Goal: Task Accomplishment & Management: Use online tool/utility

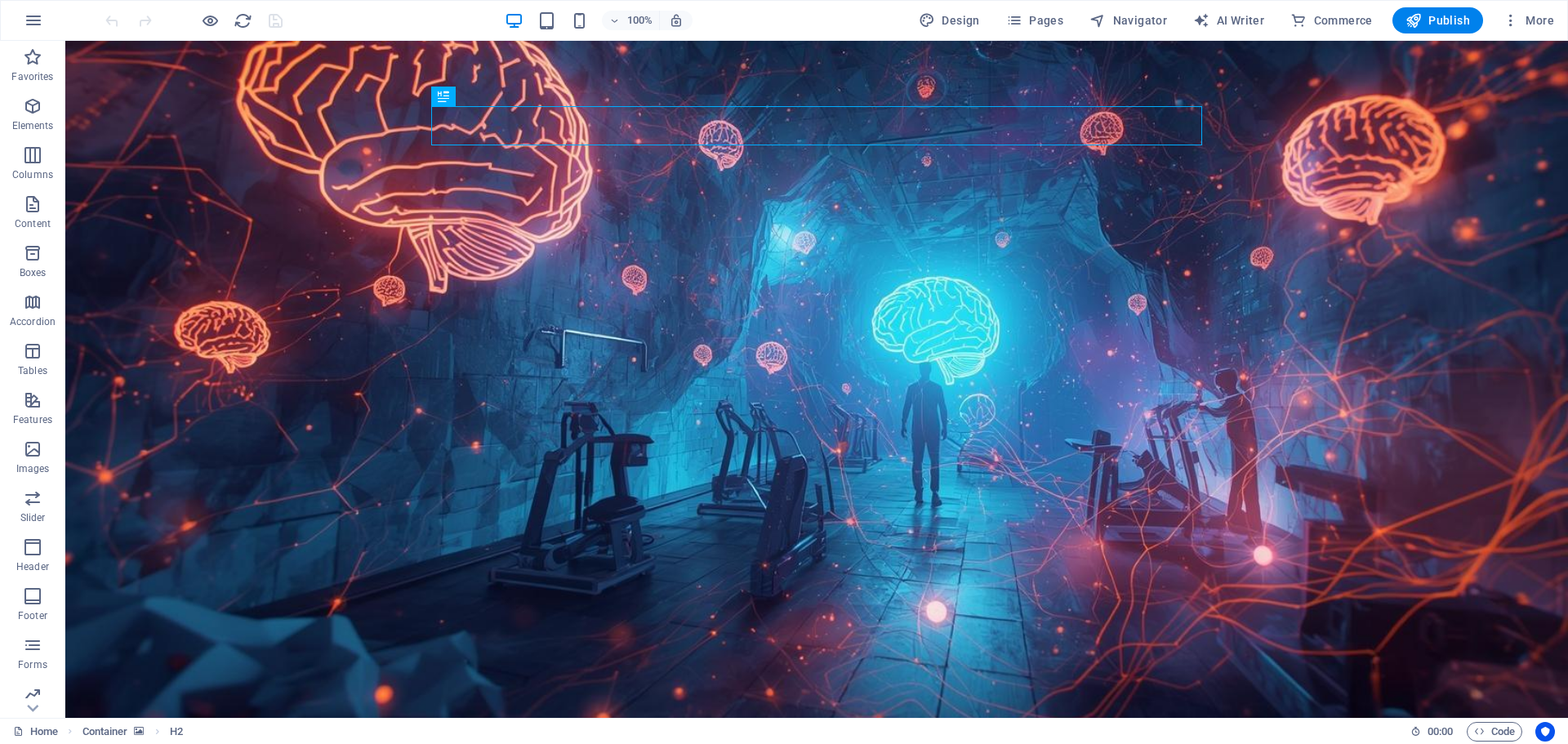
click at [373, 219] on figure at bounding box center [816, 379] width 1502 height 677
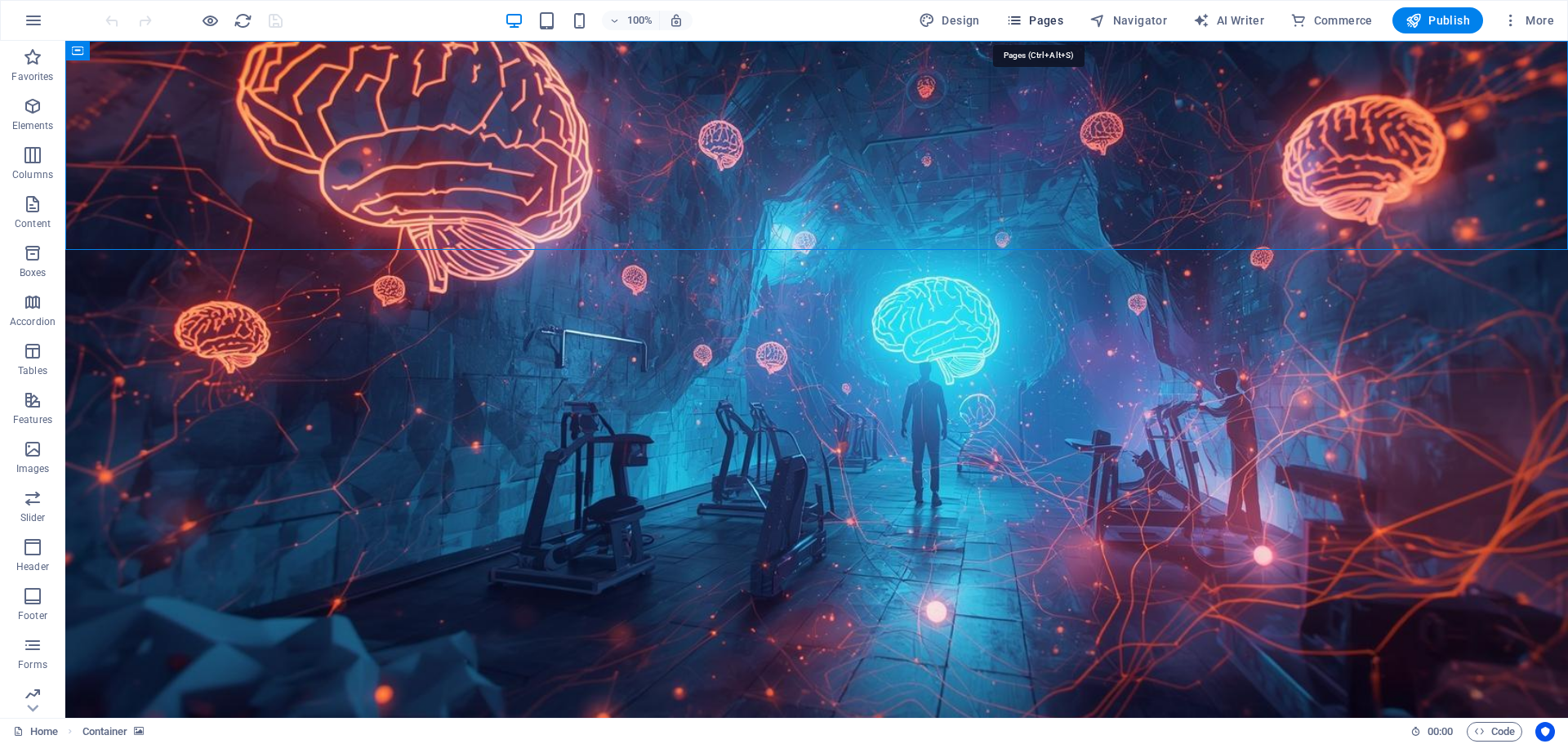
click at [1041, 12] on span "Pages" at bounding box center [1035, 20] width 57 height 16
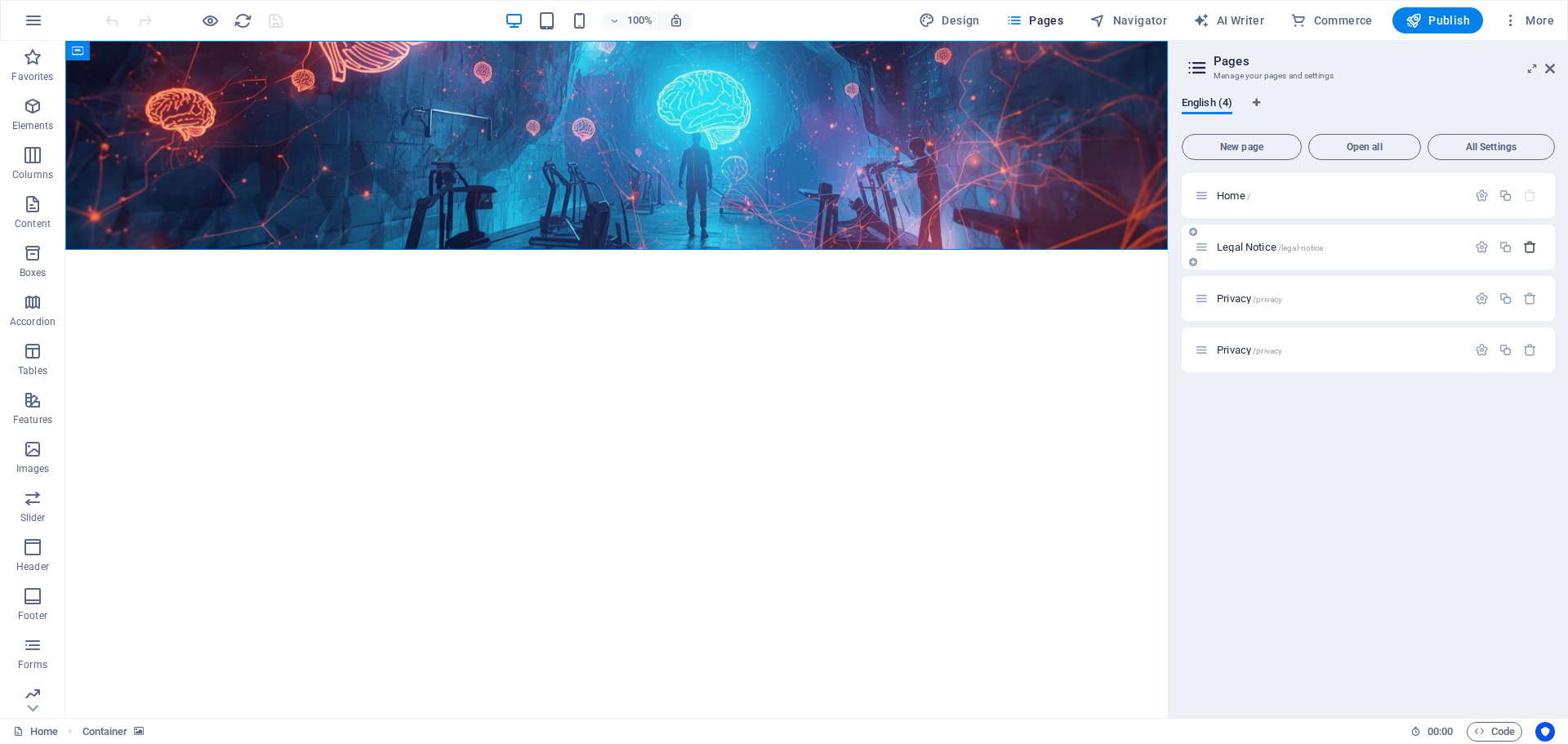
click at [1528, 245] on icon "button" at bounding box center [1530, 247] width 14 height 14
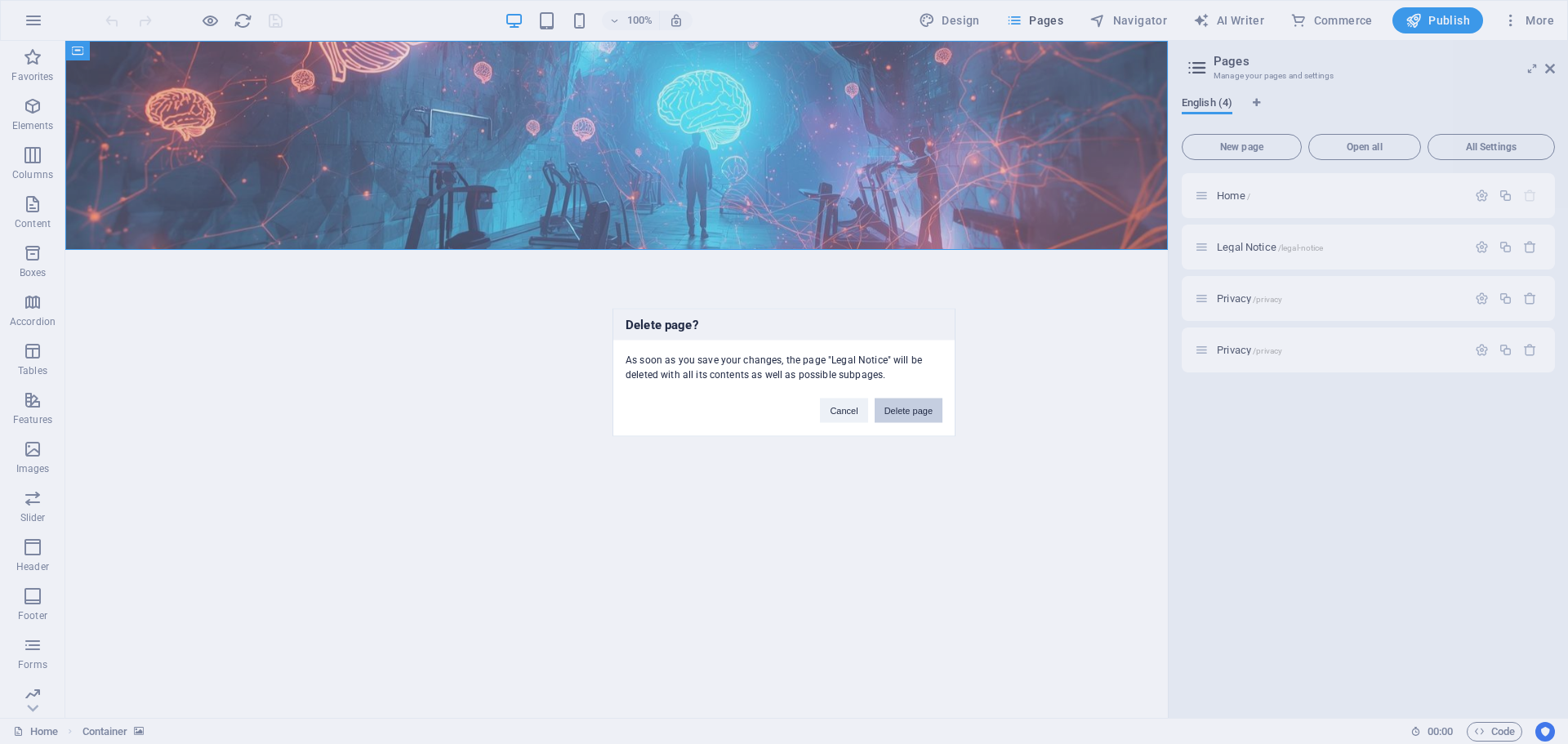
click at [919, 410] on button "Delete page" at bounding box center [908, 410] width 67 height 24
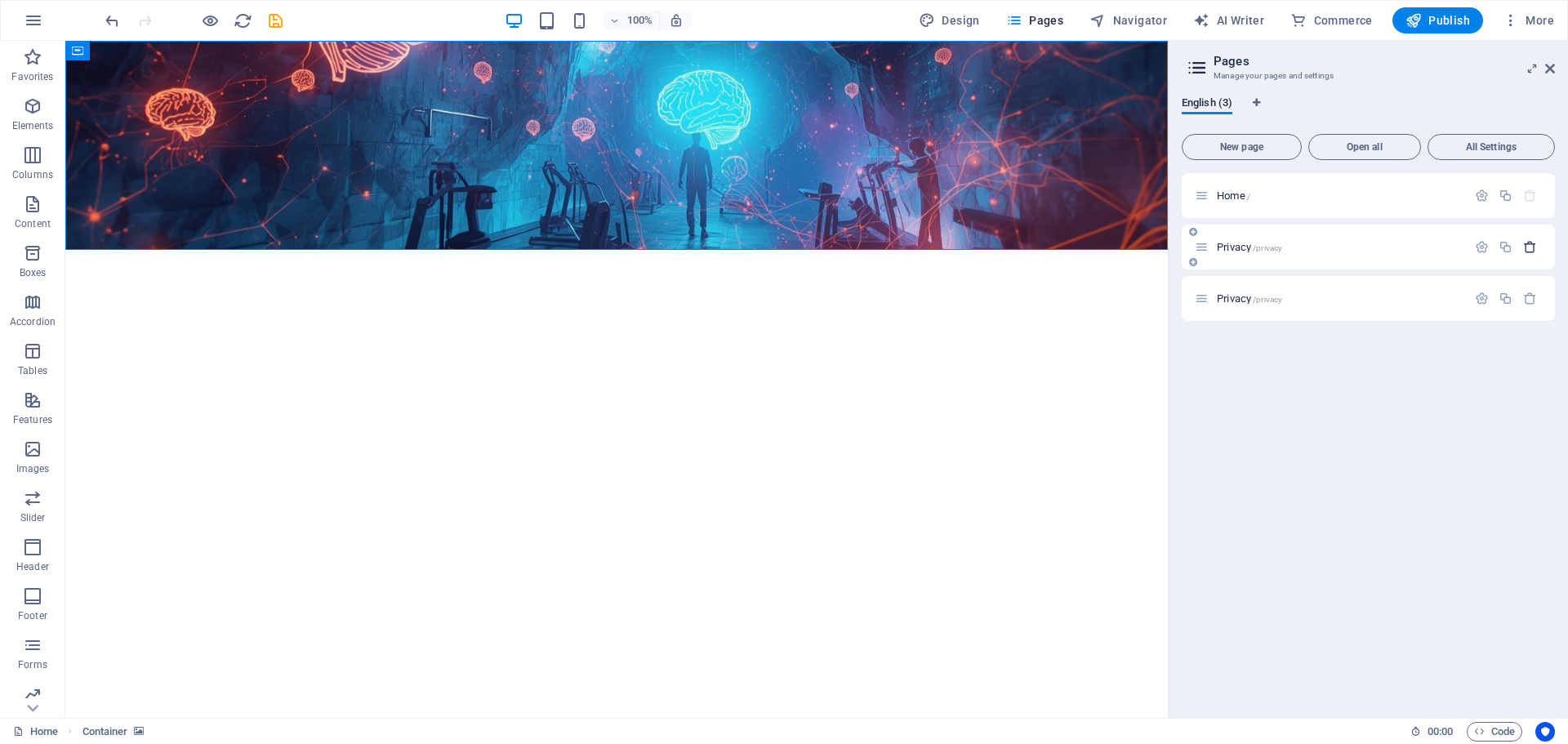
click at [1532, 247] on icon "button" at bounding box center [1530, 247] width 14 height 14
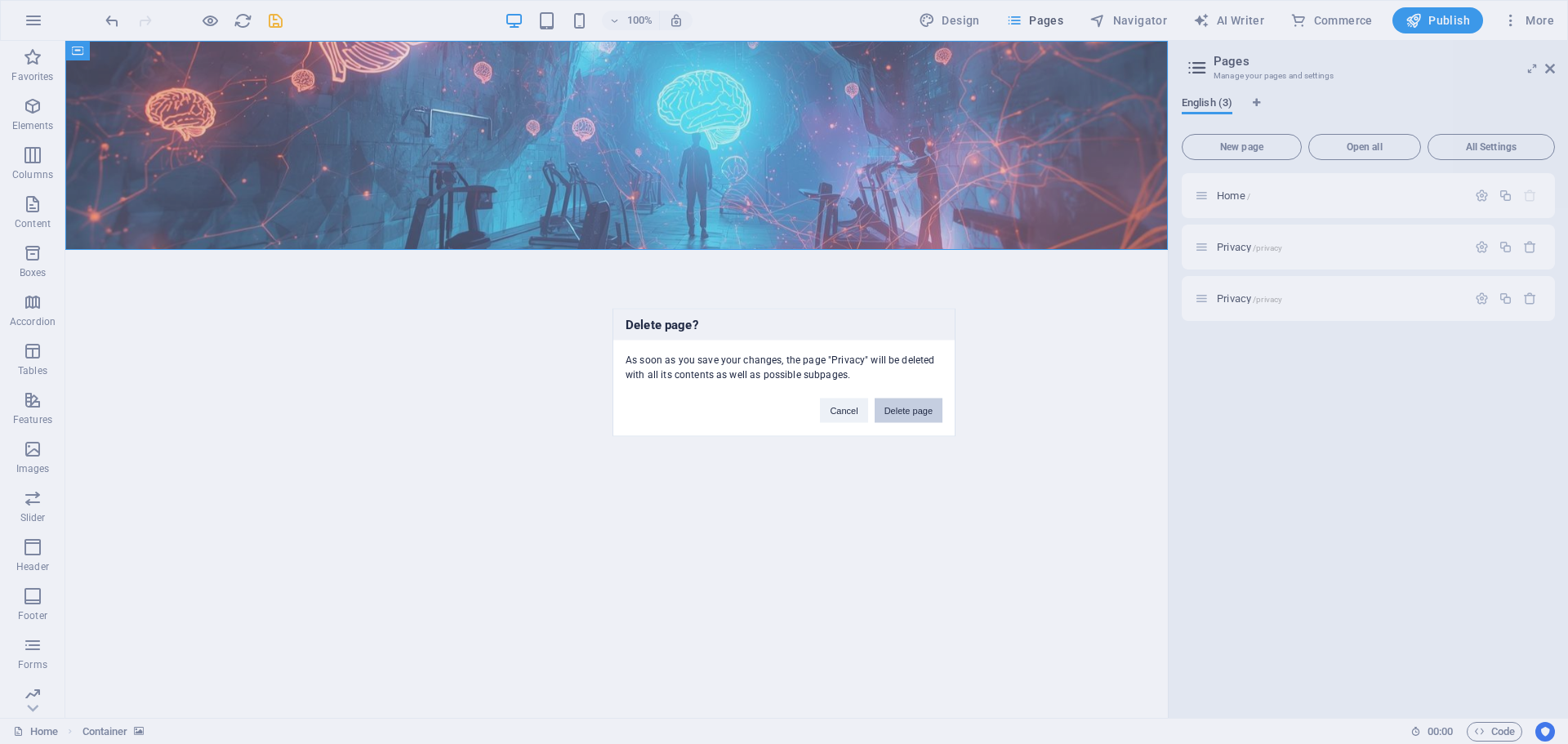
click at [924, 408] on button "Delete page" at bounding box center [908, 410] width 67 height 24
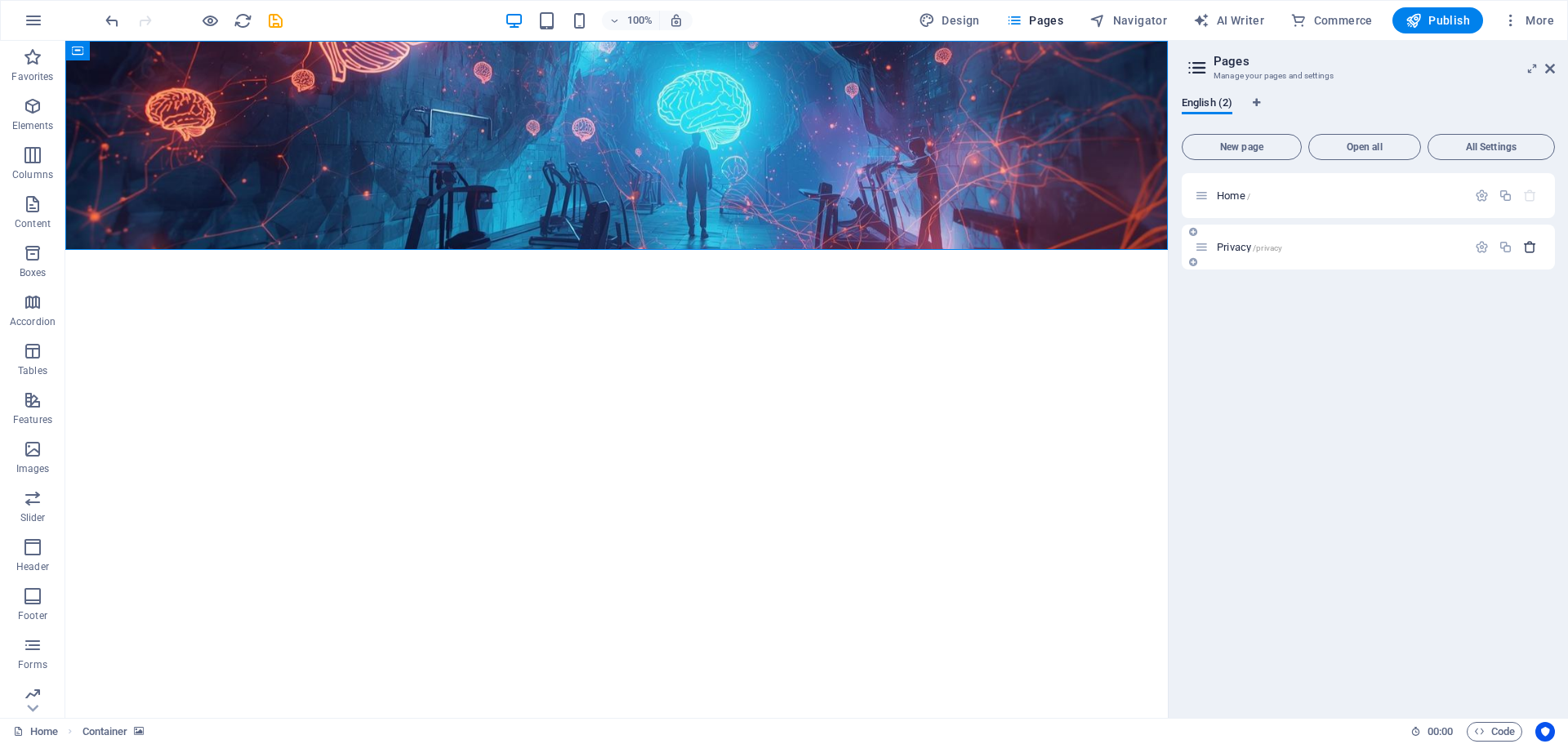
click at [1531, 246] on icon "button" at bounding box center [1530, 247] width 14 height 14
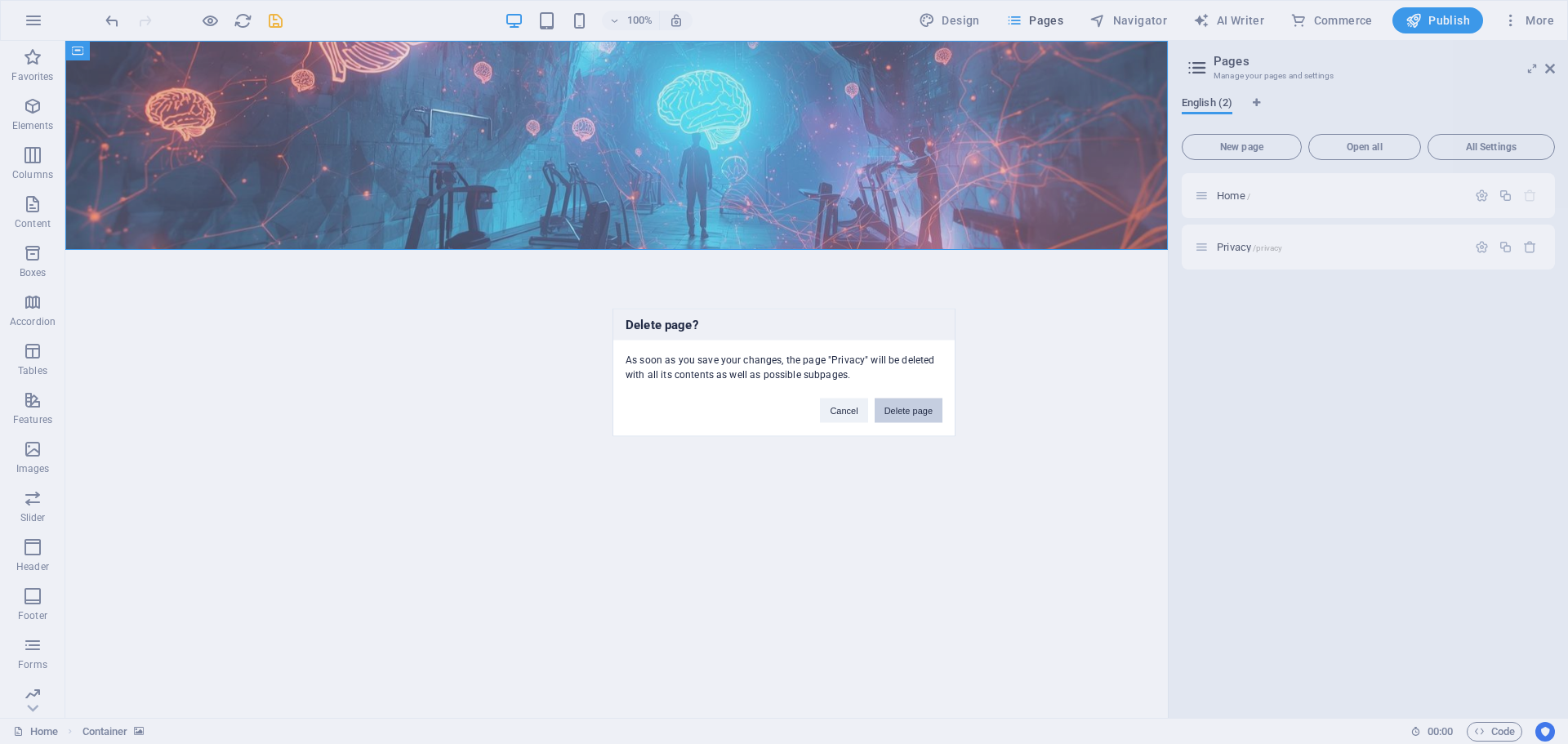
click at [905, 406] on button "Delete page" at bounding box center [908, 410] width 67 height 24
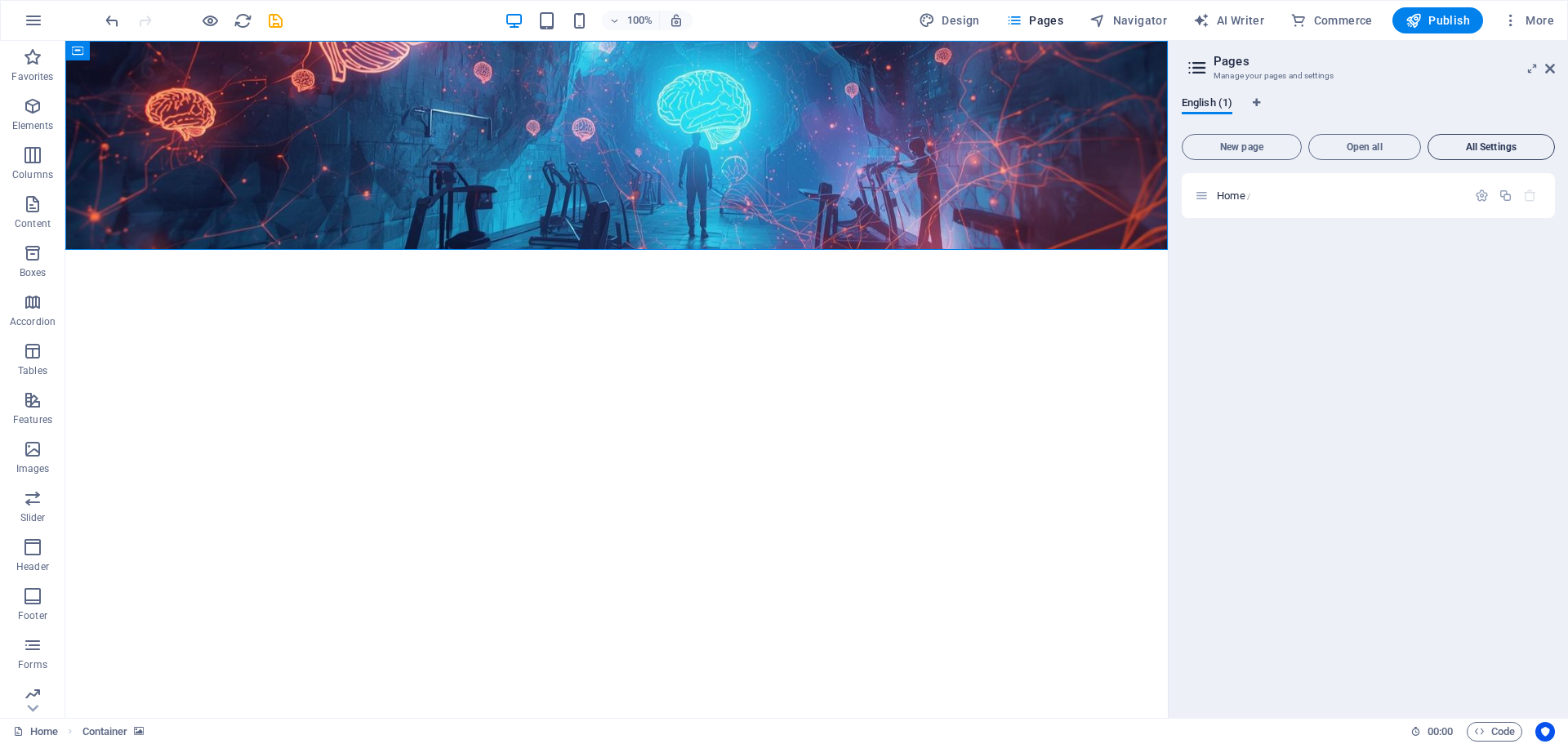
click at [1488, 145] on span "All Settings" at bounding box center [1491, 146] width 112 height 10
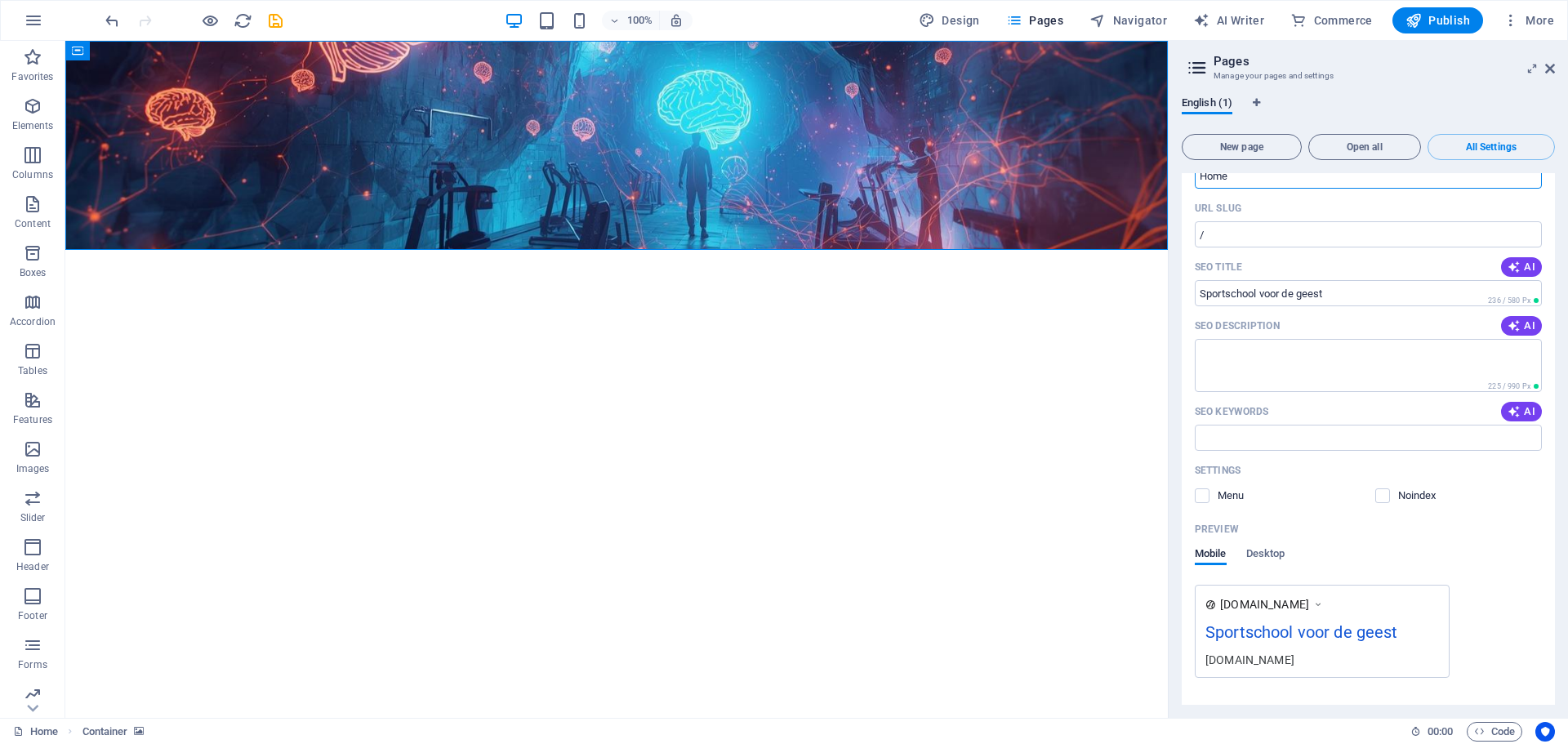
scroll to position [128, 0]
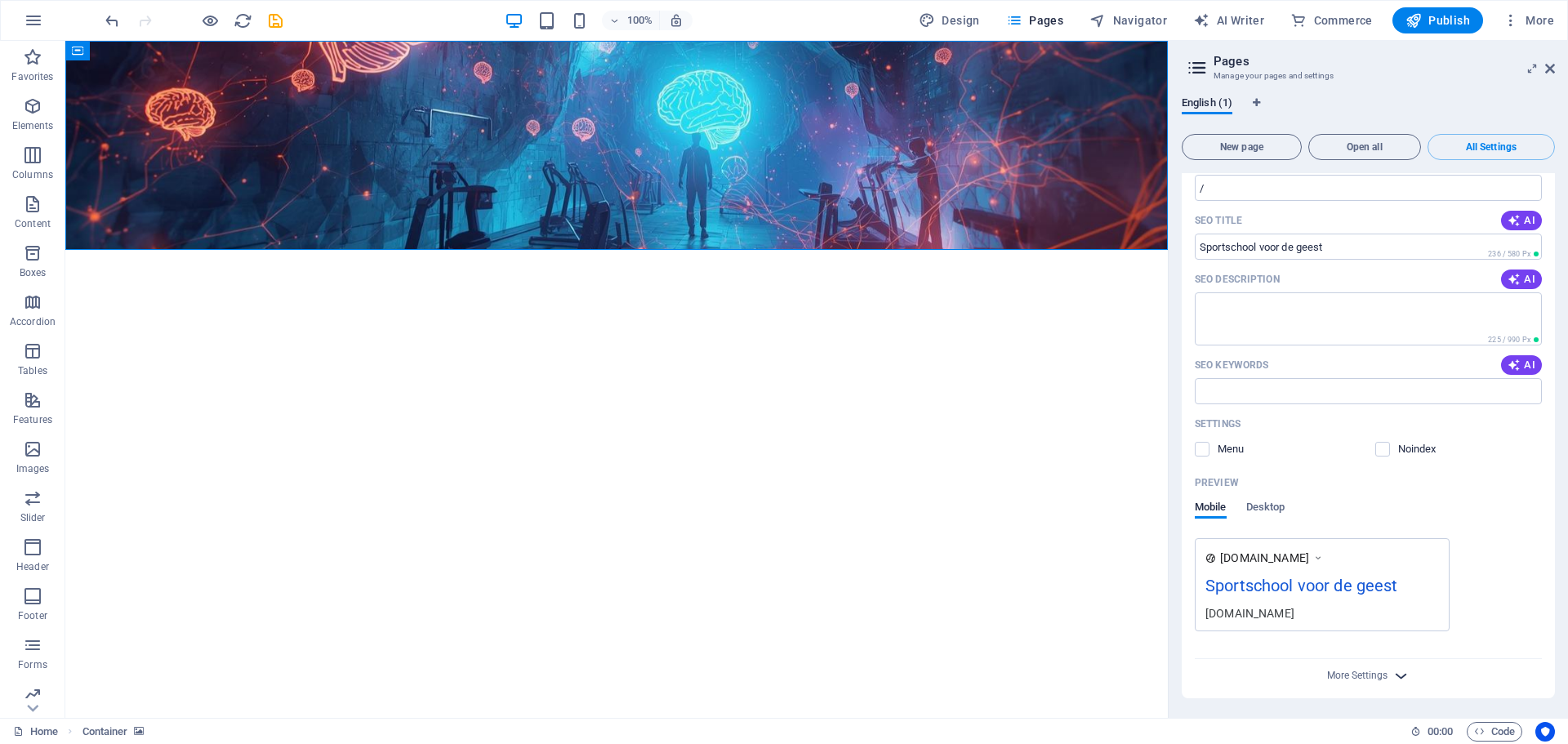
click at [1399, 672] on icon "button" at bounding box center [1401, 676] width 19 height 19
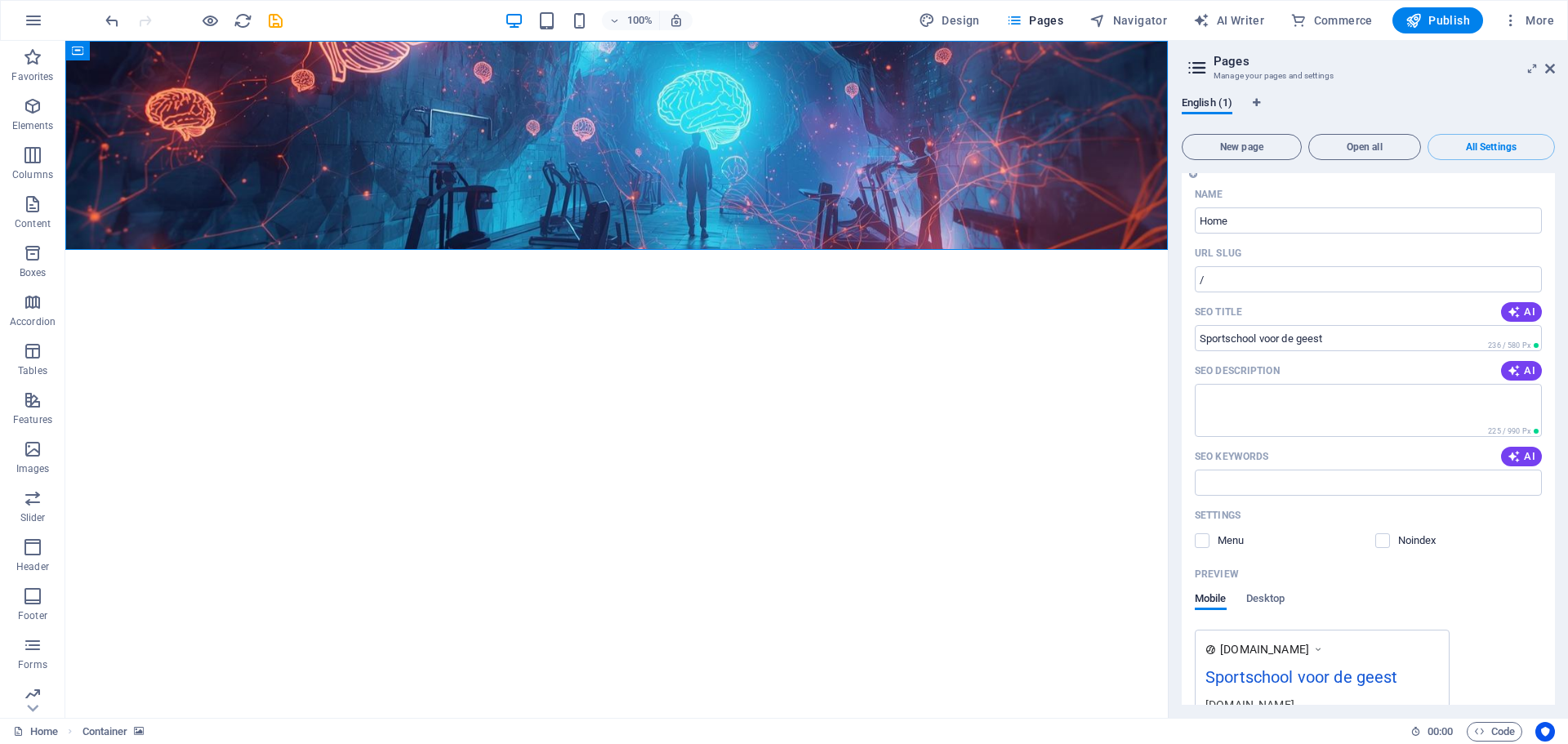
scroll to position [0, 0]
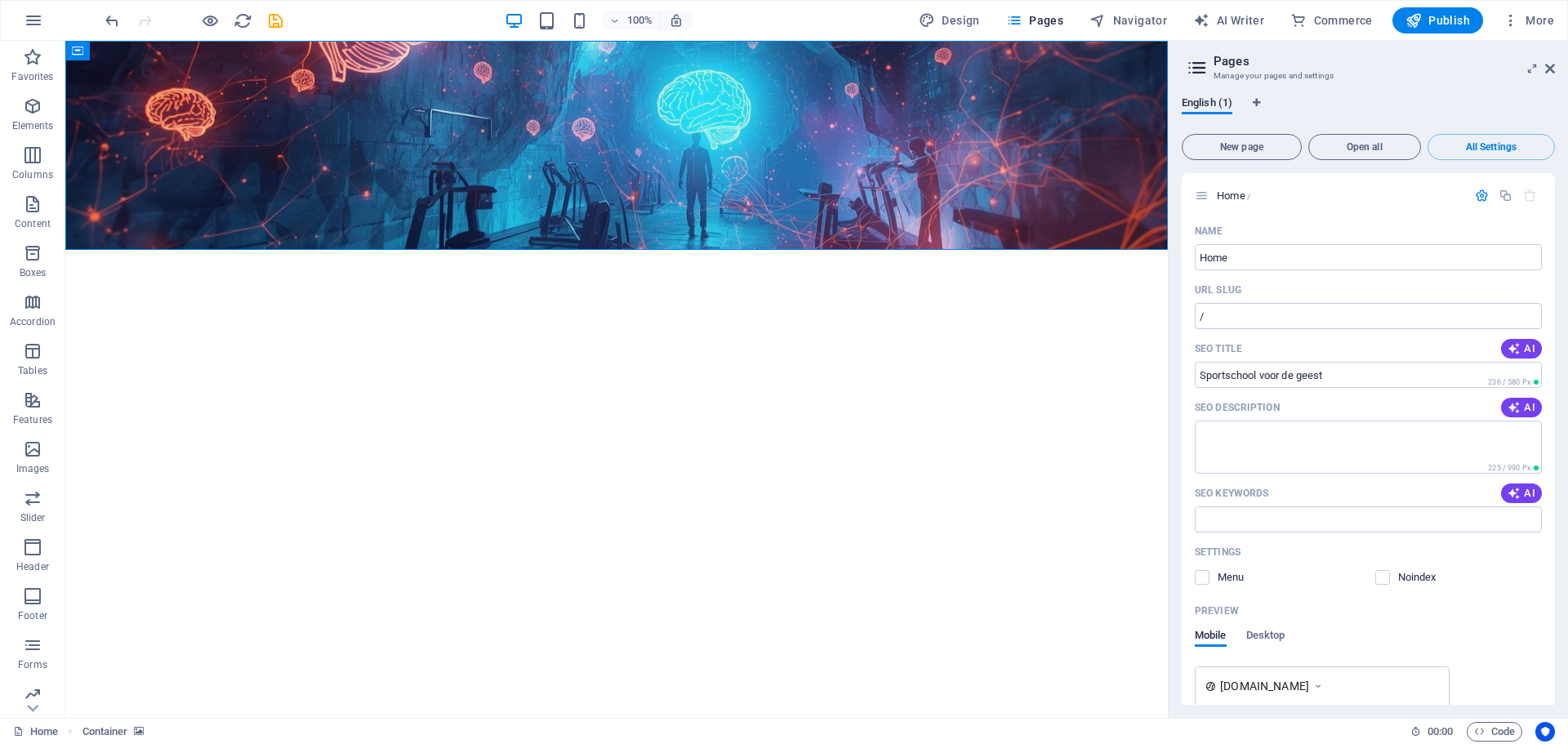
click at [1197, 67] on icon at bounding box center [1197, 67] width 24 height 22
click at [308, 315] on div "Sportschool voor de geest" at bounding box center [617, 334] width 771 height 39
click at [568, 315] on div "Sportschool voor de geest" at bounding box center [617, 334] width 771 height 39
click at [577, 315] on div "Sportschool voor de geest" at bounding box center [617, 334] width 771 height 39
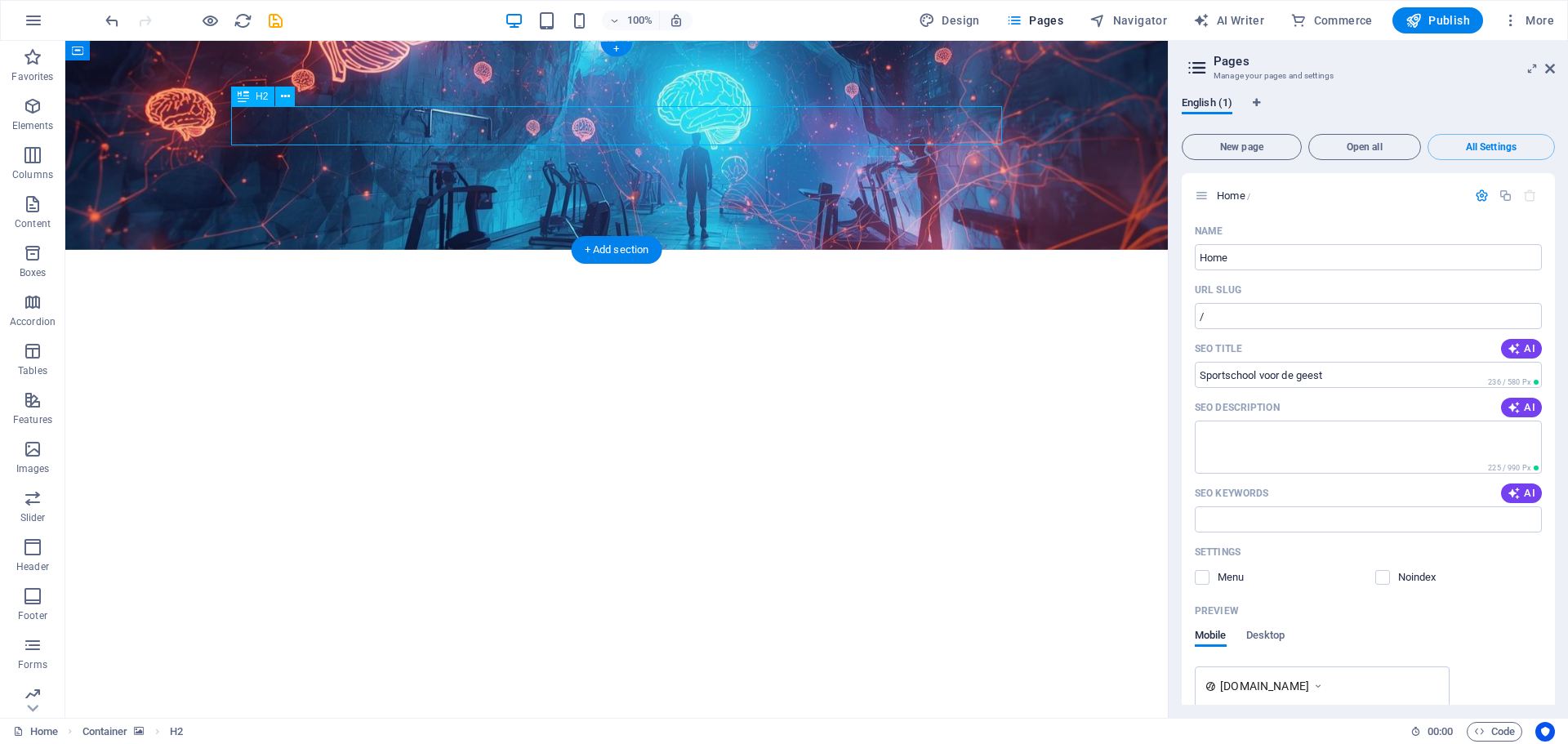
click at [577, 315] on div "Sportschool voor de geest" at bounding box center [617, 334] width 771 height 39
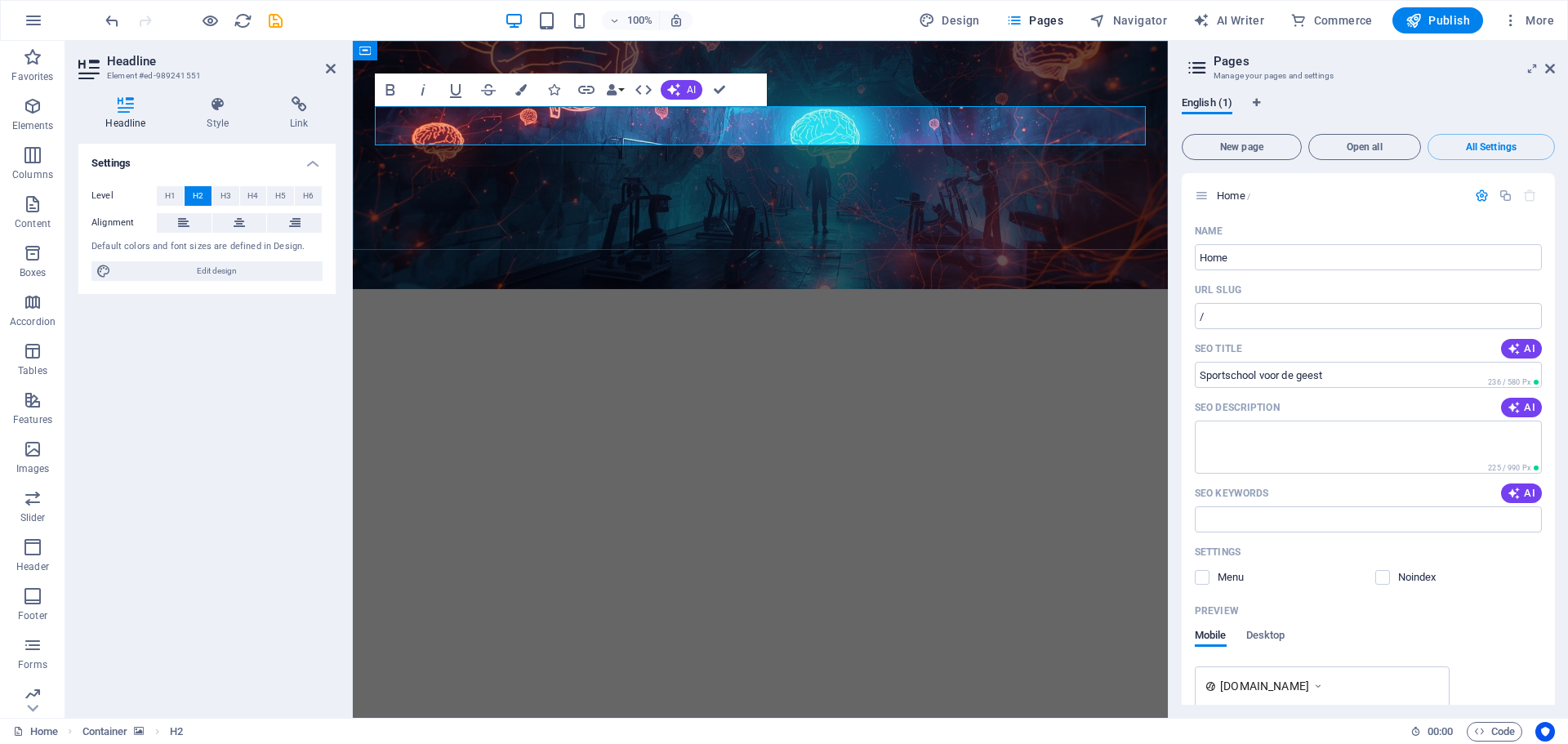
scroll to position [364, 6]
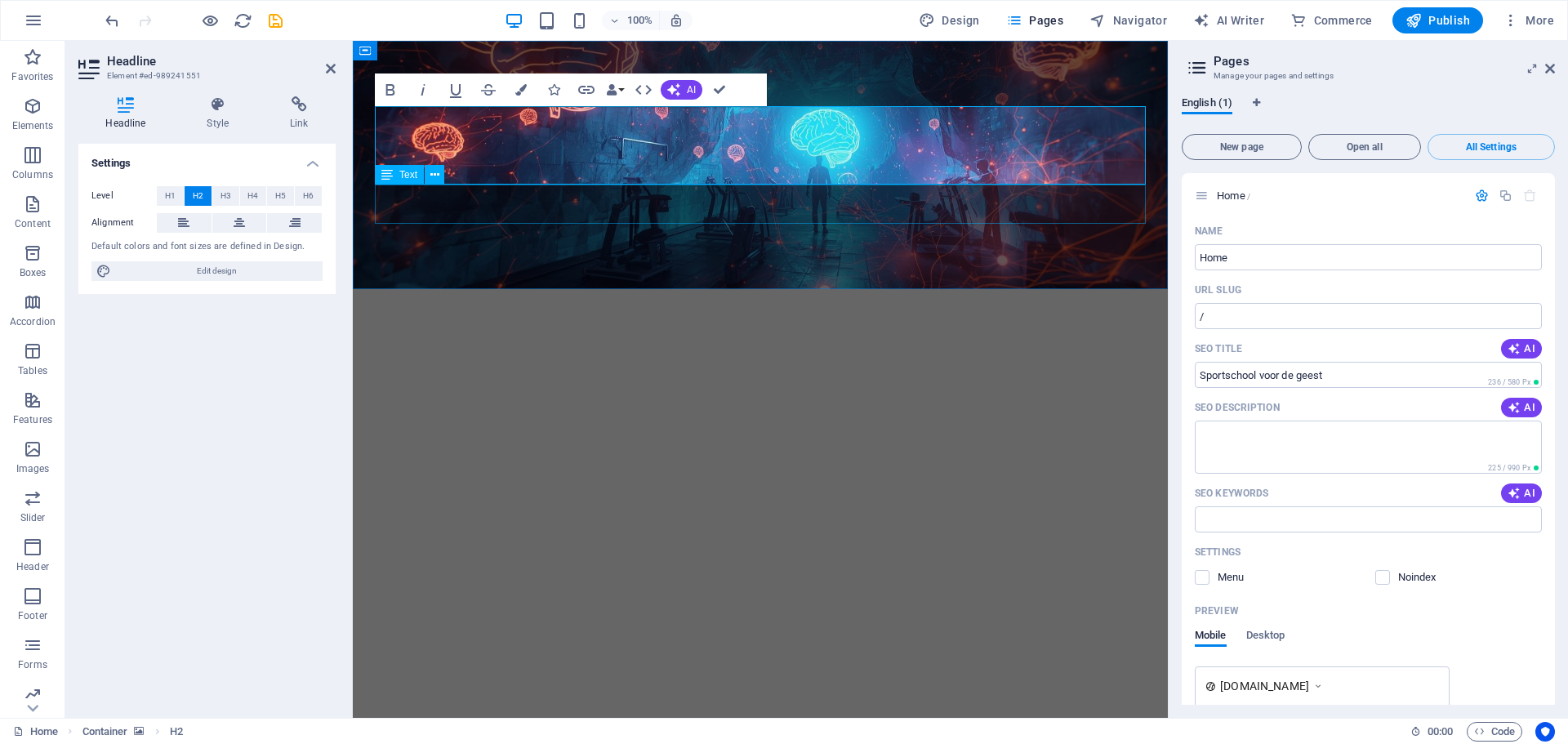
click at [529, 433] on div "Text nog aan te leveren." at bounding box center [760, 452] width 771 height 39
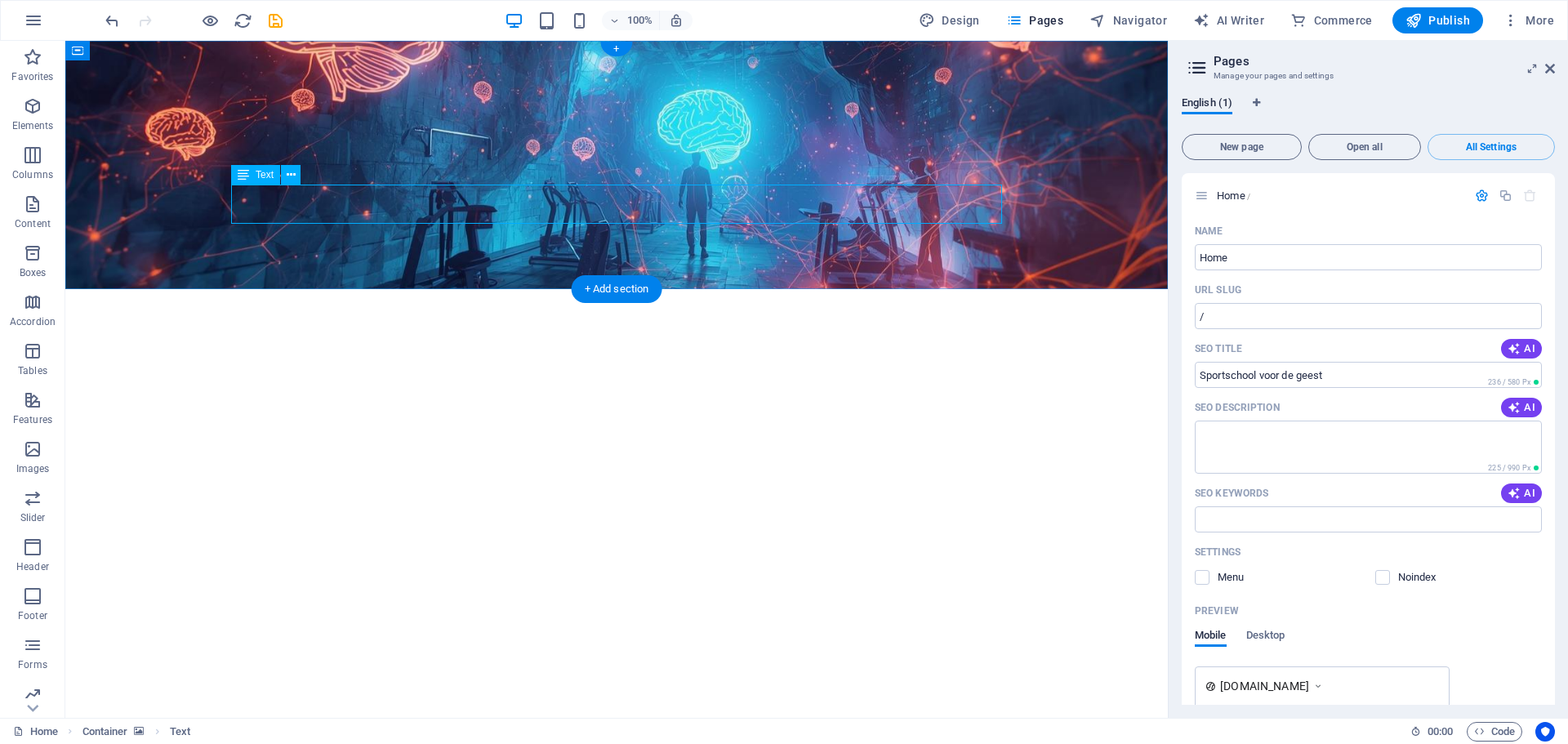
click at [377, 433] on div "Text nog aan te leveren." at bounding box center [617, 452] width 771 height 39
click at [380, 433] on div "Text nog aan te leveren." at bounding box center [617, 452] width 771 height 39
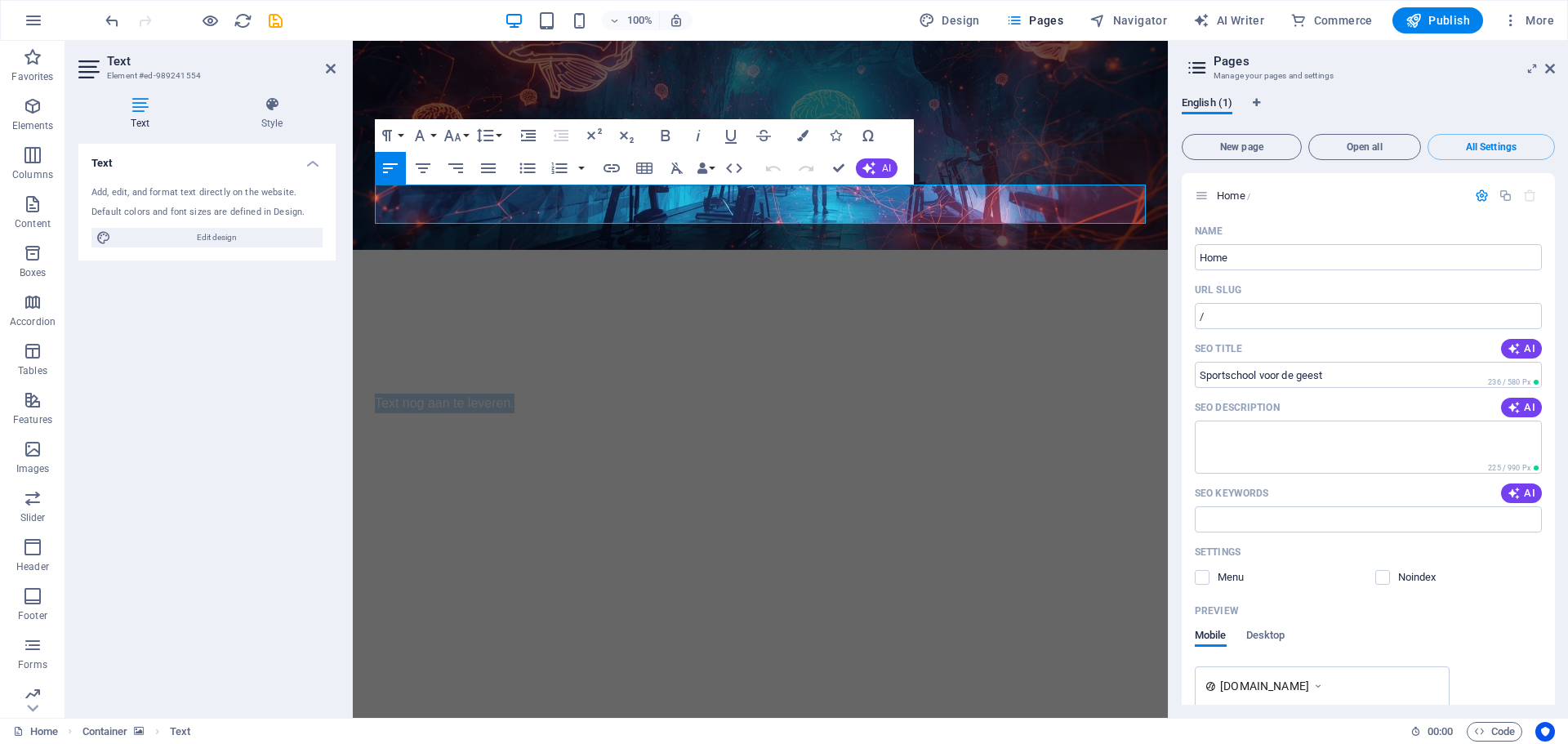
drag, startPoint x: 530, startPoint y: 198, endPoint x: 365, endPoint y: 196, distance: 165.0
click at [365, 196] on div "Vrijmetselaarsloge De Morgenster, een sportschool voor de geest? Text nog aan t…" at bounding box center [759, 269] width 815 height 457
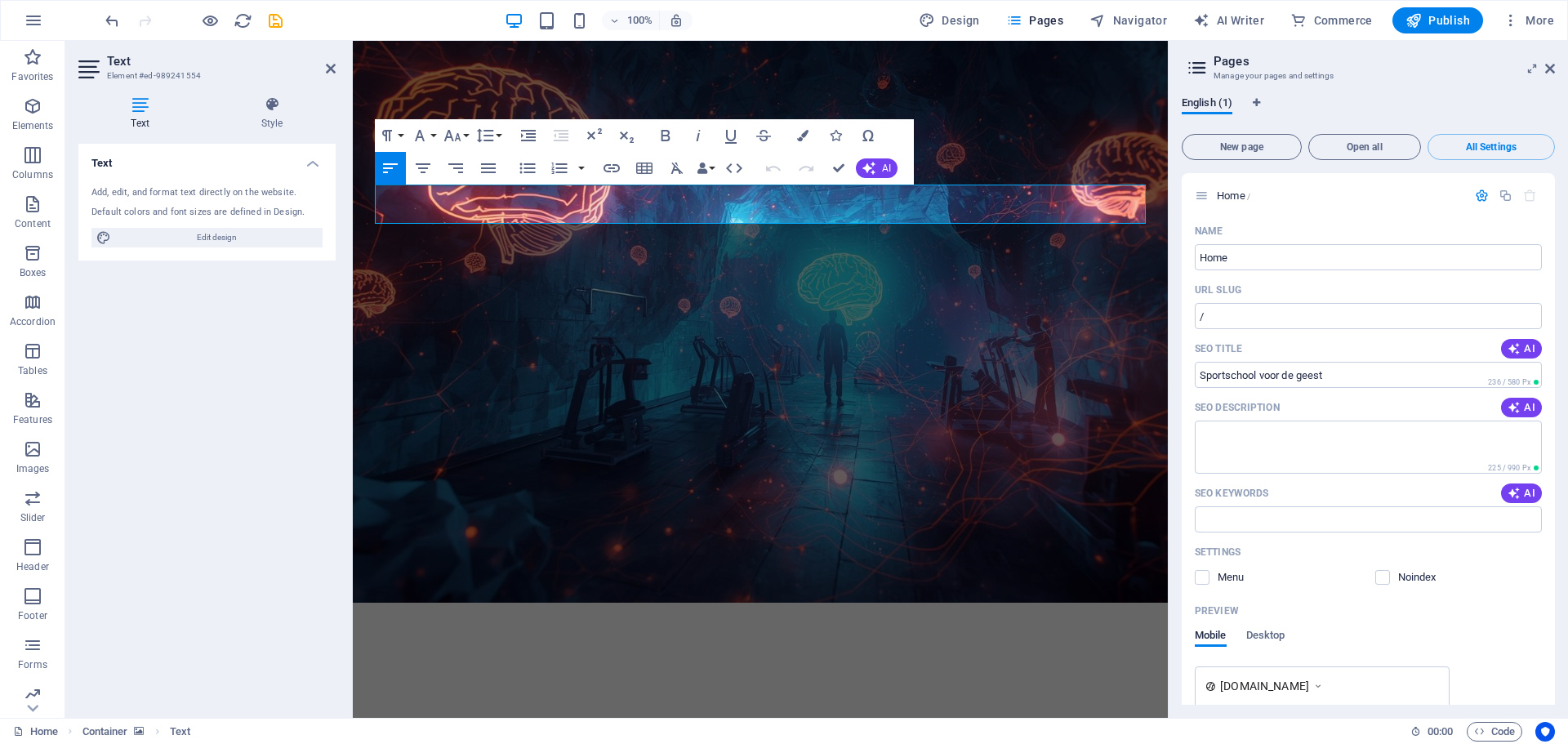
scroll to position [22895, 3]
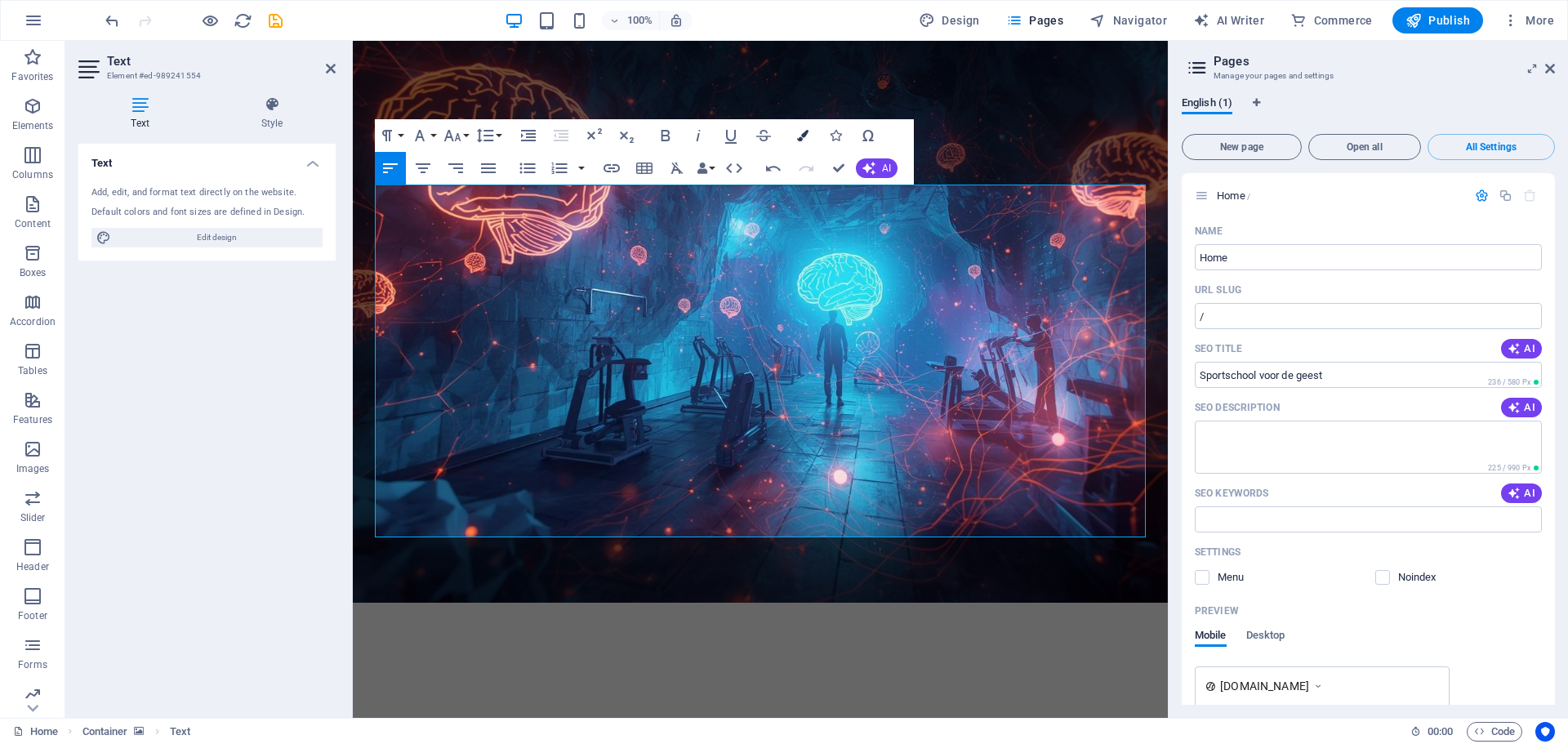
click at [803, 133] on icon "button" at bounding box center [803, 135] width 11 height 11
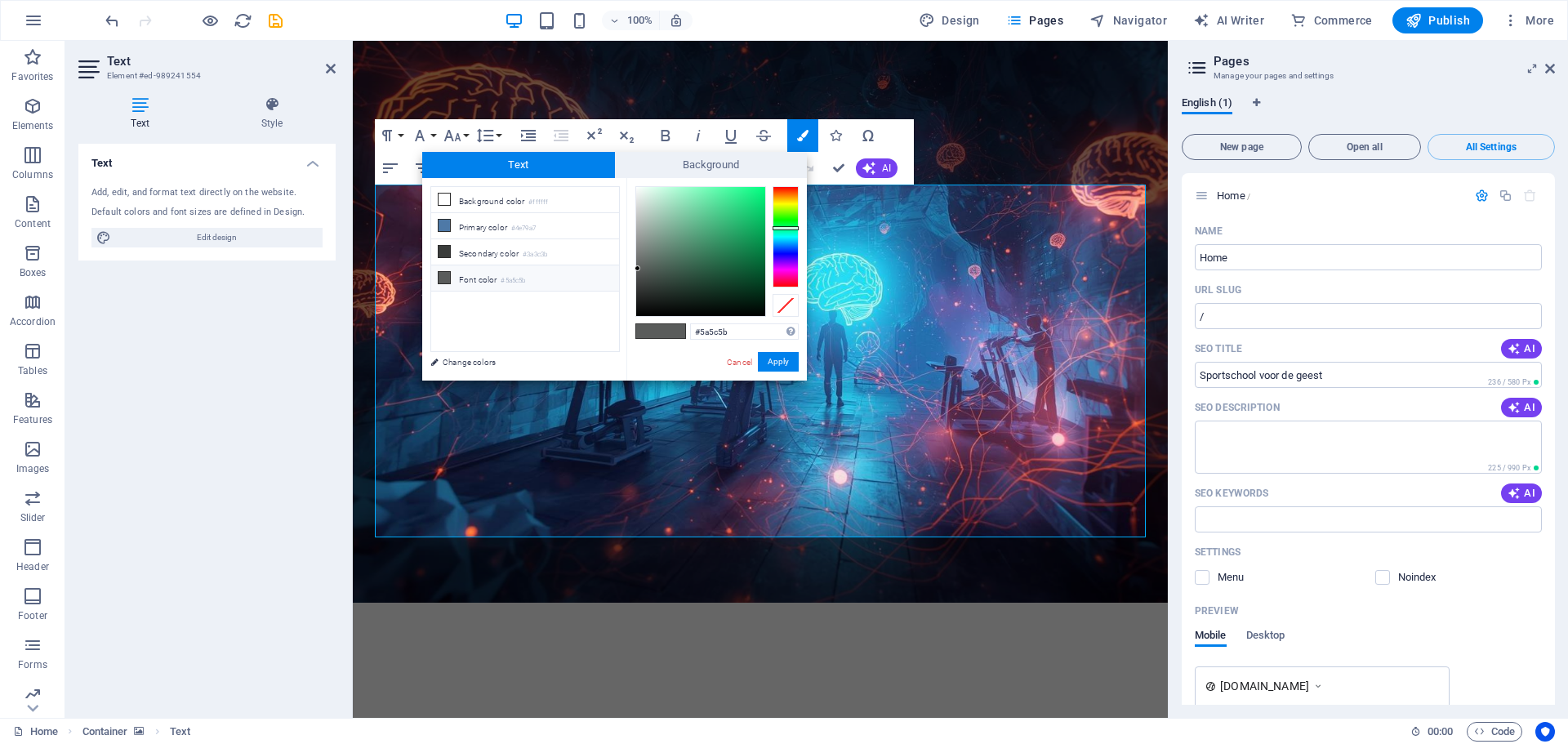
click at [441, 274] on icon at bounding box center [444, 277] width 11 height 11
click at [781, 360] on button "Apply" at bounding box center [778, 361] width 41 height 20
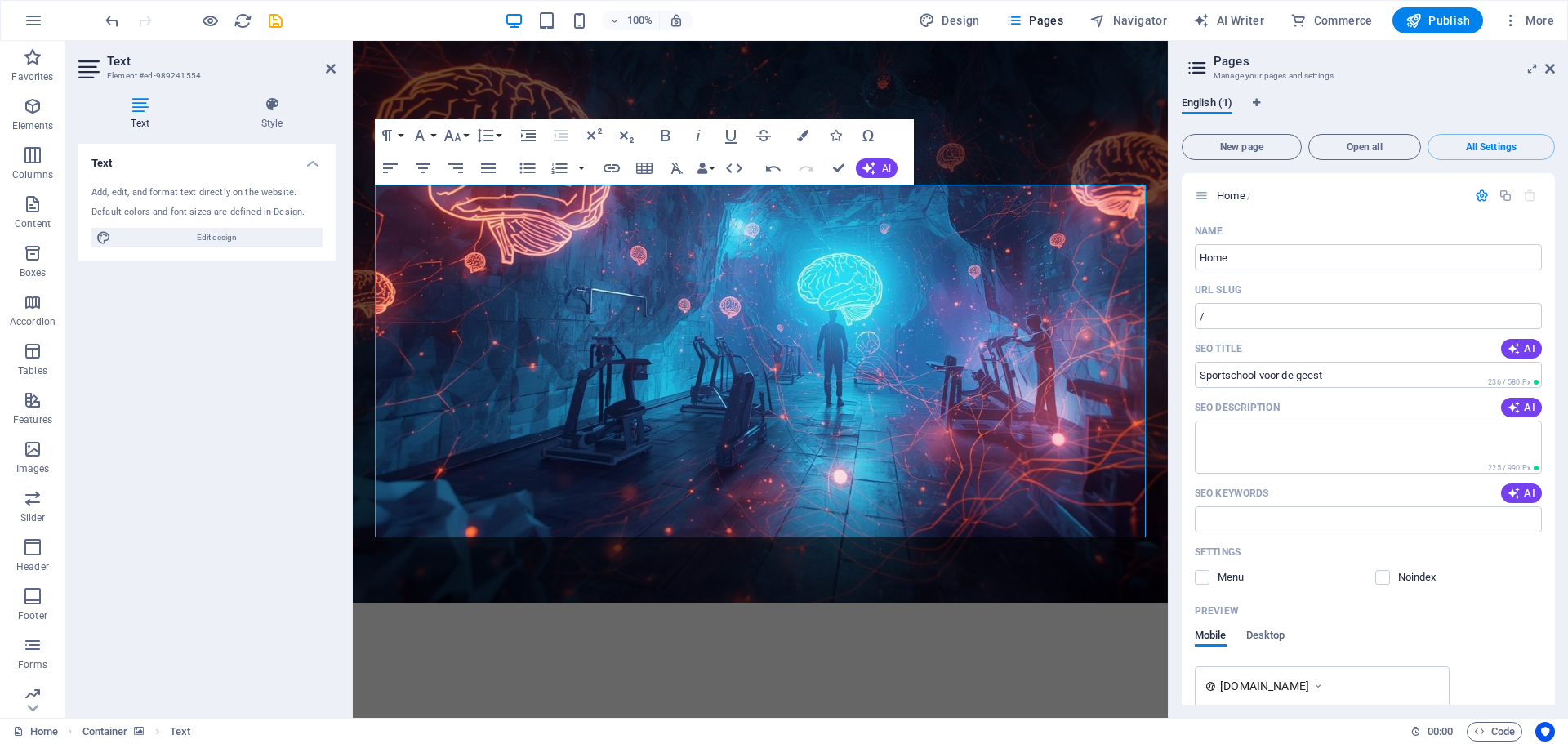
click at [1019, 79] on figure at bounding box center [759, 321] width 815 height 562
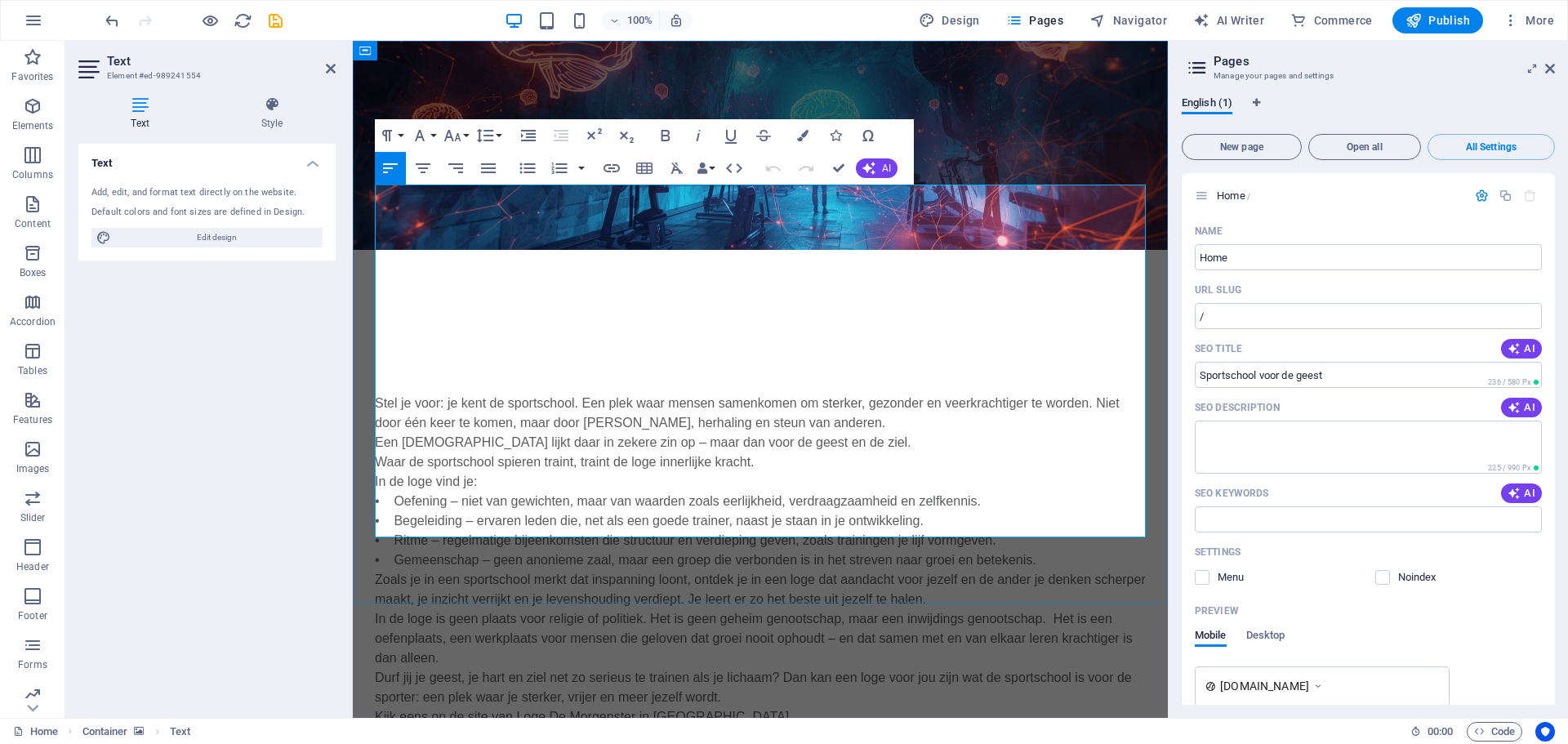
click at [680, 531] on p "• Ritme – regelmatige bijeenkomsten die structuur en verdieping geven, zoals tr…" at bounding box center [760, 540] width 771 height 20
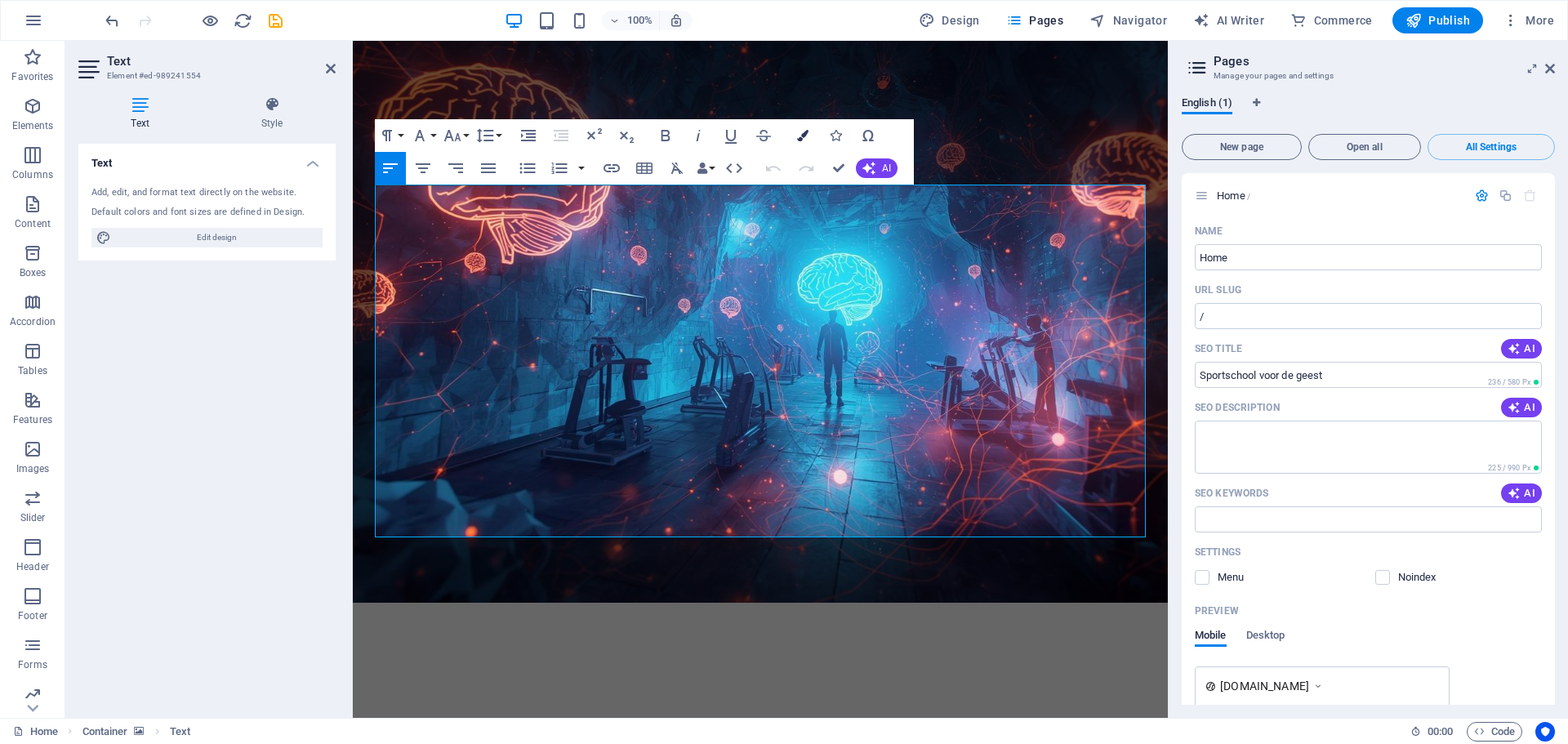
click at [803, 136] on icon "button" at bounding box center [803, 135] width 11 height 11
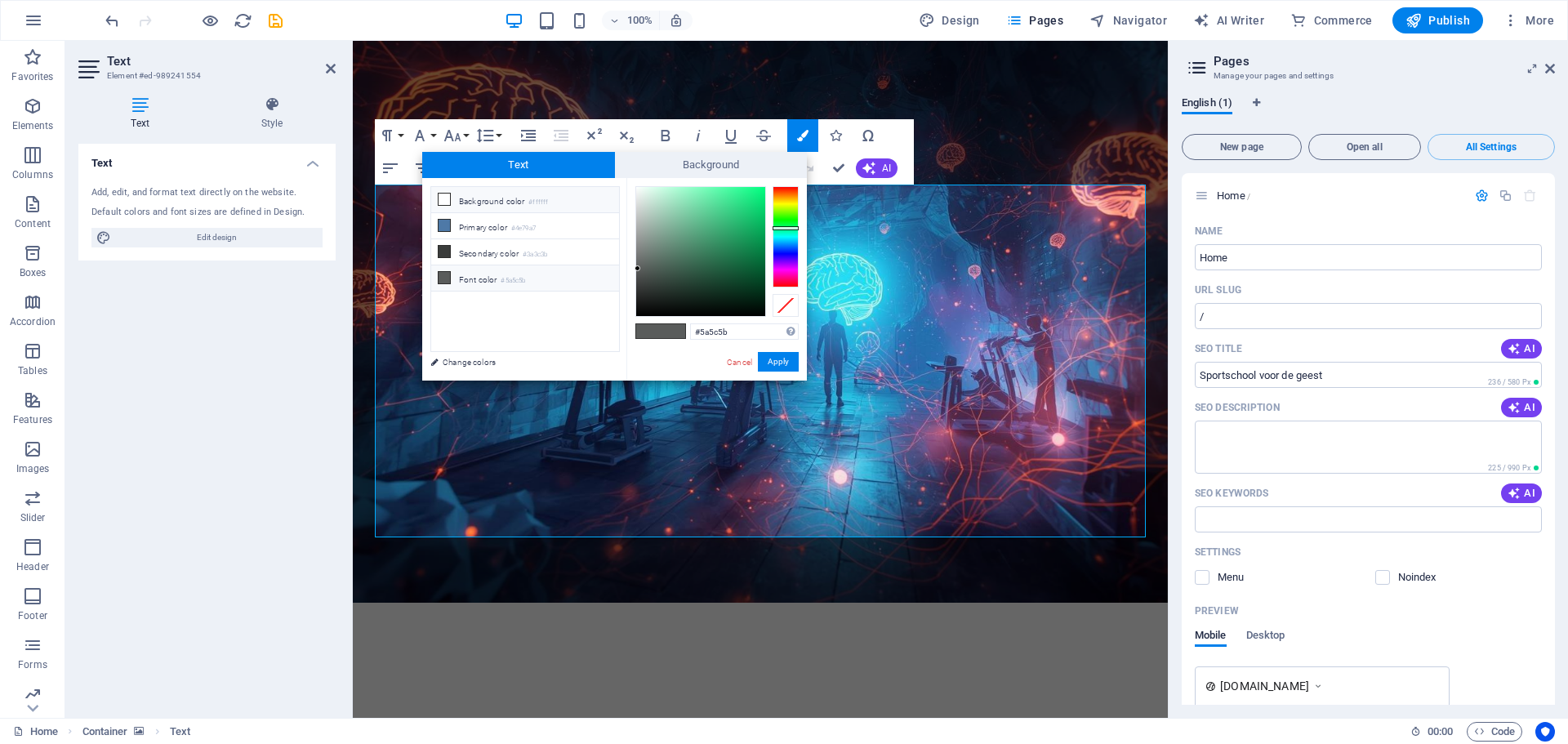
click at [496, 201] on li "Background color #ffffff" at bounding box center [524, 200] width 187 height 26
type input "#ffffff"
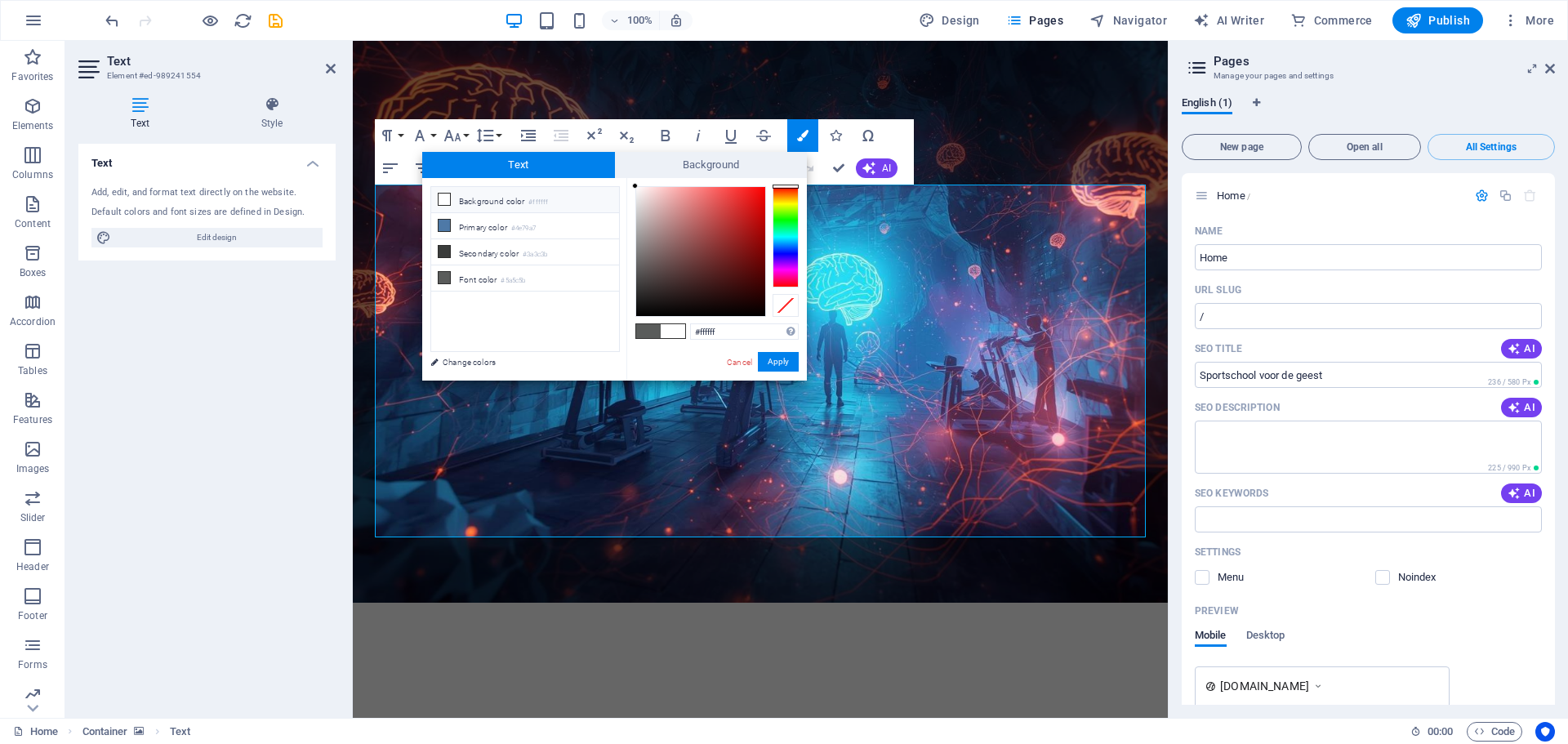
click at [441, 196] on icon at bounding box center [444, 199] width 11 height 11
click at [784, 359] on button "Apply" at bounding box center [778, 361] width 41 height 20
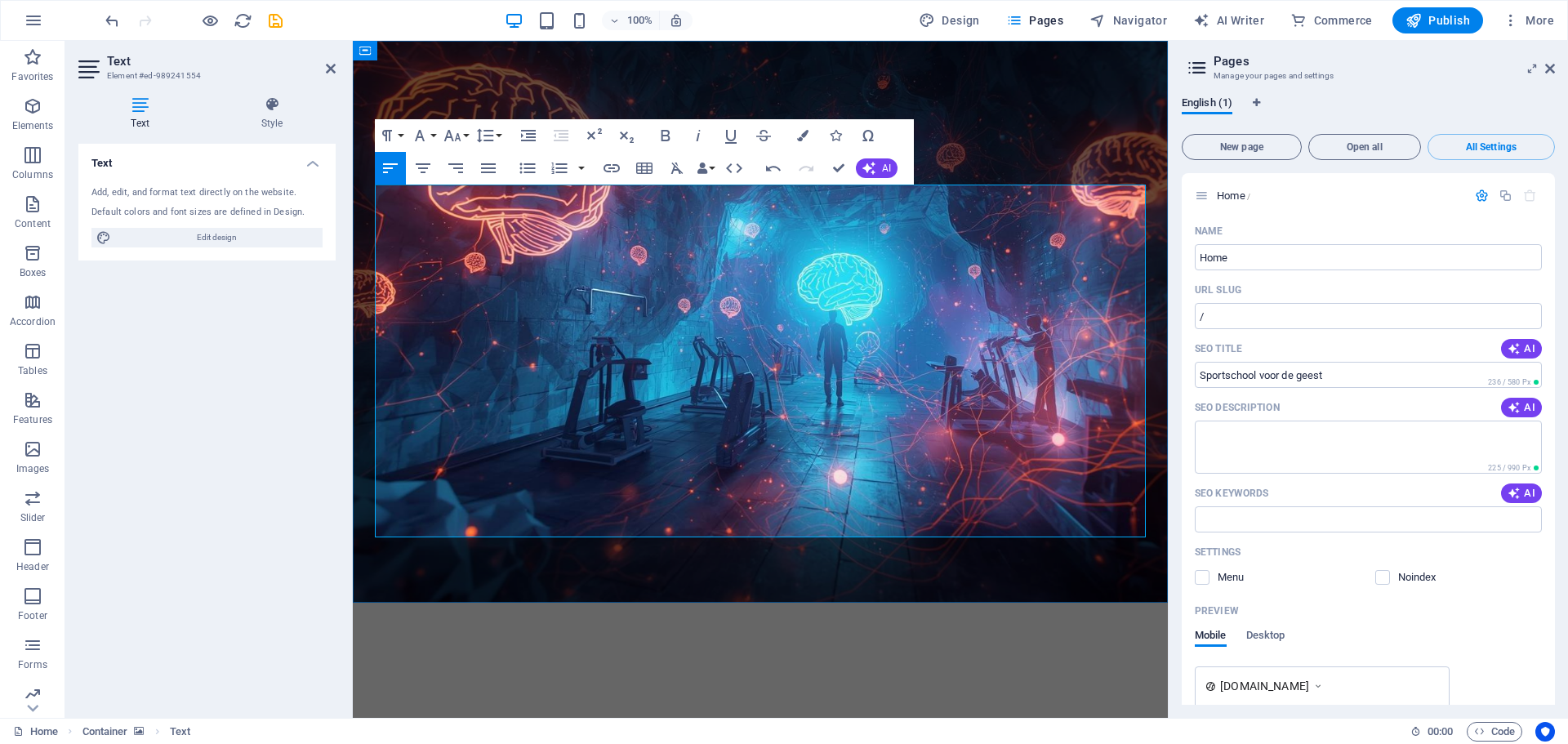
click at [974, 668] on div "Vrijmetselaarsloge De Morgenster, een sportschool voor de geest?" at bounding box center [760, 707] width 771 height 79
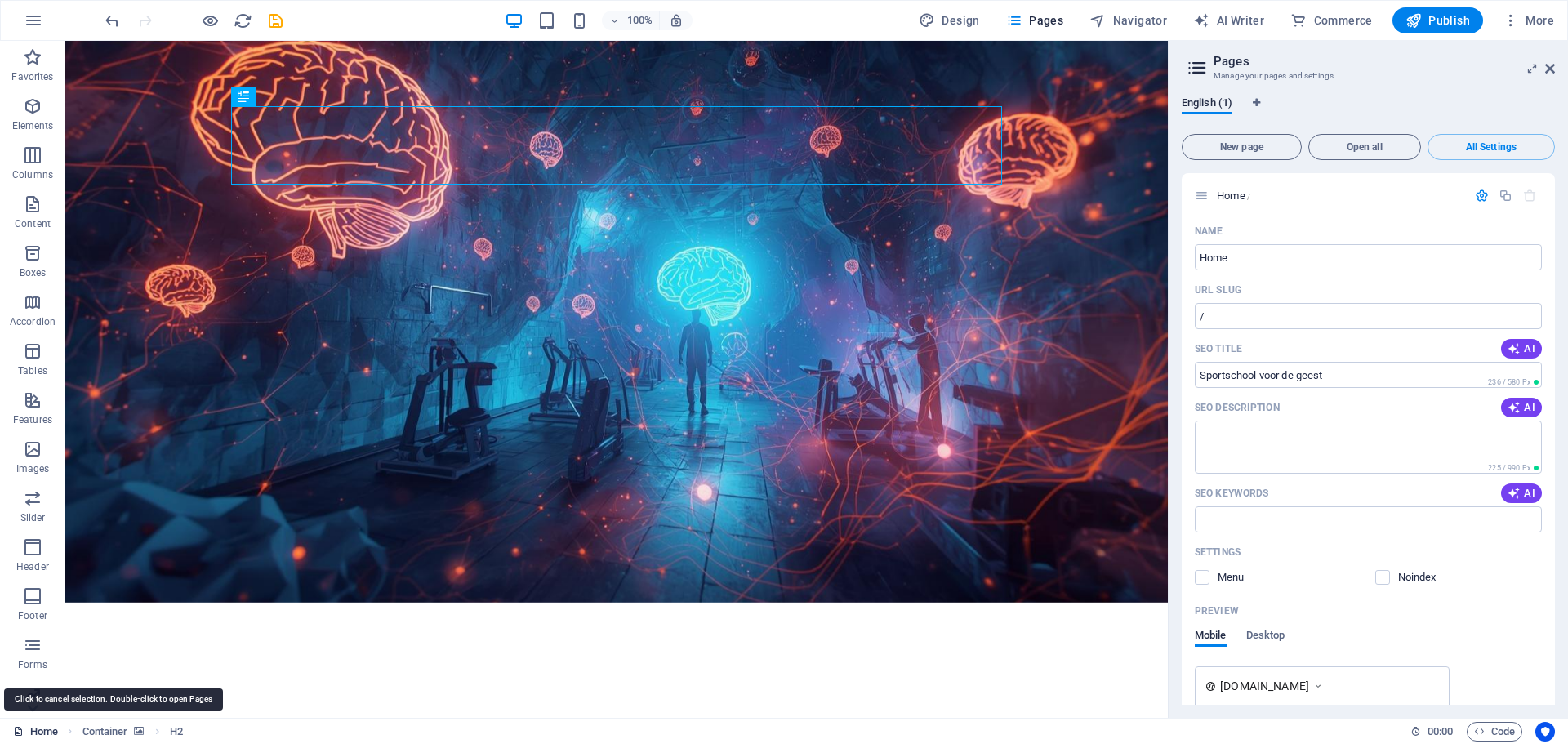
click at [41, 730] on link "Home" at bounding box center [35, 732] width 45 height 20
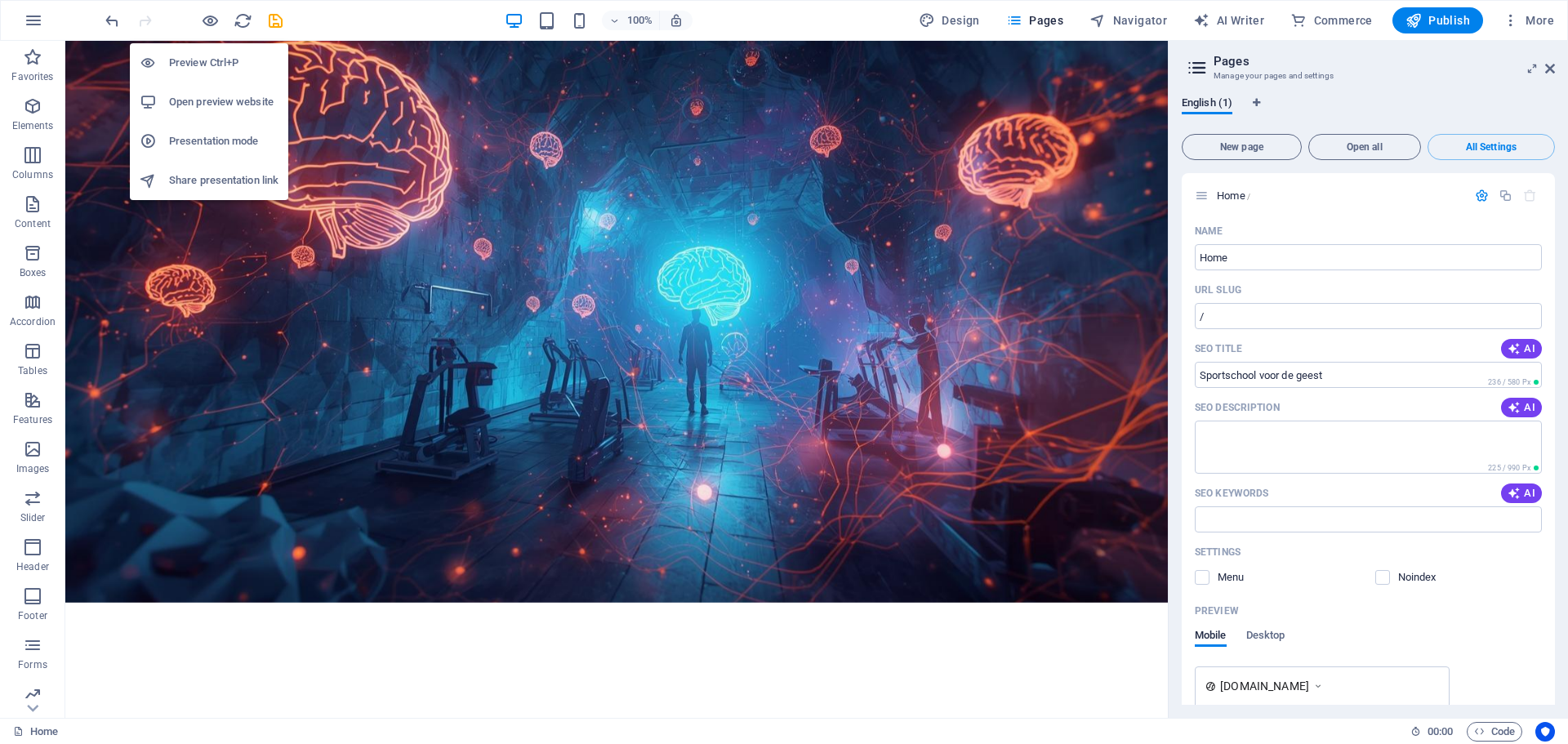
click at [200, 60] on h6 "Preview Ctrl+P" at bounding box center [224, 62] width 110 height 20
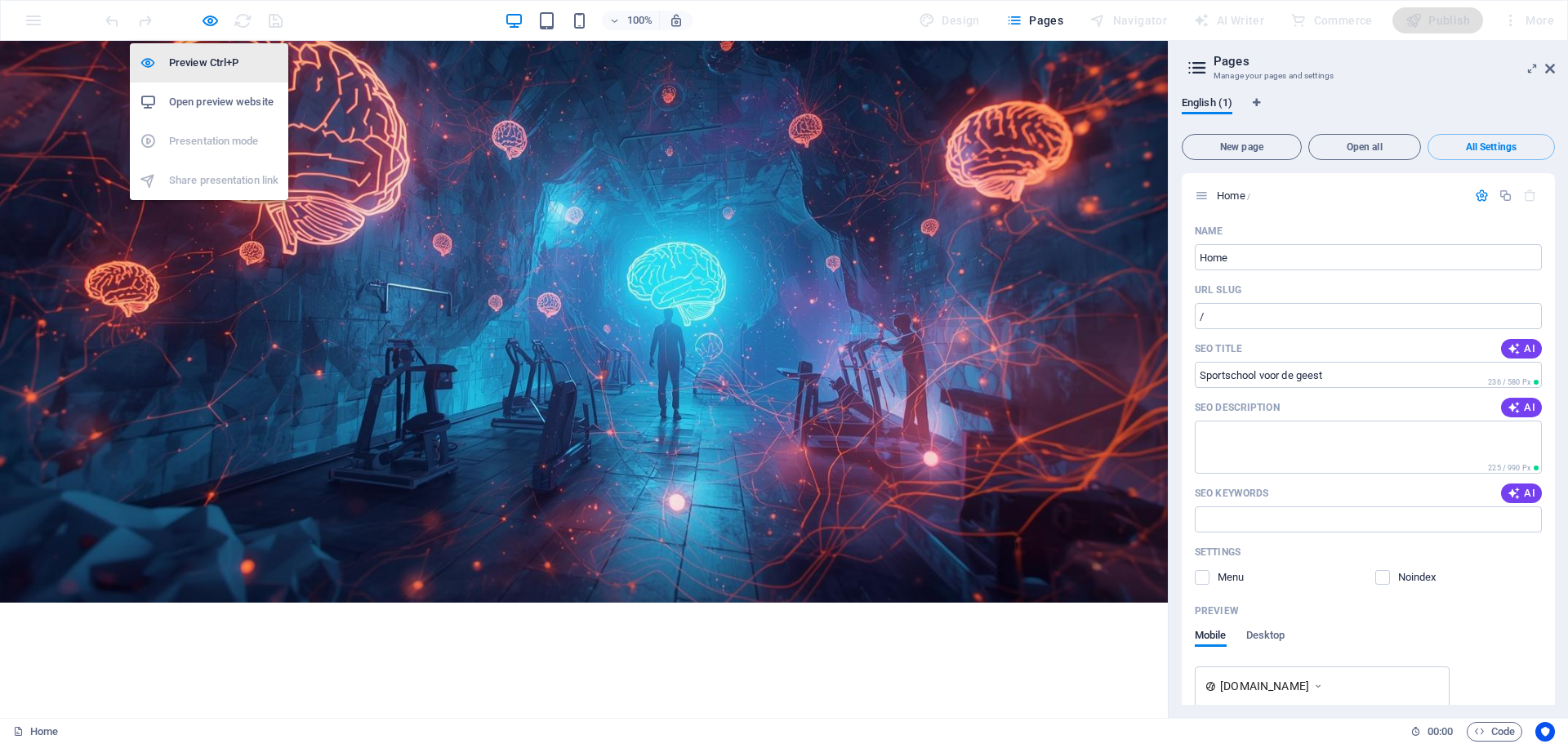
click at [200, 60] on h6 "Preview Ctrl+P" at bounding box center [224, 62] width 110 height 20
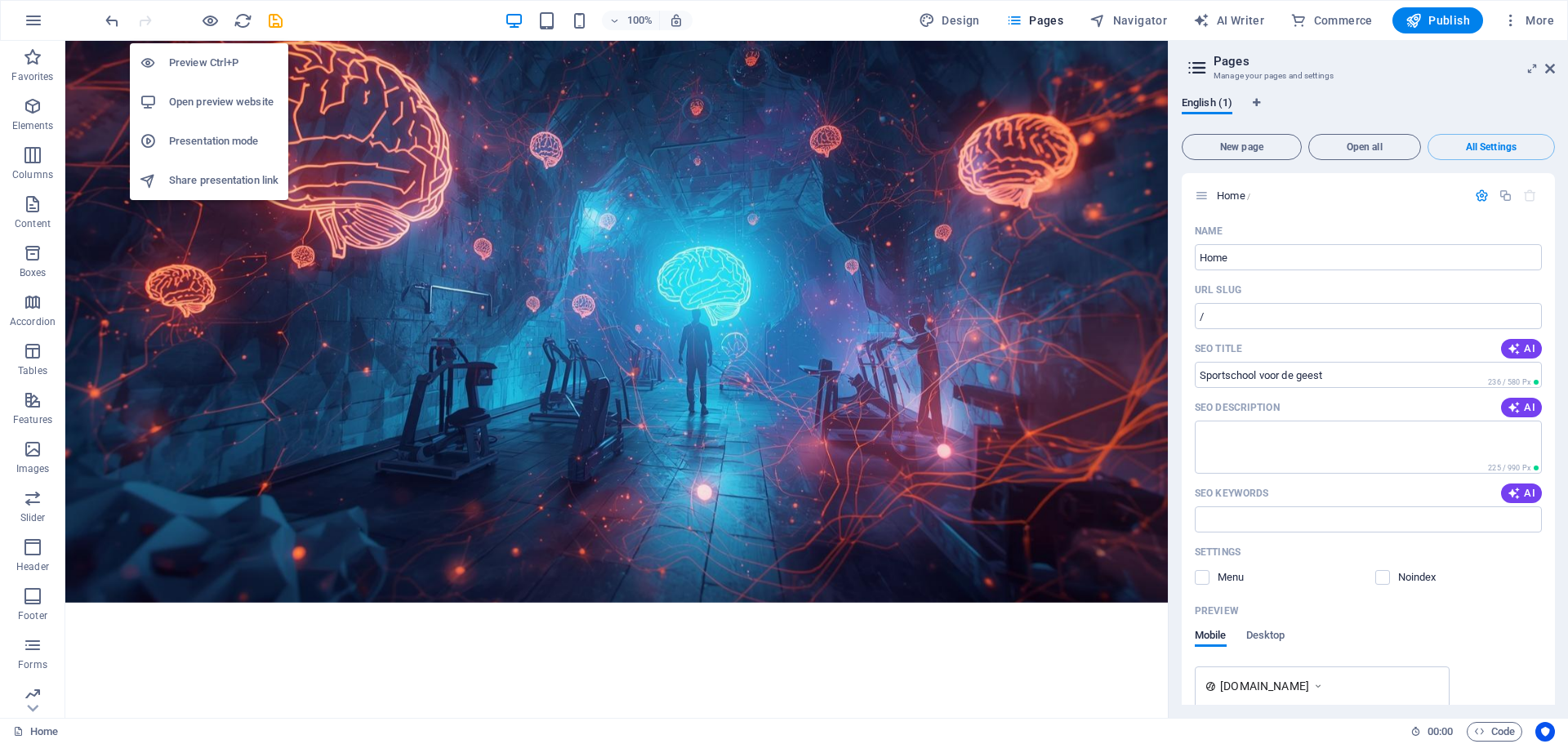
click at [196, 95] on h6 "Open preview website" at bounding box center [224, 102] width 110 height 20
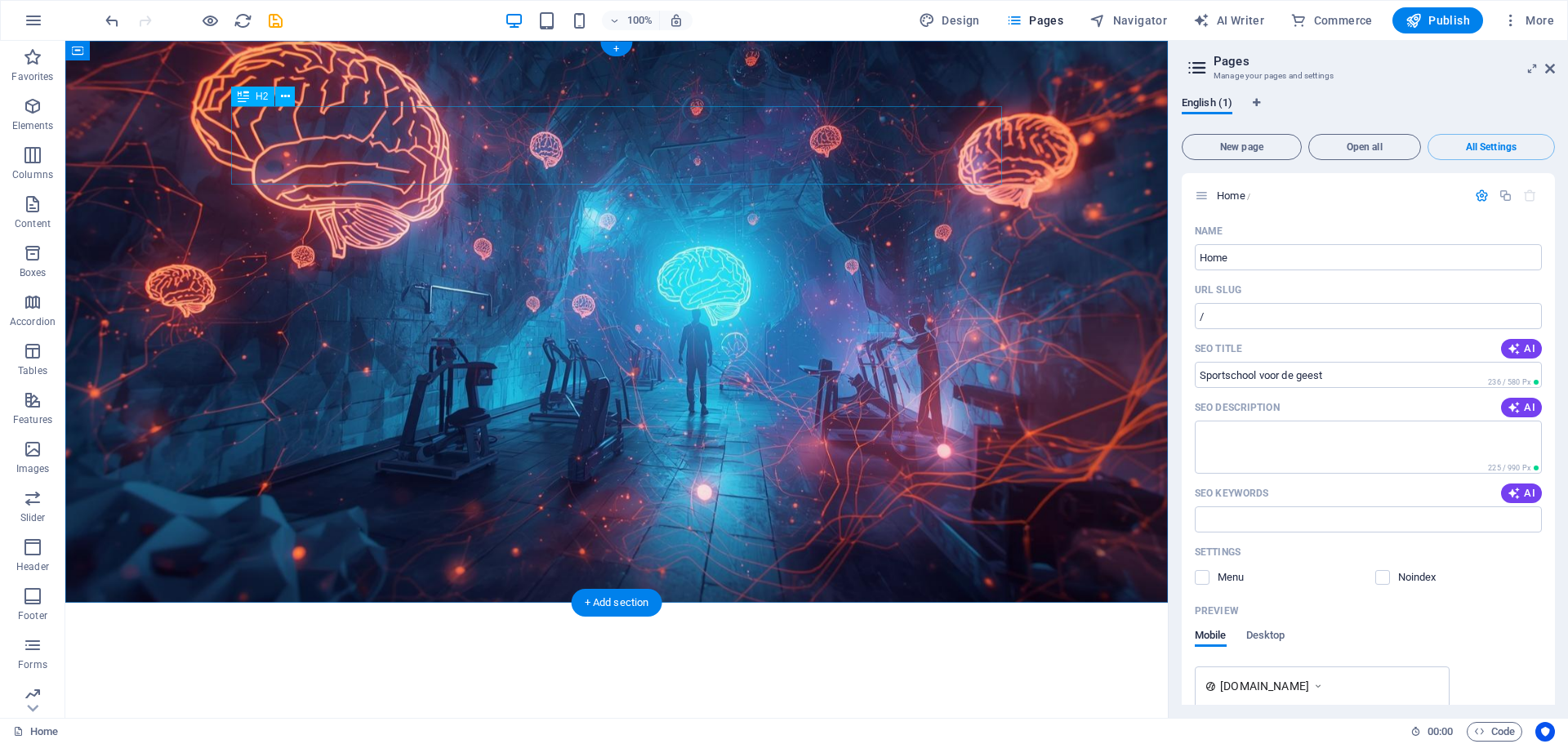
click at [974, 668] on div "Vrijmetselaarsloge De Morgenster, een sportschool voor de geest?" at bounding box center [617, 707] width 771 height 79
click at [865, 668] on div "Vrijmetselaarsloge De Morgenster, een sportschool voor de geest?" at bounding box center [617, 707] width 771 height 79
click at [289, 97] on icon at bounding box center [285, 97] width 9 height 17
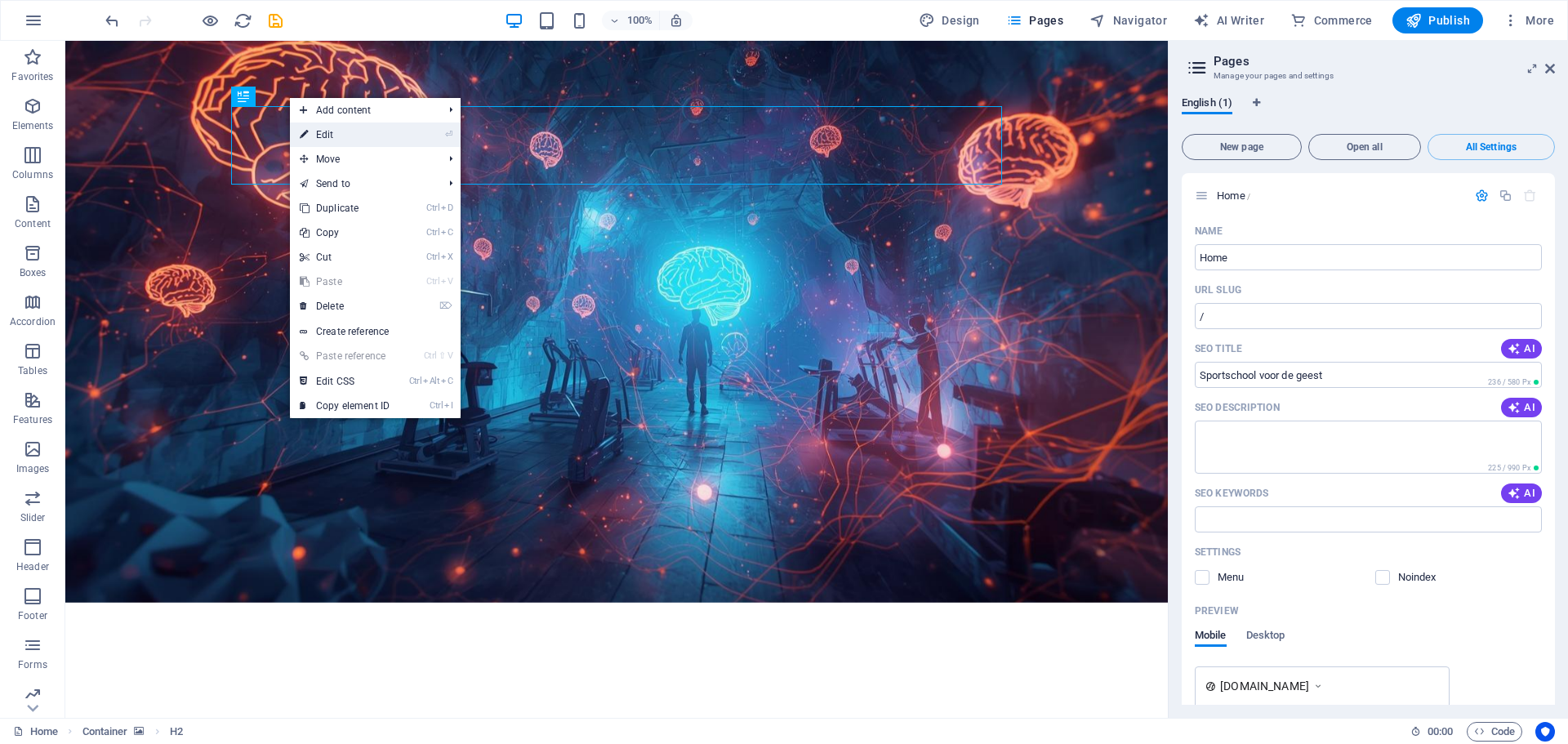
click at [311, 132] on link "⏎ Edit" at bounding box center [345, 135] width 110 height 24
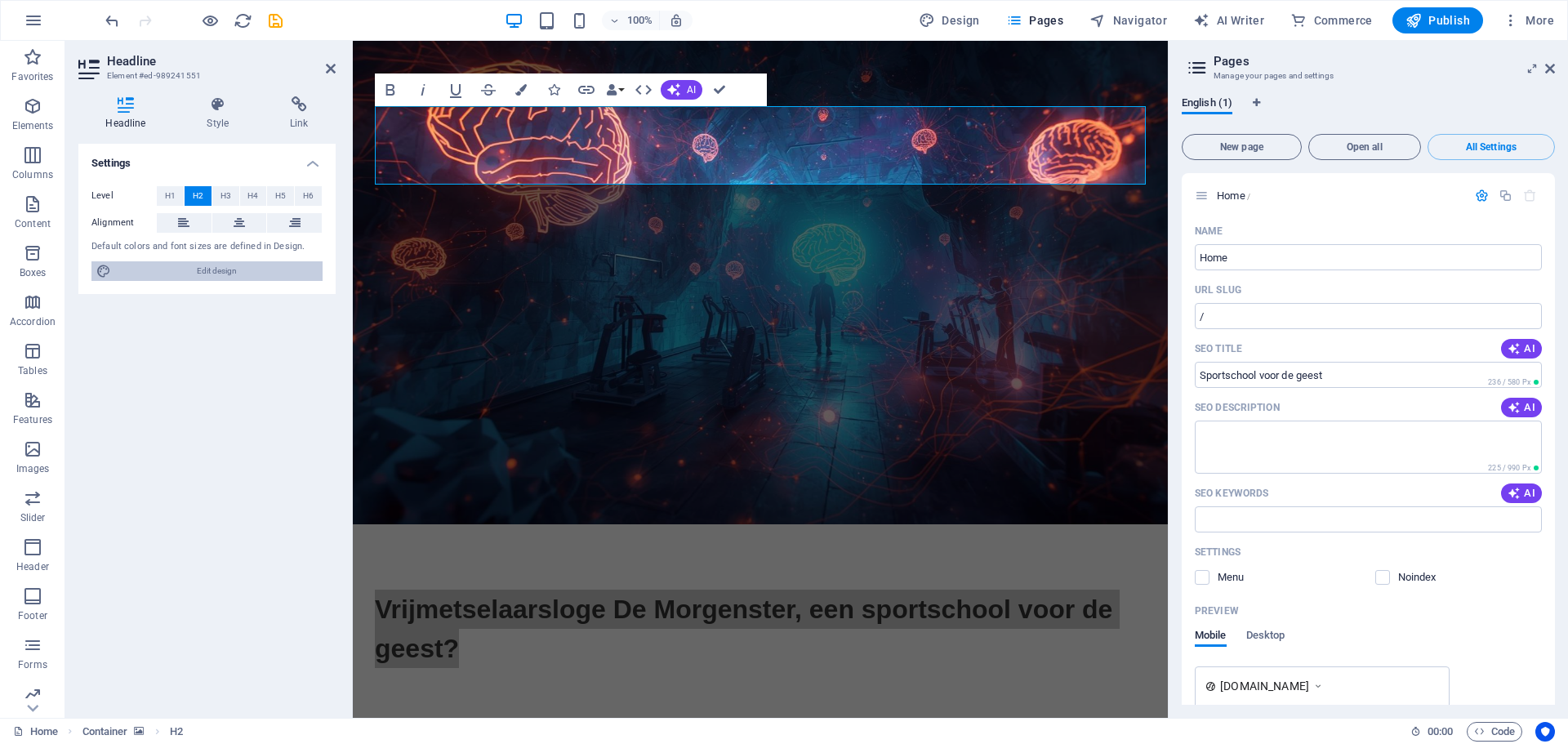
click at [202, 270] on span "Edit design" at bounding box center [217, 271] width 202 height 20
select select "px"
select select "400"
select select "px"
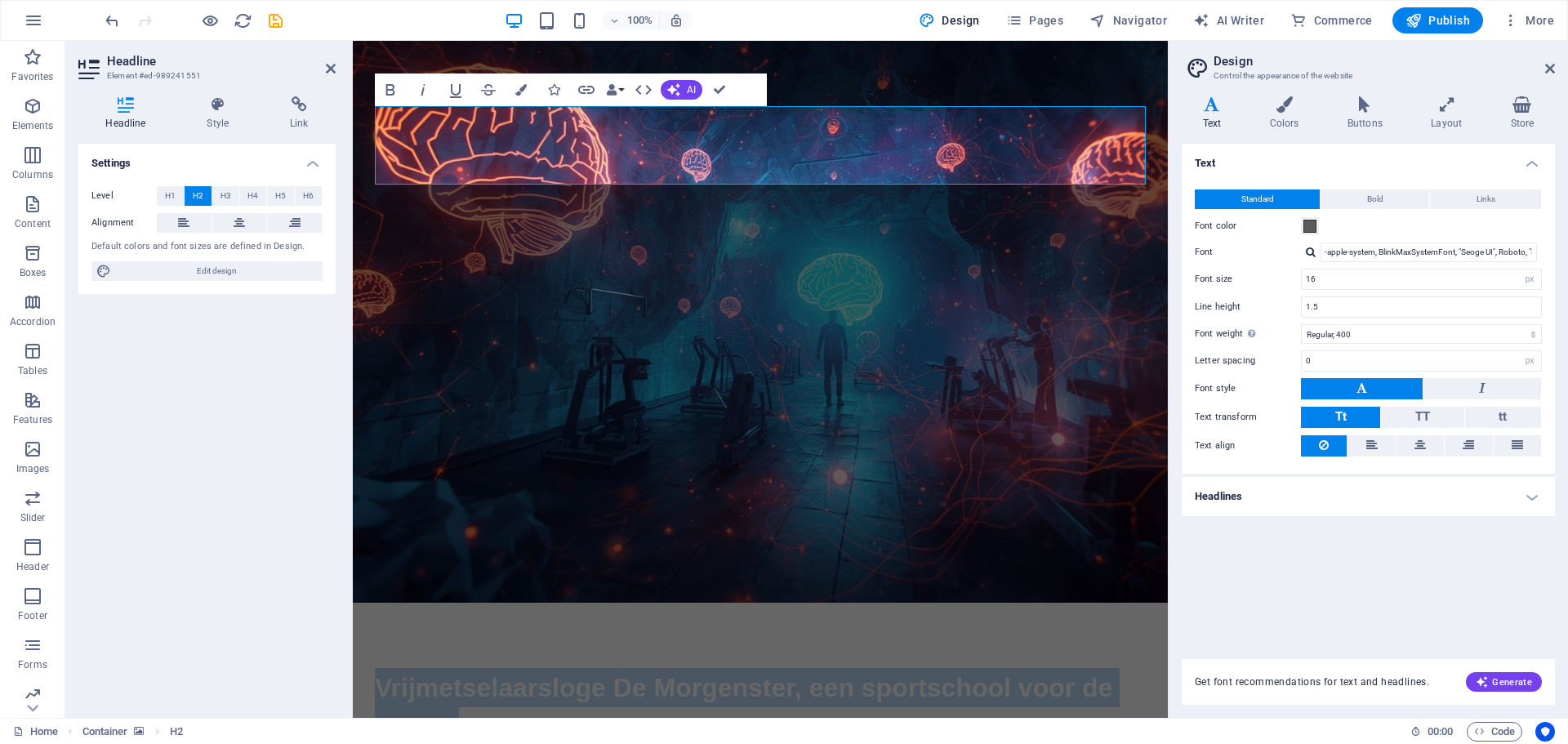
click at [776, 567] on figure at bounding box center [759, 321] width 815 height 562
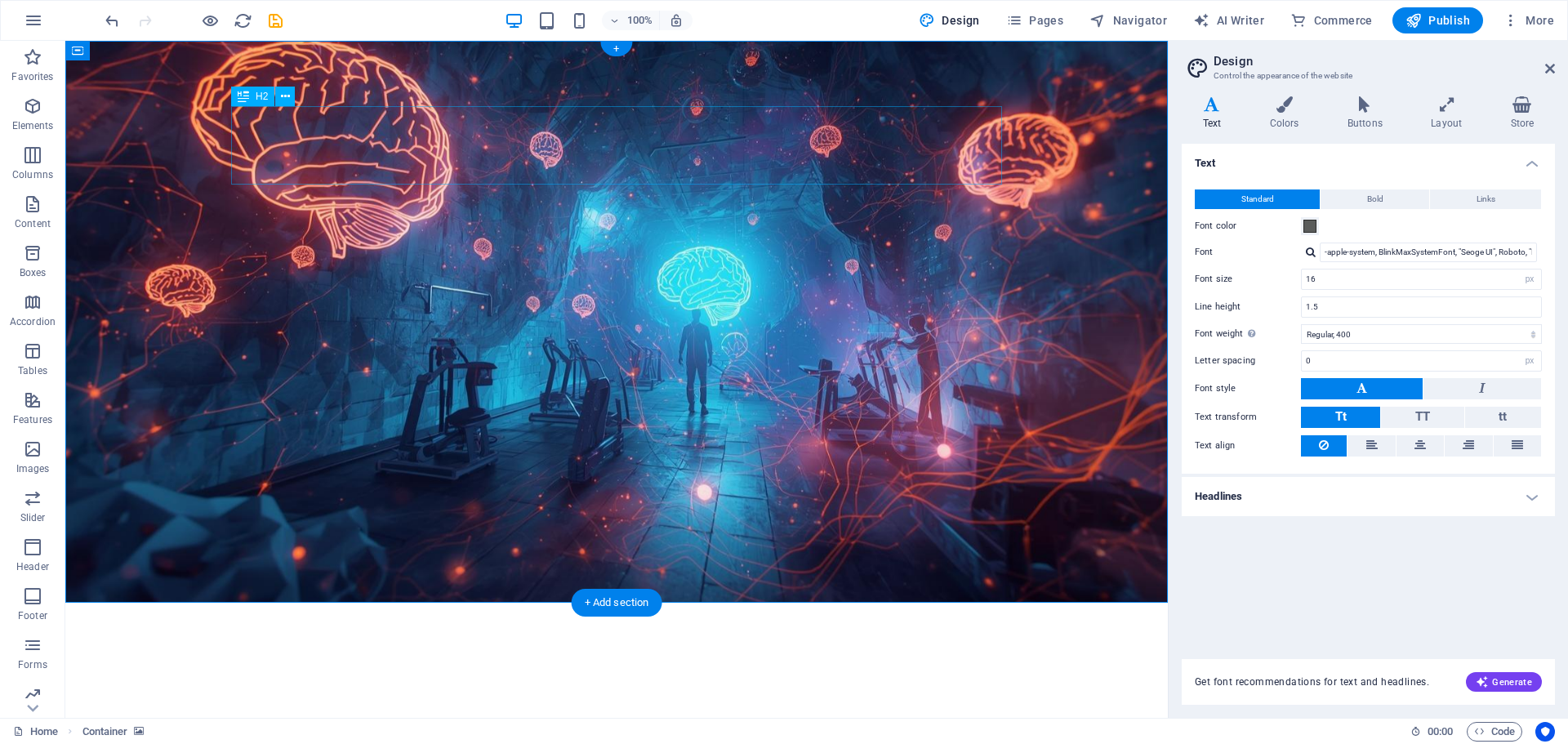
click at [857, 668] on div "Vrijmetselaarsloge De Morgenster, een sportschool voor de geest?" at bounding box center [617, 707] width 771 height 79
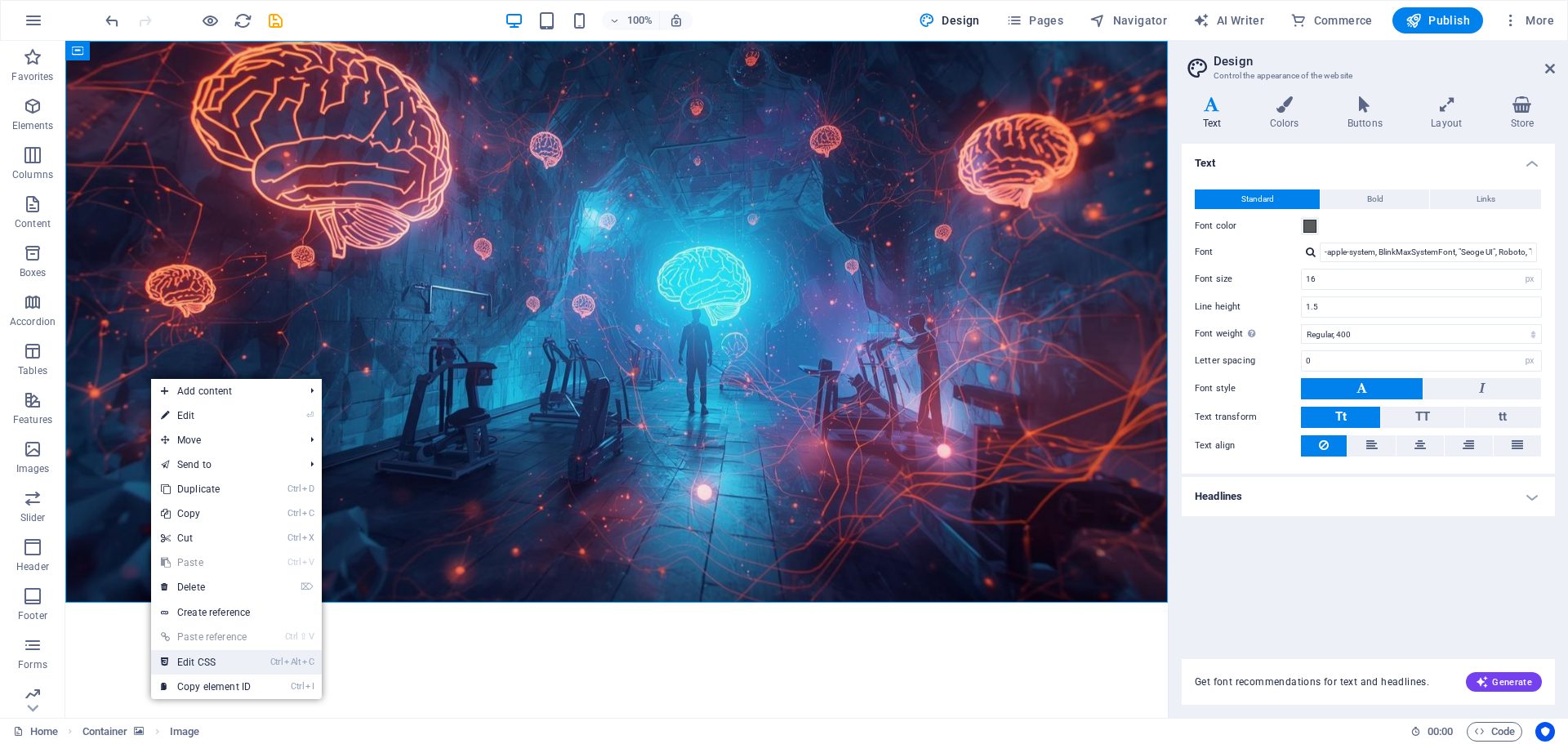
click at [191, 665] on link "Ctrl Alt C Edit CSS" at bounding box center [206, 663] width 110 height 24
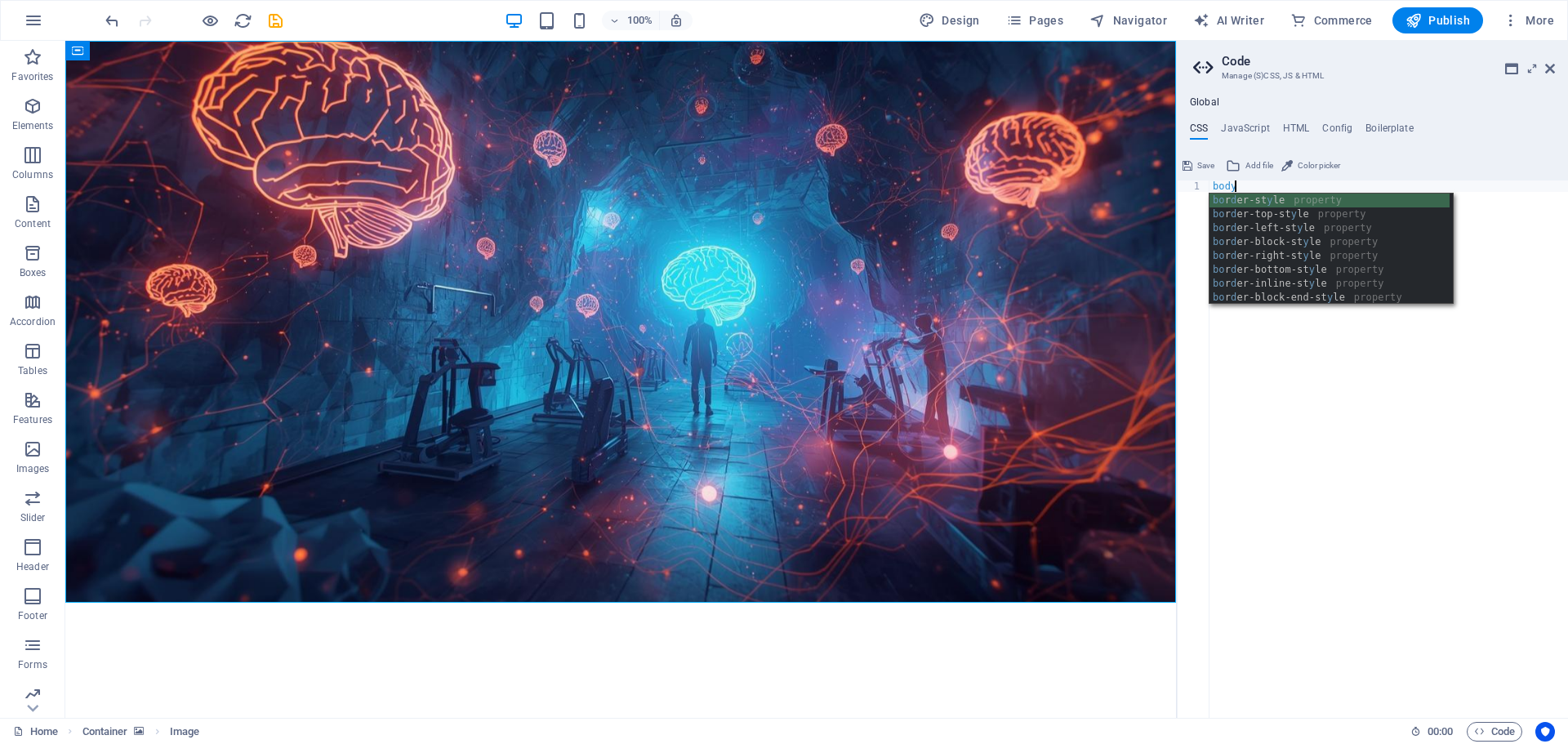
scroll to position [0, 1]
type textarea "body"
click at [1297, 123] on h4 "HTML" at bounding box center [1296, 131] width 27 height 18
type textarea "<a href="#main-content" class="wv-link-content button">Skip to main content</a>"
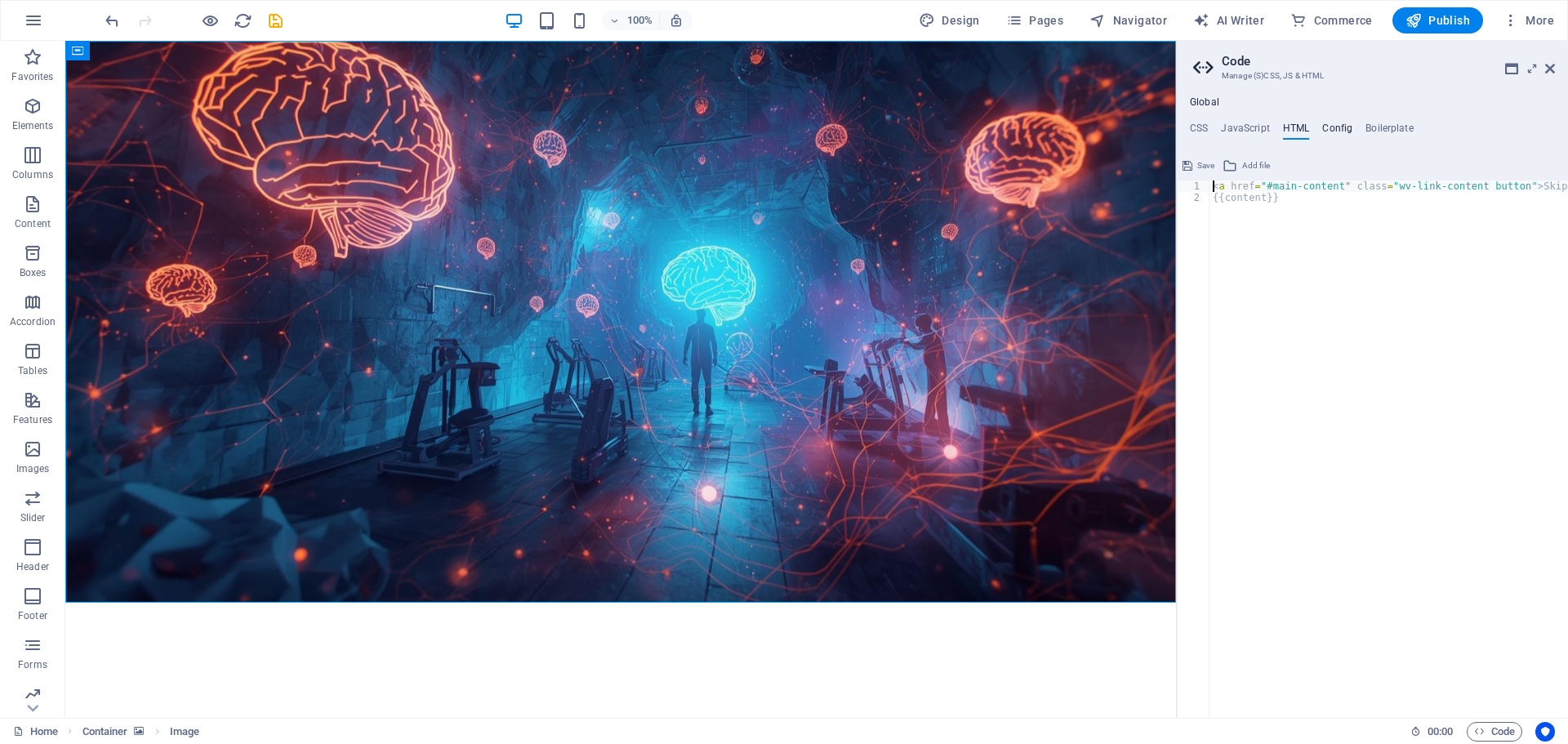
click at [1338, 124] on h4 "Config" at bounding box center [1337, 131] width 30 height 18
click at [1391, 127] on h4 "Boilerplate" at bounding box center [1390, 131] width 48 height 18
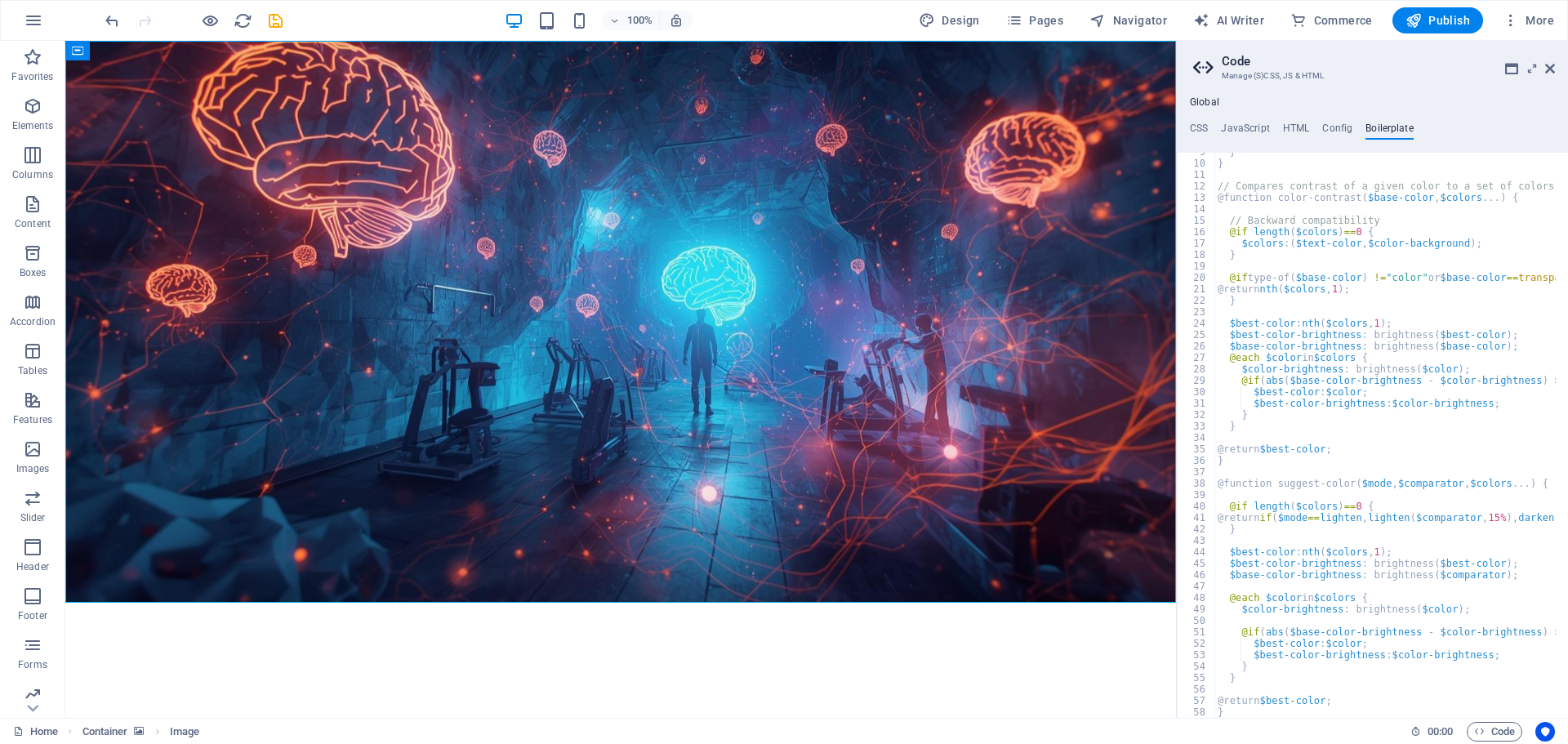
scroll to position [138, 0]
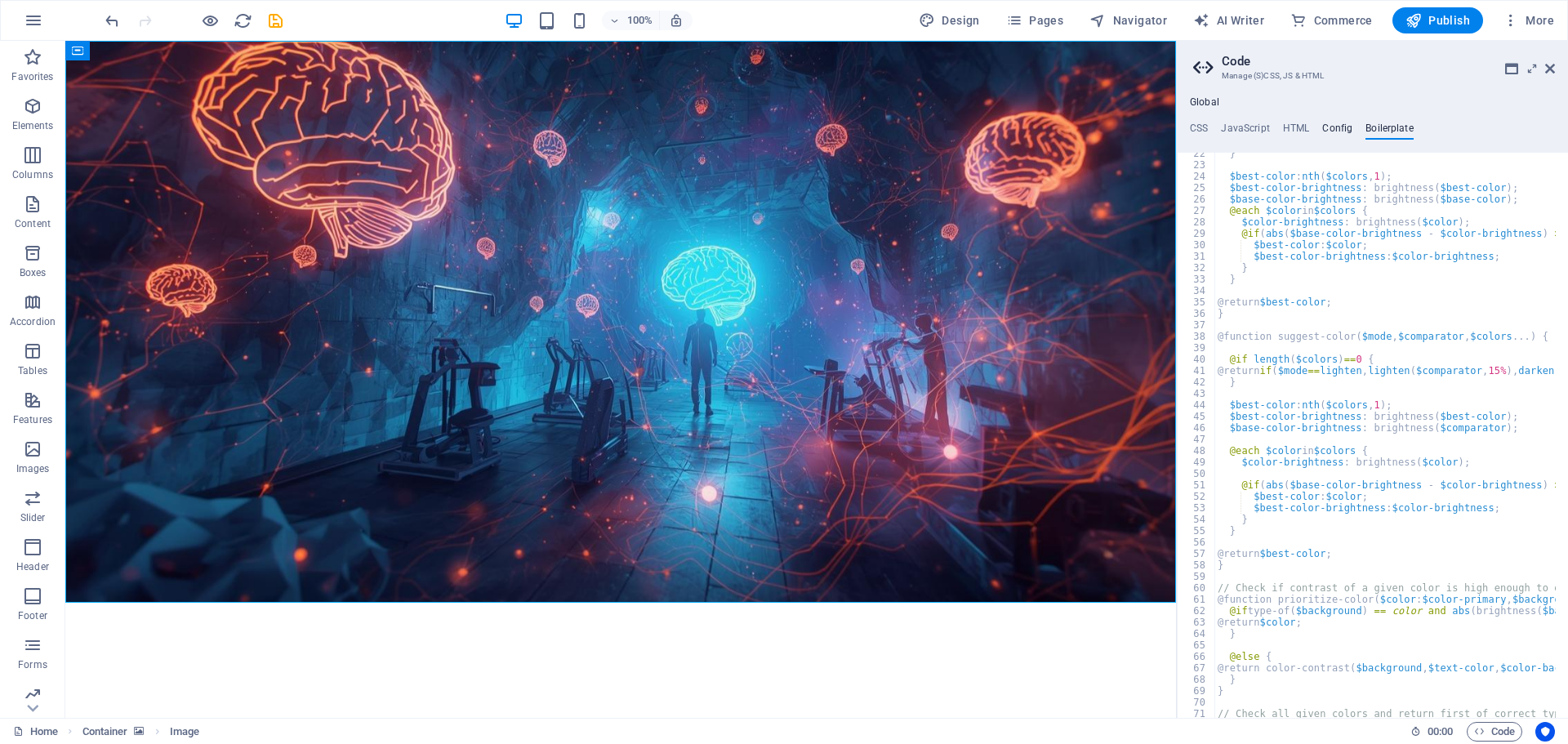
click at [1338, 123] on h4 "Config" at bounding box center [1337, 131] width 30 height 18
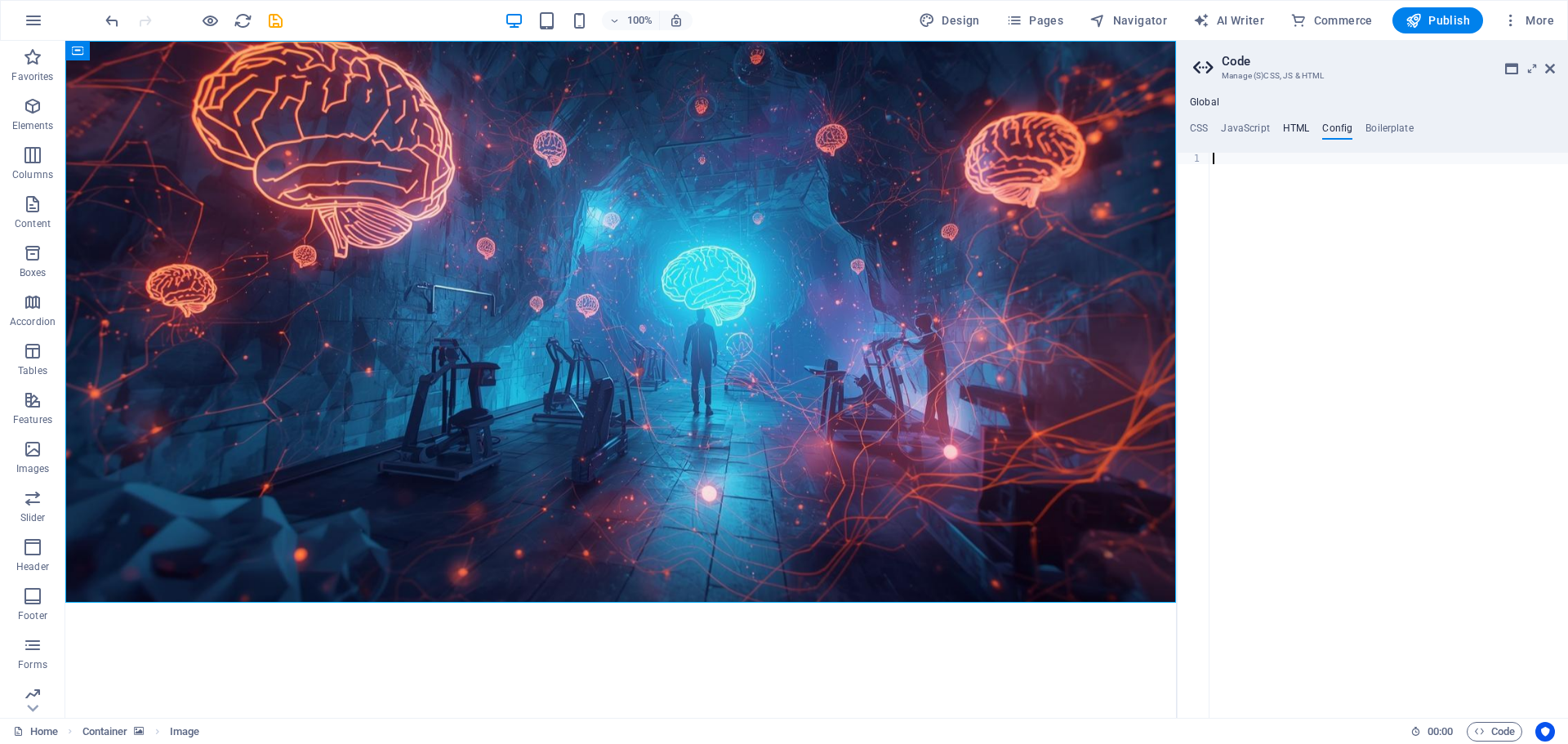
click at [1298, 125] on h4 "HTML" at bounding box center [1296, 131] width 27 height 18
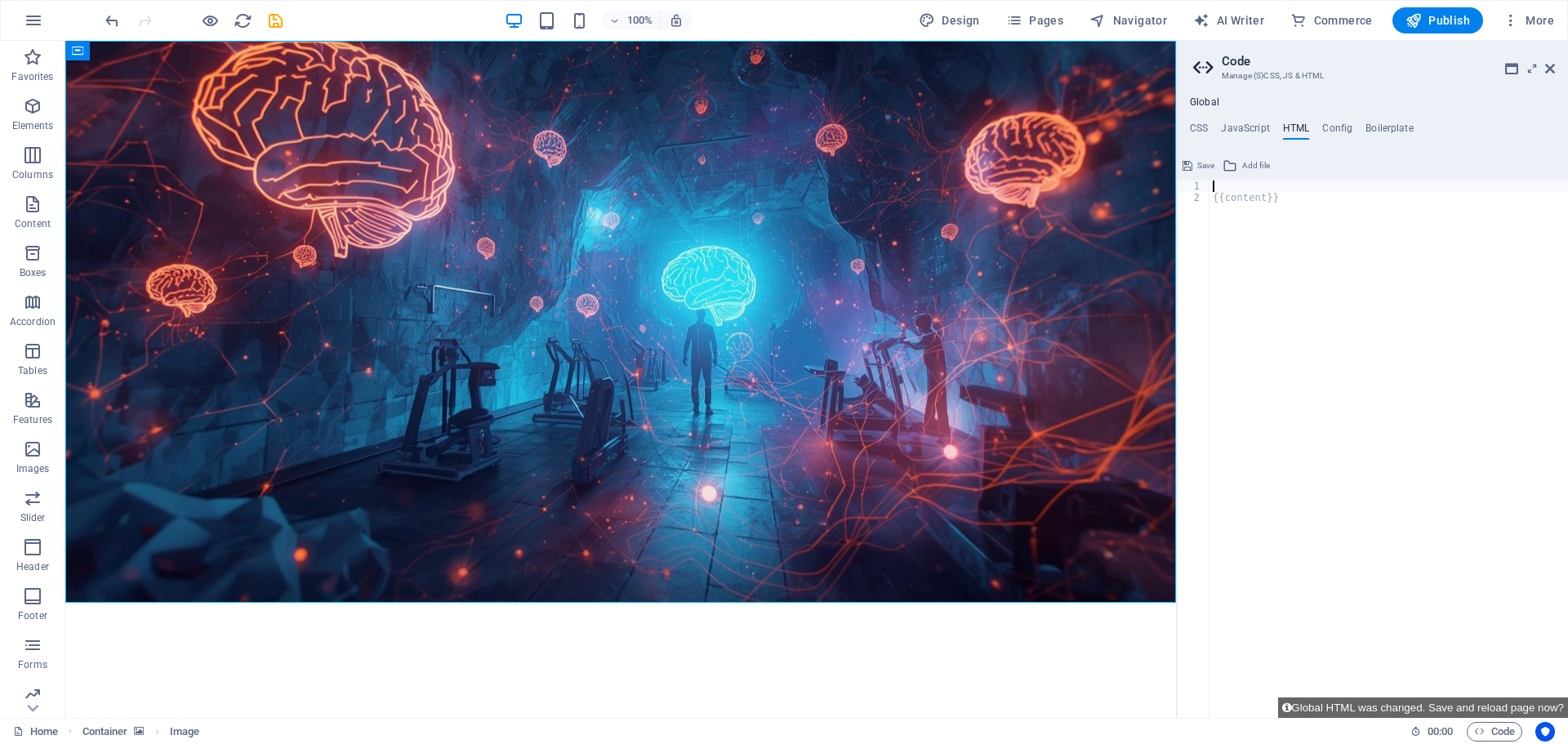
type textarea "{{content}}"
click at [1187, 163] on icon at bounding box center [1187, 166] width 10 height 20
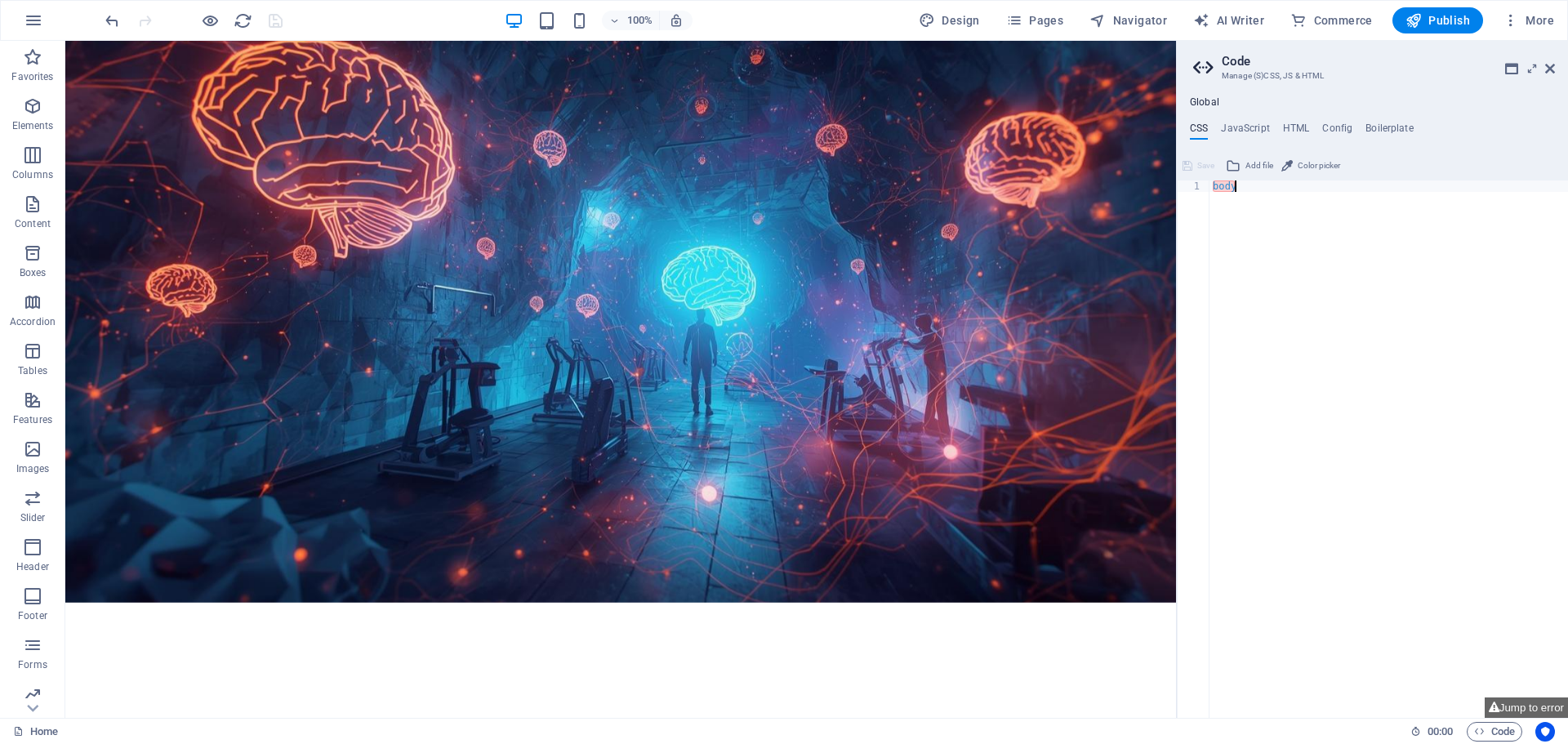
click at [1240, 187] on div "body" at bounding box center [1388, 461] width 359 height 561
type textarea "b"
click at [1203, 166] on span "Save" at bounding box center [1206, 166] width 17 height 20
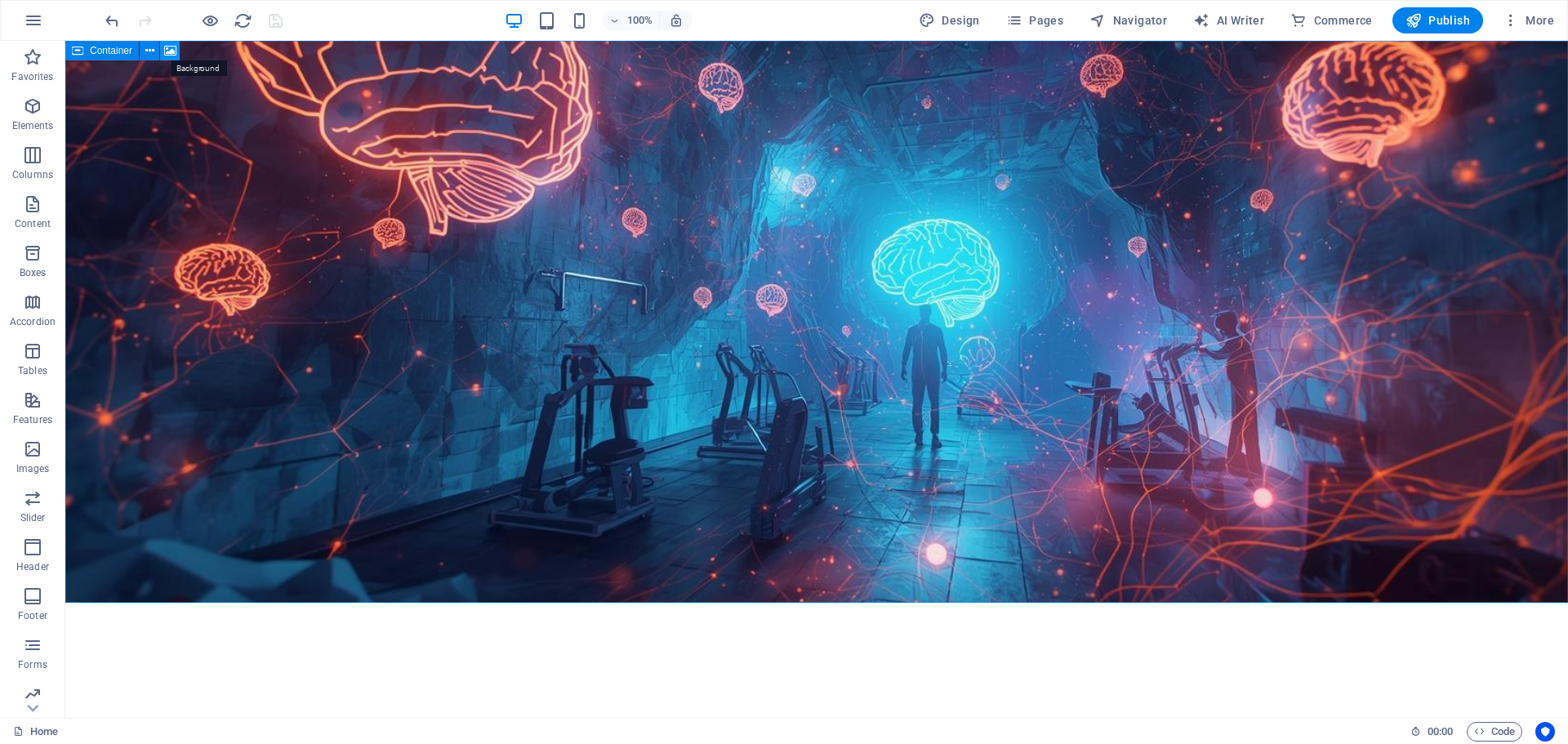
click at [169, 49] on icon at bounding box center [170, 51] width 12 height 17
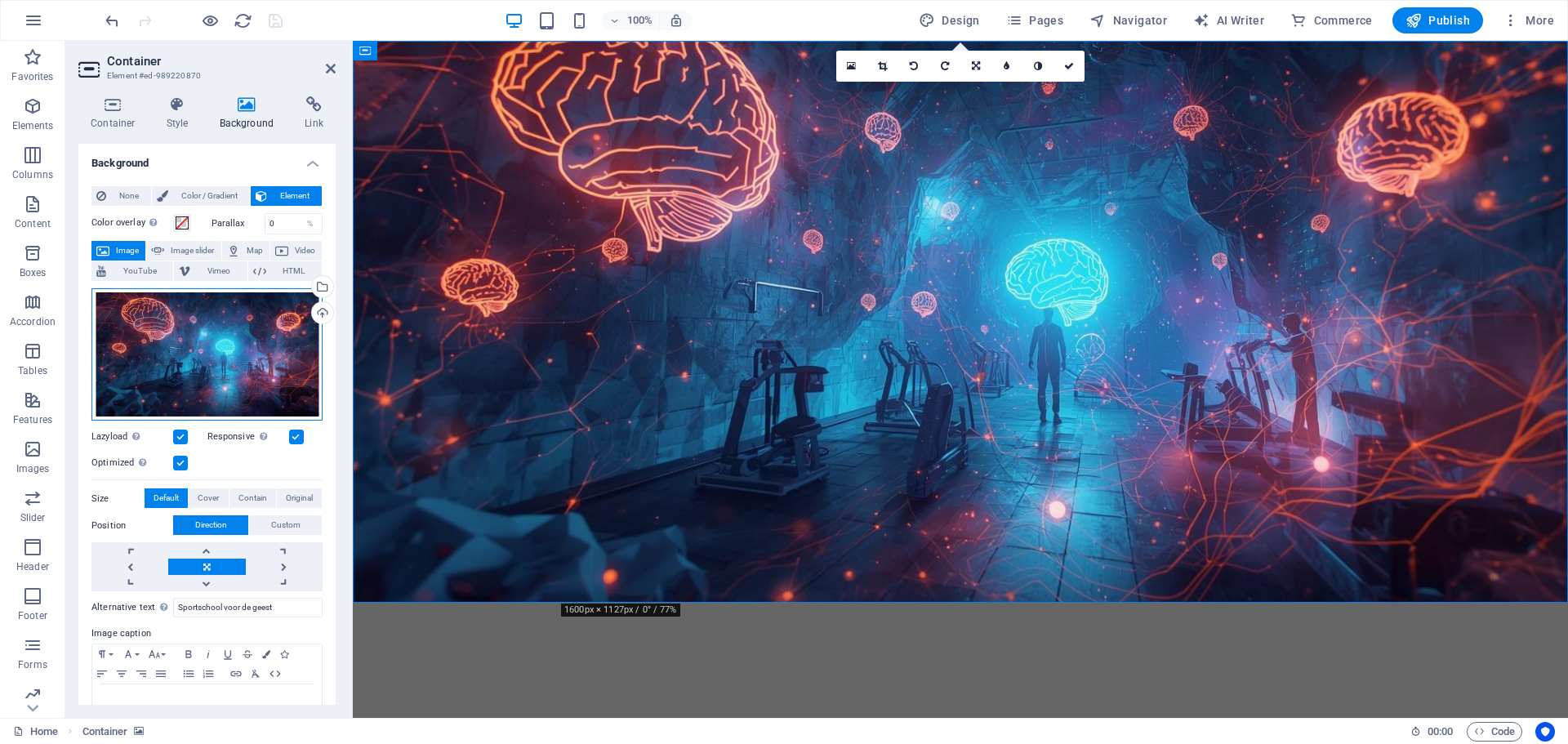
drag, startPoint x: 219, startPoint y: 359, endPoint x: 211, endPoint y: 360, distance: 8.1
click at [211, 360] on div "Drag files here, click to choose files or select files from Files or our free s…" at bounding box center [207, 355] width 232 height 133
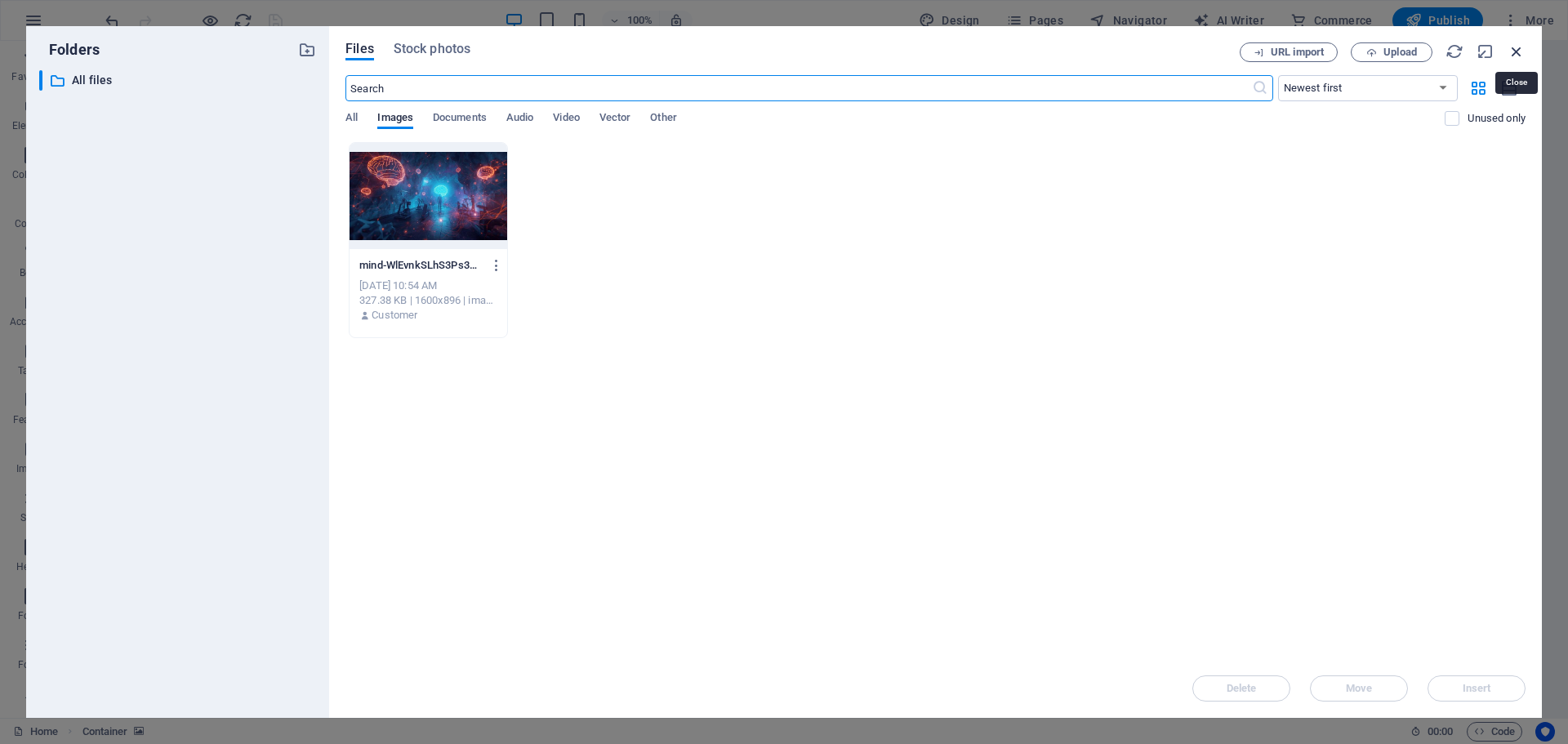
click at [1513, 48] on icon "button" at bounding box center [1516, 51] width 18 height 18
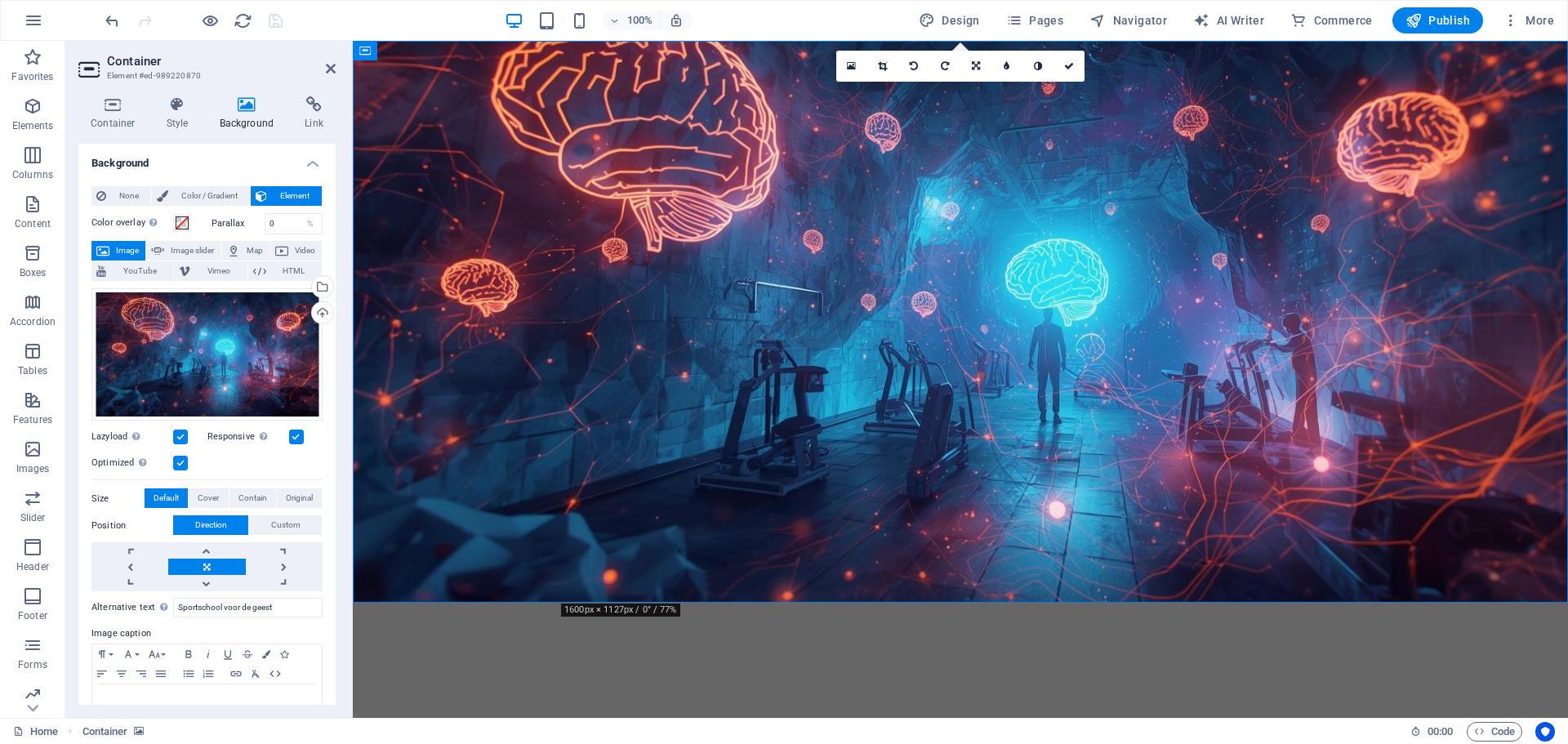
scroll to position [41, 0]
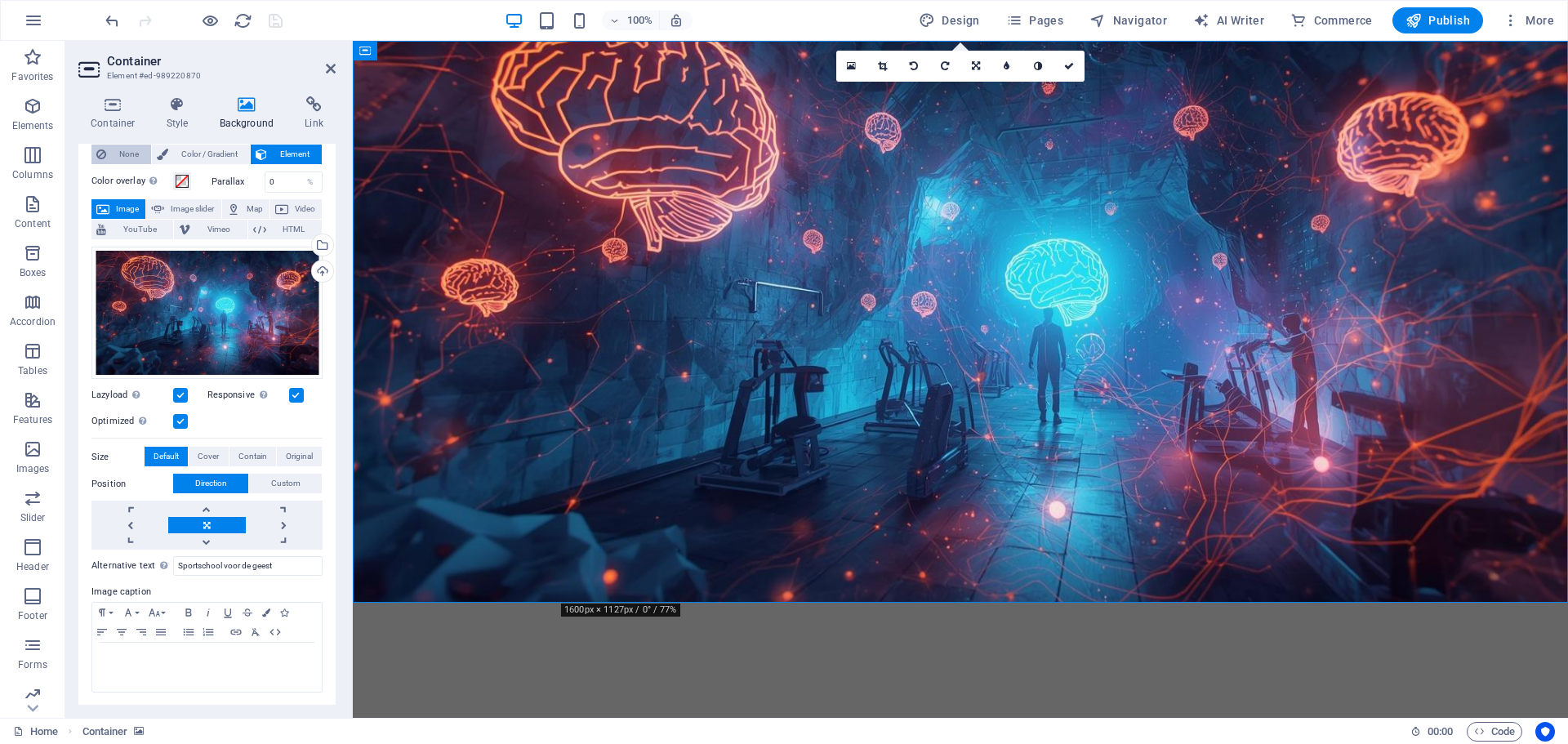
click at [120, 150] on span "None" at bounding box center [129, 154] width 35 height 20
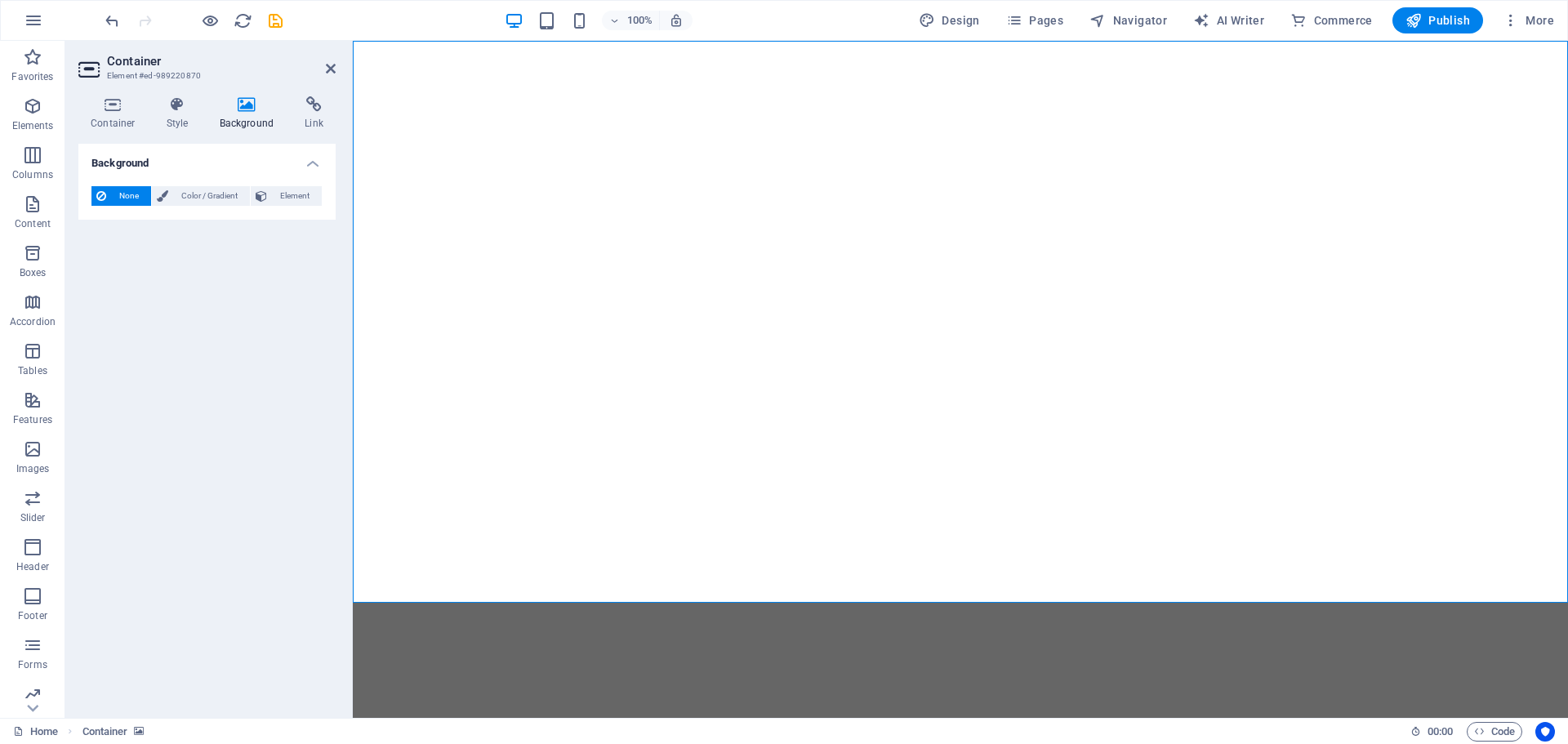
scroll to position [0, 0]
click at [34, 547] on icon "button" at bounding box center [32, 547] width 20 height 20
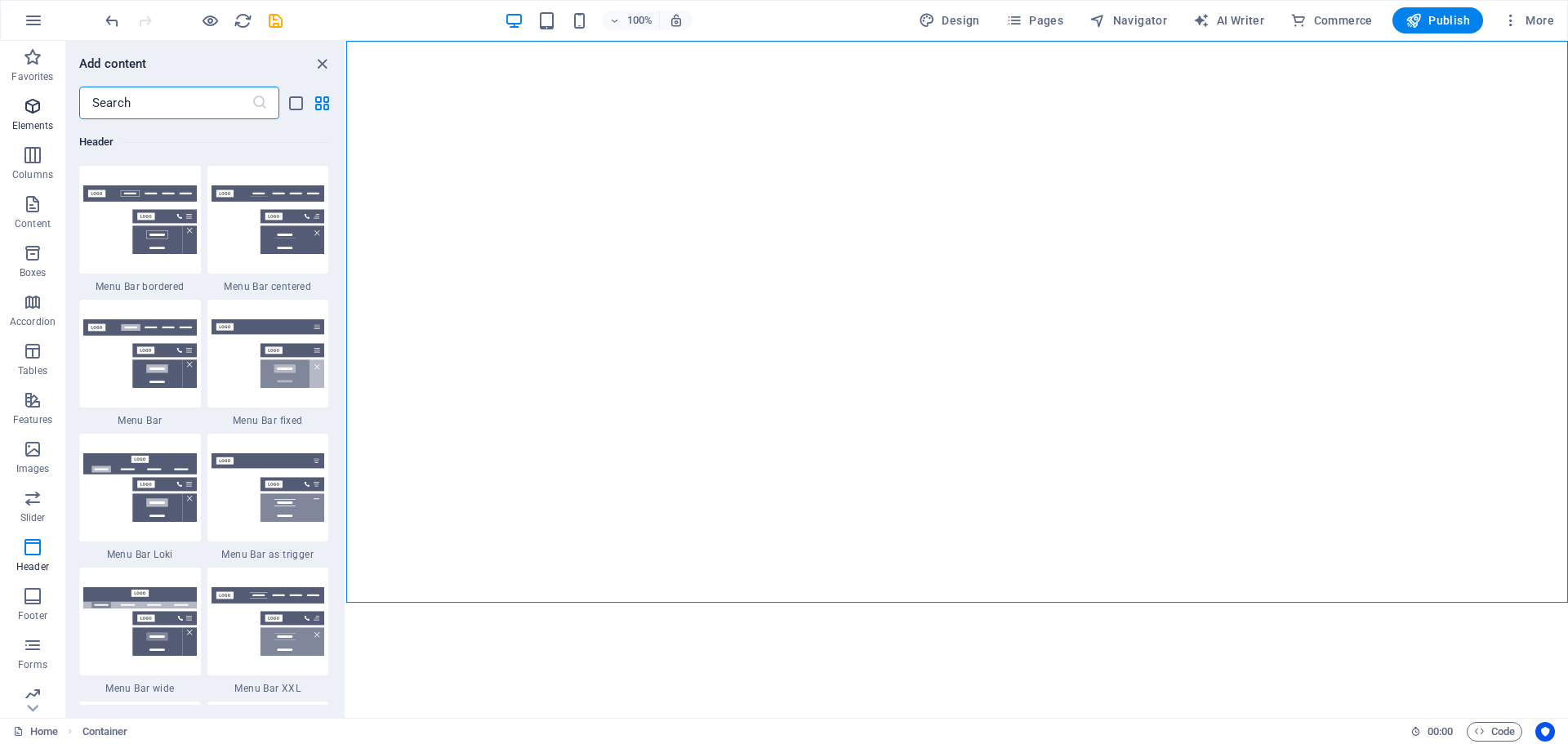
click at [32, 105] on icon "button" at bounding box center [32, 106] width 20 height 20
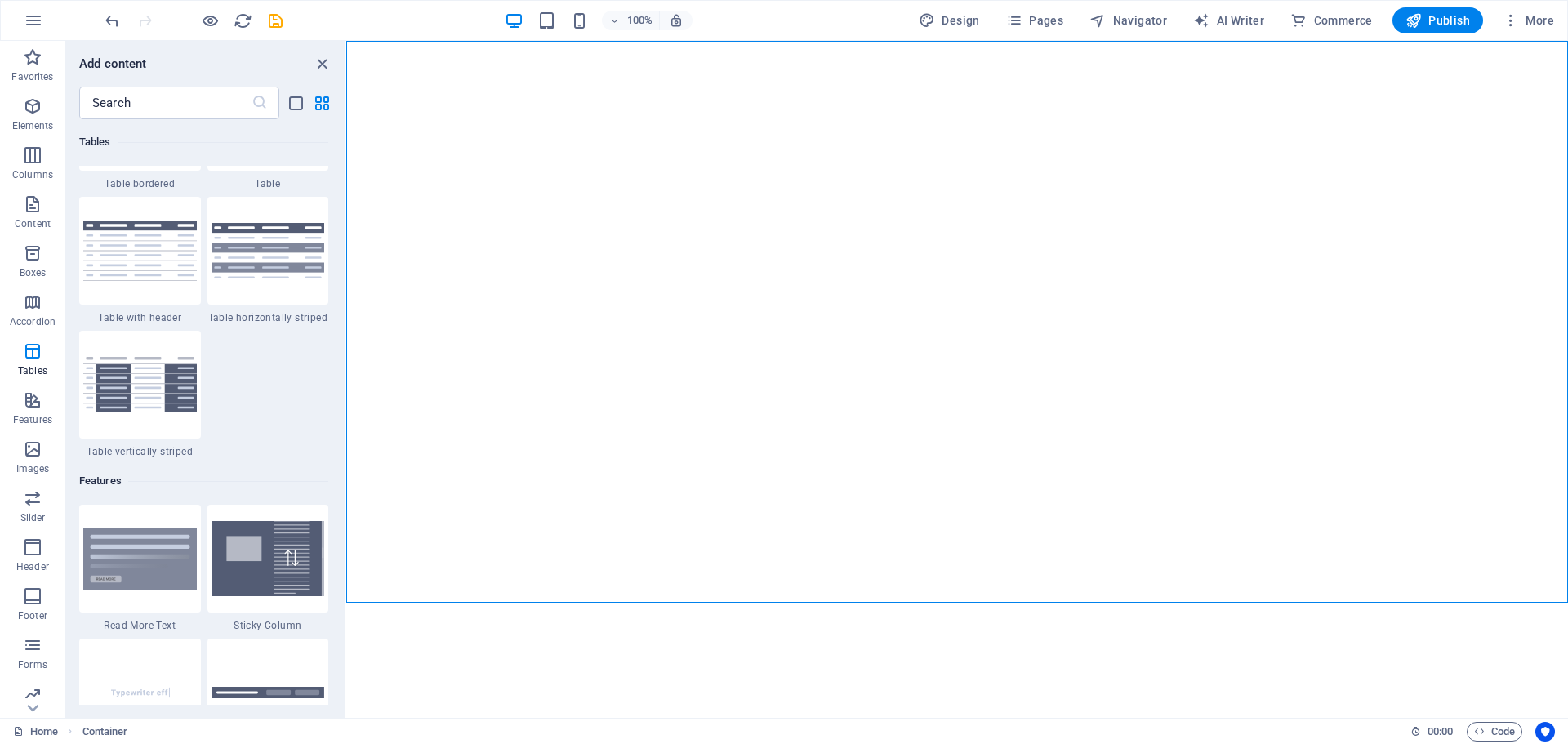
scroll to position [6056, 0]
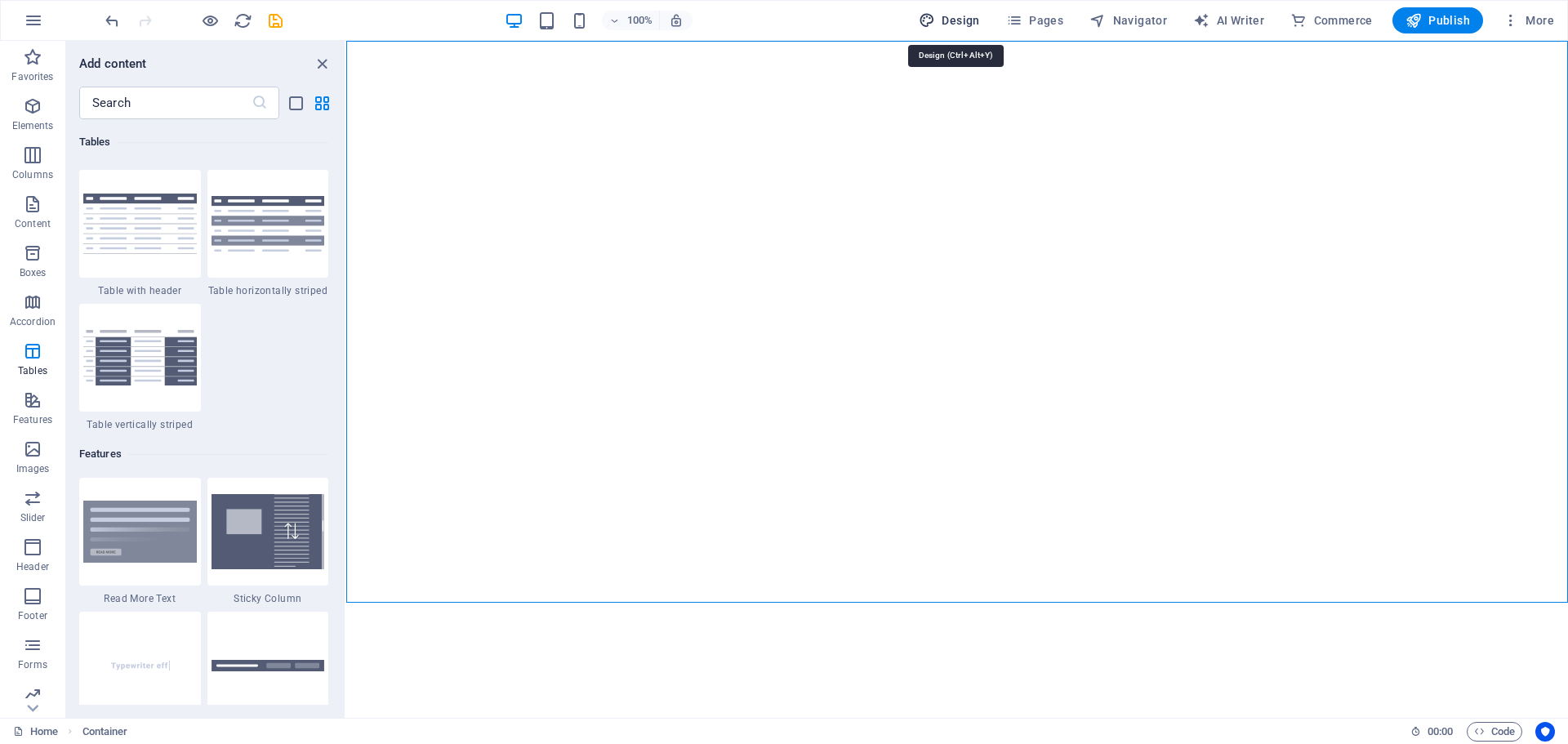
click at [957, 16] on span "Design" at bounding box center [949, 20] width 61 height 16
select select "px"
select select "400"
select select "px"
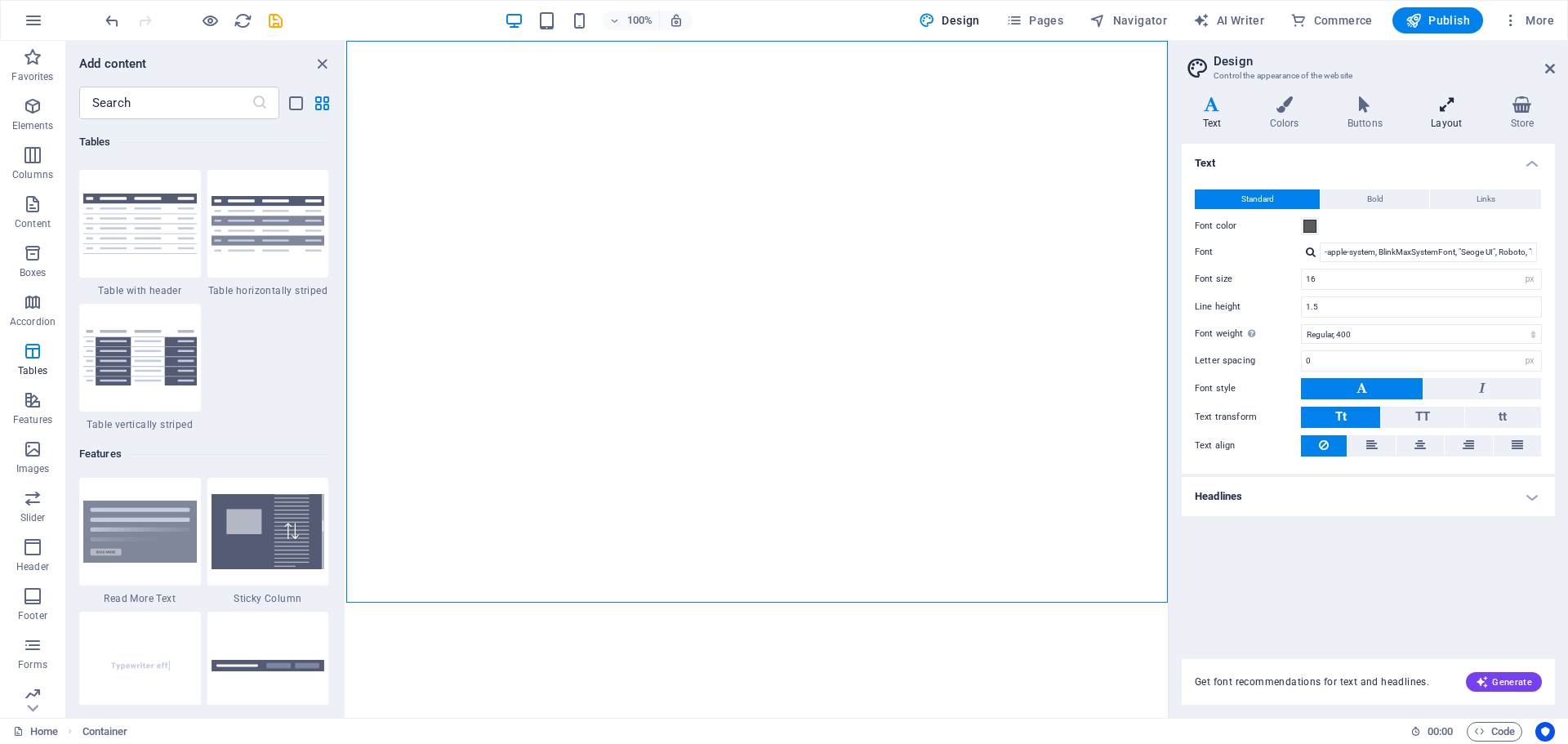
click at [1451, 105] on icon at bounding box center [1447, 105] width 73 height 16
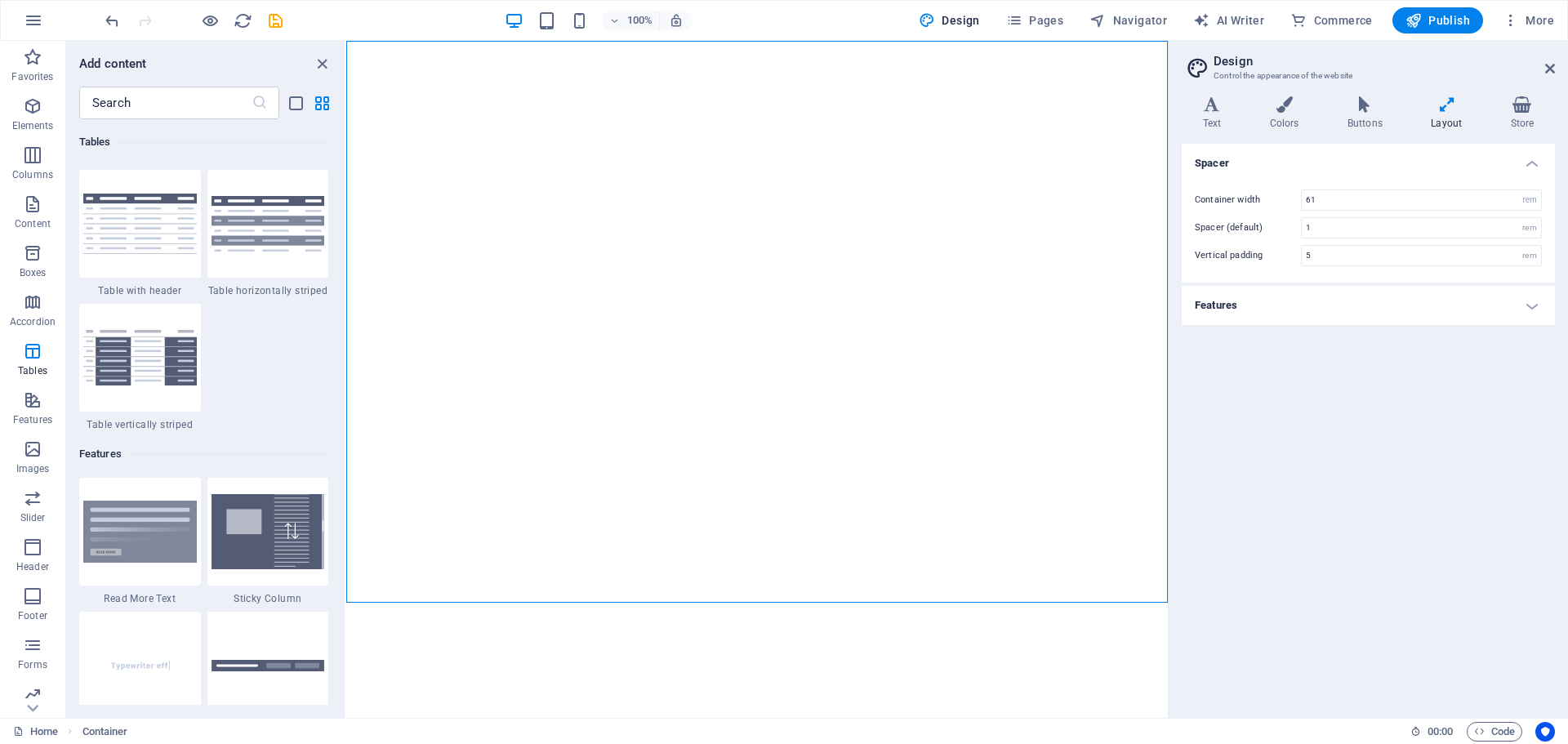
click at [1522, 307] on h4 "Features" at bounding box center [1368, 305] width 373 height 39
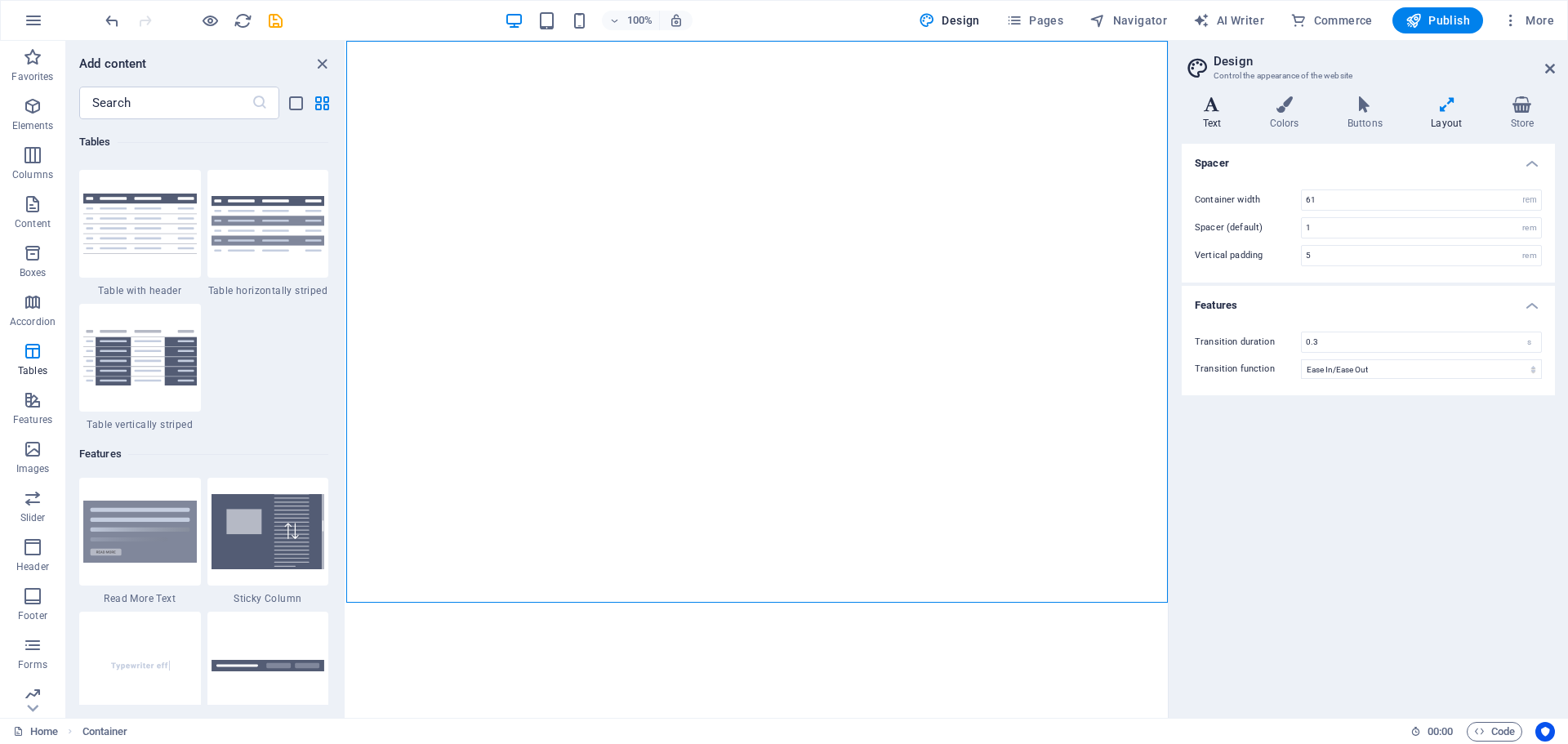
click at [1216, 101] on icon at bounding box center [1212, 105] width 60 height 16
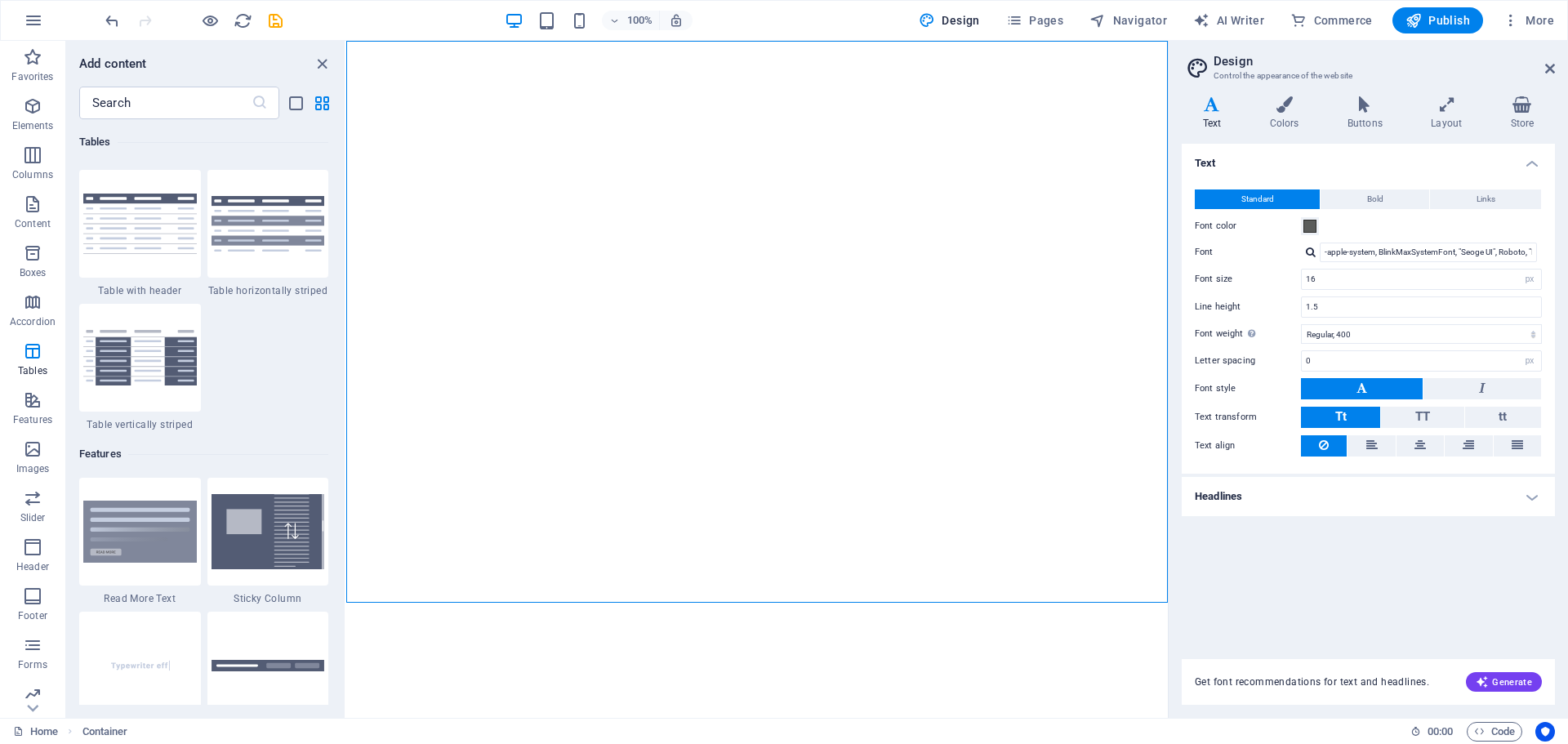
click at [853, 603] on html "Skip to main content Vrijmetselaarsloge De Morgenster, een sportschool voor de …" at bounding box center [757, 321] width 822 height 562
drag, startPoint x: 853, startPoint y: 639, endPoint x: 833, endPoint y: 650, distance: 22.8
click at [833, 603] on html "Skip to main content Vrijmetselaarsloge De Morgenster, een sportschool voor de …" at bounding box center [757, 321] width 822 height 562
click at [1037, 16] on span "Pages" at bounding box center [1035, 20] width 57 height 16
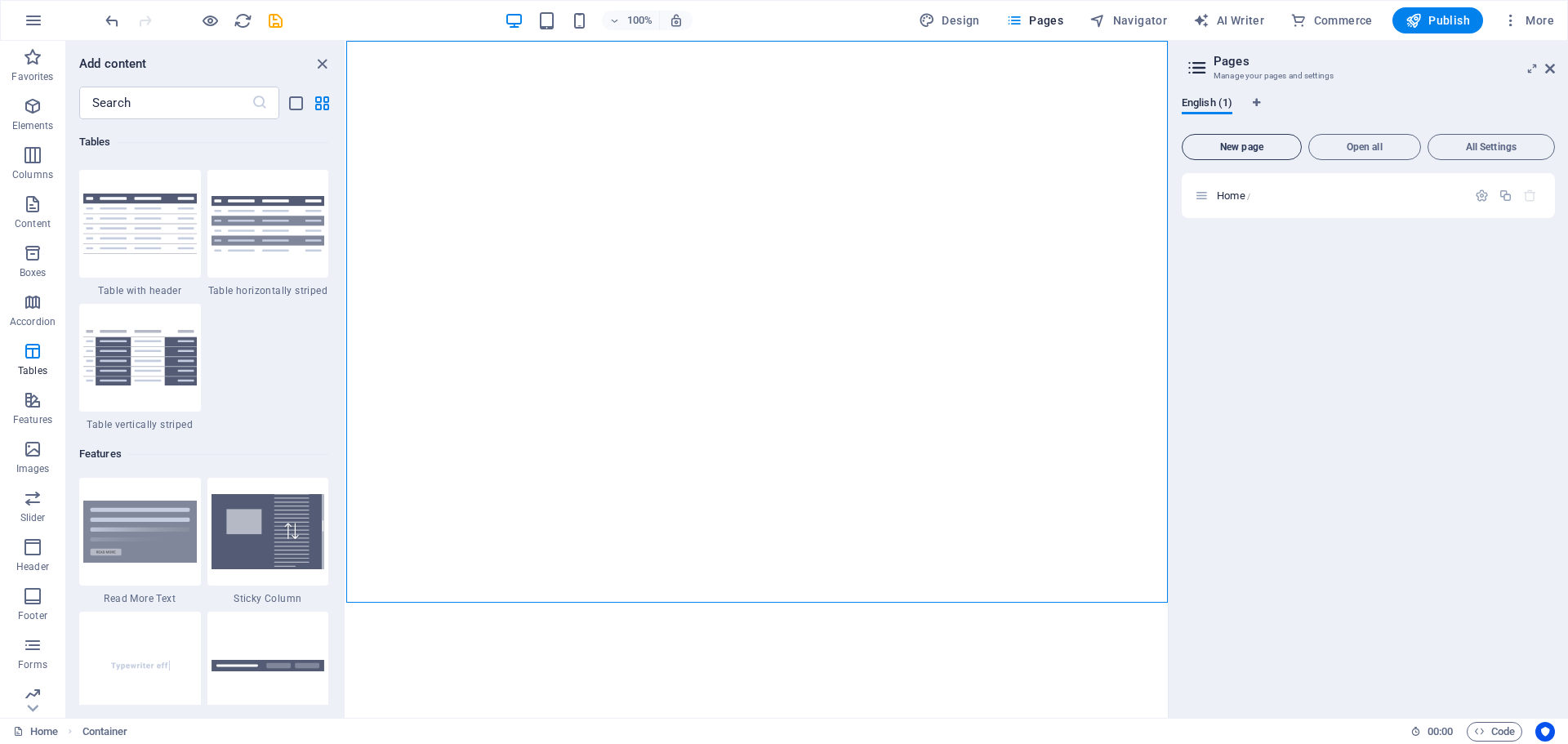
click at [1237, 142] on span "New page" at bounding box center [1241, 146] width 105 height 10
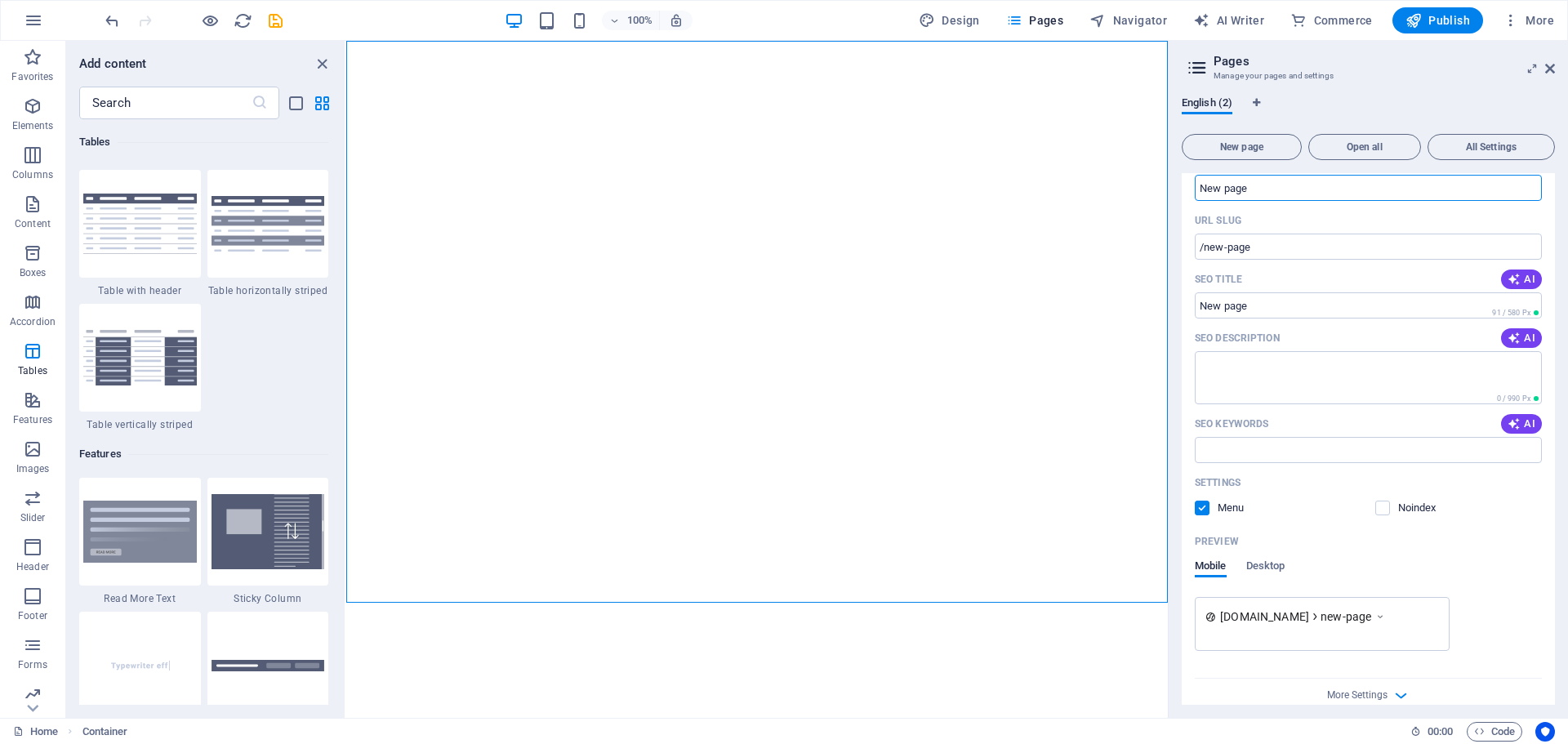
scroll to position [141, 0]
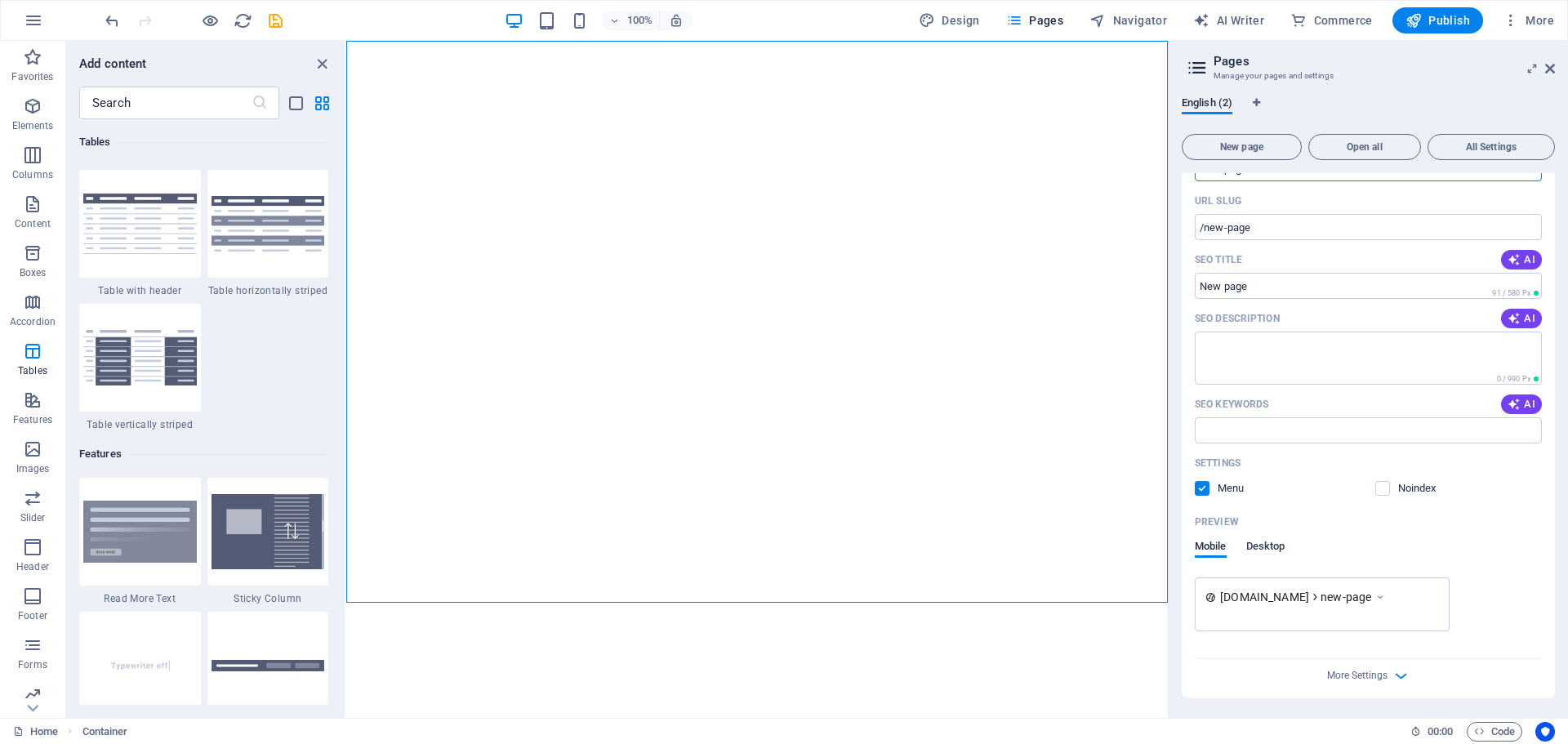
click at [1259, 545] on span "Desktop" at bounding box center [1266, 548] width 39 height 22
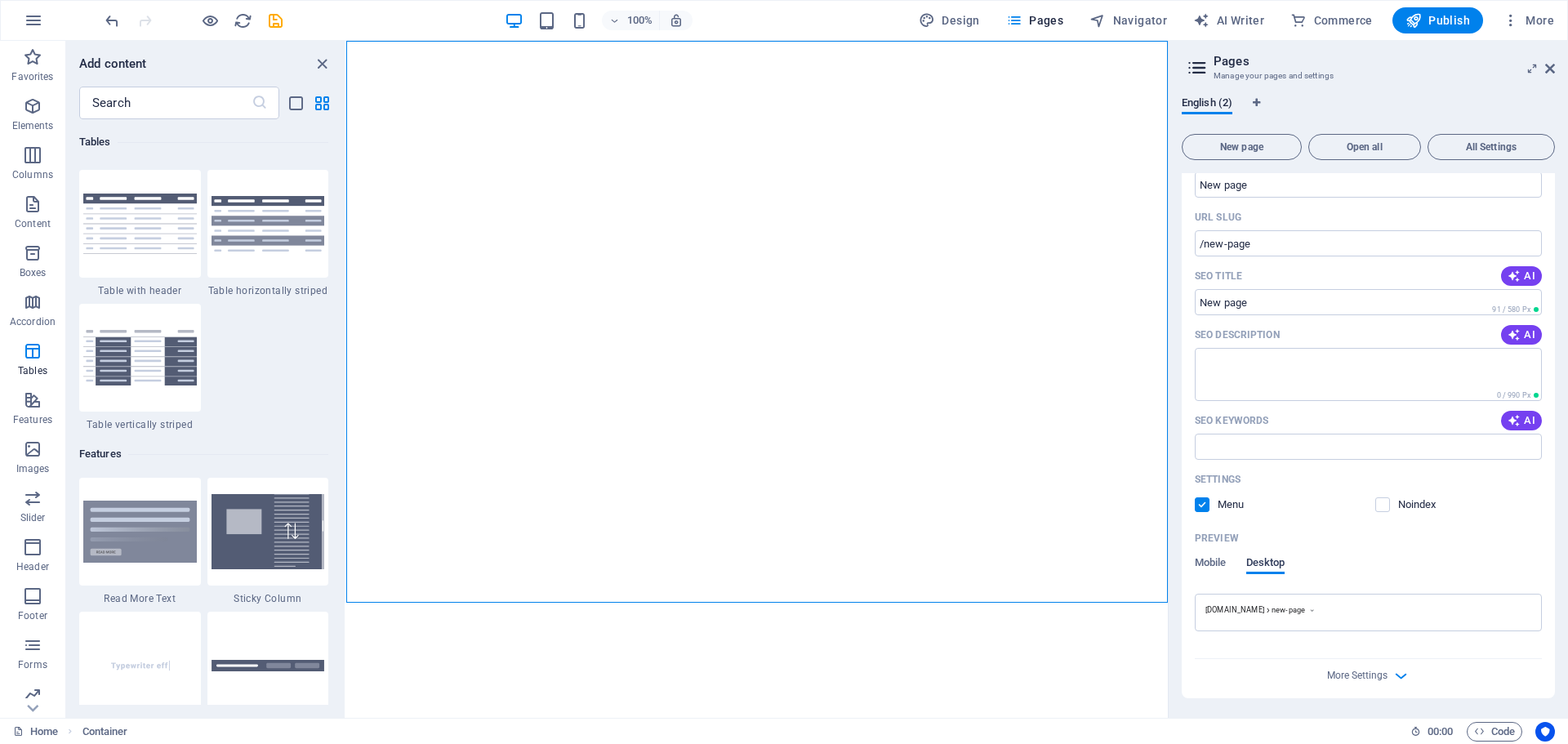
scroll to position [124, 0]
click at [1363, 670] on span "More Settings" at bounding box center [1357, 675] width 60 height 11
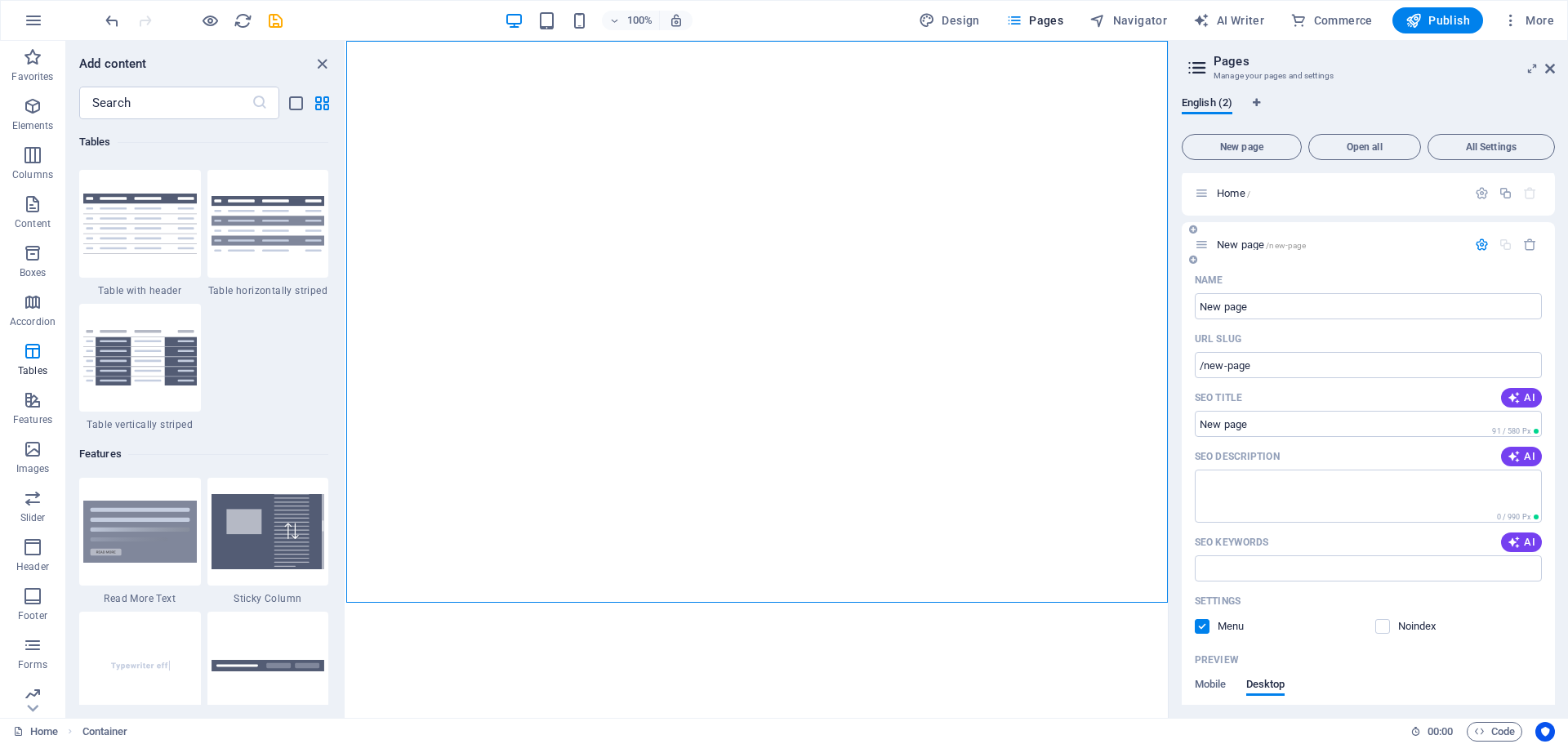
scroll to position [0, 0]
click at [1550, 66] on icon at bounding box center [1550, 68] width 10 height 13
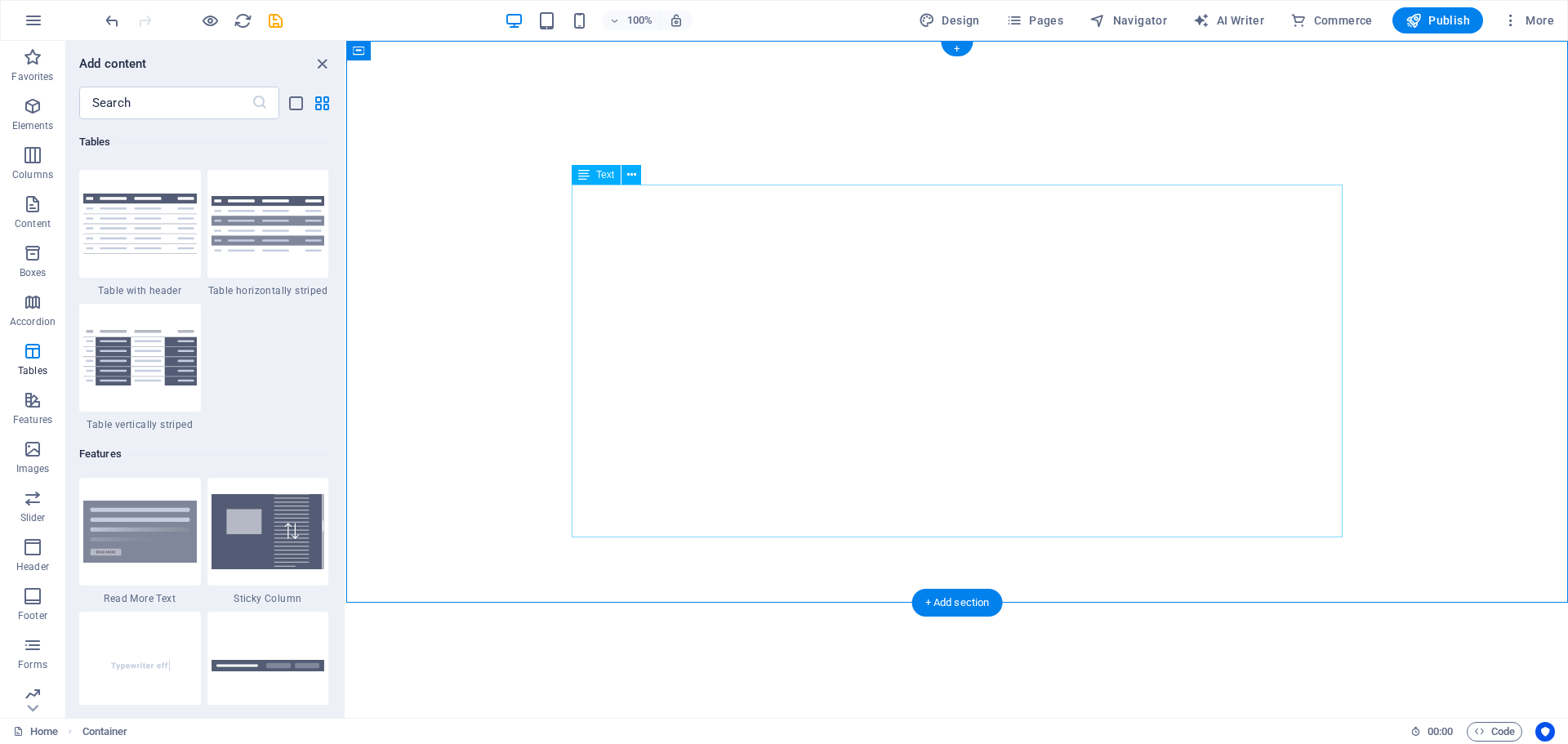
click at [824, 261] on div "Stel je voor: je kent de sportschool. Een plek waar mensen samenkomen om sterke…" at bounding box center [957, 361] width 771 height 353
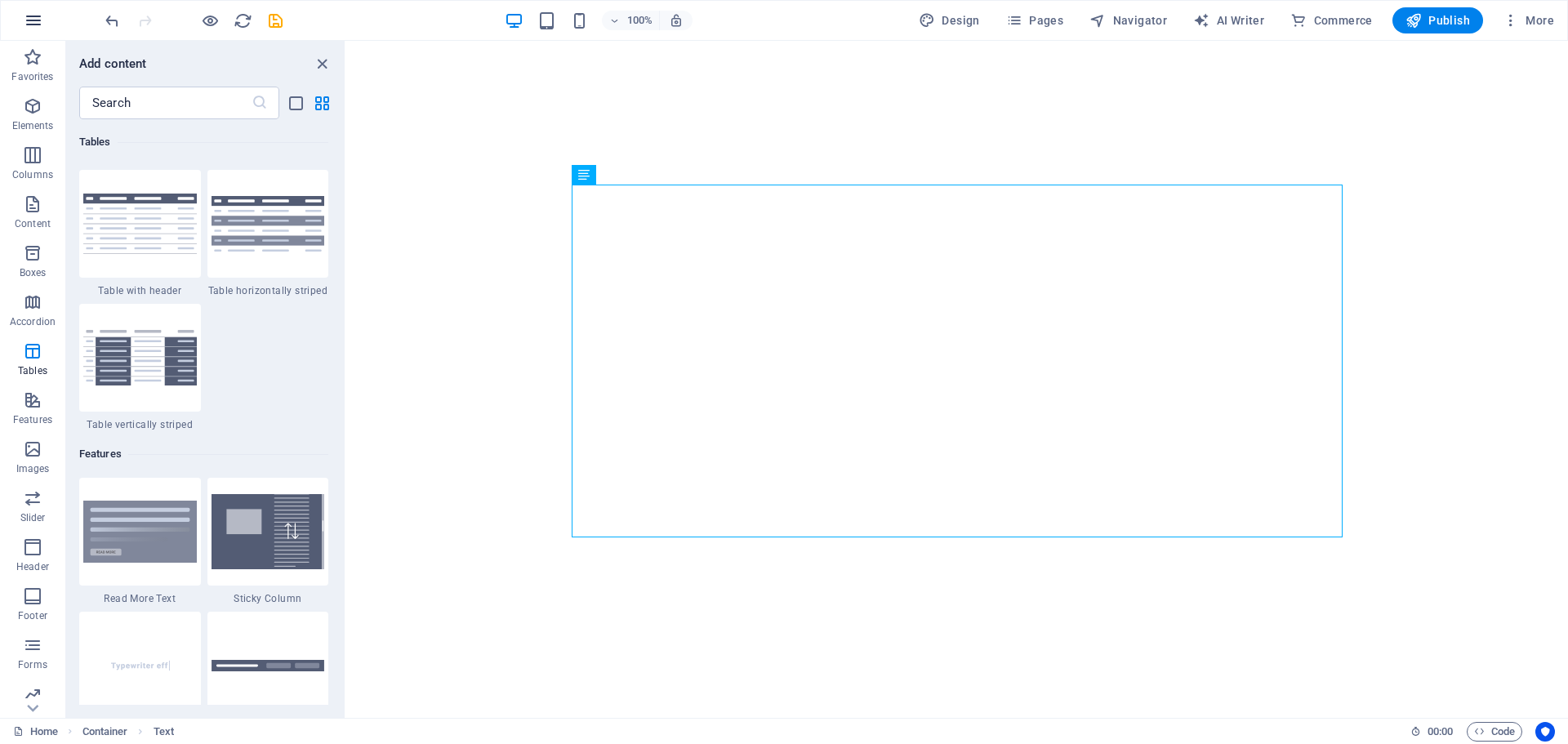
click at [30, 19] on icon "button" at bounding box center [33, 20] width 20 height 20
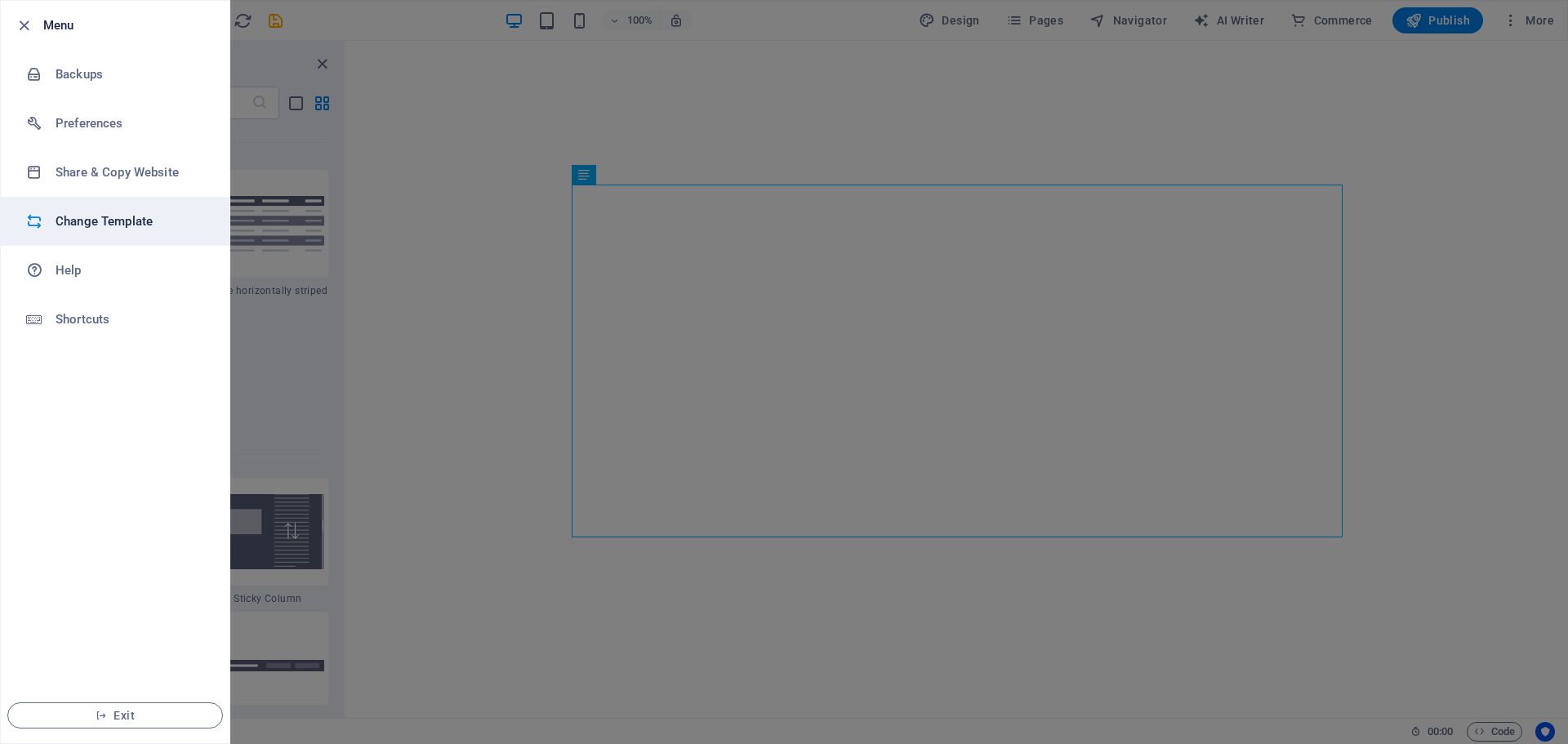
click at [61, 219] on h6 "Change Template" at bounding box center [130, 221] width 151 height 20
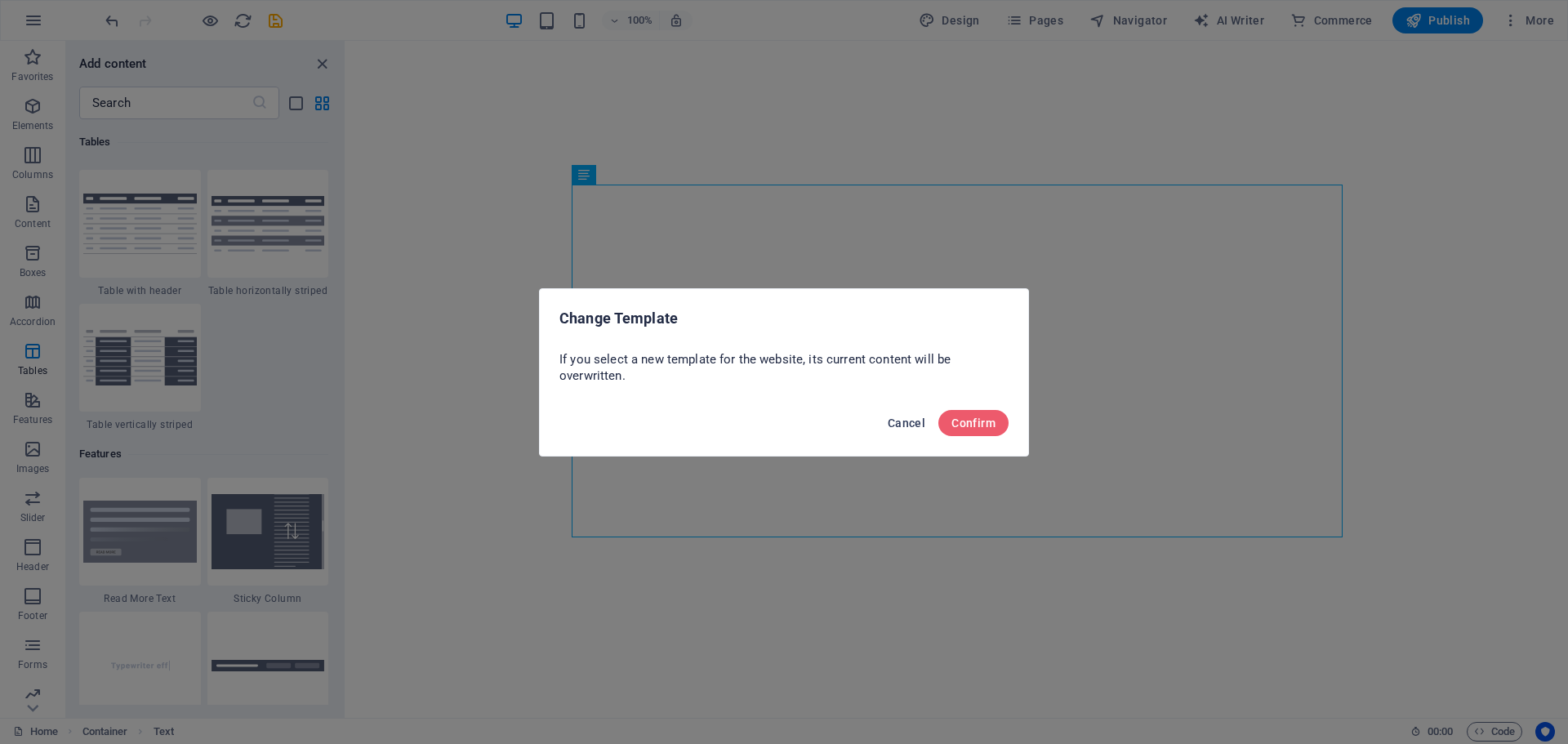
click at [912, 417] on span "Cancel" at bounding box center [906, 423] width 37 height 13
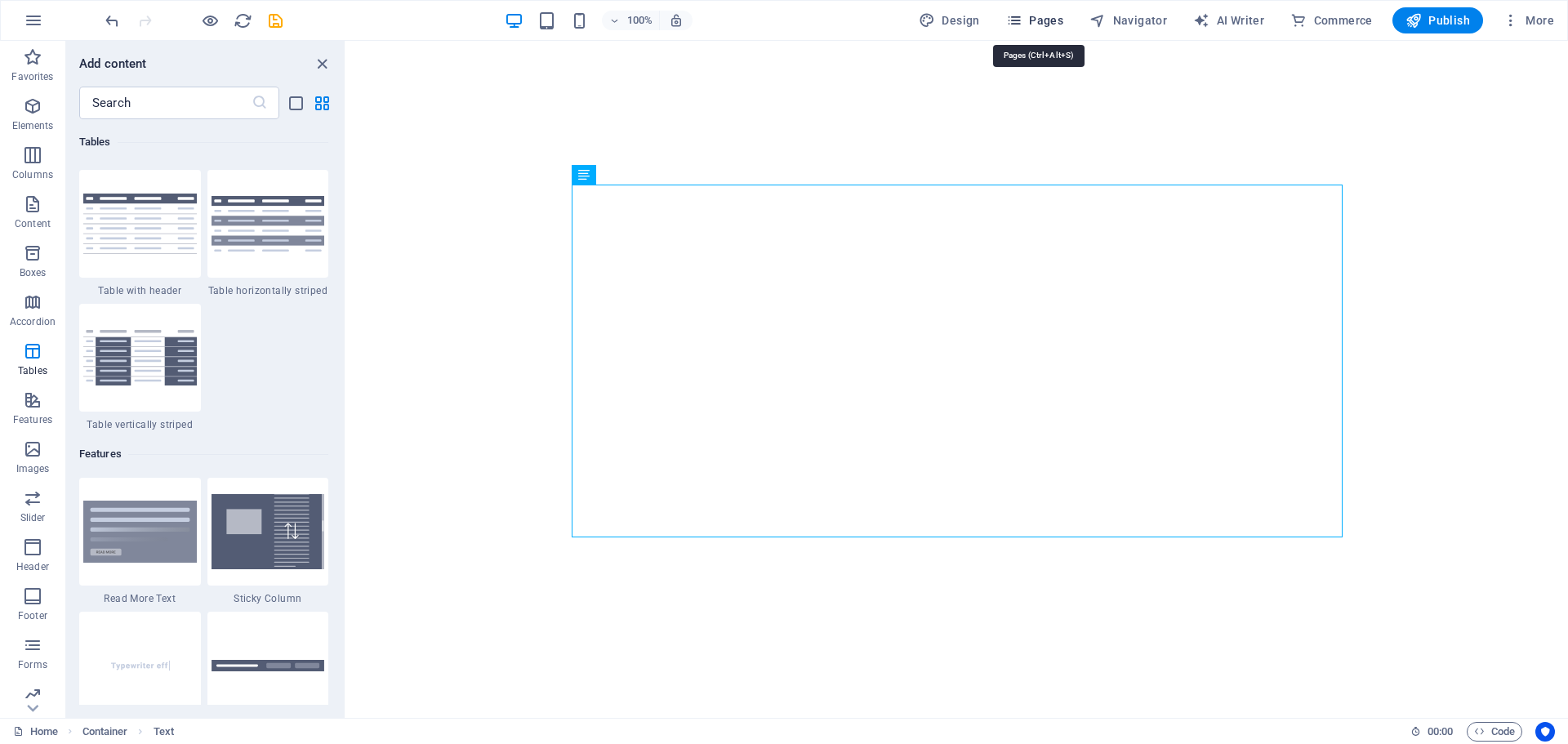
click at [1032, 16] on span "Pages" at bounding box center [1035, 20] width 57 height 16
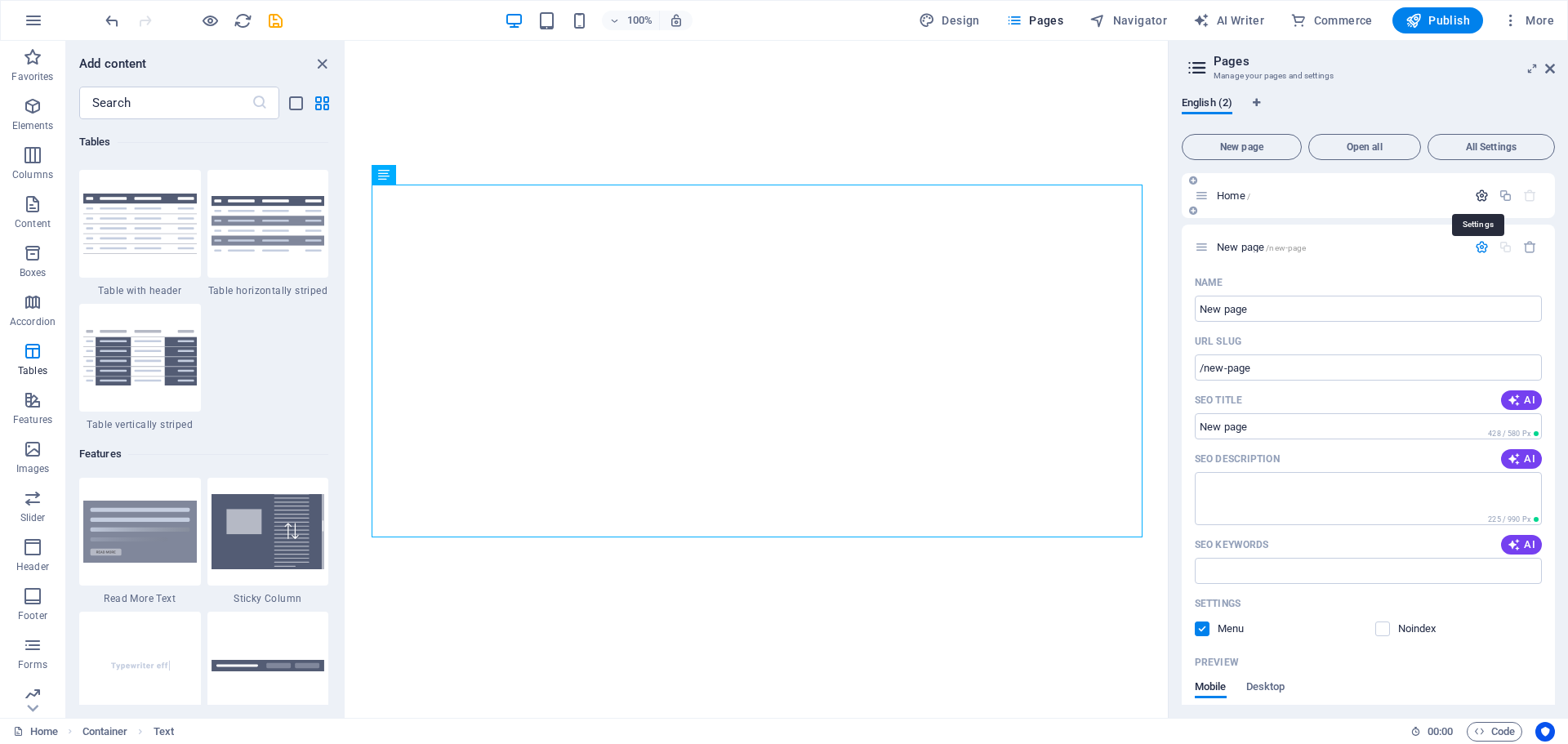
click at [1475, 191] on icon "button" at bounding box center [1482, 195] width 14 height 14
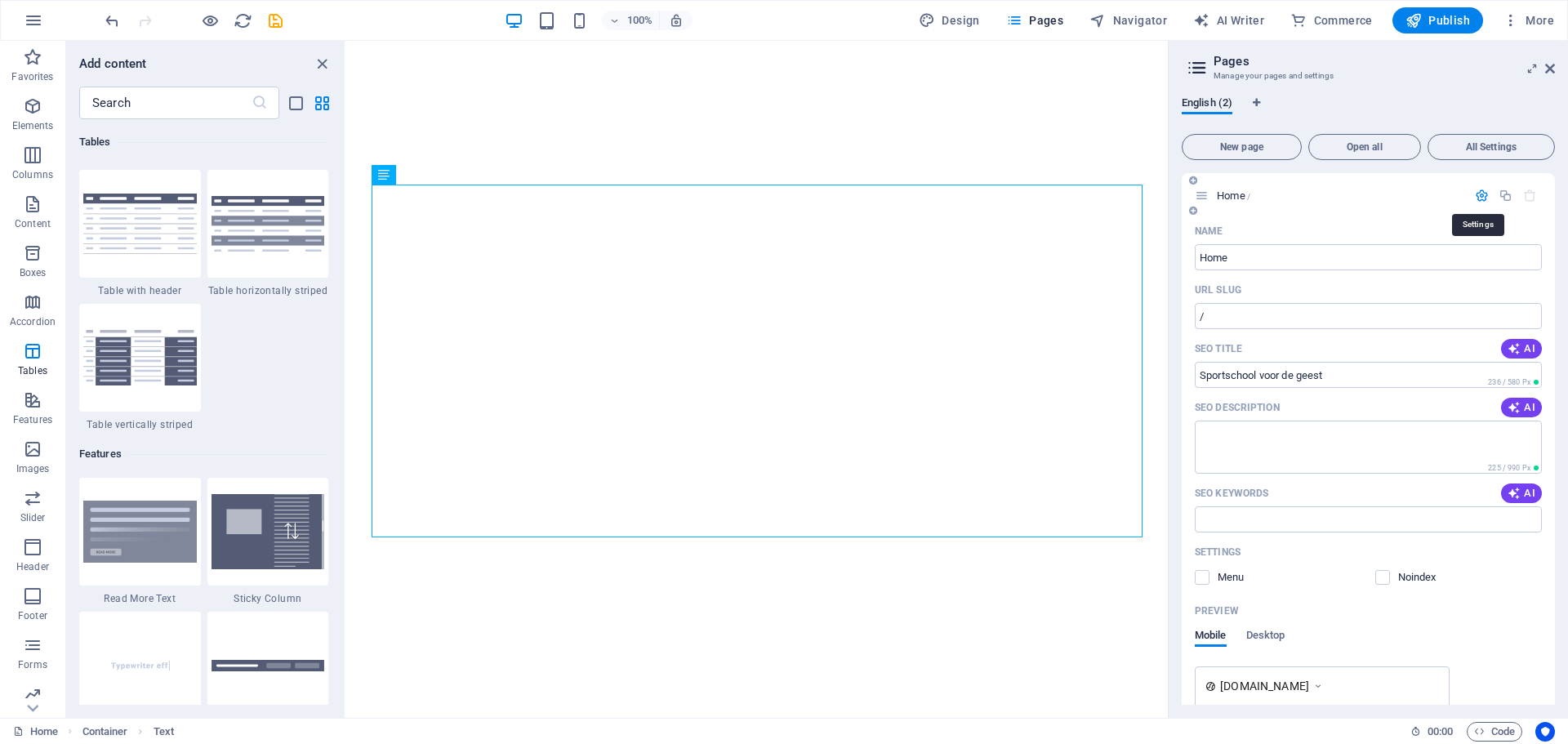
click at [1478, 194] on icon "button" at bounding box center [1482, 195] width 14 height 14
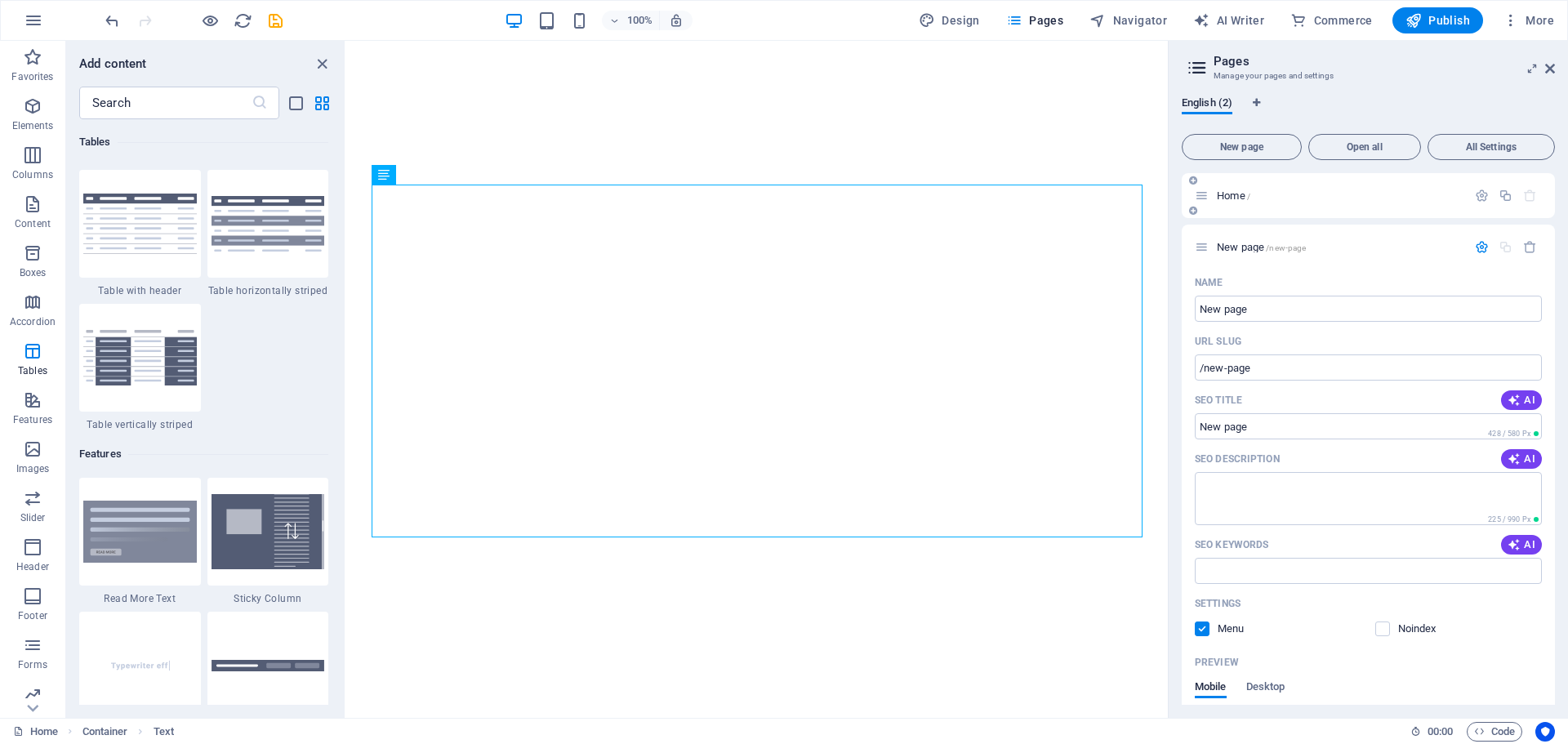
click at [1324, 198] on p "Home /" at bounding box center [1340, 195] width 245 height 10
click at [1233, 194] on span "Home /" at bounding box center [1234, 195] width 34 height 12
click at [1527, 245] on icon "button" at bounding box center [1530, 247] width 14 height 14
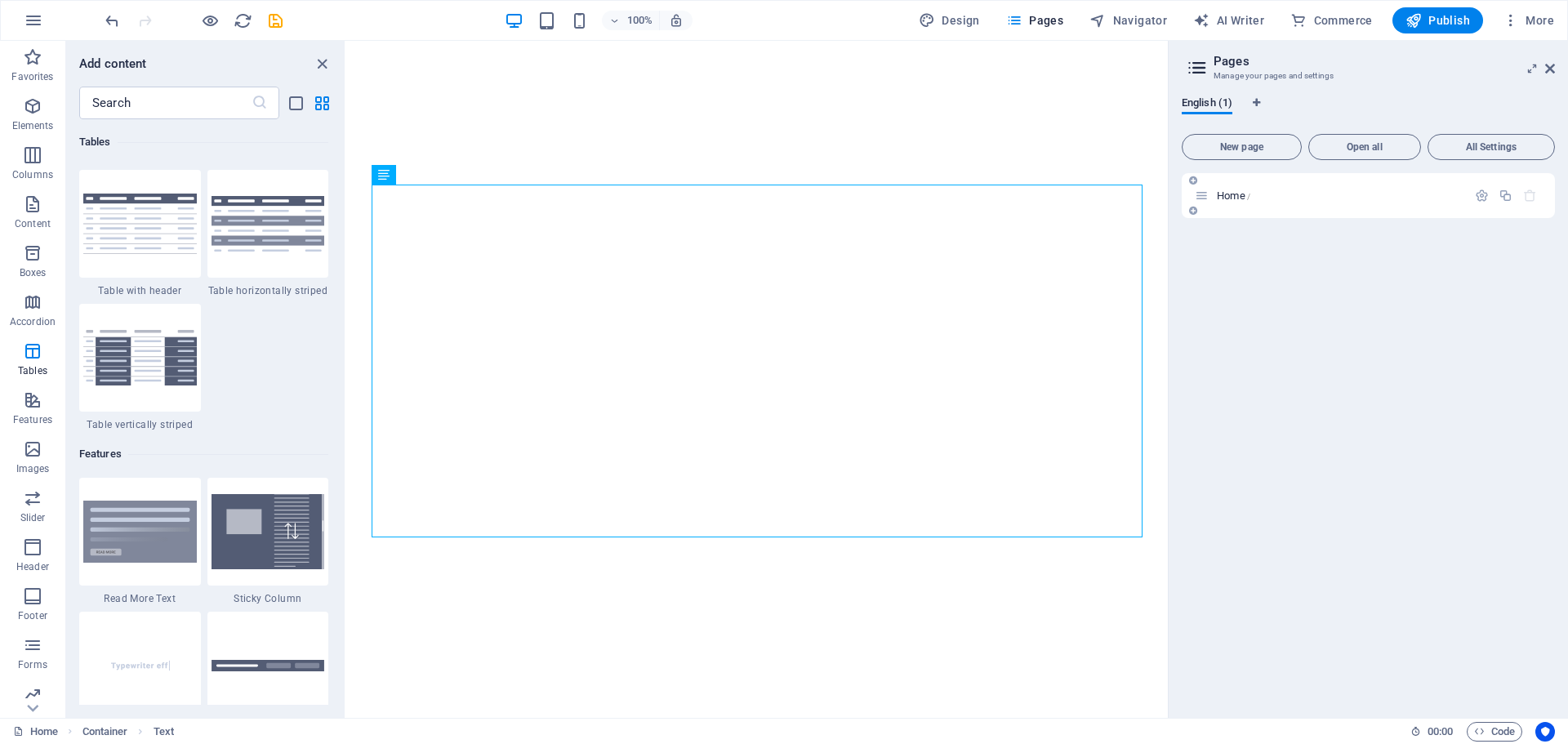
click at [1228, 194] on span "Home /" at bounding box center [1234, 195] width 34 height 12
click at [1476, 193] on icon "button" at bounding box center [1482, 195] width 14 height 14
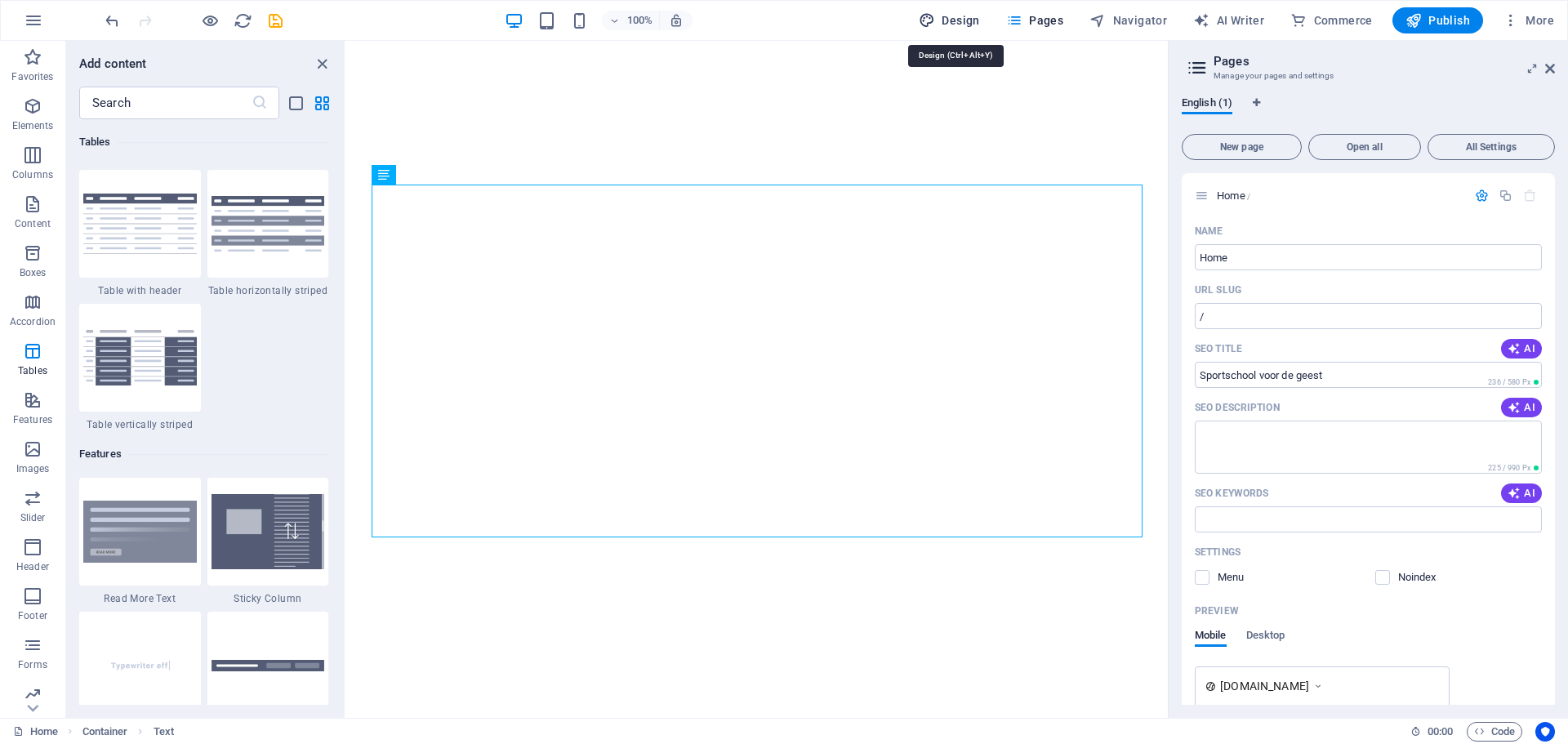
click at [955, 16] on span "Design" at bounding box center [949, 20] width 61 height 16
select select "px"
select select "400"
select select "px"
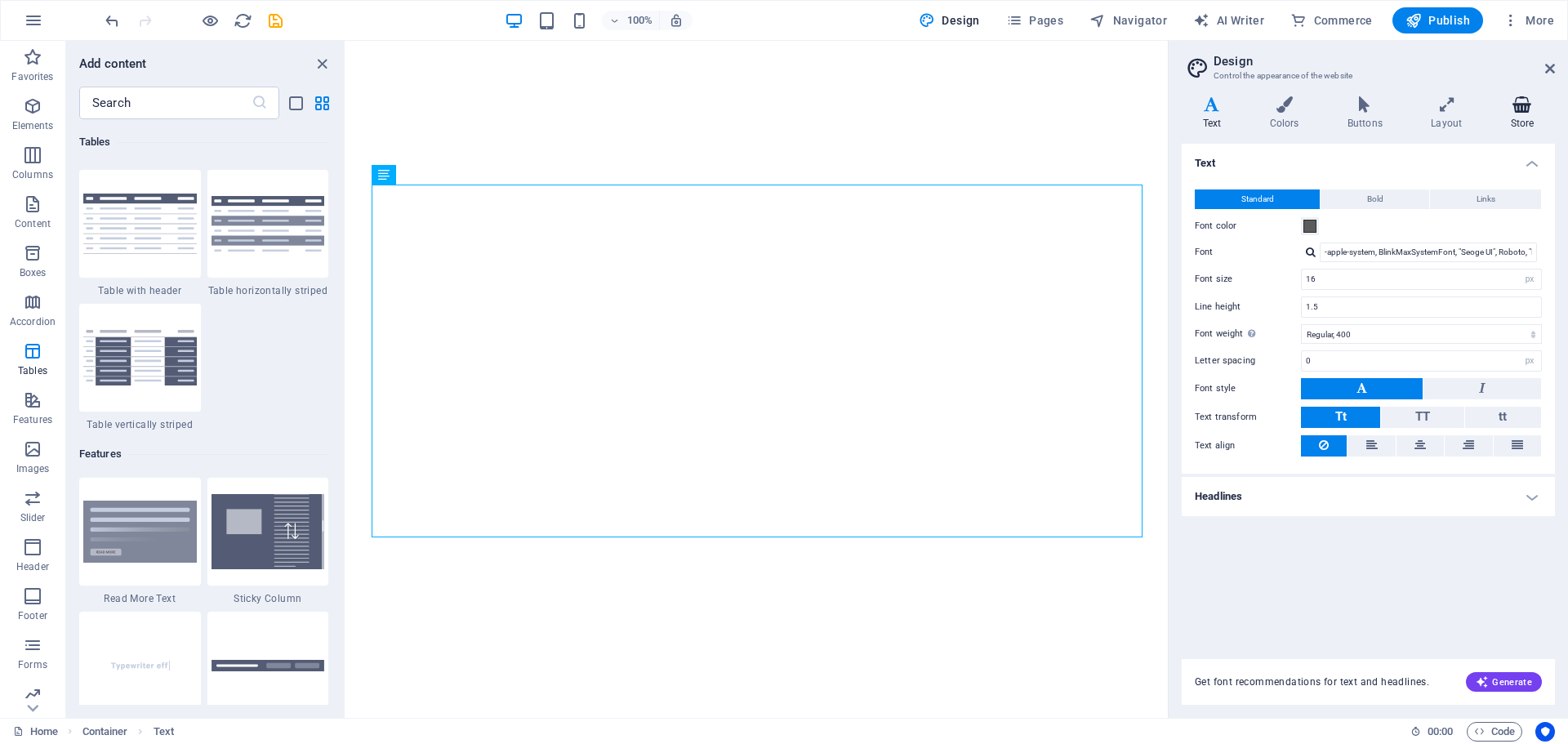
click at [1525, 105] on icon at bounding box center [1522, 105] width 66 height 16
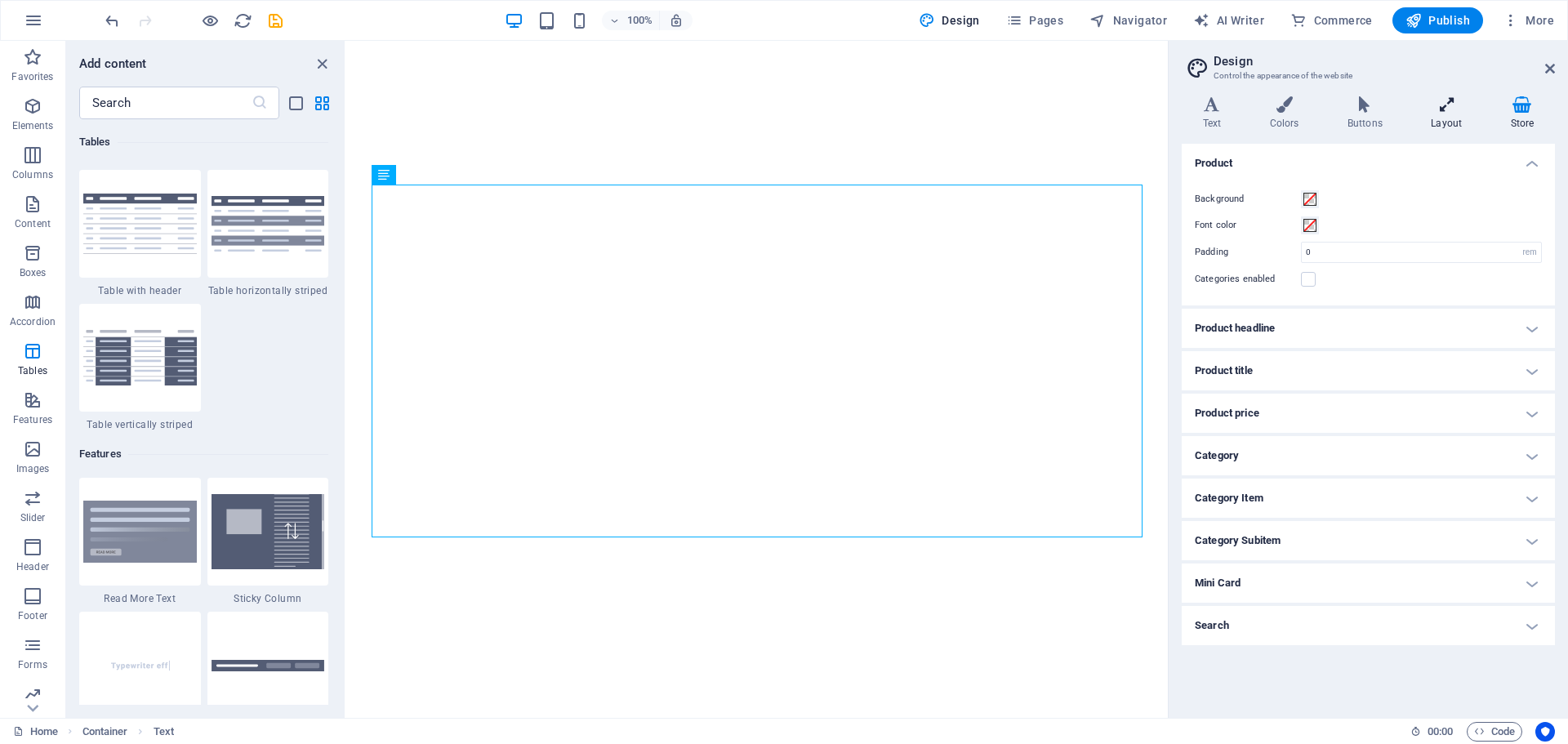
click at [1447, 104] on icon at bounding box center [1447, 105] width 73 height 16
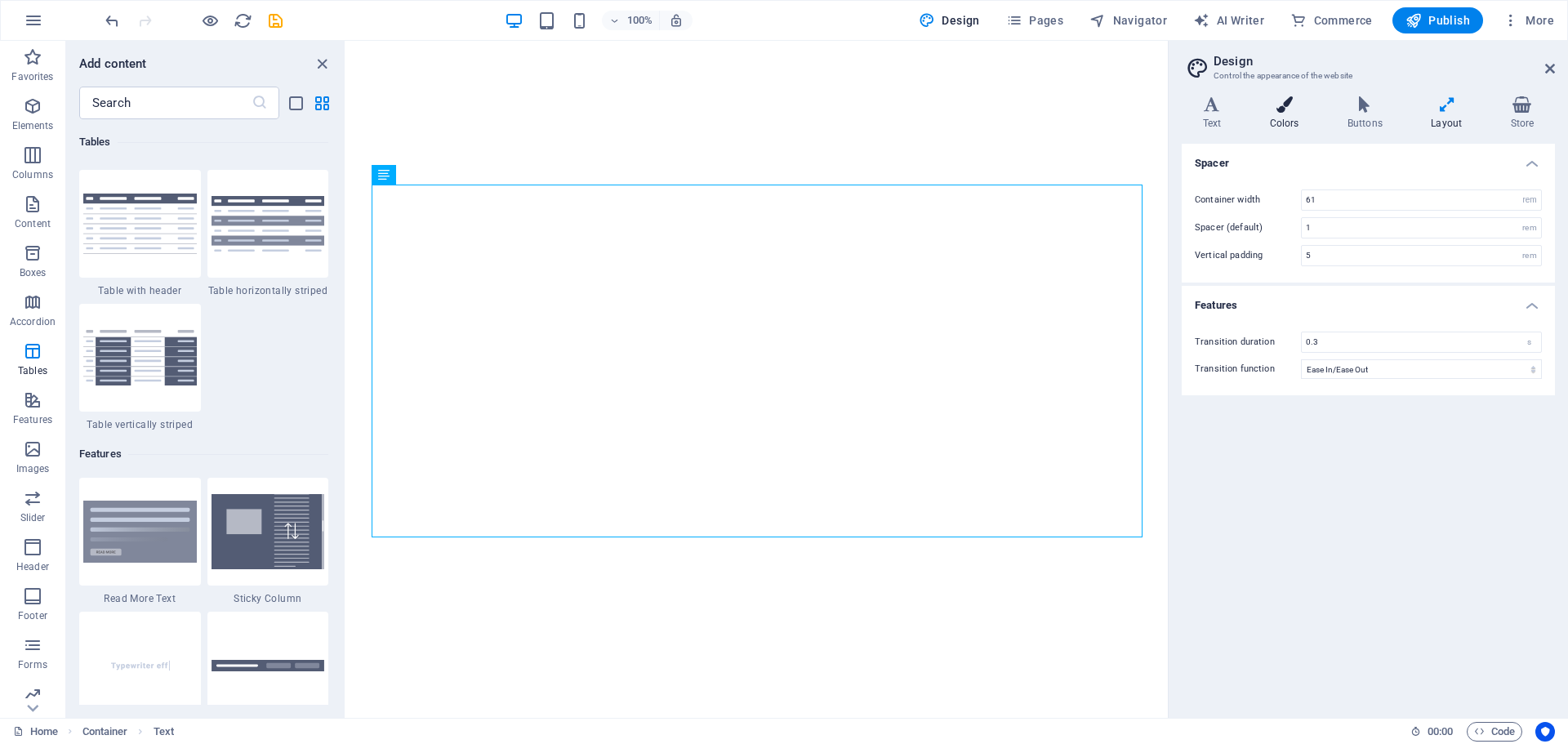
click at [1278, 105] on icon at bounding box center [1284, 105] width 71 height 16
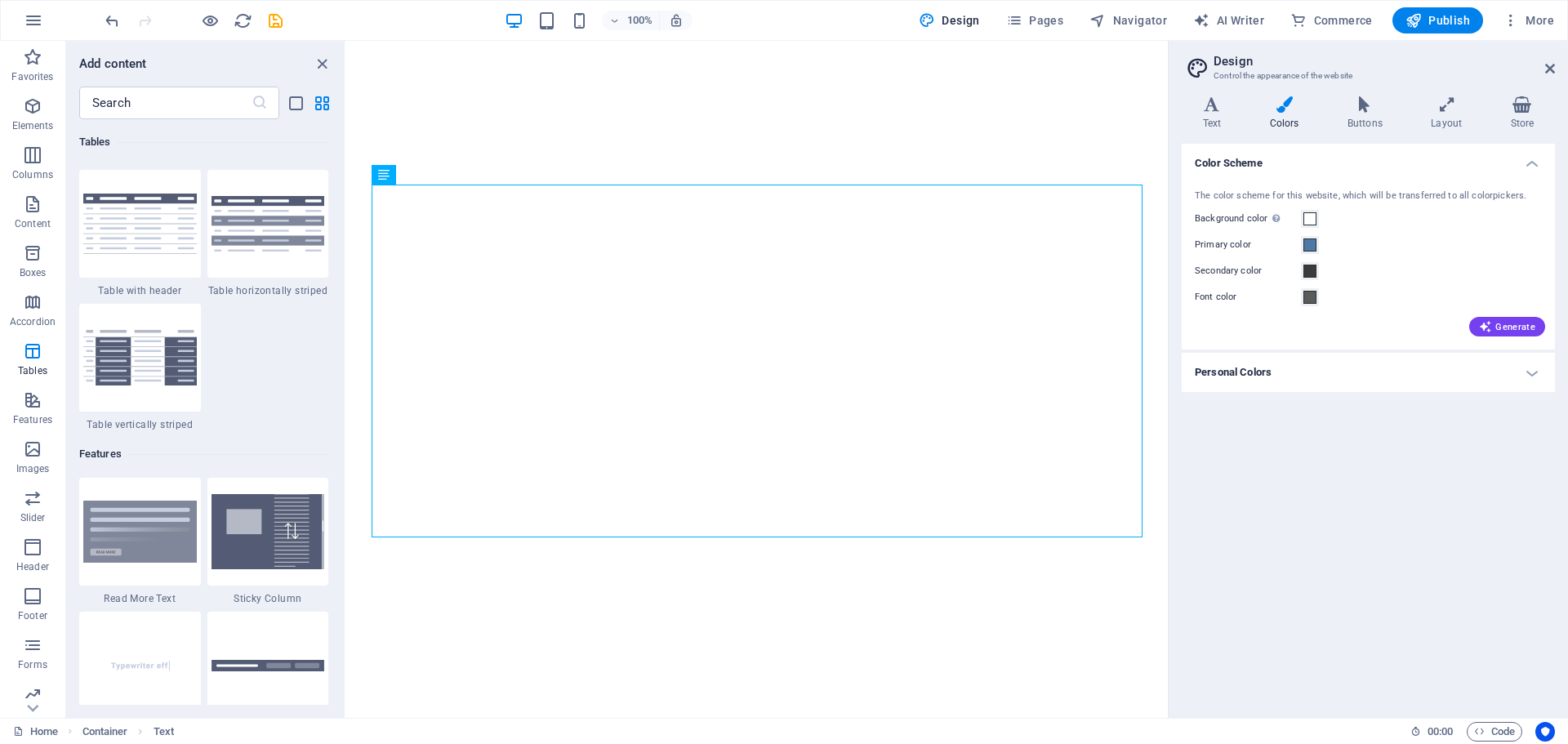
click at [1410, 381] on h4 "Personal Colors" at bounding box center [1368, 372] width 373 height 39
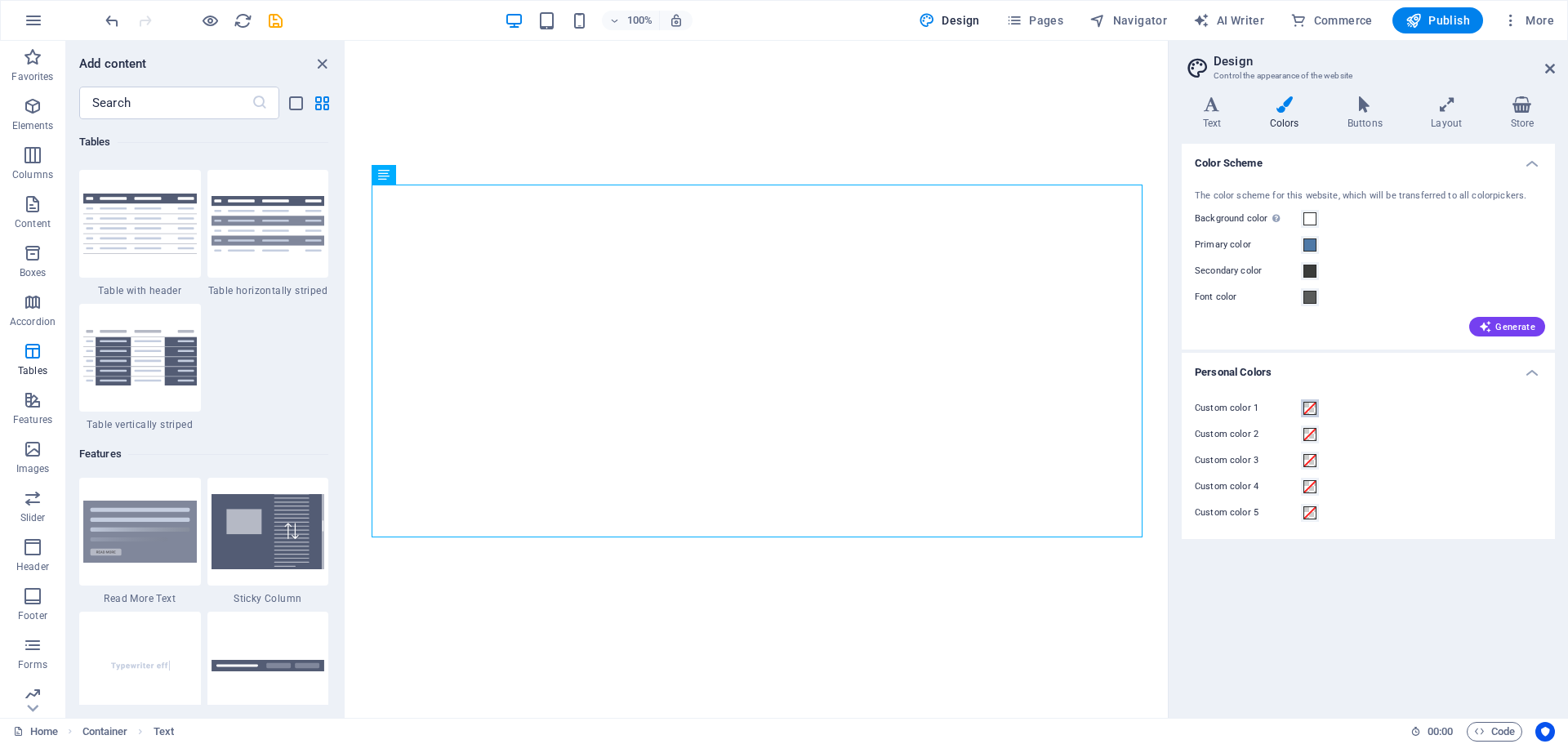
click at [1309, 407] on span at bounding box center [1310, 408] width 13 height 13
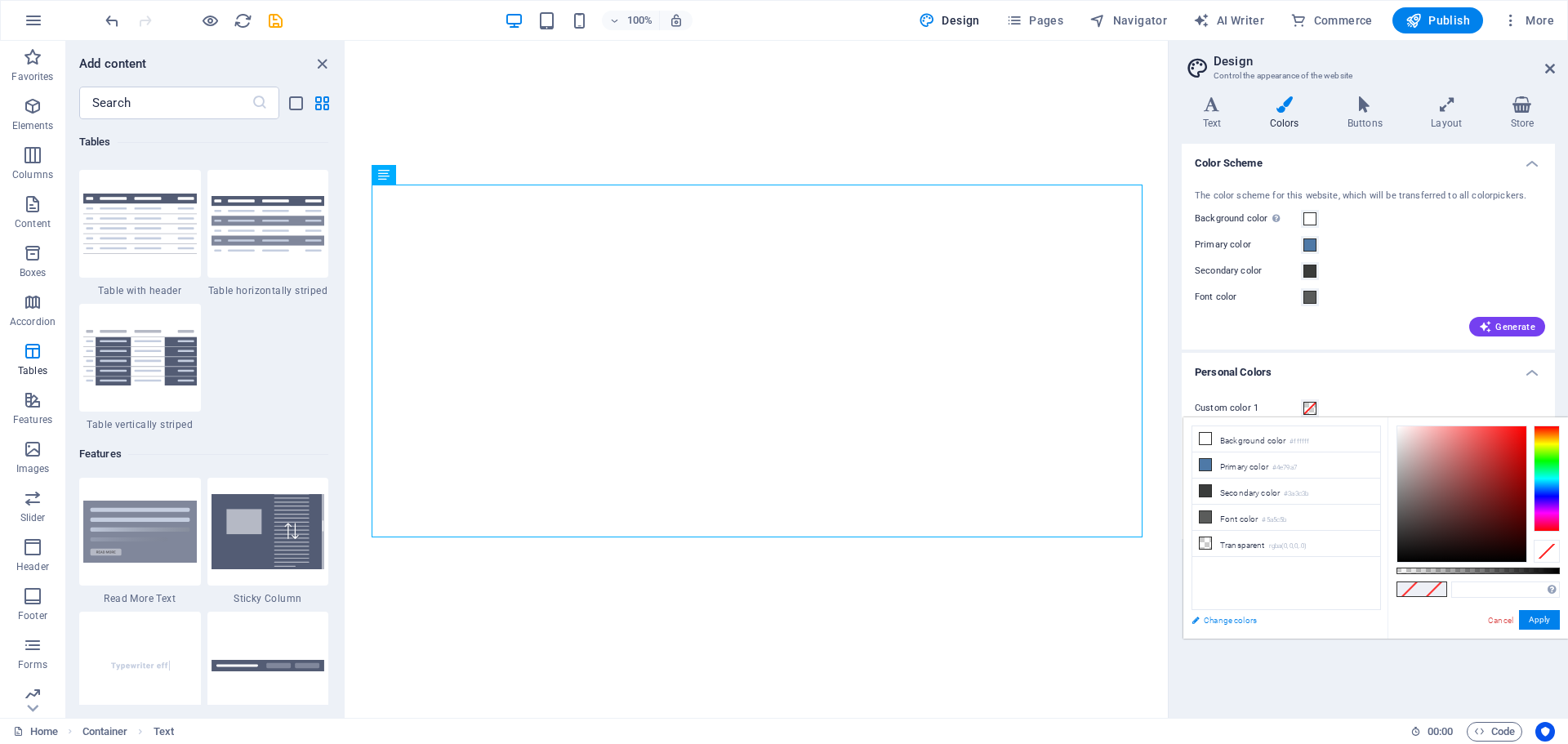
click at [1218, 621] on link "Change colors" at bounding box center [1278, 620] width 189 height 21
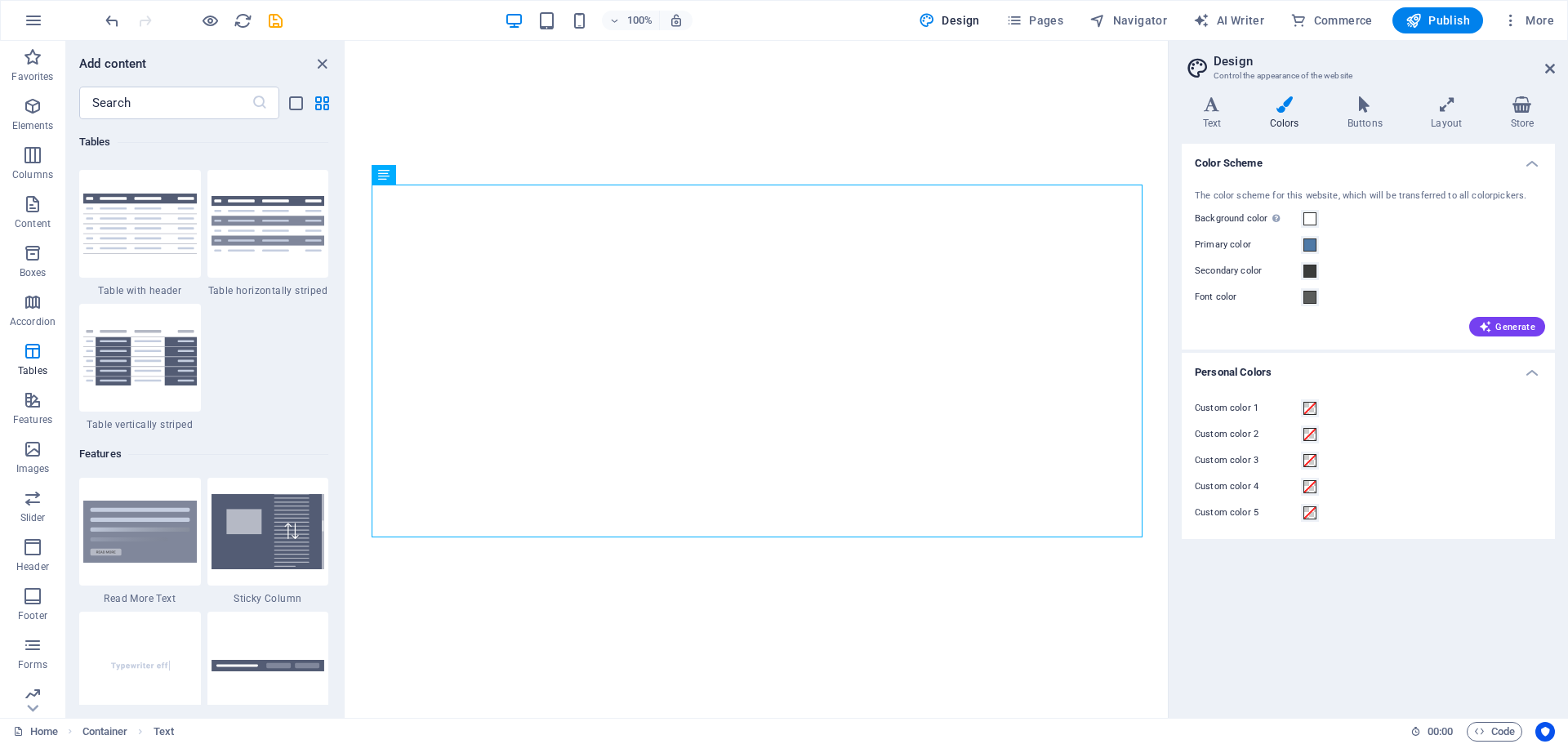
click at [665, 603] on html "Skip to main content Vrijmetselaarsloge De Morgenster, een sportschool voor de …" at bounding box center [757, 321] width 822 height 562
click at [714, 454] on div "Stel je voor: je kent de sportschool. Een plek waar mensen samenkomen om sterke…" at bounding box center [757, 361] width 771 height 353
click at [655, 603] on html "Skip to main content Vrijmetselaarsloge De Morgenster, een sportschool voor de …" at bounding box center [757, 321] width 822 height 562
drag, startPoint x: 625, startPoint y: 626, endPoint x: 606, endPoint y: 620, distance: 19.9
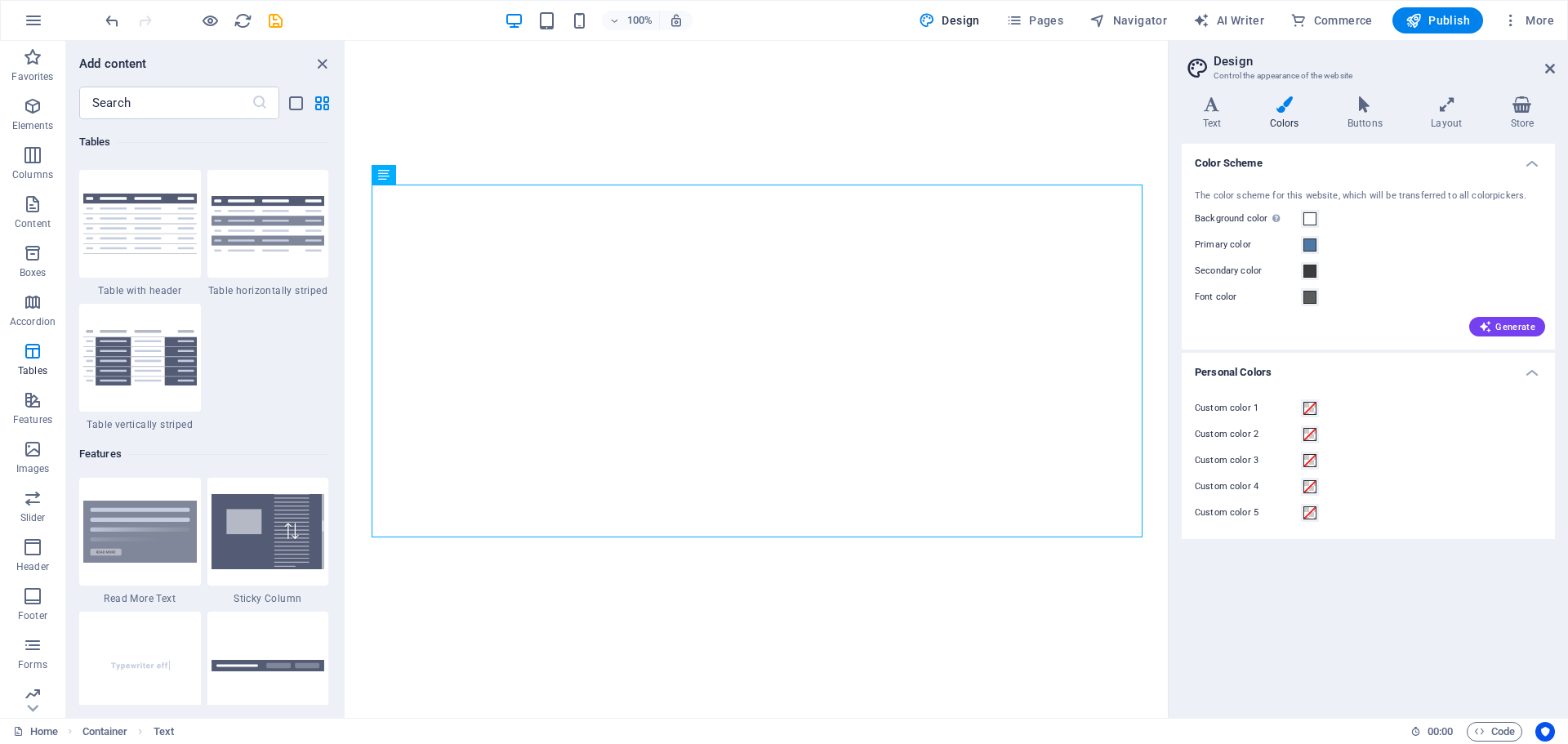
click at [606, 603] on html "Skip to main content Vrijmetselaarsloge De Morgenster, een sportschool voor de …" at bounding box center [757, 321] width 822 height 562
click at [1048, 16] on span "Pages" at bounding box center [1035, 20] width 57 height 16
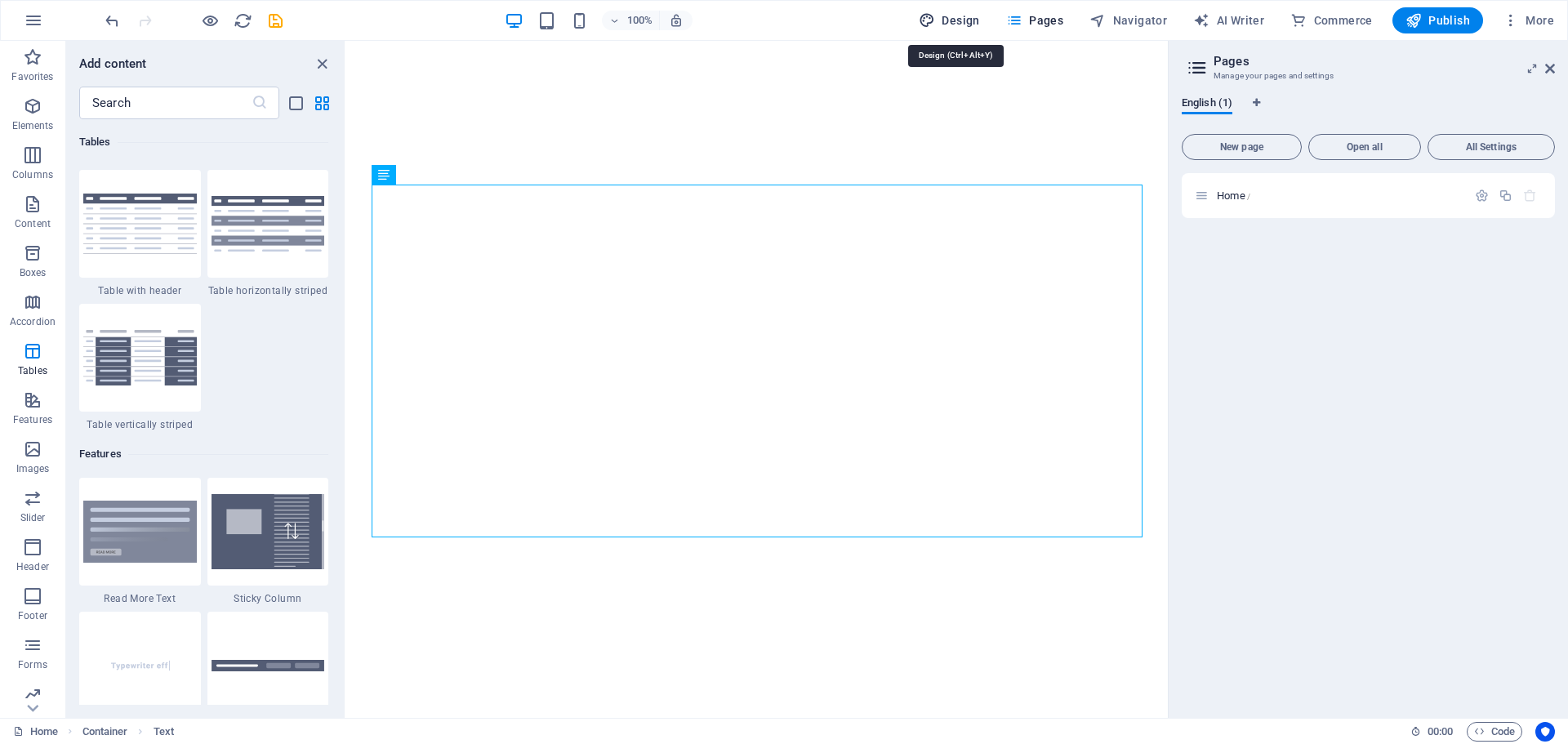
click at [958, 22] on span "Design" at bounding box center [949, 20] width 61 height 16
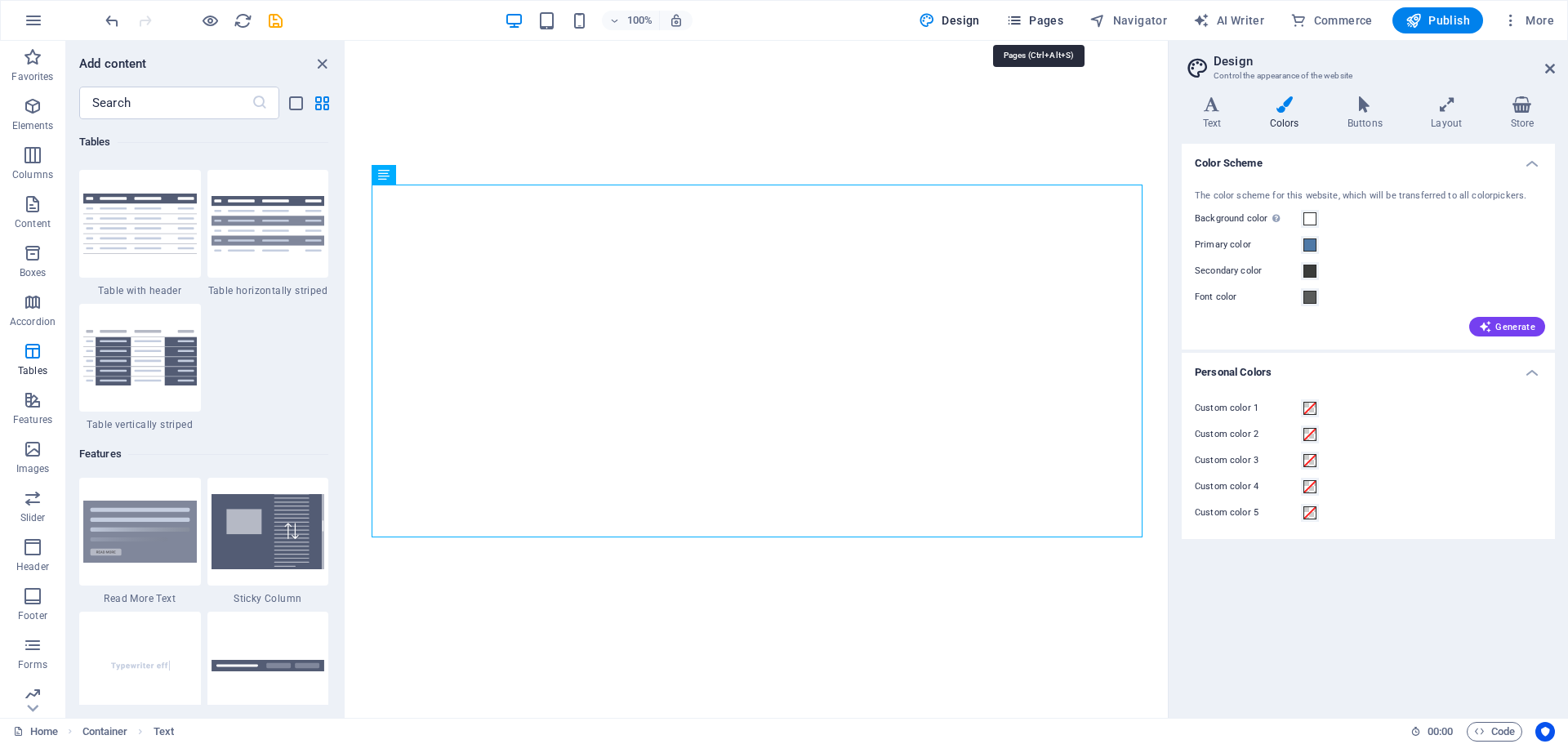
click at [1039, 16] on span "Pages" at bounding box center [1035, 20] width 57 height 16
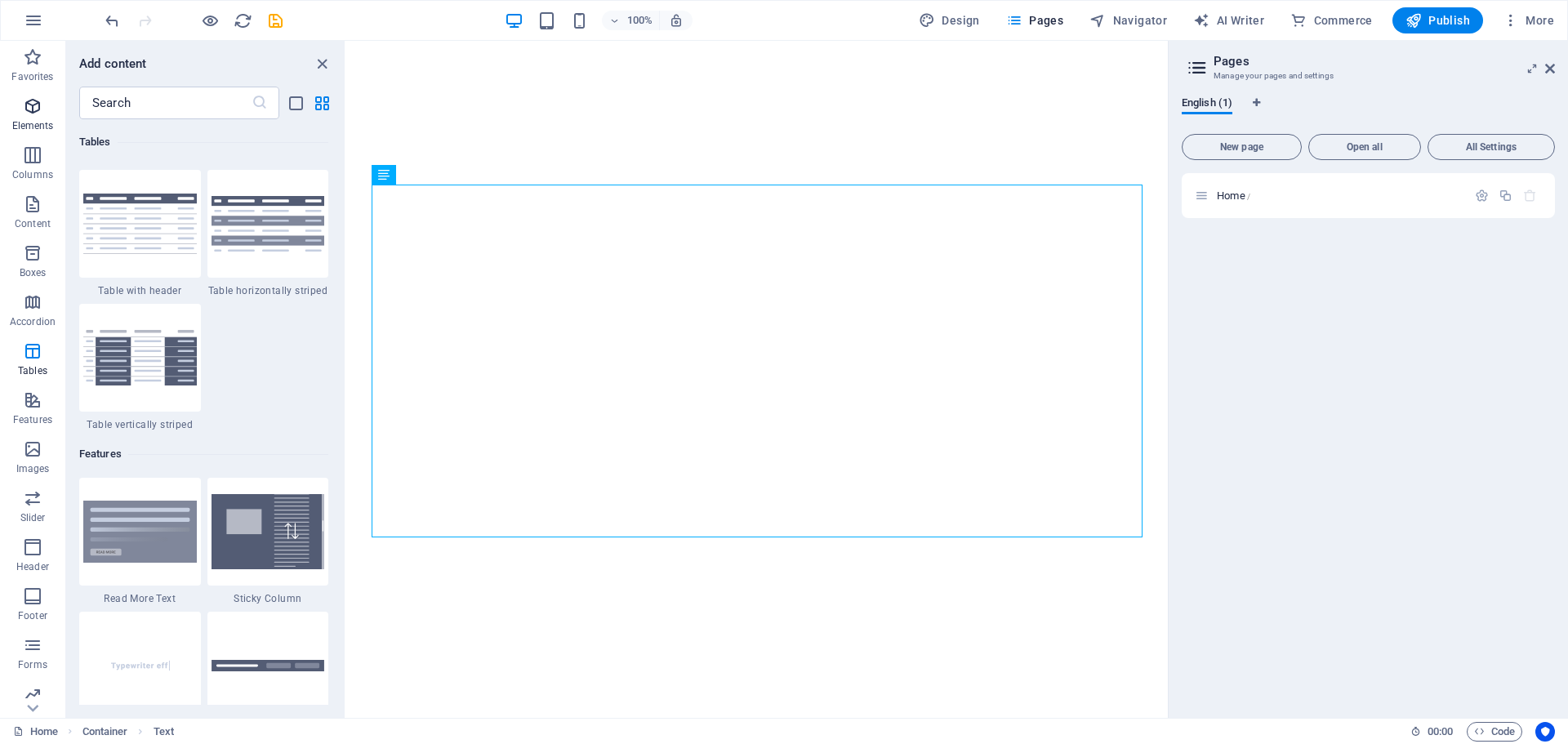
click at [33, 101] on icon "button" at bounding box center [32, 106] width 20 height 20
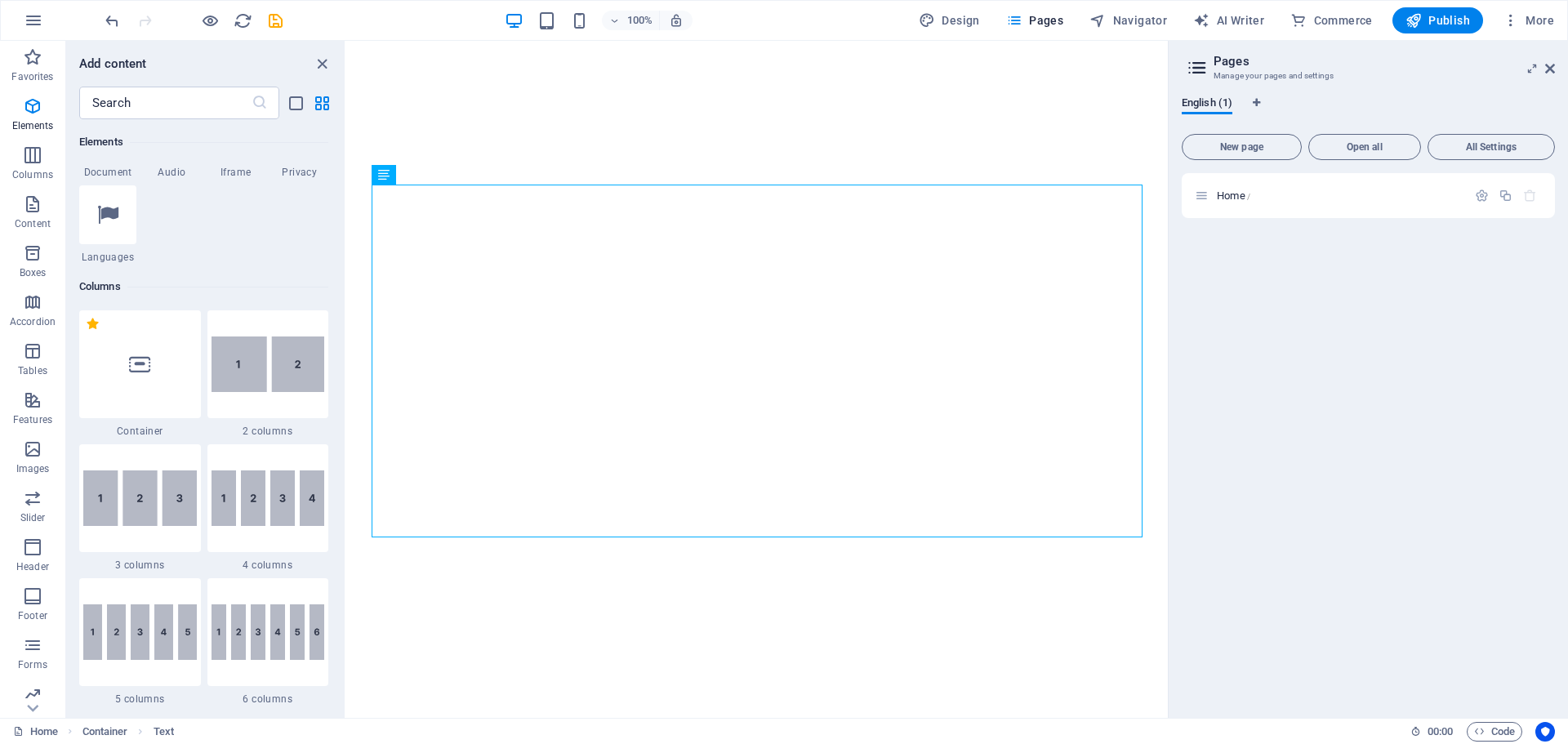
scroll to position [174, 0]
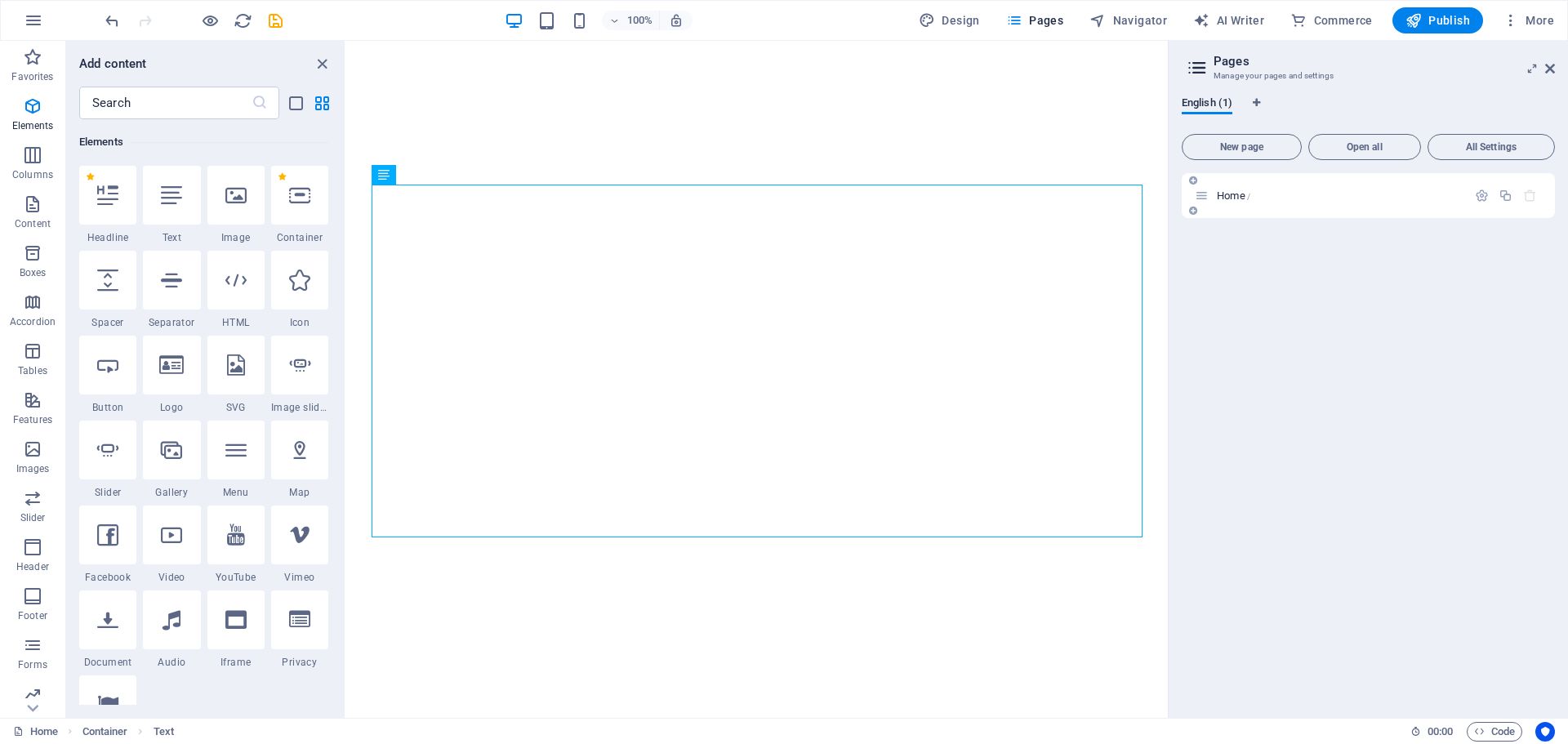
click at [1214, 195] on div "Home /" at bounding box center [1339, 195] width 255 height 10
click at [1514, 22] on icon "button" at bounding box center [1510, 20] width 16 height 16
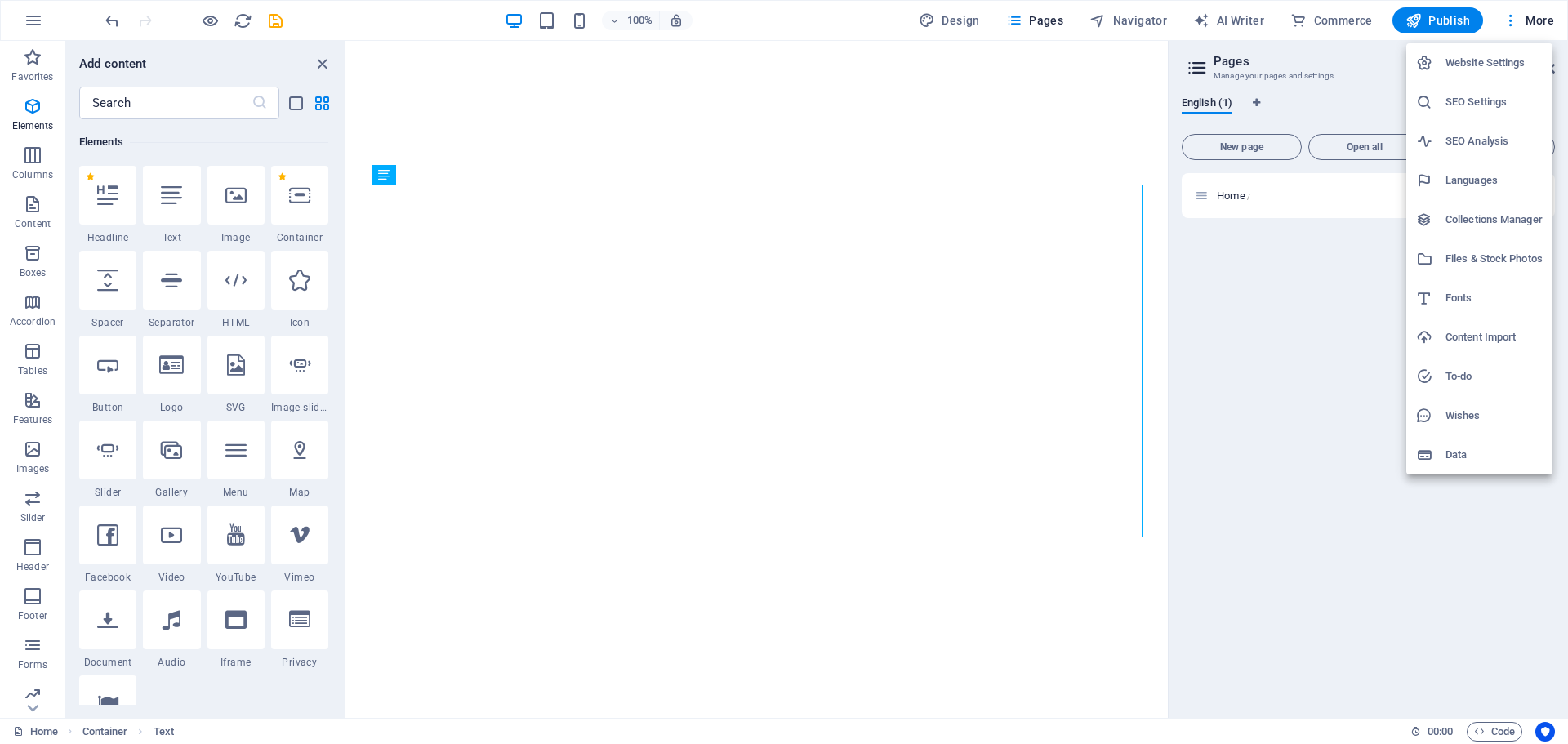
click at [1457, 456] on h6 "Data" at bounding box center [1494, 455] width 97 height 20
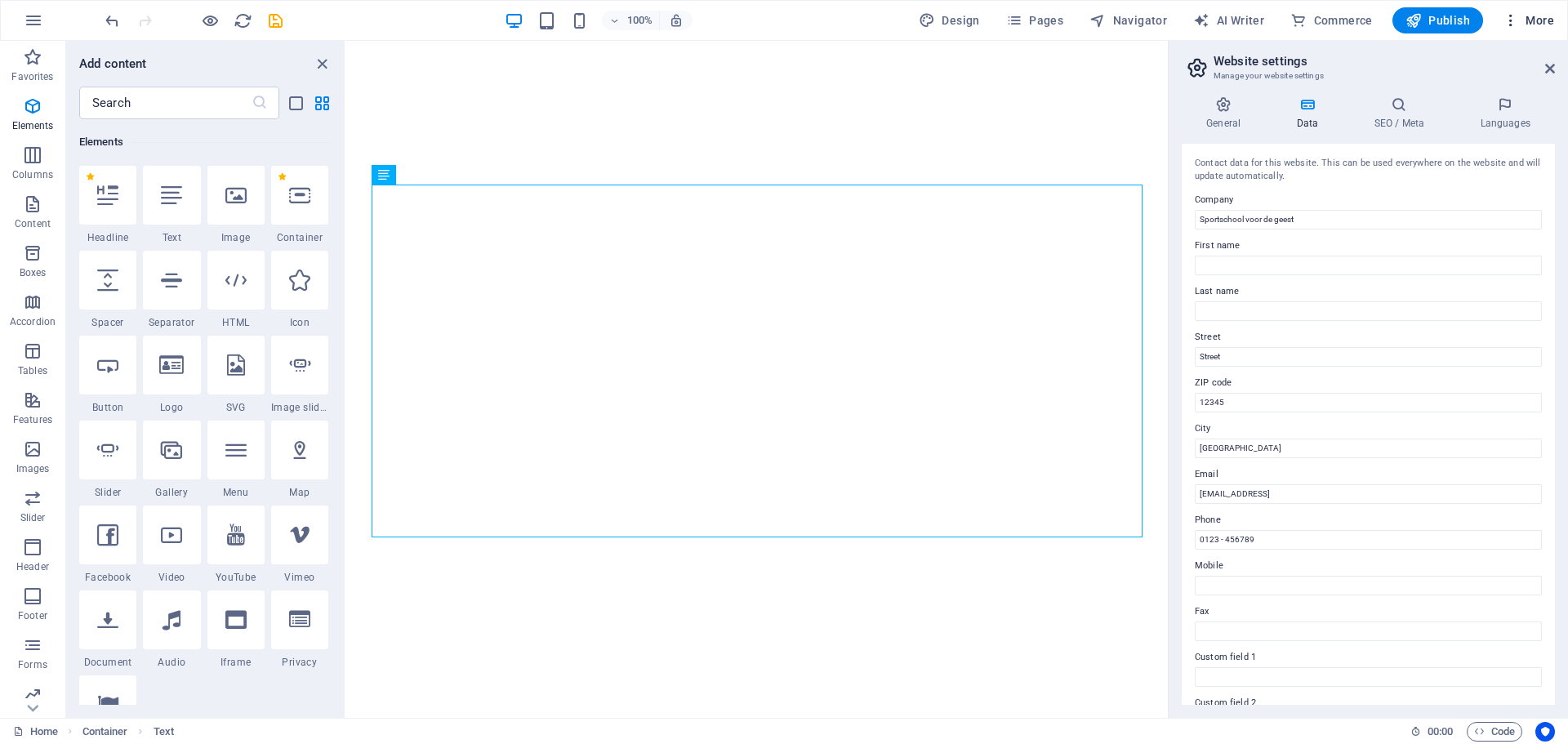
click at [1514, 22] on icon "button" at bounding box center [1510, 20] width 16 height 16
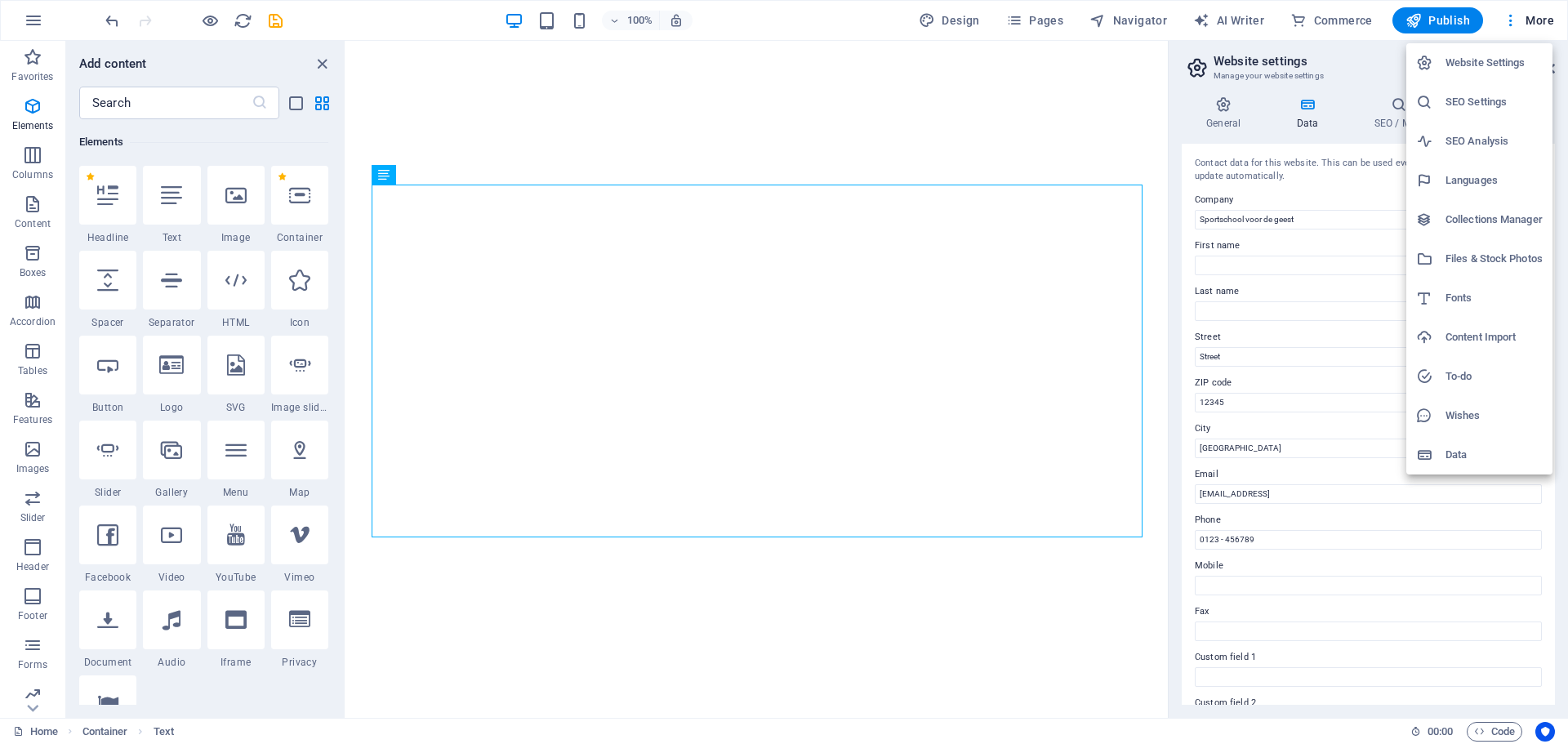
click at [1482, 56] on h6 "Website Settings" at bounding box center [1494, 62] width 97 height 20
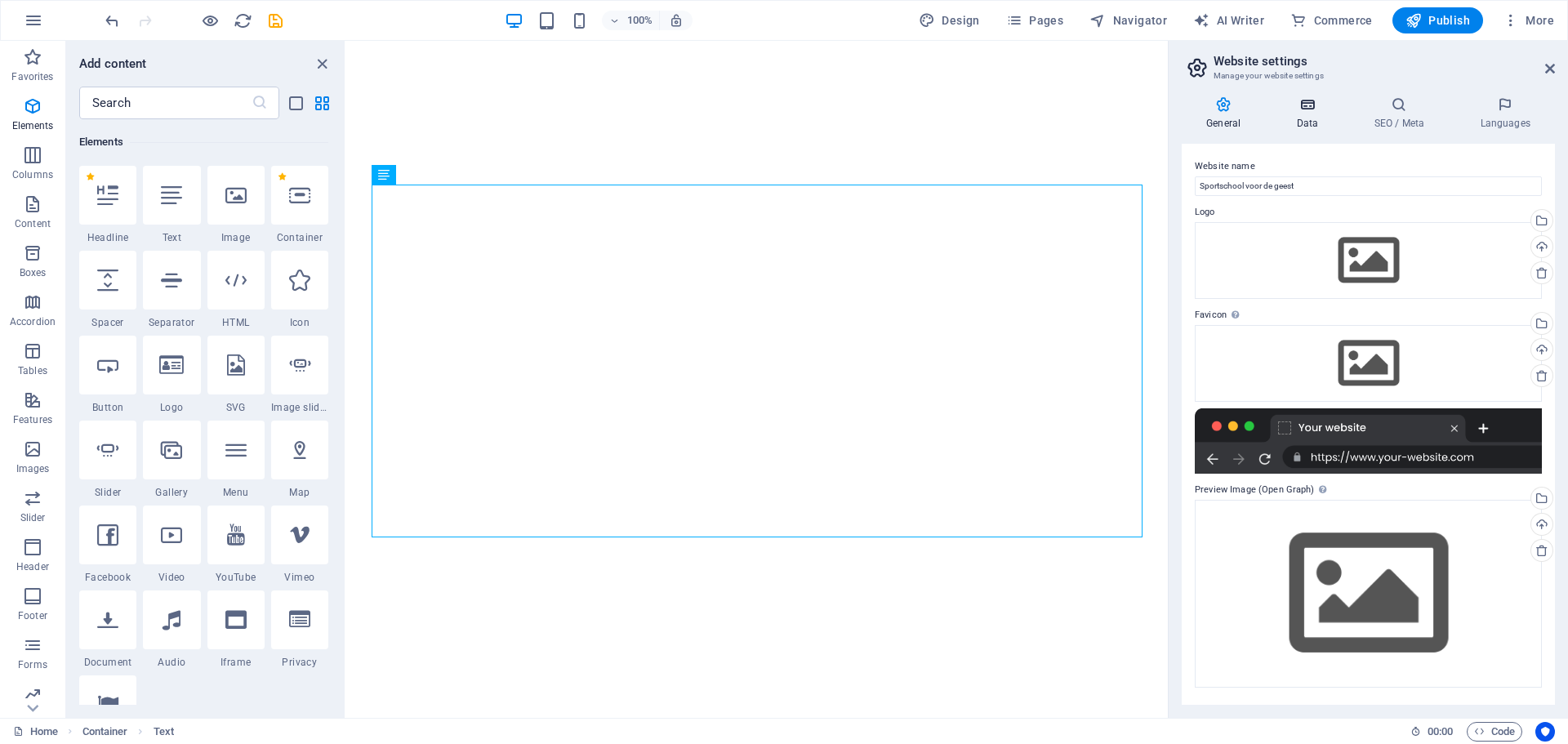
click at [1299, 104] on icon at bounding box center [1307, 105] width 71 height 16
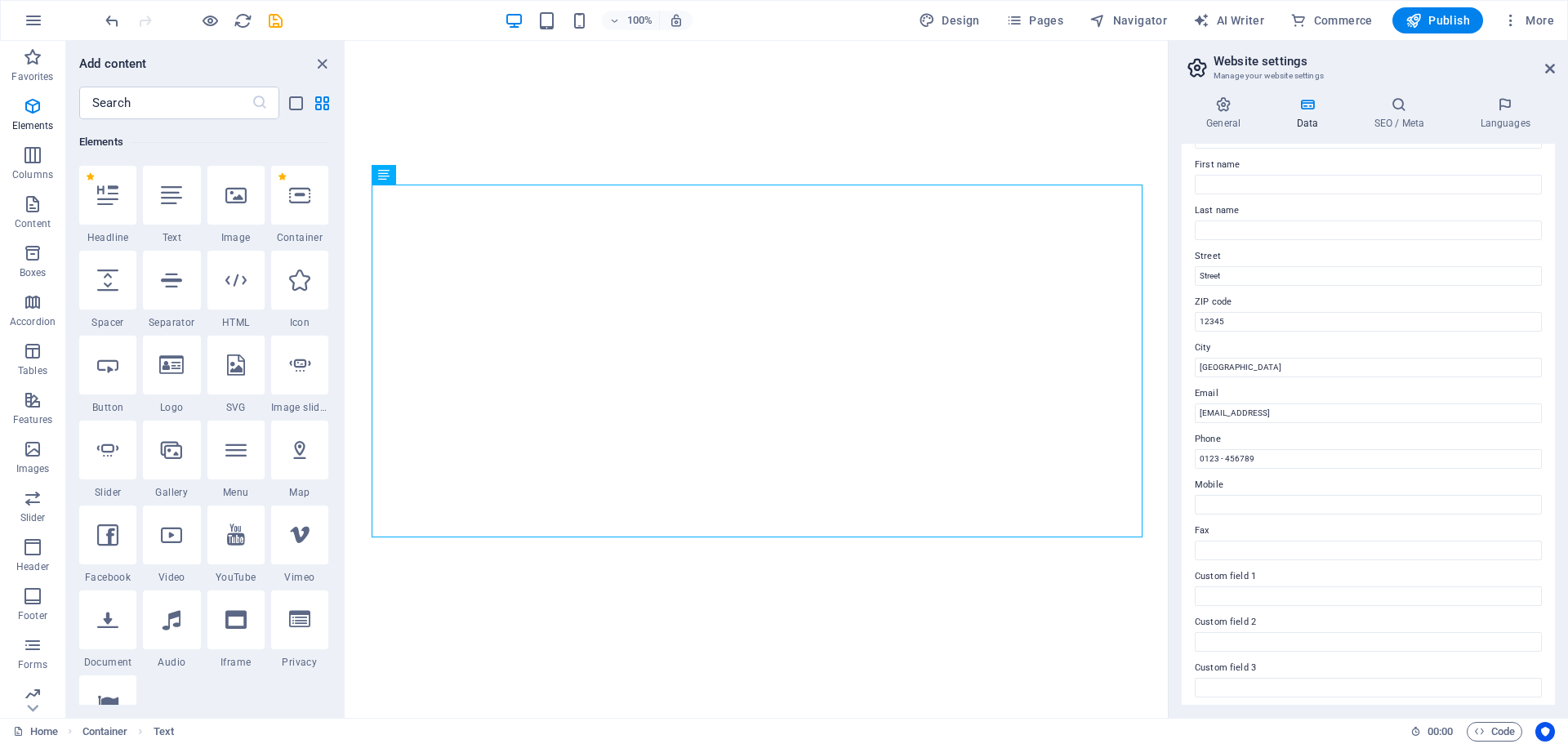
scroll to position [224, 0]
click at [1400, 100] on icon at bounding box center [1399, 105] width 99 height 16
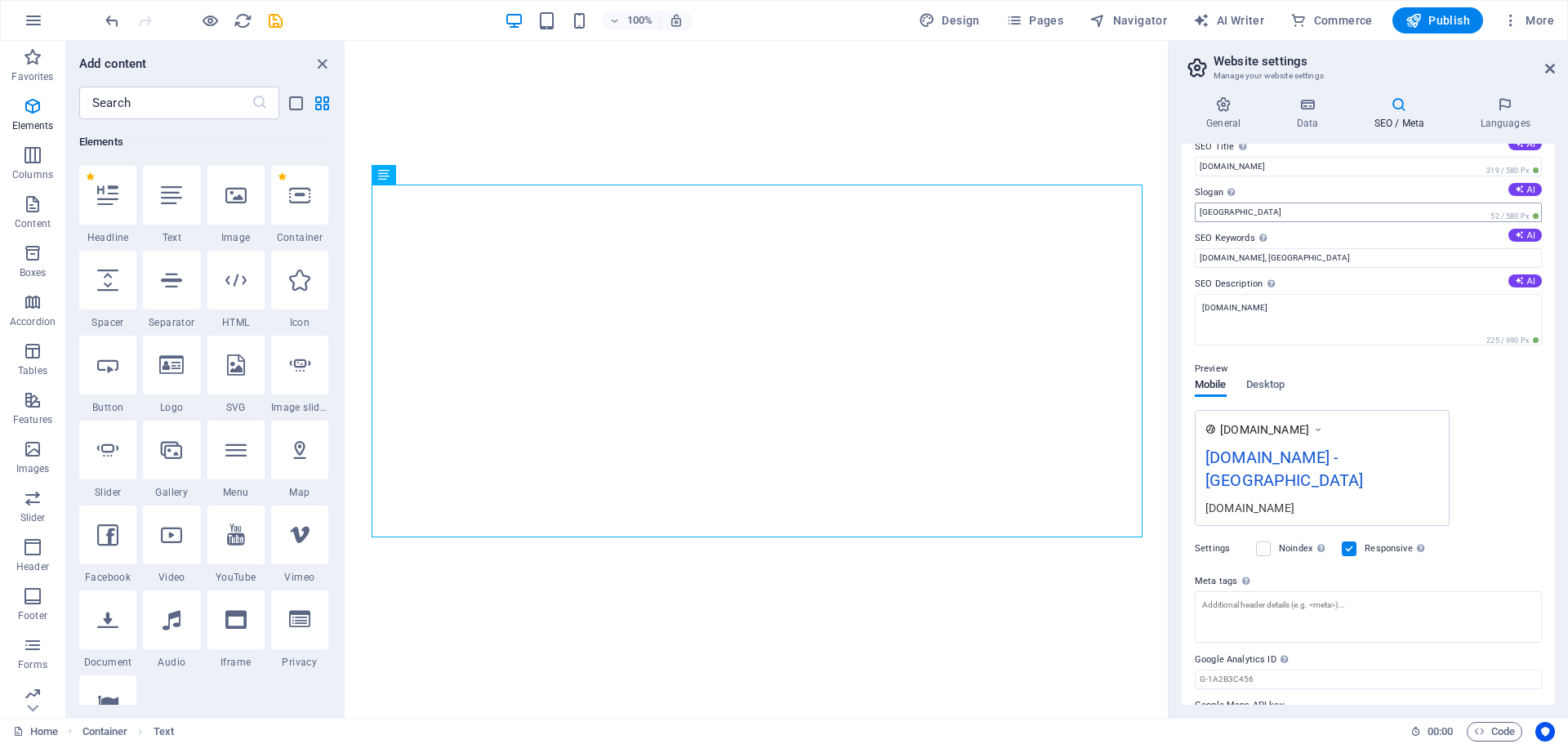
scroll to position [0, 0]
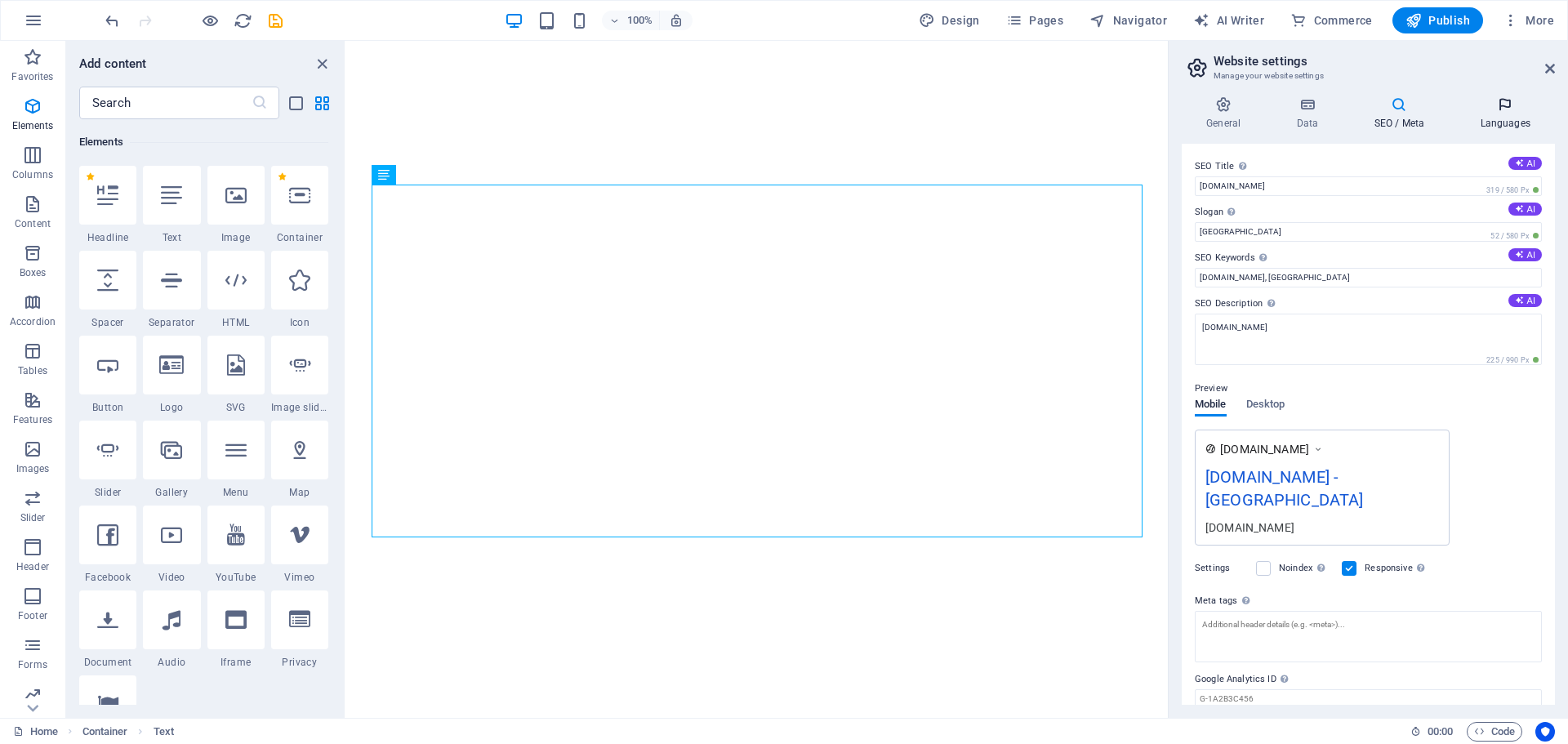
click at [1506, 121] on h4 "Languages" at bounding box center [1505, 114] width 99 height 35
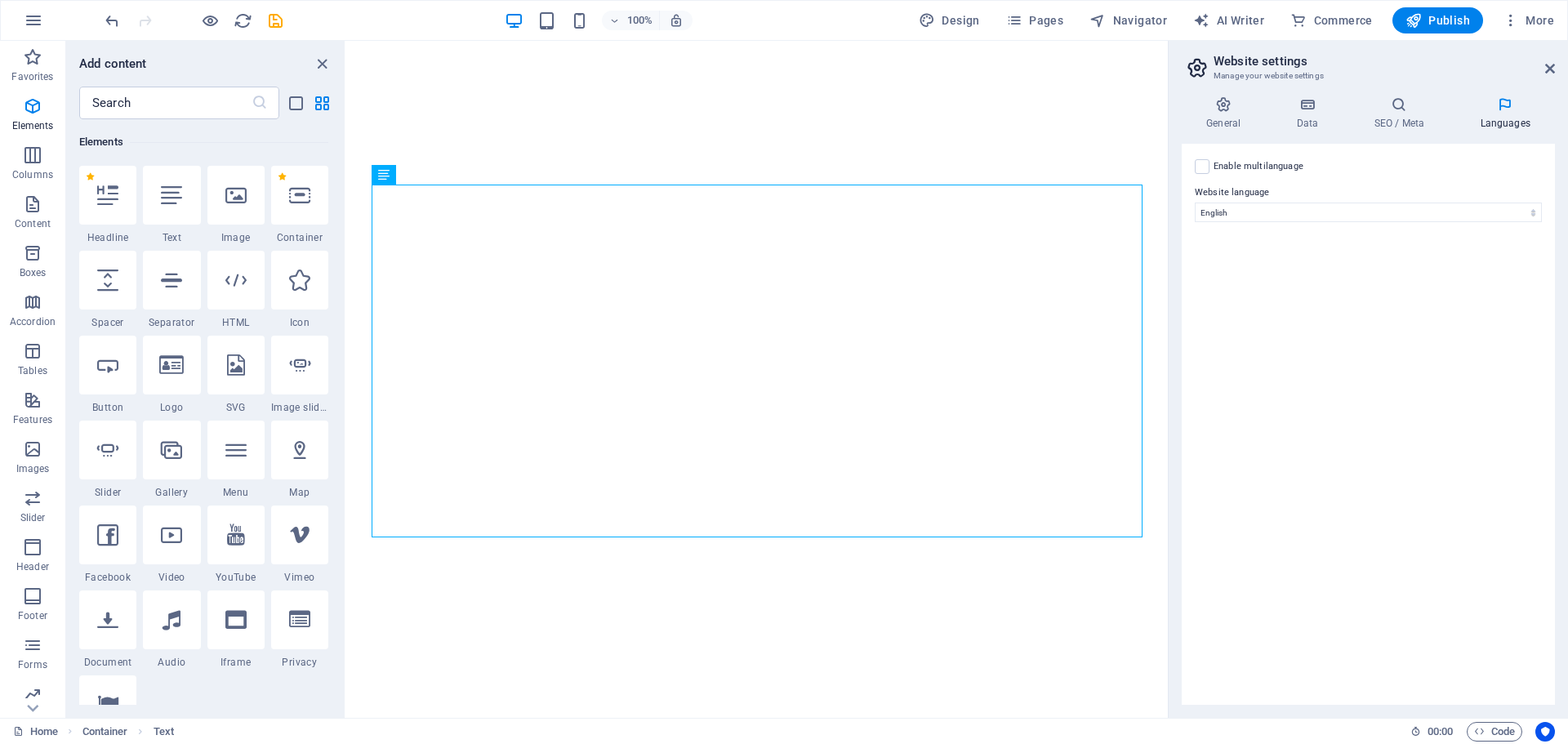
click at [1548, 60] on h2 "Website settings" at bounding box center [1384, 60] width 341 height 15
click at [1549, 65] on icon at bounding box center [1550, 68] width 10 height 13
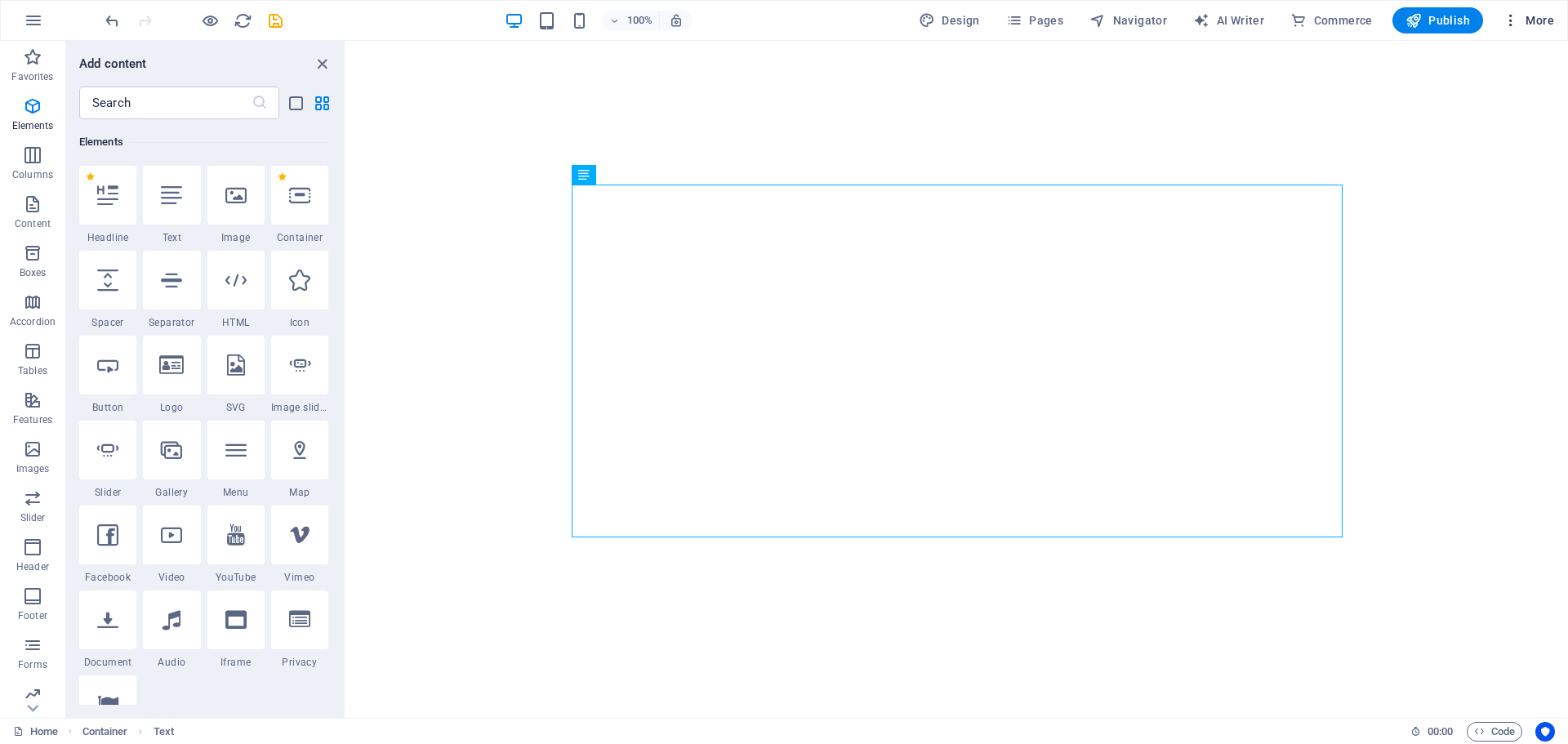
click at [1508, 20] on icon "button" at bounding box center [1510, 20] width 16 height 16
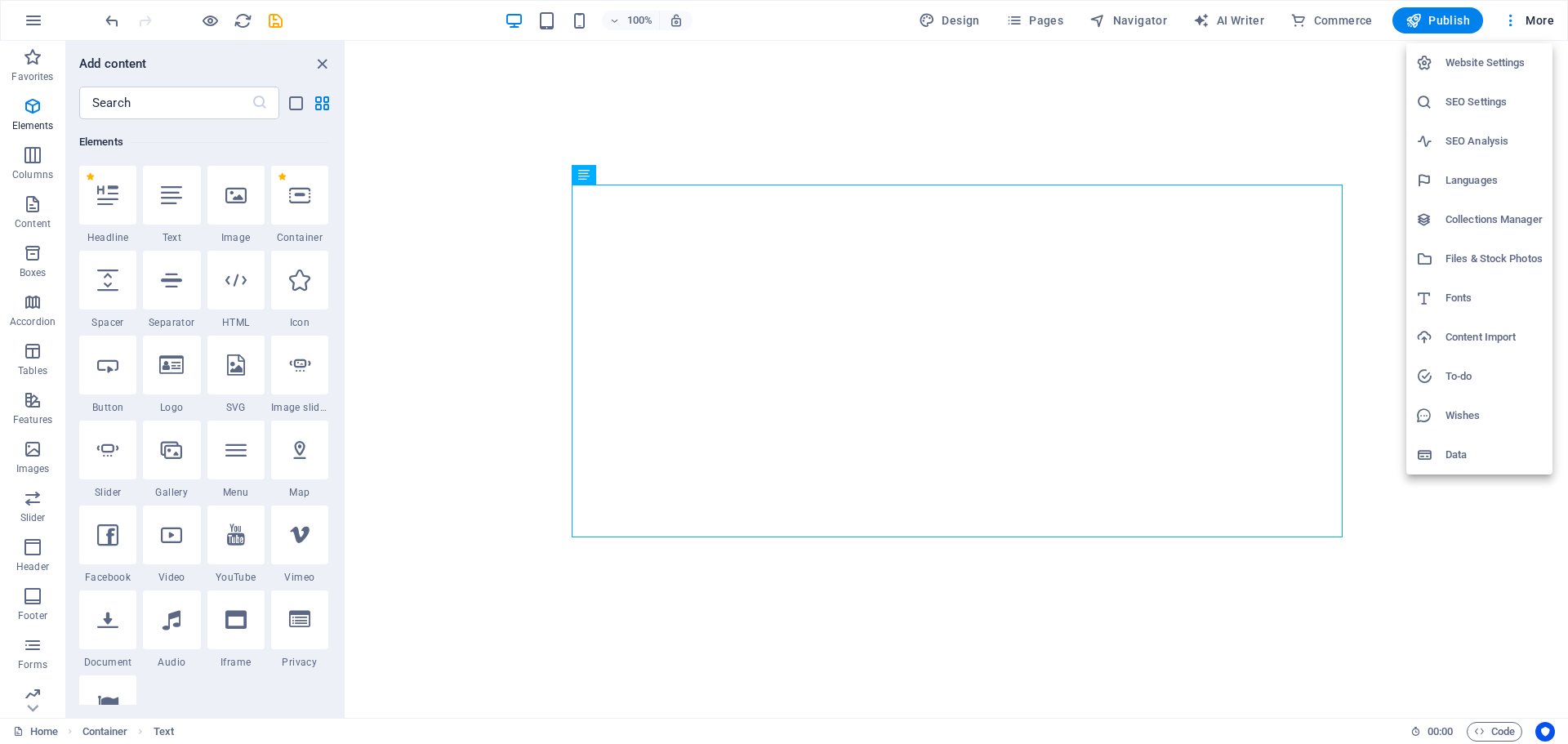
click at [1472, 219] on h6 "Collections Manager" at bounding box center [1494, 219] width 97 height 20
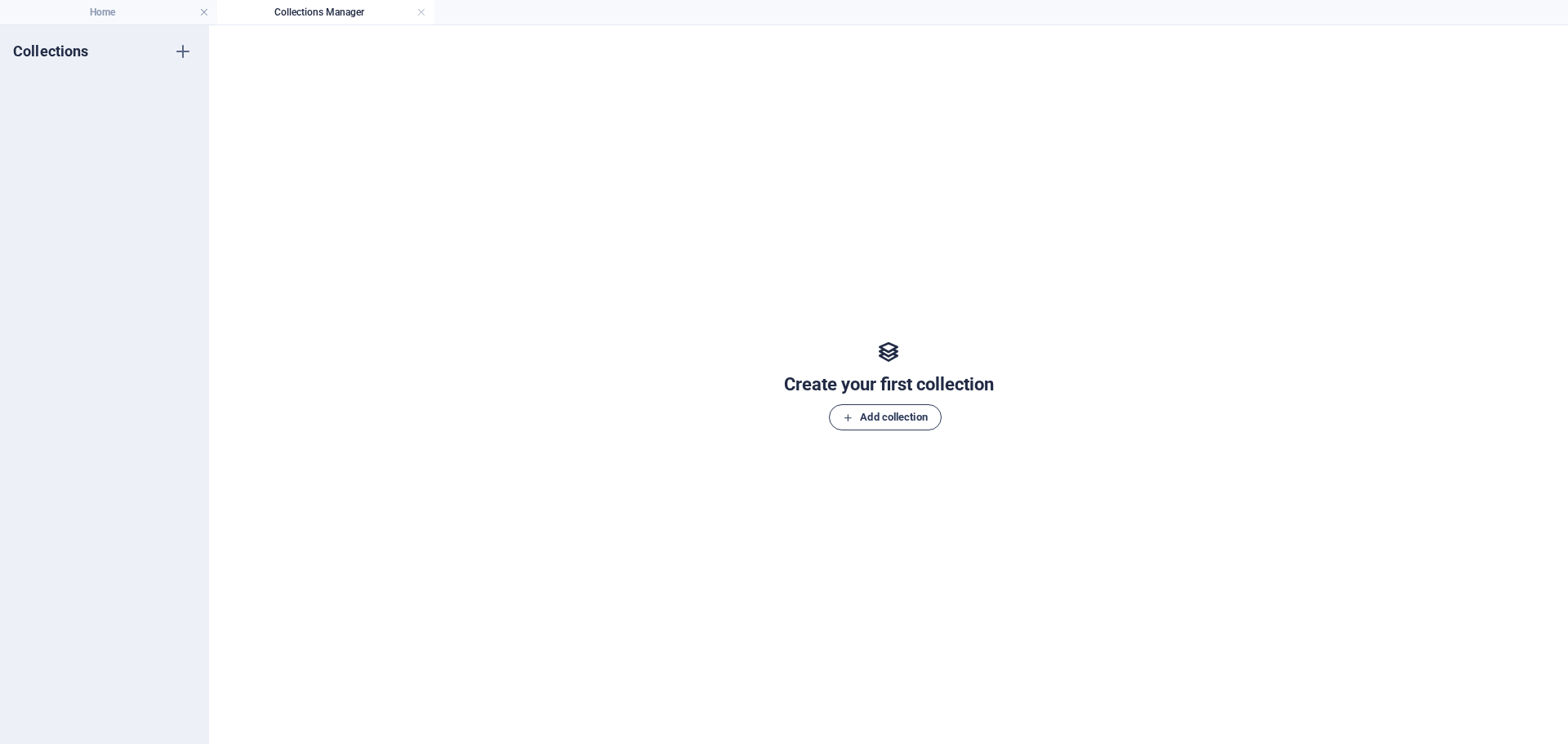
click at [877, 412] on span "Add collection" at bounding box center [885, 417] width 84 height 20
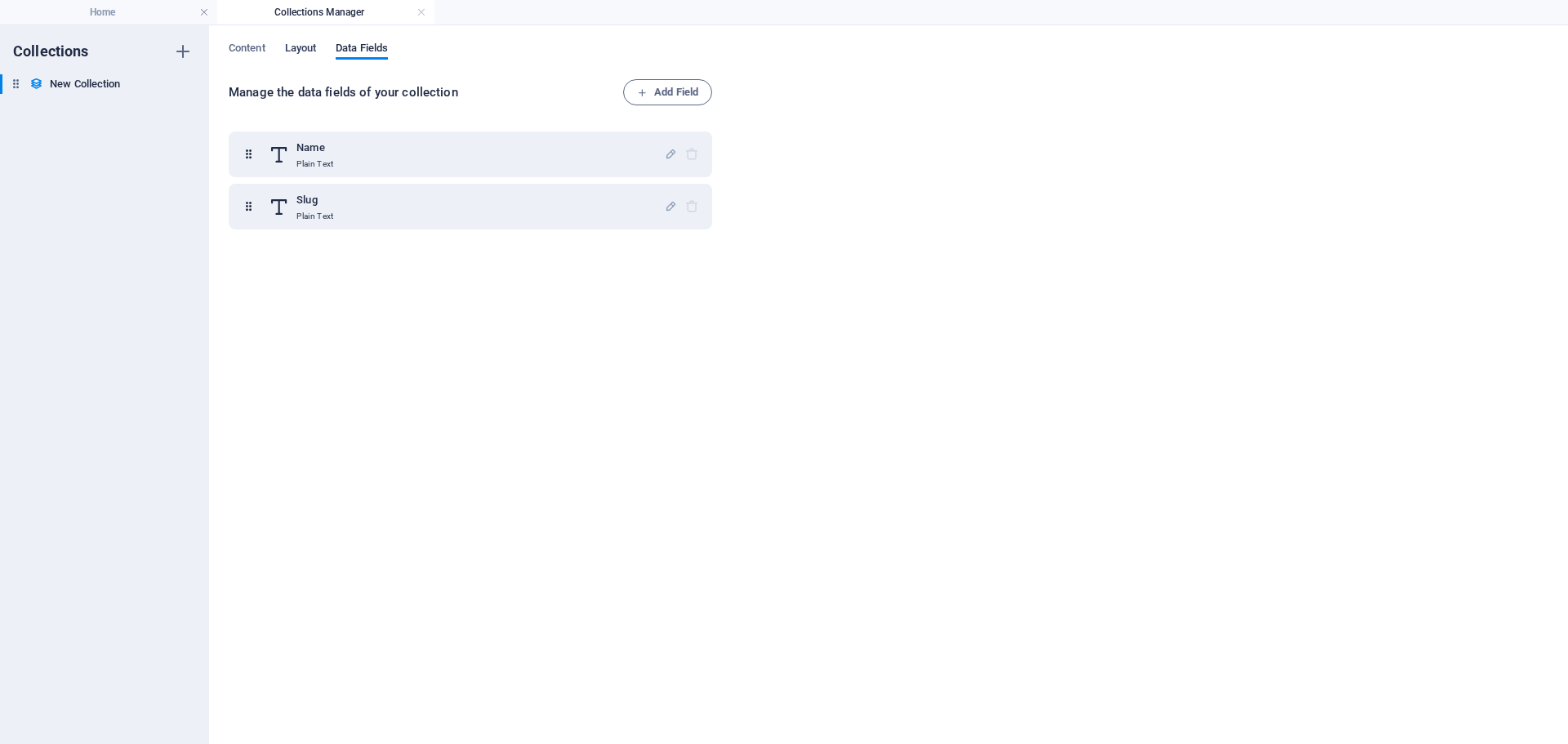
click at [296, 52] on span "Layout" at bounding box center [301, 49] width 32 height 22
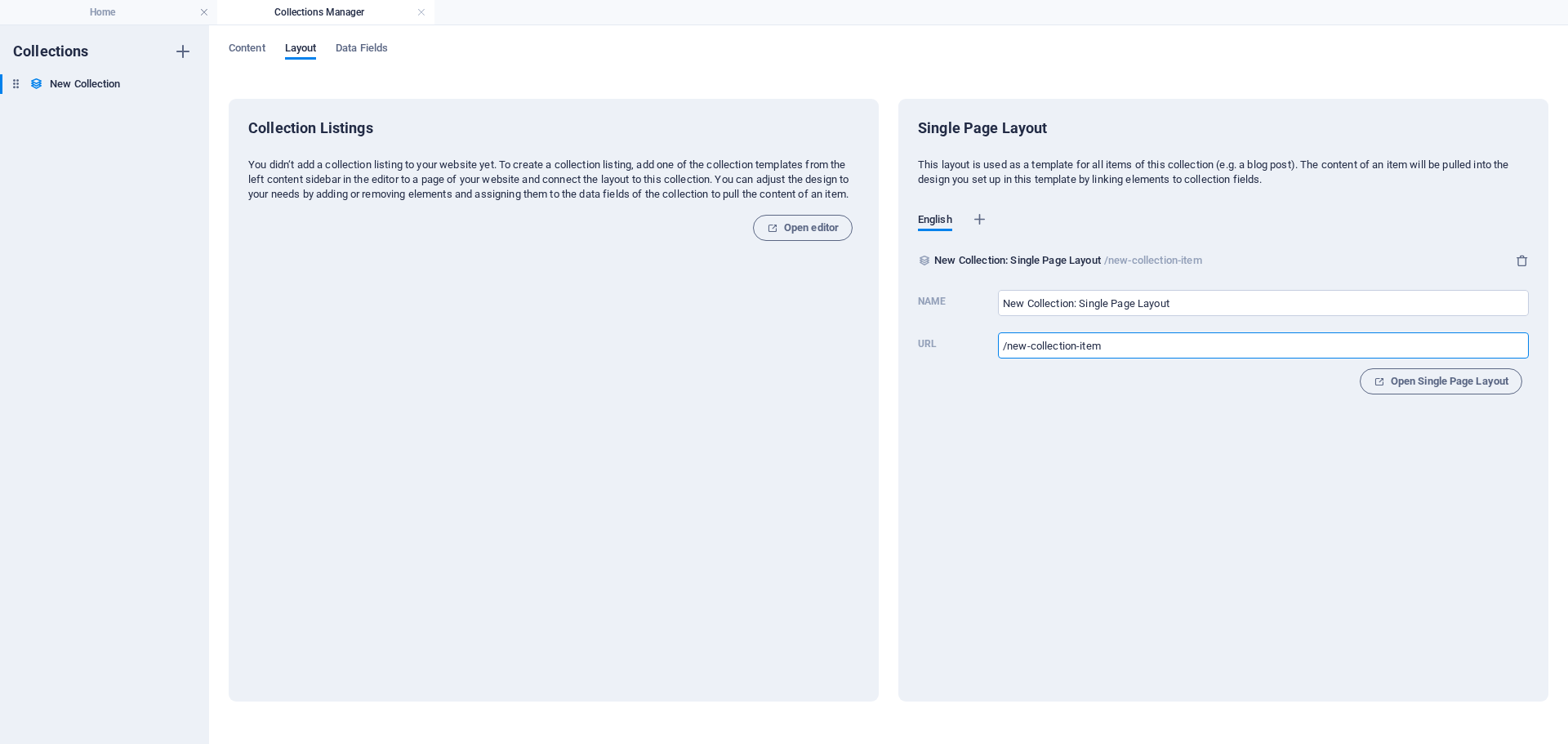
drag, startPoint x: 1104, startPoint y: 346, endPoint x: 1003, endPoint y: 352, distance: 101.2
click at [1003, 352] on input "/new-collection-item" at bounding box center [1263, 346] width 530 height 26
click at [1425, 381] on span "Open Single Page Layout" at bounding box center [1441, 381] width 135 height 20
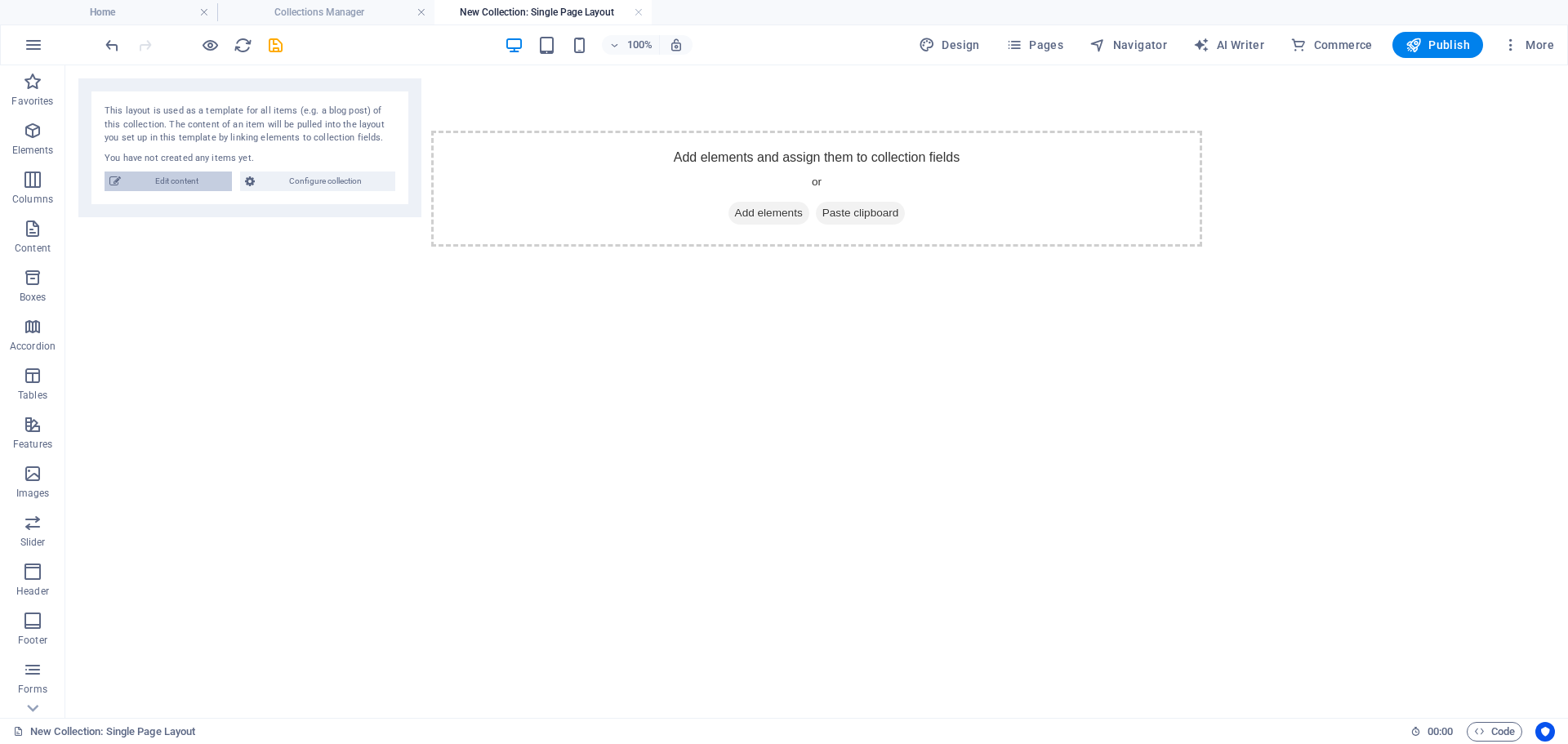
click at [180, 182] on span "Edit content" at bounding box center [176, 181] width 101 height 20
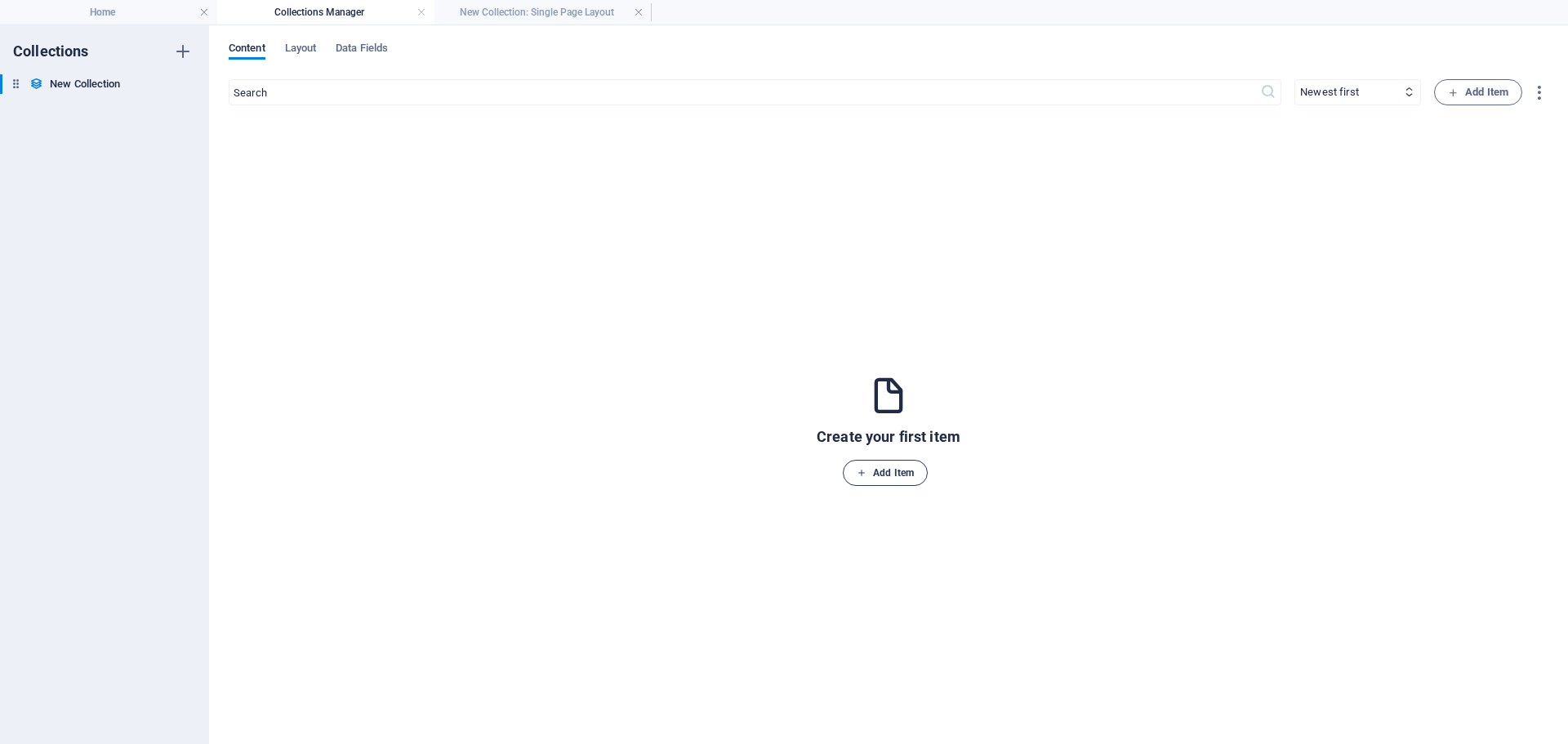
click at [882, 469] on span "Add Item" at bounding box center [886, 473] width 57 height 20
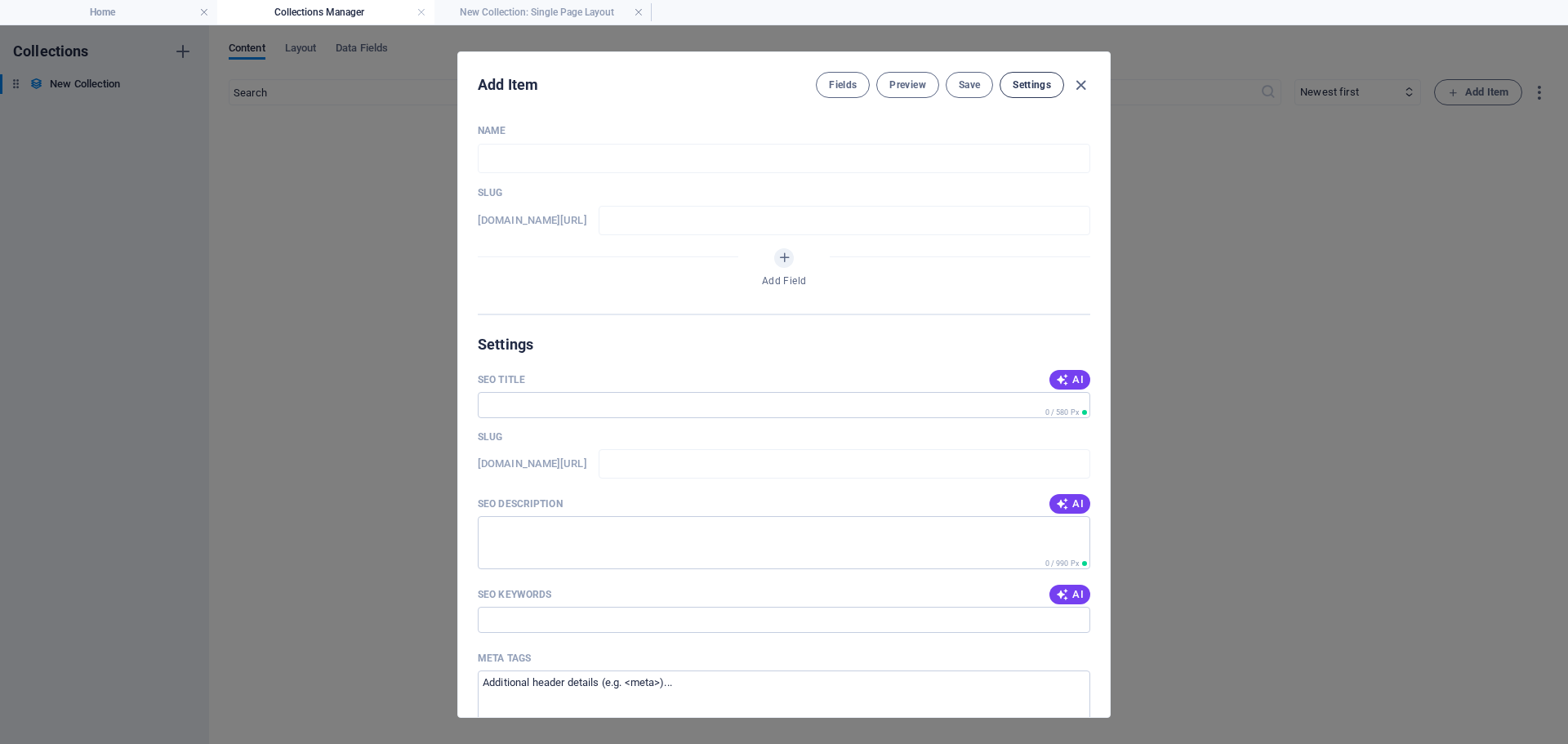
click at [1038, 83] on span "Settings" at bounding box center [1032, 85] width 38 height 13
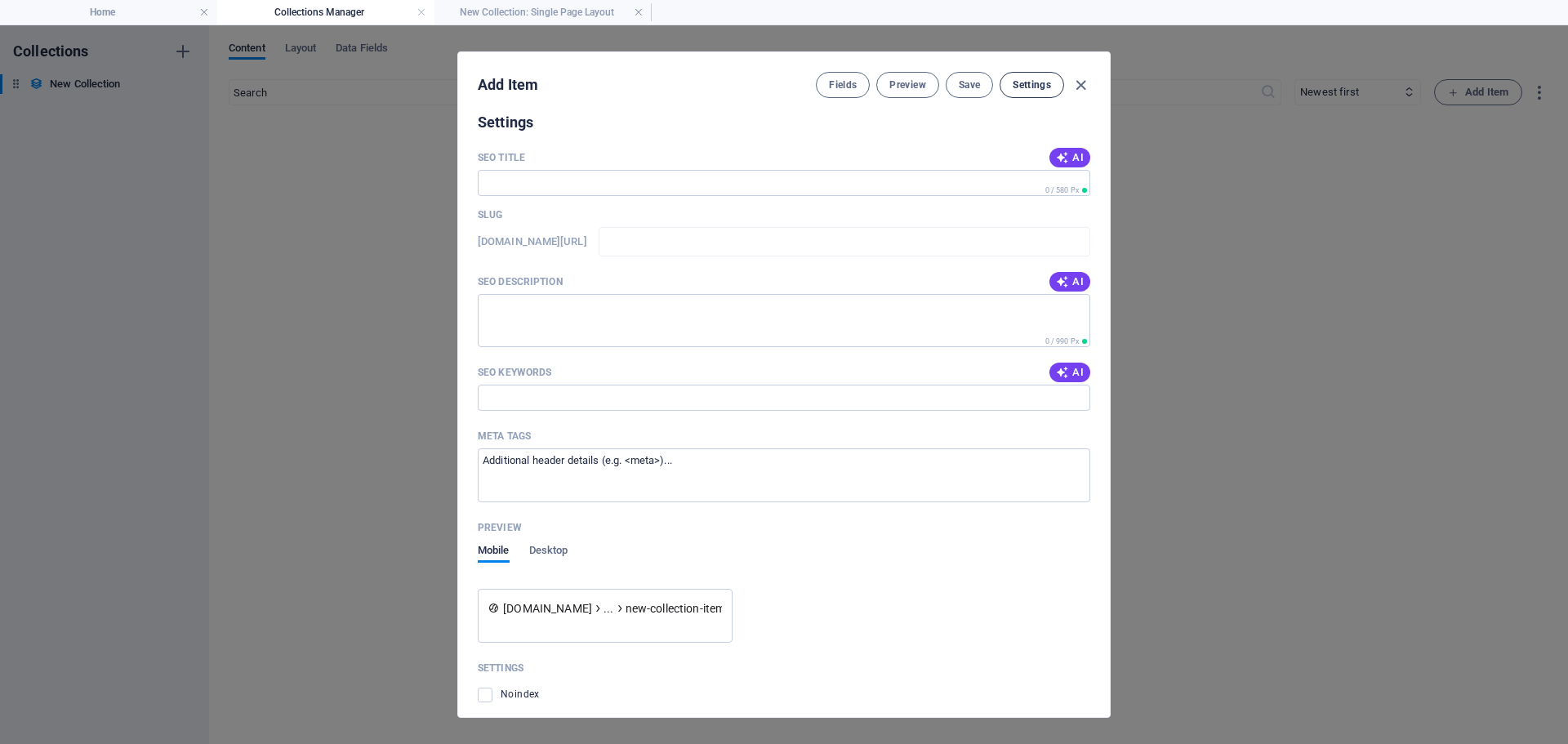
scroll to position [224, 0]
click at [844, 87] on span "Fields" at bounding box center [843, 85] width 28 height 13
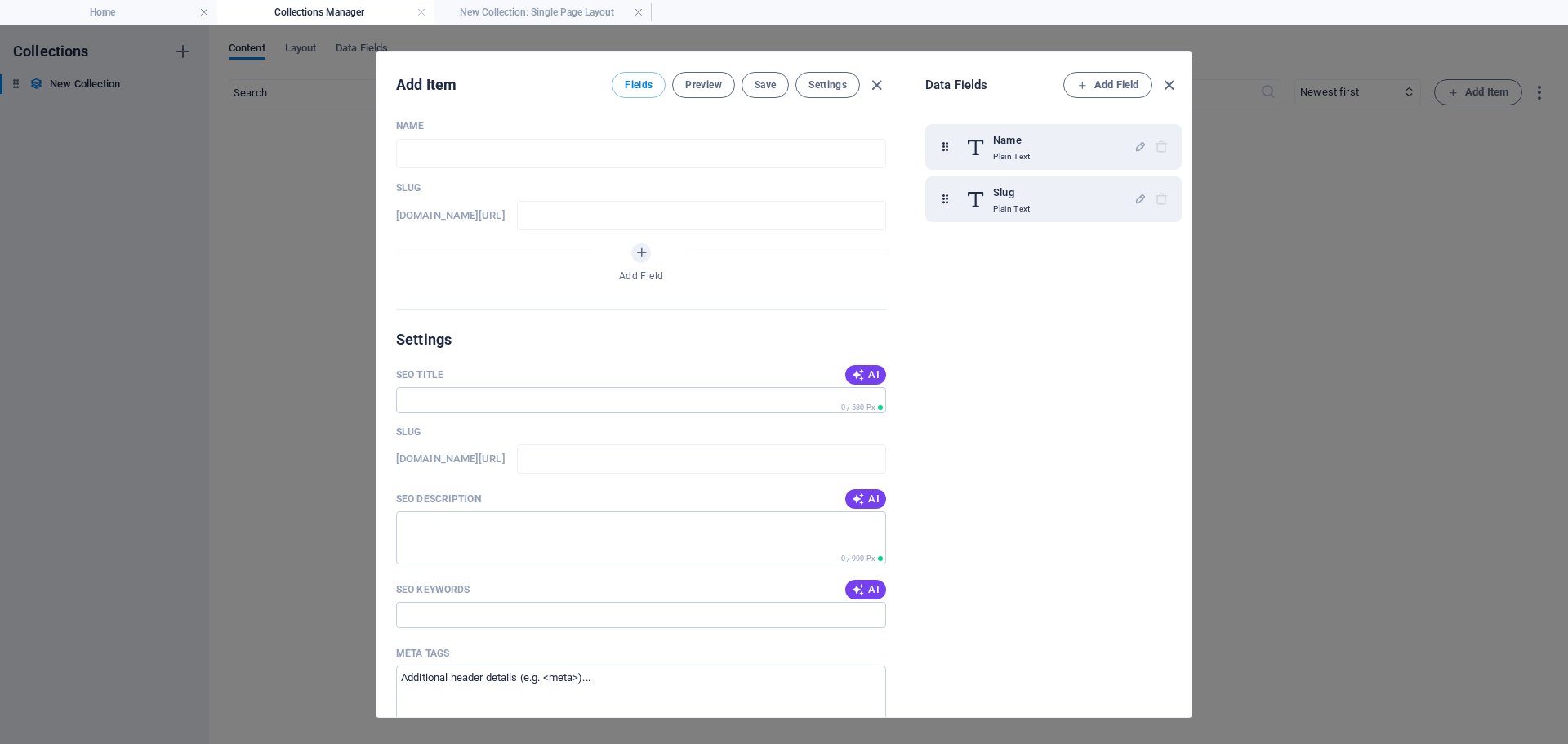
scroll to position [0, 0]
click at [1169, 81] on icon "button" at bounding box center [1169, 86] width 19 height 19
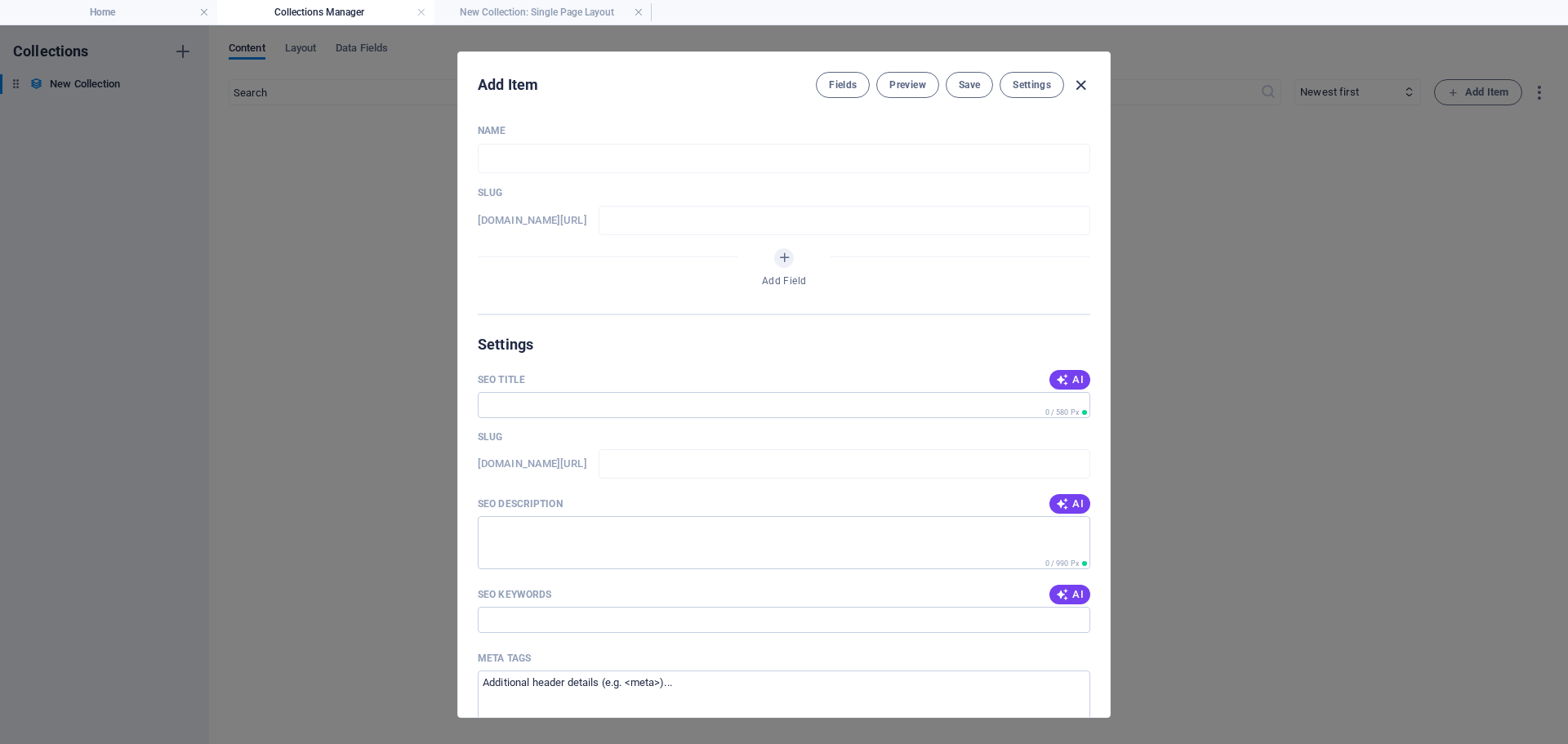
click at [1076, 86] on icon "button" at bounding box center [1081, 86] width 19 height 19
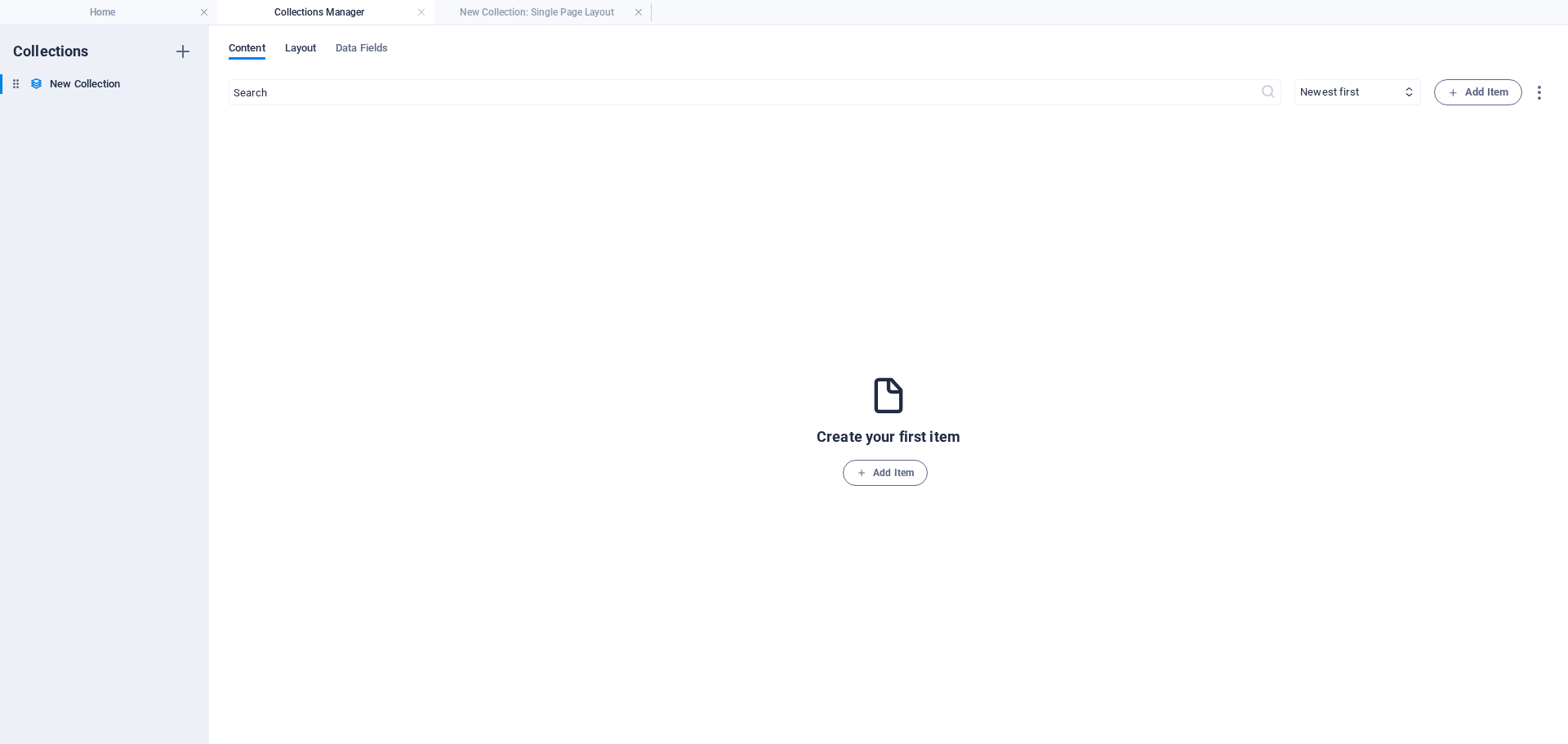
click at [300, 52] on span "Layout" at bounding box center [301, 49] width 32 height 22
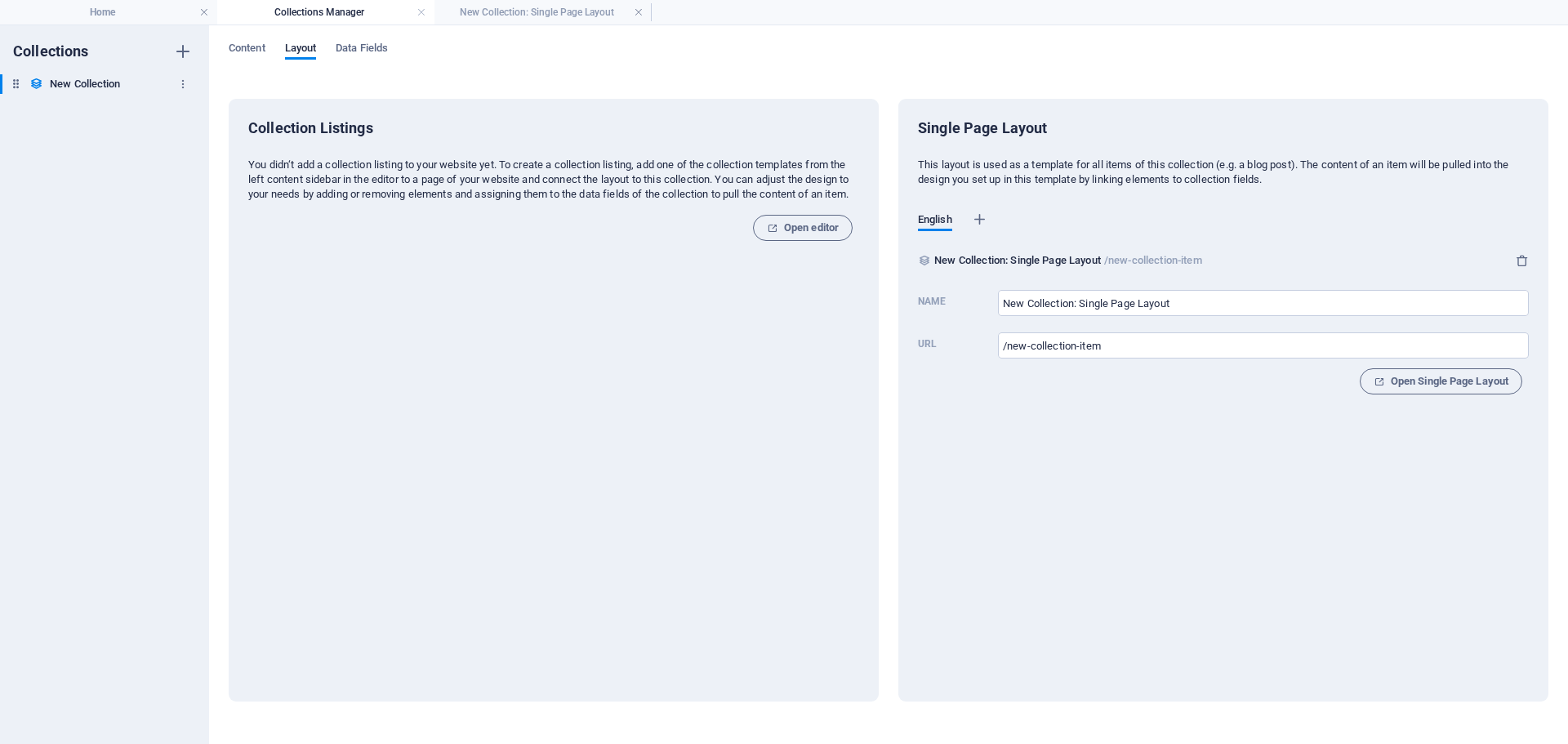
click at [86, 86] on h6 "New Collection" at bounding box center [85, 84] width 70 height 20
click at [186, 82] on icon "button" at bounding box center [182, 84] width 11 height 11
click at [402, 185] on div at bounding box center [784, 372] width 1568 height 744
click at [811, 238] on span "Open editor" at bounding box center [803, 227] width 72 height 20
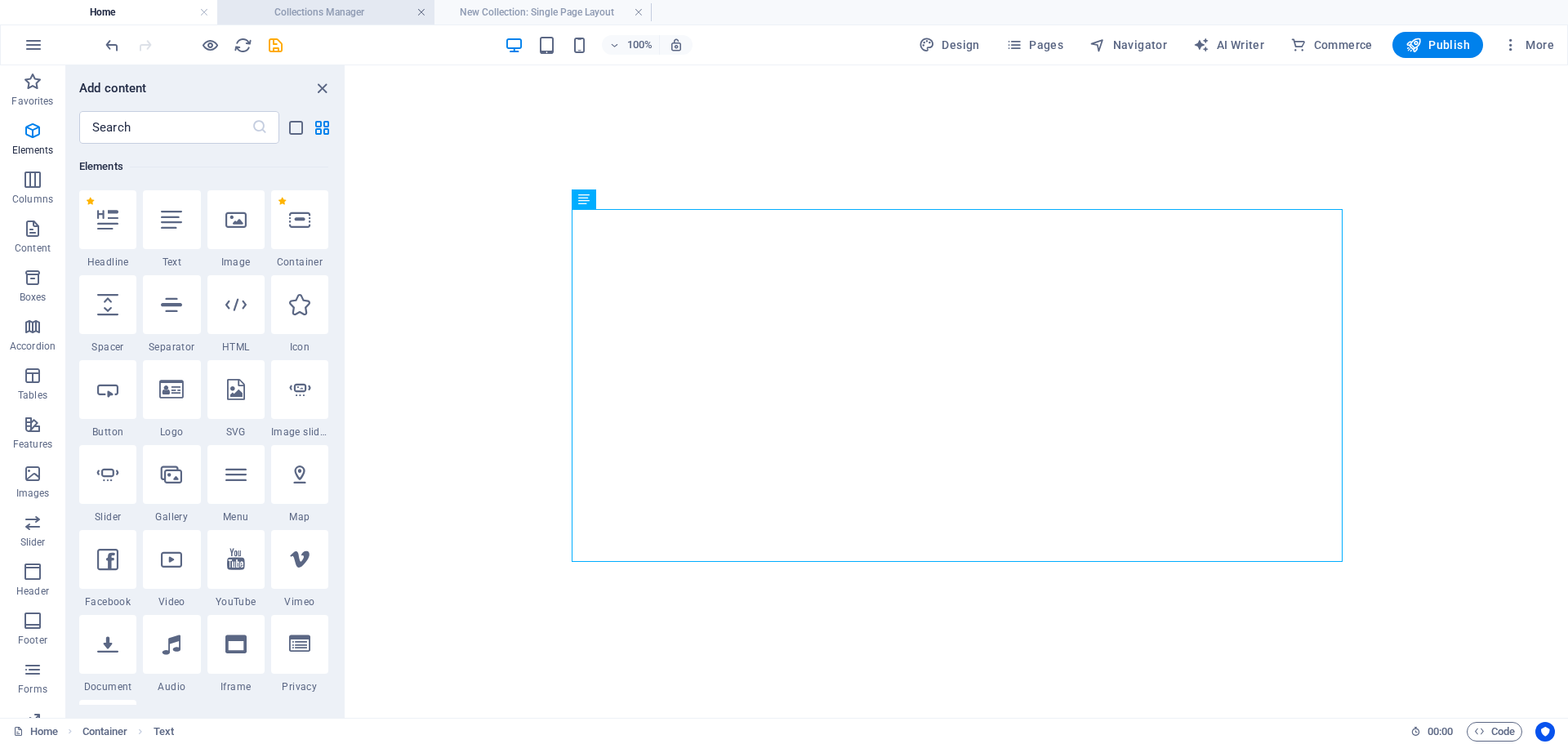
click at [421, 9] on link at bounding box center [421, 13] width 10 height 16
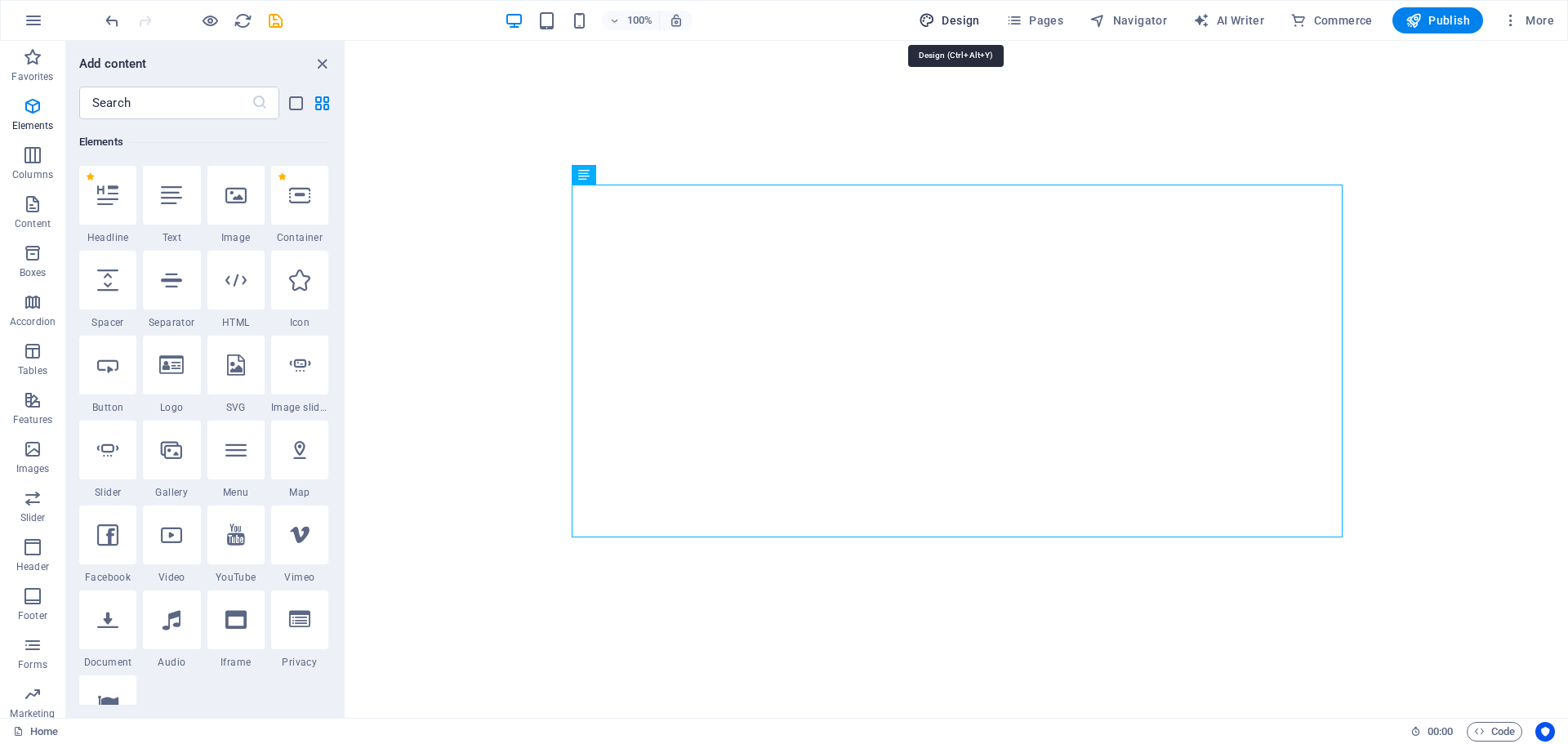
click at [959, 16] on span "Design" at bounding box center [949, 20] width 61 height 16
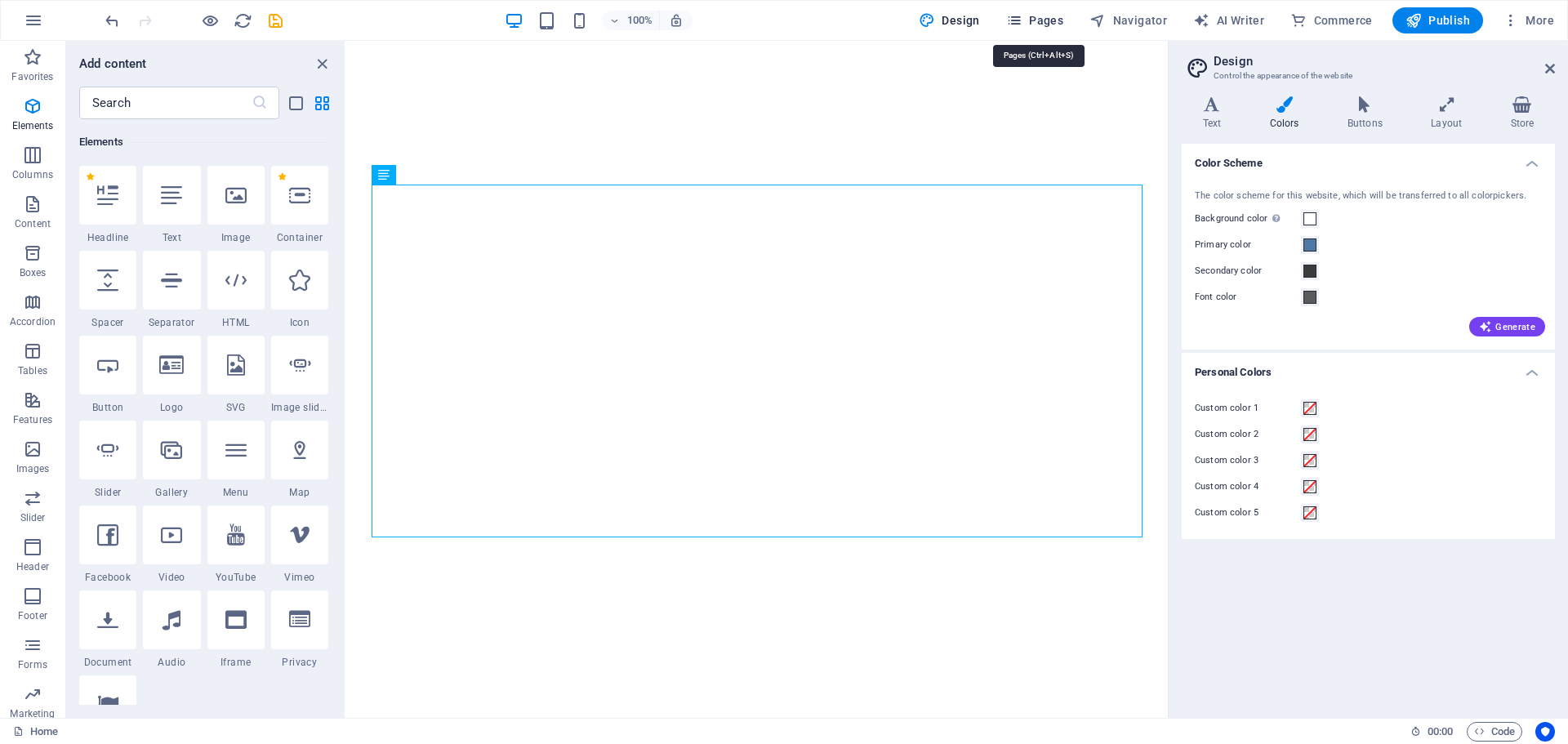
click at [1033, 12] on span "Pages" at bounding box center [1035, 20] width 57 height 16
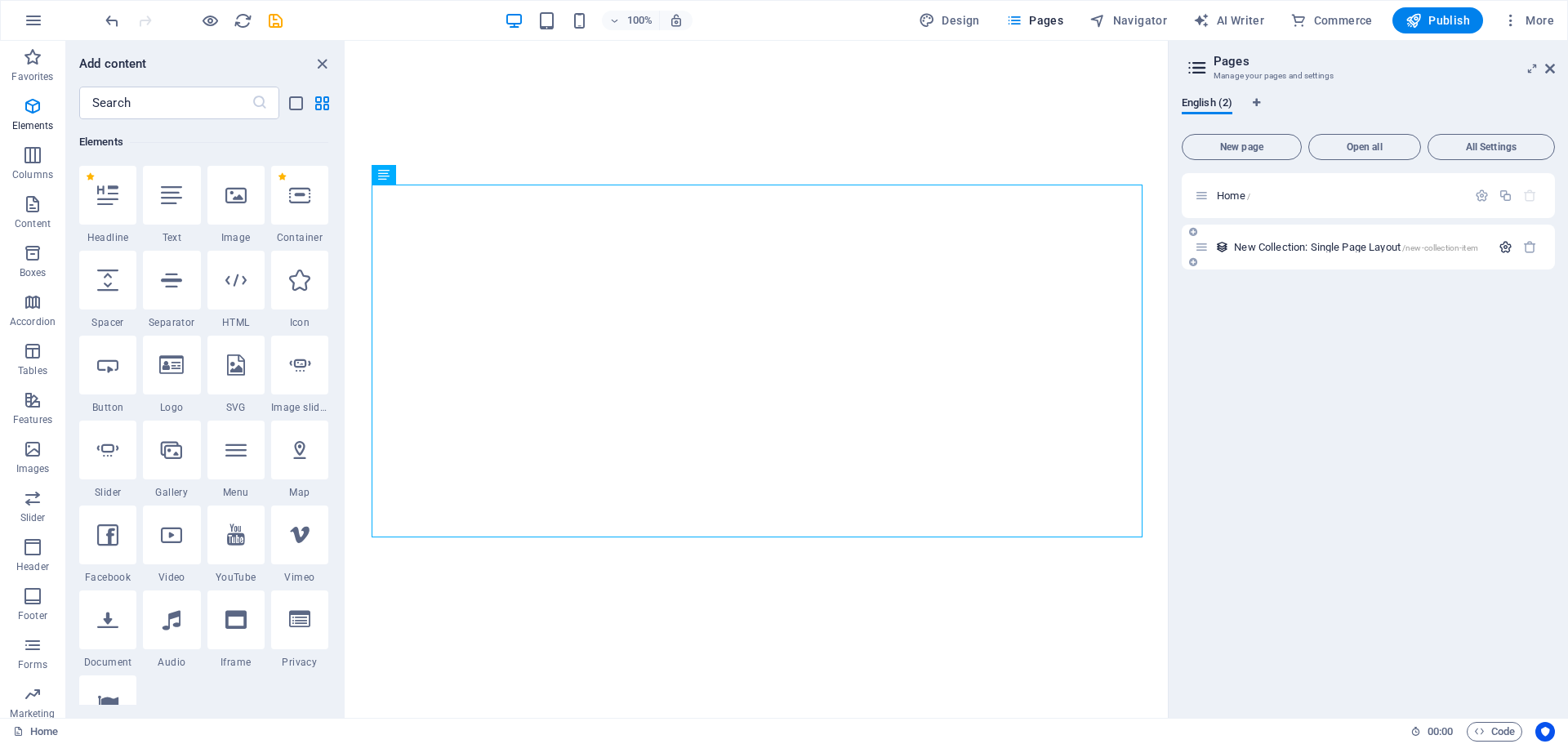
click at [1506, 245] on icon "button" at bounding box center [1506, 247] width 14 height 14
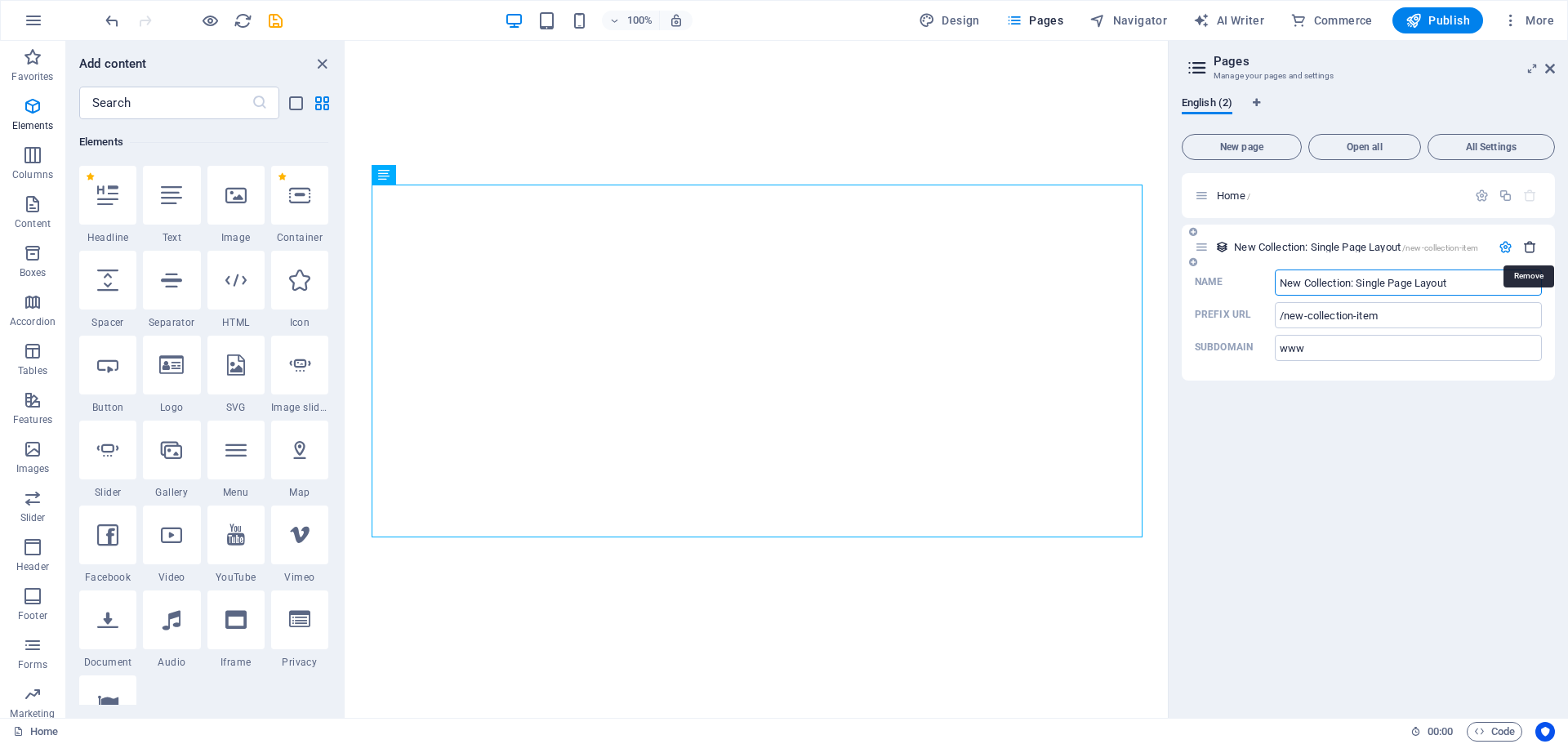
click at [1526, 244] on icon "button" at bounding box center [1530, 247] width 14 height 14
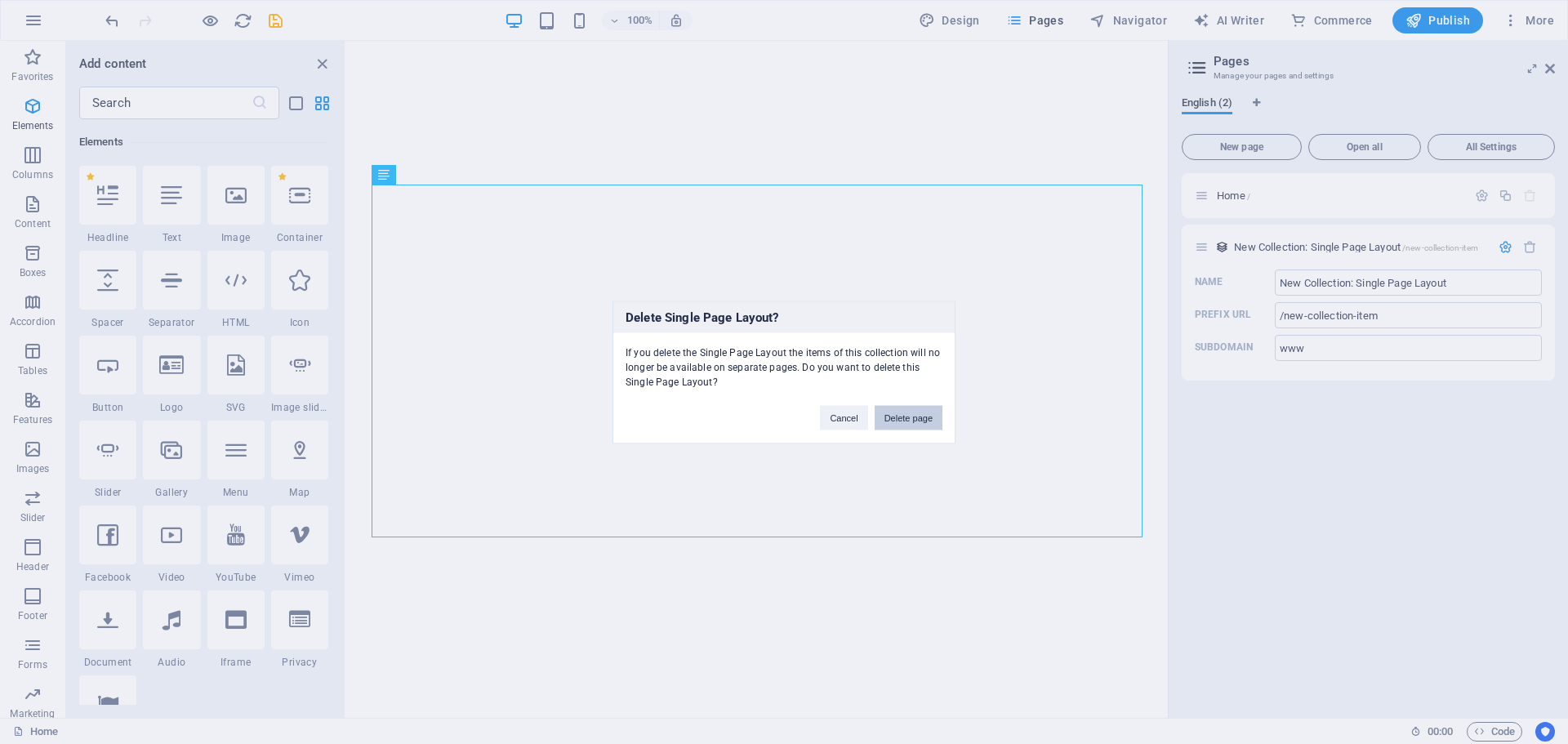
click at [905, 417] on button "Delete page" at bounding box center [908, 417] width 67 height 24
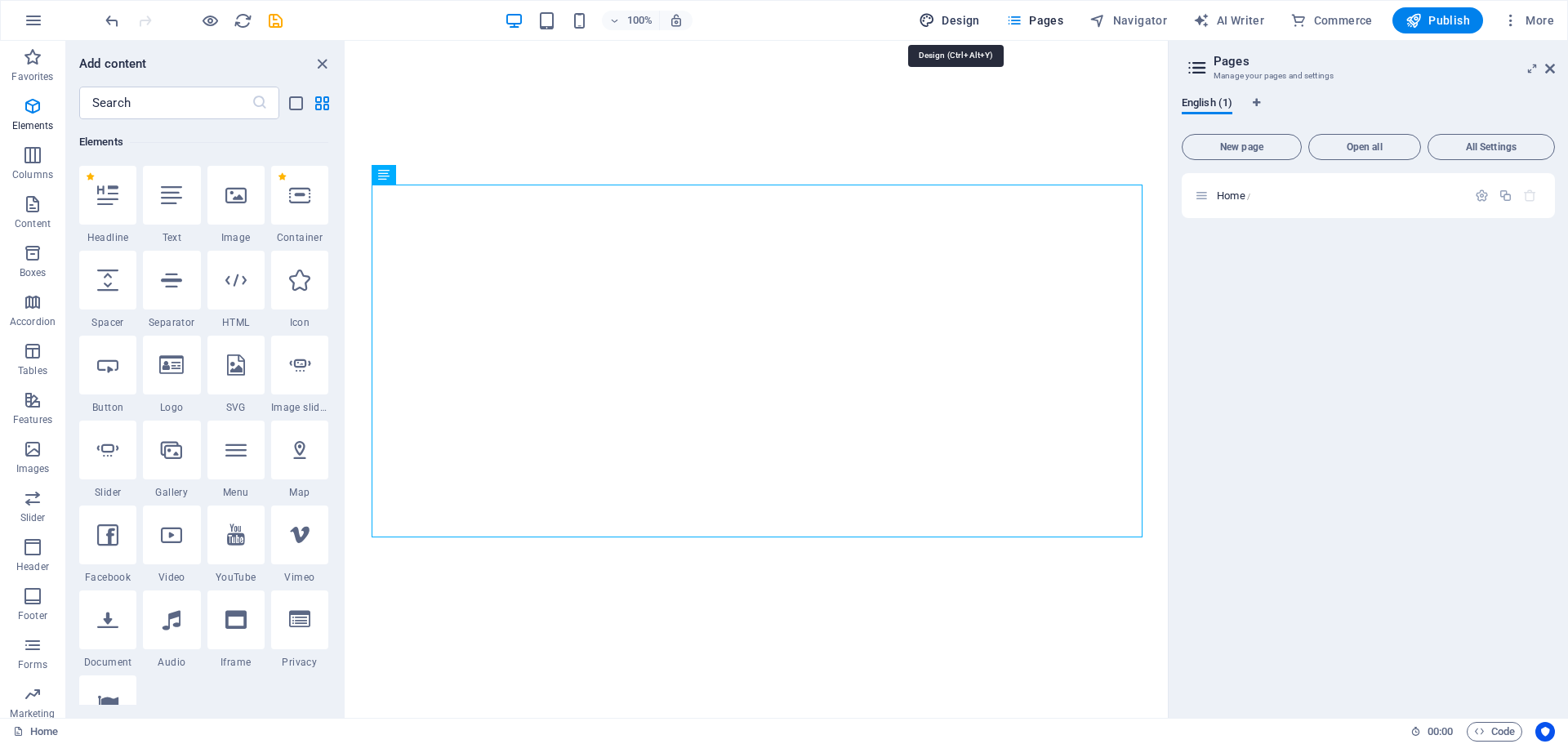
click at [935, 18] on icon "button" at bounding box center [927, 20] width 16 height 16
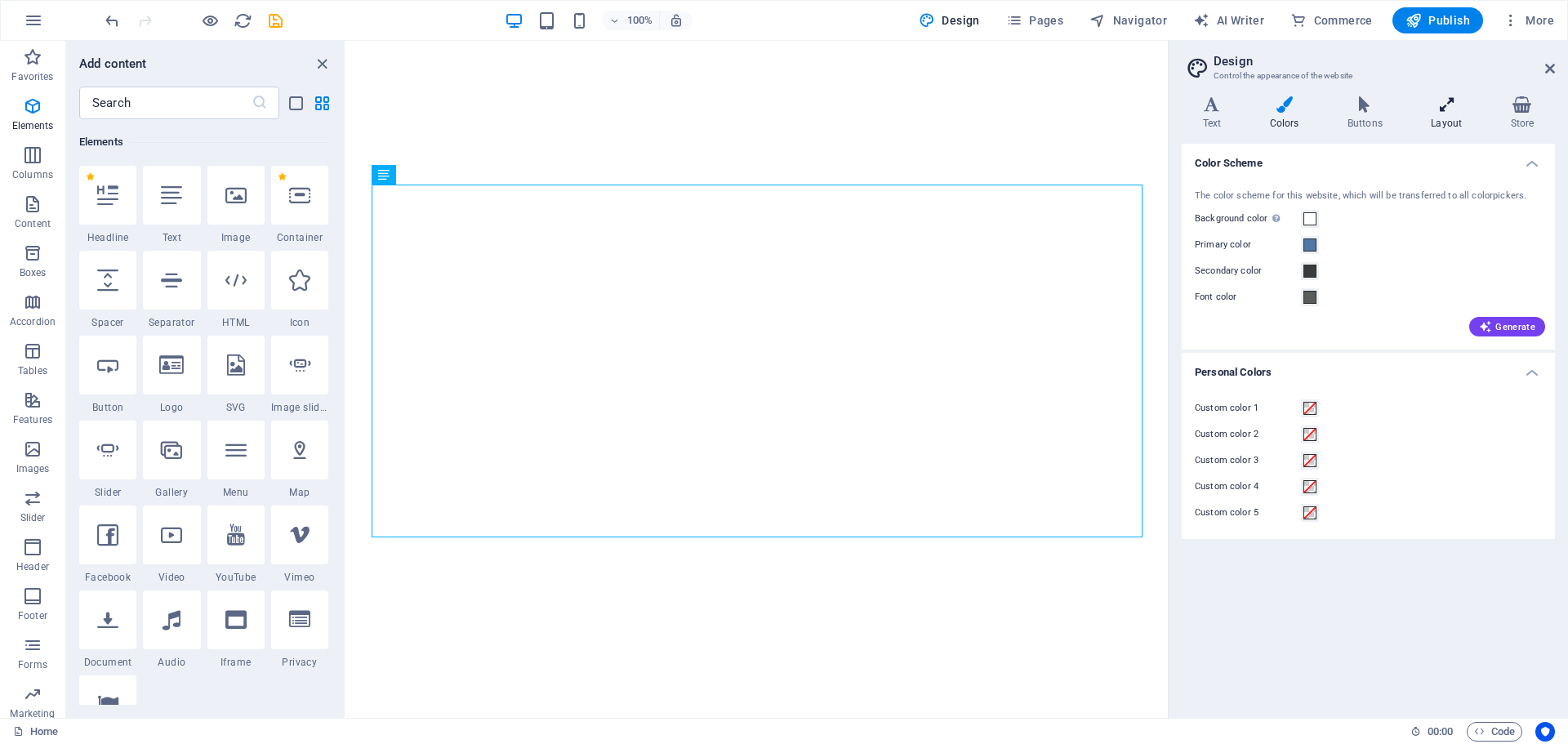
click at [1444, 106] on icon at bounding box center [1447, 105] width 73 height 16
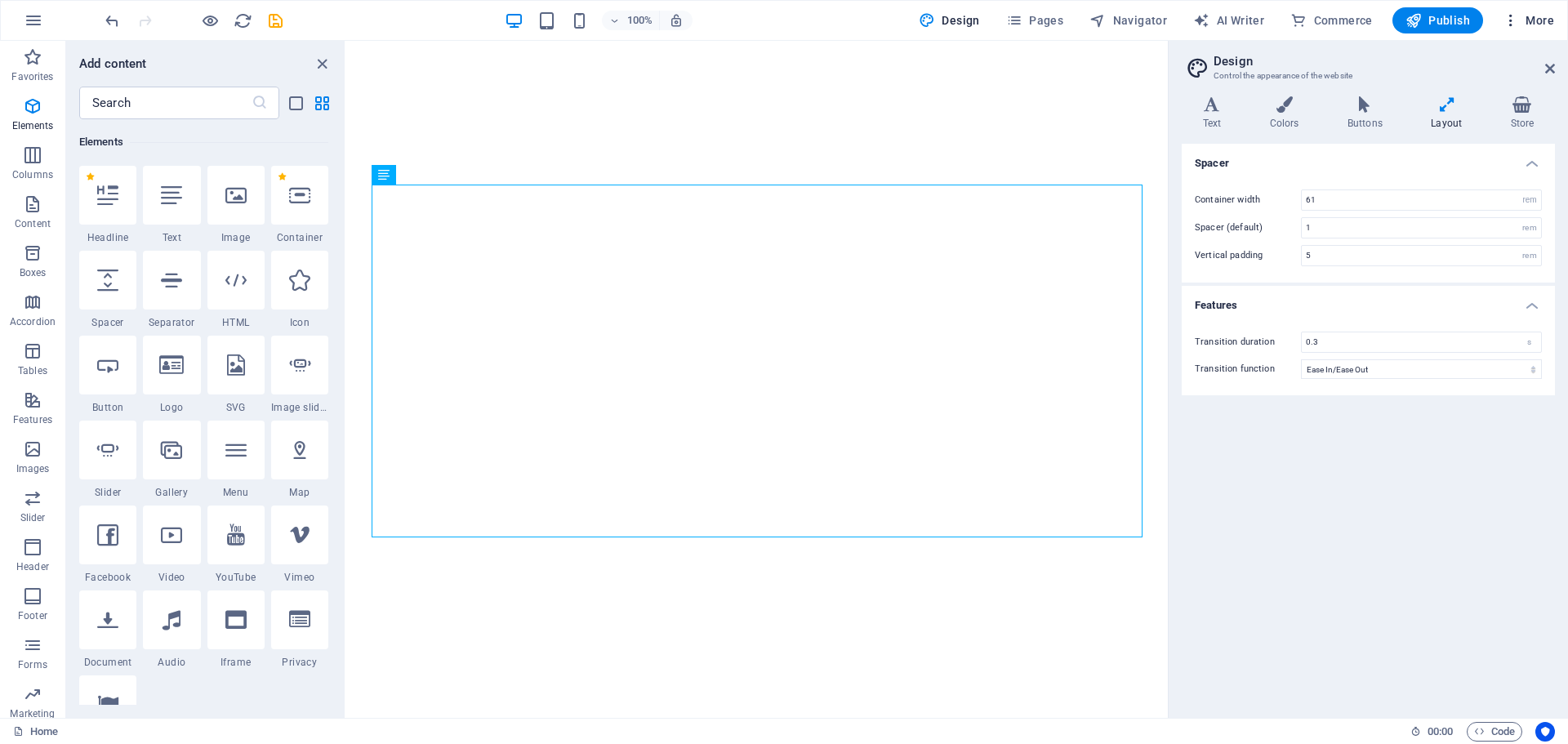
click at [1509, 18] on icon "button" at bounding box center [1510, 20] width 16 height 16
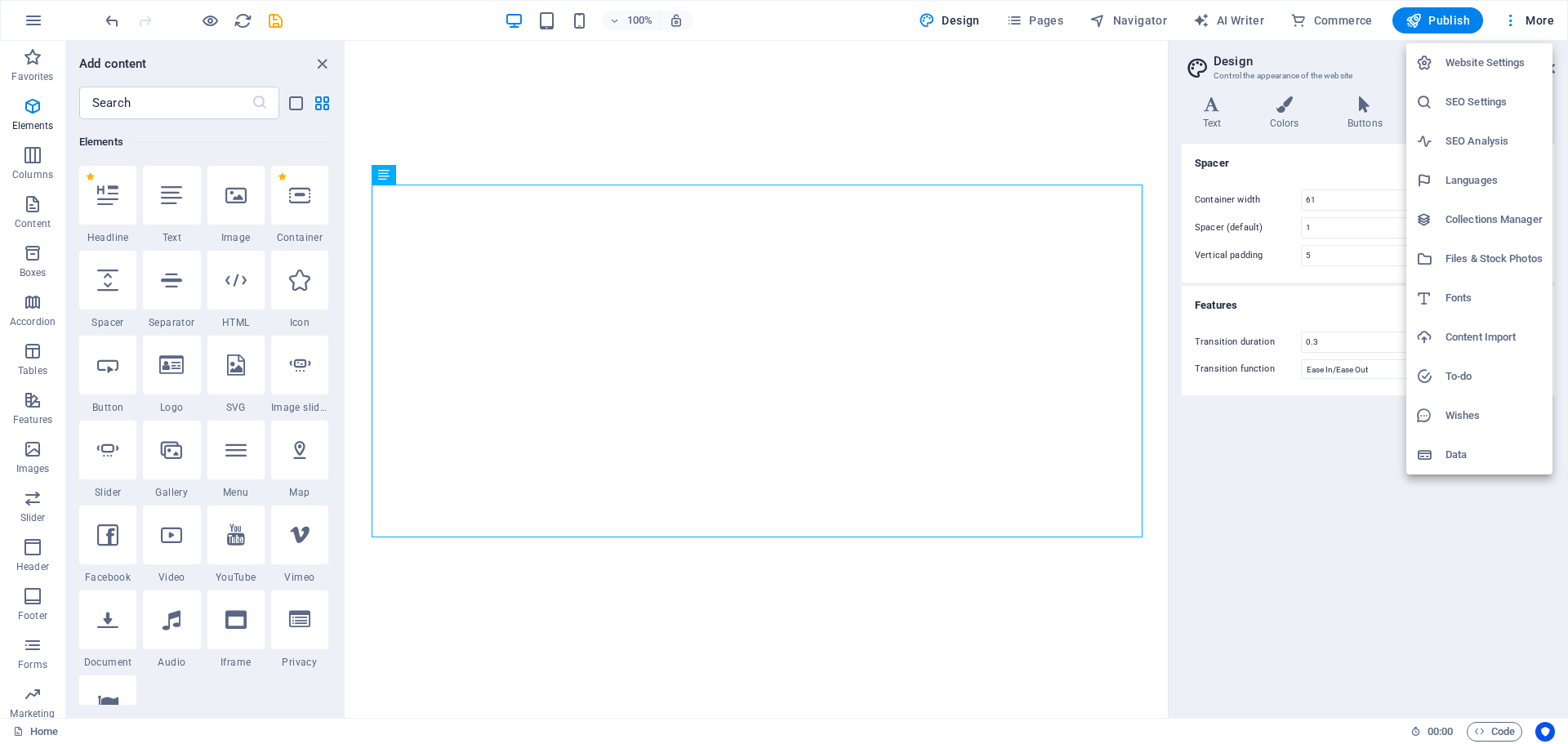
click at [1504, 58] on h6 "Website Settings" at bounding box center [1494, 62] width 97 height 20
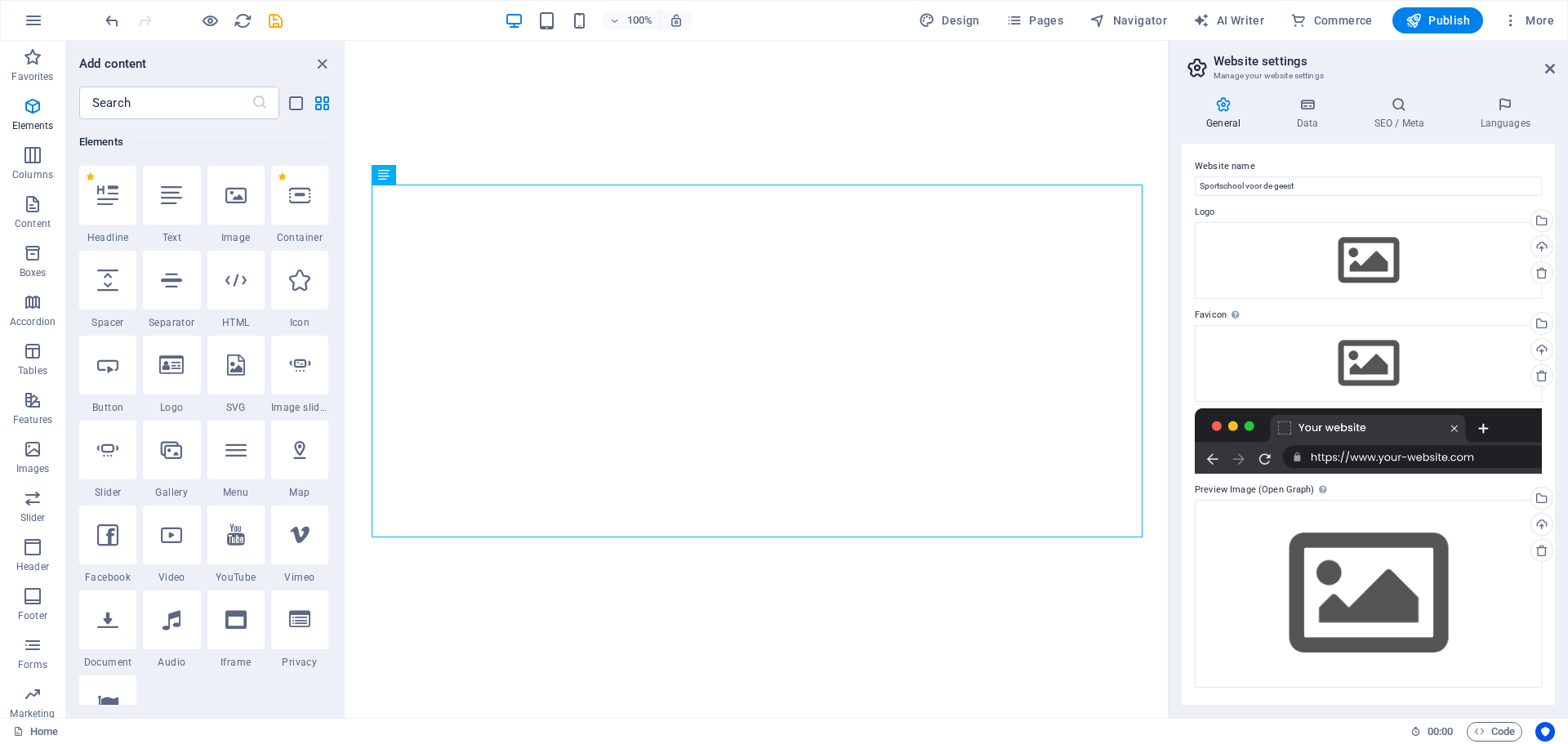
click at [1229, 114] on h4 "General" at bounding box center [1227, 114] width 90 height 35
click at [1302, 107] on icon at bounding box center [1307, 105] width 71 height 16
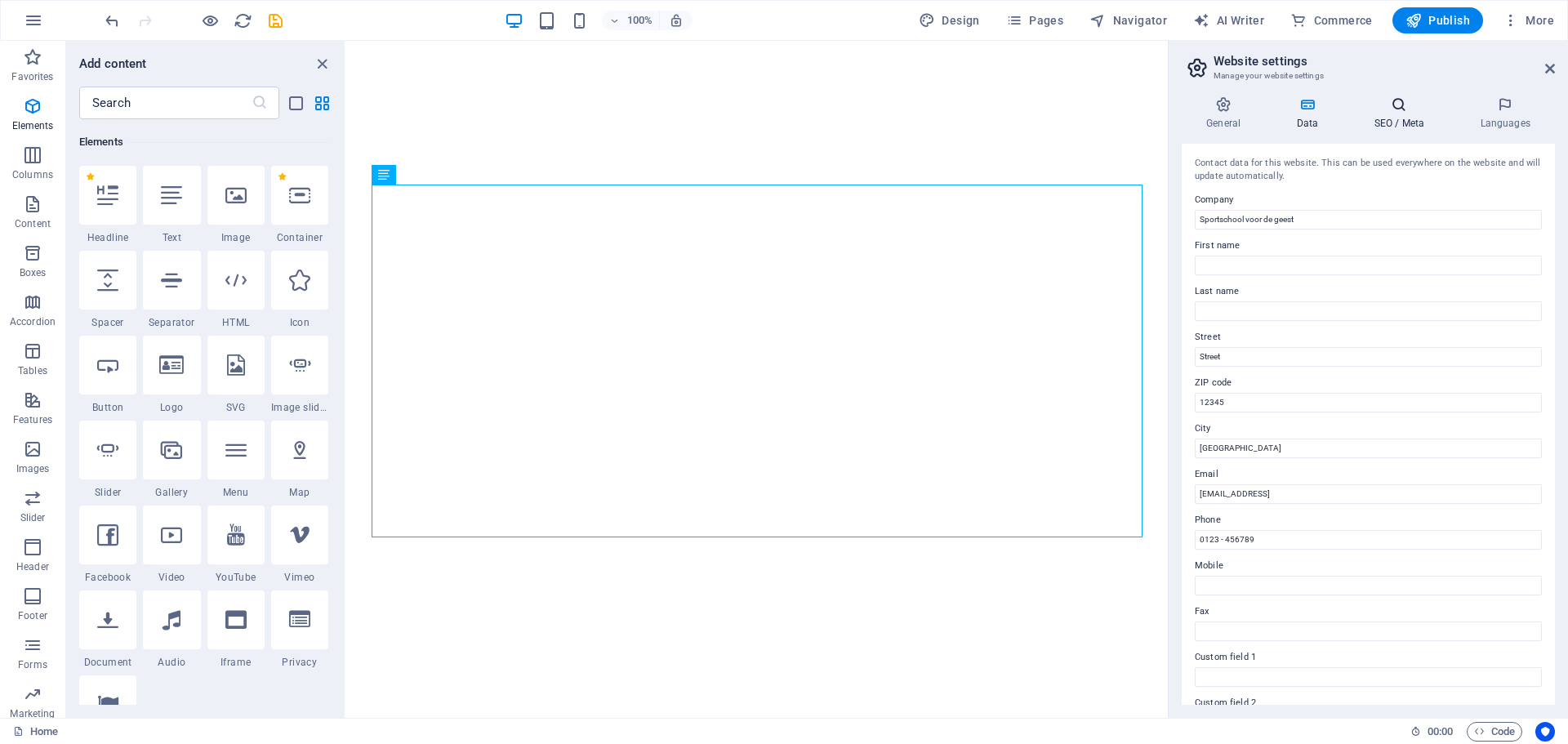
click at [1393, 105] on icon at bounding box center [1399, 105] width 99 height 16
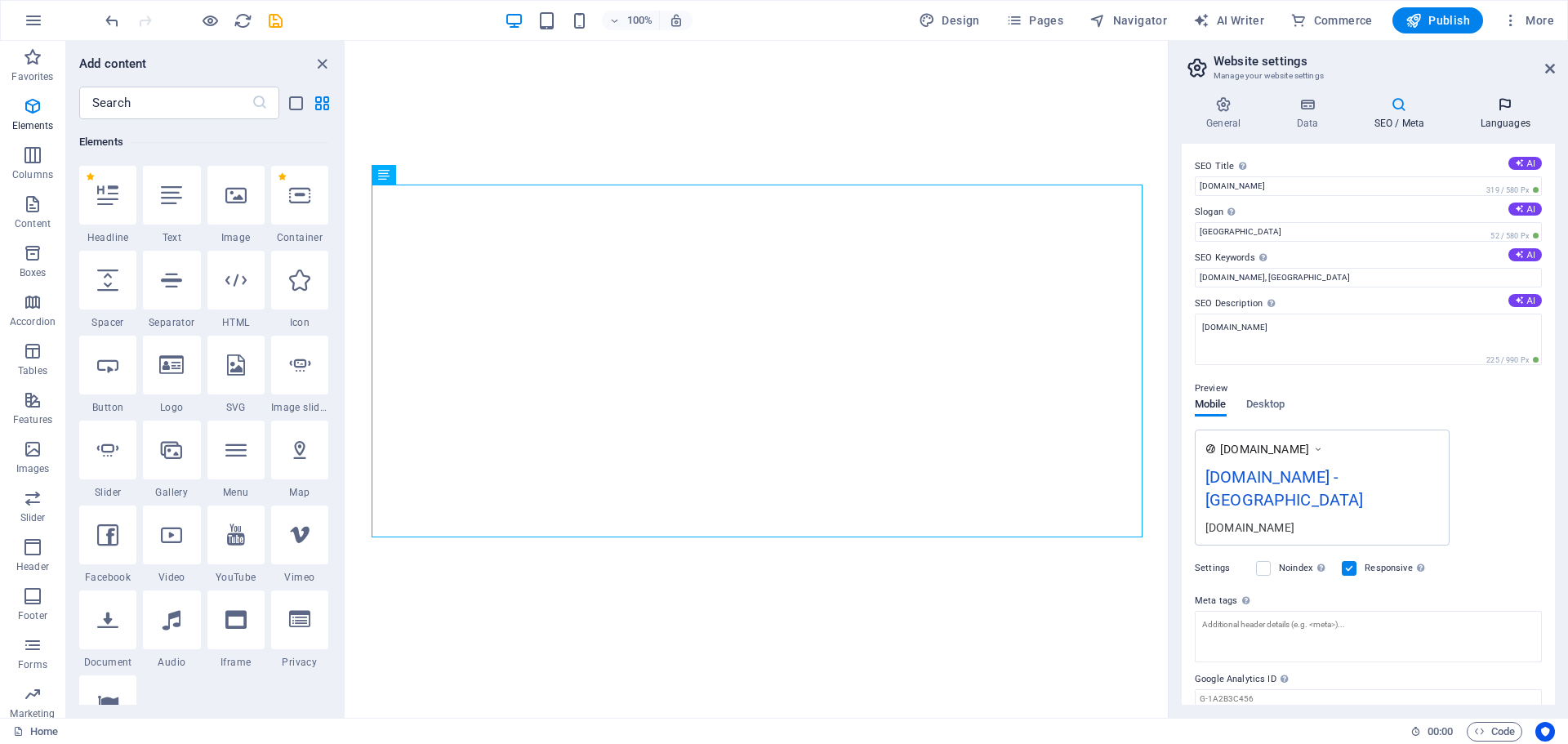
click at [1509, 104] on icon at bounding box center [1505, 105] width 99 height 16
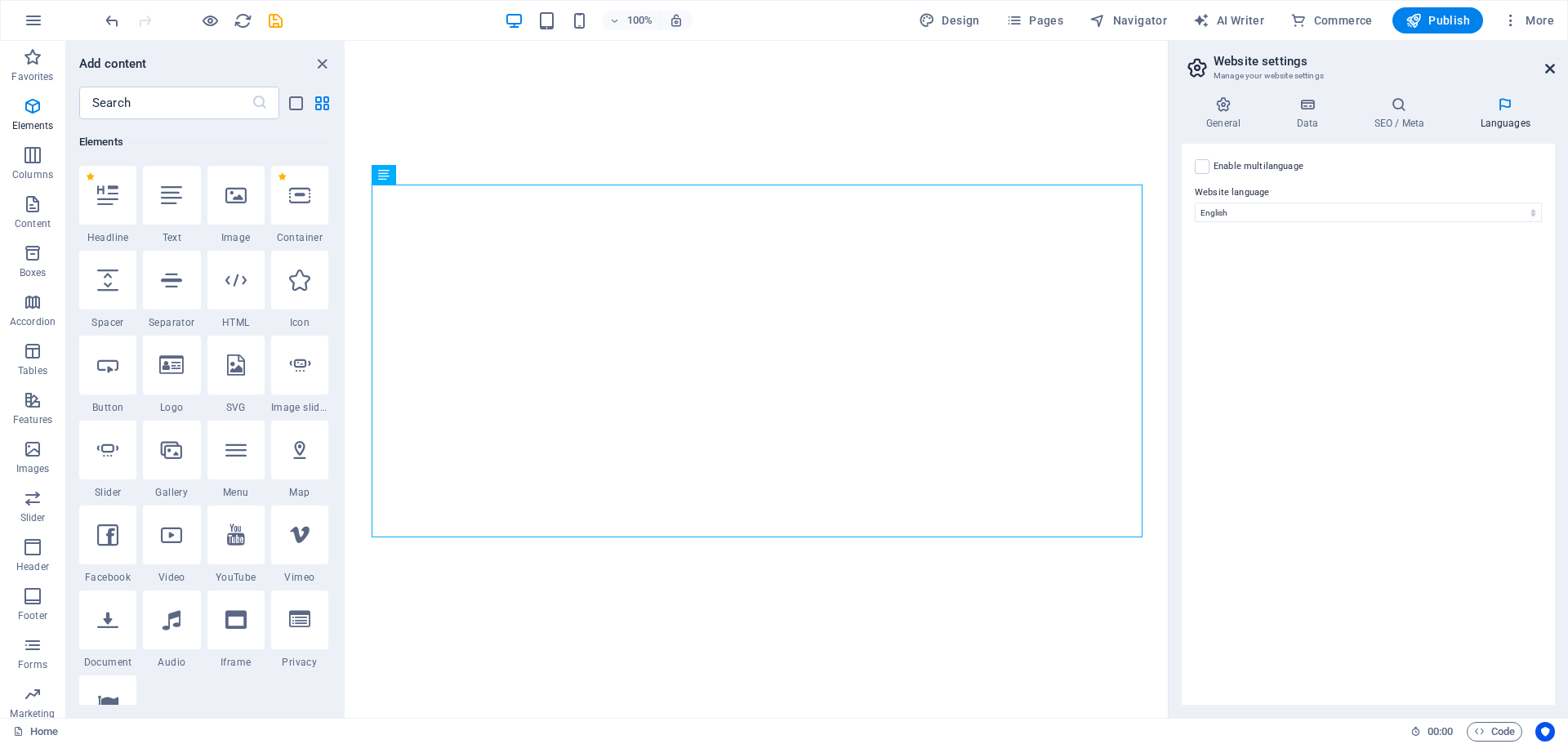
click at [1551, 64] on icon at bounding box center [1550, 68] width 10 height 13
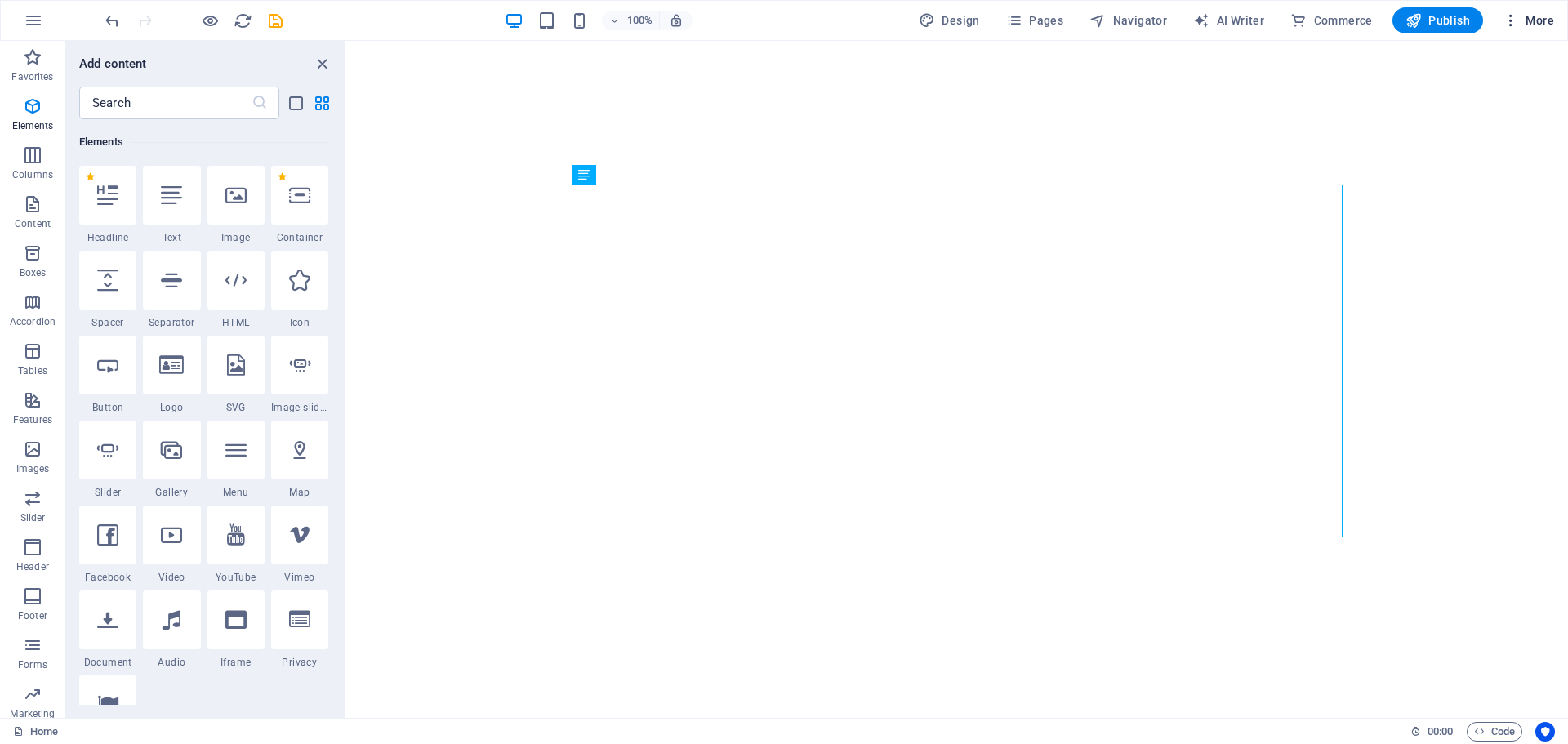
click at [1511, 17] on icon "button" at bounding box center [1510, 20] width 16 height 16
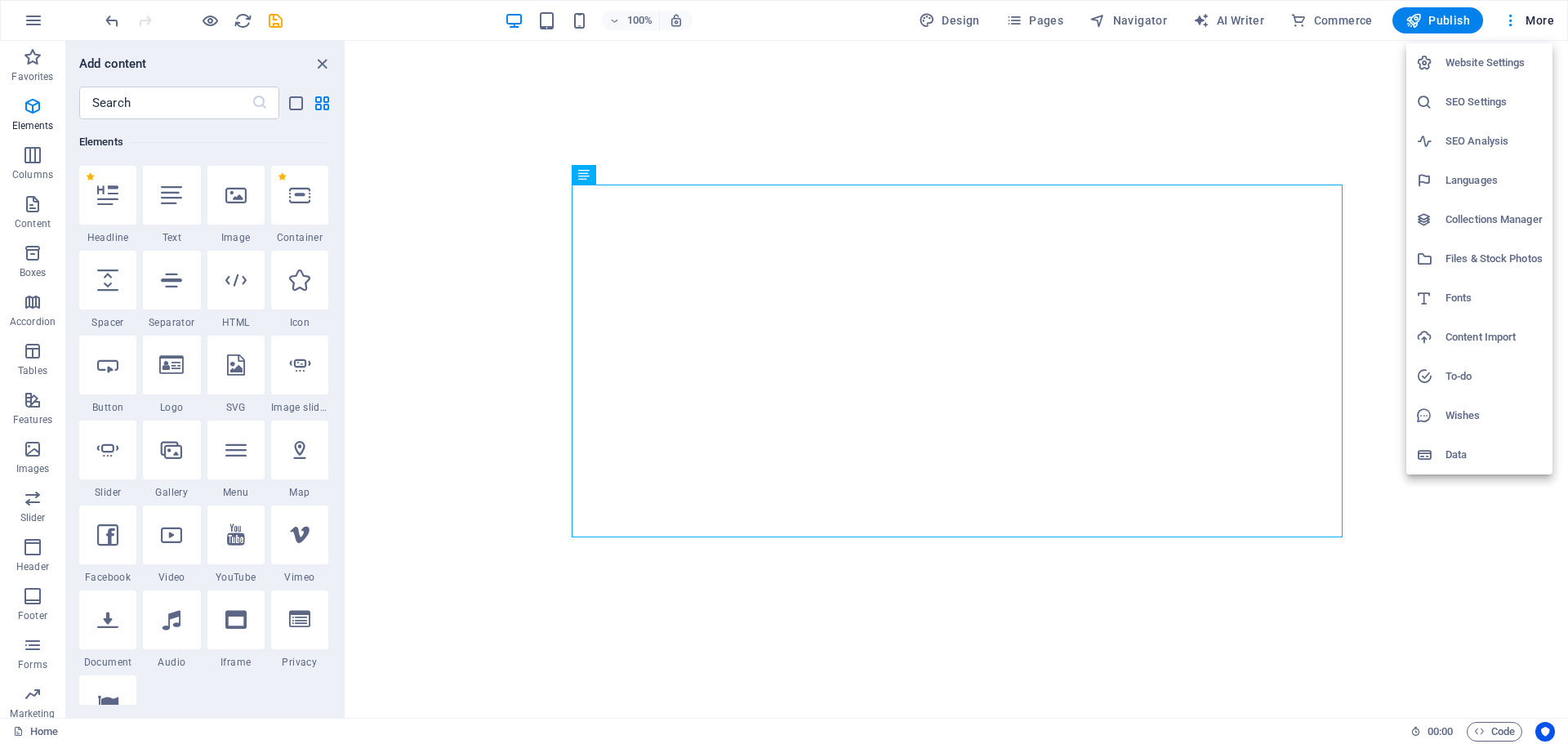
click at [1467, 254] on h6 "Files & Stock Photos" at bounding box center [1494, 258] width 97 height 20
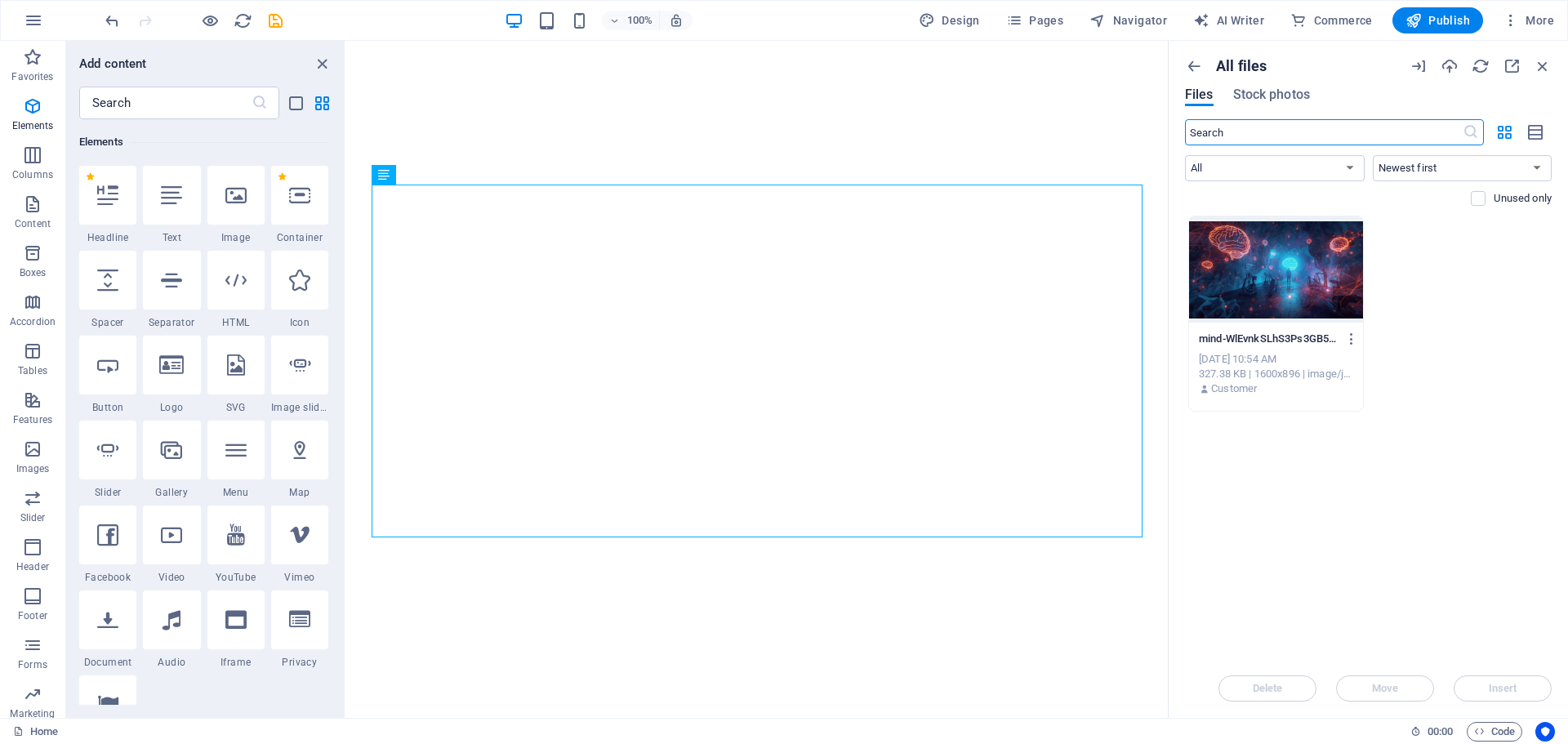
click at [1313, 260] on div at bounding box center [1275, 270] width 174 height 106
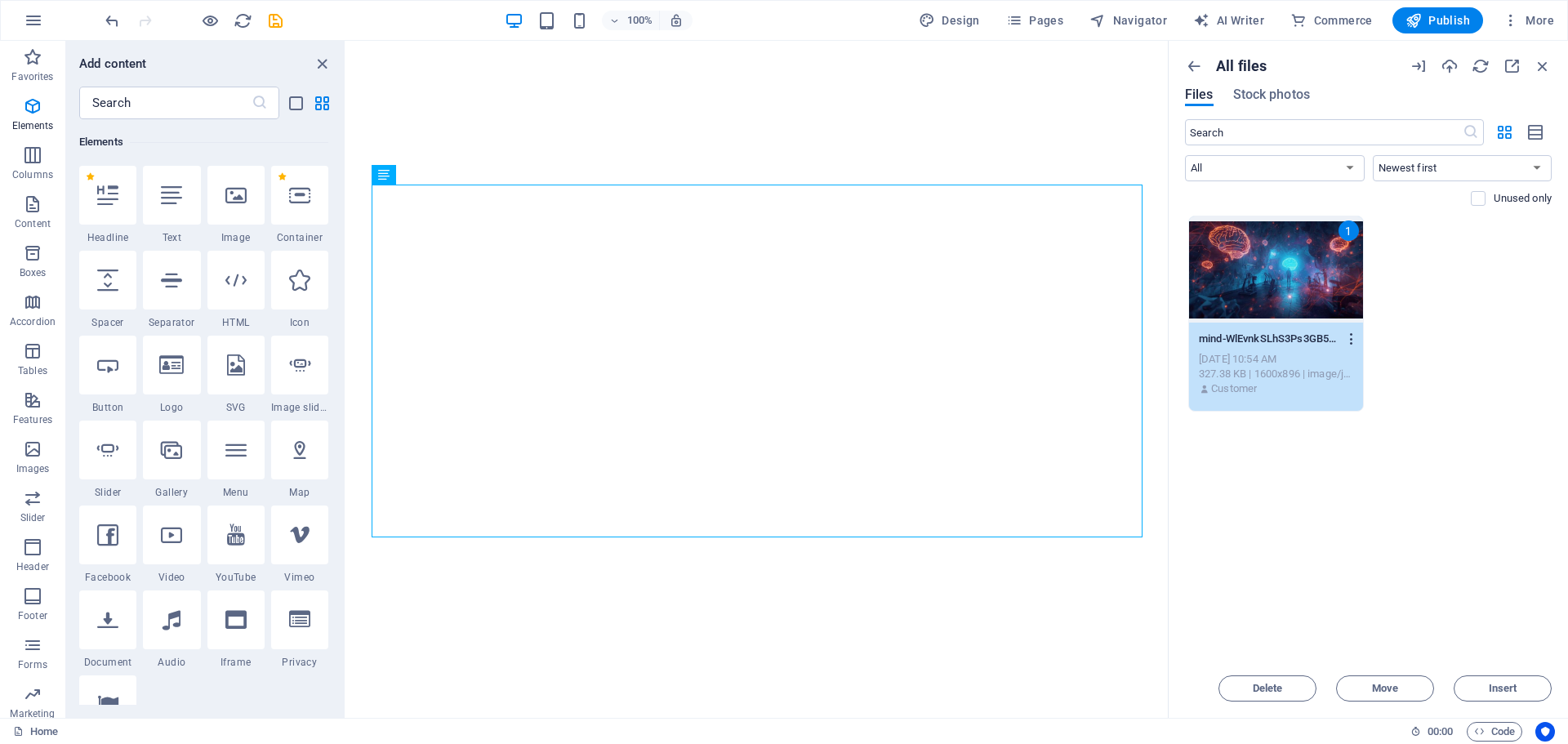
click at [1353, 342] on icon "button" at bounding box center [1352, 339] width 16 height 15
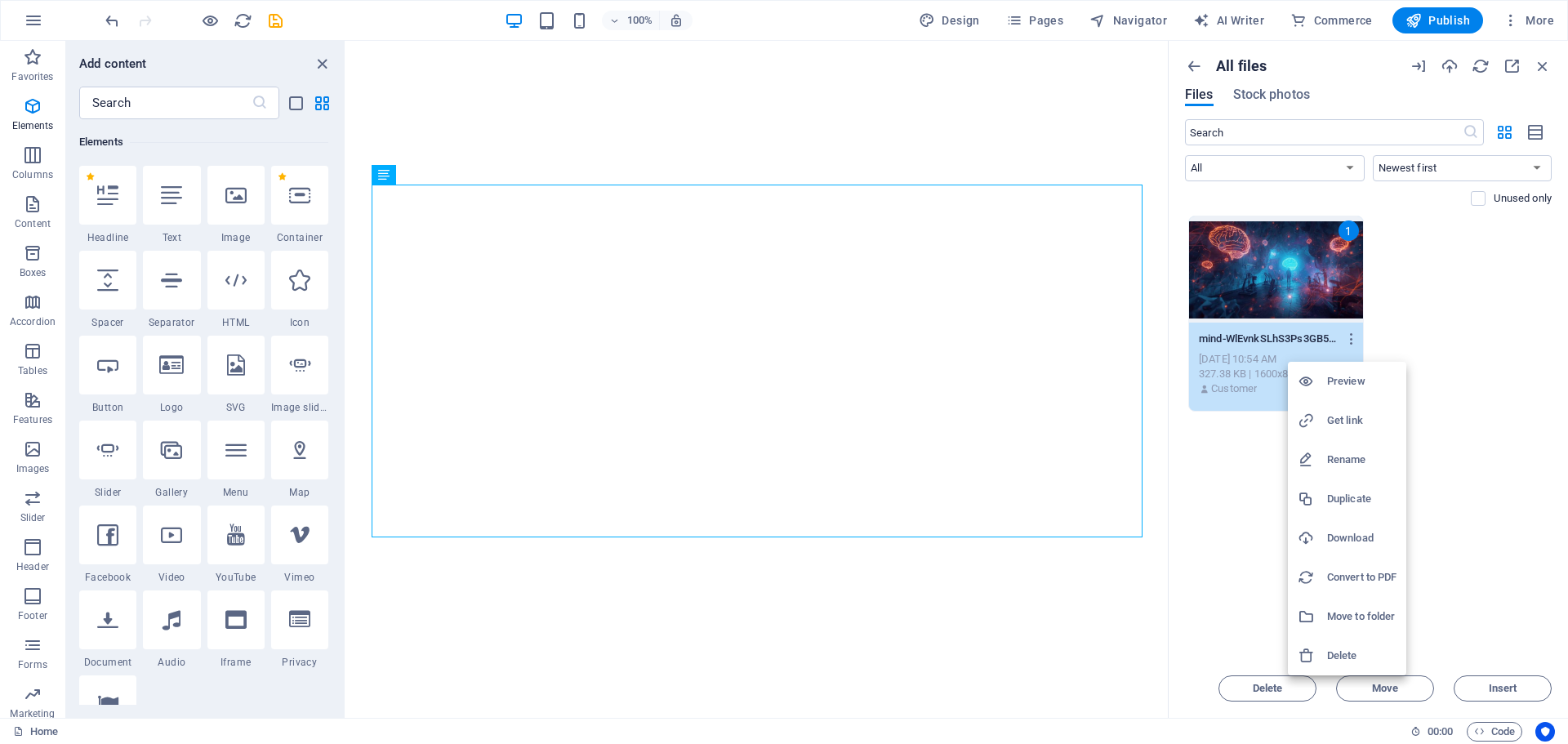
click at [1453, 321] on div at bounding box center [784, 372] width 1568 height 744
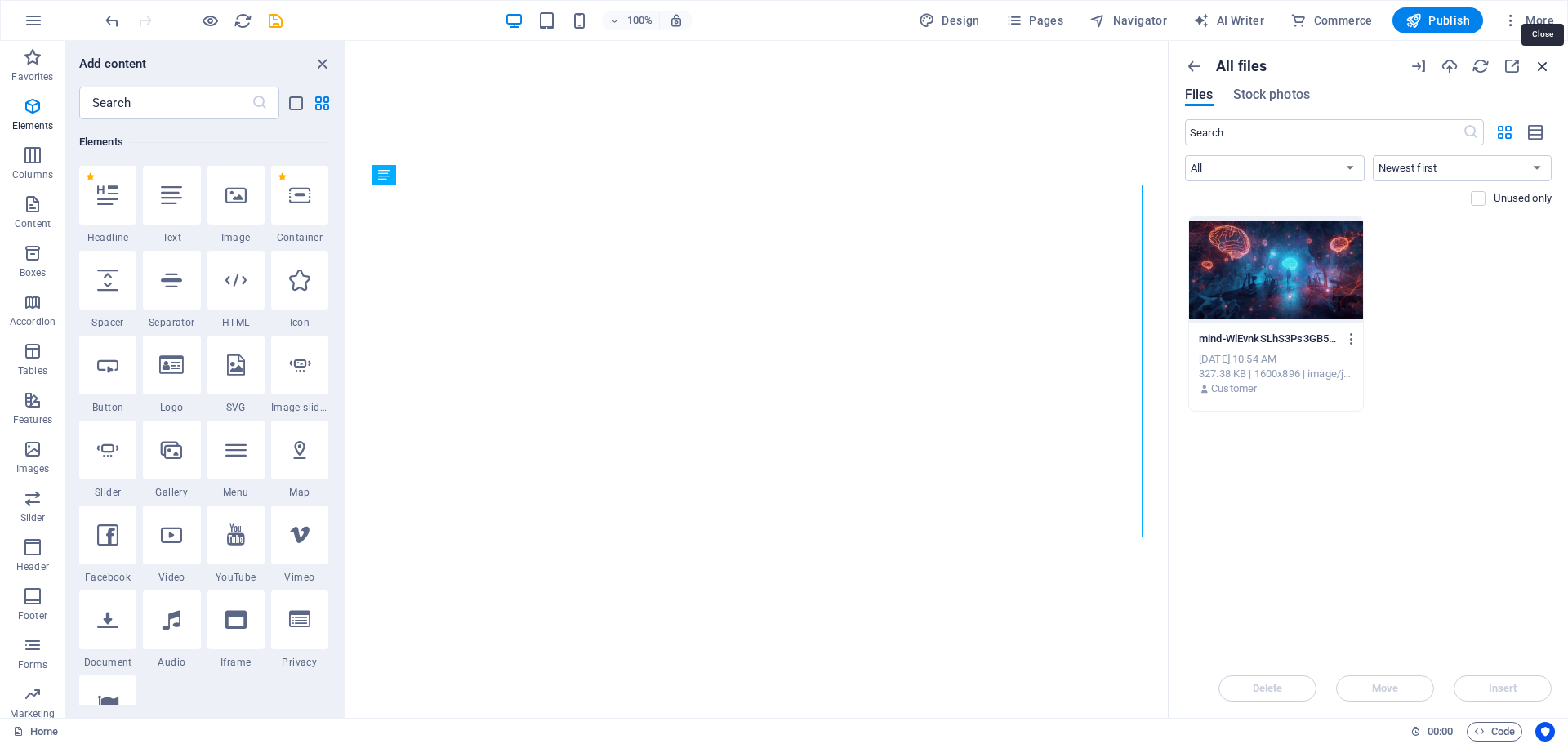
click at [1541, 64] on icon "button" at bounding box center [1542, 66] width 18 height 18
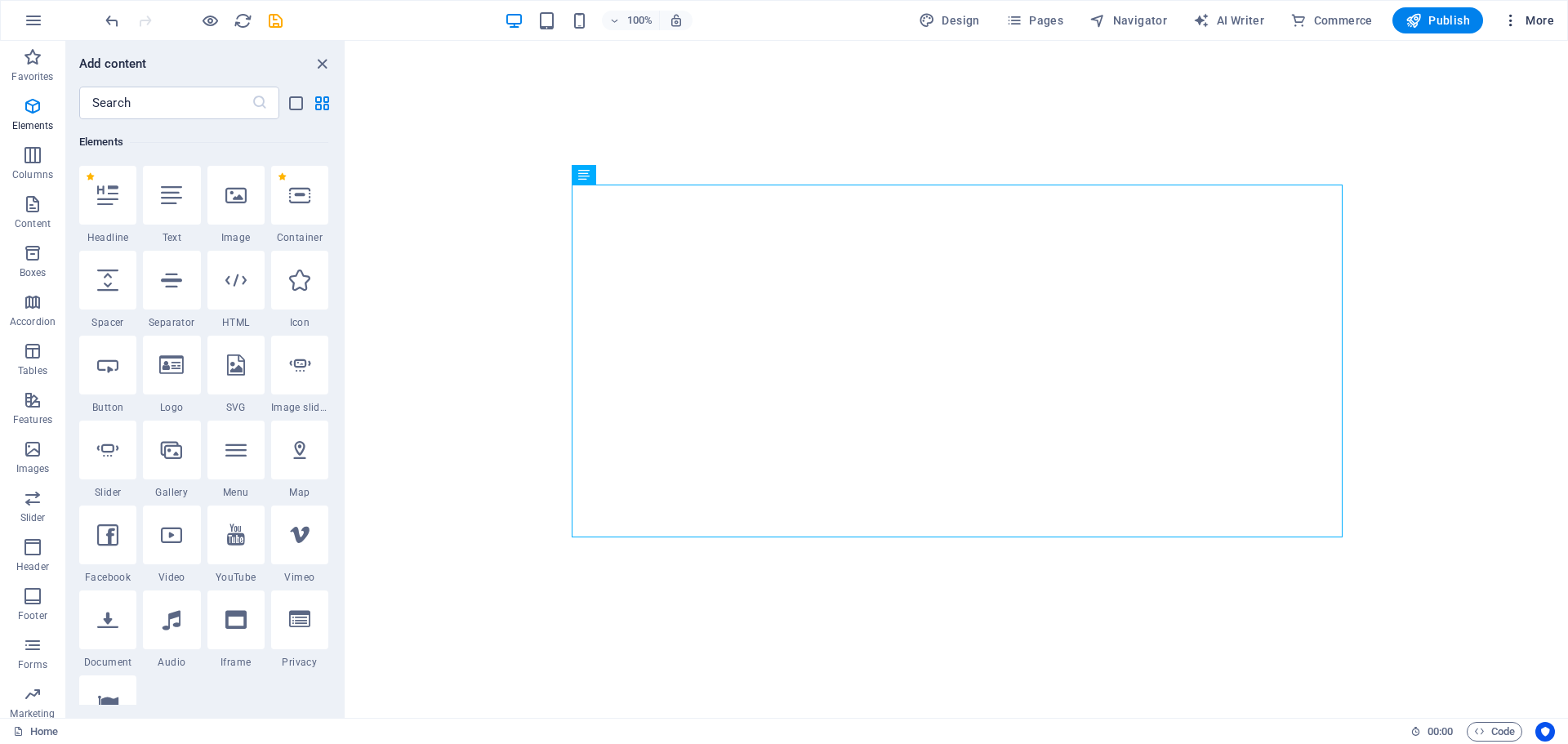
click at [1519, 22] on icon "button" at bounding box center [1510, 20] width 16 height 16
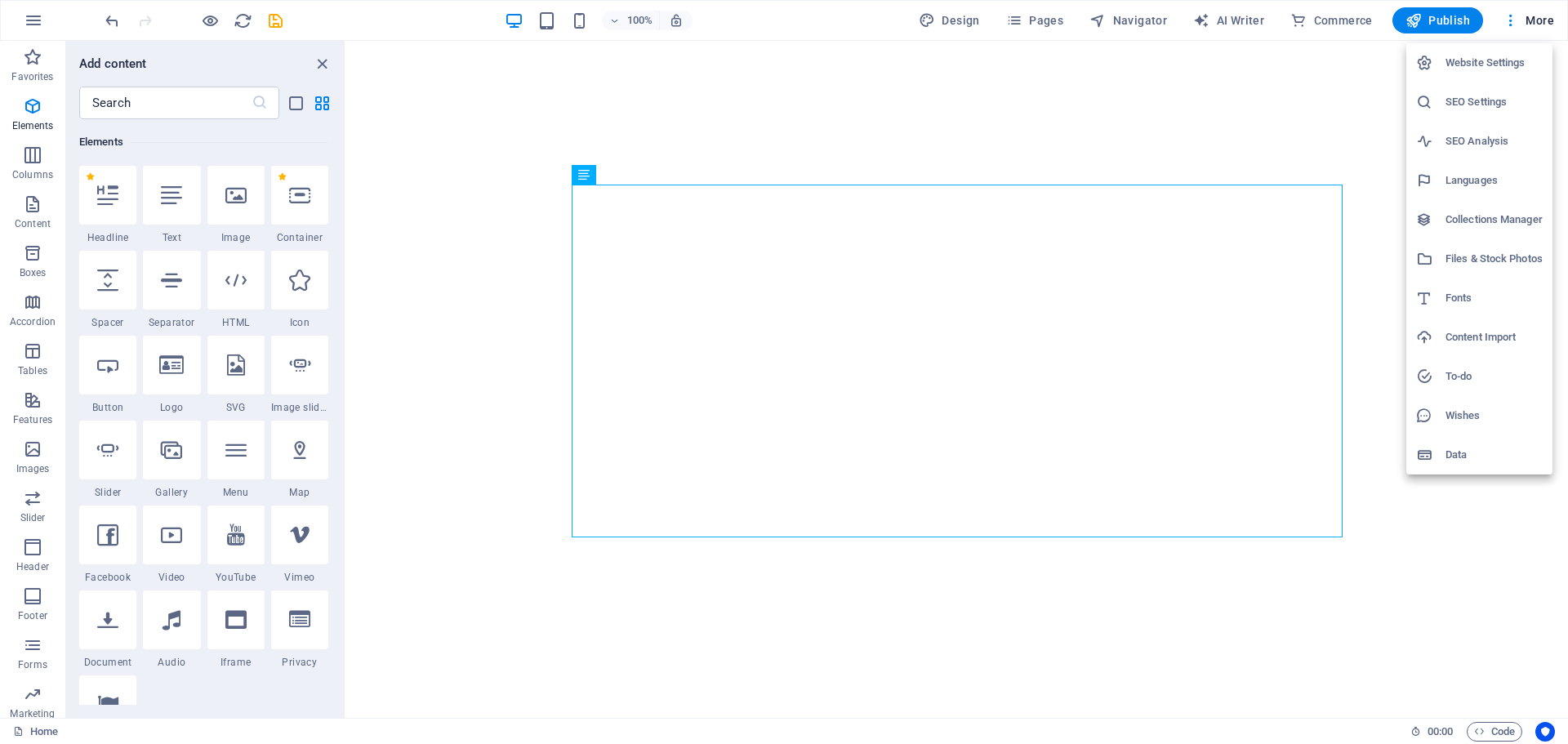
click at [1501, 58] on h6 "Website Settings" at bounding box center [1494, 62] width 97 height 20
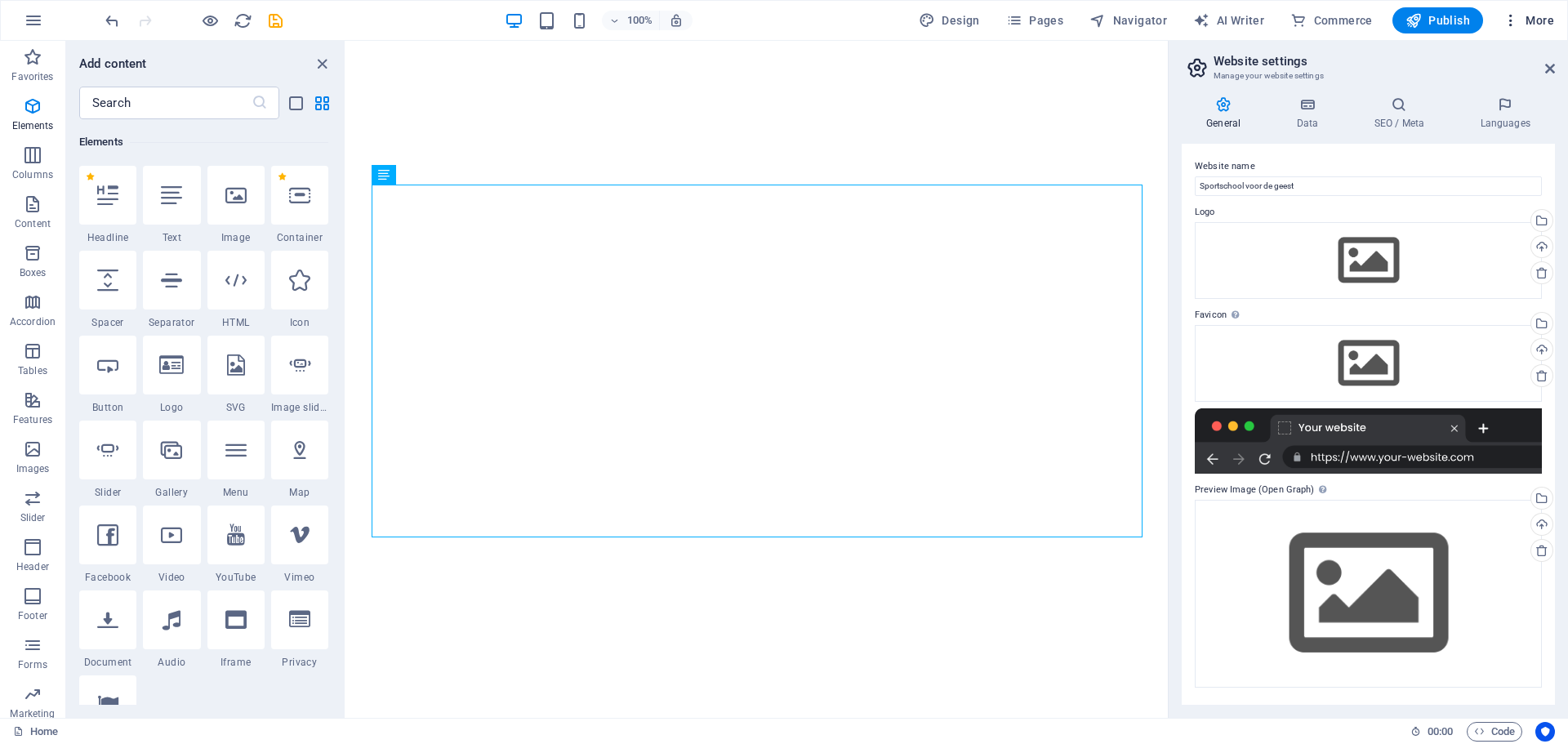
click at [1504, 20] on icon "button" at bounding box center [1510, 20] width 16 height 16
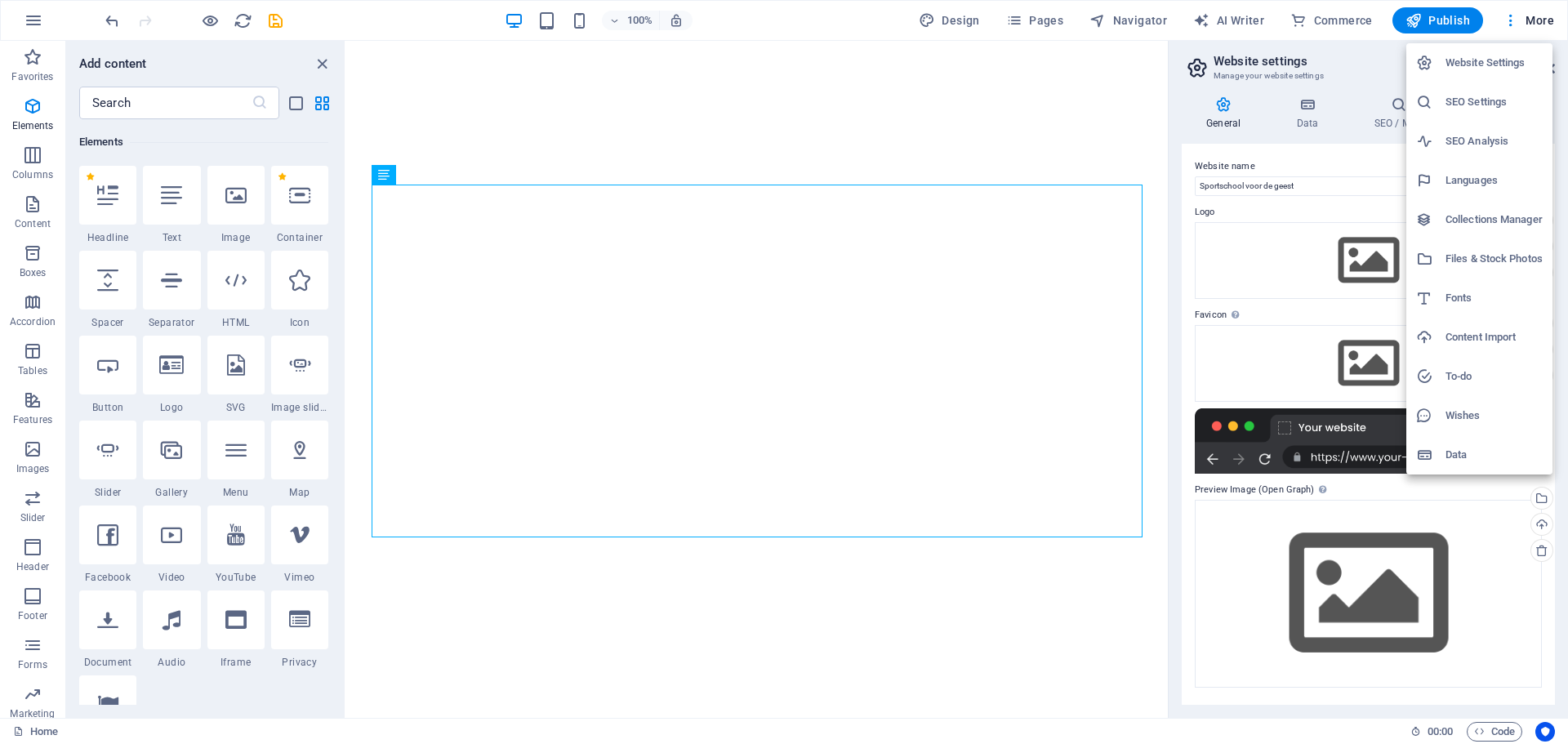
click at [1048, 22] on div at bounding box center [784, 372] width 1568 height 744
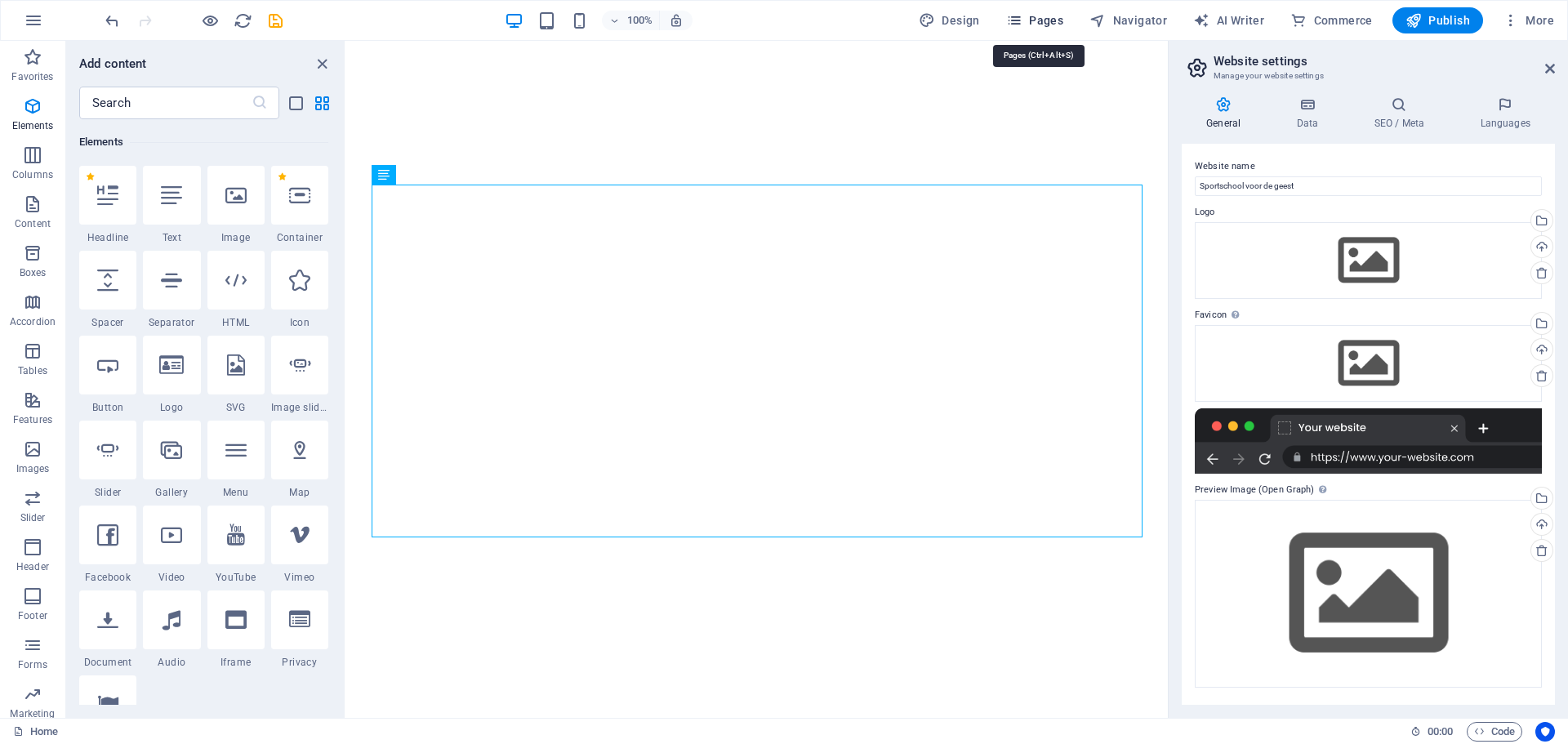
click at [1038, 22] on span "Pages" at bounding box center [1035, 20] width 57 height 16
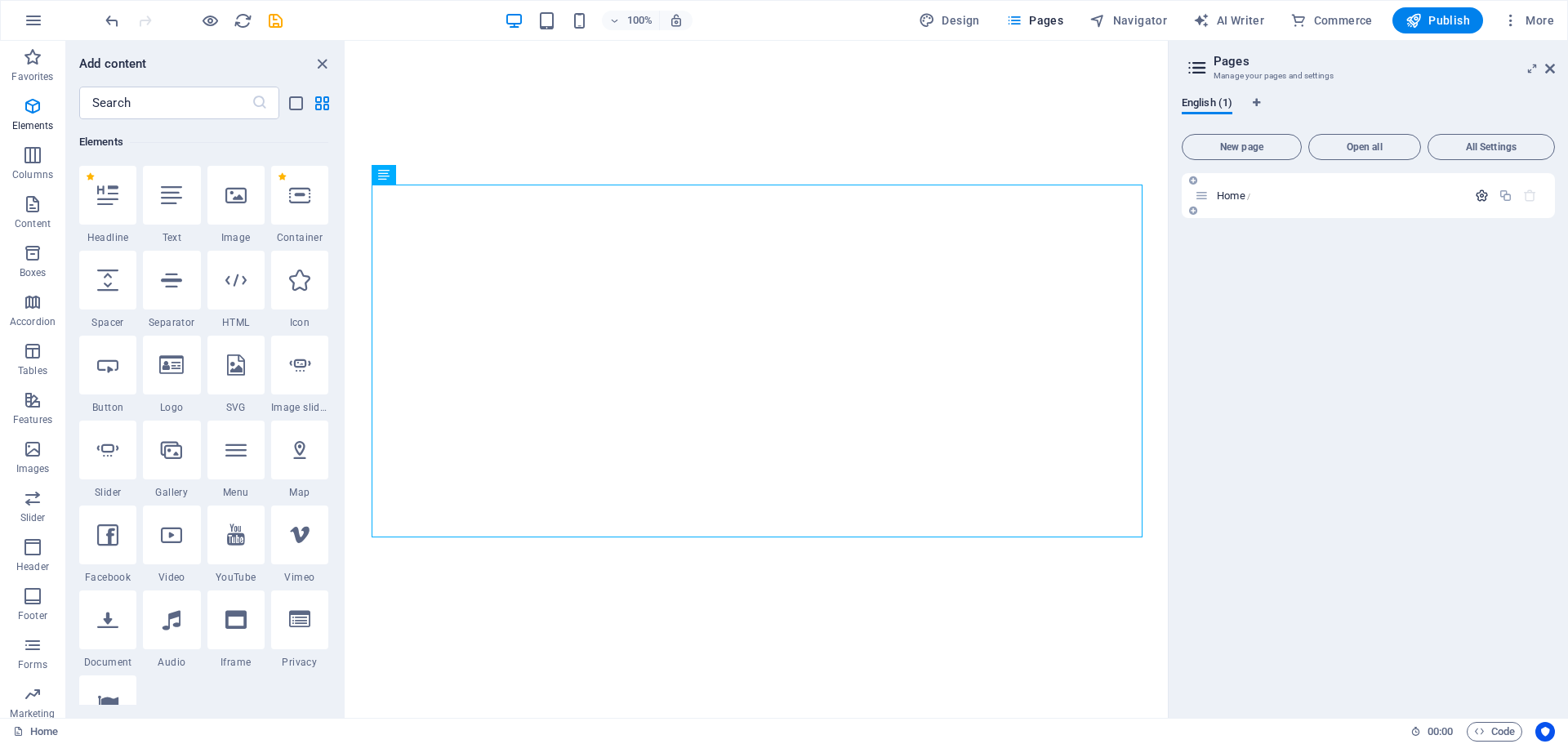
click at [1481, 193] on icon "button" at bounding box center [1482, 195] width 14 height 14
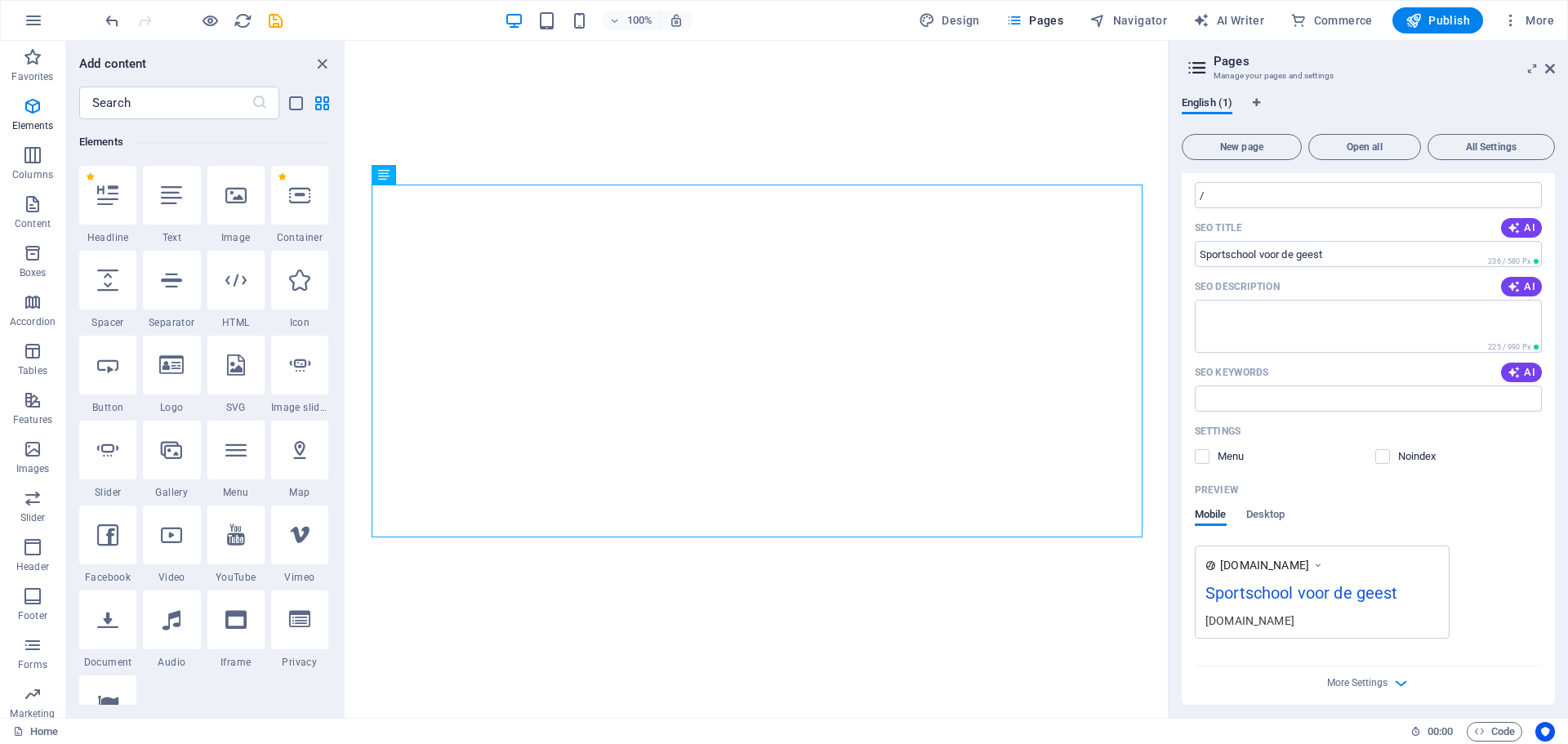
scroll to position [128, 0]
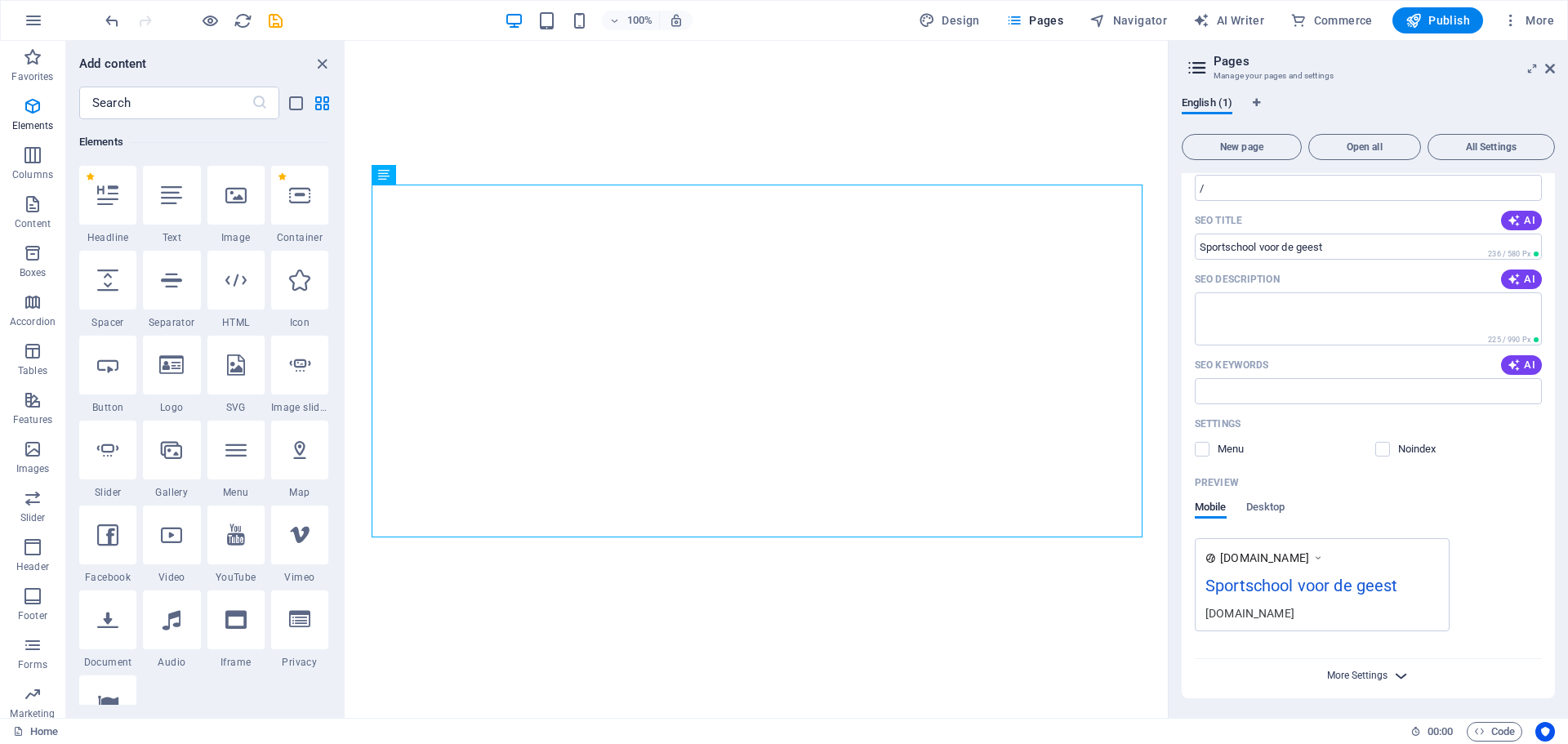
click at [1375, 673] on span "More Settings" at bounding box center [1357, 675] width 60 height 11
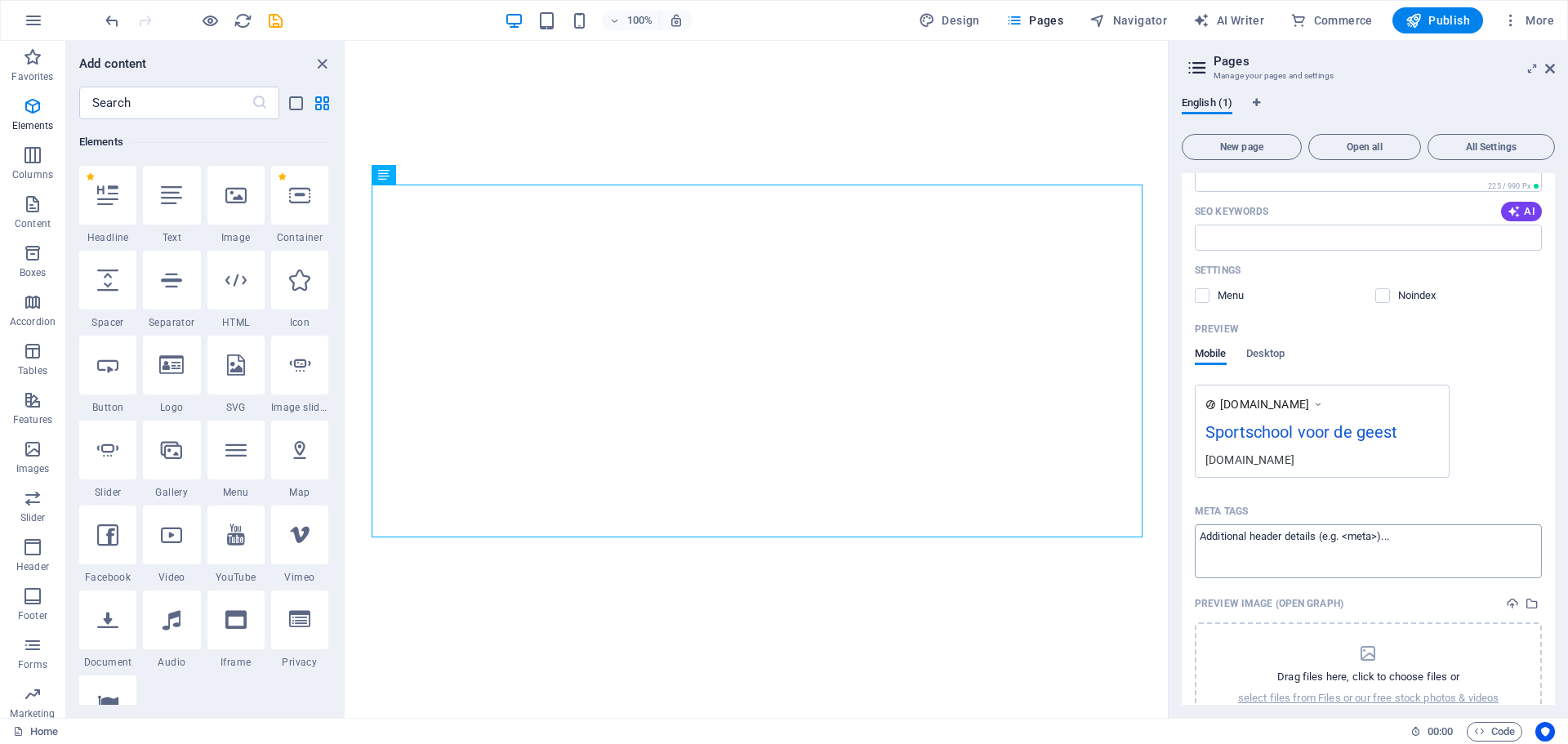
scroll to position [0, 0]
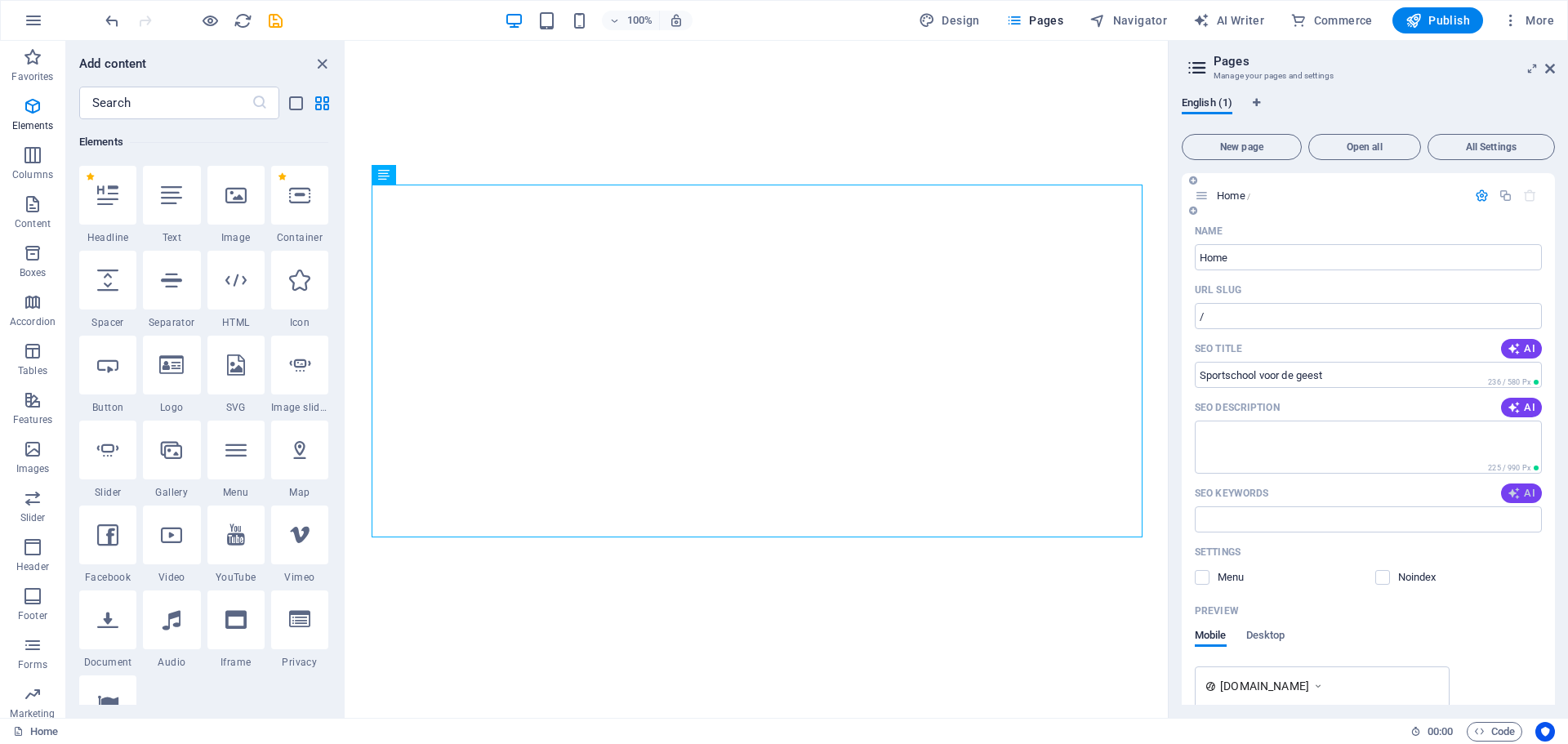
click at [1522, 495] on span "AI" at bounding box center [1521, 493] width 28 height 13
type input "Vrijmetselaarsloge, geestelijke groei, persoonlijke ontwikkeling, innerlijke kr…"
click at [1517, 409] on icon "button" at bounding box center [1514, 407] width 13 height 13
type textarea "Join Vrijmetselaarsloge De Morgenster: a unique space for spiritual growth, com…"
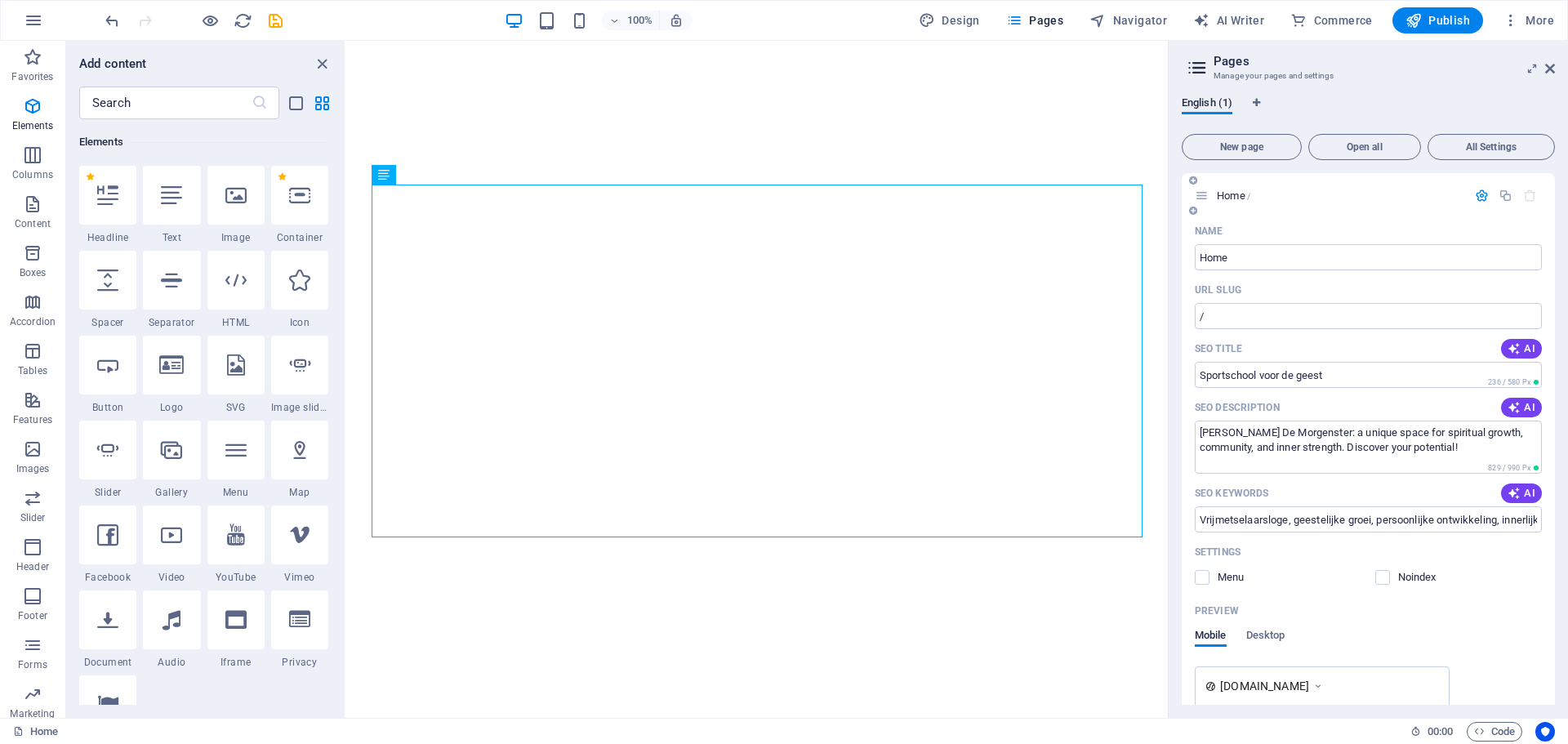
click at [1476, 193] on icon "button" at bounding box center [1482, 195] width 14 height 14
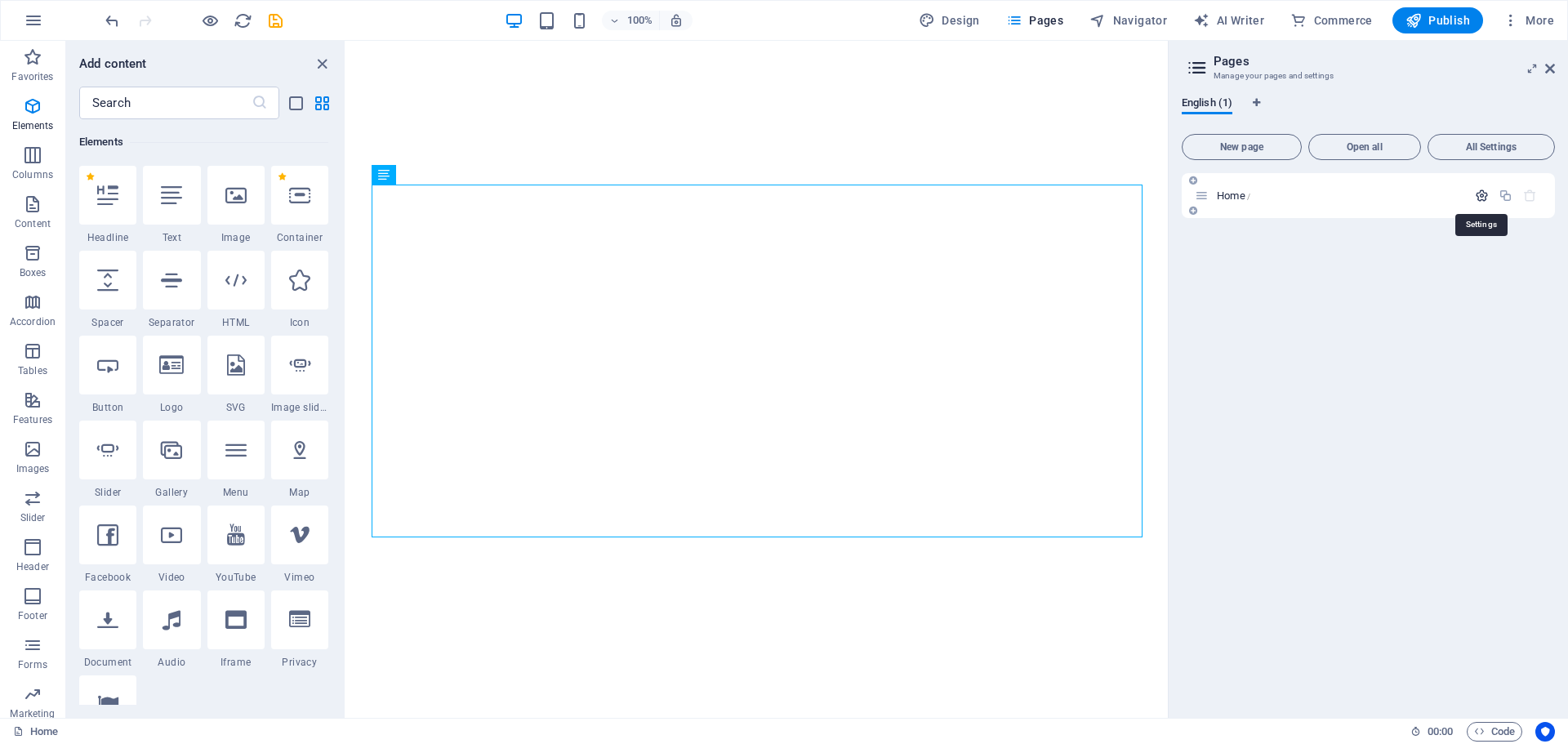
click at [1476, 193] on icon "button" at bounding box center [1482, 195] width 14 height 14
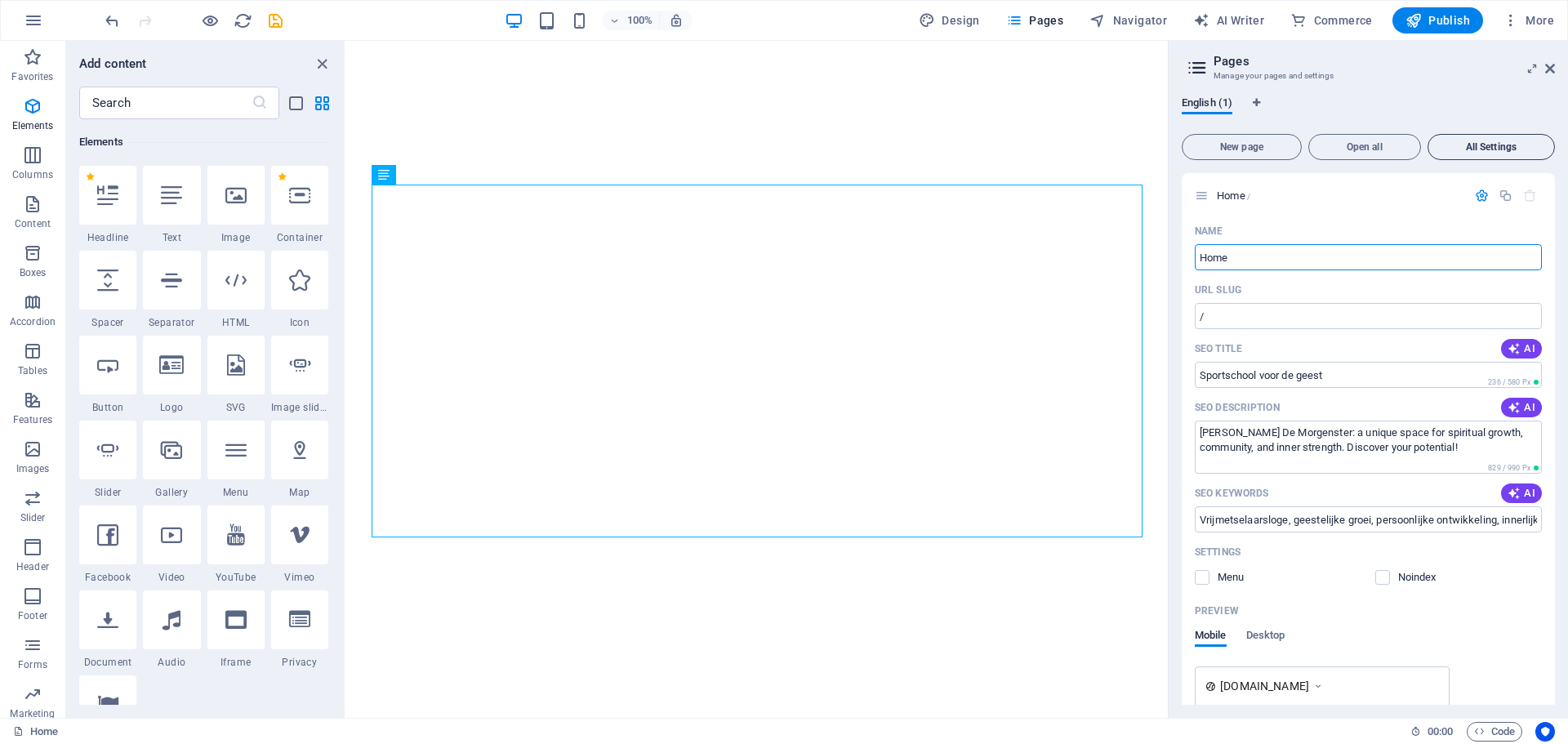
click at [1472, 143] on span "All Settings" at bounding box center [1491, 146] width 112 height 10
click at [1548, 65] on icon at bounding box center [1550, 68] width 10 height 13
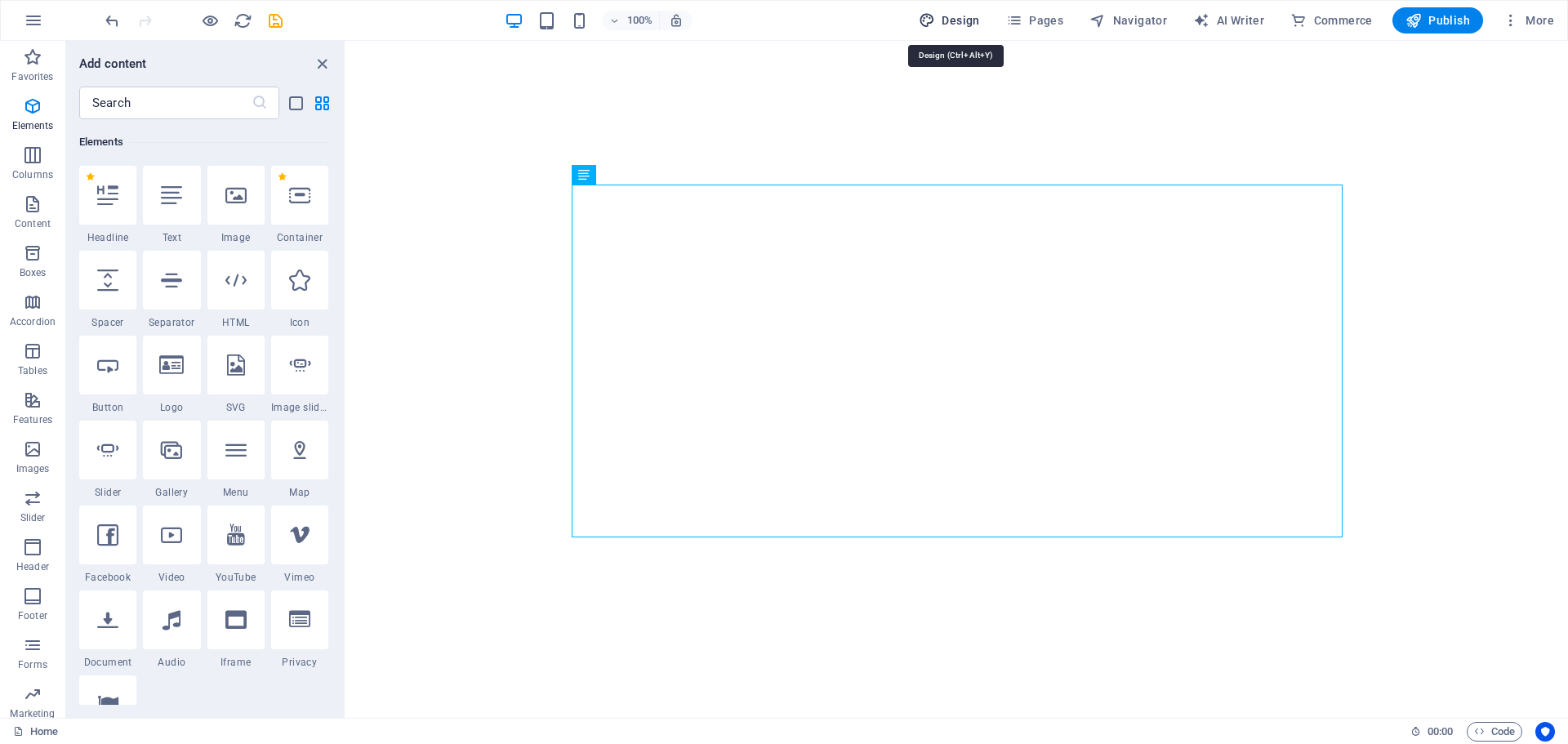
click at [964, 20] on span "Design" at bounding box center [949, 20] width 61 height 16
select select "rem"
select select "ease-in-out"
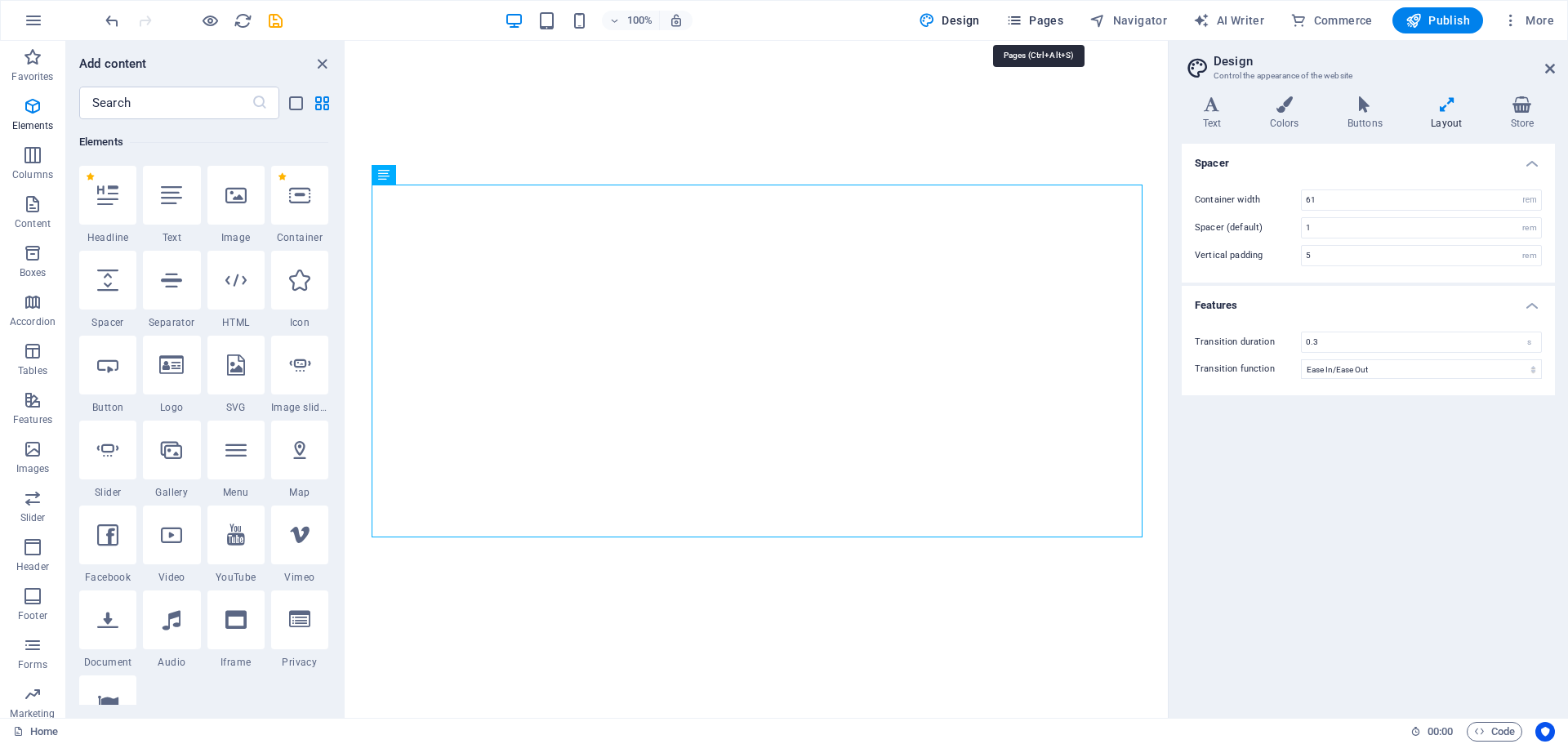
click at [1040, 12] on span "Pages" at bounding box center [1035, 20] width 57 height 16
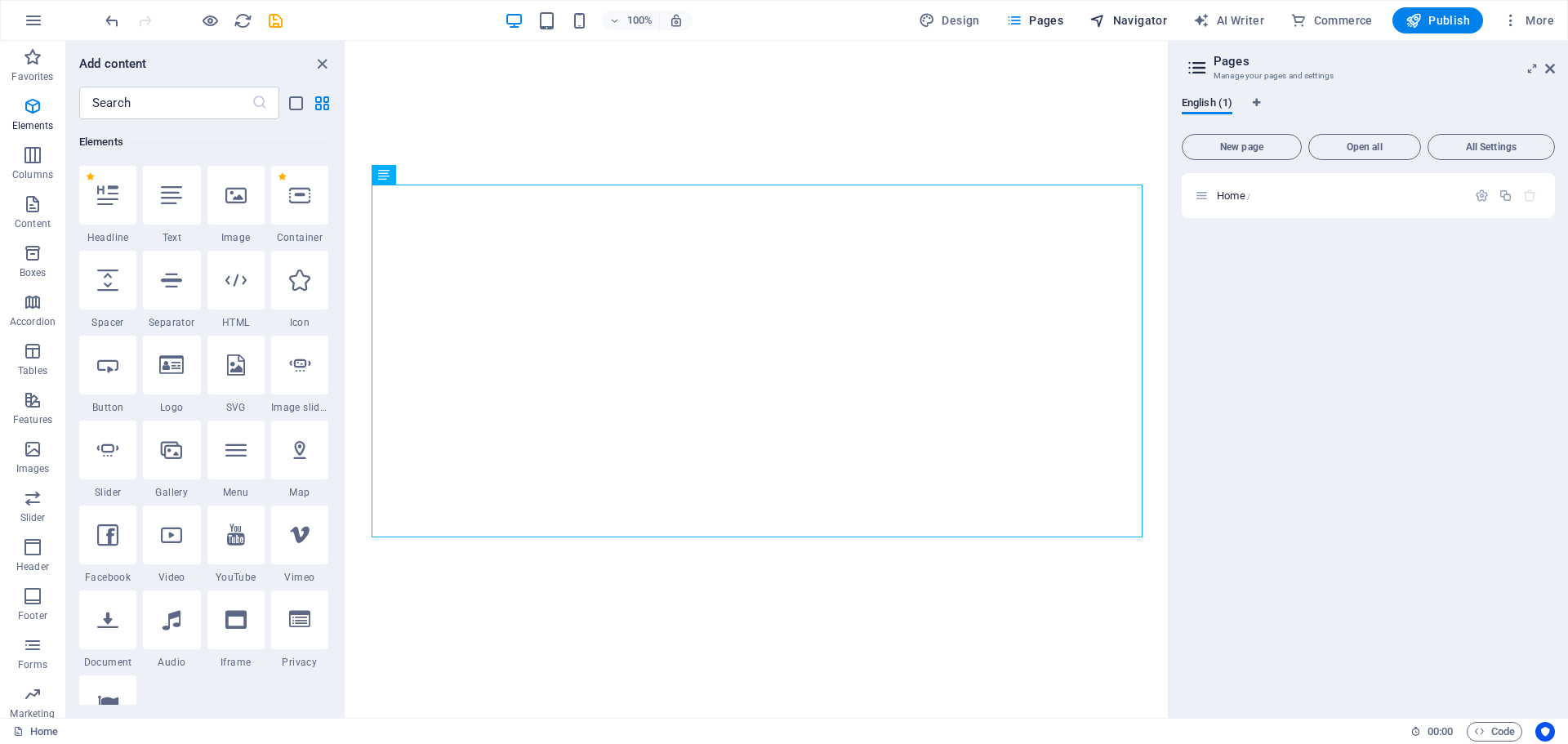
click at [1135, 14] on span "Navigator" at bounding box center [1128, 20] width 78 height 16
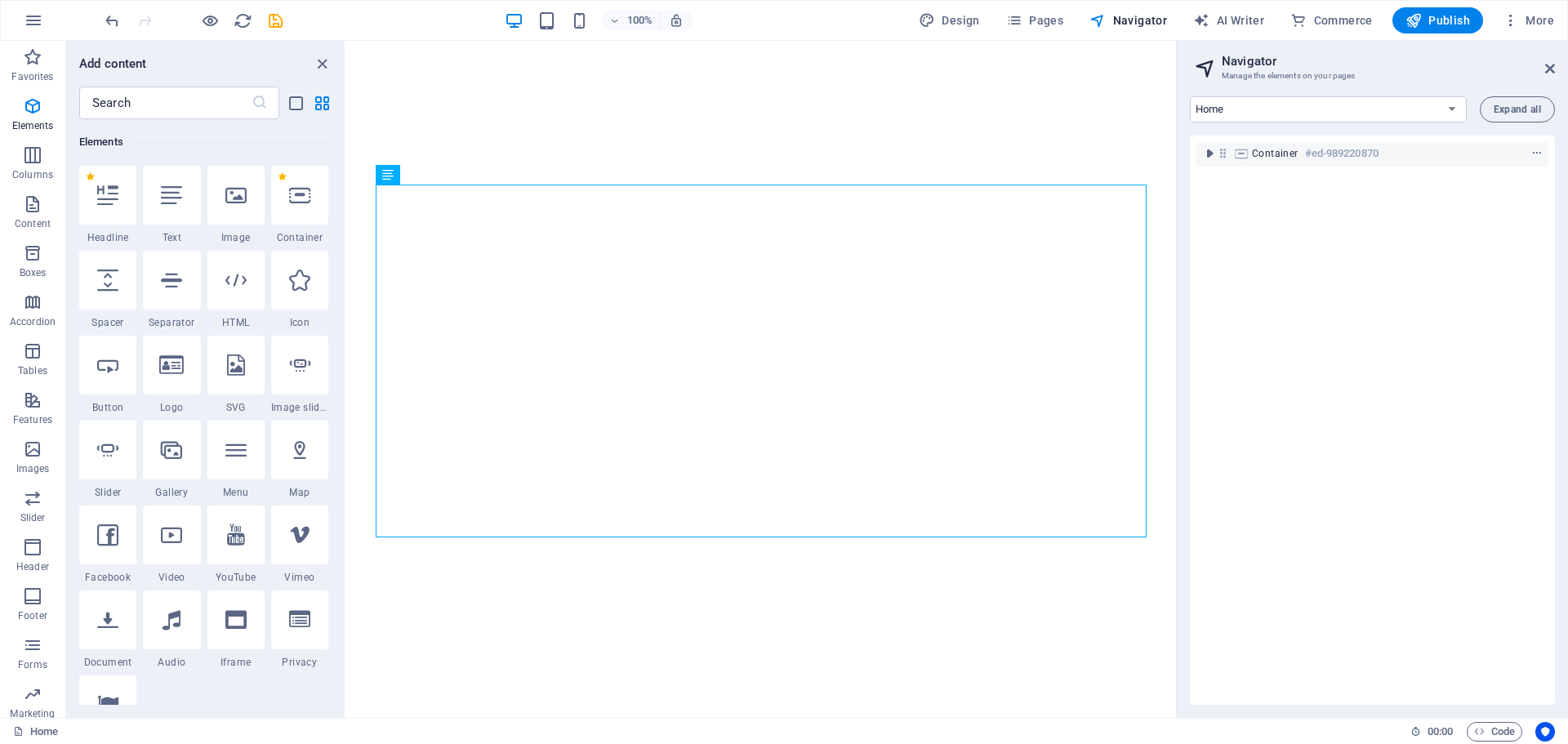
drag, startPoint x: 1258, startPoint y: 213, endPoint x: 1241, endPoint y: 213, distance: 17.0
click at [1241, 213] on div "Container #ed-989220870" at bounding box center [1372, 420] width 365 height 569
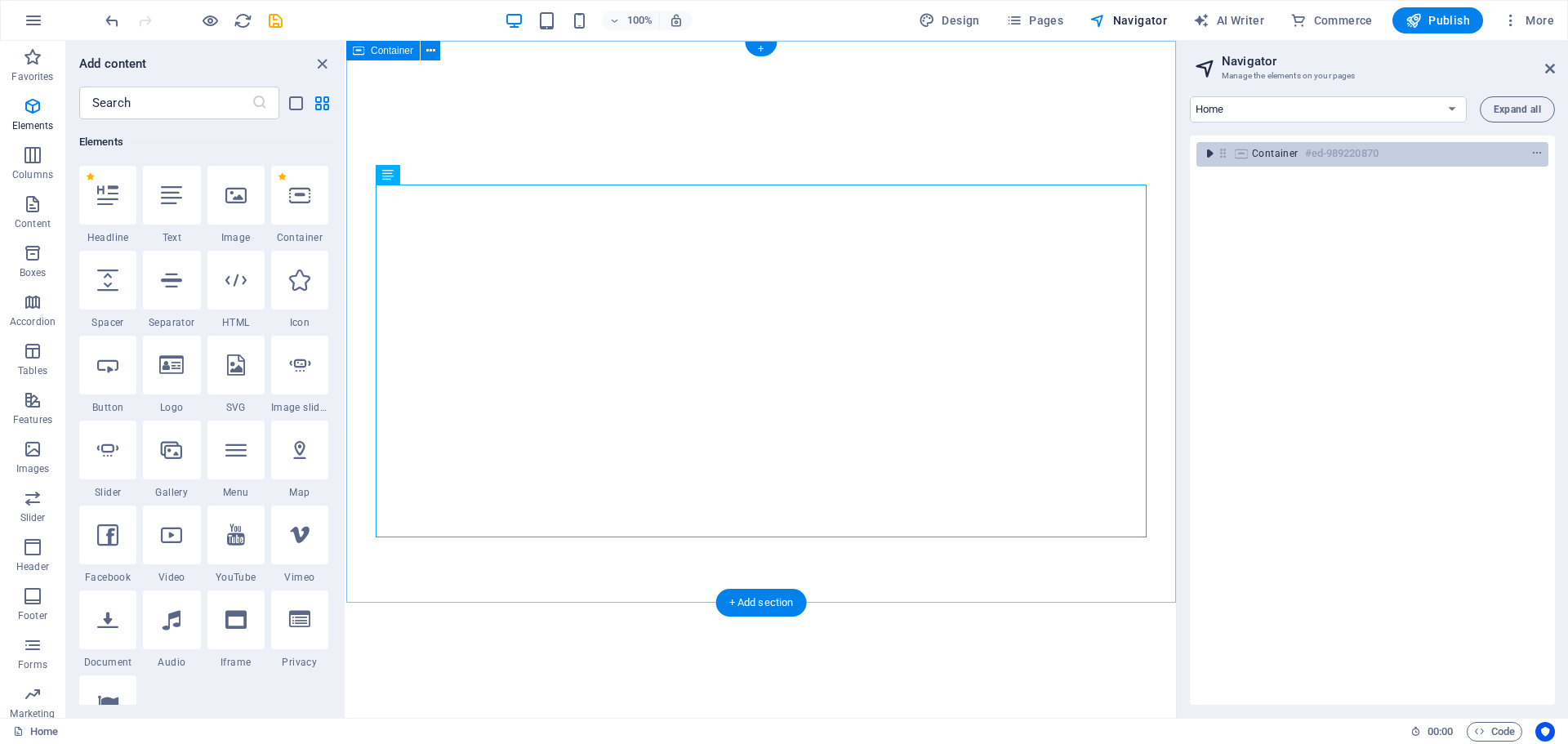
click at [1207, 153] on icon "toggle-expand" at bounding box center [1209, 153] width 16 height 16
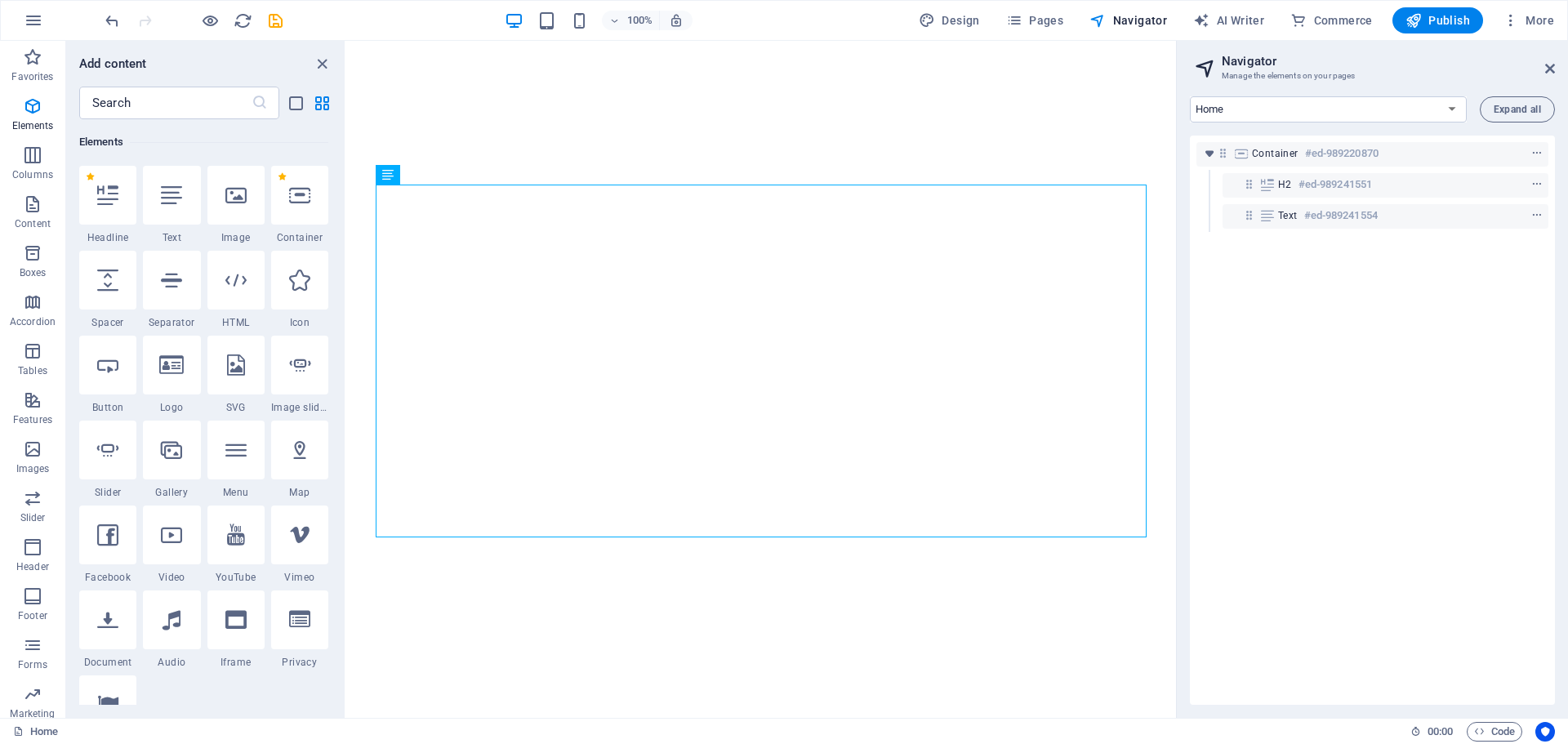
click at [1225, 302] on div "Container #ed-989220870 H2 #ed-989241551 Text #ed-989241554" at bounding box center [1372, 420] width 365 height 569
click at [1448, 105] on select "Home" at bounding box center [1328, 110] width 276 height 26
click at [37, 18] on icon "button" at bounding box center [33, 20] width 20 height 20
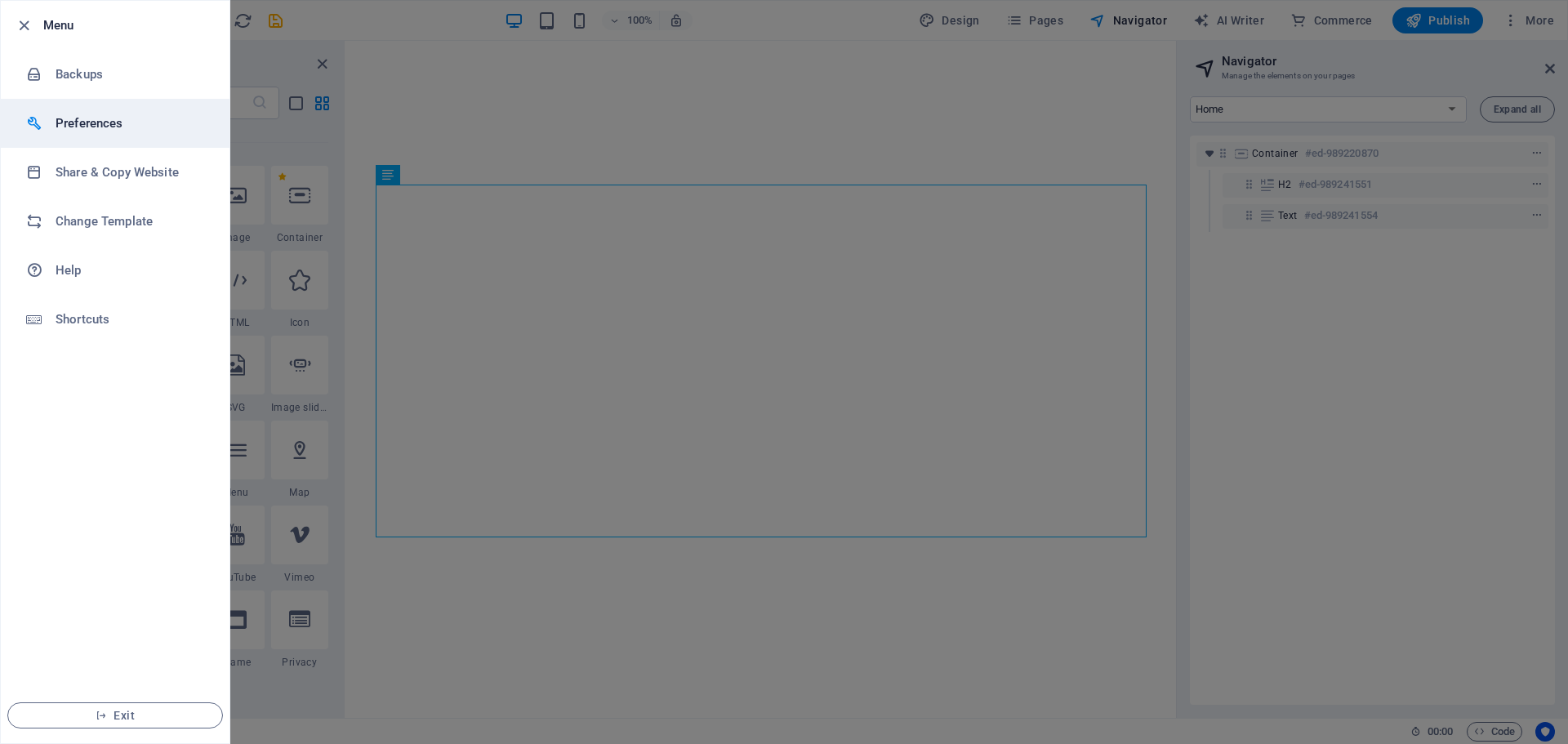
click at [53, 117] on div at bounding box center [41, 123] width 29 height 16
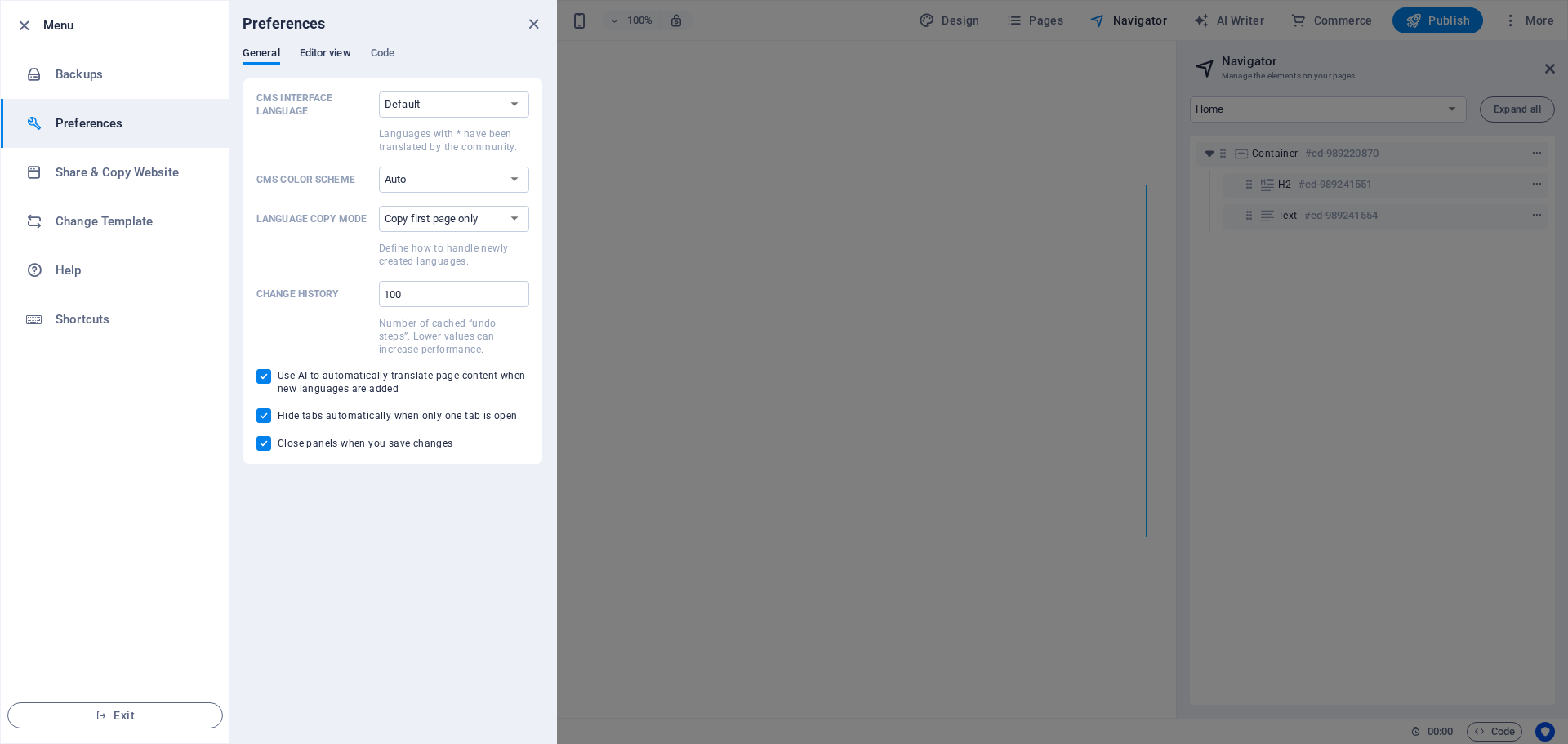
click at [327, 50] on span "Editor view" at bounding box center [326, 54] width 52 height 22
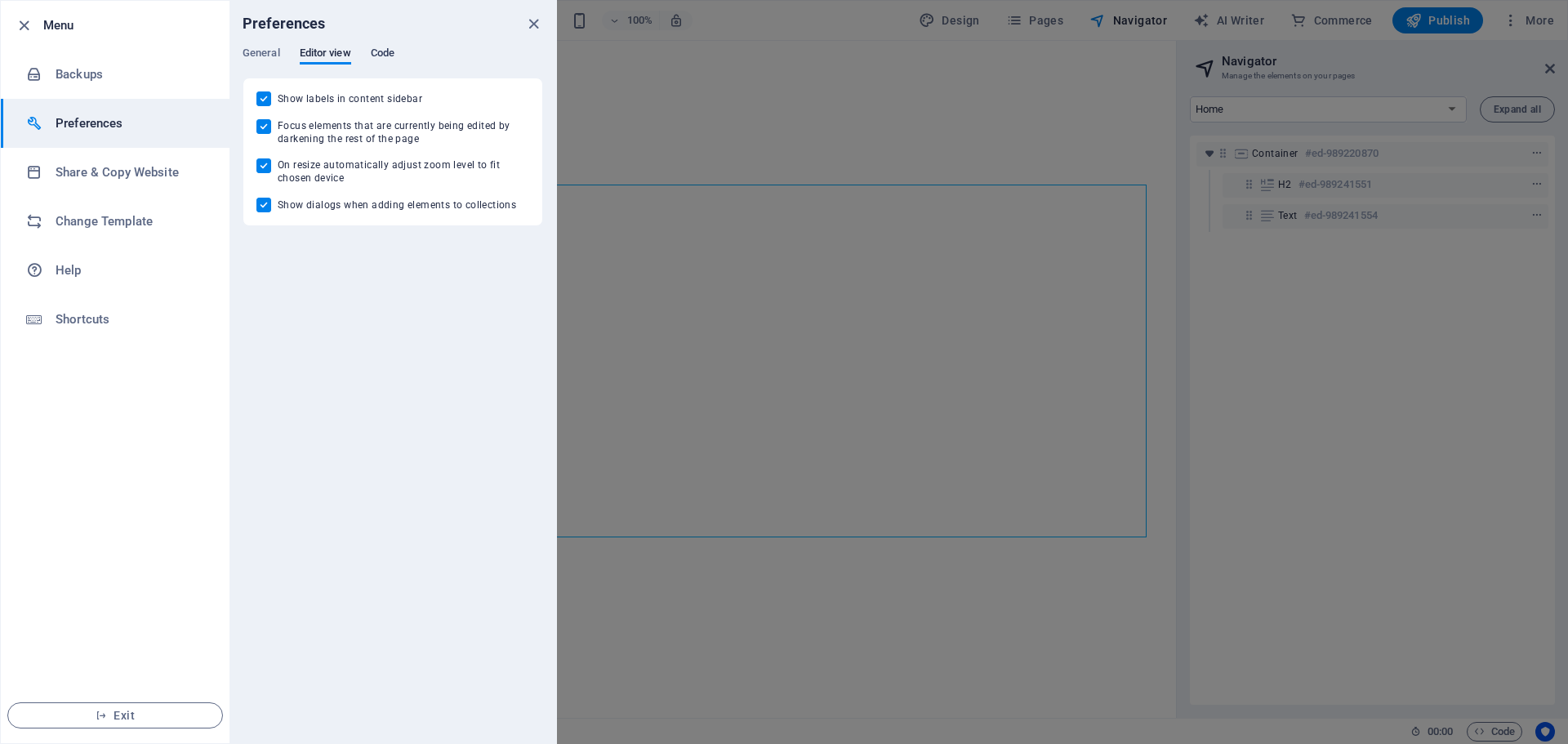
click at [384, 54] on span "Code" at bounding box center [382, 54] width 23 height 22
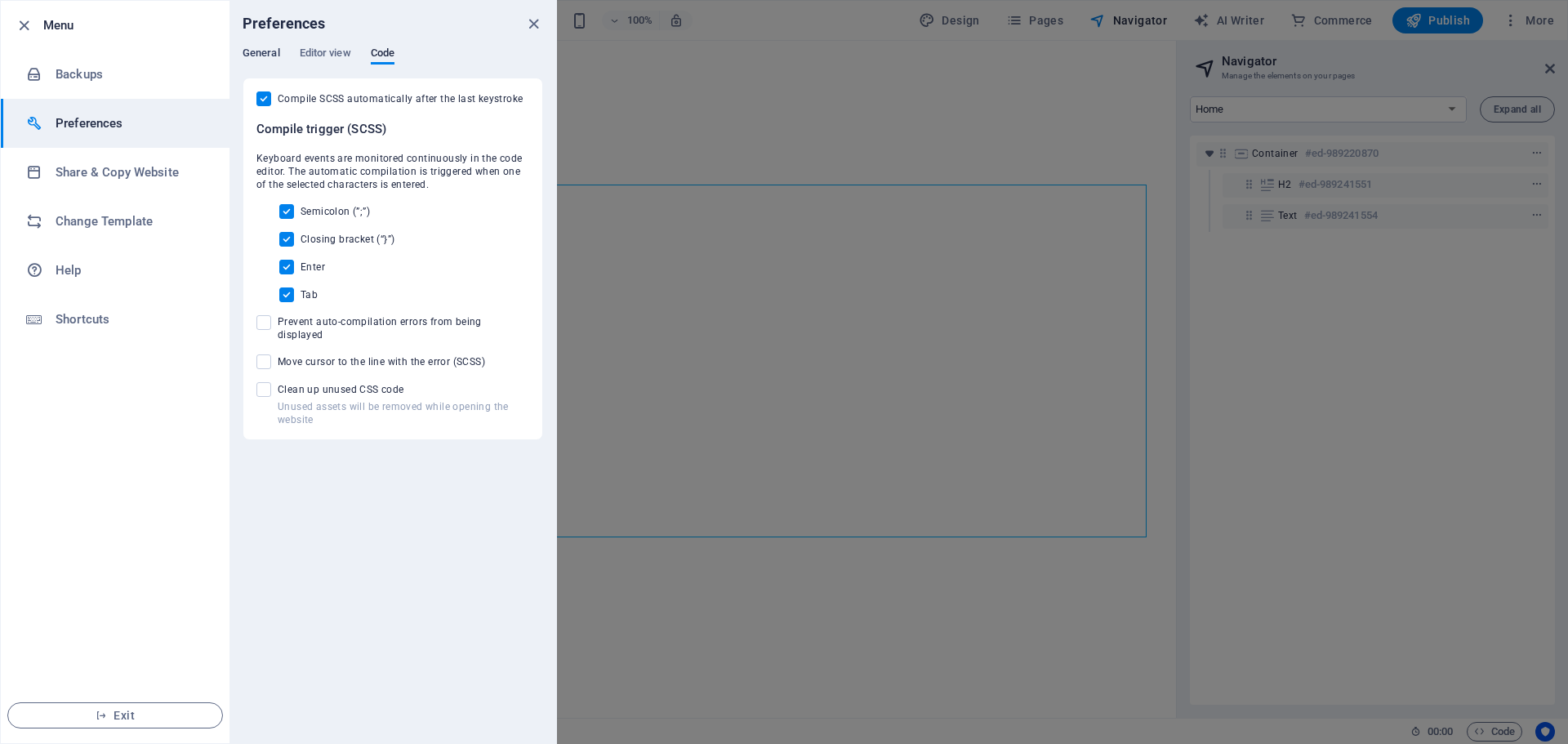
click at [249, 52] on span "General" at bounding box center [261, 54] width 37 height 22
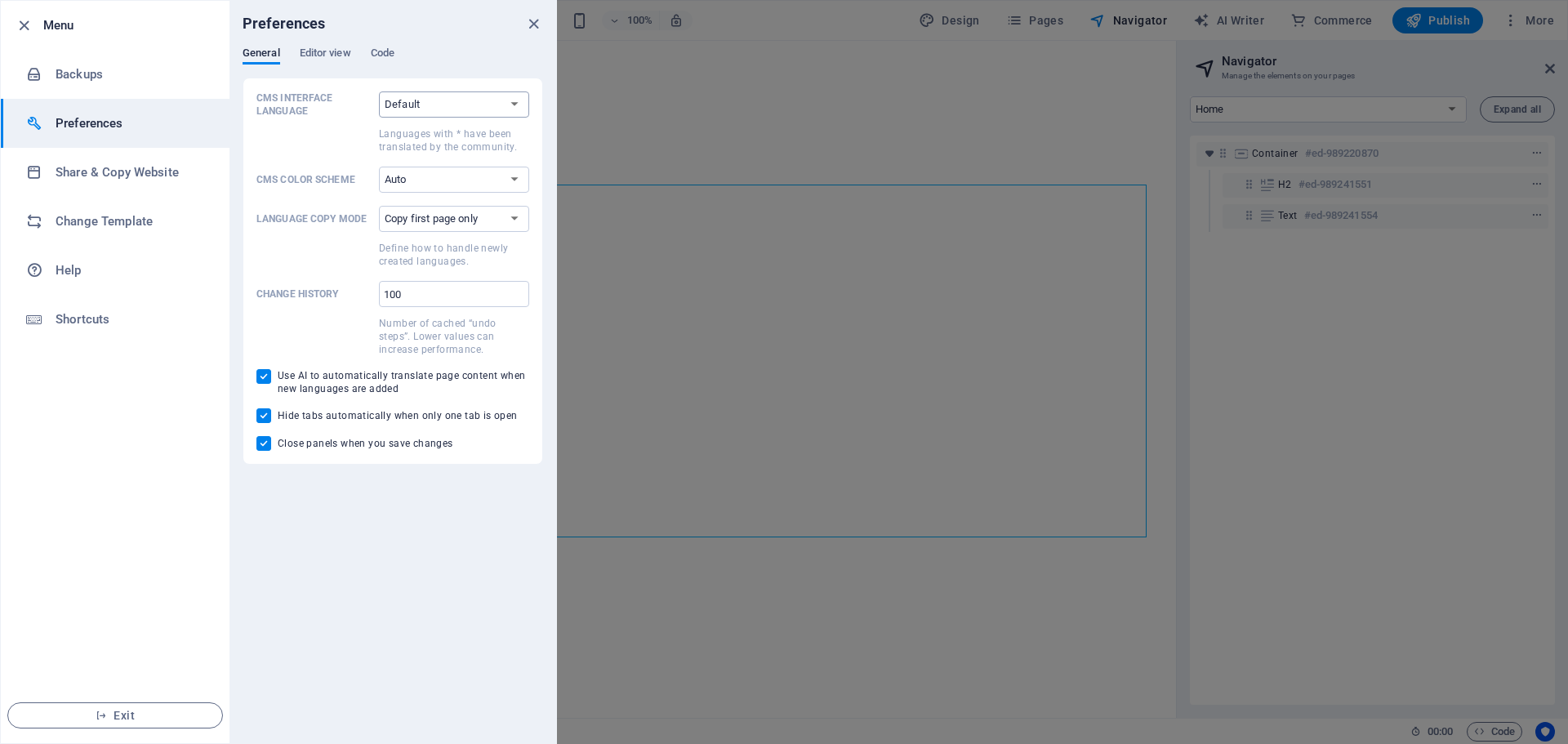
click at [417, 100] on select "Default Deutsch English Español Suomi* Français Magyar Italiano Nederlands Pols…" at bounding box center [454, 105] width 150 height 26
select select "nl"
click at [379, 92] on select "Default Deutsch English Español Suomi* Français Magyar Italiano Nederlands Pols…" at bounding box center [454, 105] width 150 height 26
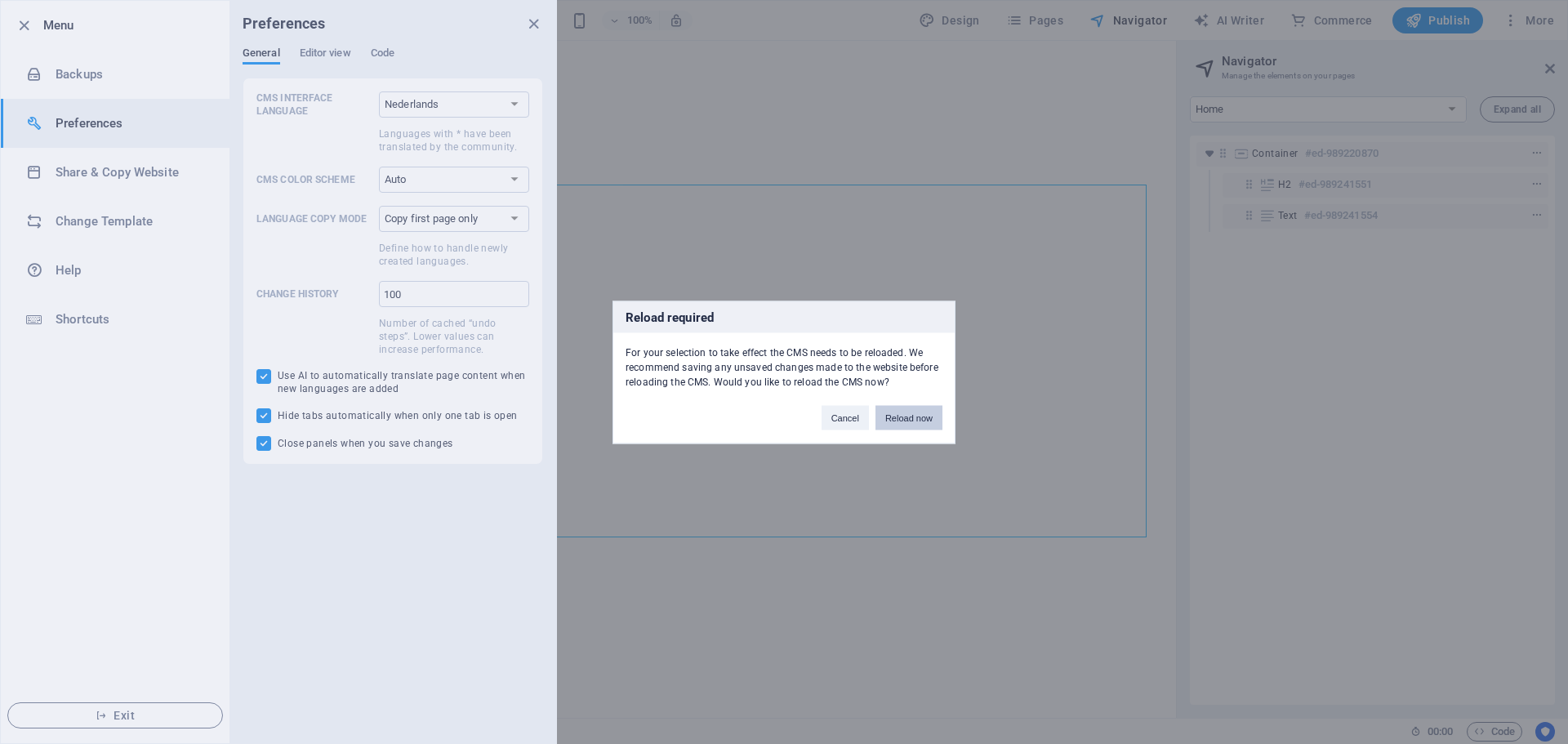
click at [905, 414] on button "Reload now" at bounding box center [909, 417] width 67 height 24
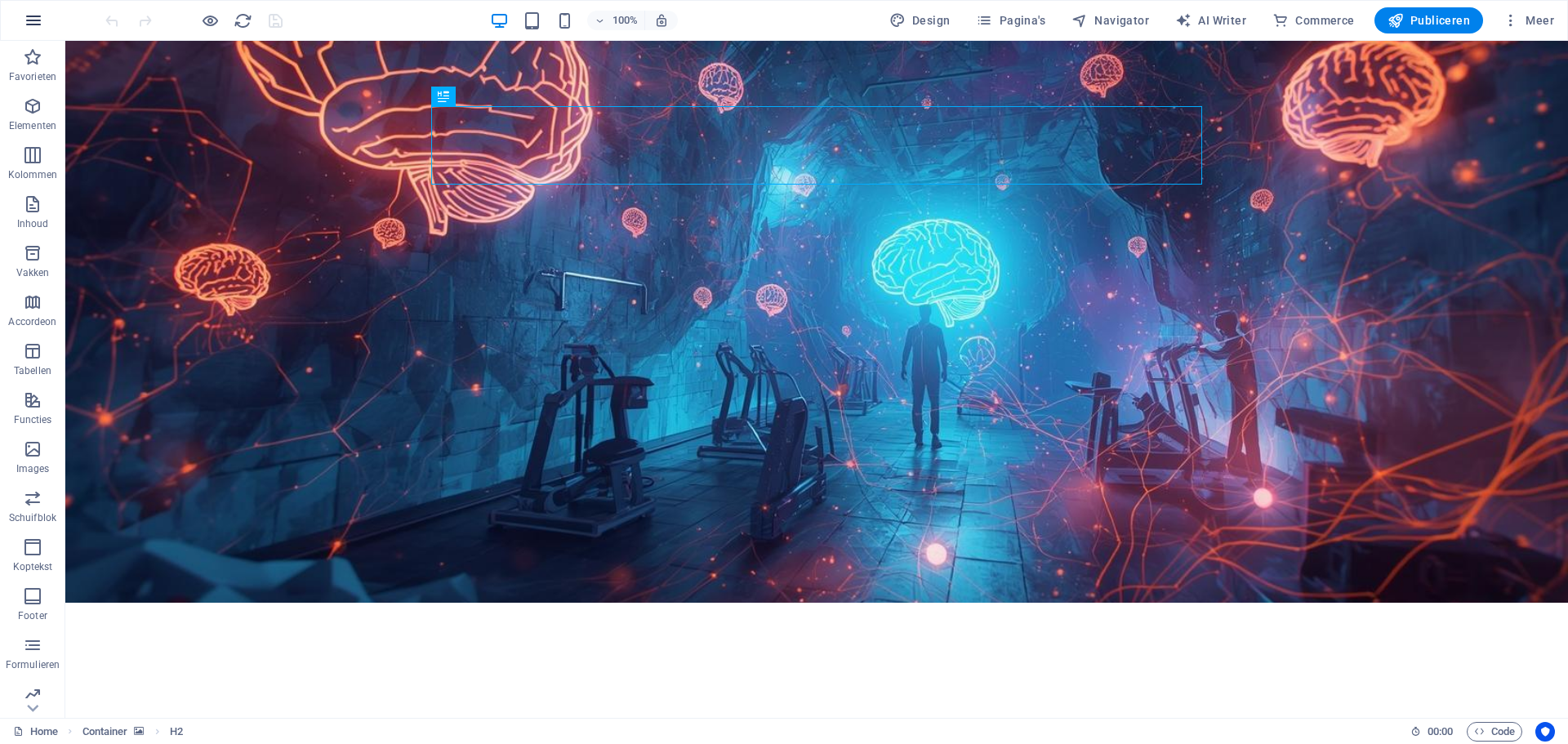
click at [32, 16] on icon "button" at bounding box center [33, 20] width 20 height 20
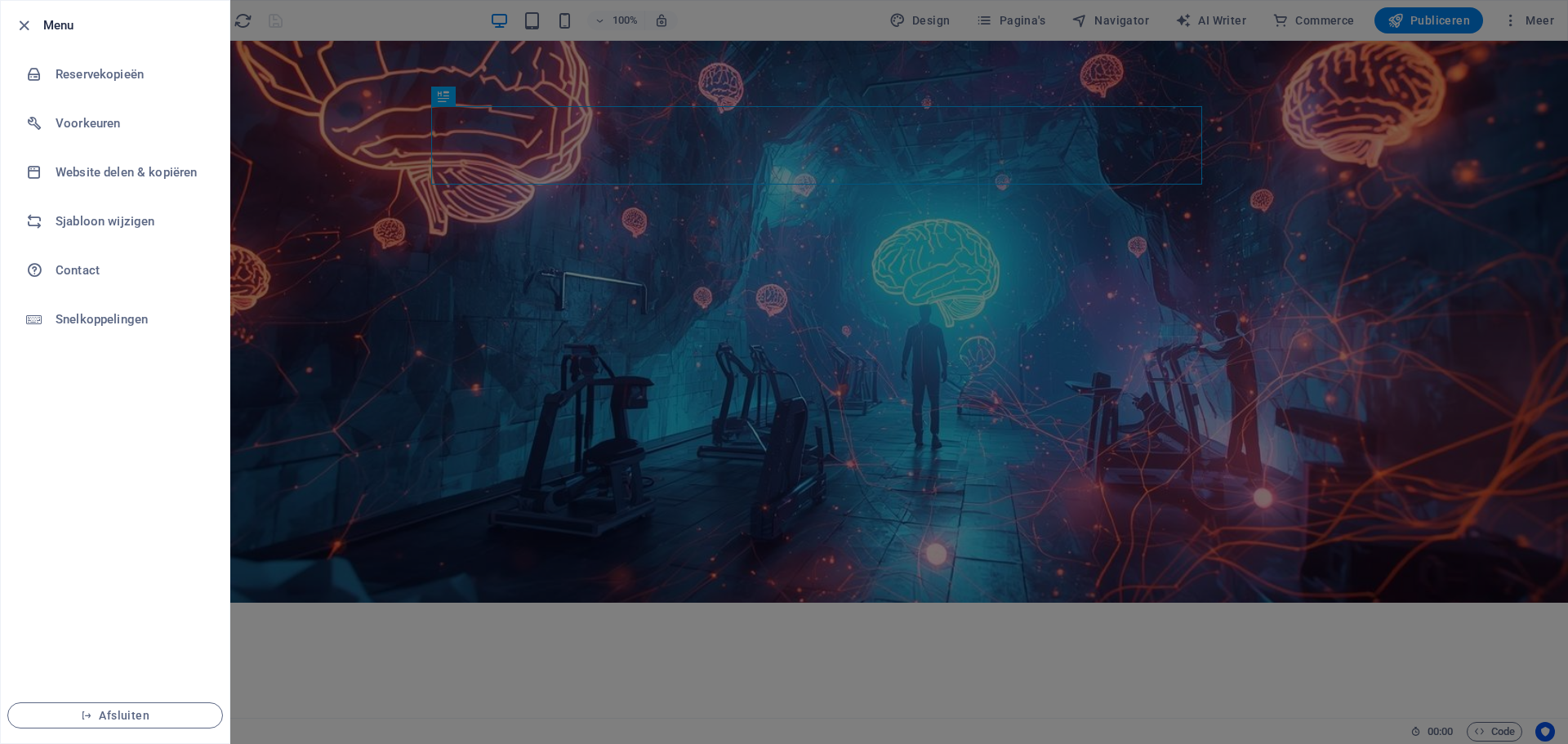
click at [773, 16] on div at bounding box center [784, 372] width 1568 height 744
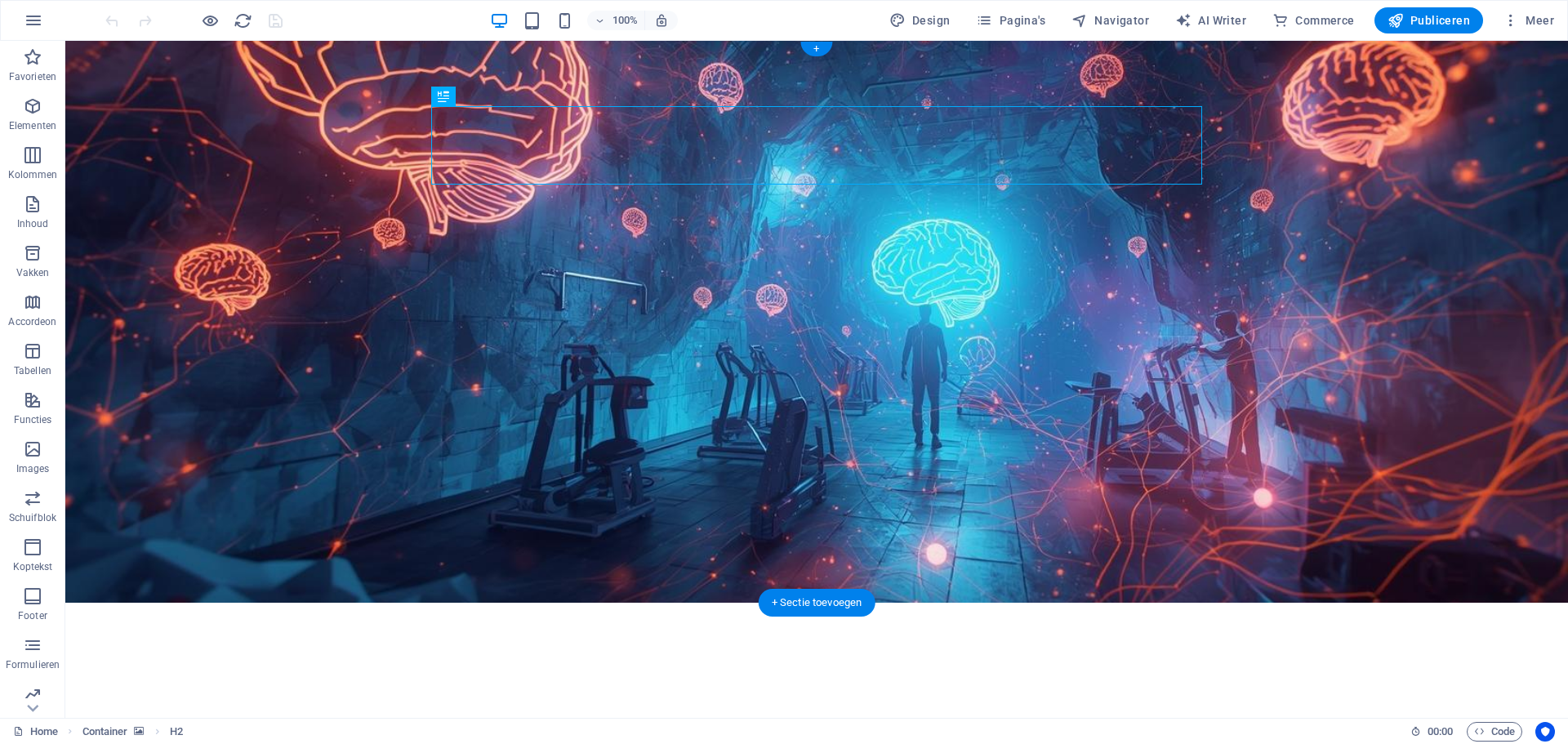
click at [1300, 102] on figure at bounding box center [816, 321] width 1502 height 562
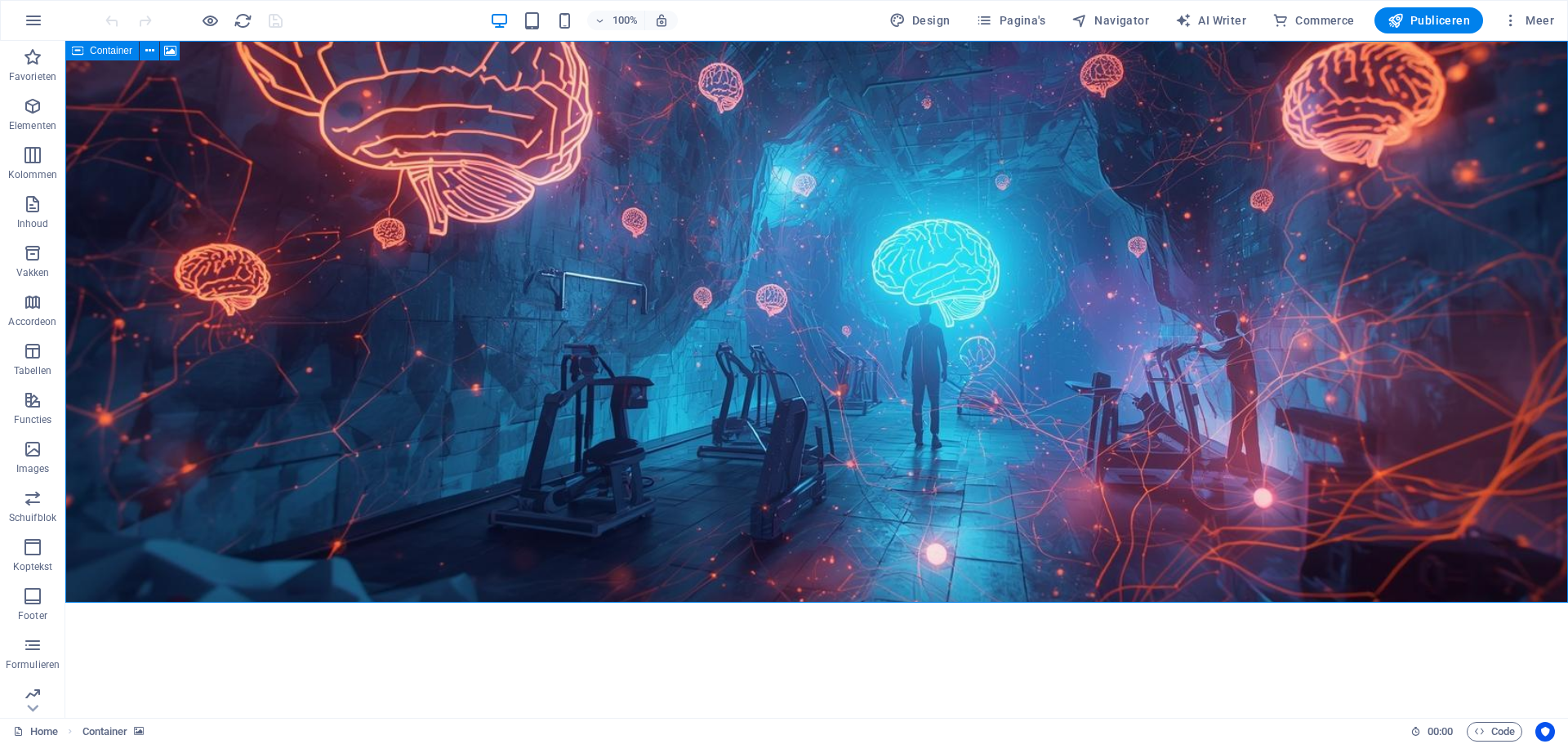
click at [79, 50] on icon at bounding box center [77, 50] width 11 height 20
click at [169, 50] on icon at bounding box center [170, 51] width 12 height 17
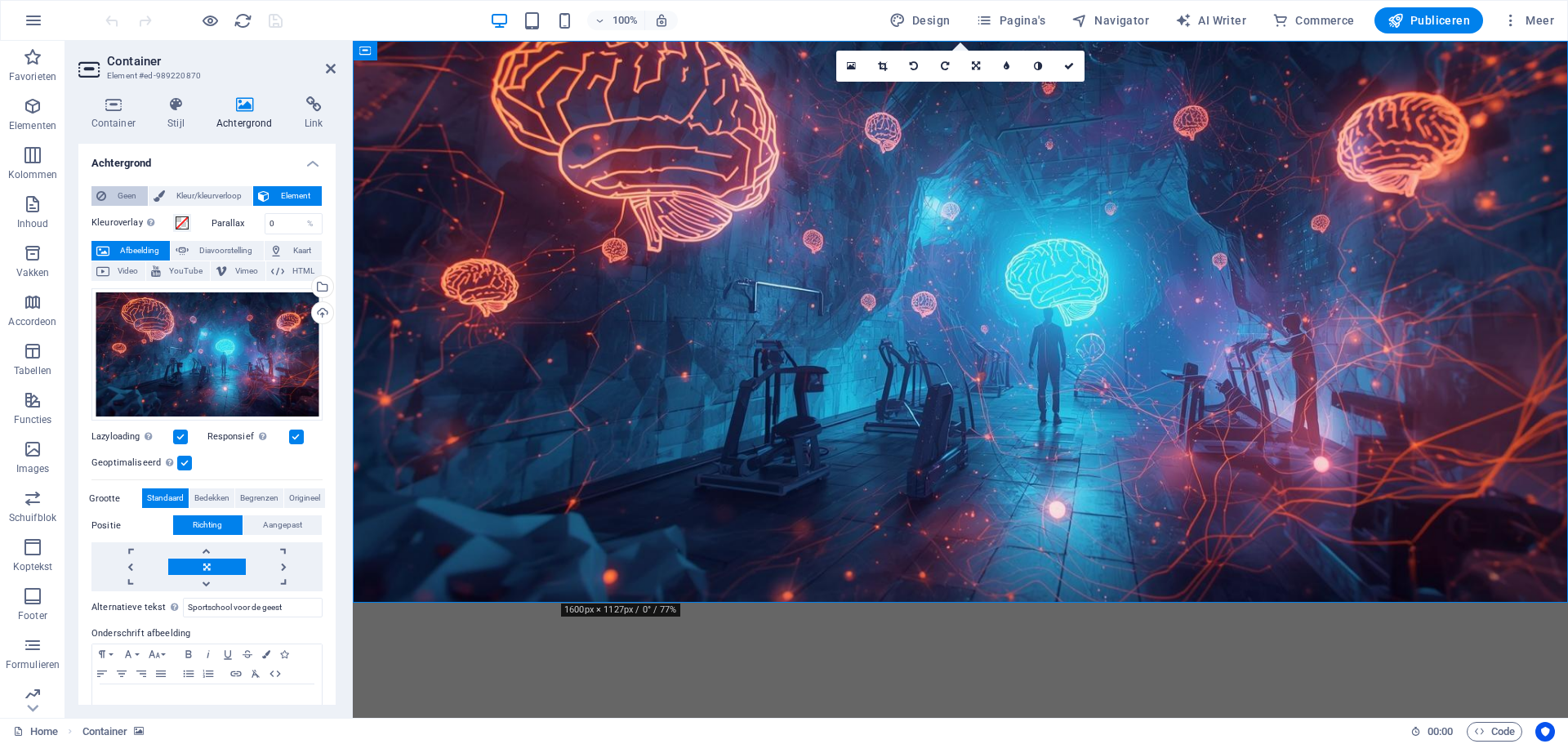
click at [124, 192] on span "Geen" at bounding box center [127, 196] width 32 height 20
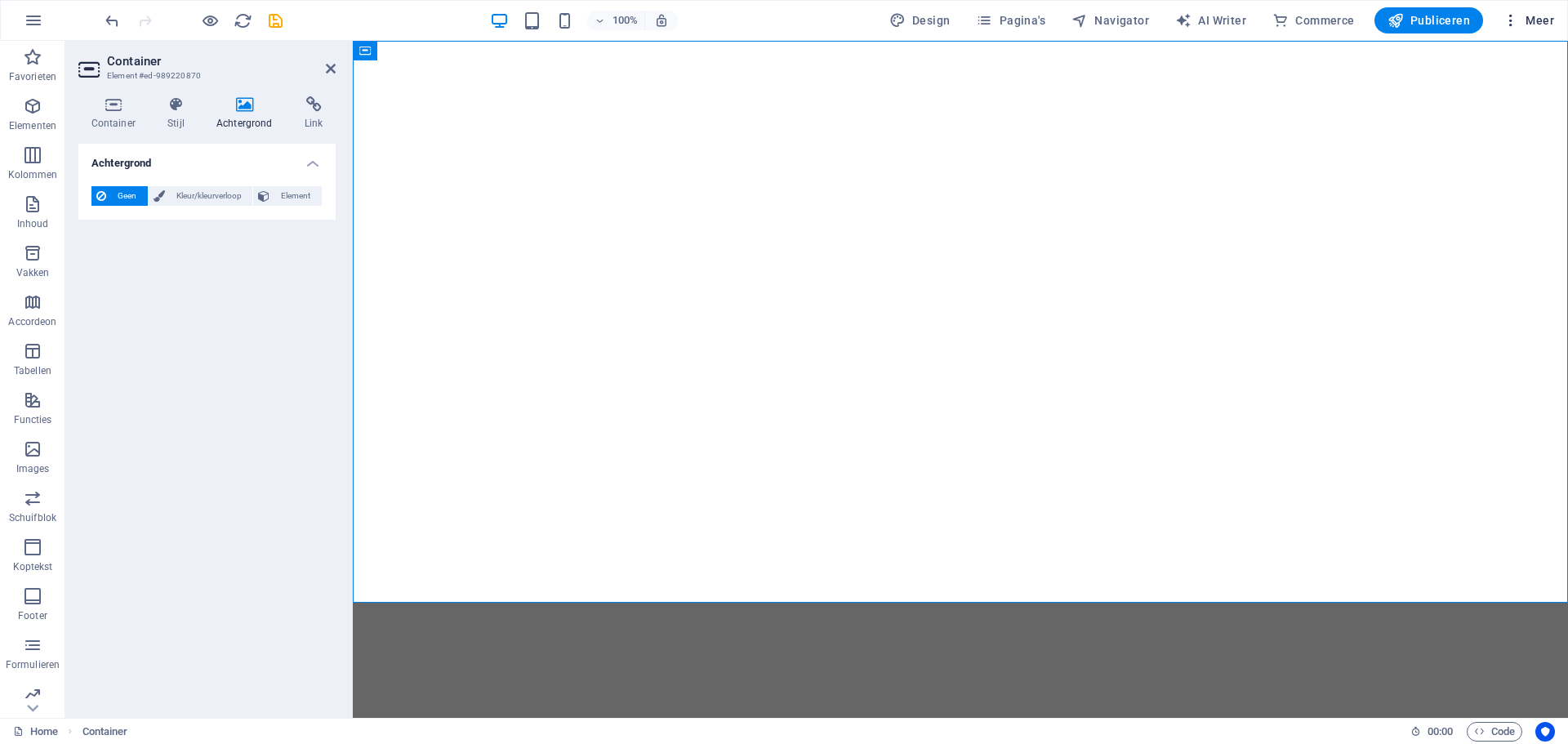
click at [1514, 20] on icon "button" at bounding box center [1510, 20] width 16 height 16
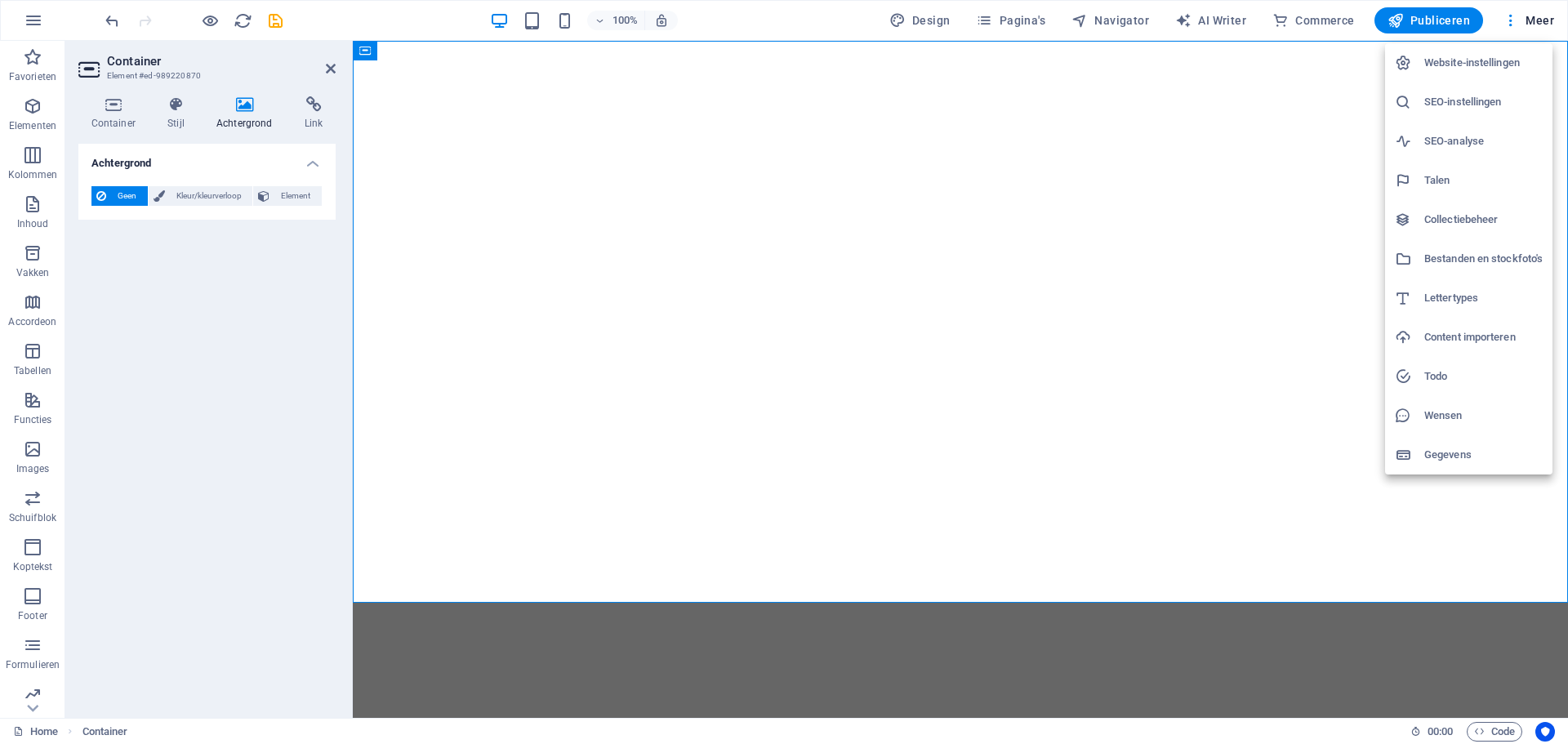
click at [1466, 220] on h6 "Collectiebeheer" at bounding box center [1483, 219] width 118 height 20
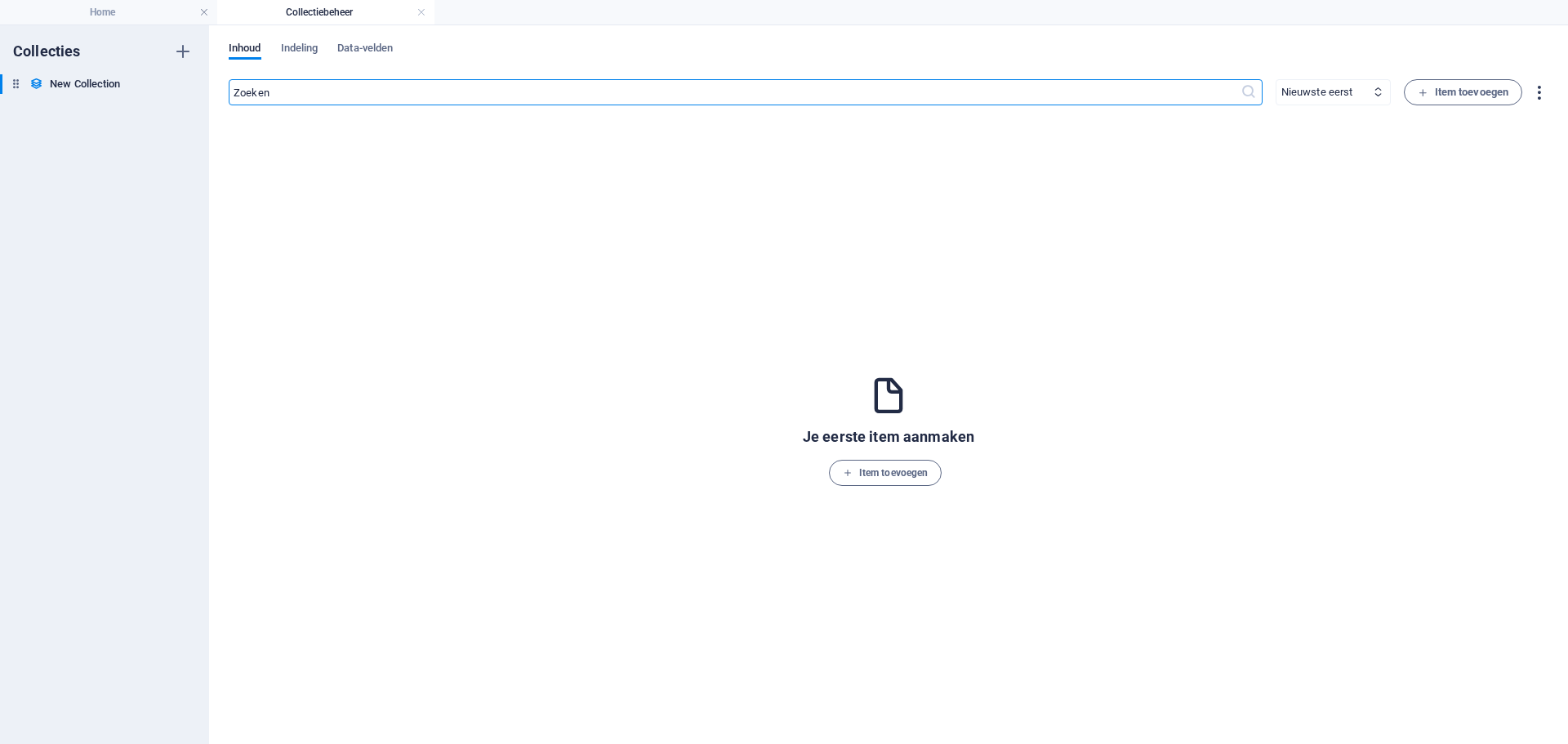
click at [1543, 87] on icon "button" at bounding box center [1539, 92] width 19 height 19
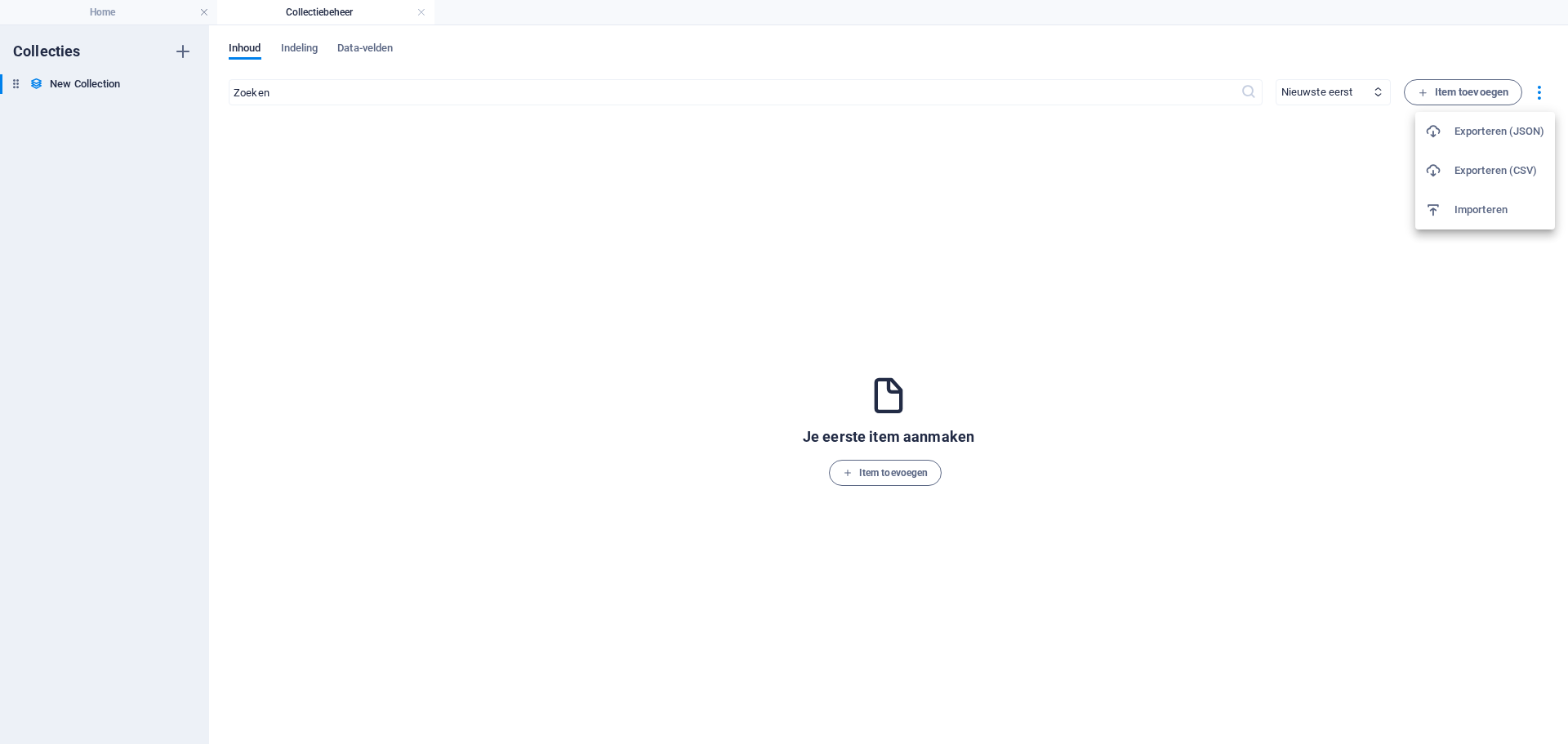
click at [1323, 200] on div at bounding box center [784, 372] width 1568 height 744
click at [303, 50] on span "Indeling" at bounding box center [299, 49] width 37 height 22
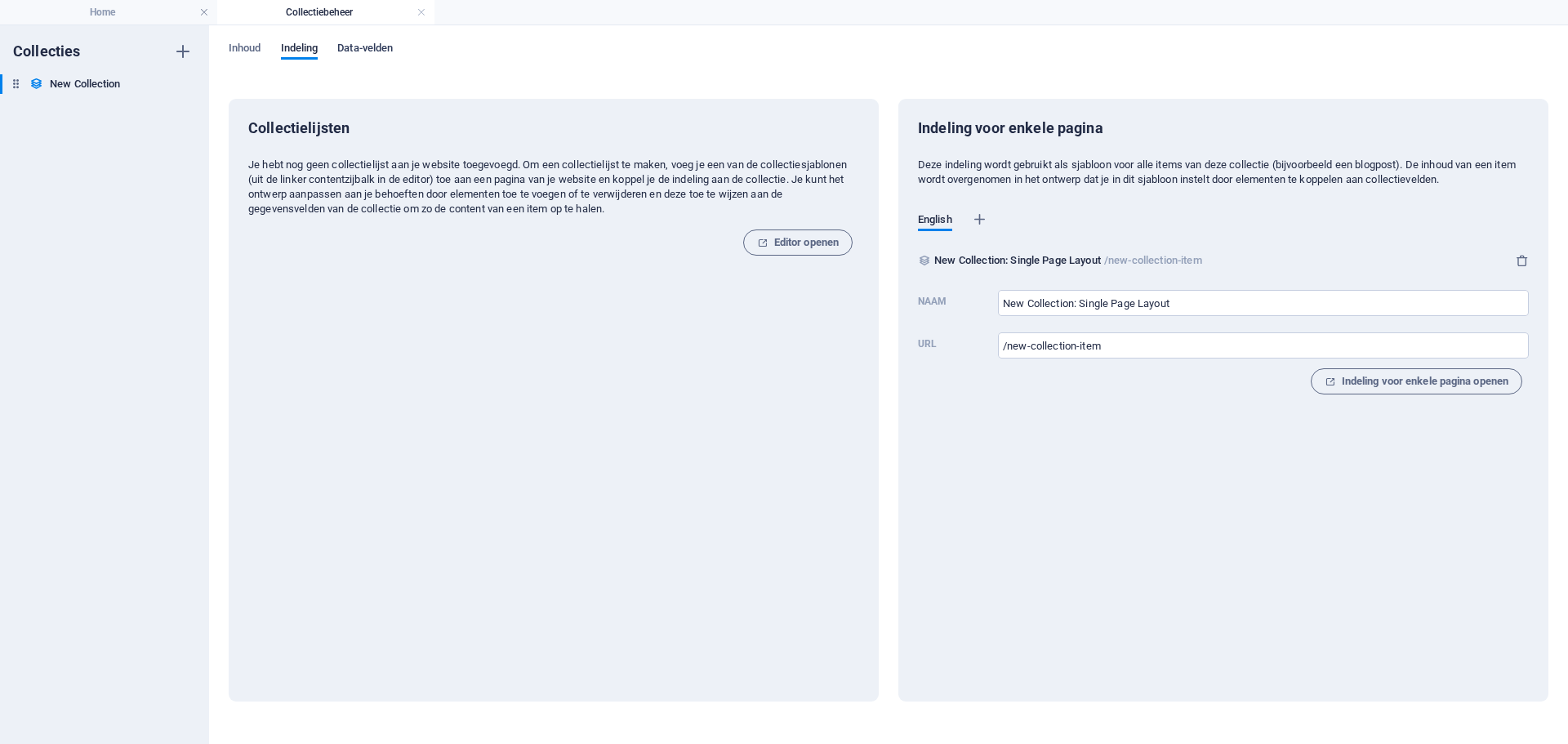
click at [385, 44] on span "Data-velden" at bounding box center [365, 49] width 55 height 22
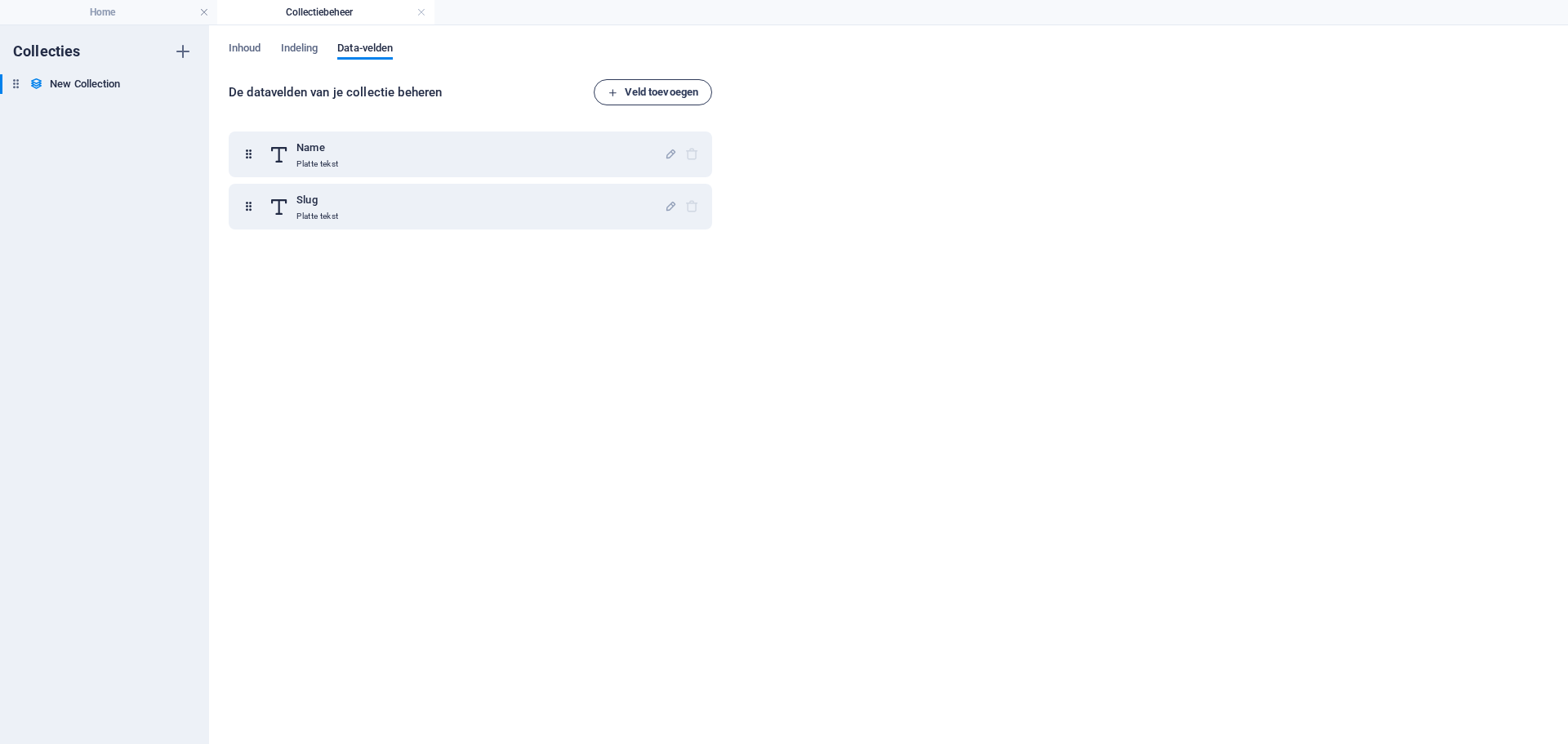
click at [648, 87] on span "Veld toevoegen" at bounding box center [652, 92] width 91 height 20
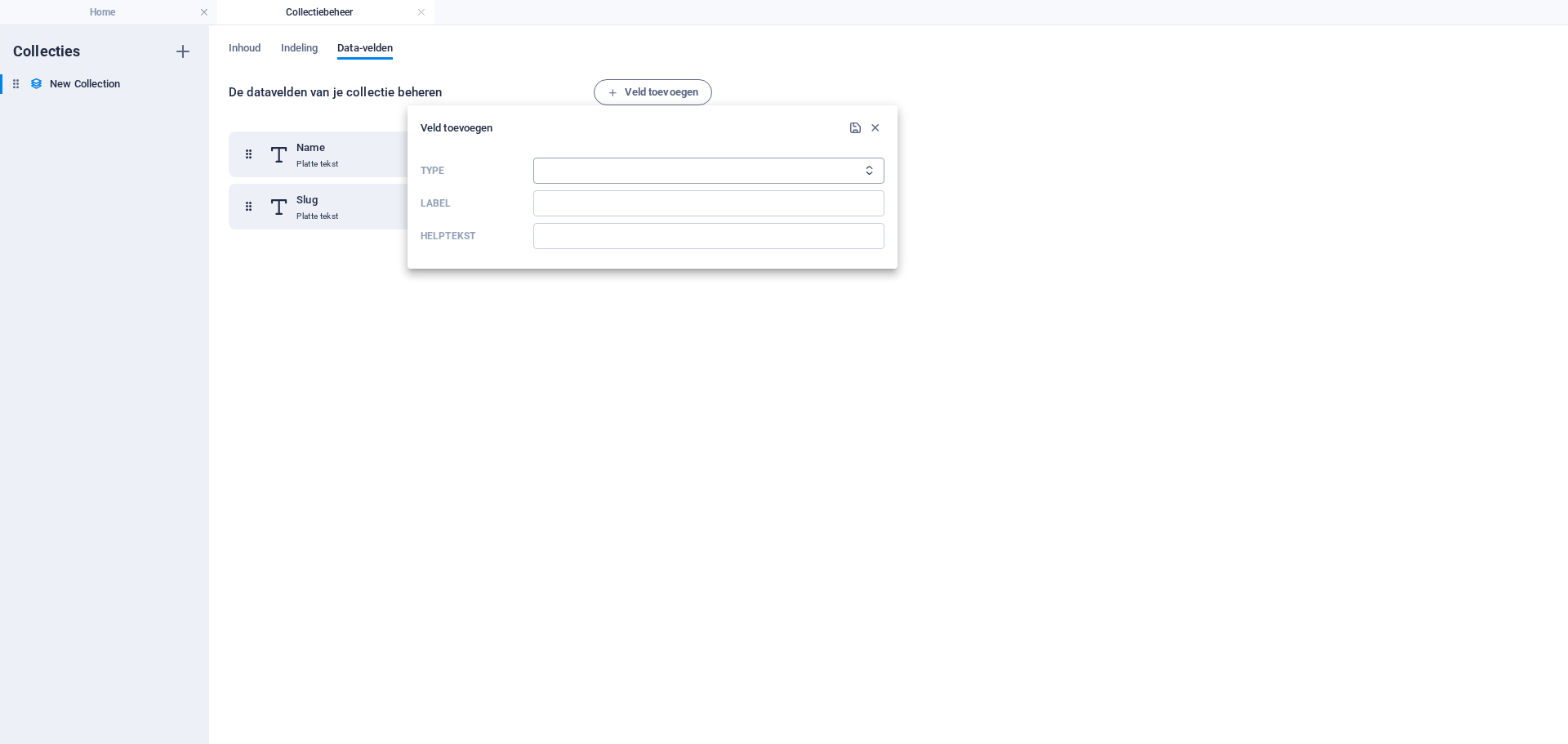
click at [746, 172] on select "Platte tekst Link CMS Tekst met opmaak Bestand Meerdere bestanden Selectievakje…" at bounding box center [708, 170] width 352 height 26
click at [746, 207] on input "Label" at bounding box center [708, 203] width 352 height 26
click at [875, 124] on icon "button" at bounding box center [875, 128] width 14 height 14
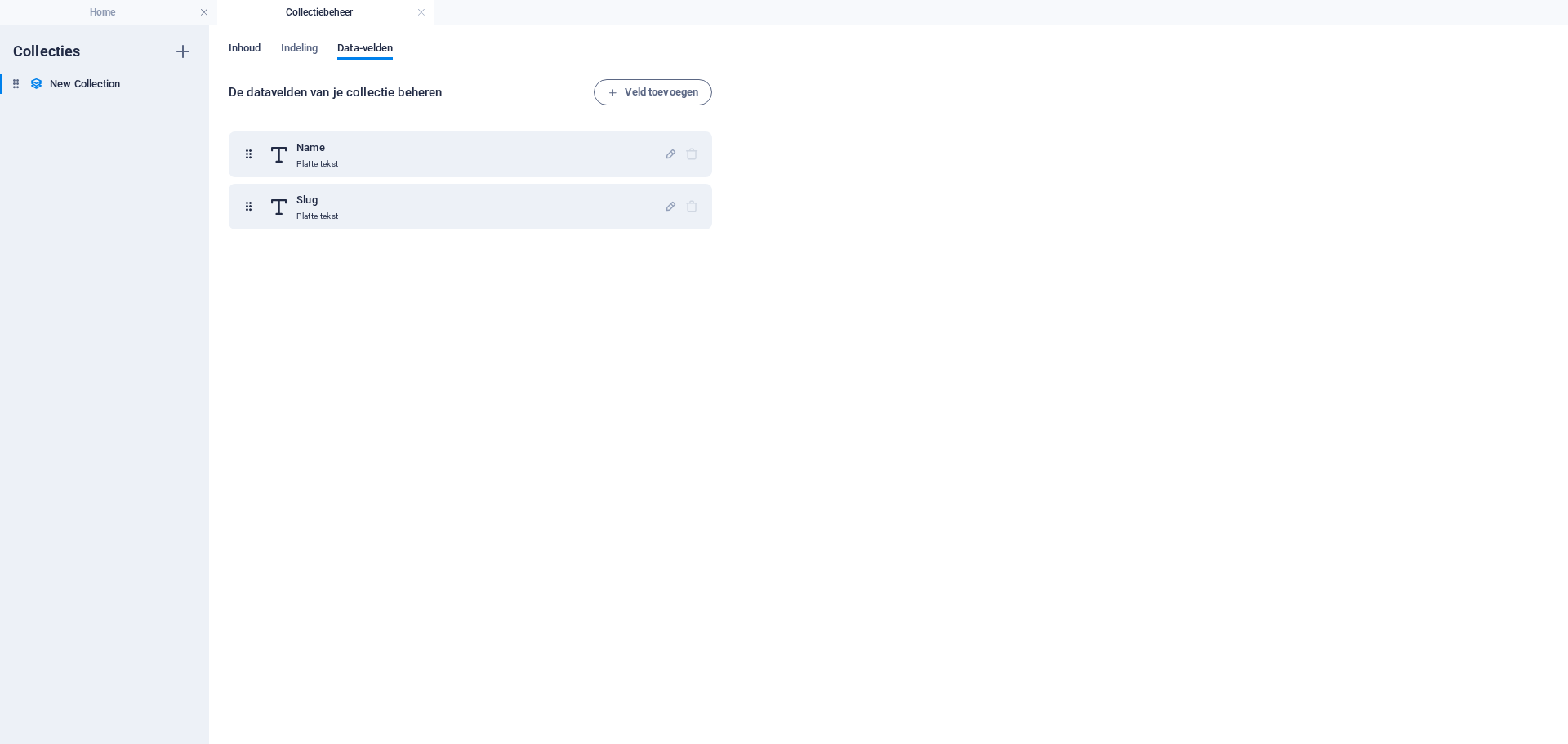
click at [232, 45] on span "Inhoud" at bounding box center [245, 49] width 33 height 22
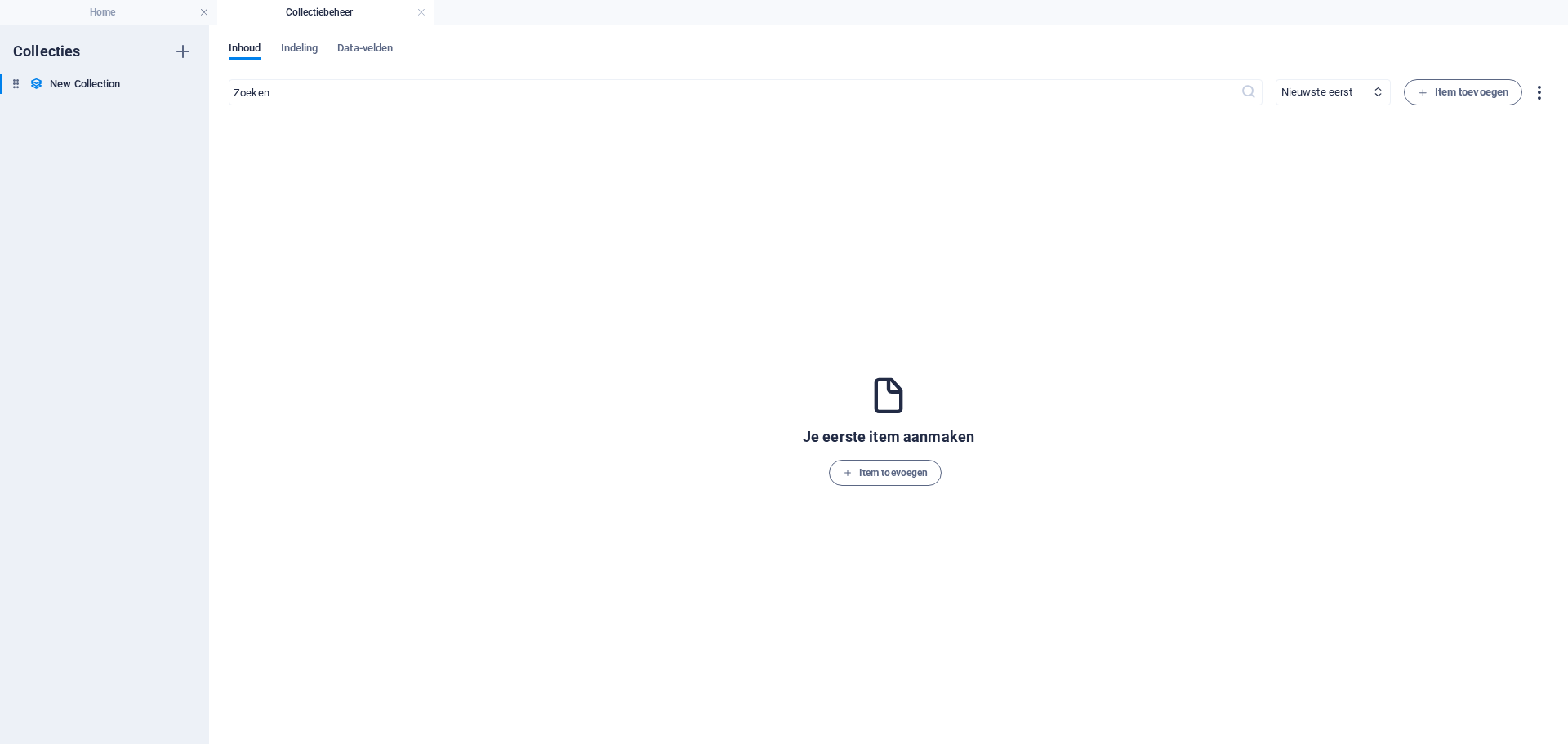
click at [1539, 90] on icon "button" at bounding box center [1539, 92] width 19 height 19
click at [1539, 90] on div at bounding box center [784, 372] width 1568 height 744
click at [1080, 54] on div "Inhoud Indeling Data-velden" at bounding box center [889, 57] width 1320 height 31
click at [421, 5] on link at bounding box center [421, 13] width 10 height 16
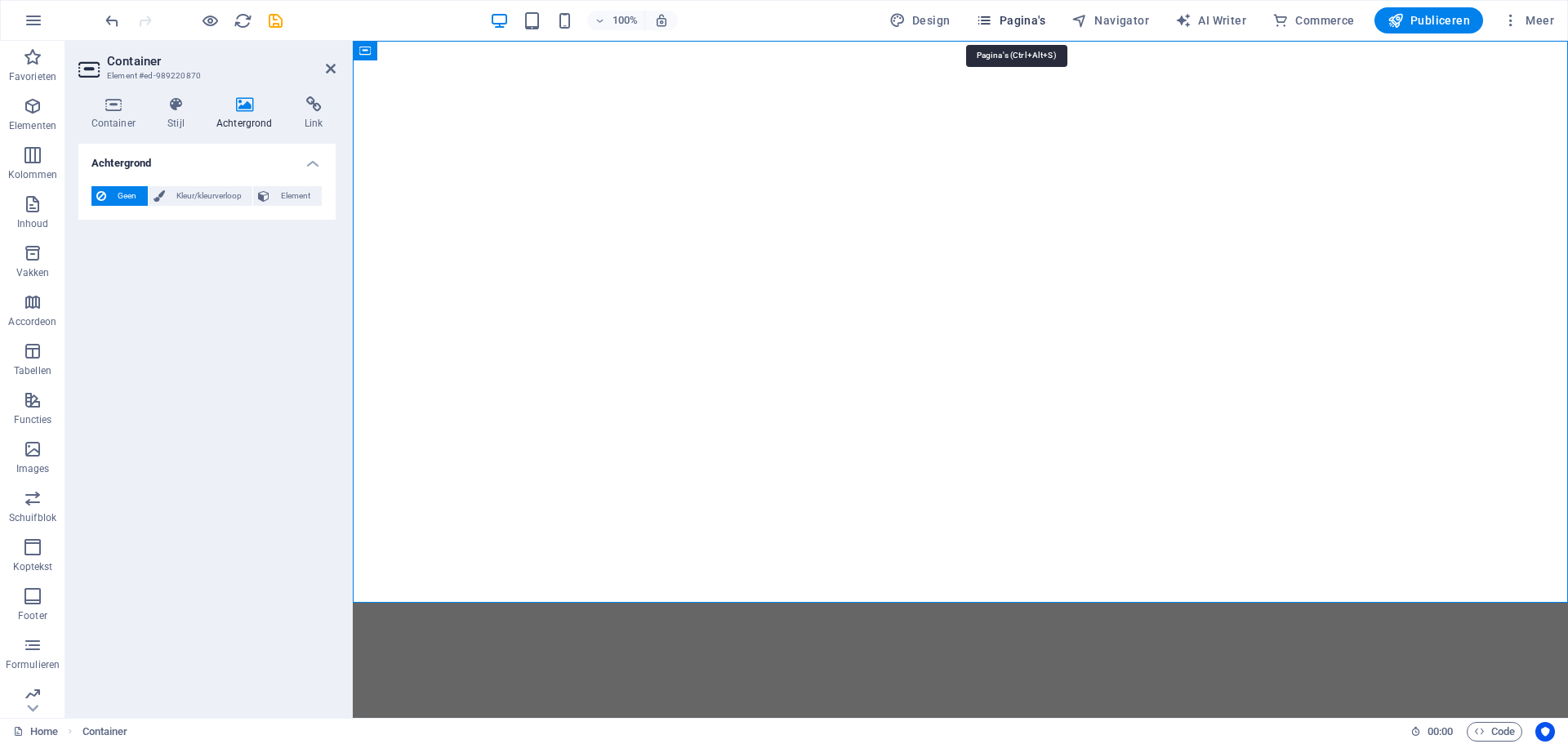
click at [1017, 19] on span "Pagina's" at bounding box center [1011, 20] width 69 height 16
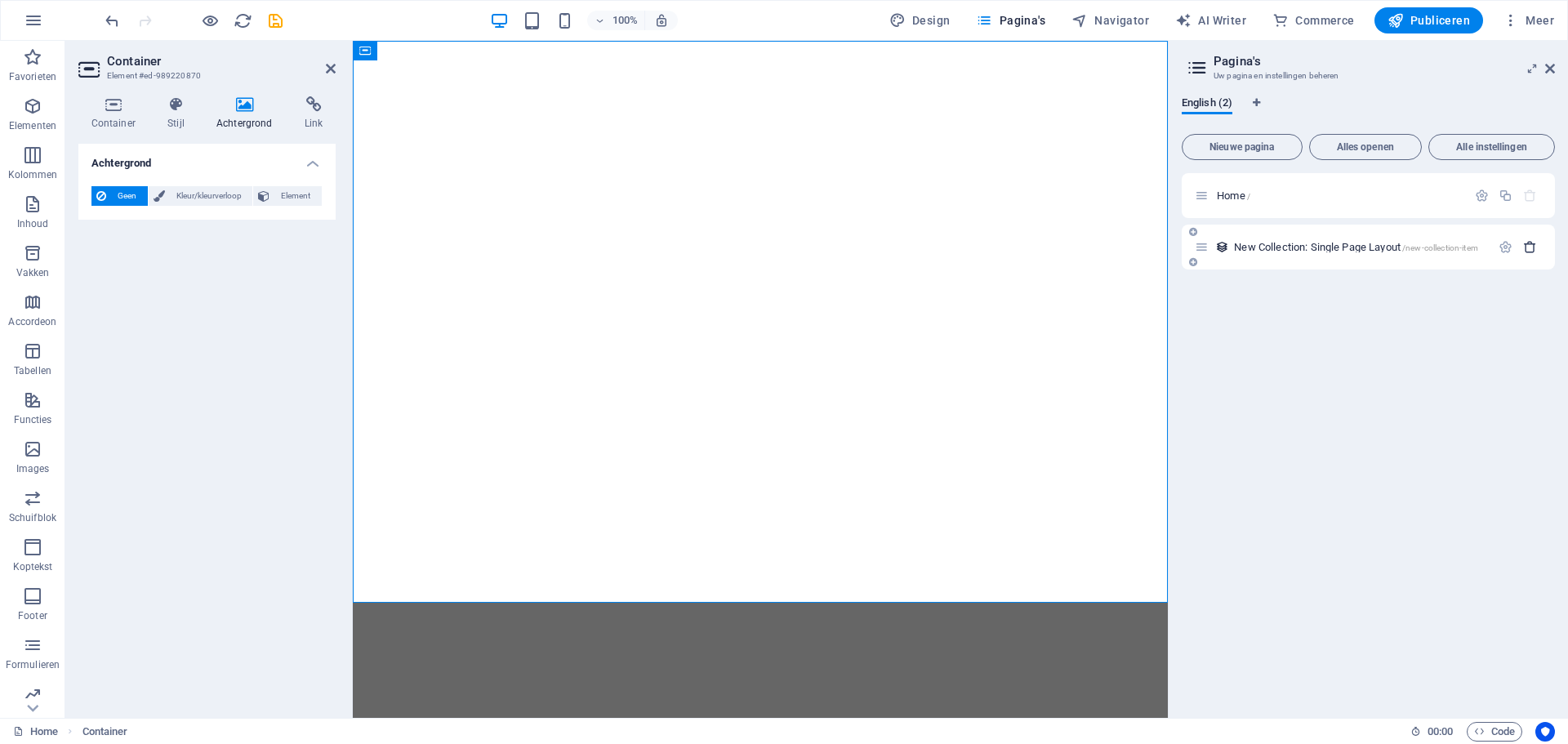
click at [1533, 246] on icon "button" at bounding box center [1530, 247] width 14 height 14
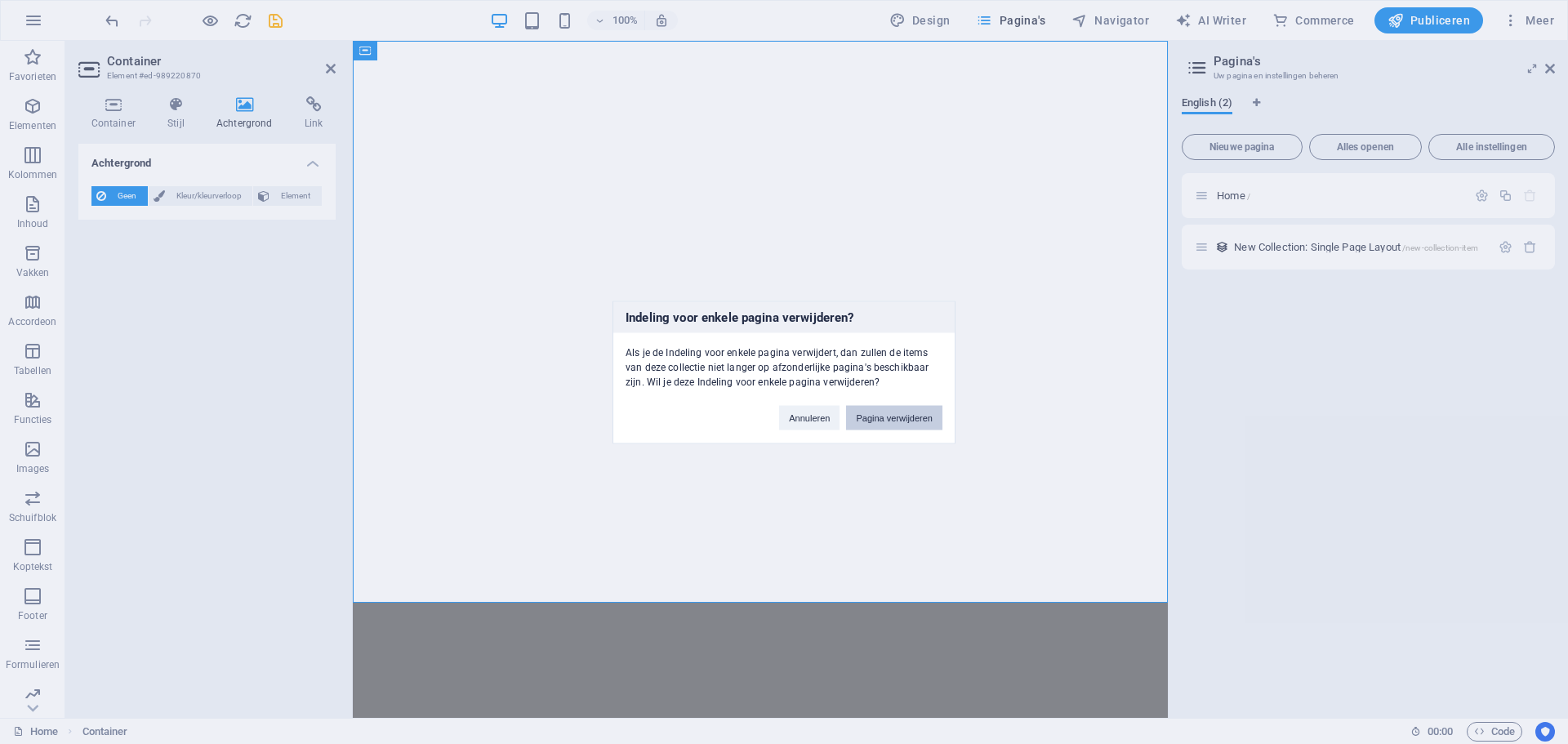
click at [896, 417] on button "Pagina verwijderen" at bounding box center [894, 417] width 97 height 24
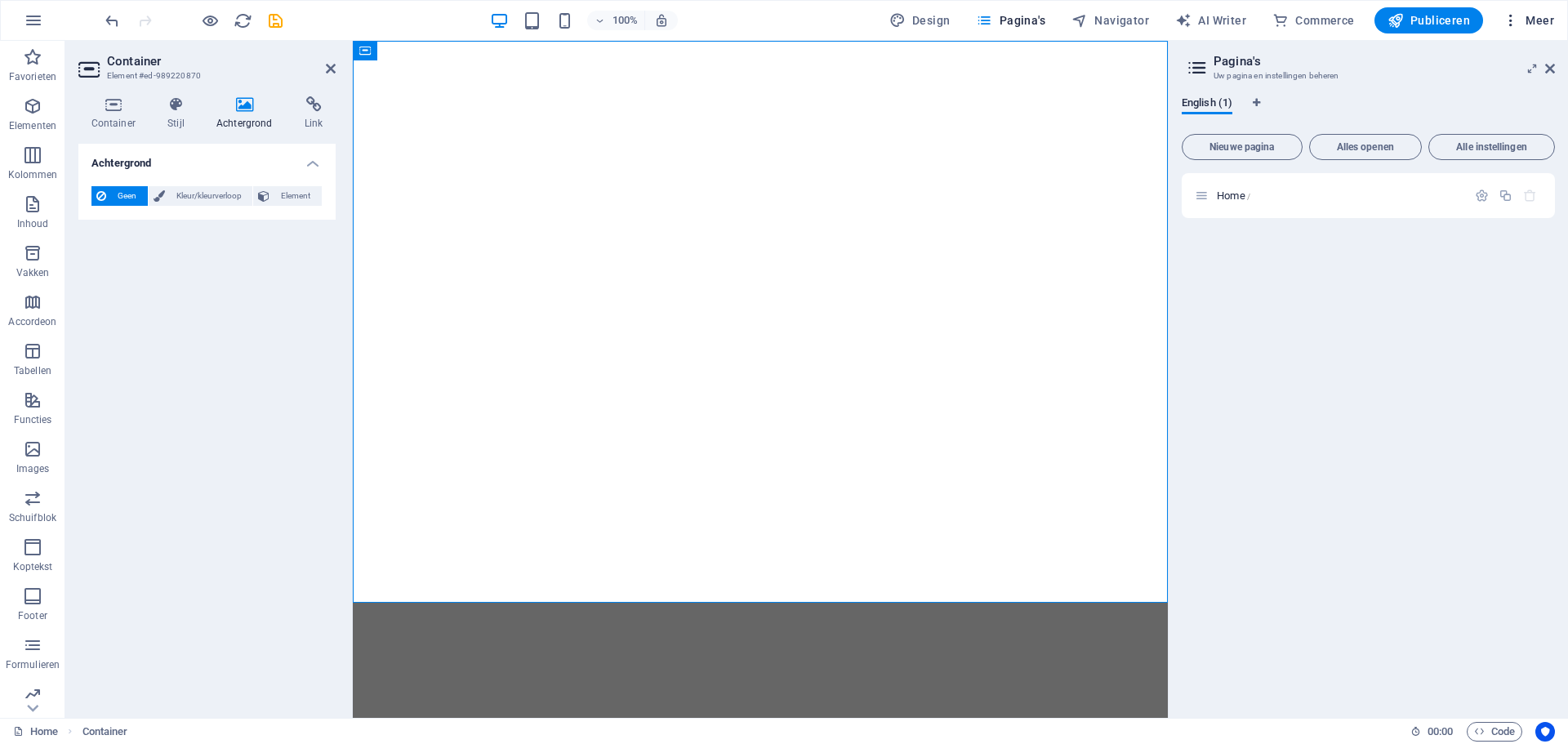
click at [1513, 18] on icon "button" at bounding box center [1510, 20] width 16 height 16
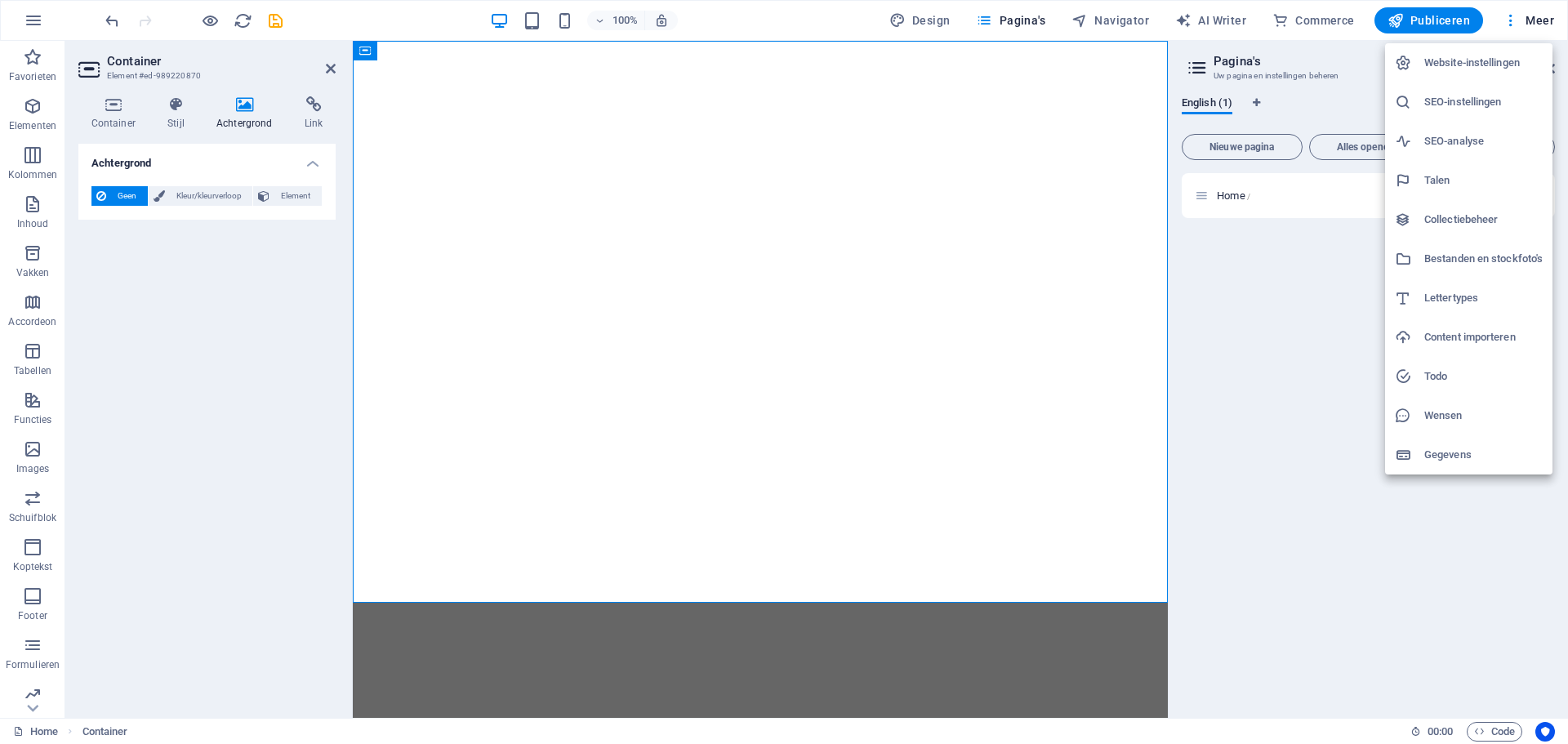
click at [1433, 179] on h6 "Talen" at bounding box center [1483, 181] width 118 height 20
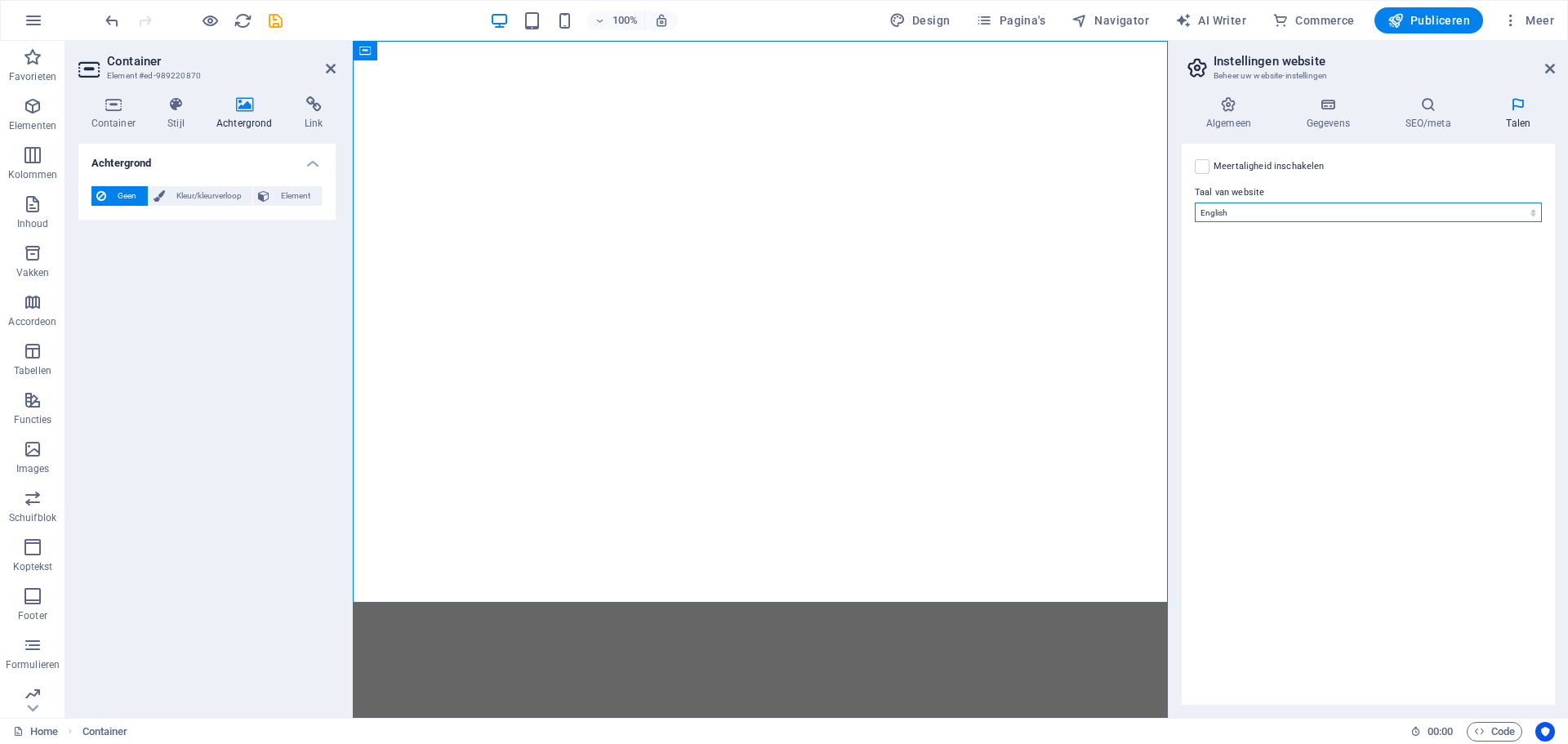
click at [1395, 212] on select "Abkhazian Afar Afrikaans Akan Albanese Amharic Arabisch Aragonese Armenian Assa…" at bounding box center [1368, 212] width 347 height 20
select select "111"
click at [1195, 202] on select "Abkhazian Afar Afrikaans Akan Albanese Amharic Arabisch Aragonese Armenian Assa…" at bounding box center [1368, 212] width 347 height 20
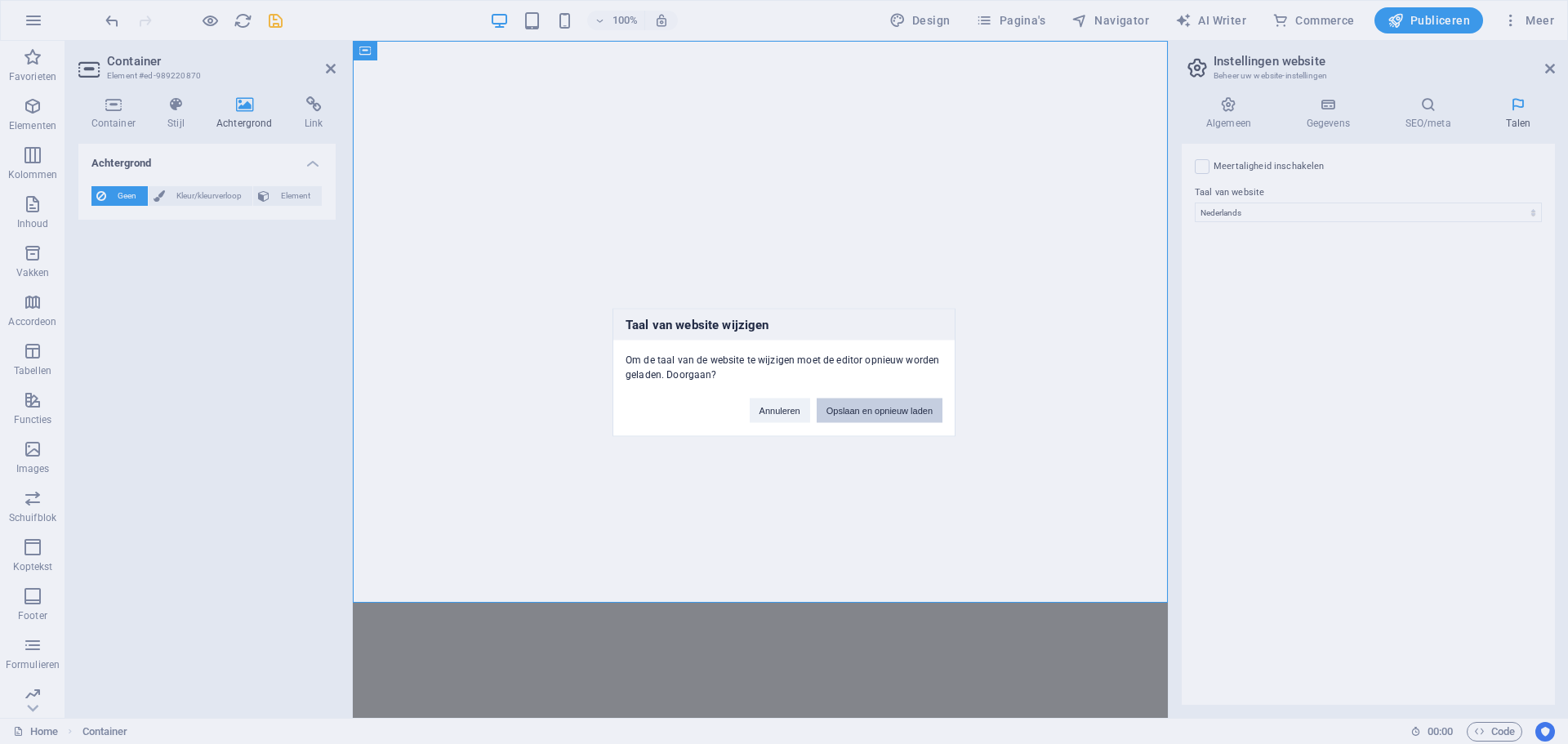
click at [911, 411] on button "Opslaan en opnieuw laden" at bounding box center [879, 410] width 126 height 24
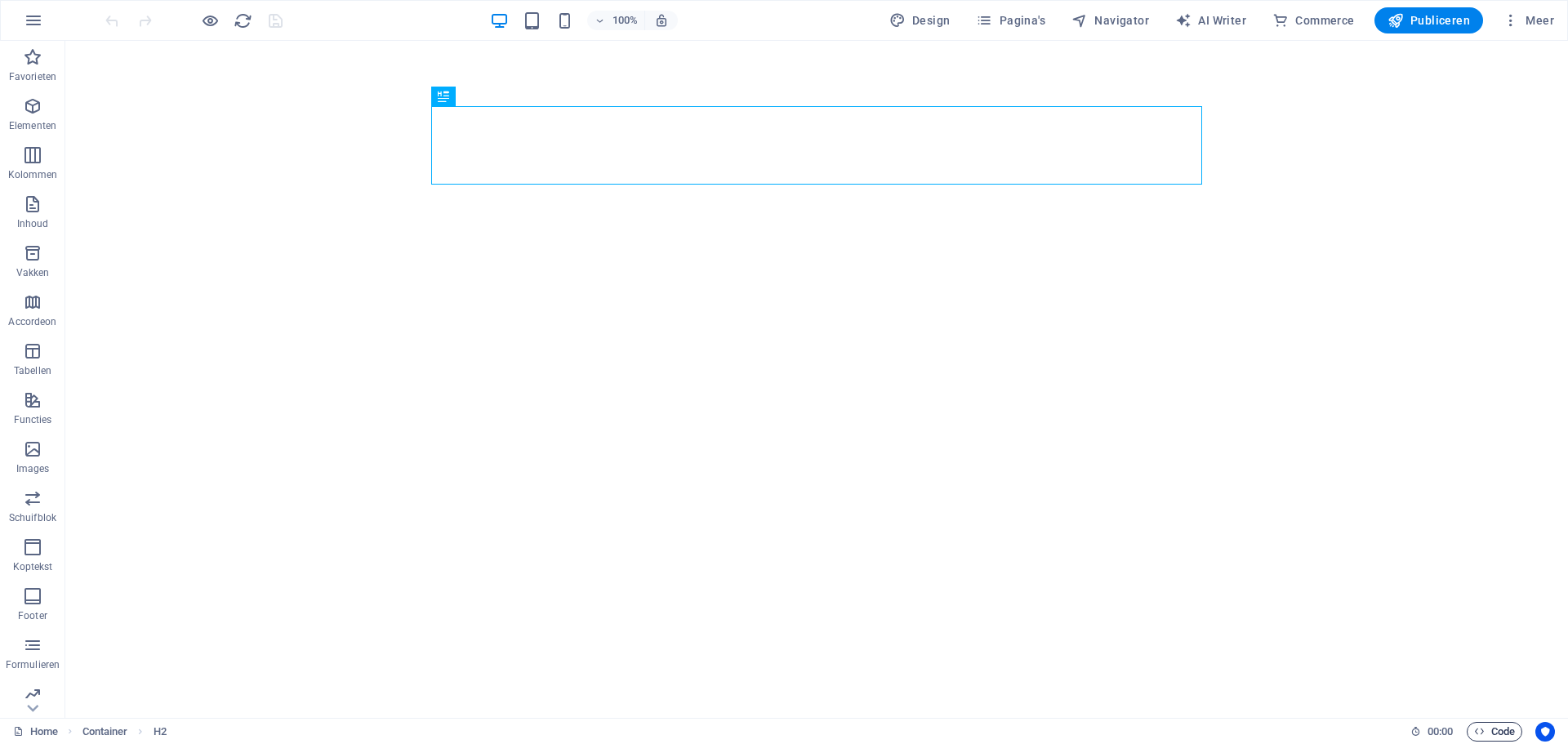
click at [1490, 729] on span "Code" at bounding box center [1494, 732] width 41 height 20
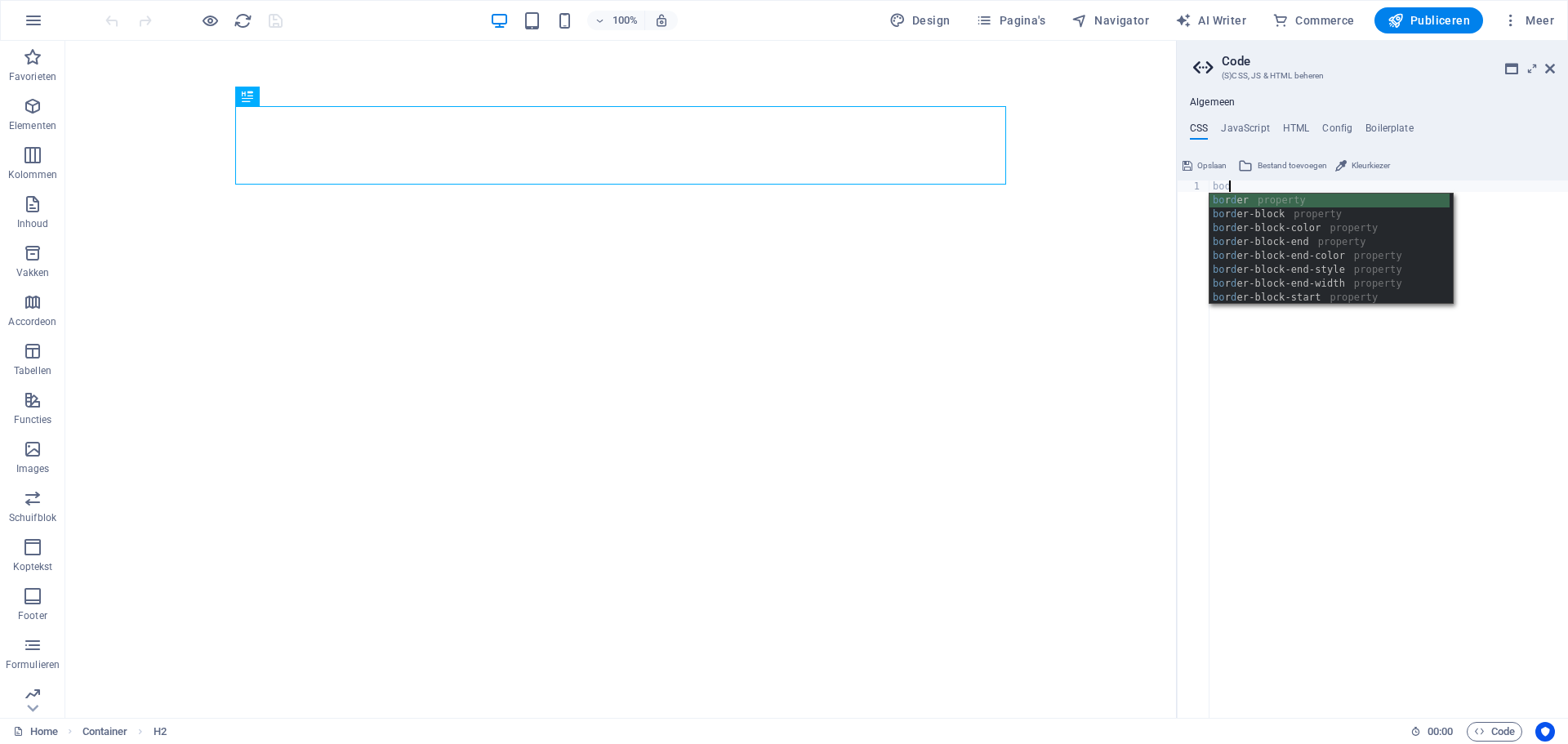
scroll to position [0, 1]
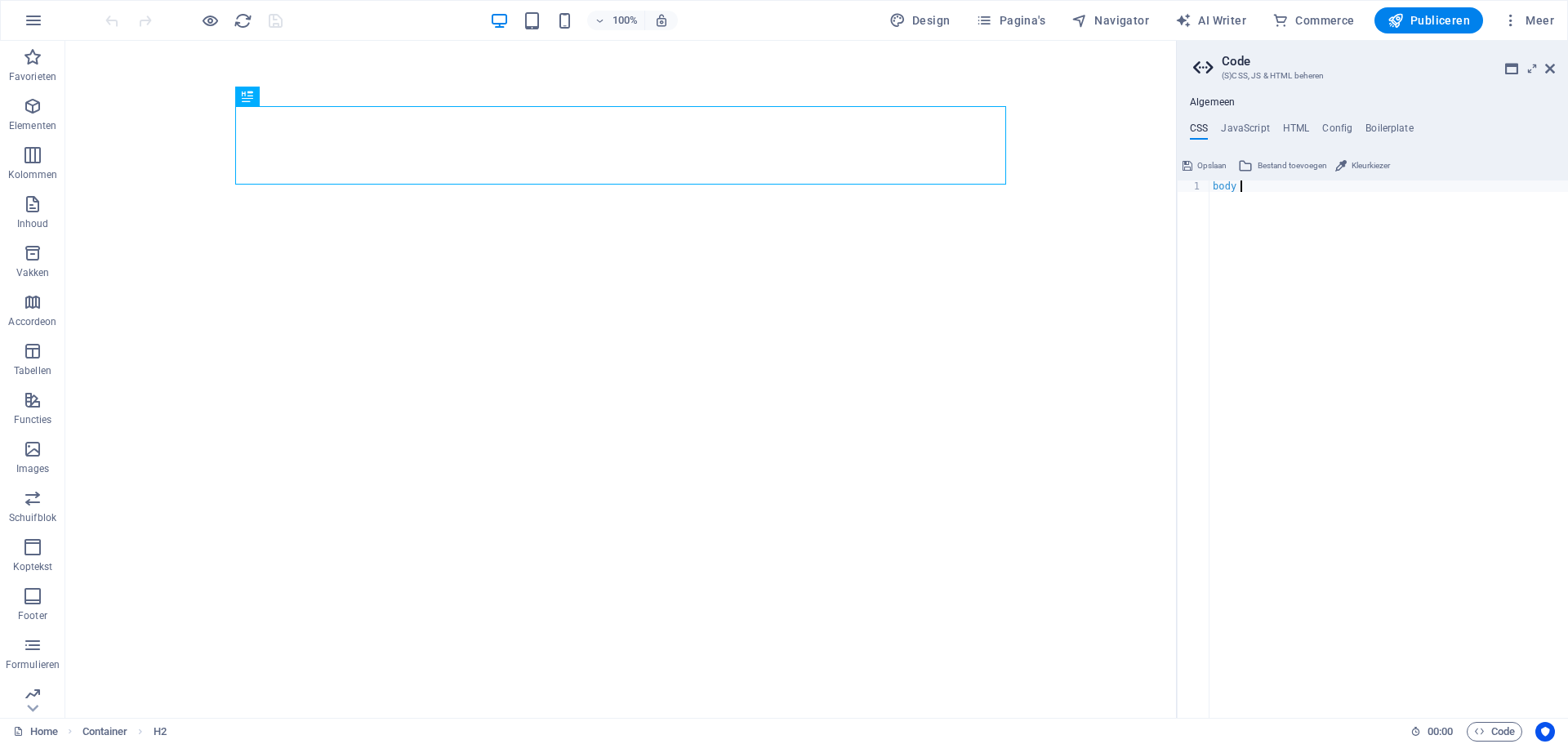
type textarea "body {"
click at [1267, 202] on div "body { }" at bounding box center [1388, 461] width 359 height 561
paste textarea "background-repeat: no-repeat; background-size: cover;"
click at [1235, 195] on div "body { background-image : url( /images/1600/19542588/mind-WlEvnkSLhS3Ps3GB5Sp0k…" at bounding box center [1436, 455] width 453 height 548
click at [1398, 207] on div "body { background-image : url( /images/1600/19542588/mind-WlEvnkSLhS3Ps3GB5Sp0k…" at bounding box center [1425, 455] width 430 height 548
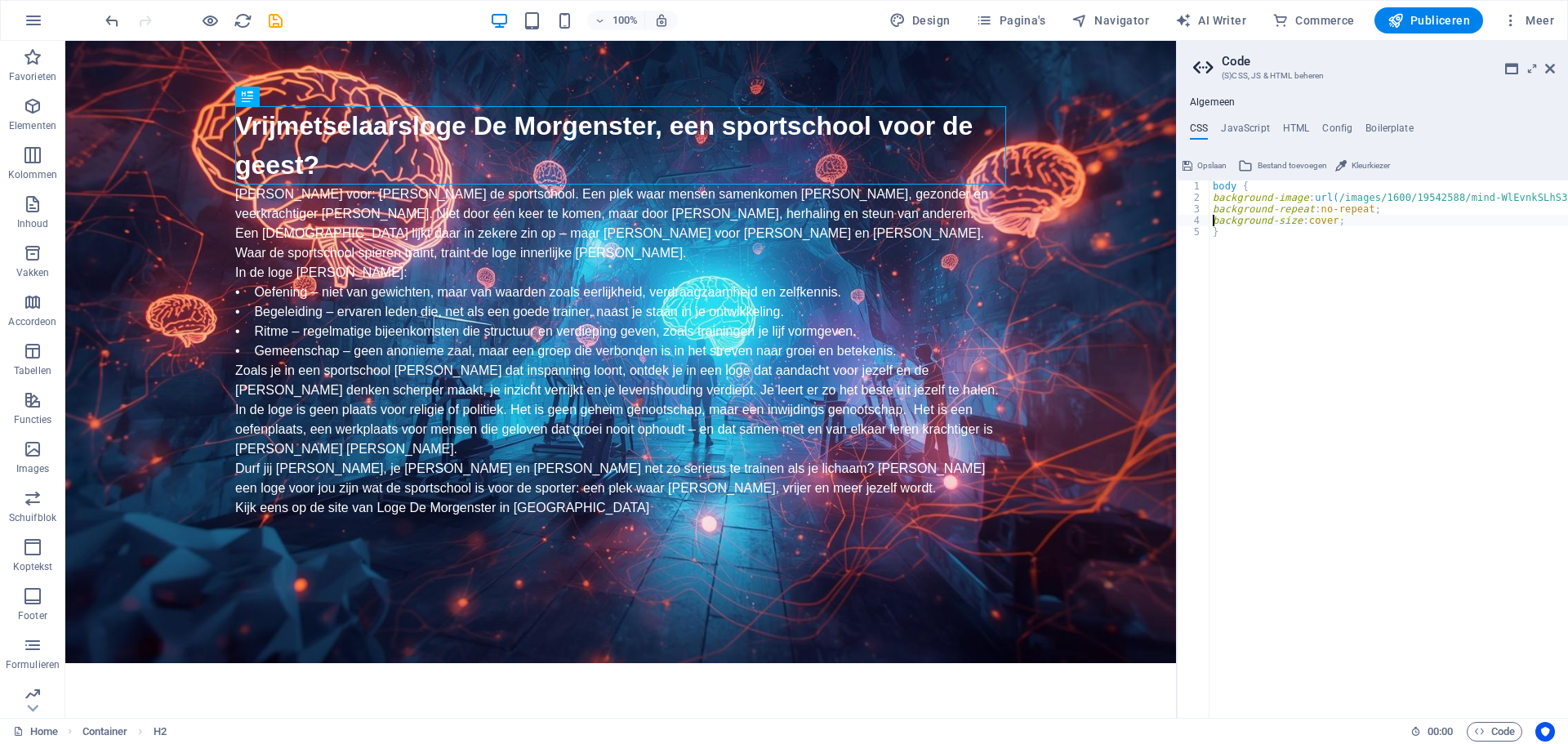
click at [1335, 198] on div "body { background-image : url( /images/1600/19542588/mind-WlEvnkSLhS3Ps3GB5Sp0k…" at bounding box center [1425, 455] width 430 height 548
paste textarea "https://sportschoolvoordegeest.nl/mind.jpg"
type textarea "background-image: url(https://sportschoolvoordegeest.nl/mind.jpg);"
click at [278, 20] on icon "save" at bounding box center [276, 21] width 19 height 19
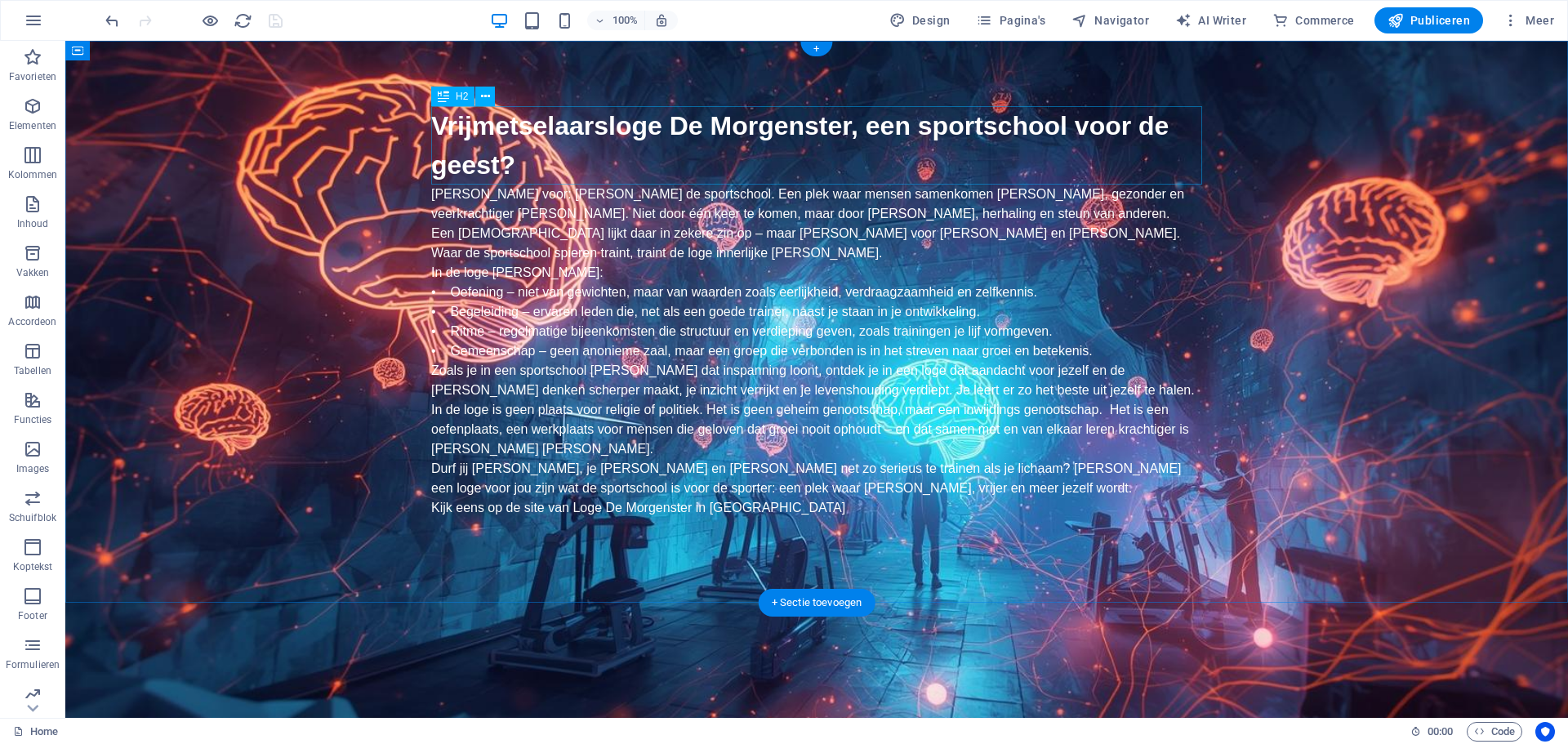
click at [873, 145] on div "Vrijmetselaarsloge De Morgenster, een sportschool voor de geest?" at bounding box center [816, 145] width 771 height 79
click at [441, 93] on icon at bounding box center [443, 96] width 11 height 20
click at [482, 96] on icon at bounding box center [486, 97] width 9 height 17
click at [816, 561] on div "Vrijmetselaarsloge De Morgenster, een sportschool voor de geest? Stel je voor: …" at bounding box center [816, 321] width 1502 height 562
click at [816, 487] on div "Stel je voor: je kent de sportschool. Een plek waar mensen samenkomen om sterke…" at bounding box center [816, 361] width 771 height 353
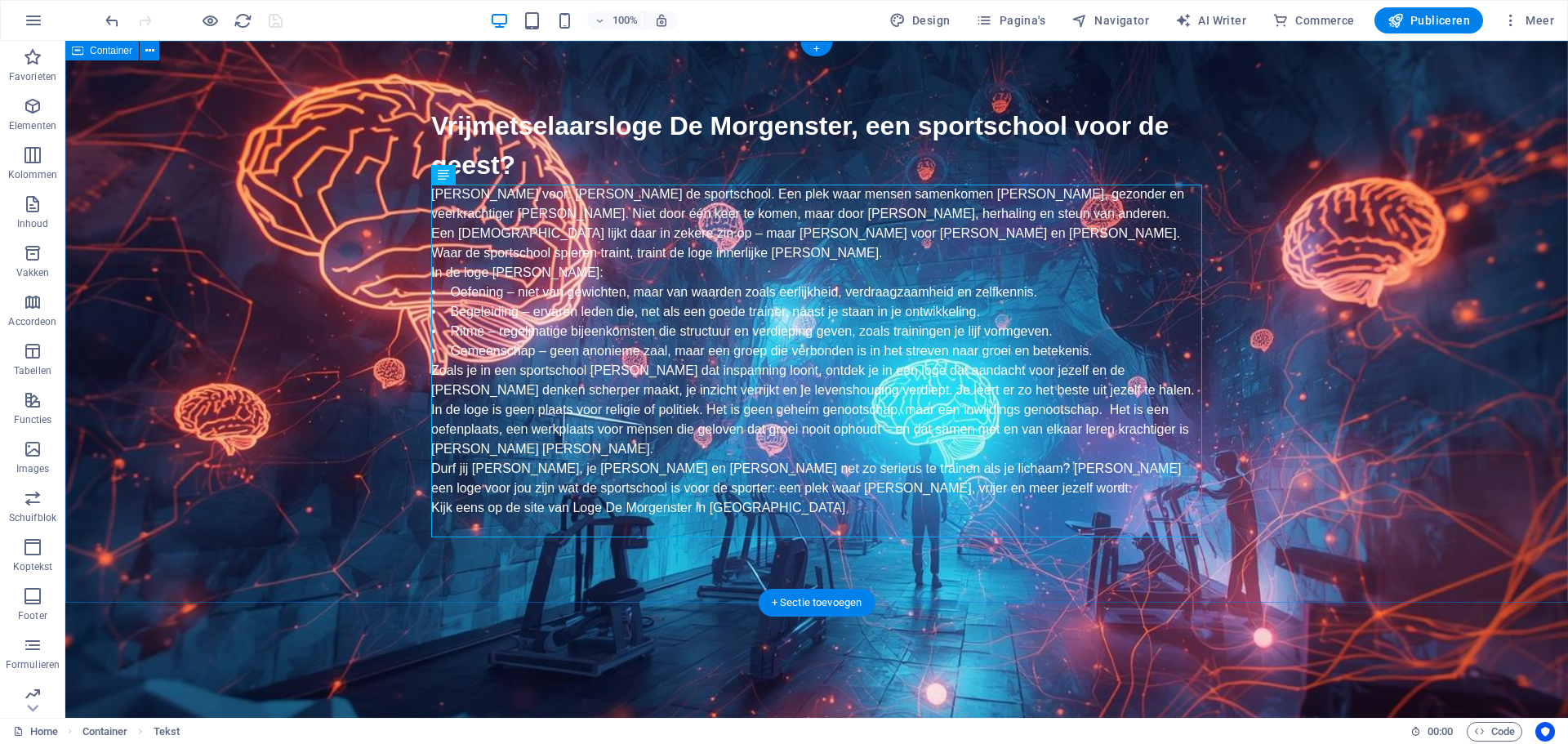
click at [816, 548] on div "Vrijmetselaarsloge De Morgenster, een sportschool voor de geest? Stel je voor: …" at bounding box center [816, 321] width 1502 height 562
click at [33, 112] on icon "button" at bounding box center [32, 106] width 20 height 20
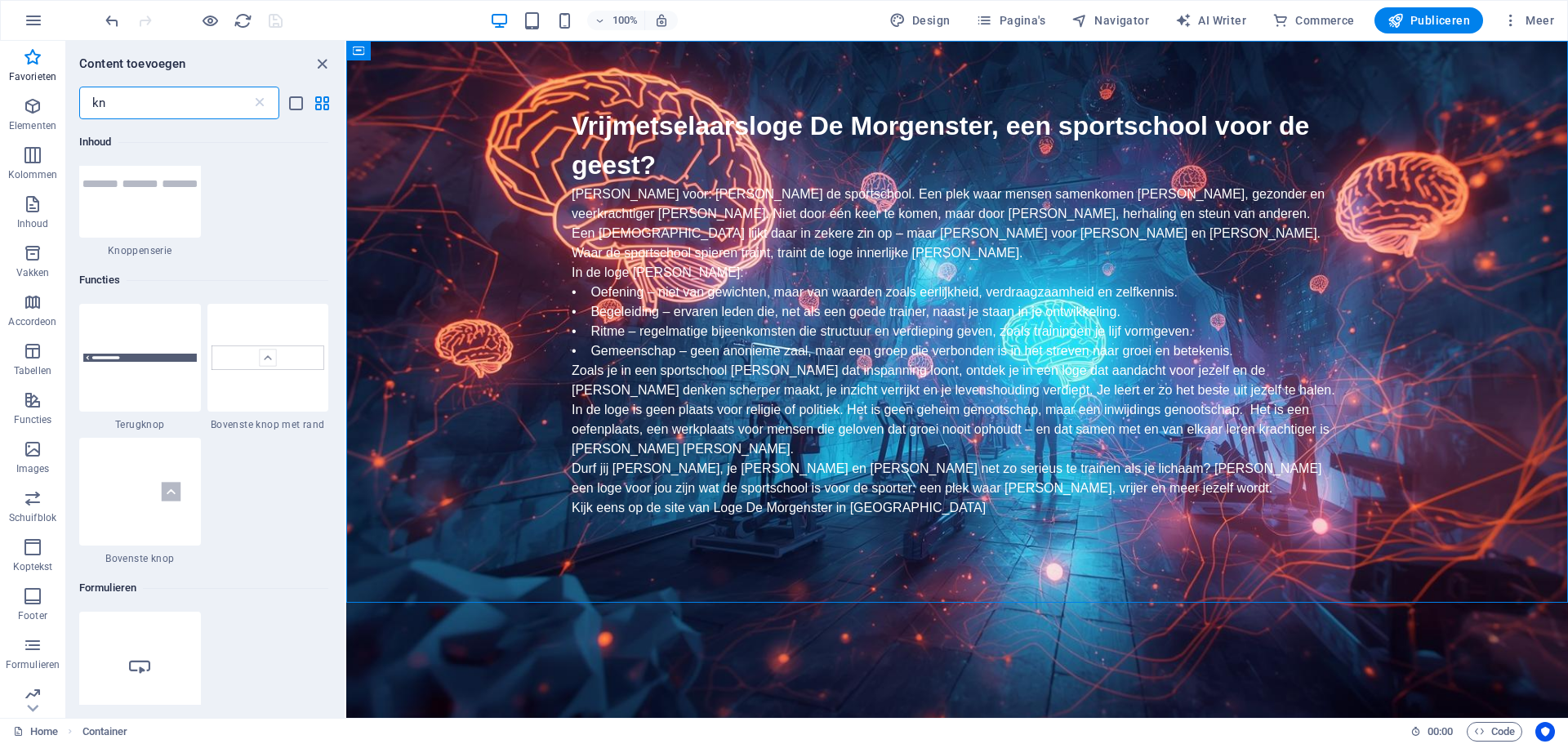
scroll to position [0, 0]
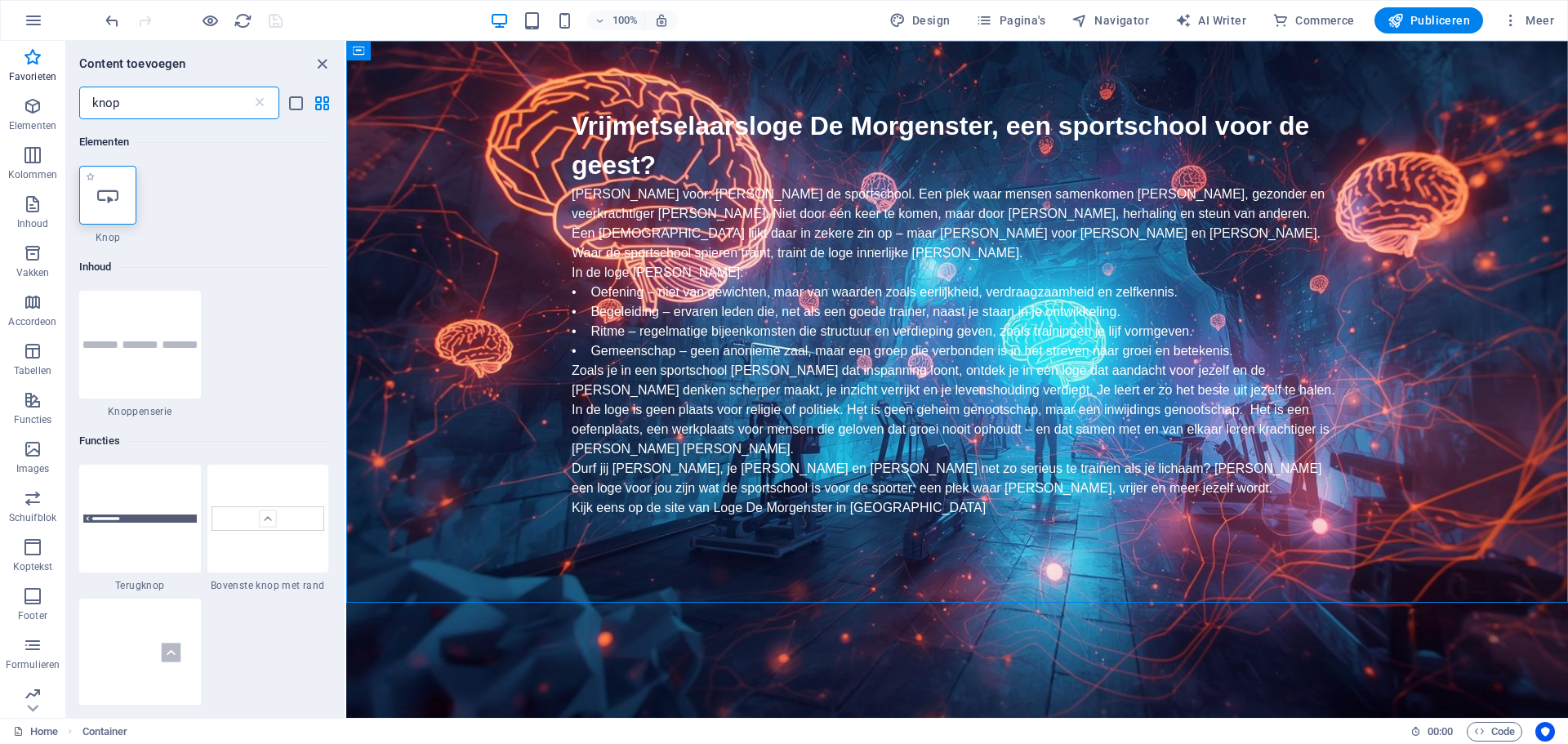
type input "knop"
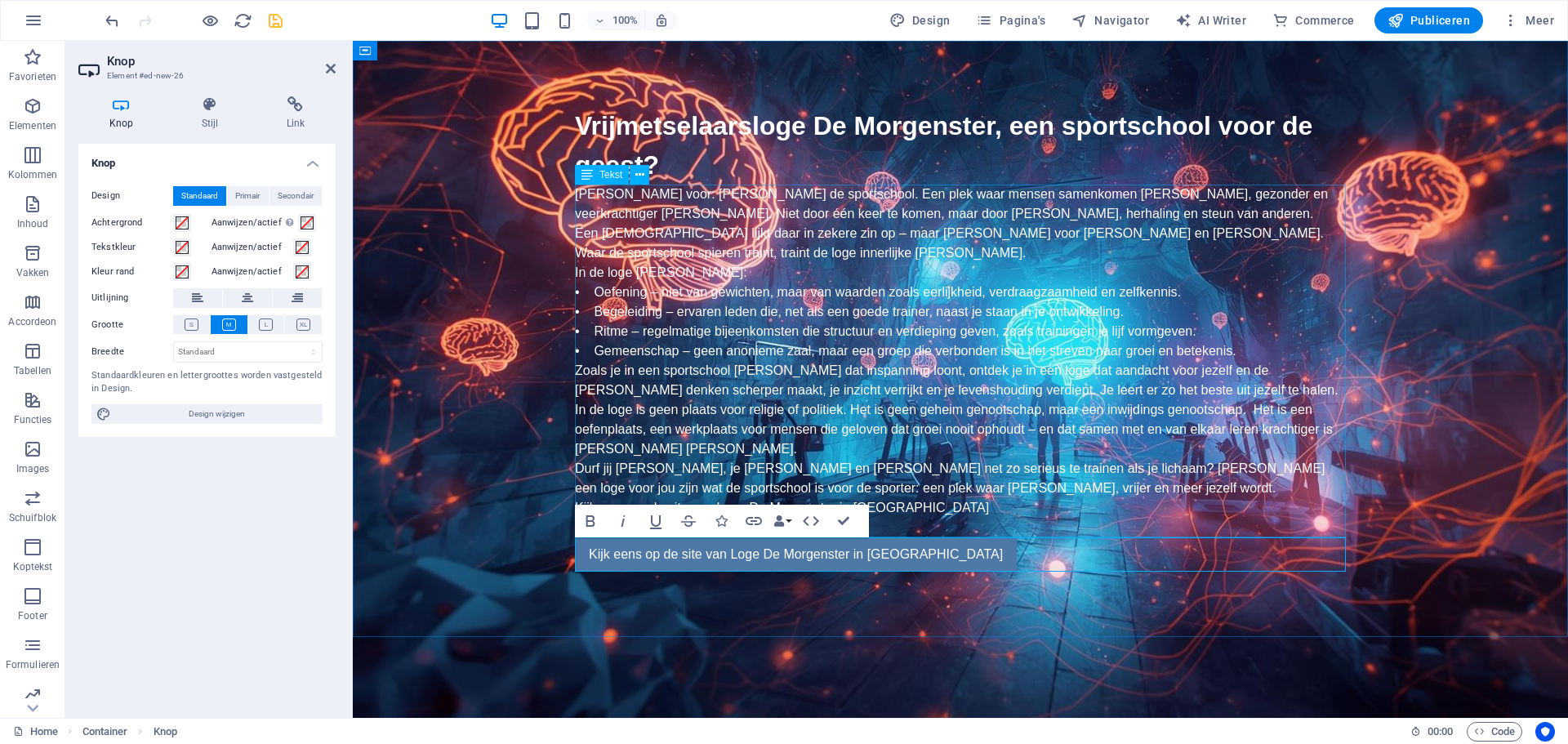
scroll to position [126, 3]
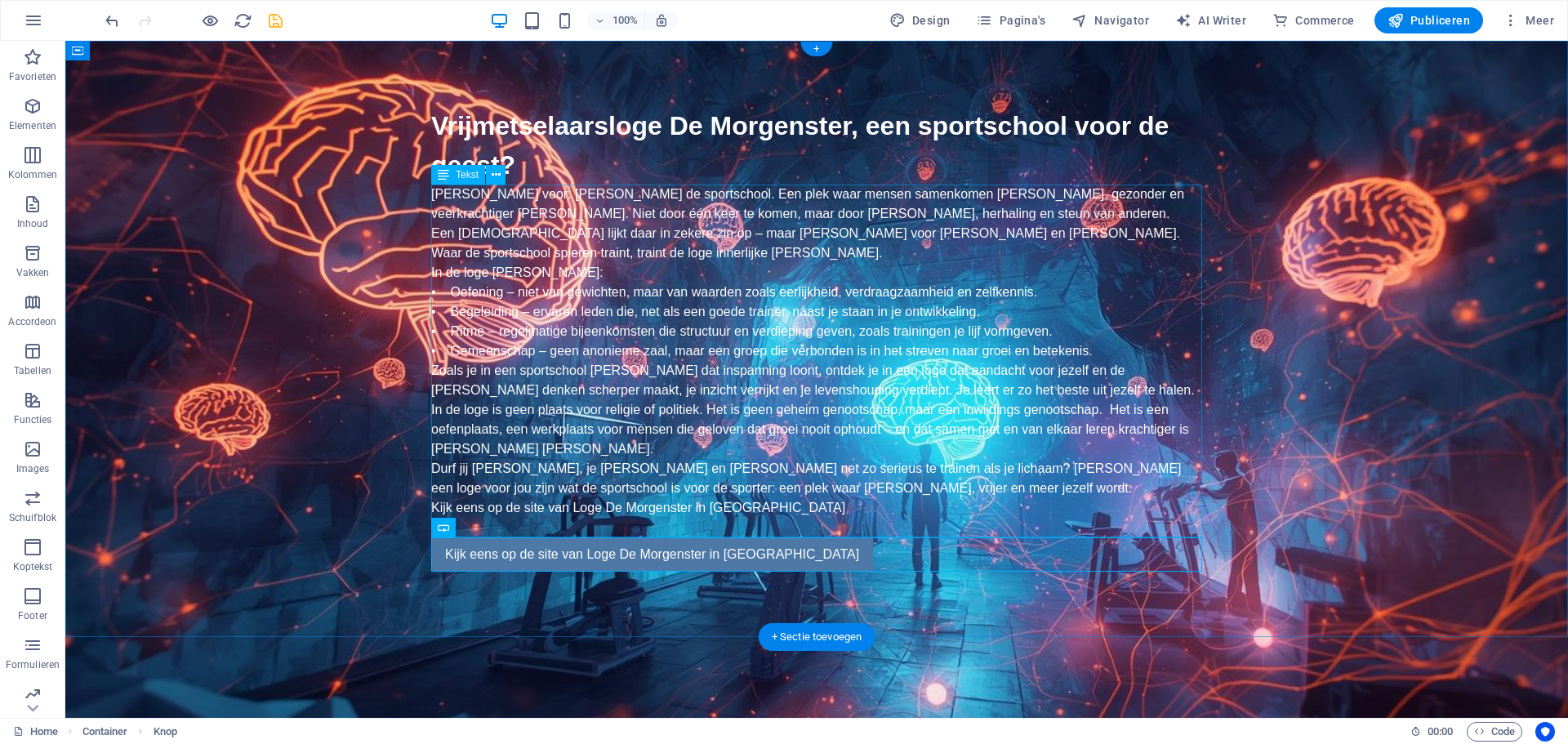
click at [745, 503] on div "Stel je voor: je kent de sportschool. Een plek waar mensen samenkomen om sterke…" at bounding box center [816, 361] width 771 height 353
click at [760, 504] on div "Stel je voor: je kent de sportschool. Een plek waar mensen samenkomen om sterke…" at bounding box center [816, 361] width 771 height 353
click at [755, 505] on div "Stel je voor: je kent de sportschool. Een plek waar mensen samenkomen om sterke…" at bounding box center [816, 361] width 771 height 353
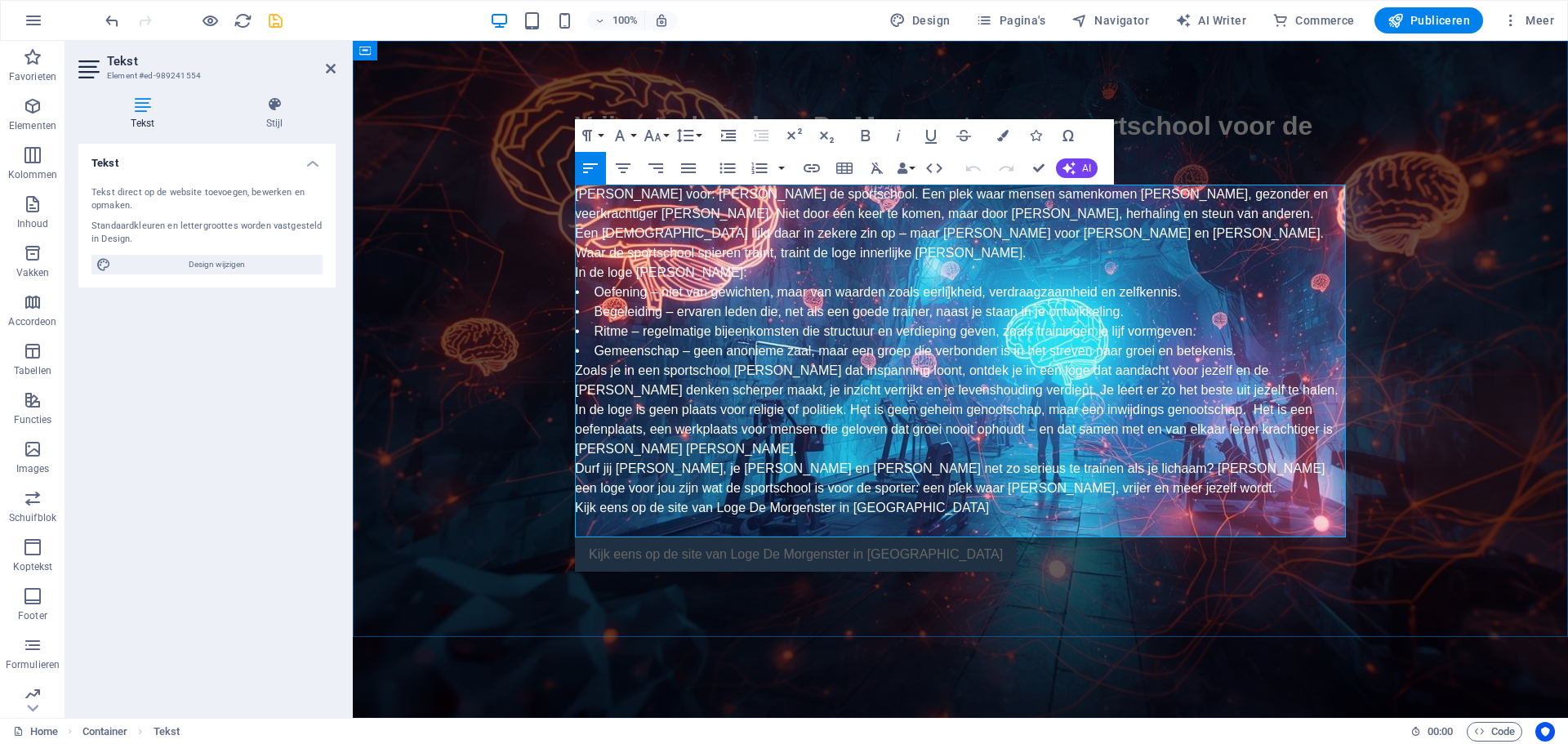
click at [765, 510] on span "Kijk eens op de site van Loge De Morgenster in [GEOGRAPHIC_DATA]" at bounding box center [782, 508] width 414 height 14
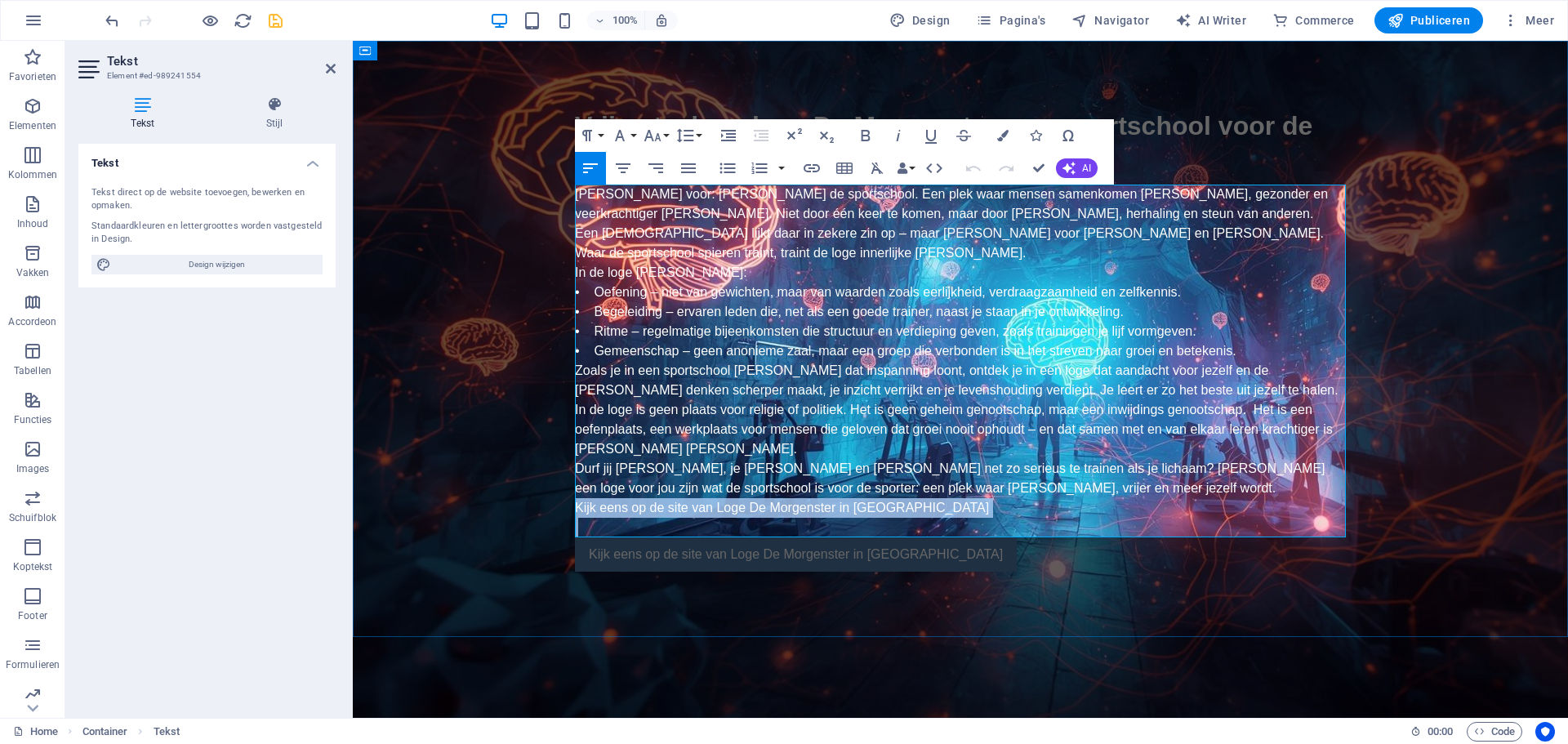
click at [765, 510] on span "Kijk eens op de site van Loge De Morgenster in [GEOGRAPHIC_DATA]" at bounding box center [782, 508] width 414 height 14
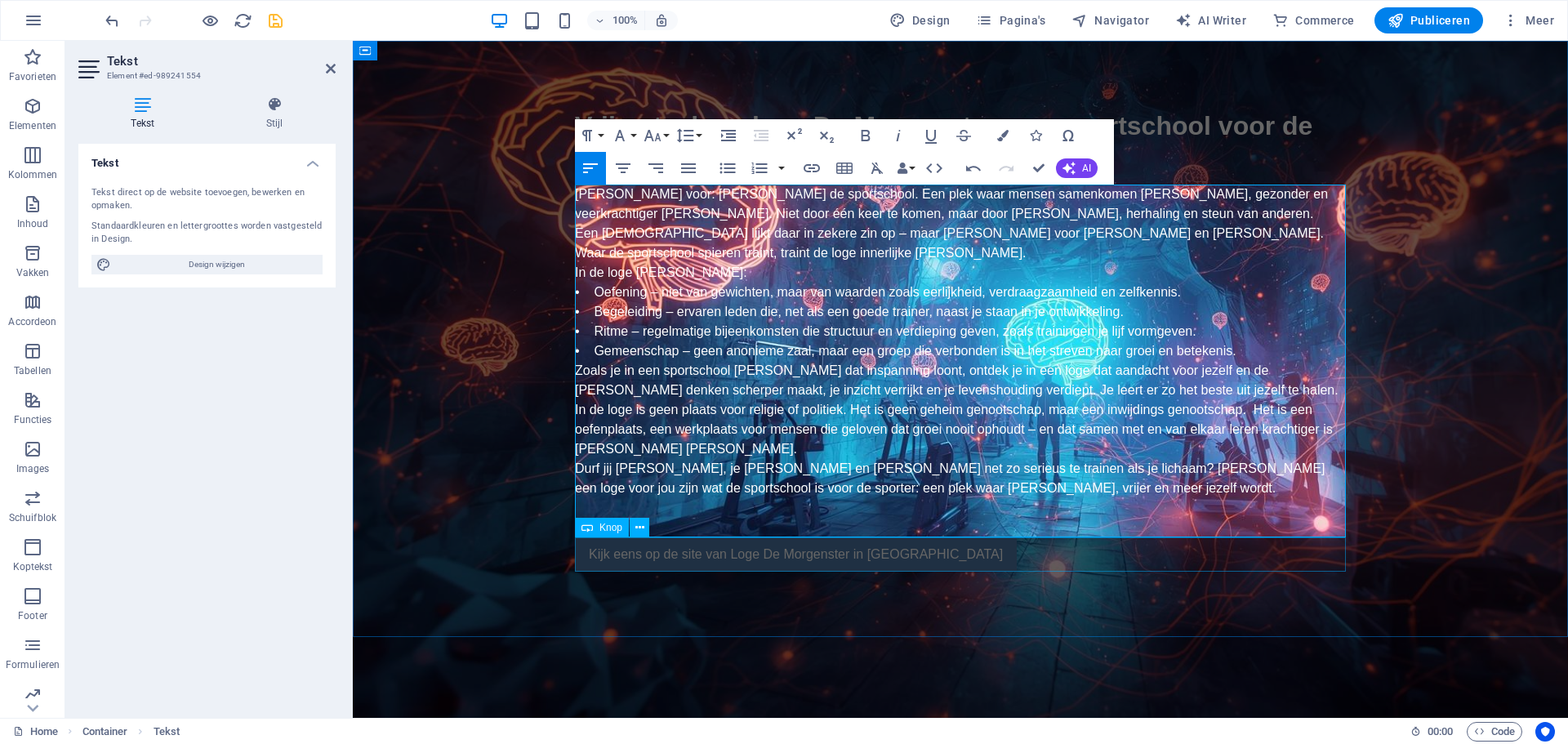
click at [784, 558] on div "Kijk eens op de site van Loge De Morgenster in [GEOGRAPHIC_DATA]" at bounding box center [961, 555] width 771 height 35
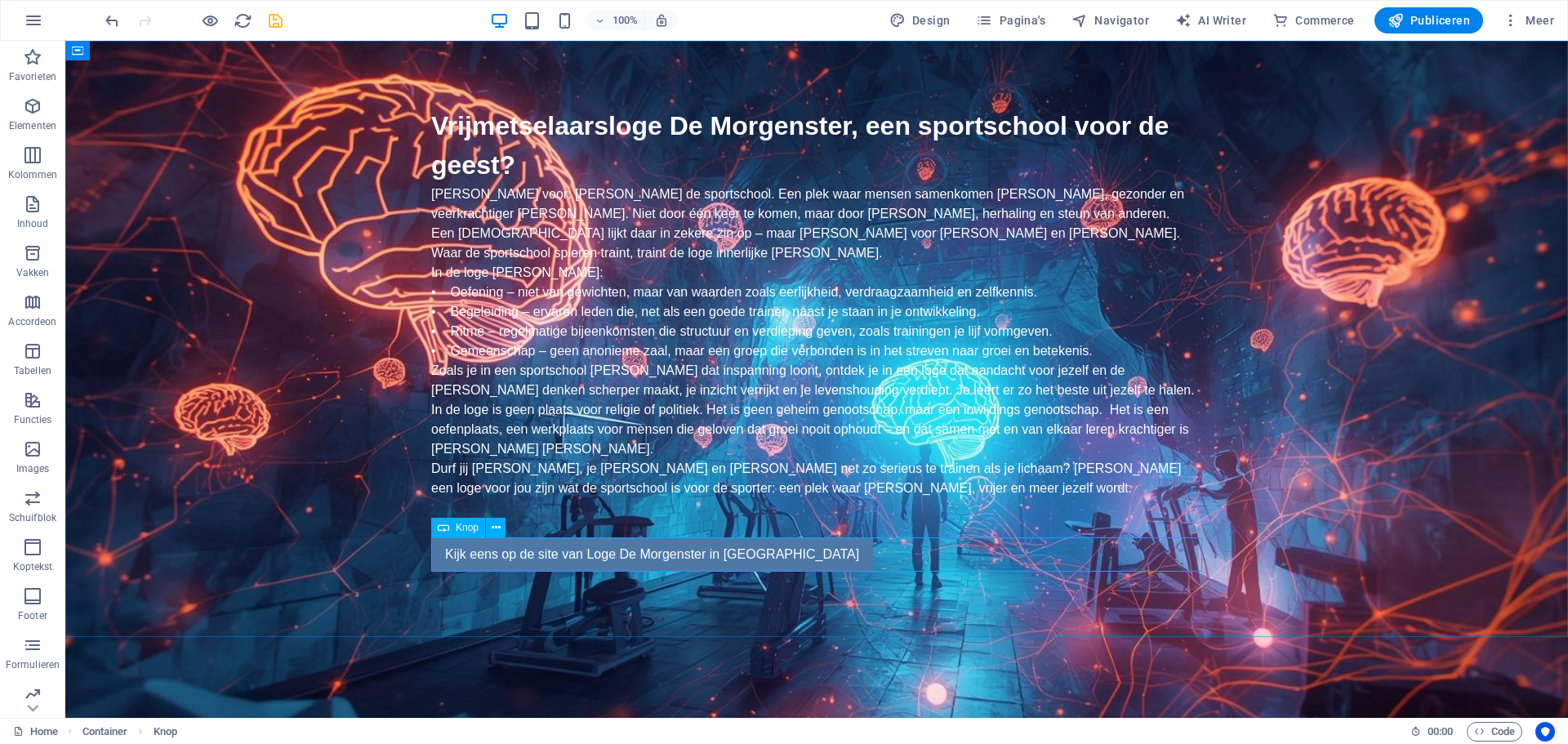
click at [471, 527] on span "Knop" at bounding box center [467, 527] width 22 height 10
click at [498, 527] on icon at bounding box center [496, 528] width 9 height 17
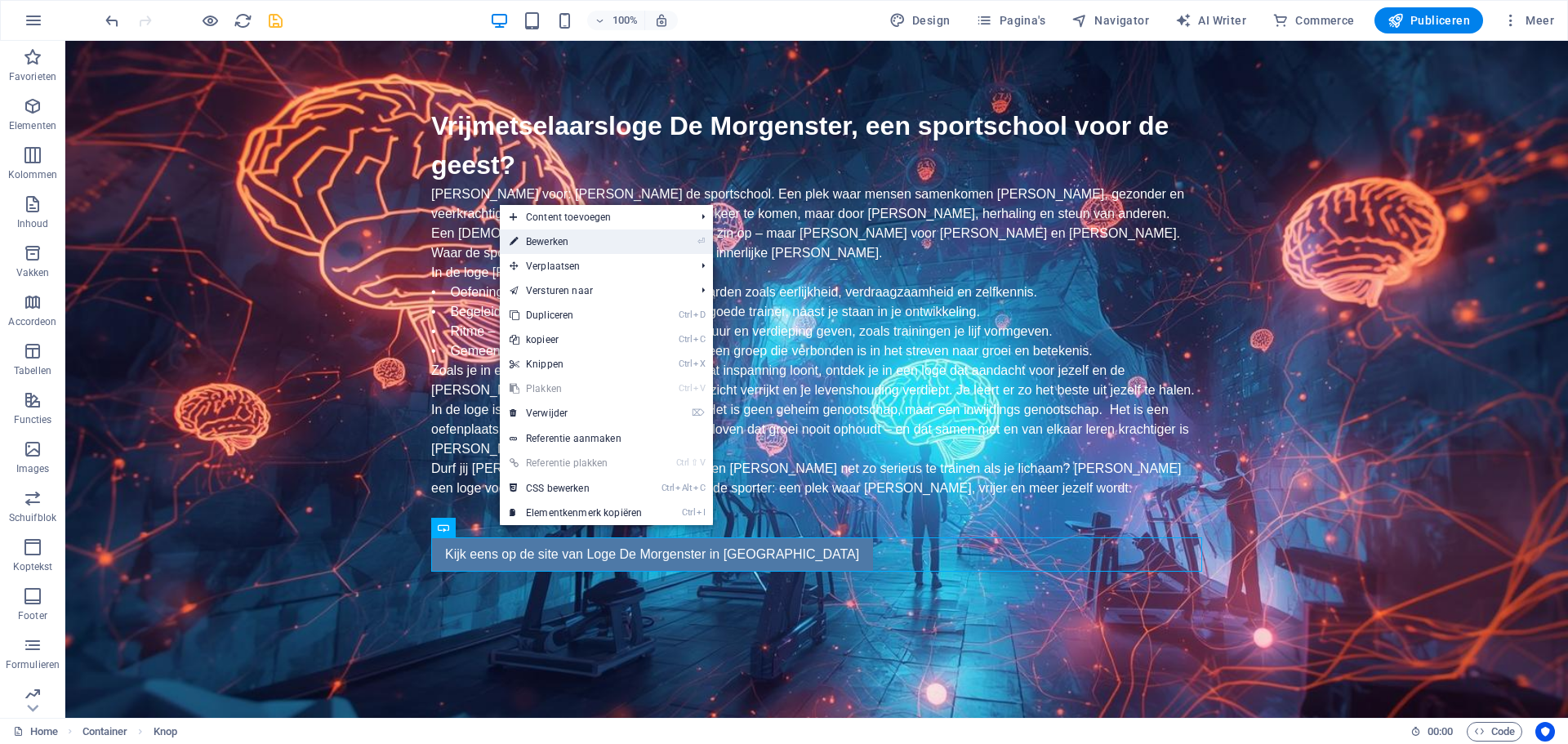
click at [554, 239] on link "⏎ Bewerken" at bounding box center [576, 242] width 152 height 24
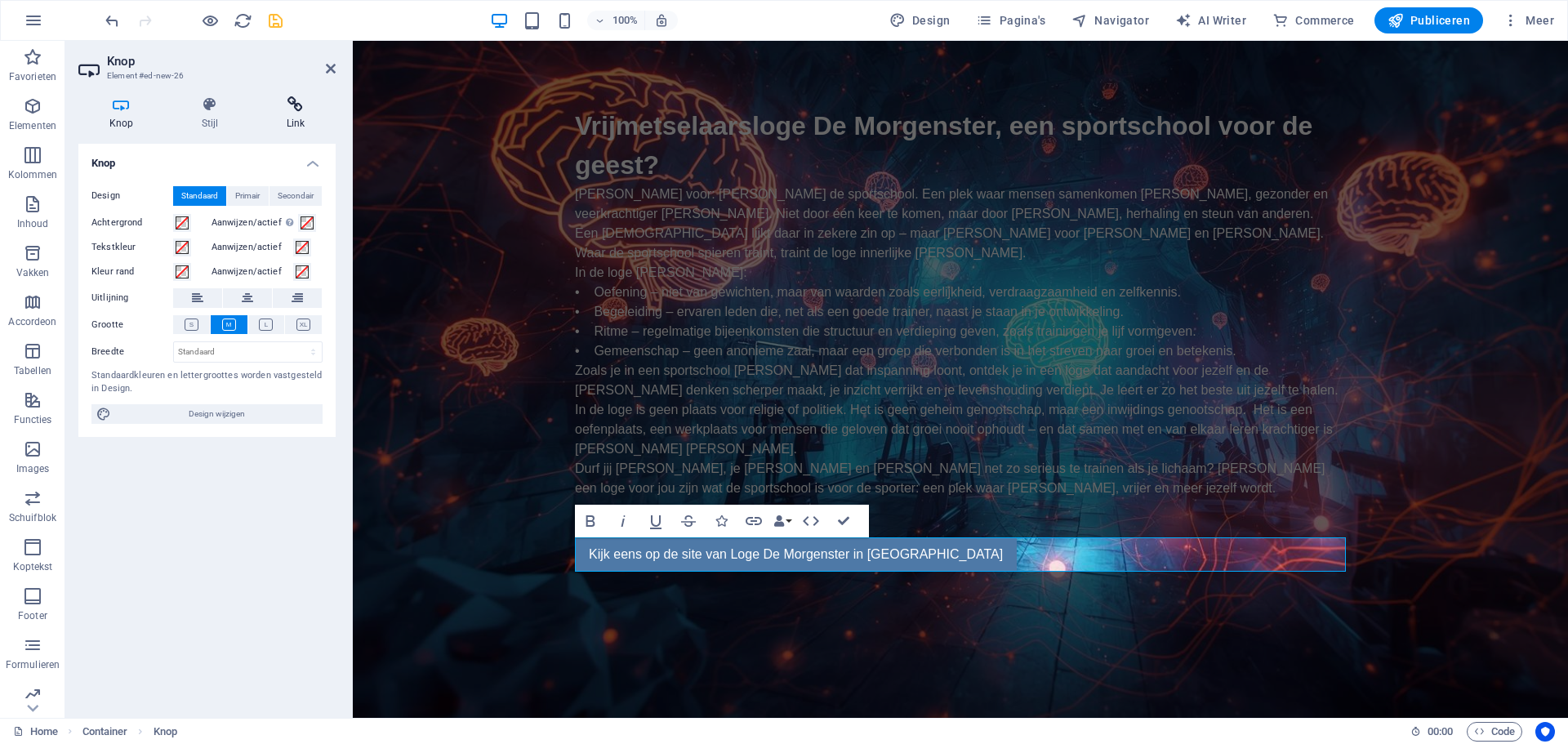
click at [291, 105] on icon at bounding box center [295, 105] width 80 height 16
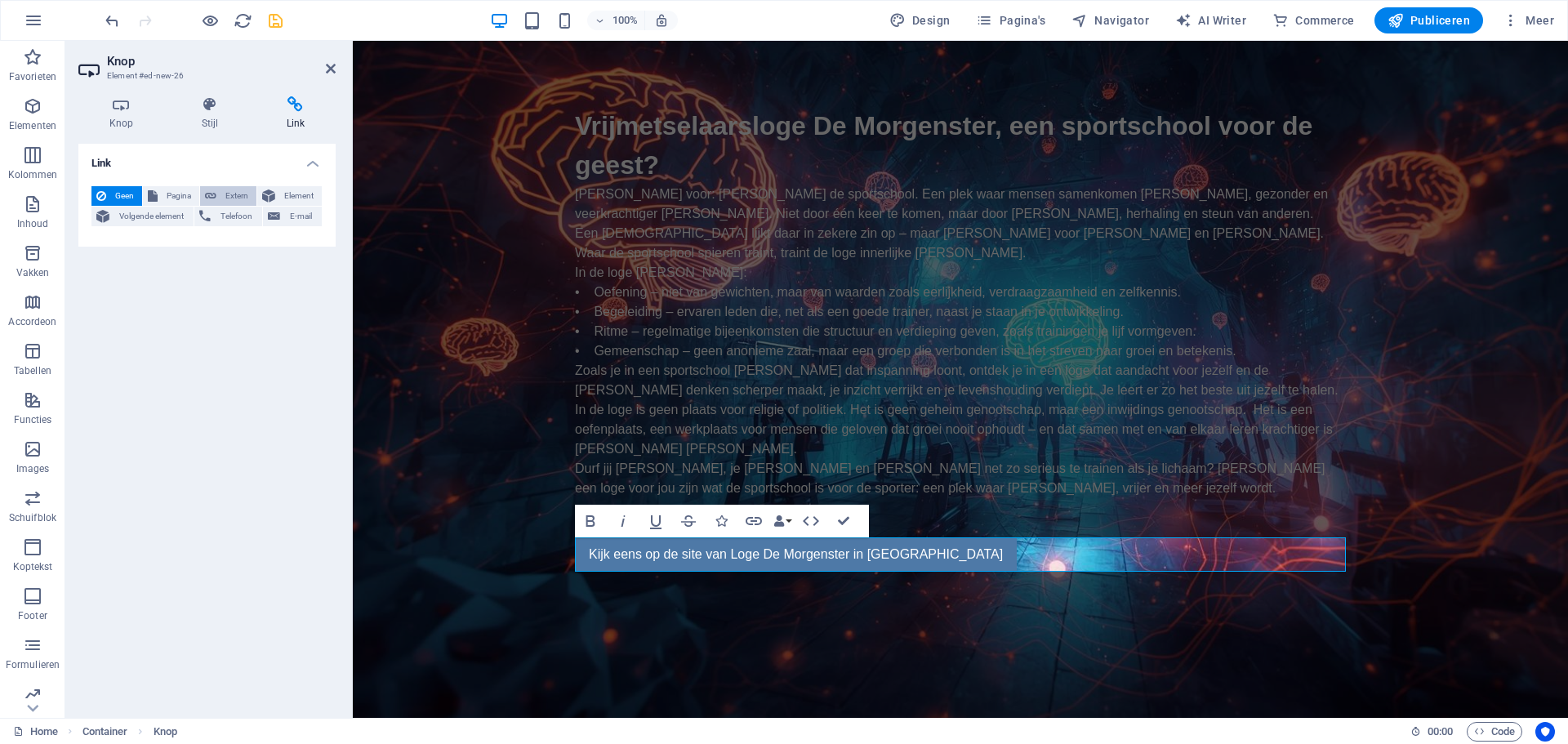
click at [221, 188] on span "Extern" at bounding box center [236, 196] width 30 height 20
select select "blank"
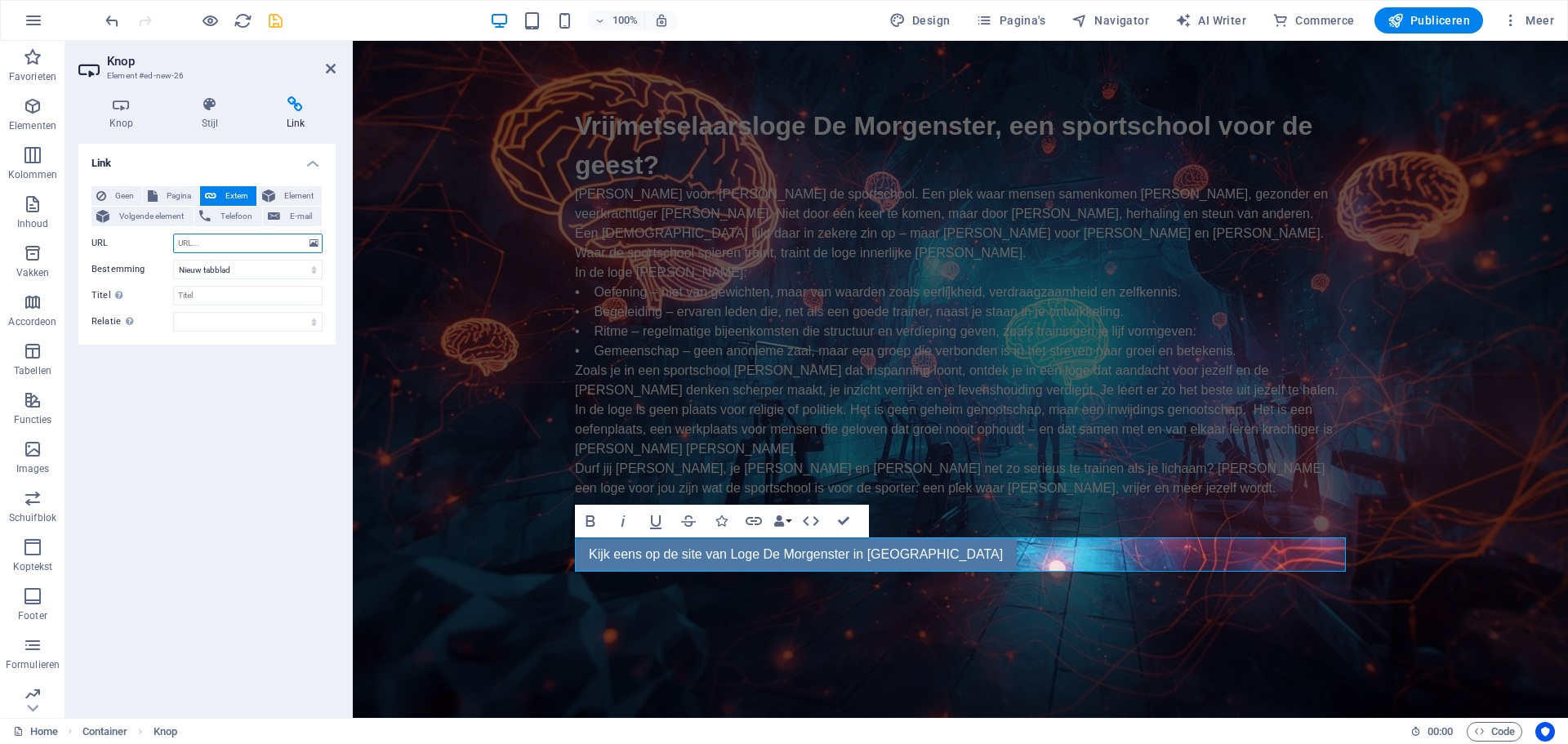
paste input "https://www.logedemorgenster.nl/"
type input "https://www.logedemorgenster.nl/"
click at [211, 292] on input "Titel Aanvullende linkomschrijving, mag niet gelijk zijn aan de linktekst. De t…" at bounding box center [247, 296] width 149 height 20
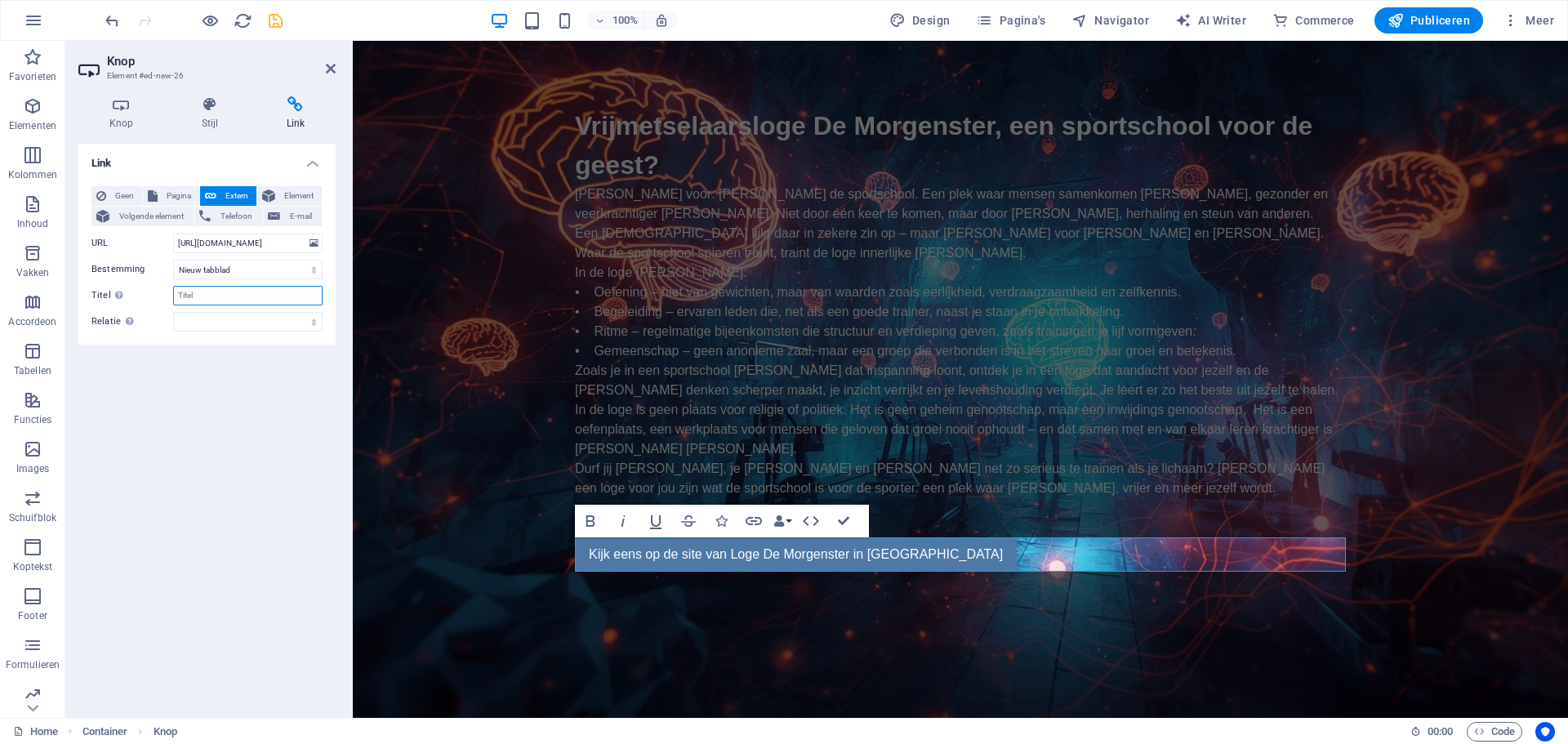
click at [211, 292] on input "Titel Aanvullende linkomschrijving, mag niet gelijk zijn aan de linktekst. De t…" at bounding box center [247, 296] width 149 height 20
type input "Loge de morgenster Alkmaar nr. 247"
click at [229, 411] on div "Link Geen Pagina Extern Element Volgende element Telefoon E-mail Pagina Home El…" at bounding box center [207, 423] width 257 height 561
click at [1423, 21] on span "Publiceren" at bounding box center [1428, 20] width 82 height 16
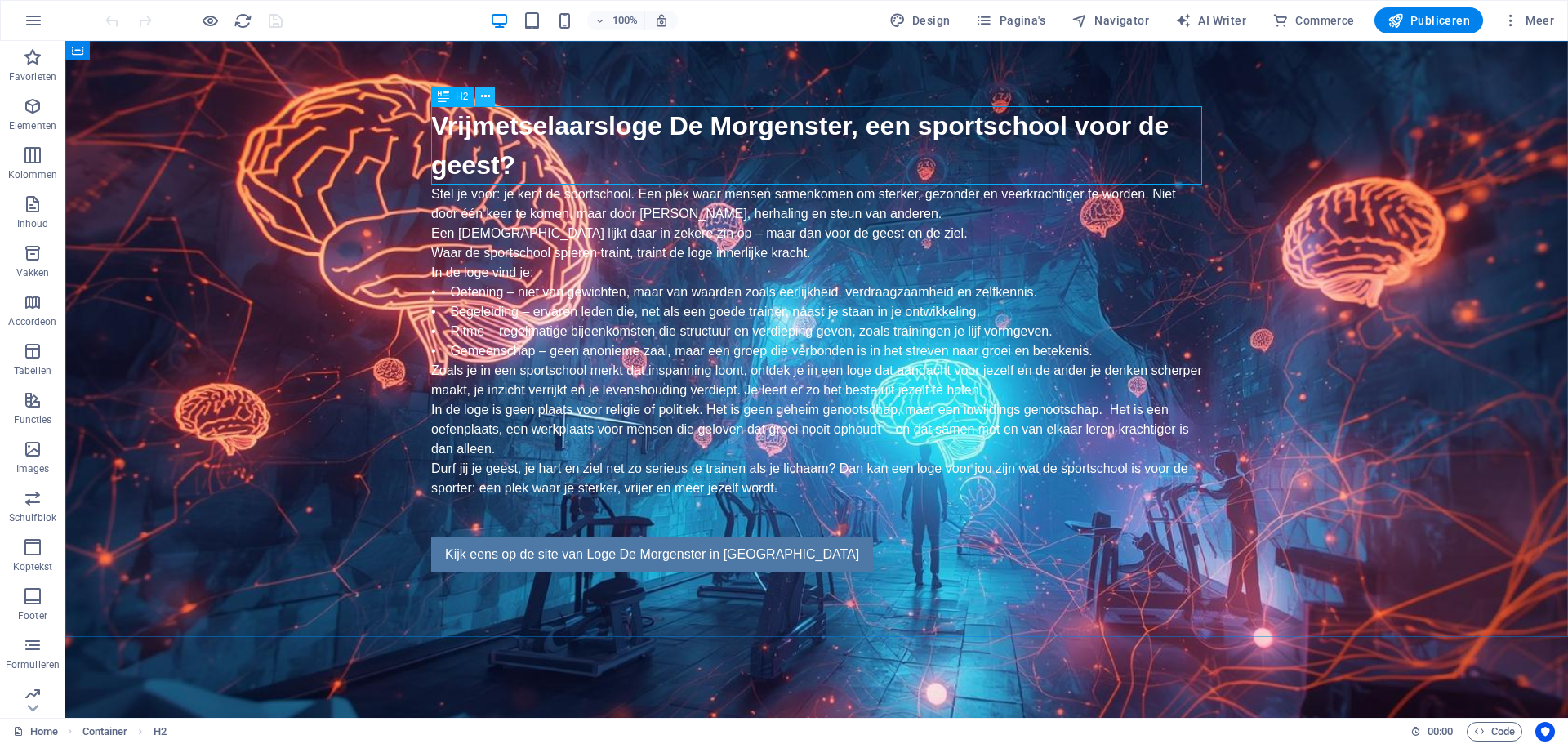
click at [483, 96] on icon at bounding box center [486, 97] width 9 height 17
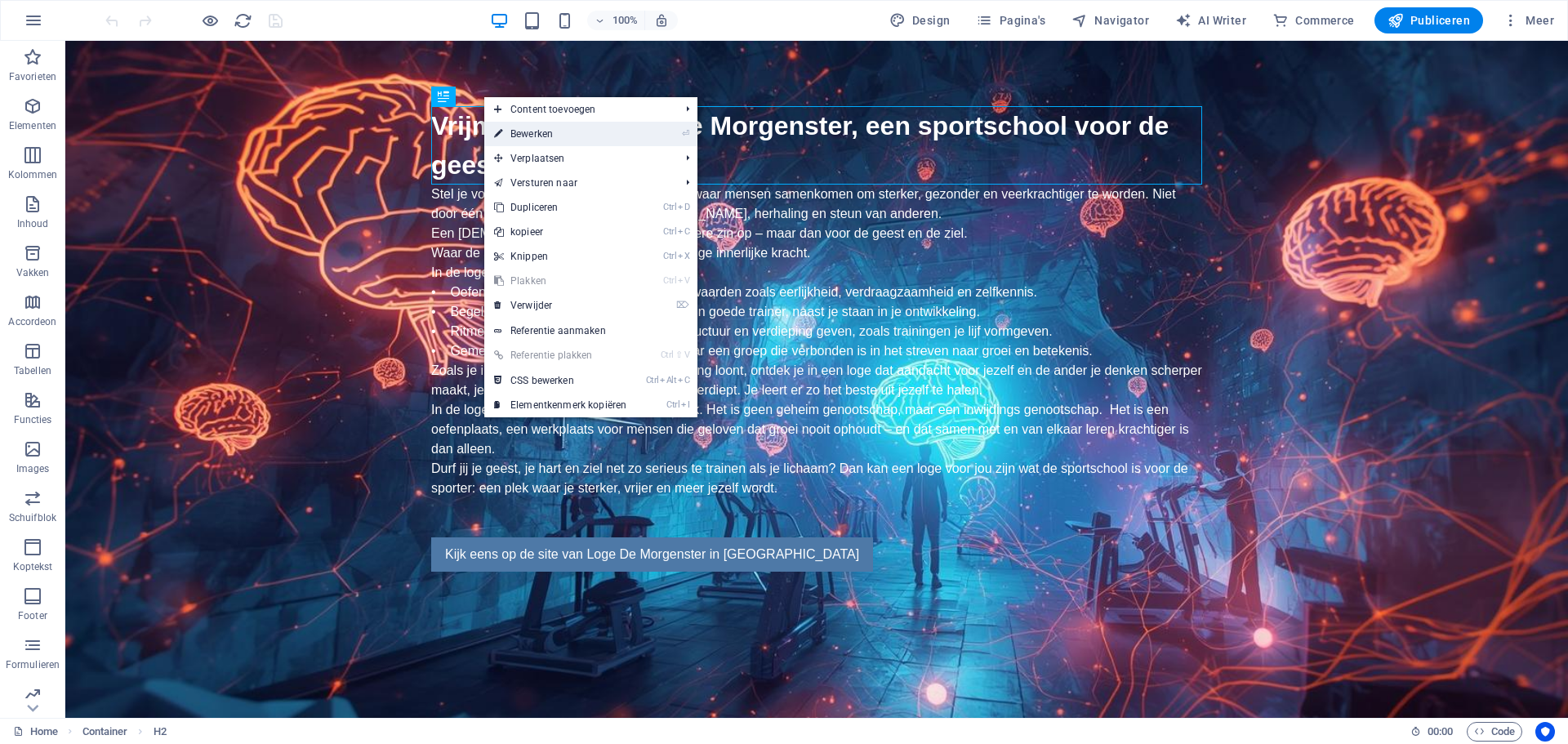
click at [523, 131] on link "⏎ Bewerken" at bounding box center [561, 134] width 152 height 24
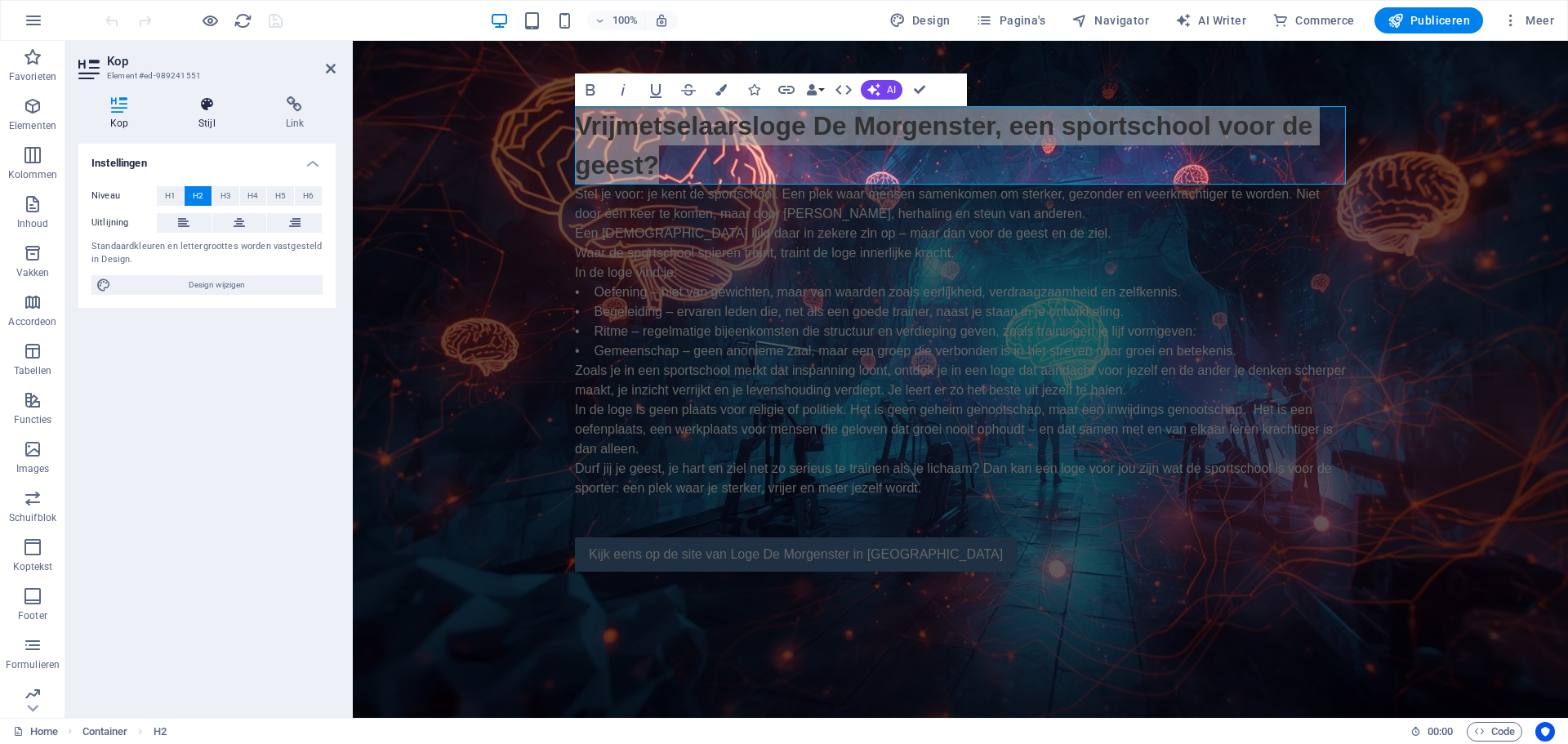
click at [202, 115] on h4 "Stijl" at bounding box center [210, 114] width 86 height 35
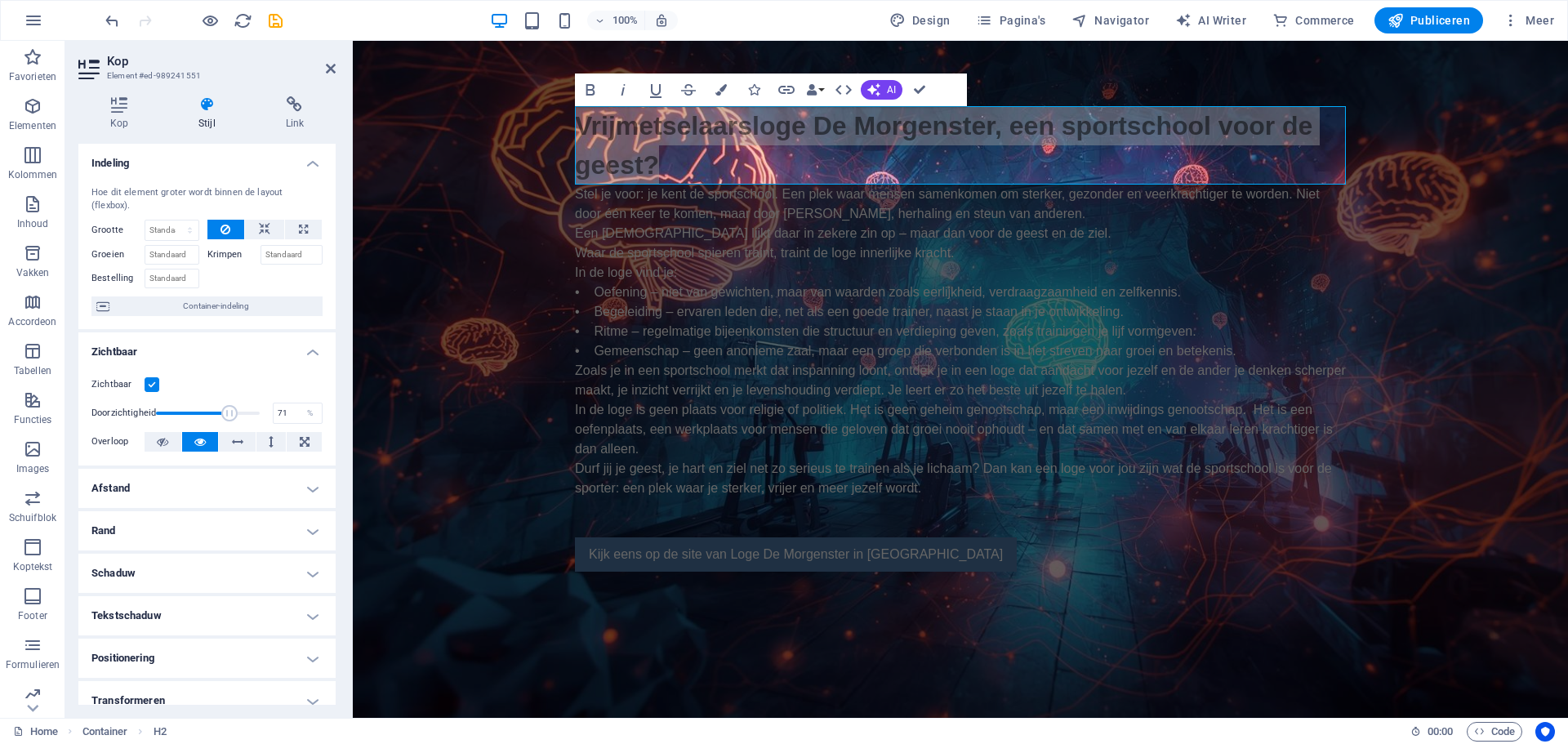
type input "70"
drag, startPoint x: 257, startPoint y: 410, endPoint x: 226, endPoint y: 411, distance: 31.0
click at [226, 411] on span at bounding box center [228, 413] width 16 height 16
click at [294, 226] on button at bounding box center [303, 229] width 37 height 20
type input "100"
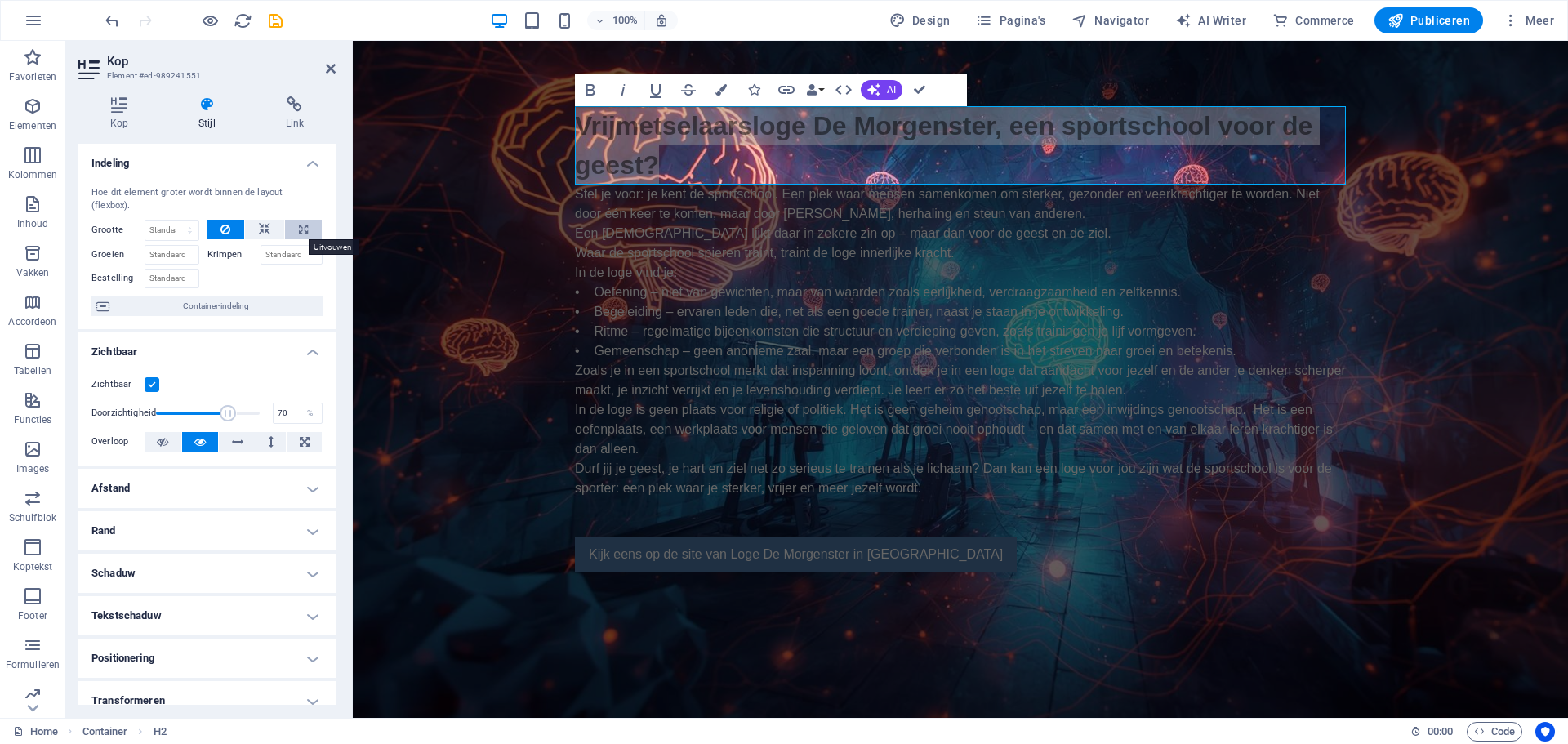
select select "%"
click at [294, 226] on button at bounding box center [303, 229] width 37 height 20
click at [224, 229] on icon at bounding box center [225, 229] width 10 height 20
select select "DISABLED_OPTION_VALUE"
click at [299, 222] on icon at bounding box center [303, 229] width 9 height 20
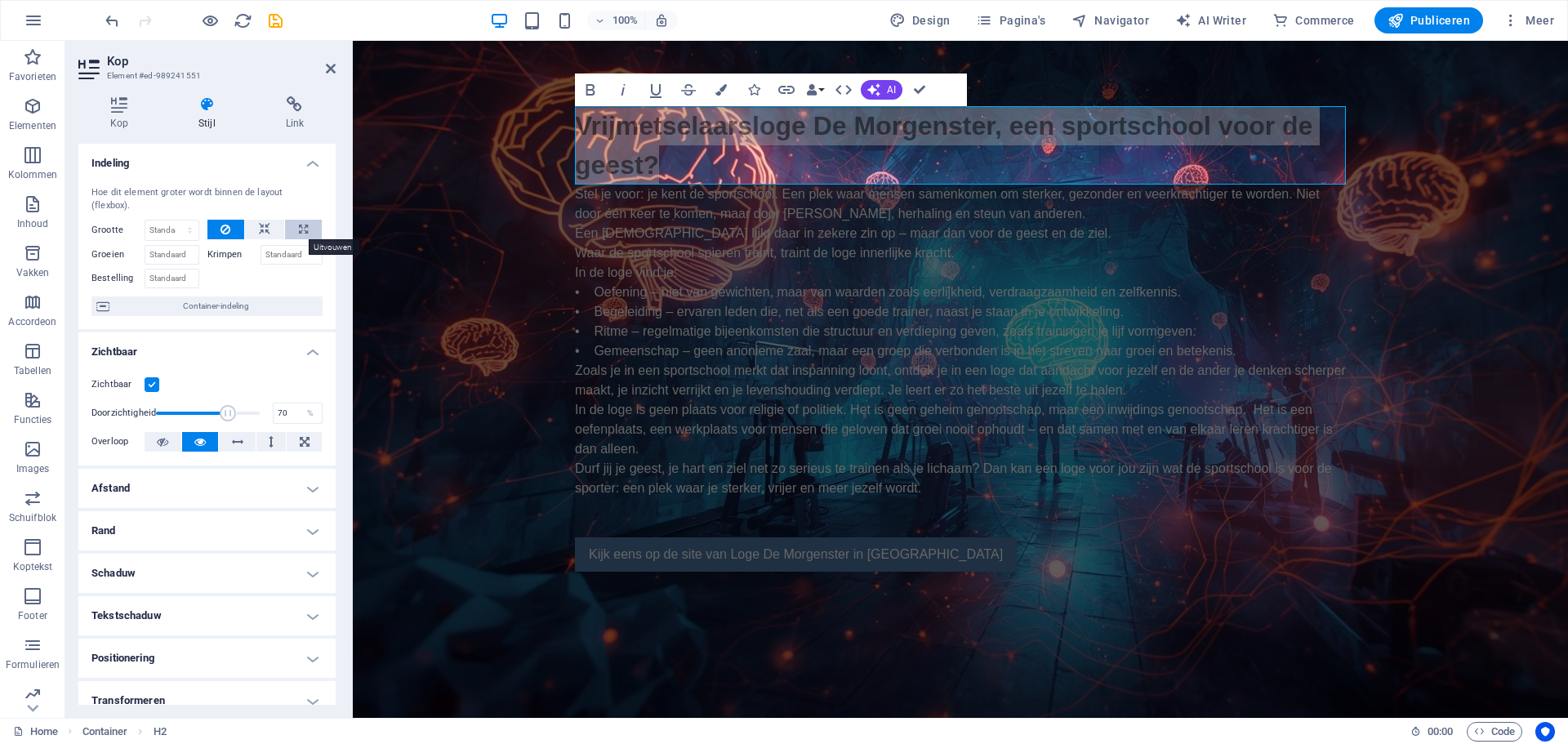
type input "100"
select select "%"
click at [220, 230] on icon at bounding box center [225, 229] width 10 height 20
select select "DISABLED_OPTION_VALUE"
click at [211, 306] on span "Container-indeling" at bounding box center [215, 306] width 203 height 20
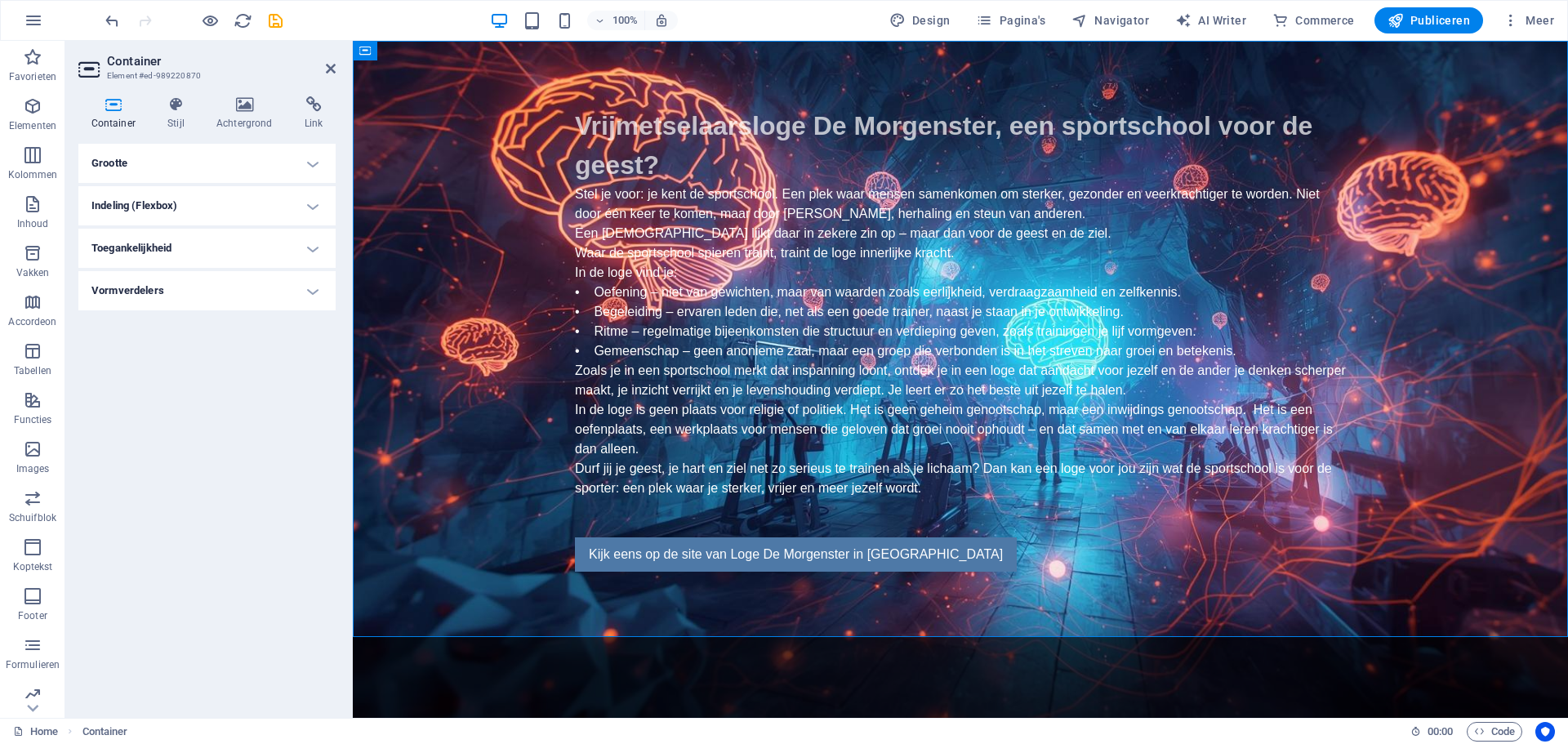
click at [159, 162] on h4 "Grootte" at bounding box center [207, 162] width 257 height 39
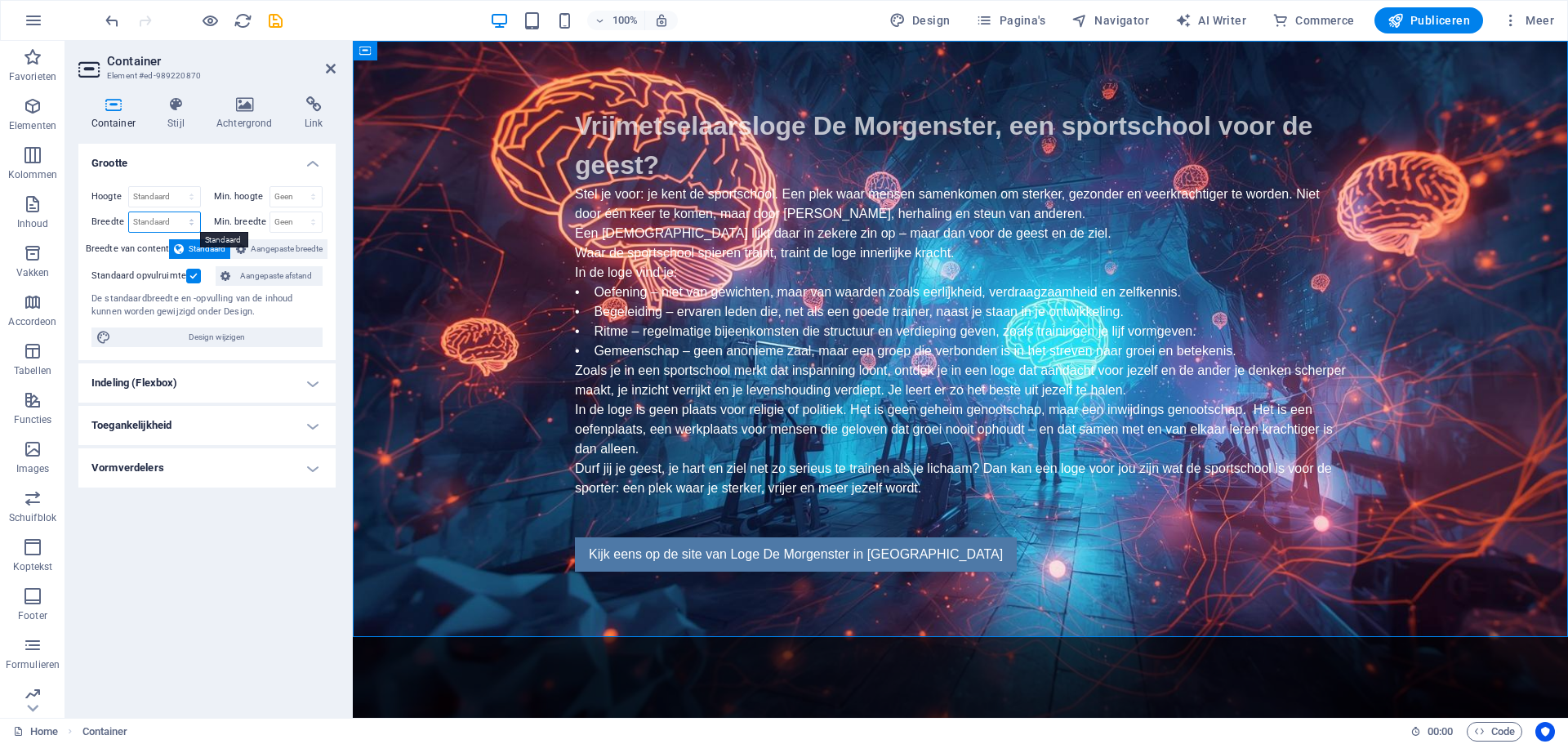
click at [179, 220] on select "Standaard px rem % em vh vw" at bounding box center [164, 222] width 71 height 20
select select "%"
click at [176, 213] on select "Standaard px rem % em vh vw" at bounding box center [164, 222] width 71 height 20
type input "100"
click at [225, 231] on div "Min. breedte Geen px rem % vh vw" at bounding box center [269, 222] width 110 height 22
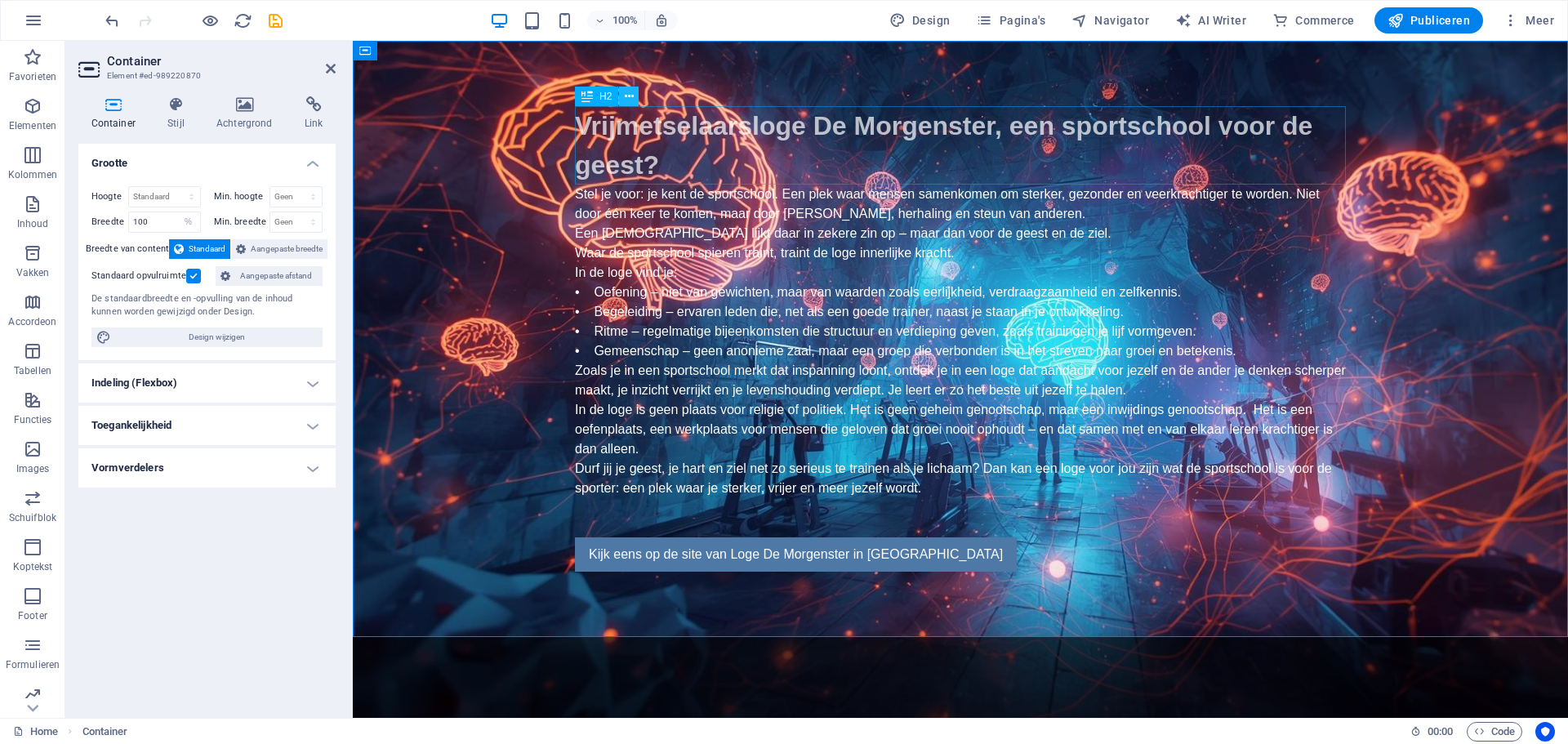
click at [629, 98] on icon at bounding box center [629, 97] width 9 height 17
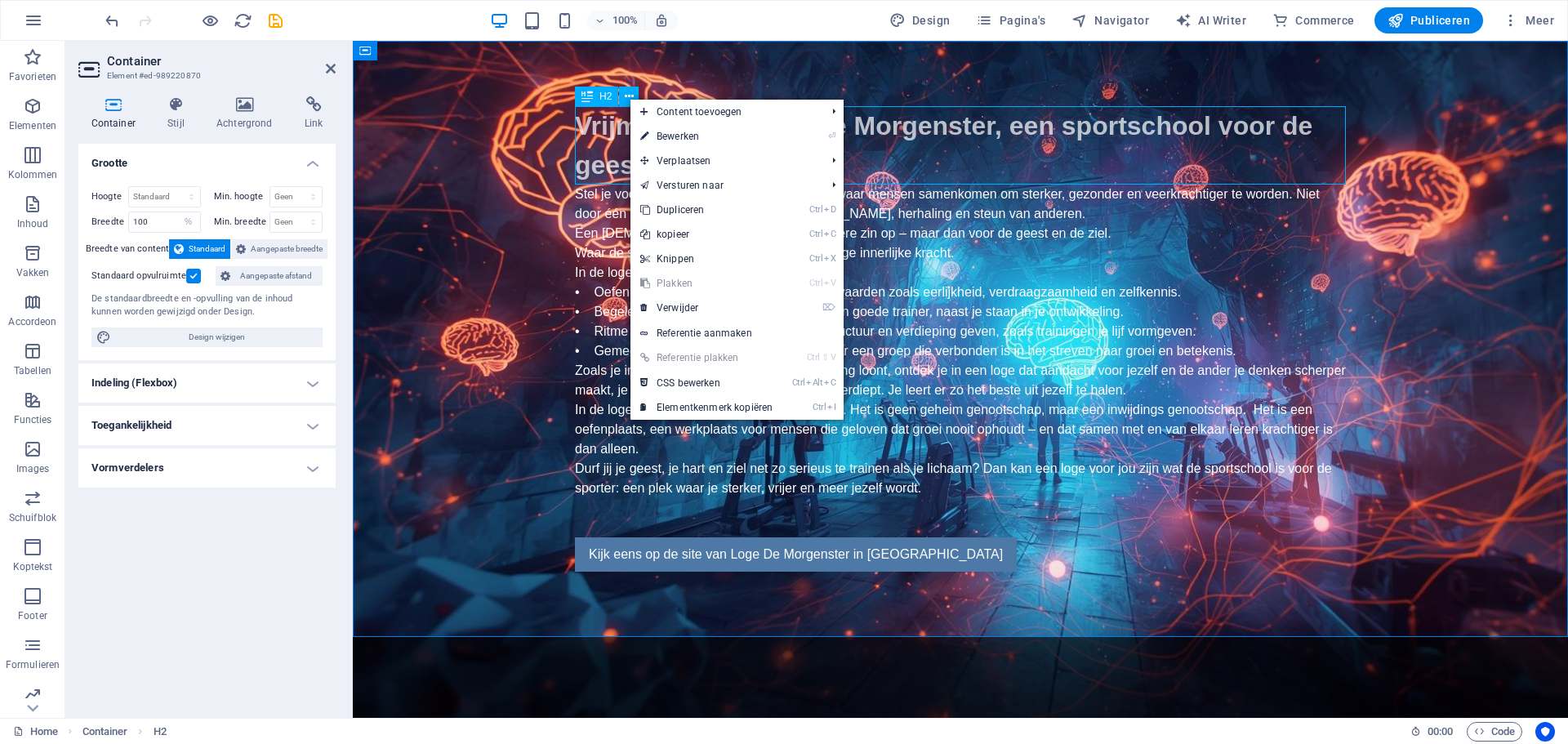
click at [617, 120] on div "Vrijmetselaarsloge De Morgenster, een sportschool voor de geest?" at bounding box center [961, 145] width 771 height 79
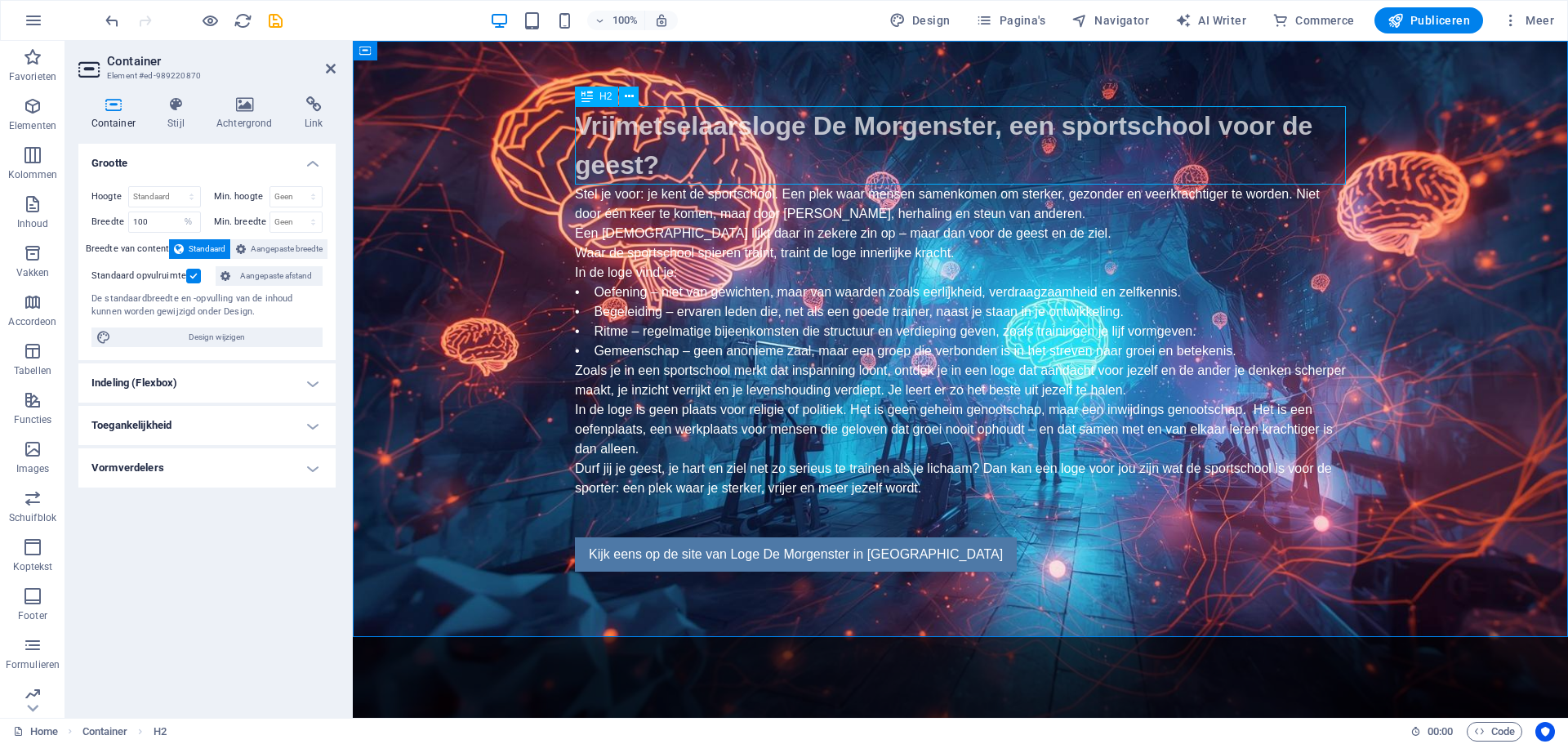
click at [624, 132] on div "Vrijmetselaarsloge De Morgenster, een sportschool voor de geest?" at bounding box center [961, 145] width 771 height 79
click at [631, 98] on icon at bounding box center [629, 97] width 9 height 17
click at [251, 246] on span "Aangepaste breedte" at bounding box center [286, 249] width 72 height 20
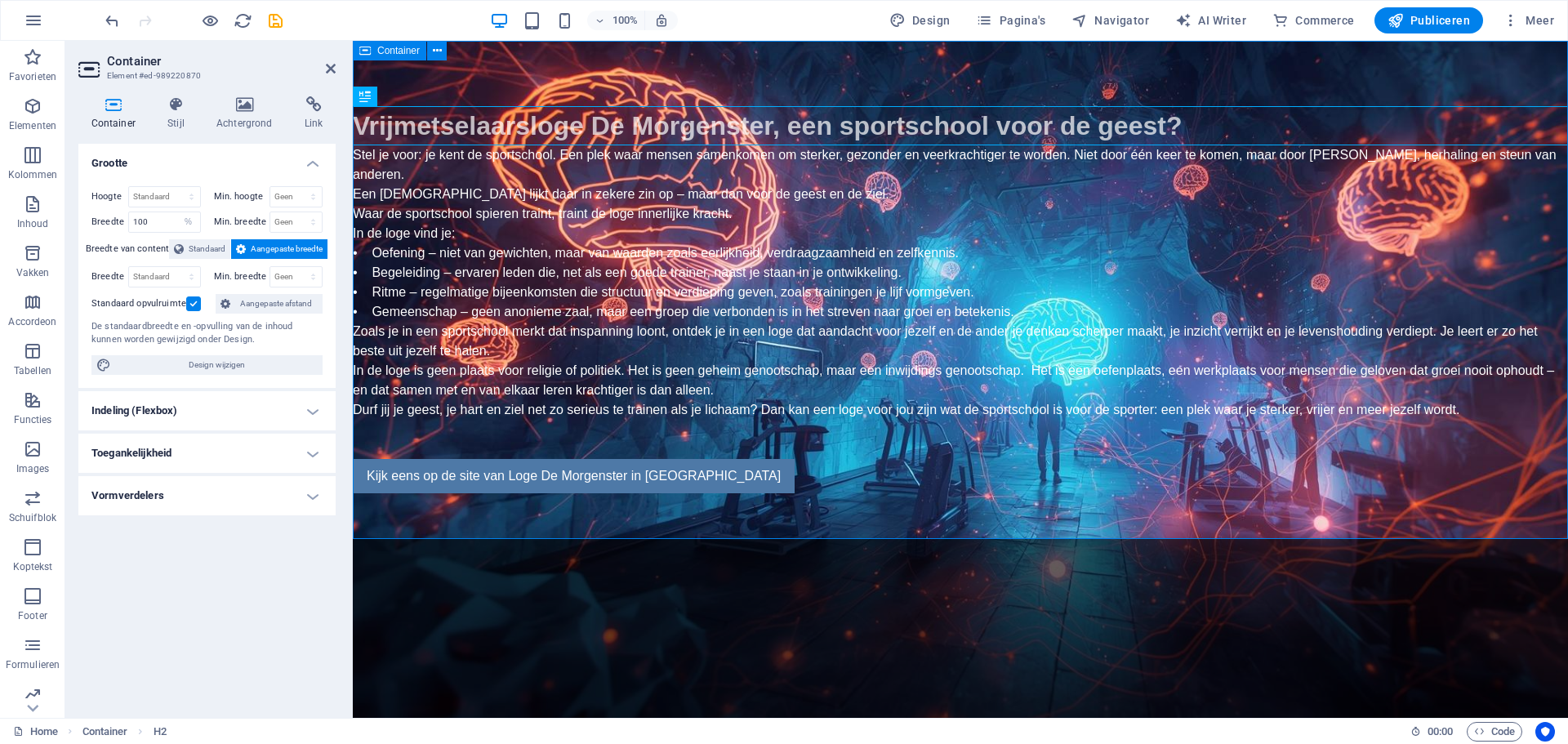
click at [384, 49] on span "Container" at bounding box center [398, 50] width 42 height 10
click at [436, 54] on icon at bounding box center [437, 51] width 9 height 17
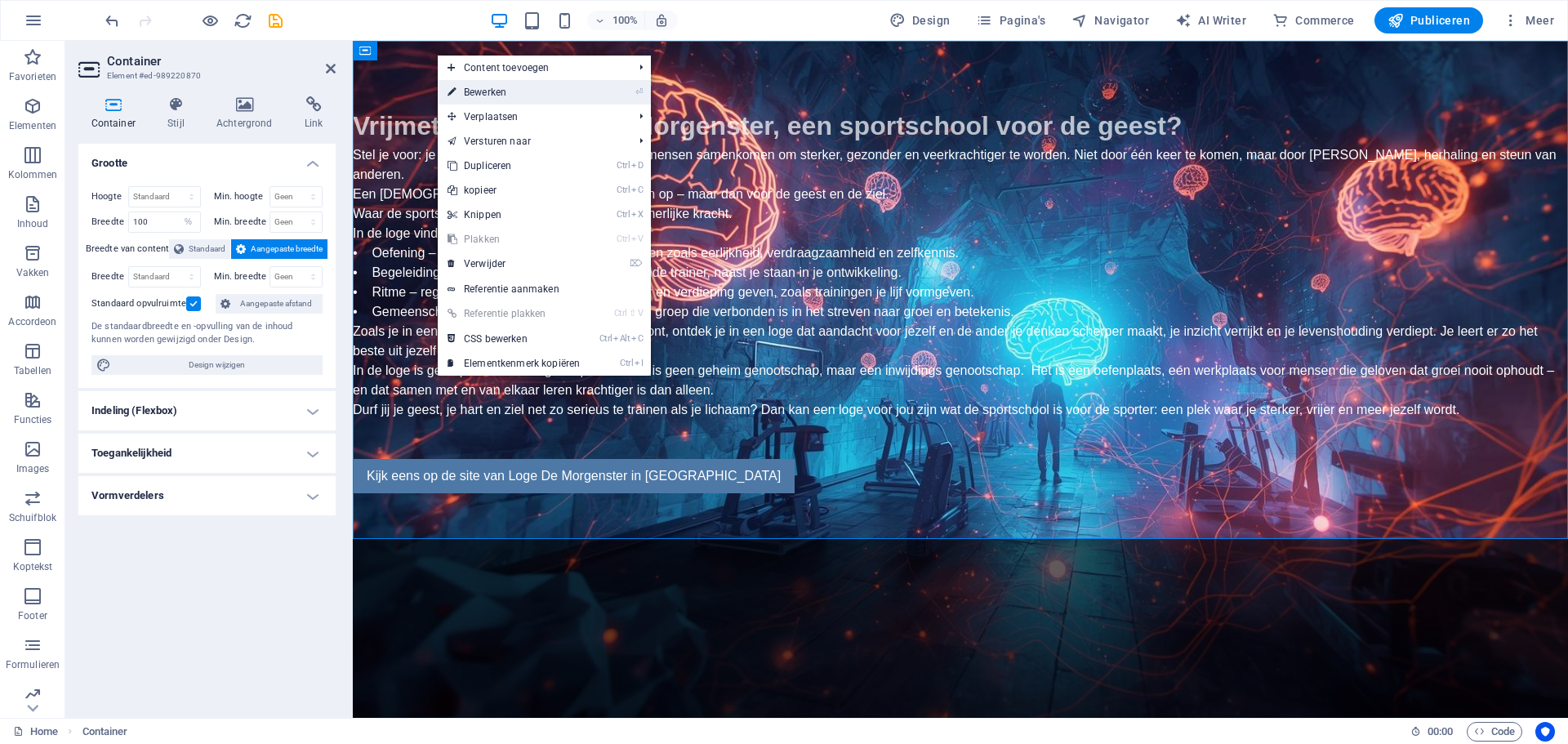
click at [460, 85] on link "⏎ Bewerken" at bounding box center [514, 92] width 152 height 24
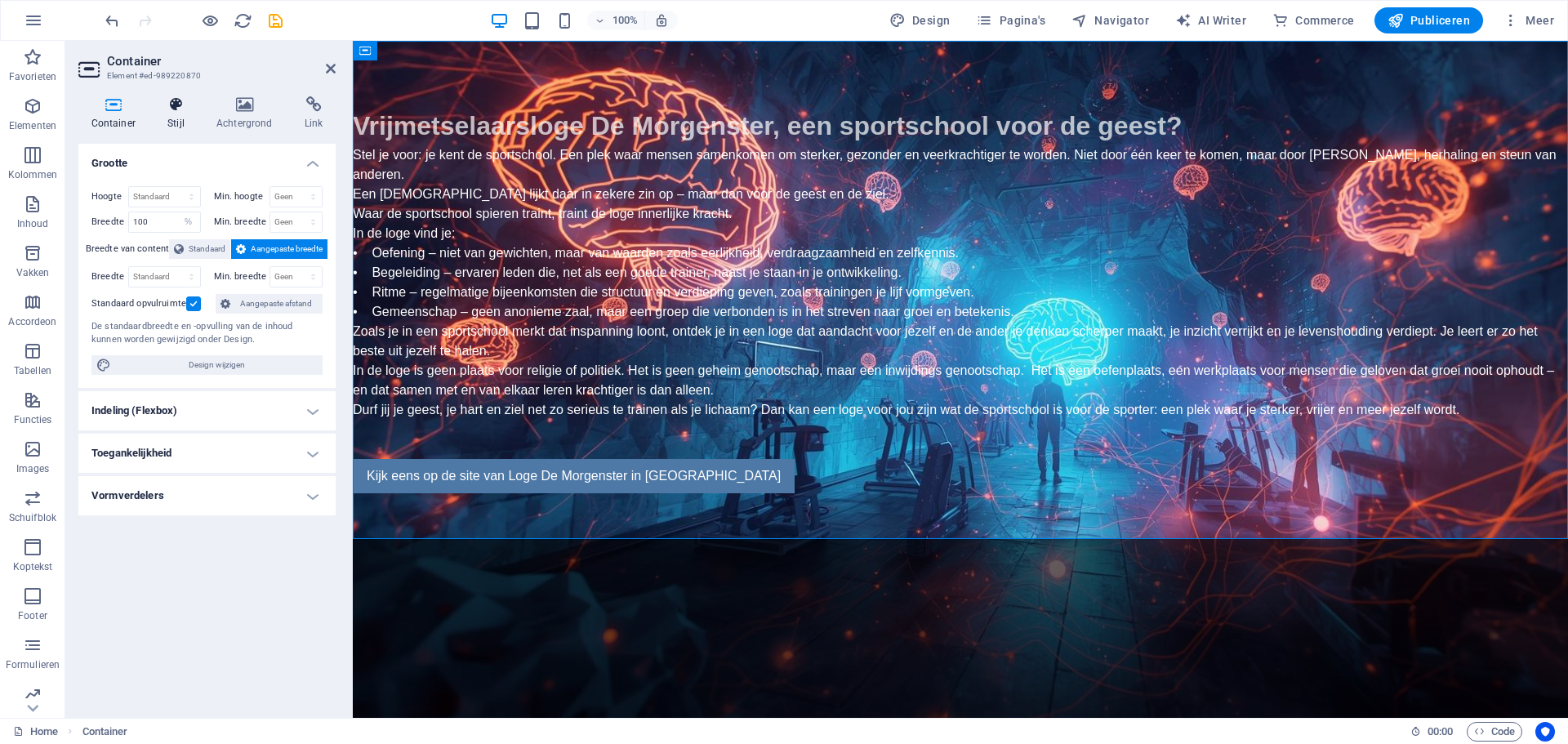
click at [180, 106] on icon at bounding box center [176, 105] width 42 height 16
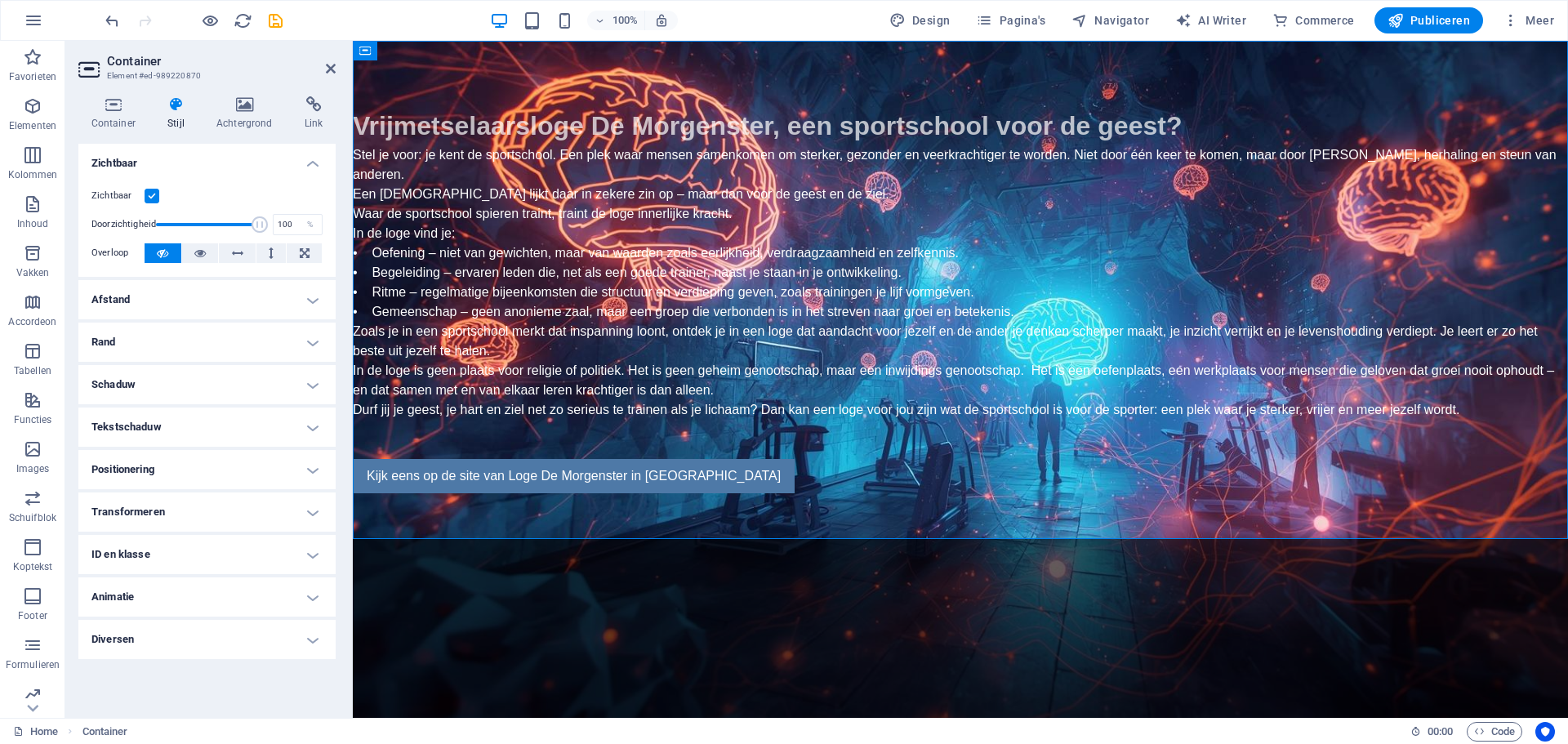
click at [146, 302] on h4 "Afstand" at bounding box center [207, 299] width 257 height 39
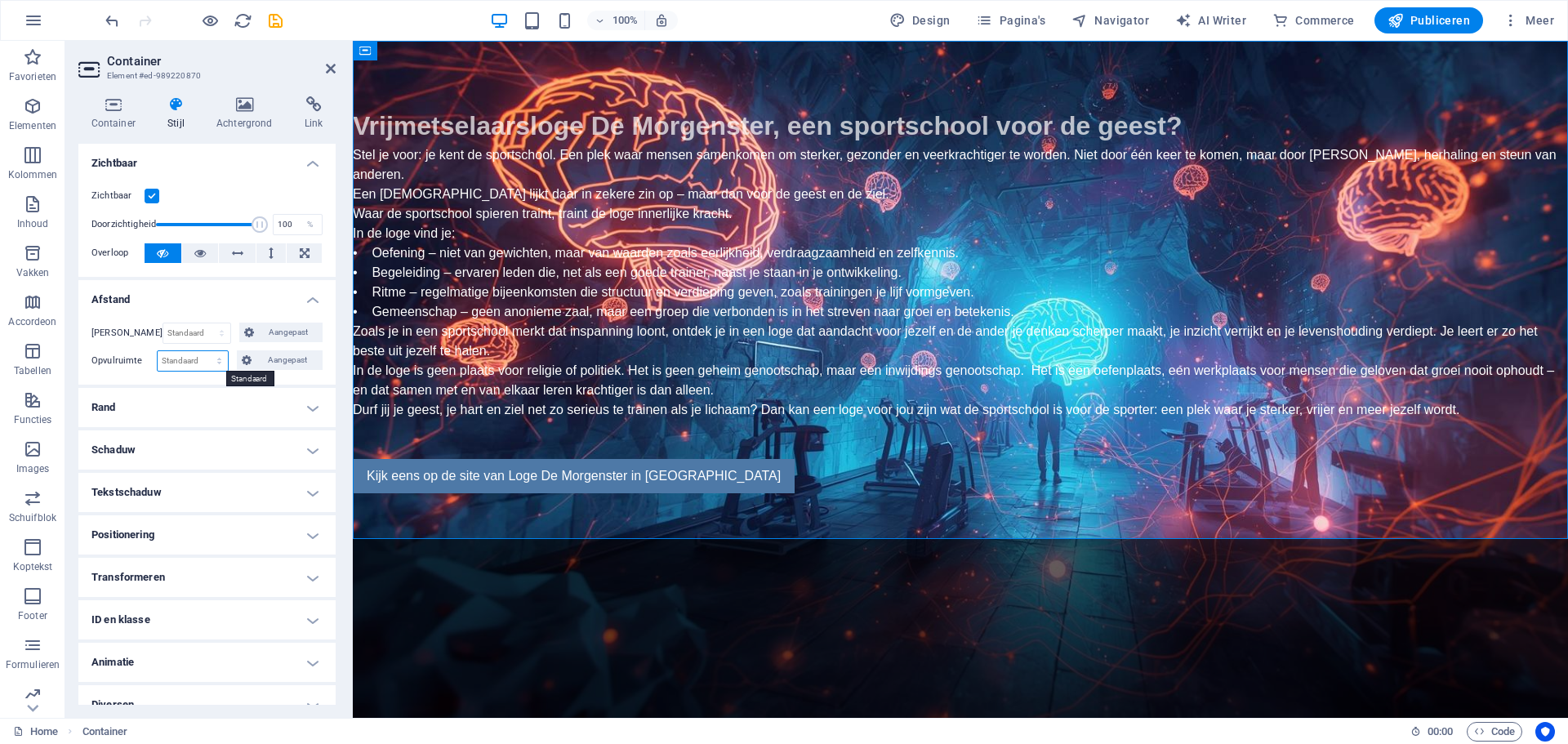
click at [187, 357] on select "Standaard px rem % vh vw Aangepast" at bounding box center [192, 361] width 70 height 20
select select "px"
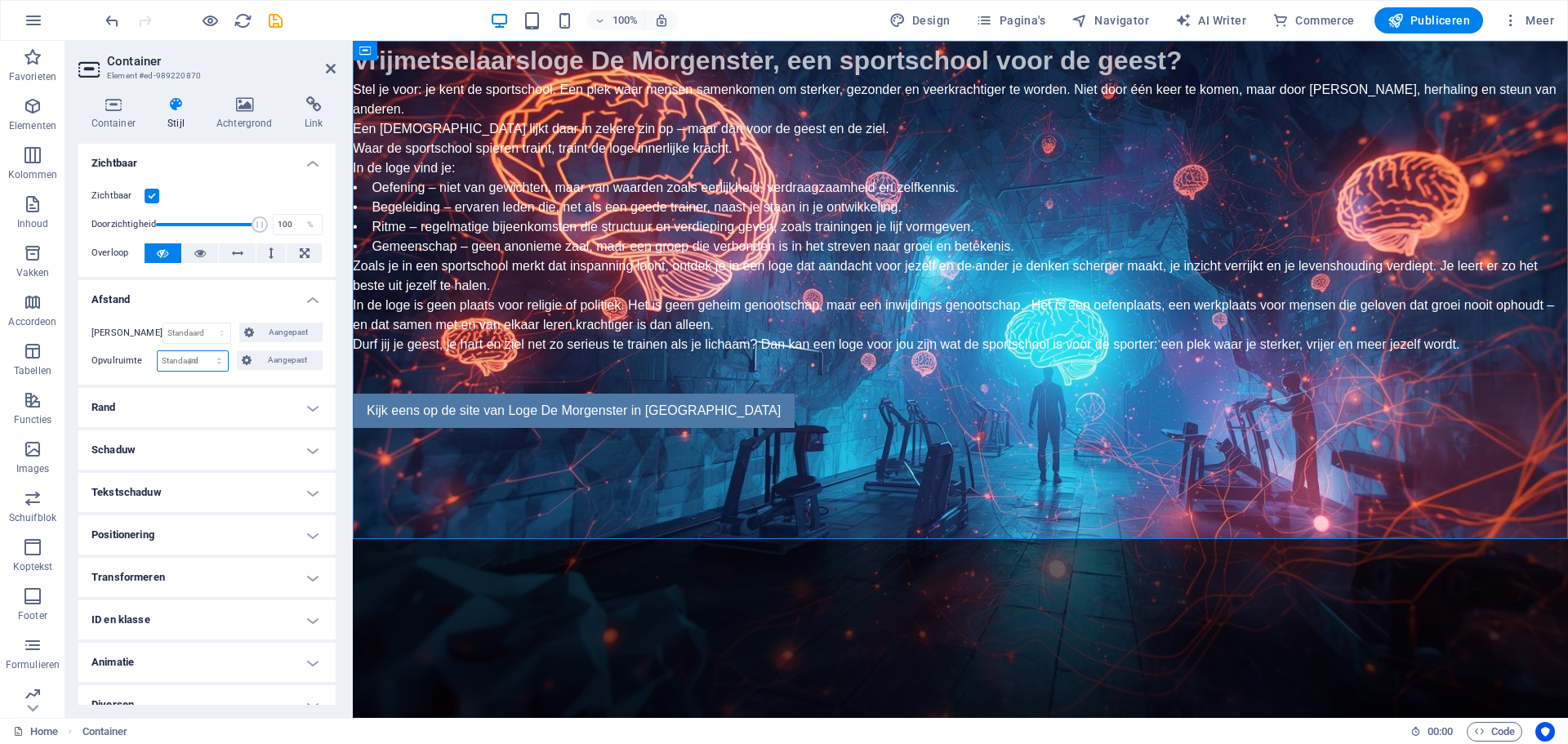
click at [203, 352] on select "Standaard px rem % vh vw Aangepast" at bounding box center [192, 361] width 70 height 20
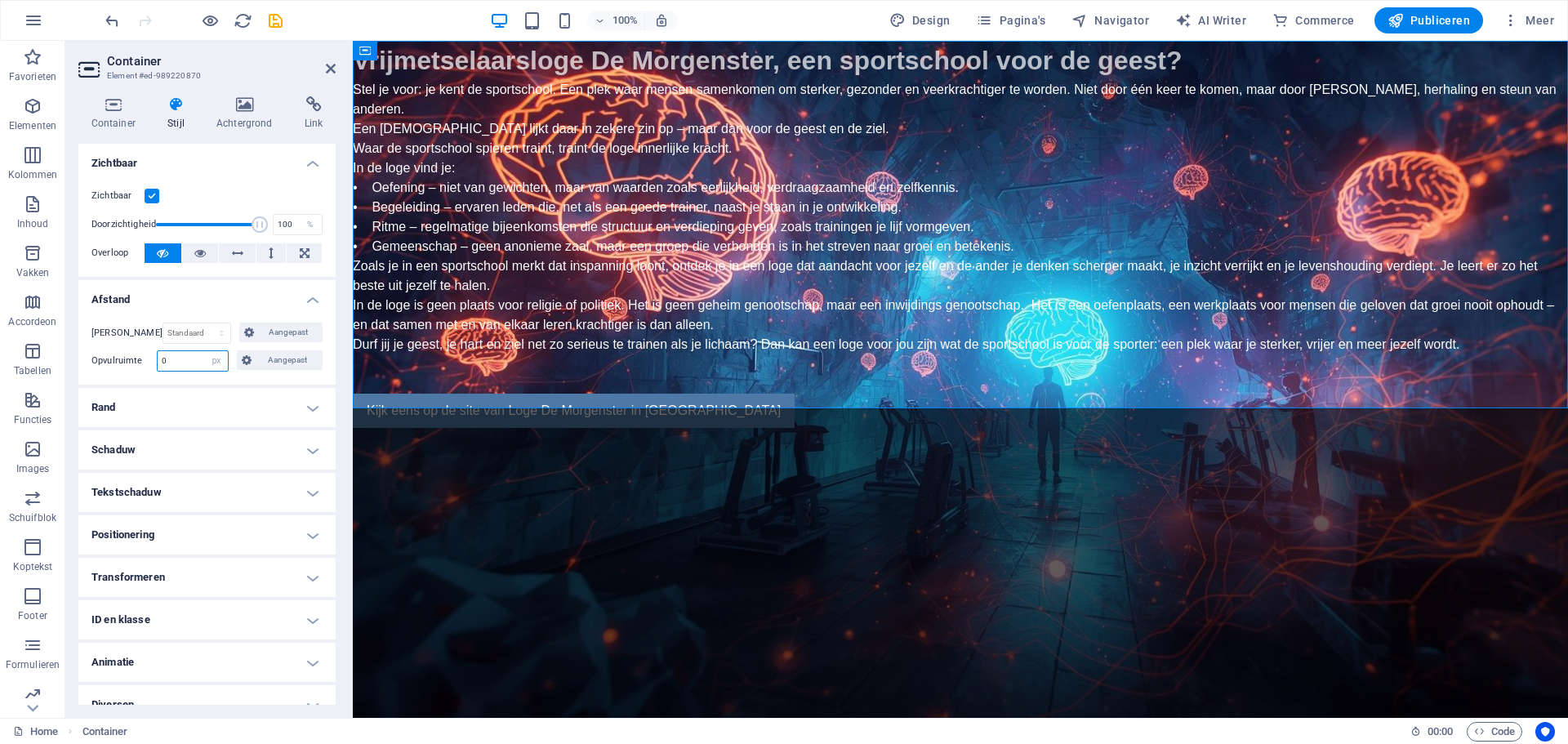
type input "2"
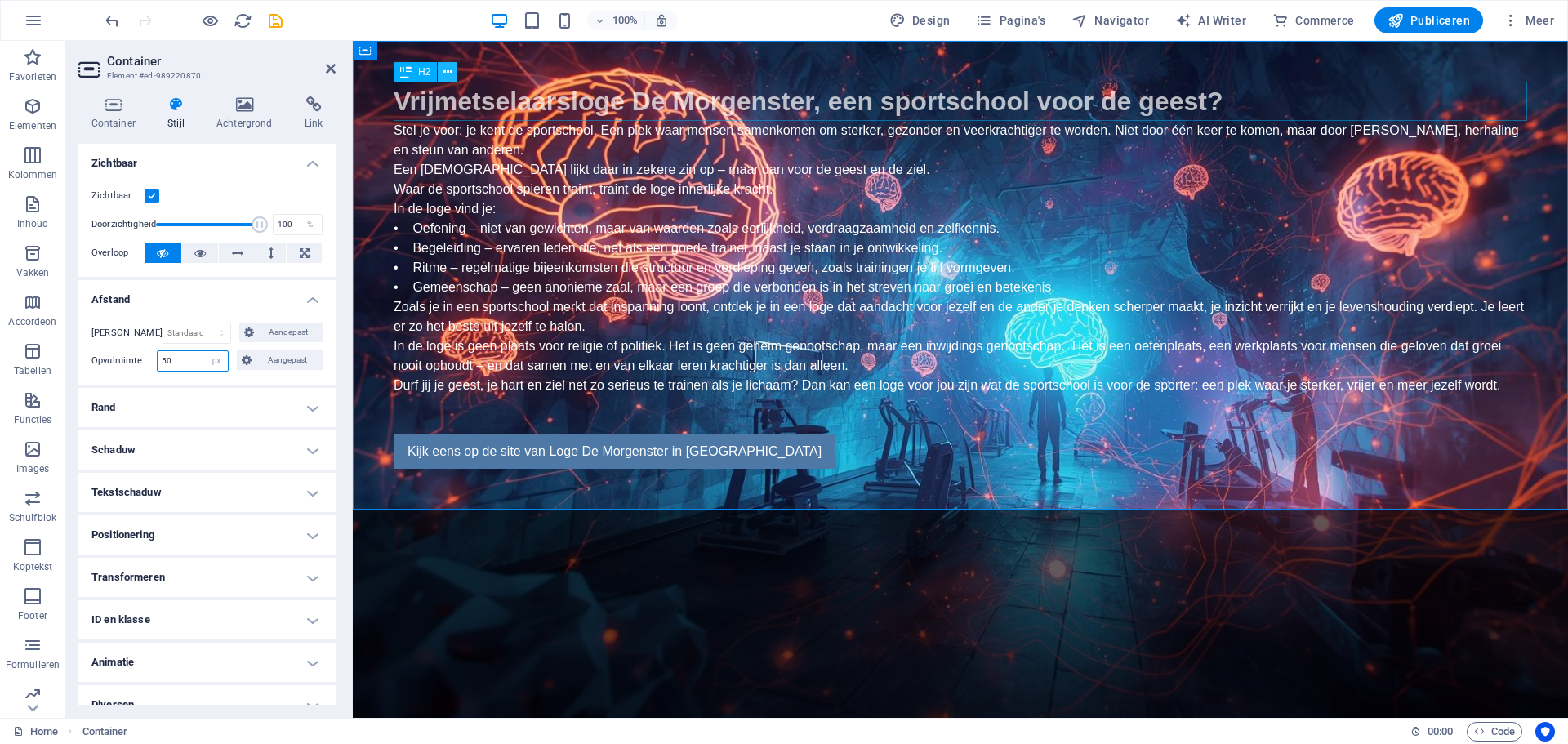
type input "50"
click at [451, 71] on icon at bounding box center [448, 73] width 9 height 17
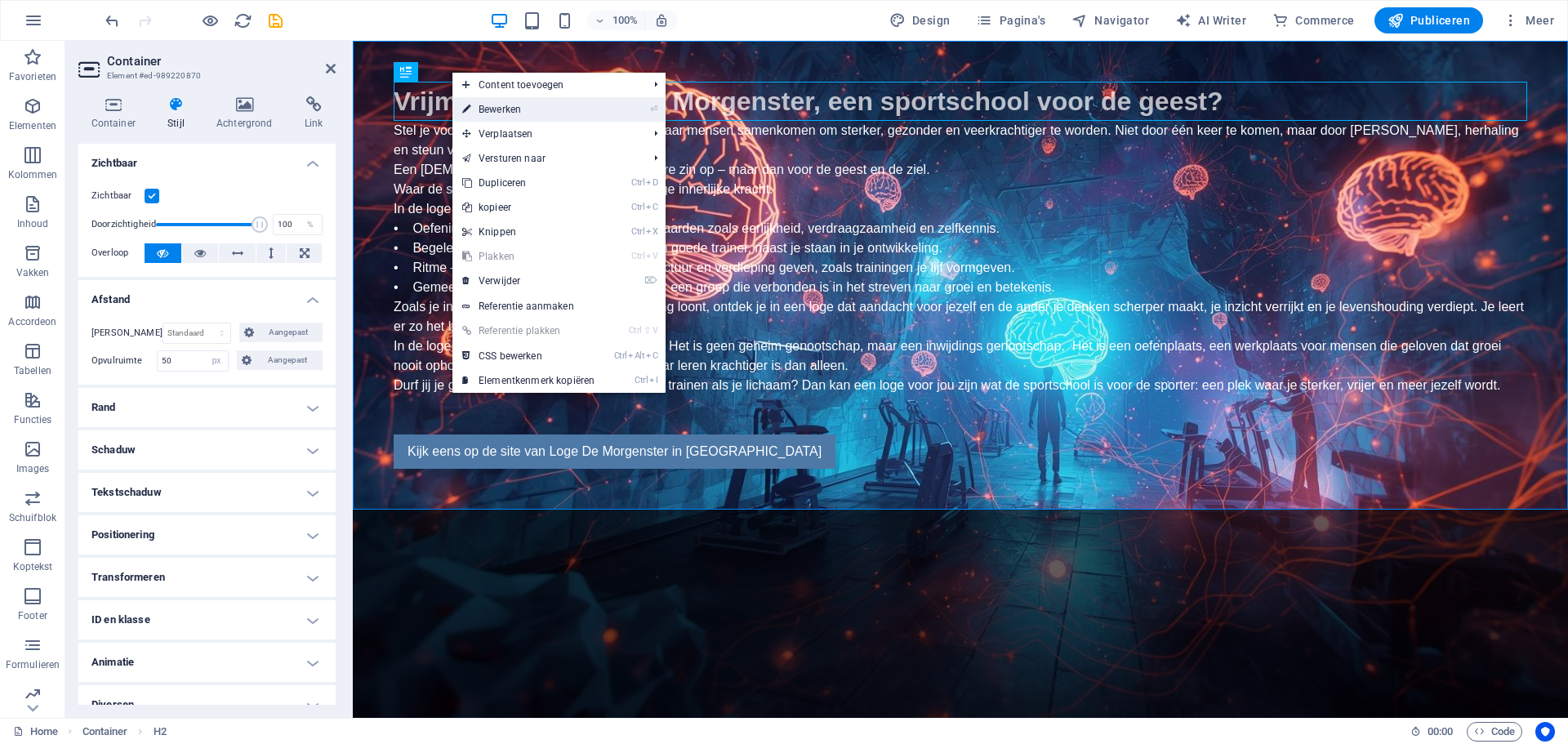
click at [486, 105] on link "⏎ Bewerken" at bounding box center [529, 109] width 152 height 24
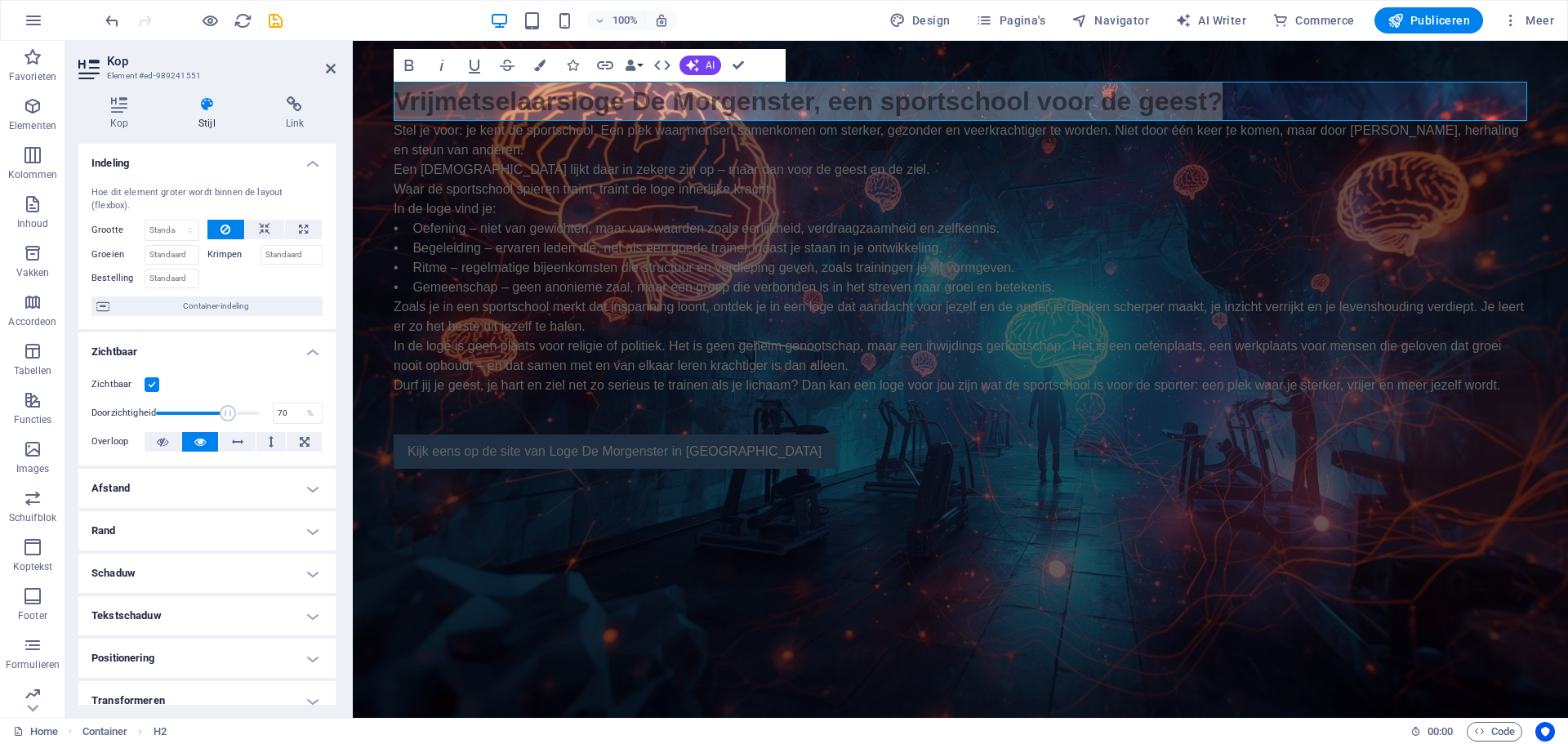
click at [226, 492] on h4 "Afstand" at bounding box center [207, 488] width 257 height 39
click at [247, 518] on icon at bounding box center [249, 521] width 10 height 20
click at [211, 575] on select "auto px % rem vw vh" at bounding box center [206, 577] width 68 height 20
select select "px"
click at [217, 568] on select "auto px % rem vw vh" at bounding box center [206, 577] width 68 height 20
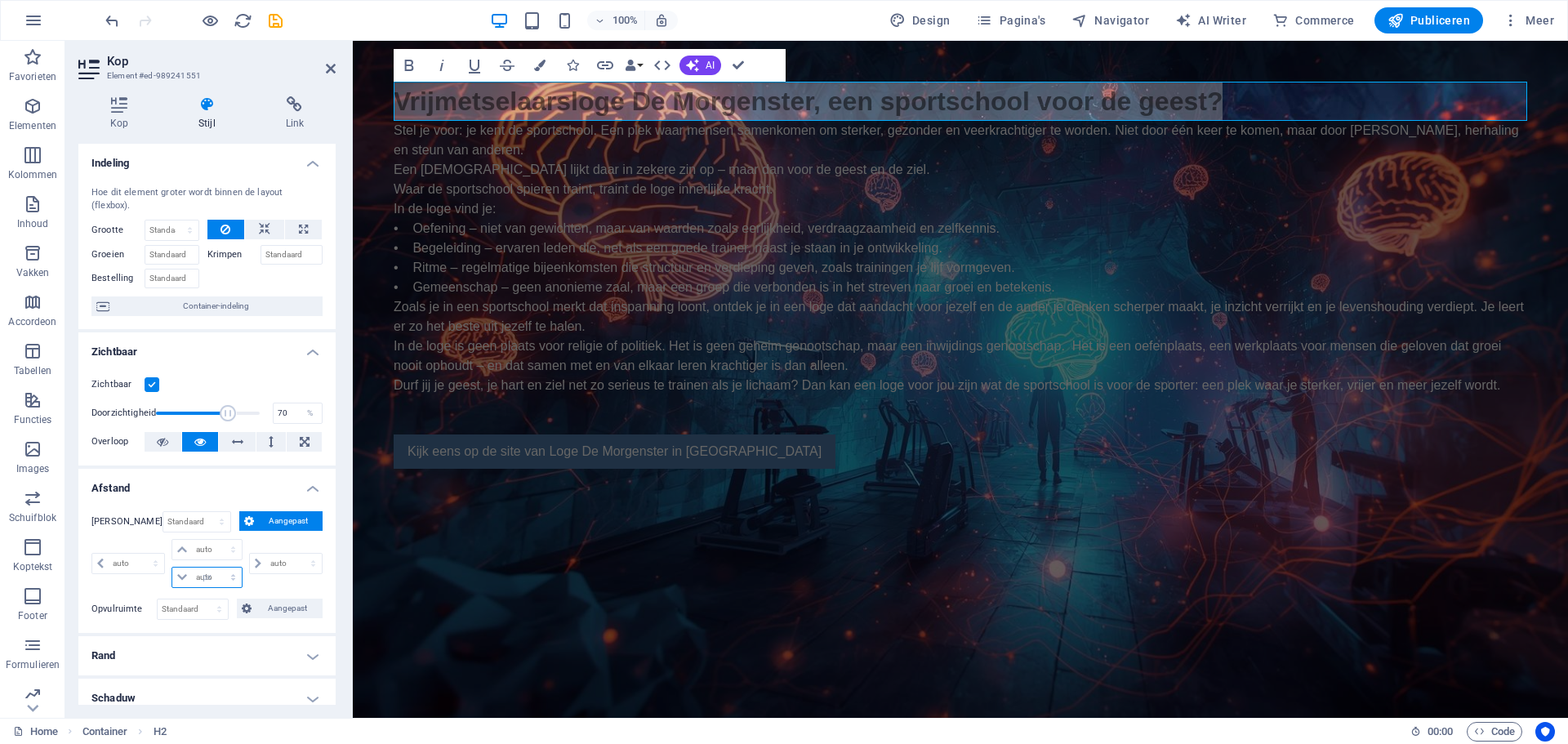
type input "0"
select select "px"
type input "0"
select select "px"
type input "0"
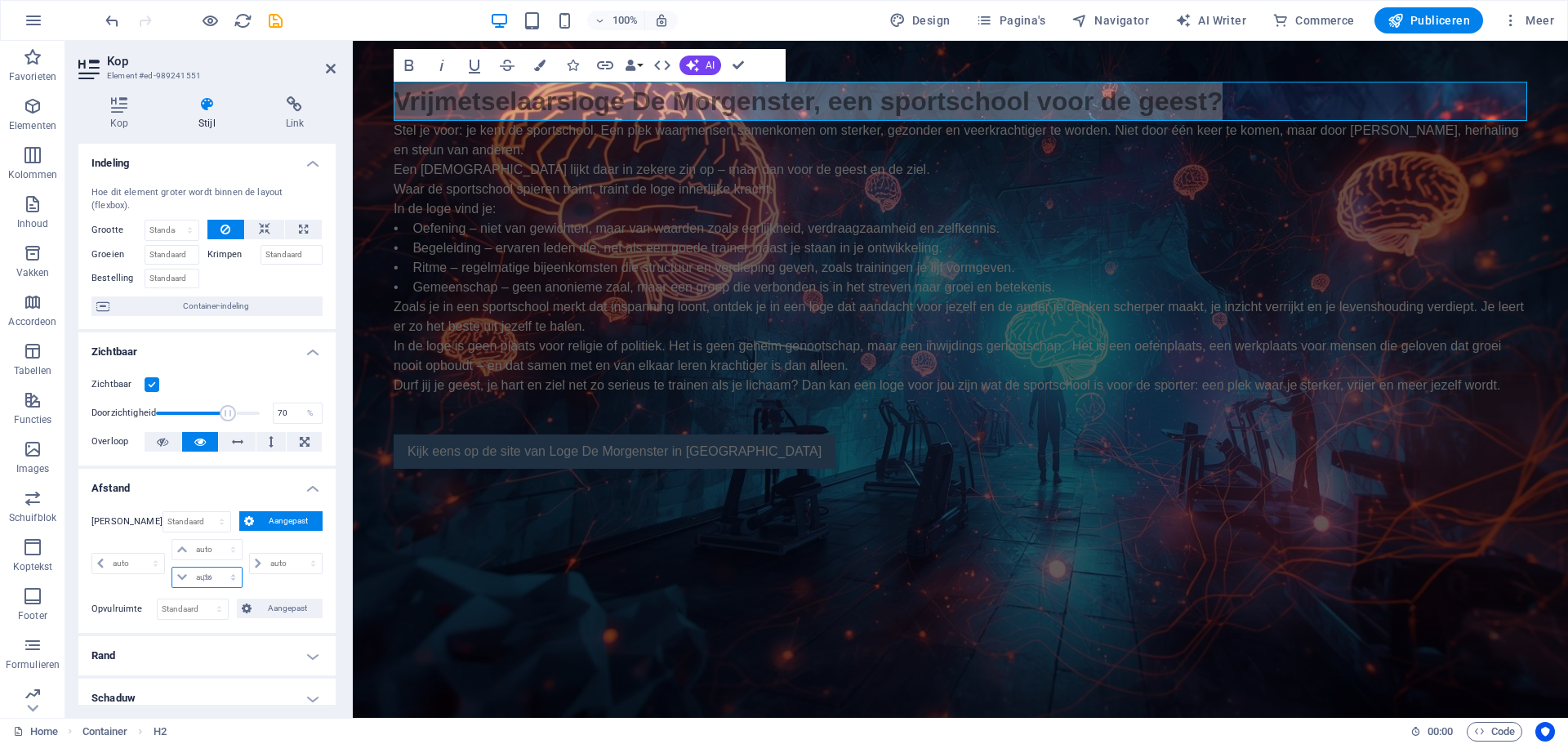
select select "px"
type input "0"
select select "px"
type input "50"
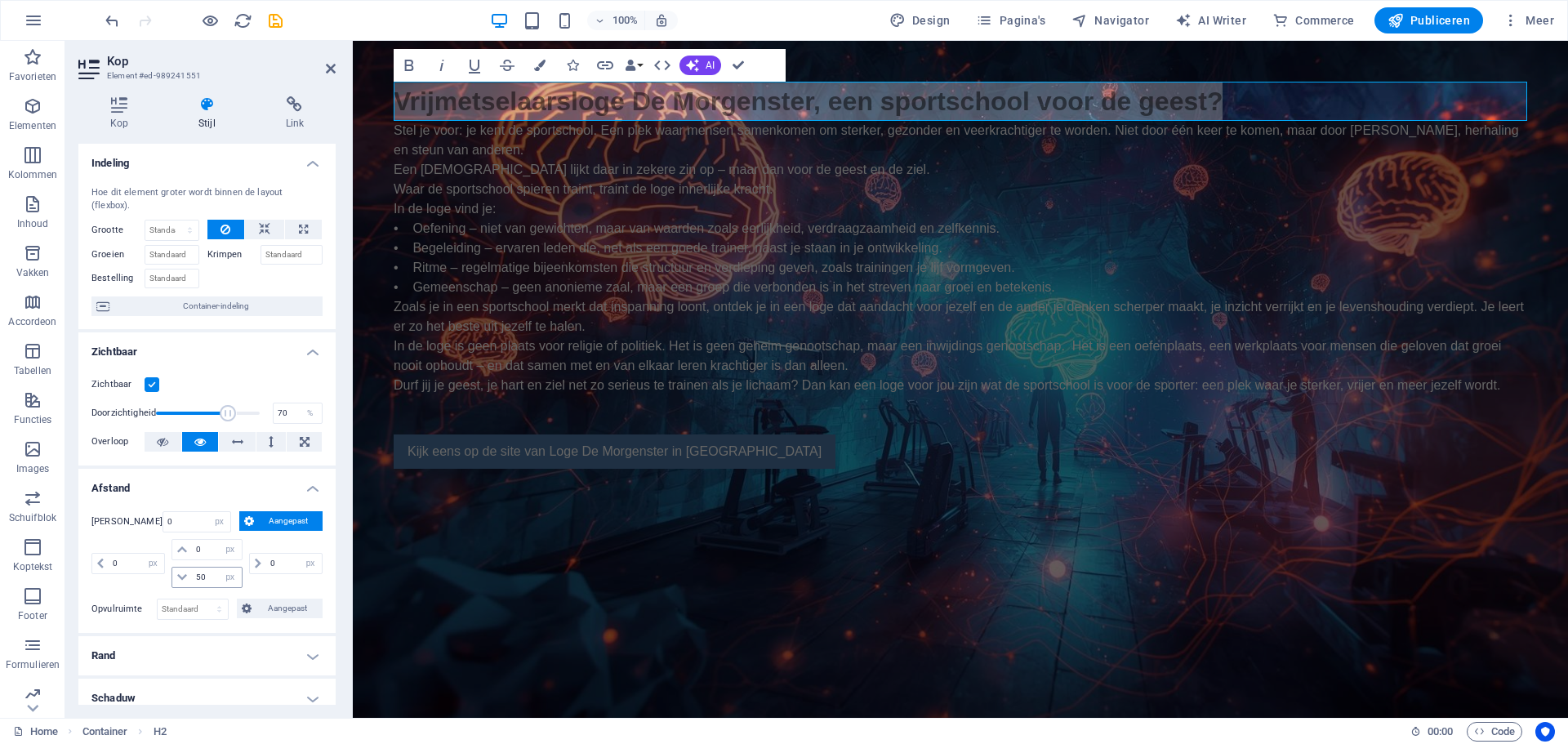
select select "DISABLED_OPTION_VALUE"
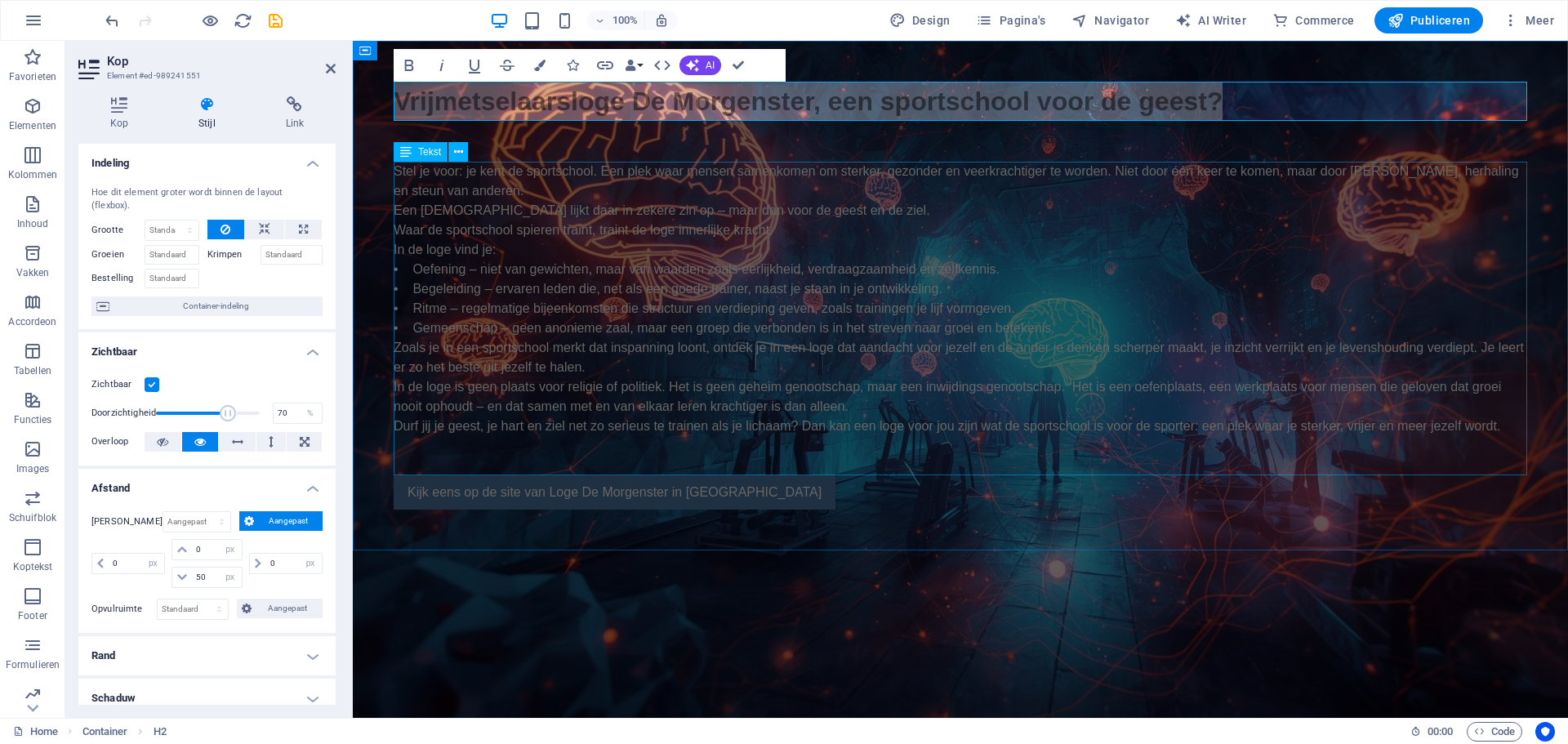
click at [689, 275] on div "Stel je voor: je kent de sportschool. Een plek waar mensen samenkomen om sterke…" at bounding box center [961, 318] width 1133 height 314
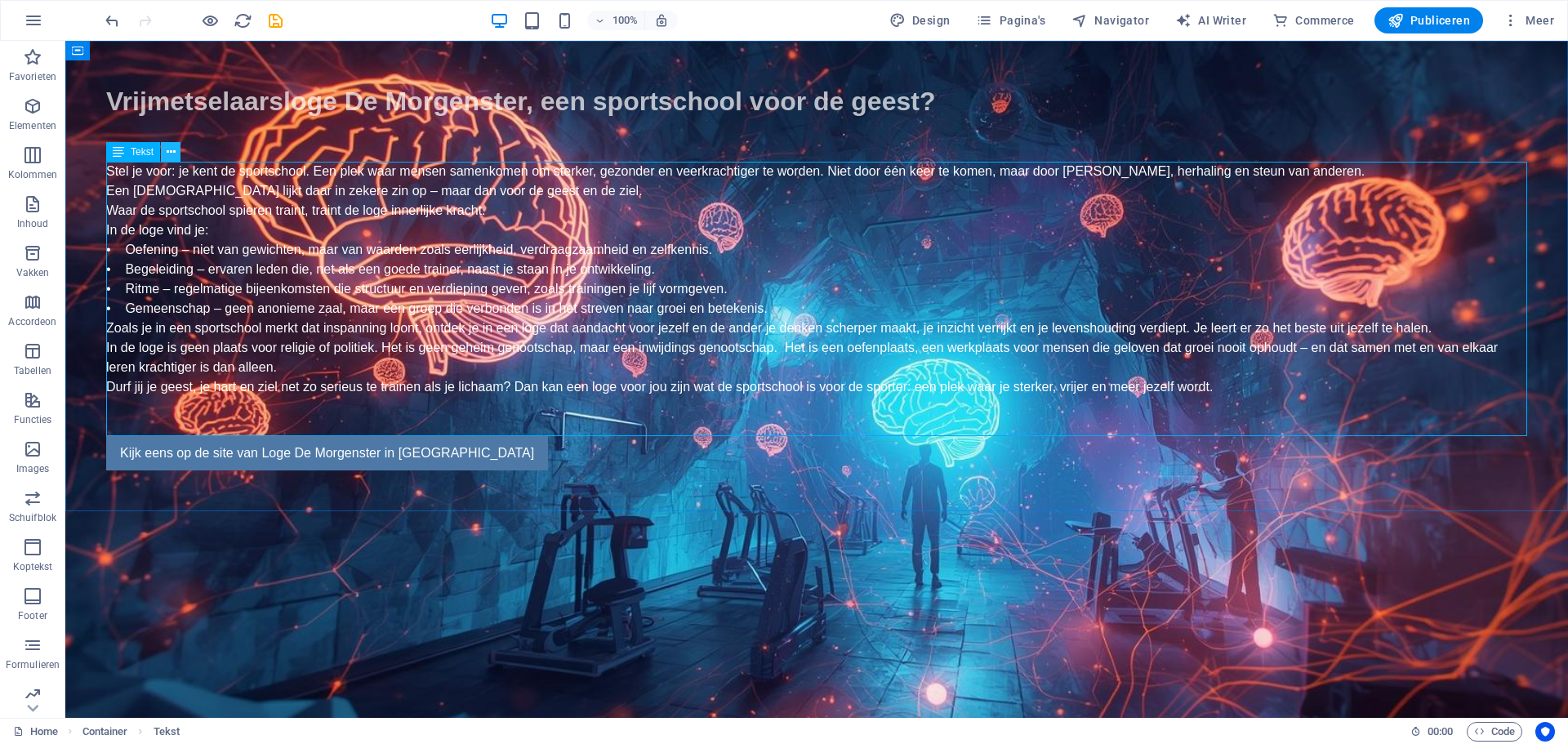
click at [172, 151] on icon at bounding box center [171, 152] width 9 height 17
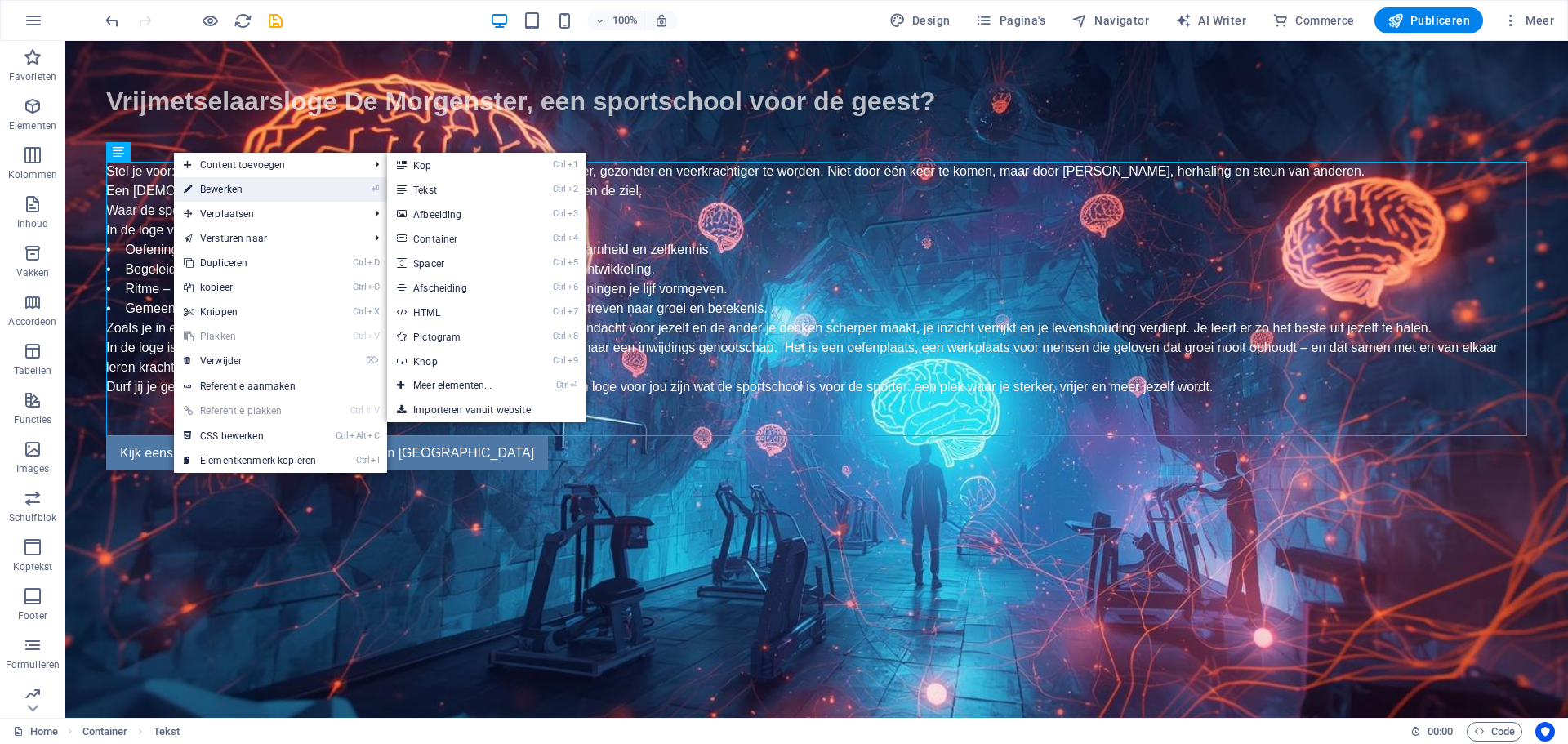
click at [197, 192] on link "⏎ Bewerken" at bounding box center [250, 189] width 152 height 24
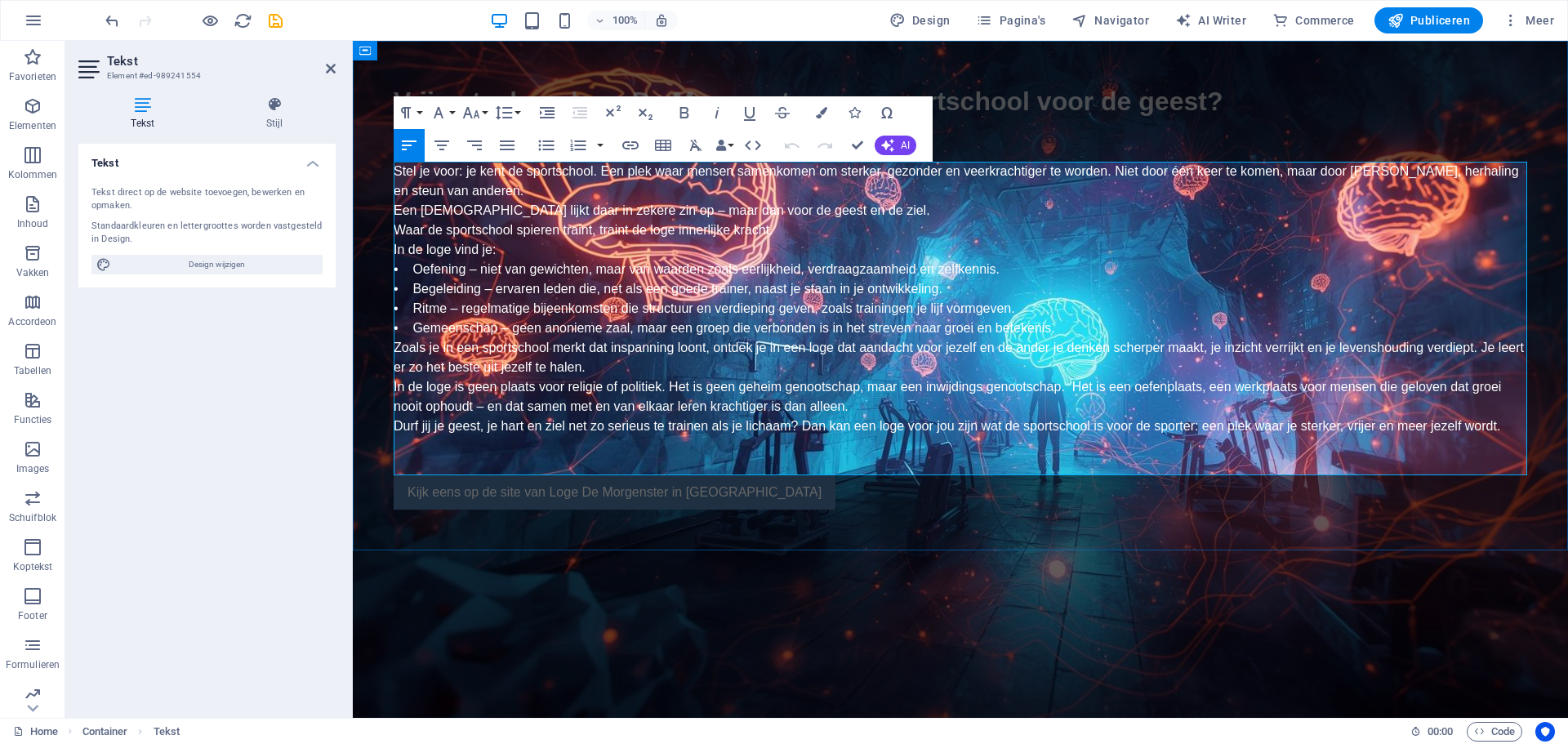
click at [424, 229] on span "Waar de sportschool spieren traint, traint de loge innerlijke kracht." at bounding box center [584, 230] width 380 height 14
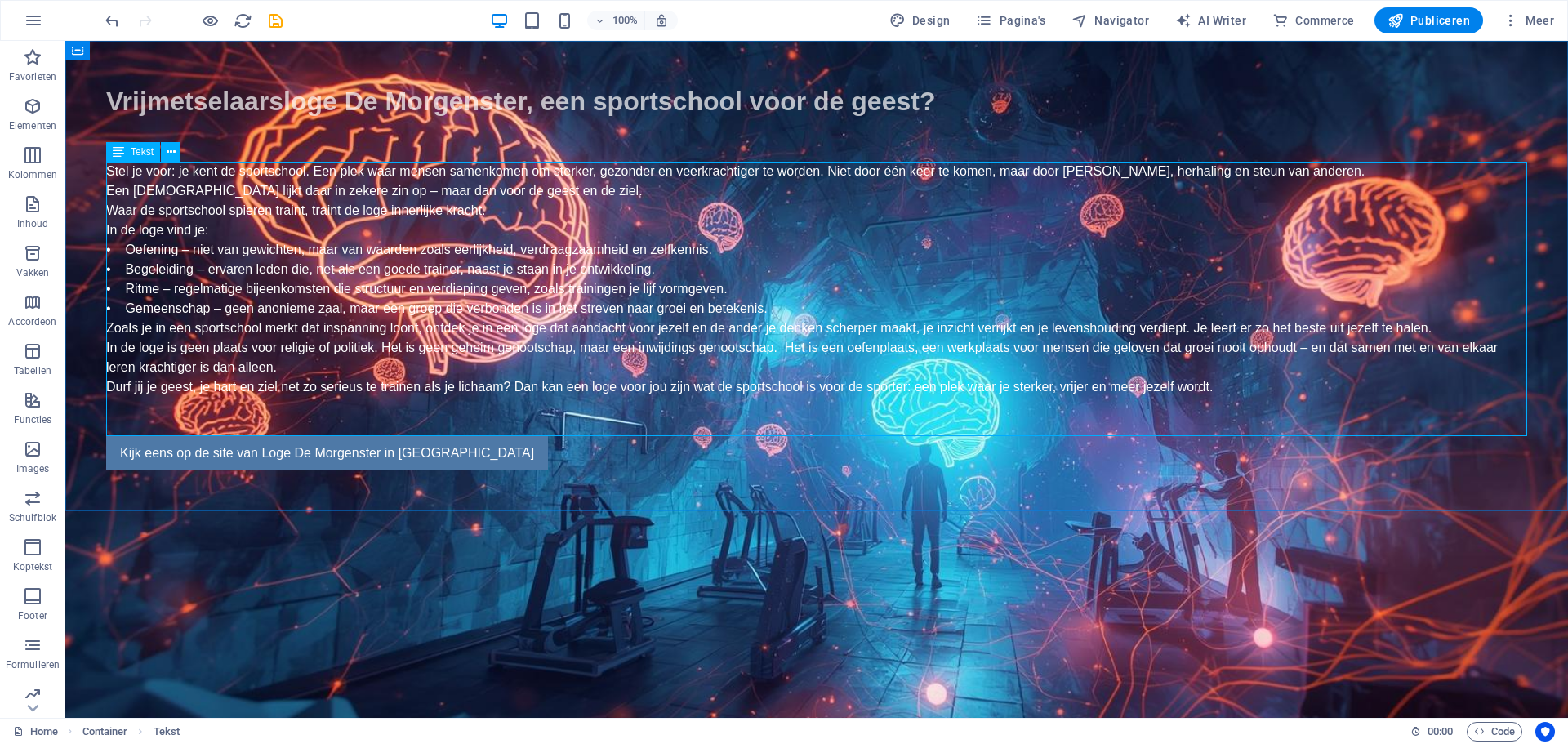
click at [126, 149] on div "Tekst" at bounding box center [133, 151] width 54 height 20
click at [168, 149] on icon at bounding box center [171, 152] width 9 height 17
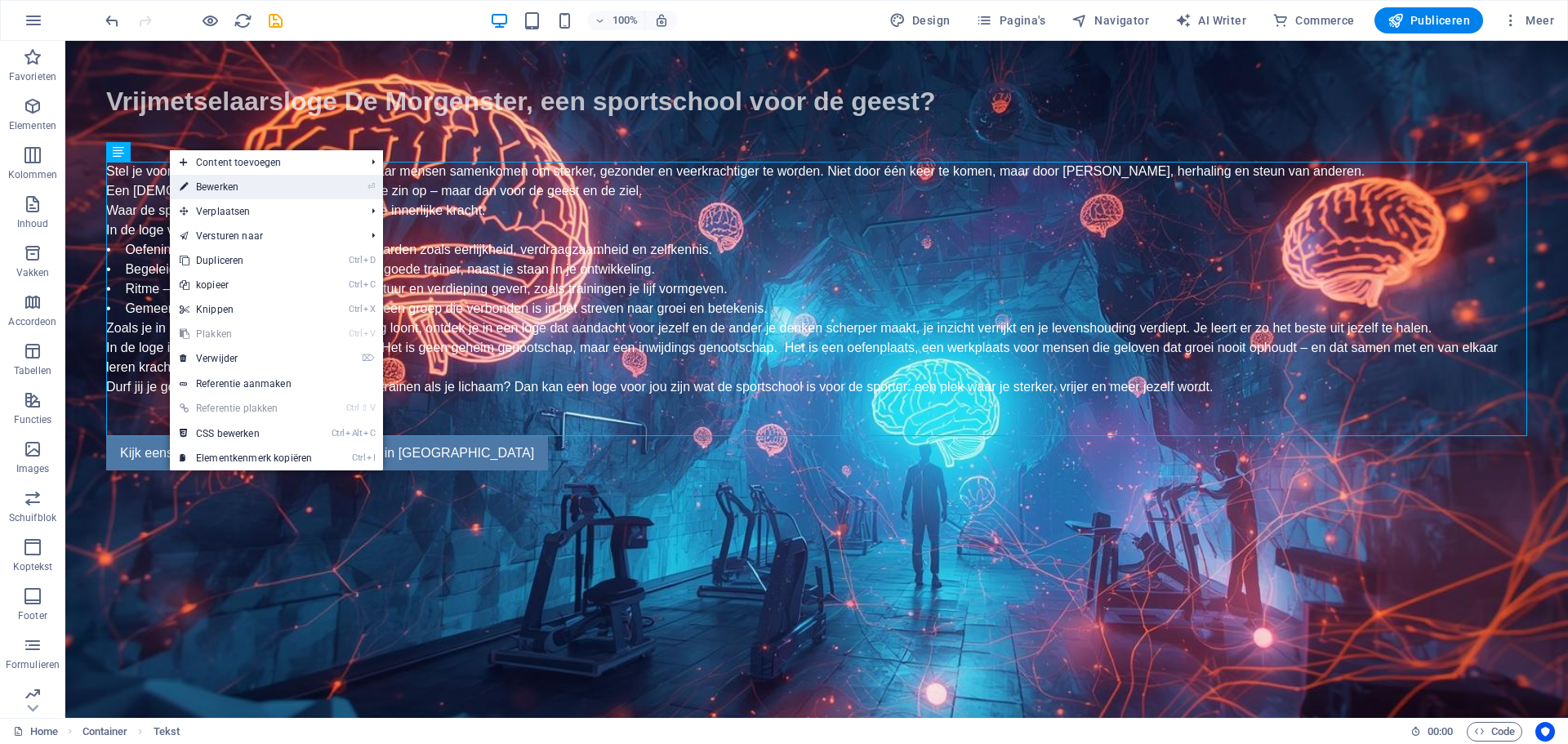
click at [254, 180] on link "⏎ Bewerken" at bounding box center [246, 187] width 152 height 24
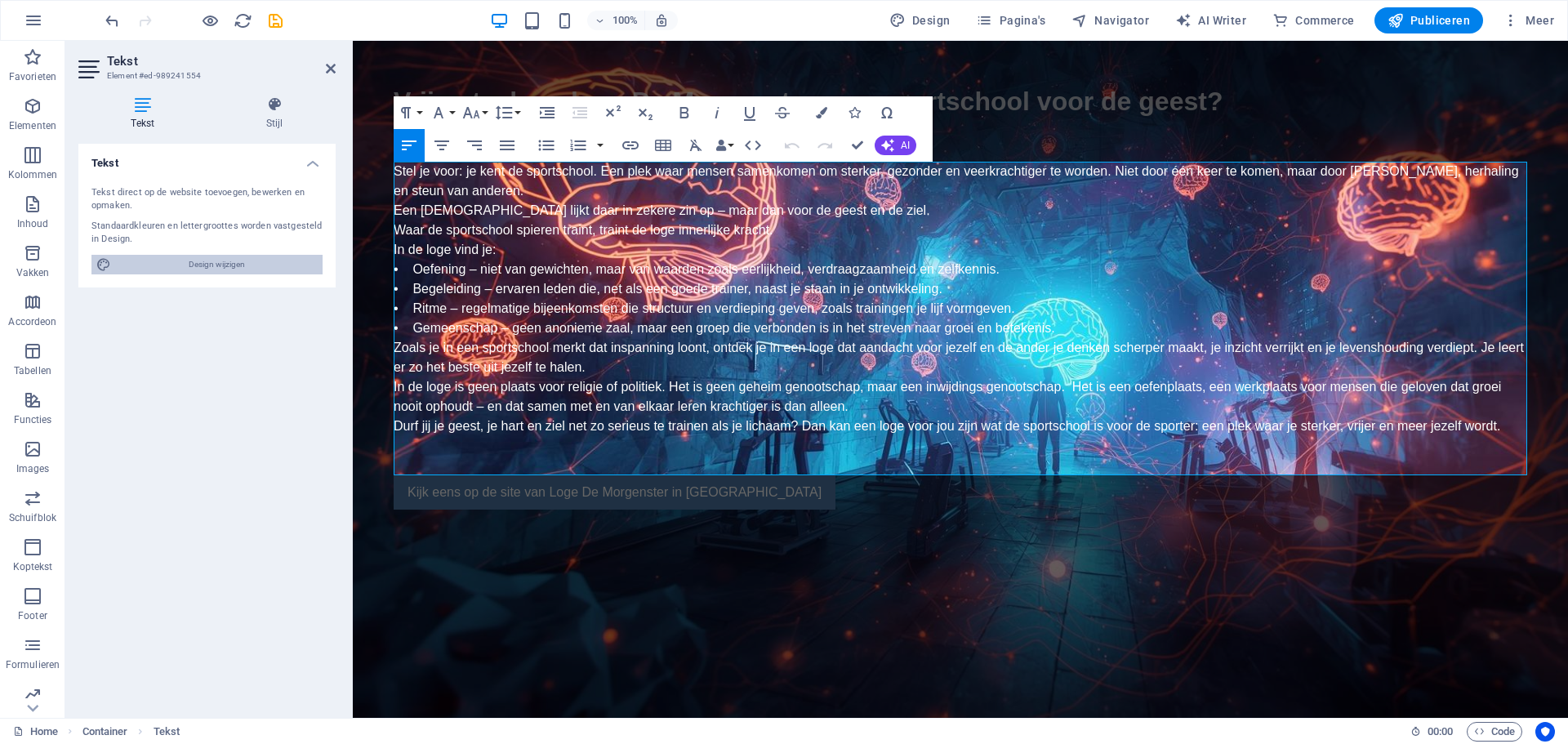
click at [206, 263] on span "Design wijzigen" at bounding box center [217, 264] width 202 height 20
select select "px"
select select "400"
select select "px"
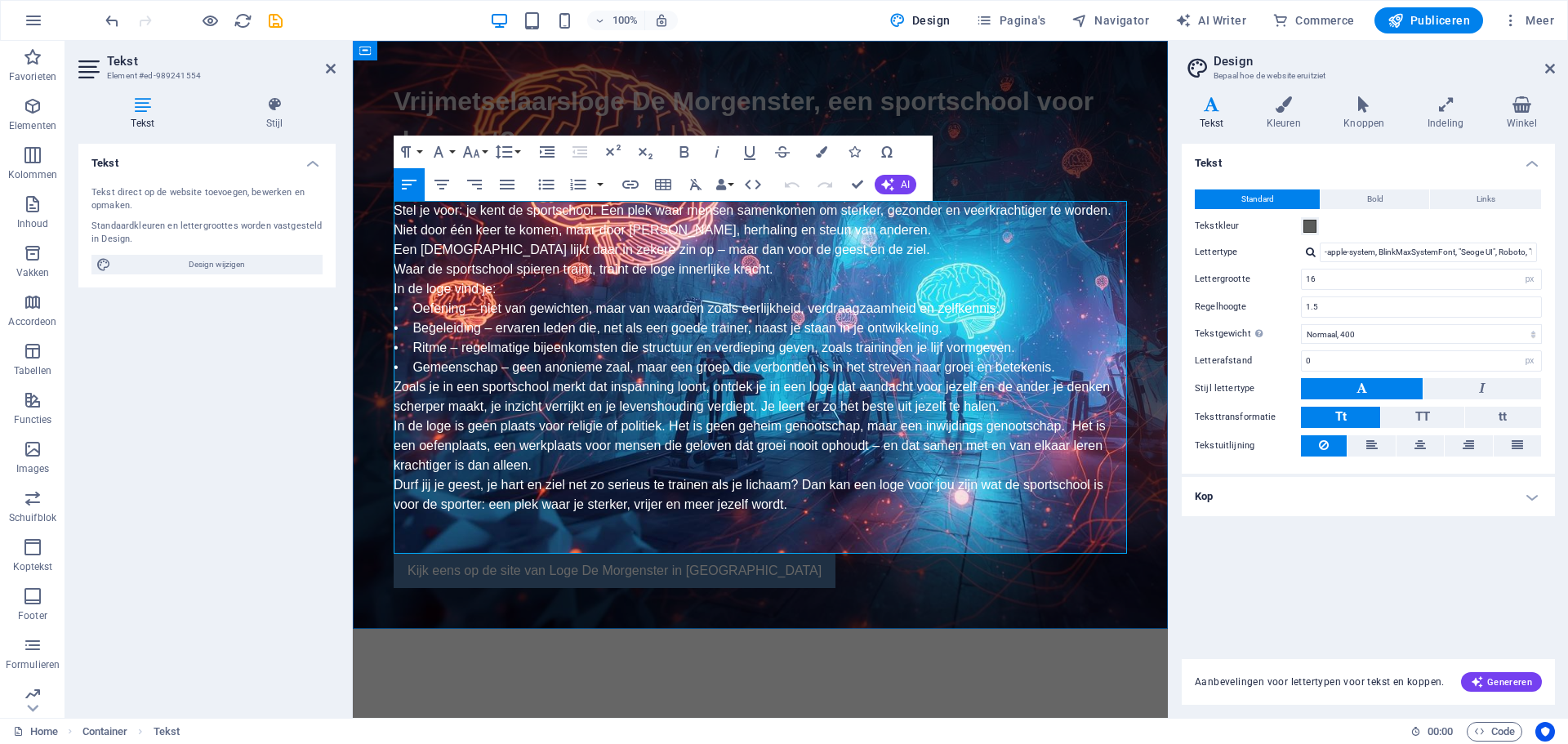
click at [1051, 210] on span "Stel je voor: je kent de sportschool. Een plek waar mensen samenkomen om sterke…" at bounding box center [752, 219] width 718 height 34
click at [1128, 244] on div "Vrijmetselaarsloge De Morgenster, een sportschool voor de geest? Stel je voor: …" at bounding box center [759, 334] width 815 height 588
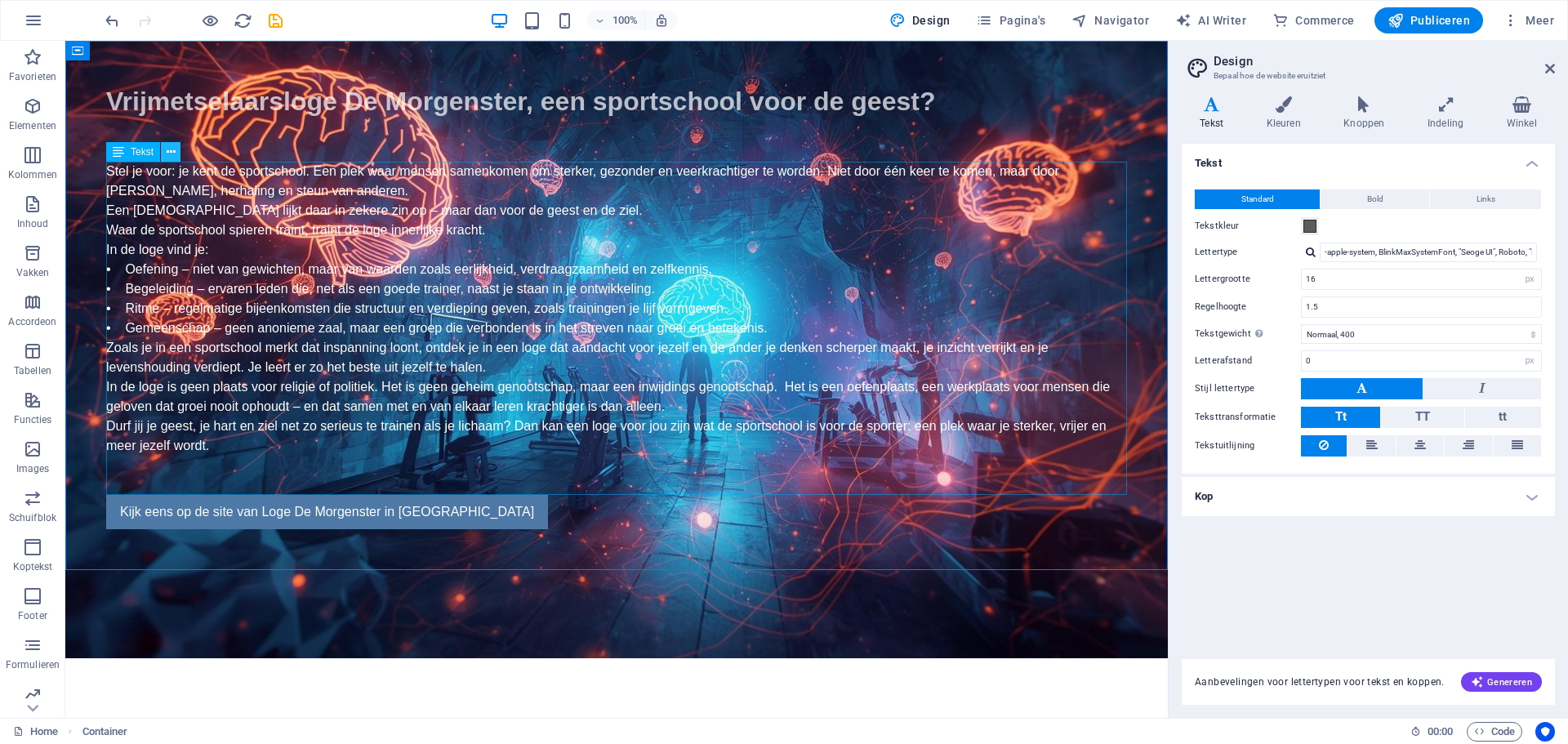
click at [169, 149] on icon at bounding box center [171, 152] width 9 height 17
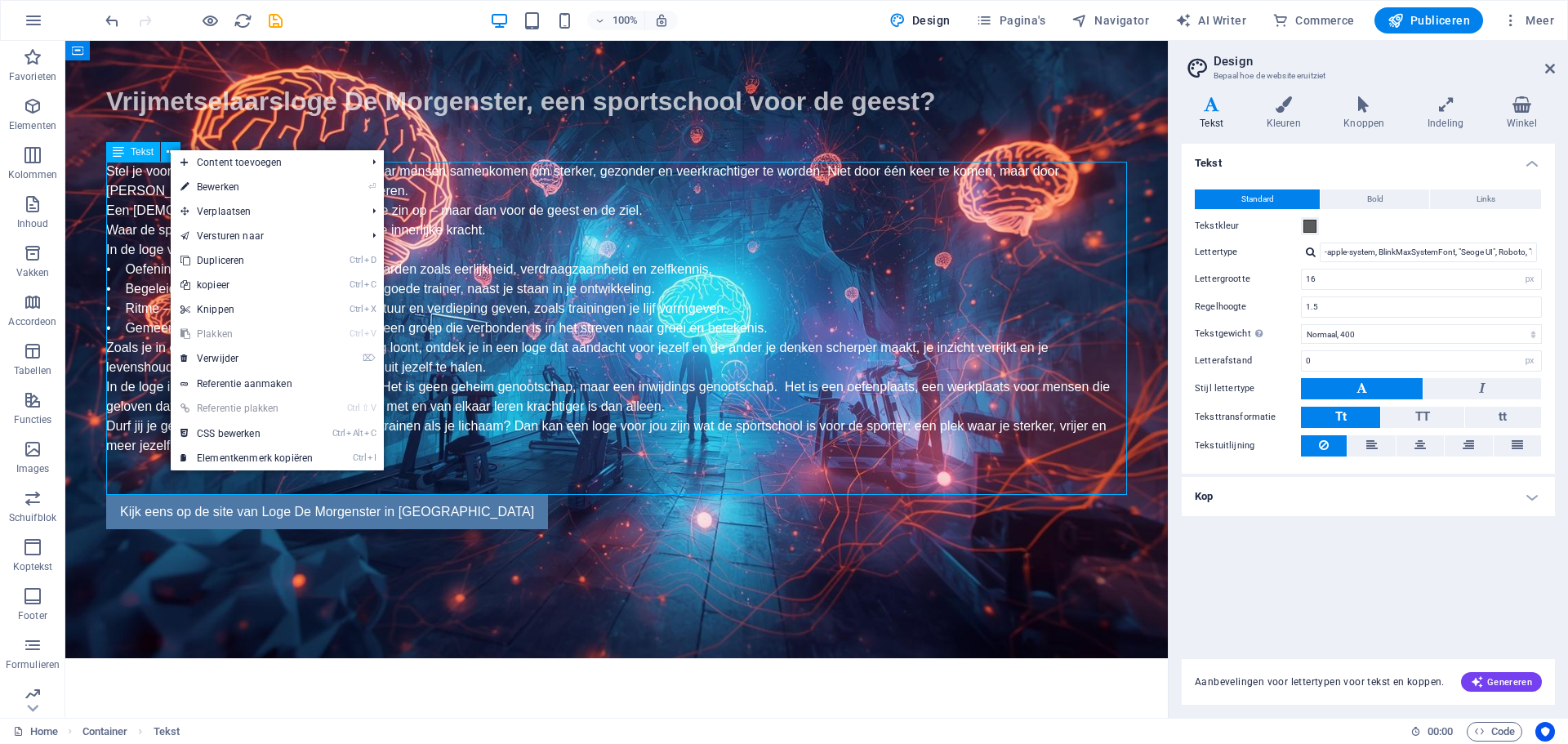
click at [127, 150] on div "Tekst" at bounding box center [133, 151] width 54 height 20
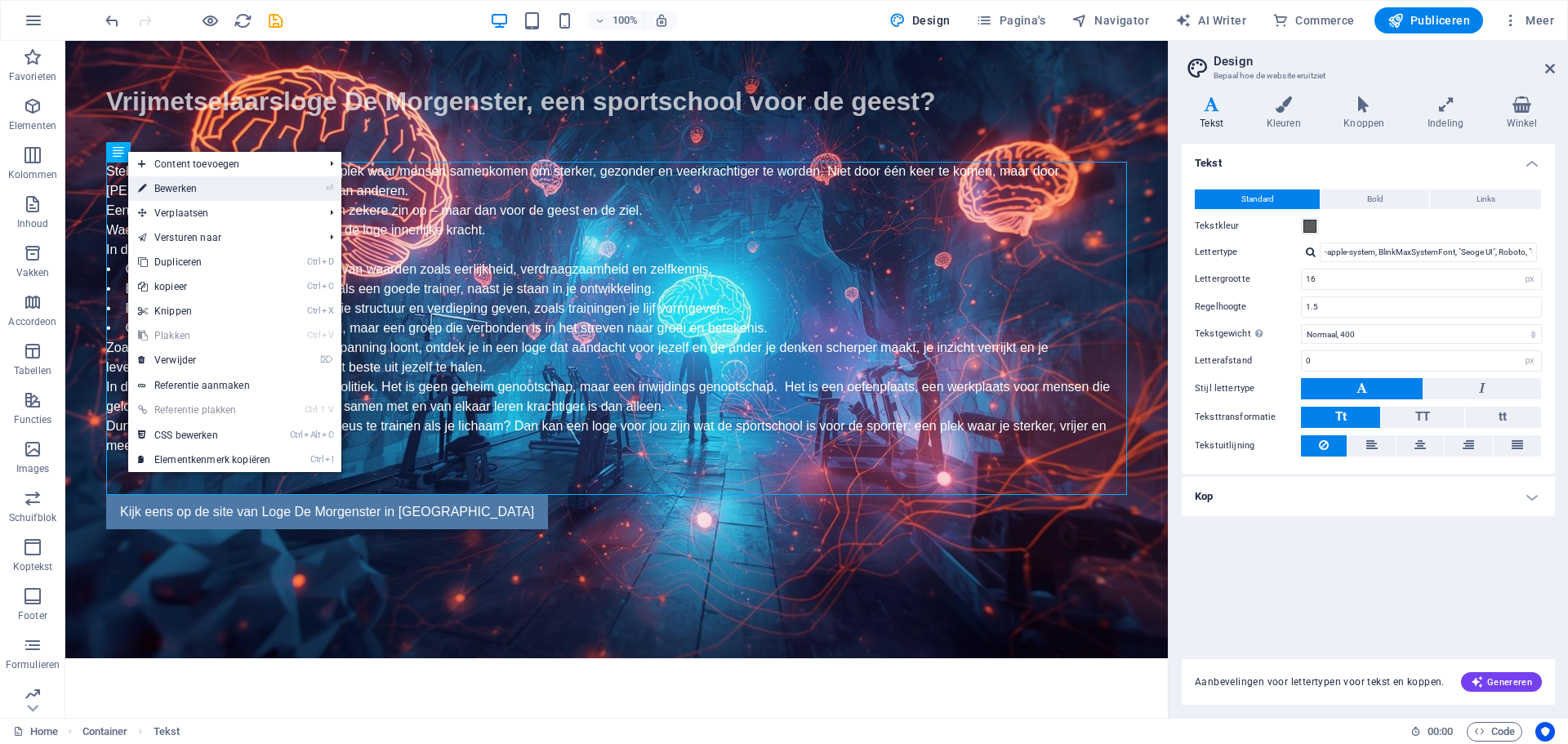
click at [275, 183] on link "⏎ Bewerken" at bounding box center [204, 188] width 152 height 24
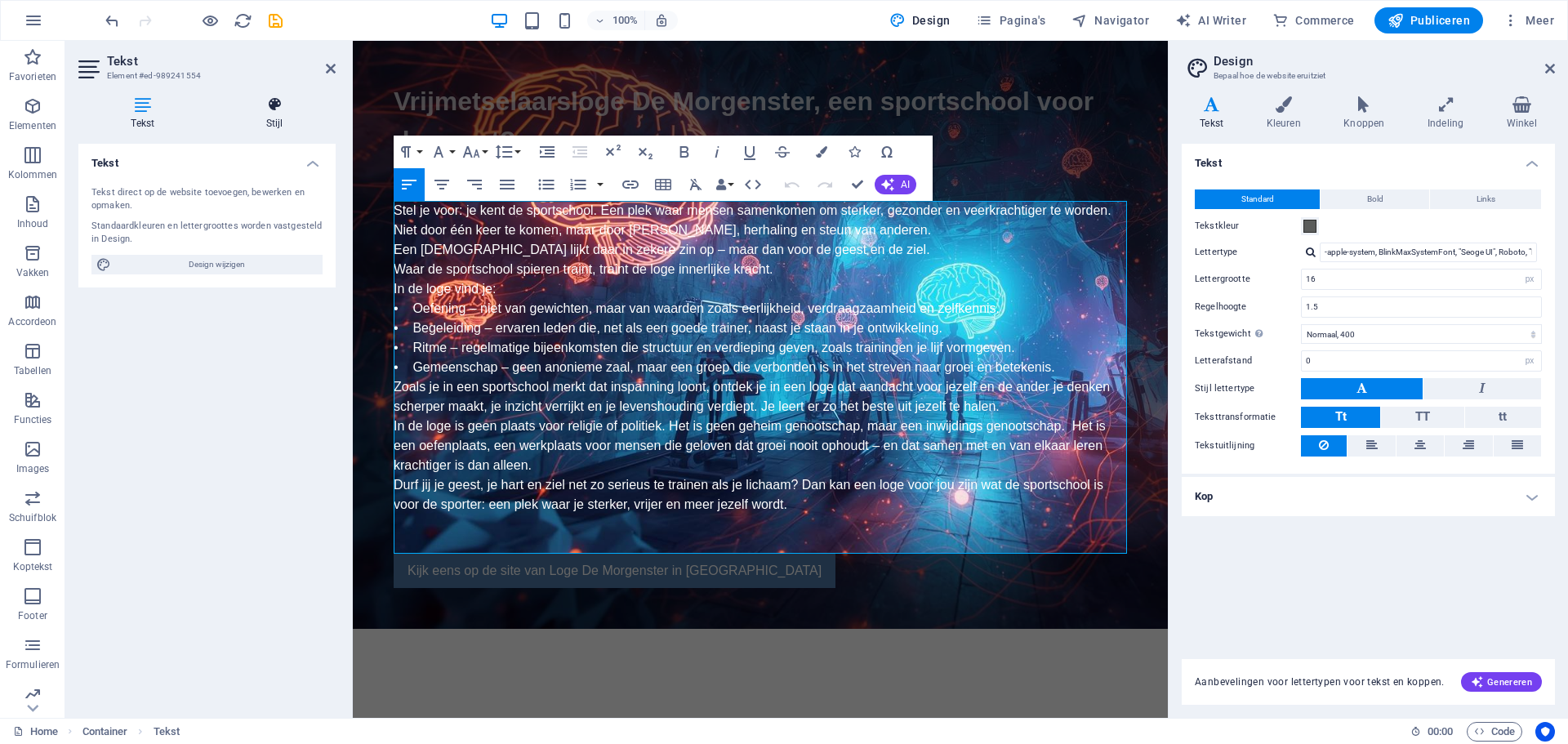
click at [271, 112] on h4 "Stijl" at bounding box center [276, 114] width 123 height 35
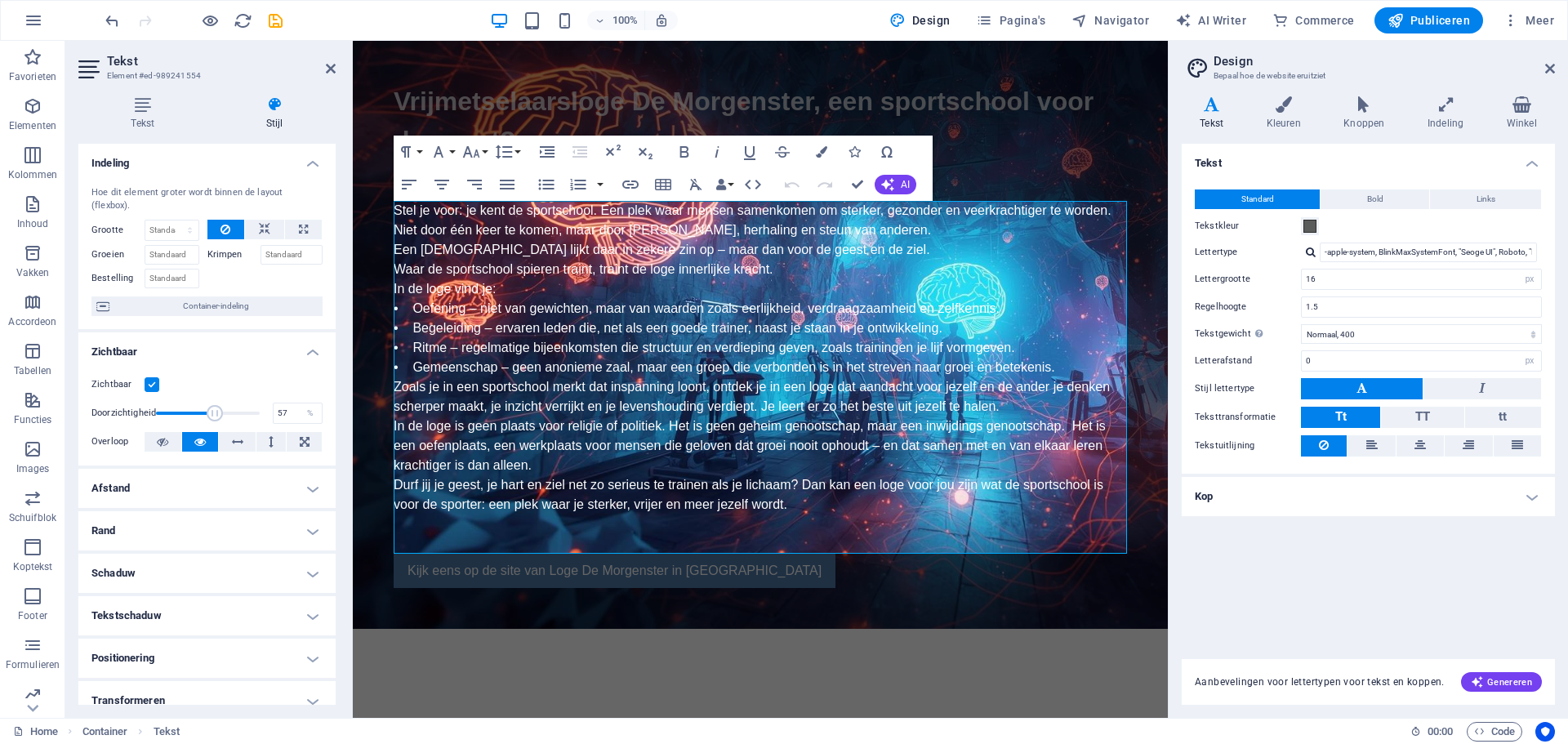
drag, startPoint x: 253, startPoint y: 411, endPoint x: 213, endPoint y: 412, distance: 40.0
click at [213, 412] on span at bounding box center [214, 413] width 16 height 16
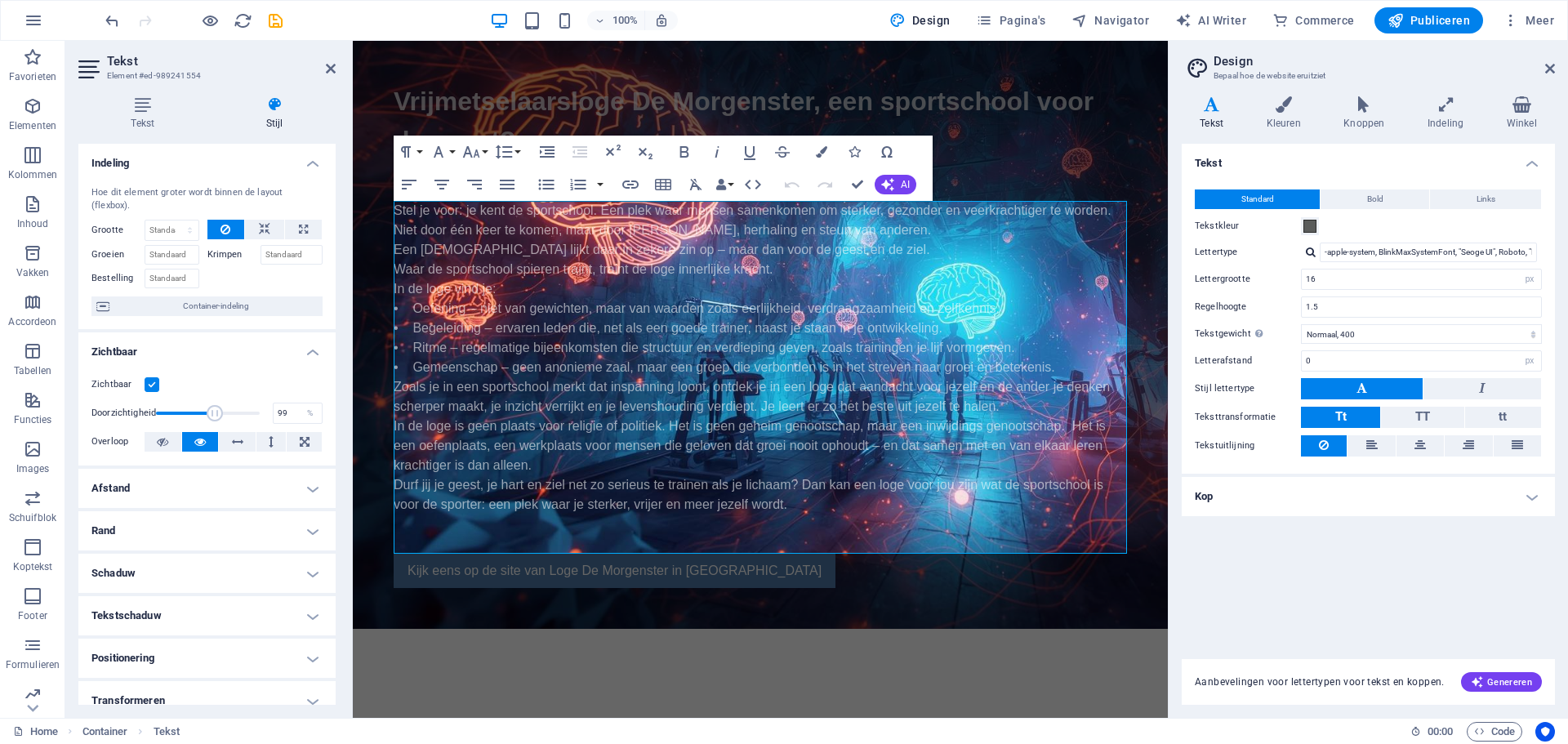
type input "100"
drag, startPoint x: 213, startPoint y: 412, endPoint x: 291, endPoint y: 404, distance: 78.4
click at [291, 404] on div "Doorzichtigheid 100 %" at bounding box center [207, 413] width 232 height 24
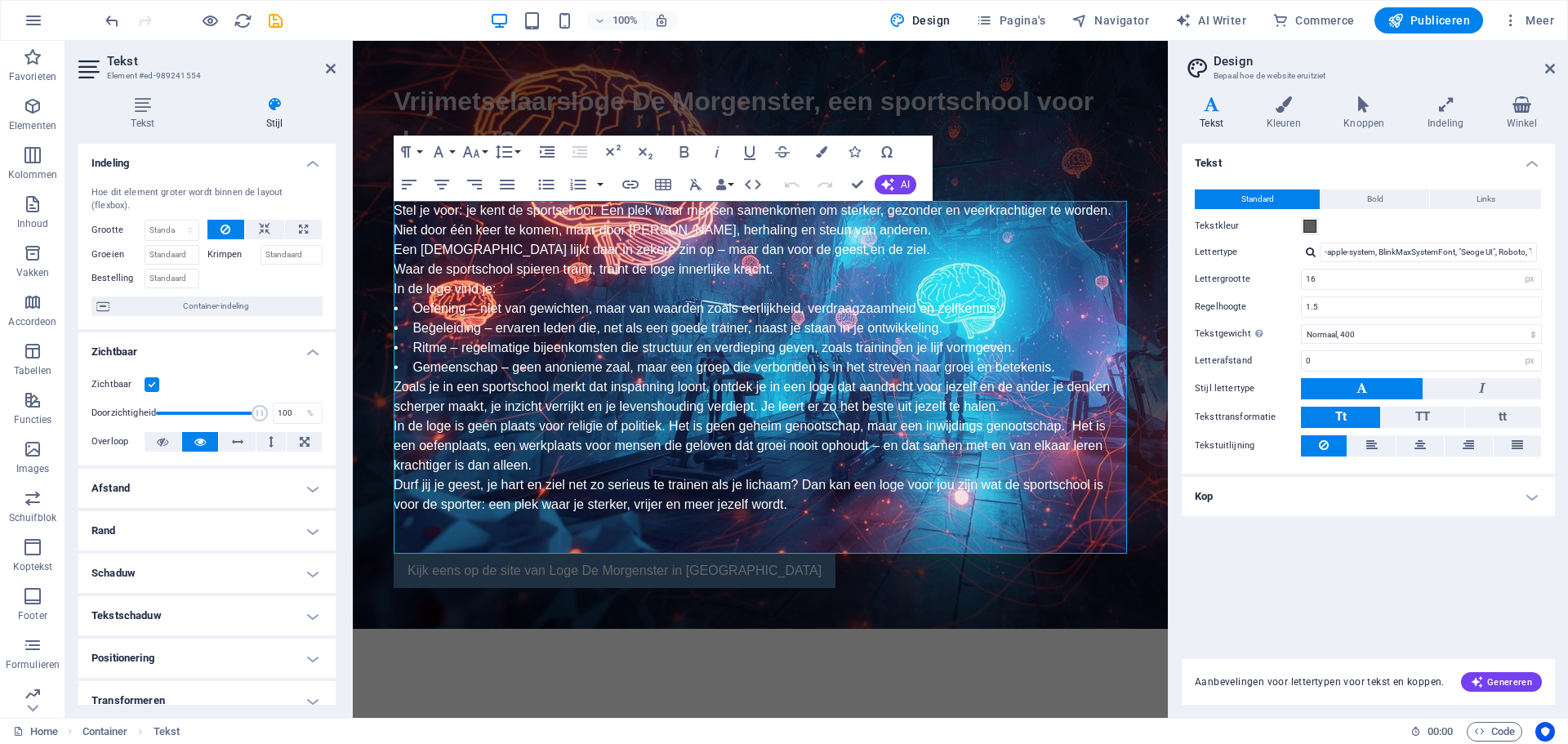
click at [173, 486] on h4 "Afstand" at bounding box center [207, 488] width 257 height 39
click at [251, 519] on button "Aangepast" at bounding box center [281, 521] width 83 height 20
click at [183, 518] on select "Standaard auto px % rem vw vh Aangepast" at bounding box center [197, 522] width 67 height 20
select select "px"
click at [203, 512] on select "Standaard auto px % rem vw vh Aangepast" at bounding box center [197, 522] width 67 height 20
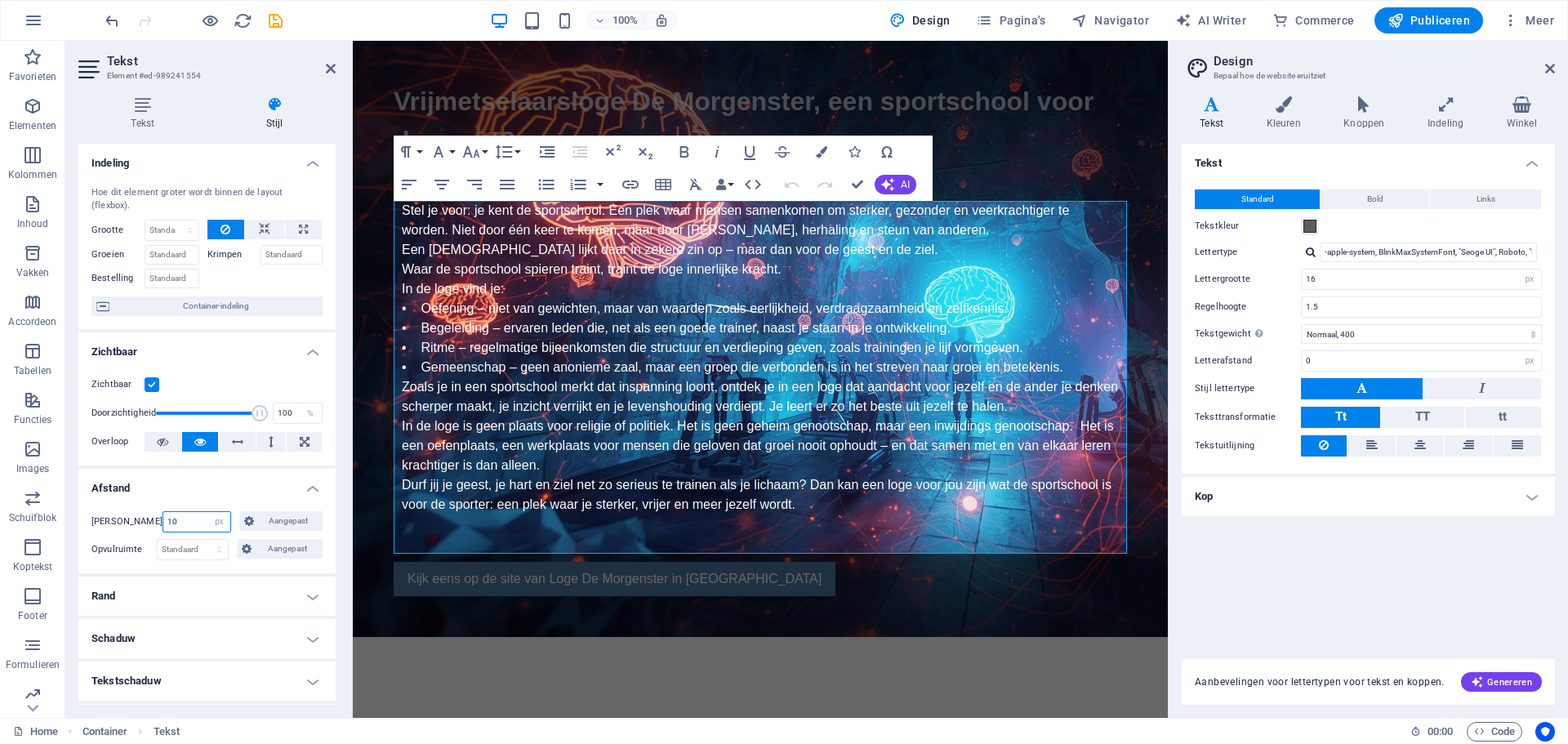
type input "10"
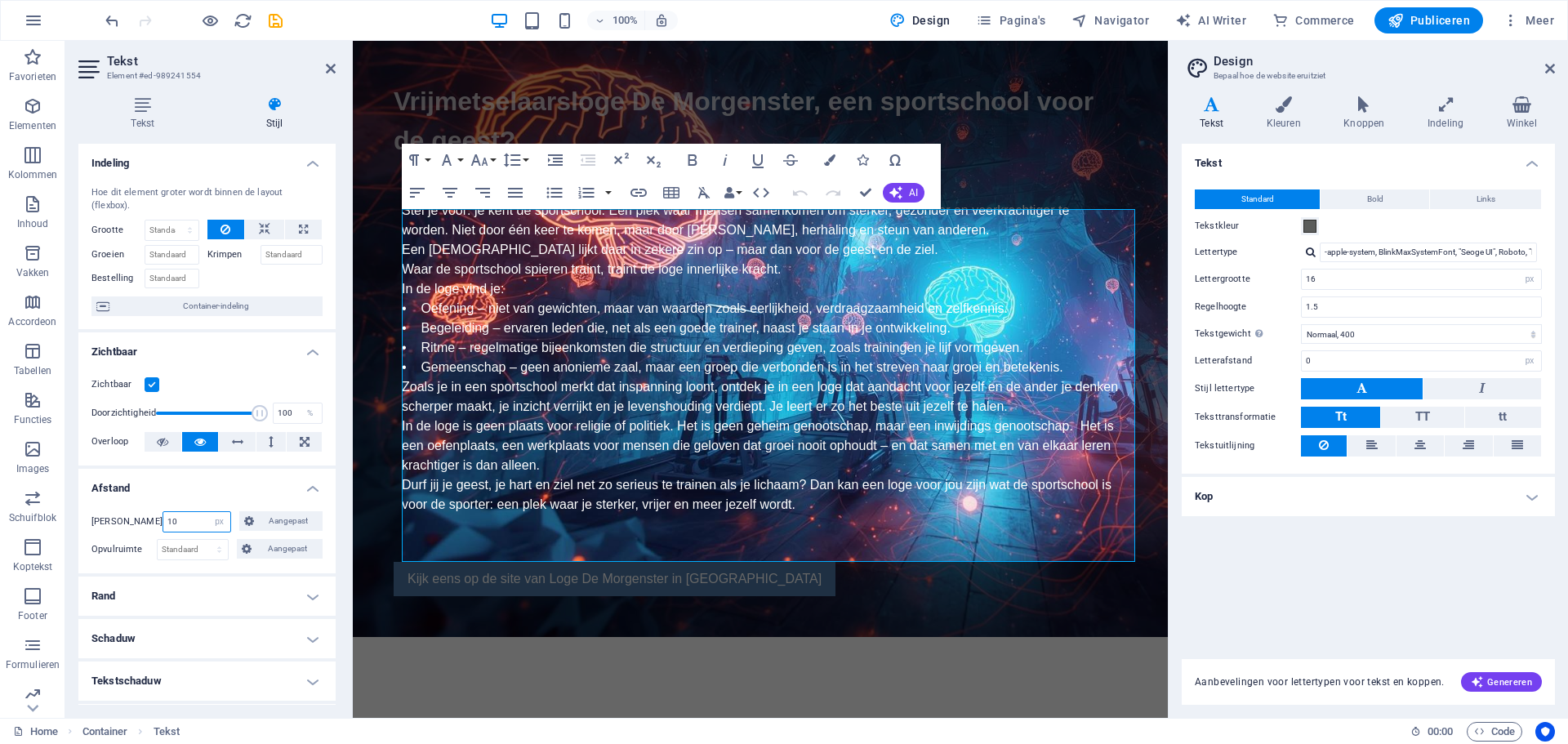
click at [187, 525] on input "10" at bounding box center [197, 522] width 67 height 20
type input "0"
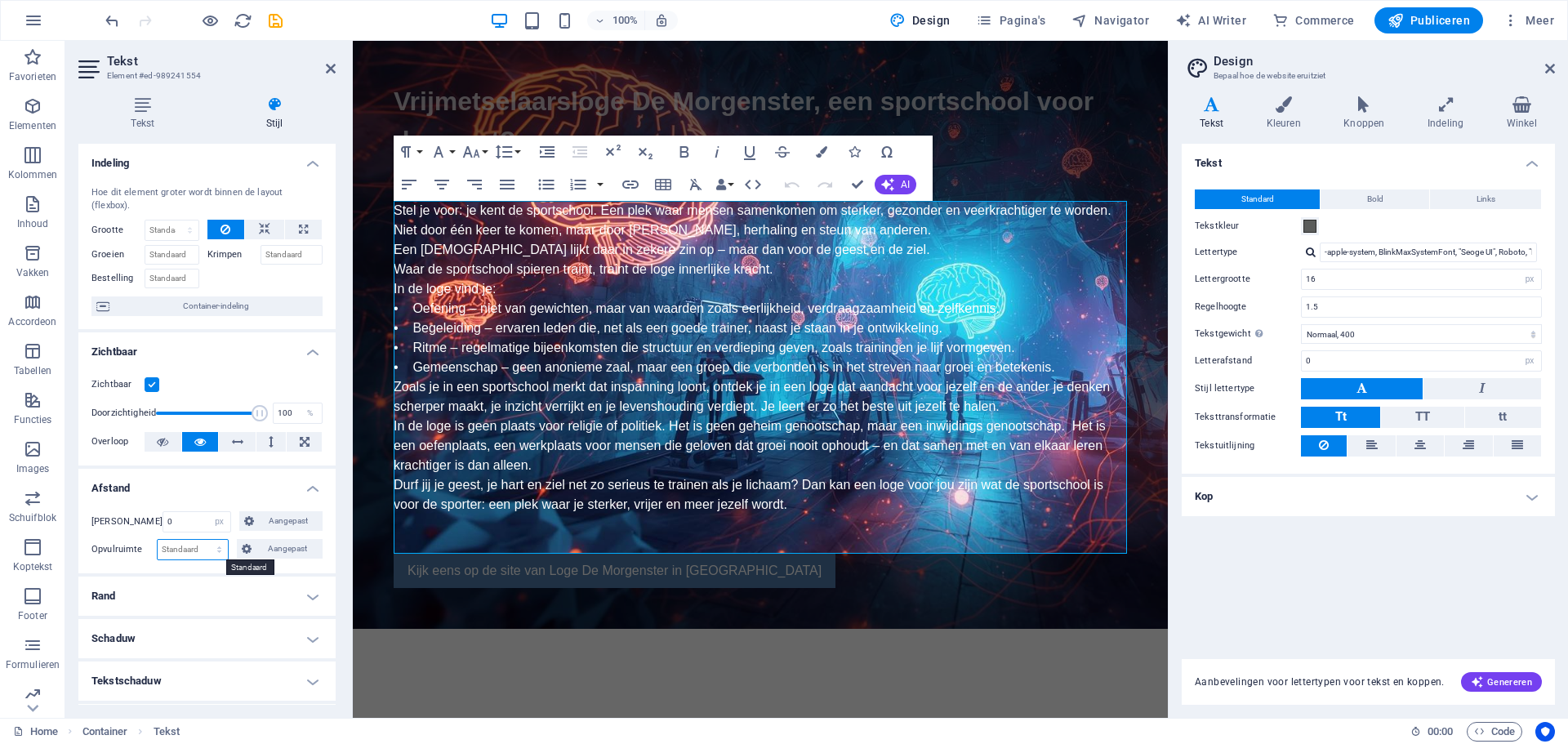
click at [194, 544] on select "Standaard px rem % vh vw Aangepast" at bounding box center [192, 550] width 70 height 20
select select "px"
click at [203, 540] on select "Standaard px rem % vh vw Aangepast" at bounding box center [192, 550] width 70 height 20
type input "10"
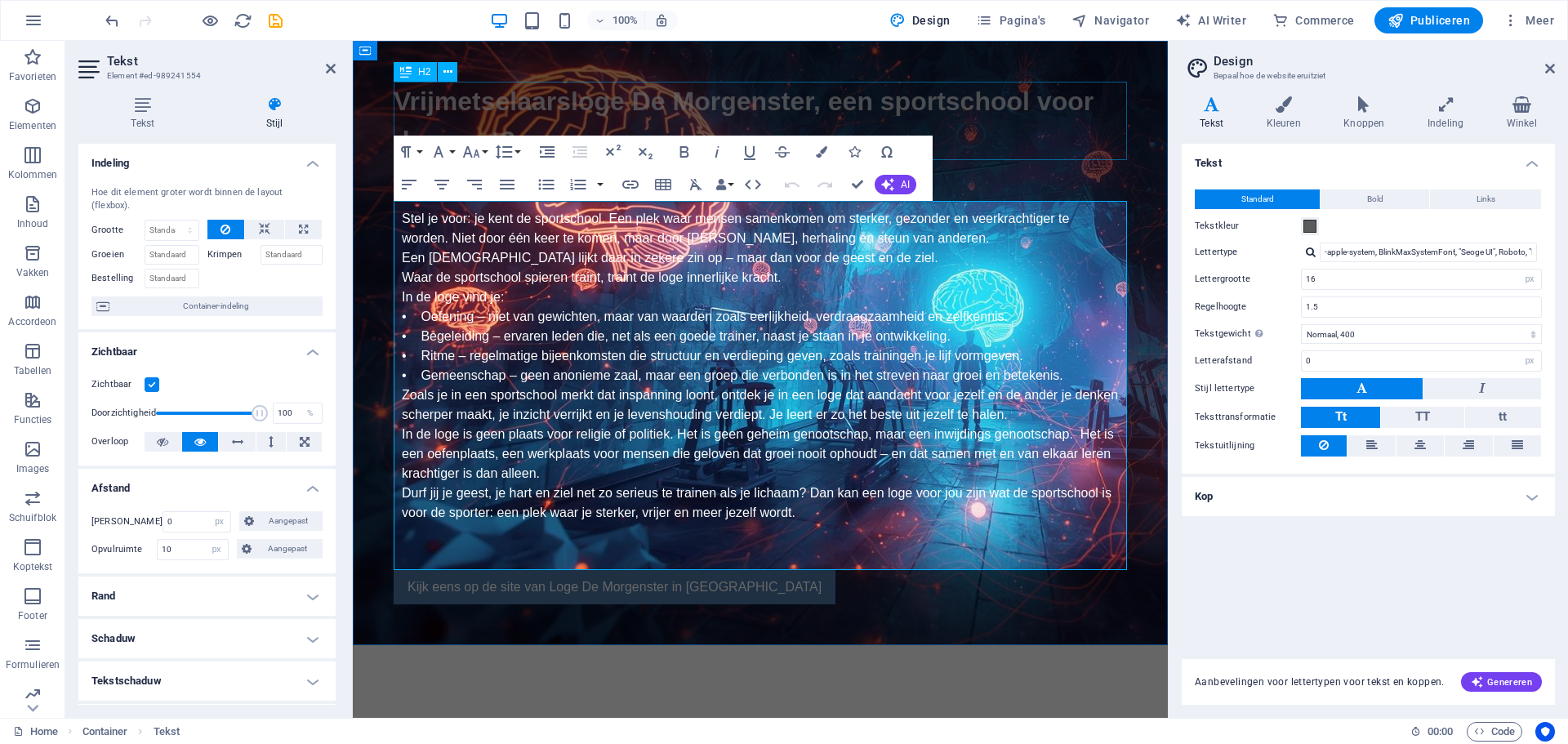
click at [593, 104] on div "Vrijmetselaarsloge De Morgenster, een sportschool voor de geest?" at bounding box center [760, 121] width 733 height 79
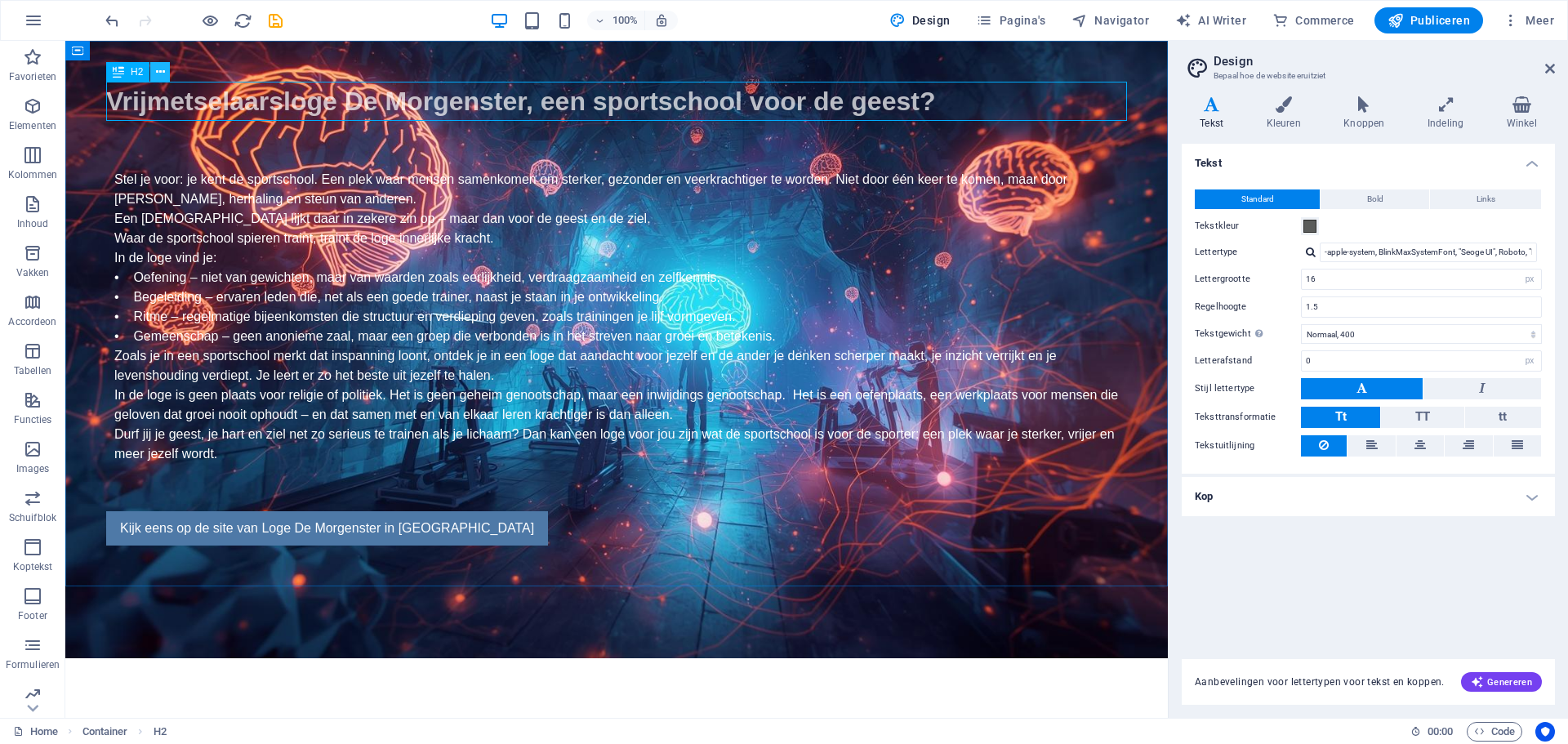
click at [157, 67] on icon at bounding box center [161, 73] width 9 height 17
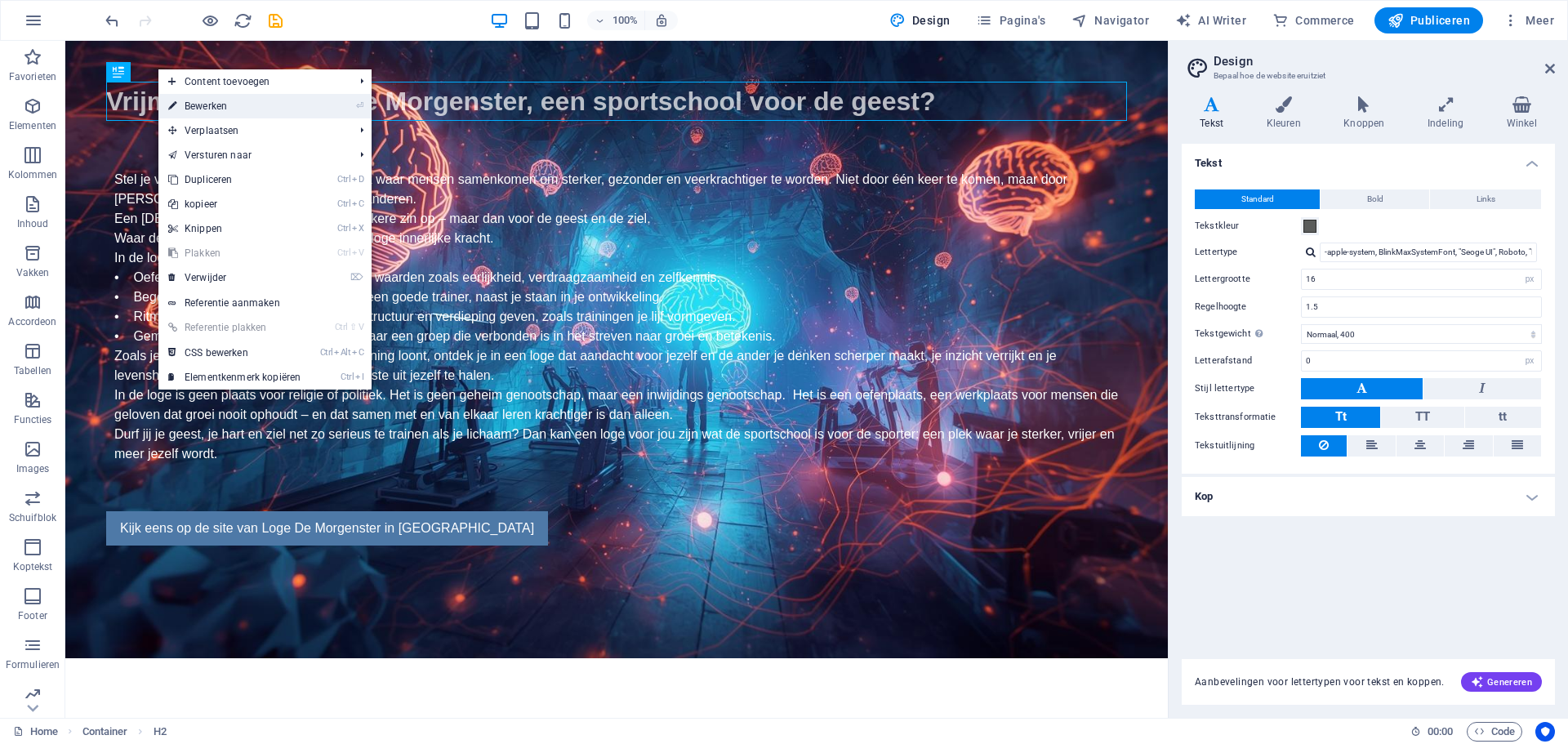
click at [178, 99] on link "⏎ Bewerken" at bounding box center [234, 106] width 152 height 24
select select "px"
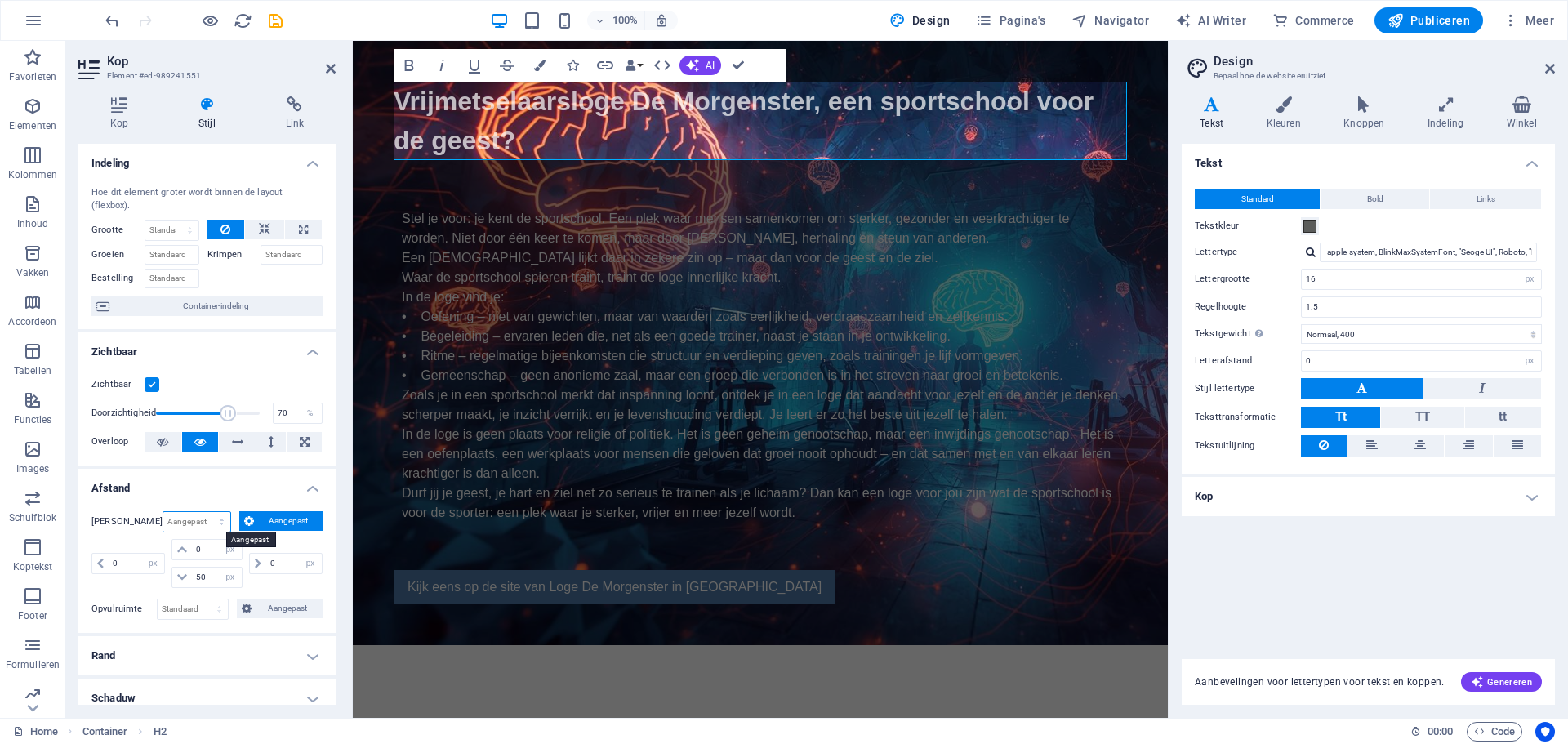
click at [190, 525] on select "Standaard auto px % rem vw vh Aangepast" at bounding box center [197, 522] width 67 height 20
select select "px"
click at [203, 512] on select "Standaard auto px % rem vw vh Aangepast" at bounding box center [197, 522] width 67 height 20
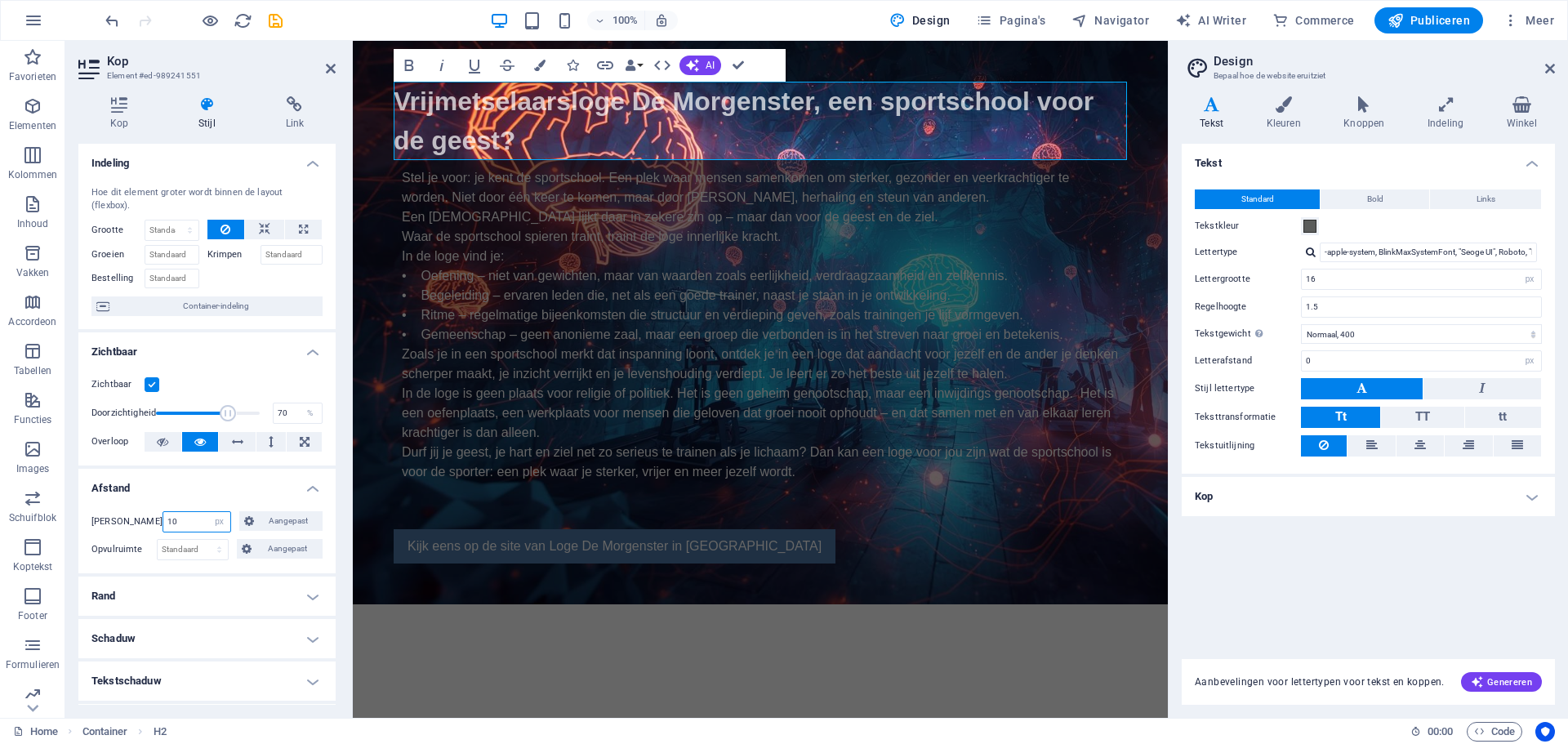
type input "10"
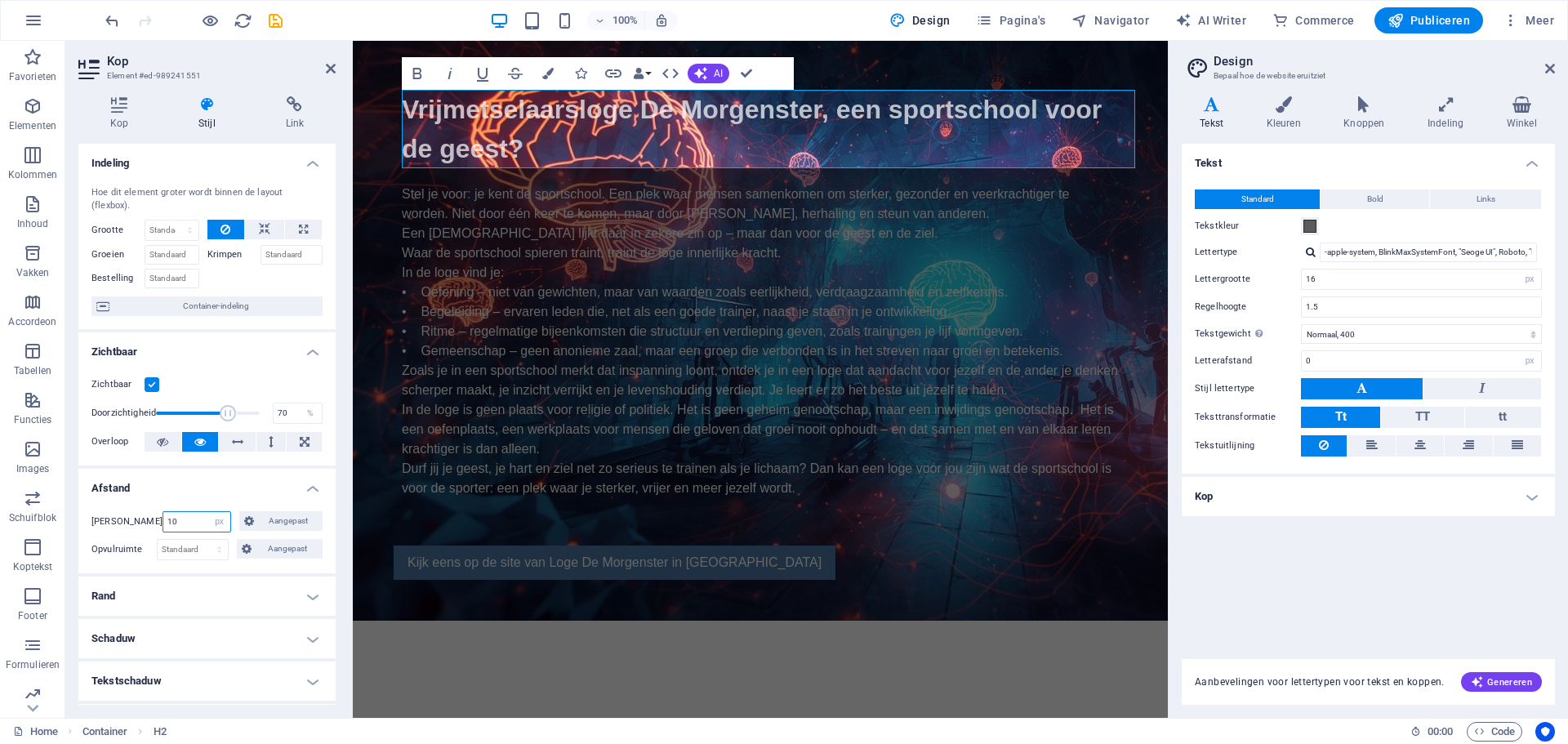
drag, startPoint x: 190, startPoint y: 523, endPoint x: 151, endPoint y: 521, distance: 39.1
click at [151, 521] on div "Marge 10 Standaard auto px % rem vw vh Aangepast Aangepast" at bounding box center [207, 522] width 232 height 22
click at [260, 516] on span "Aangepast" at bounding box center [289, 521] width 59 height 20
click at [195, 520] on input "number" at bounding box center [197, 522] width 67 height 20
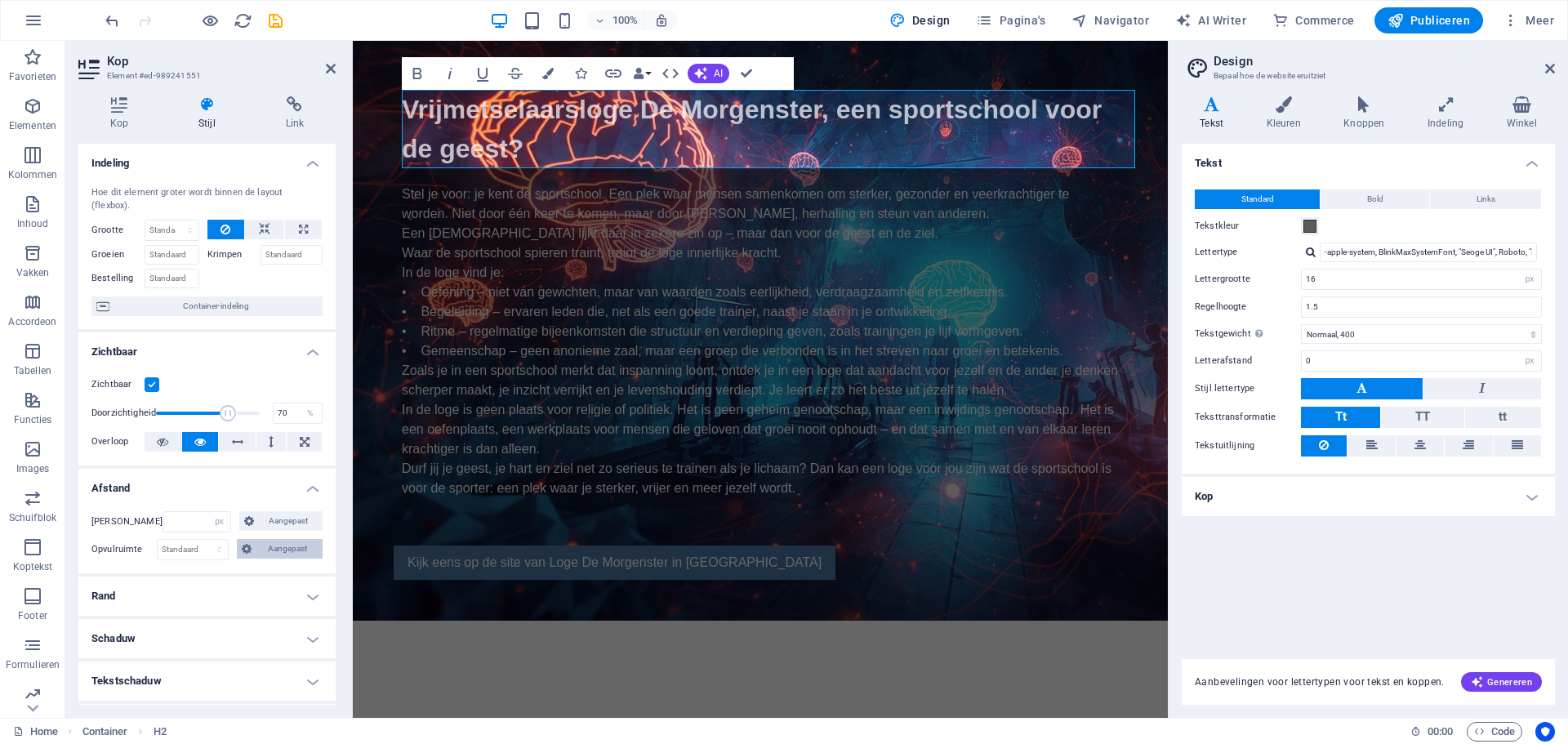
click at [257, 548] on span "Aangepast" at bounding box center [287, 549] width 61 height 20
click at [191, 550] on select "Standaard px rem % vh vw Aangepast" at bounding box center [192, 550] width 70 height 20
select select "px"
click at [203, 540] on select "Standaard px rem % vh vw Aangepast" at bounding box center [192, 550] width 70 height 20
type input "10"
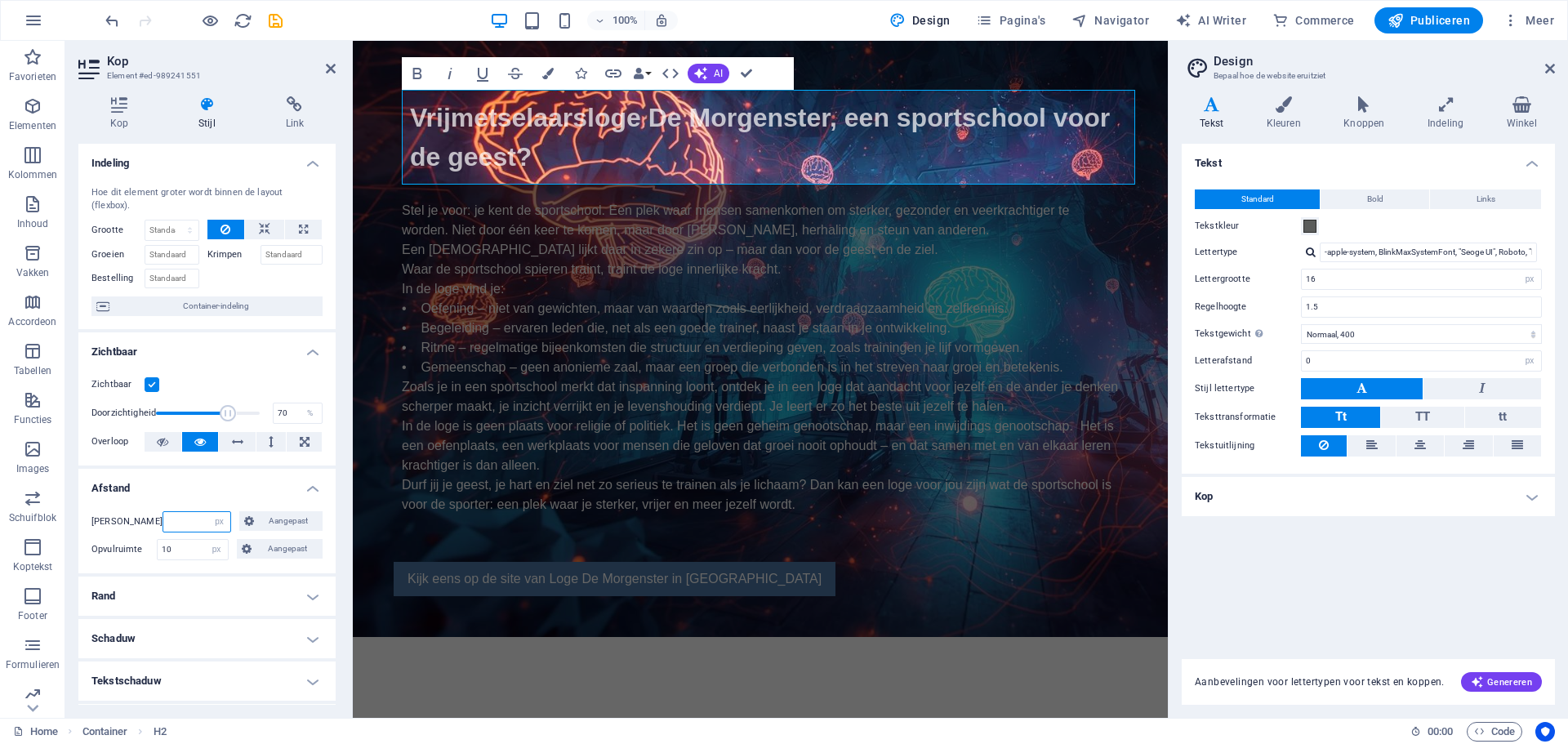
click at [194, 518] on input "number" at bounding box center [197, 522] width 67 height 20
type input "0"
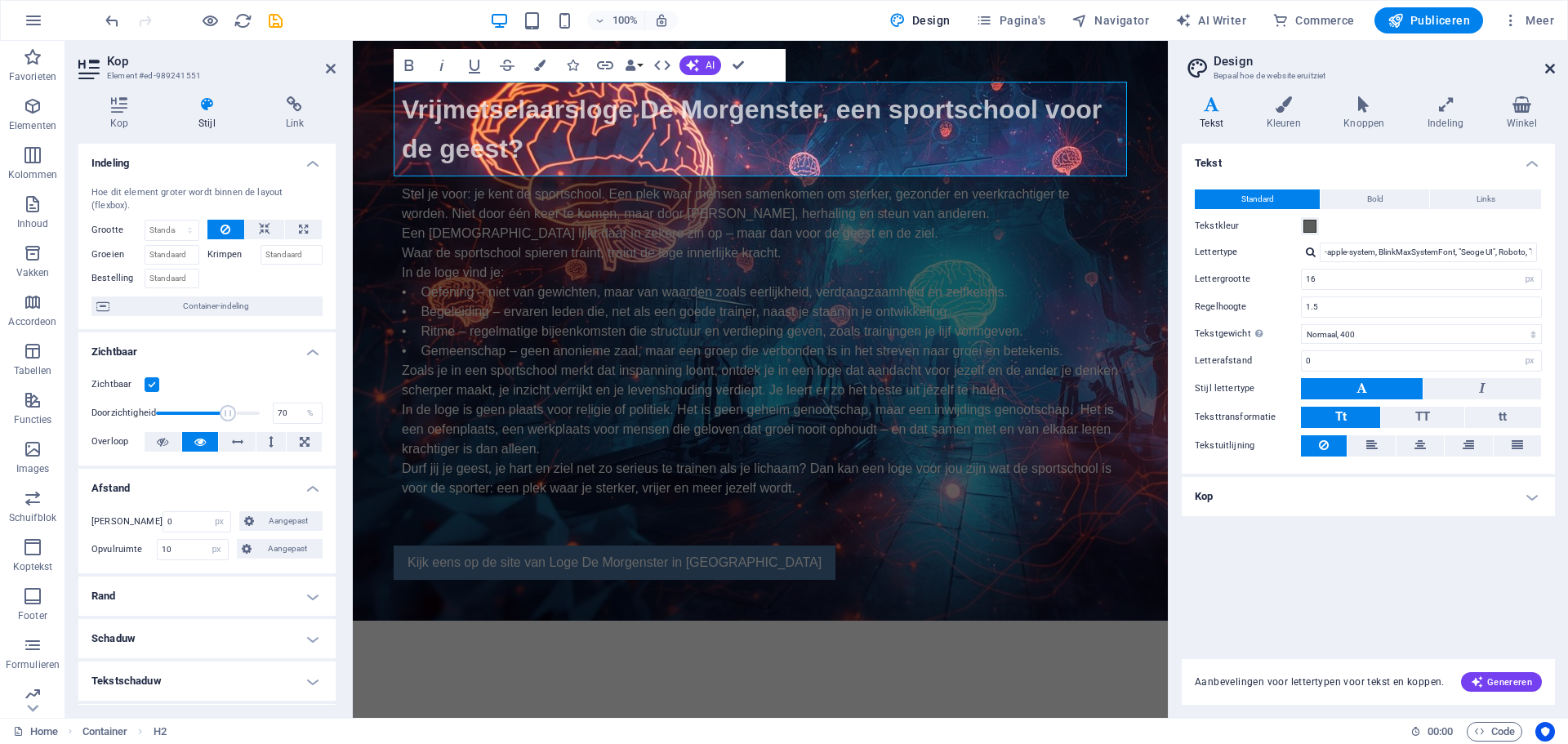
click at [1550, 67] on icon at bounding box center [1550, 68] width 10 height 13
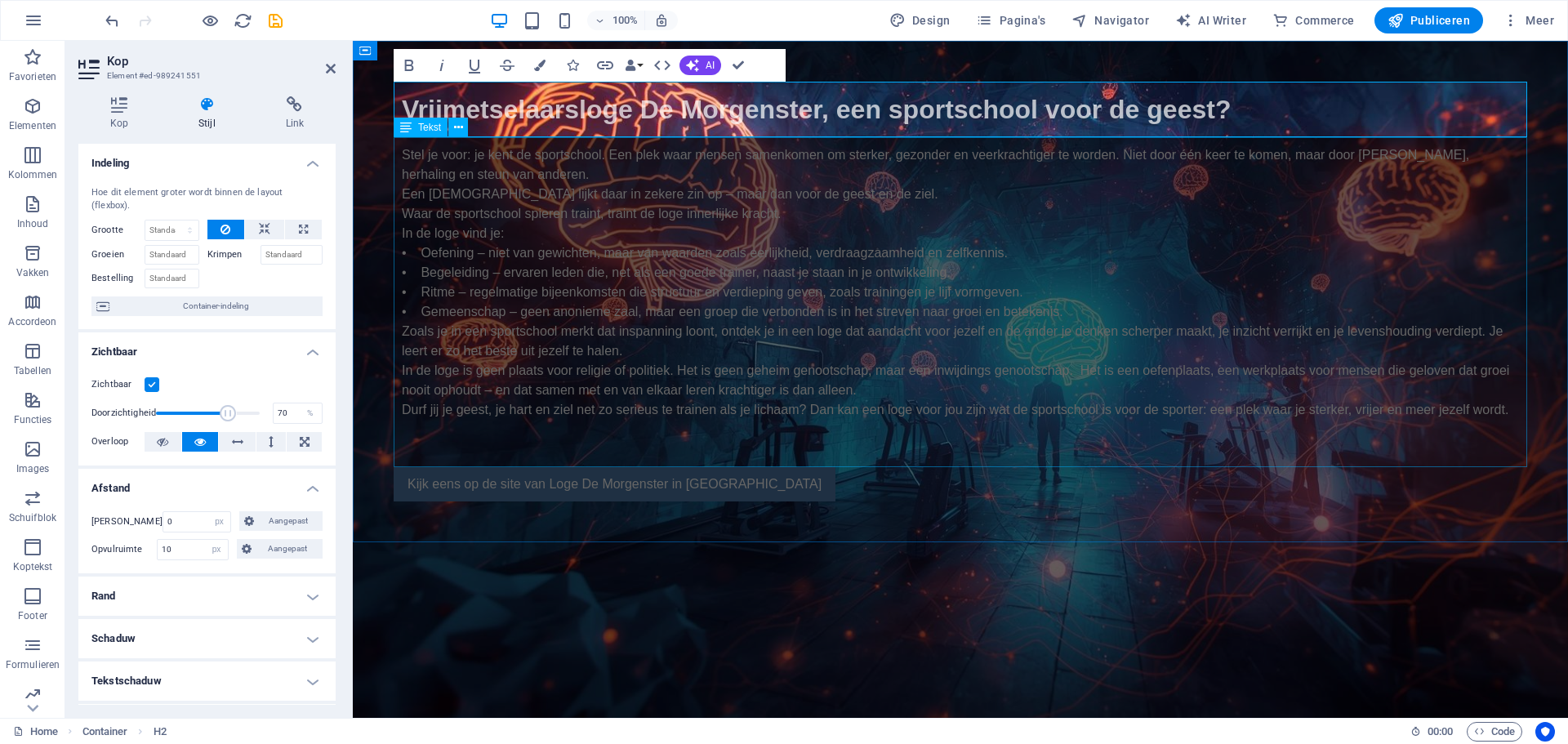
click at [420, 130] on span "Tekst" at bounding box center [429, 127] width 22 height 10
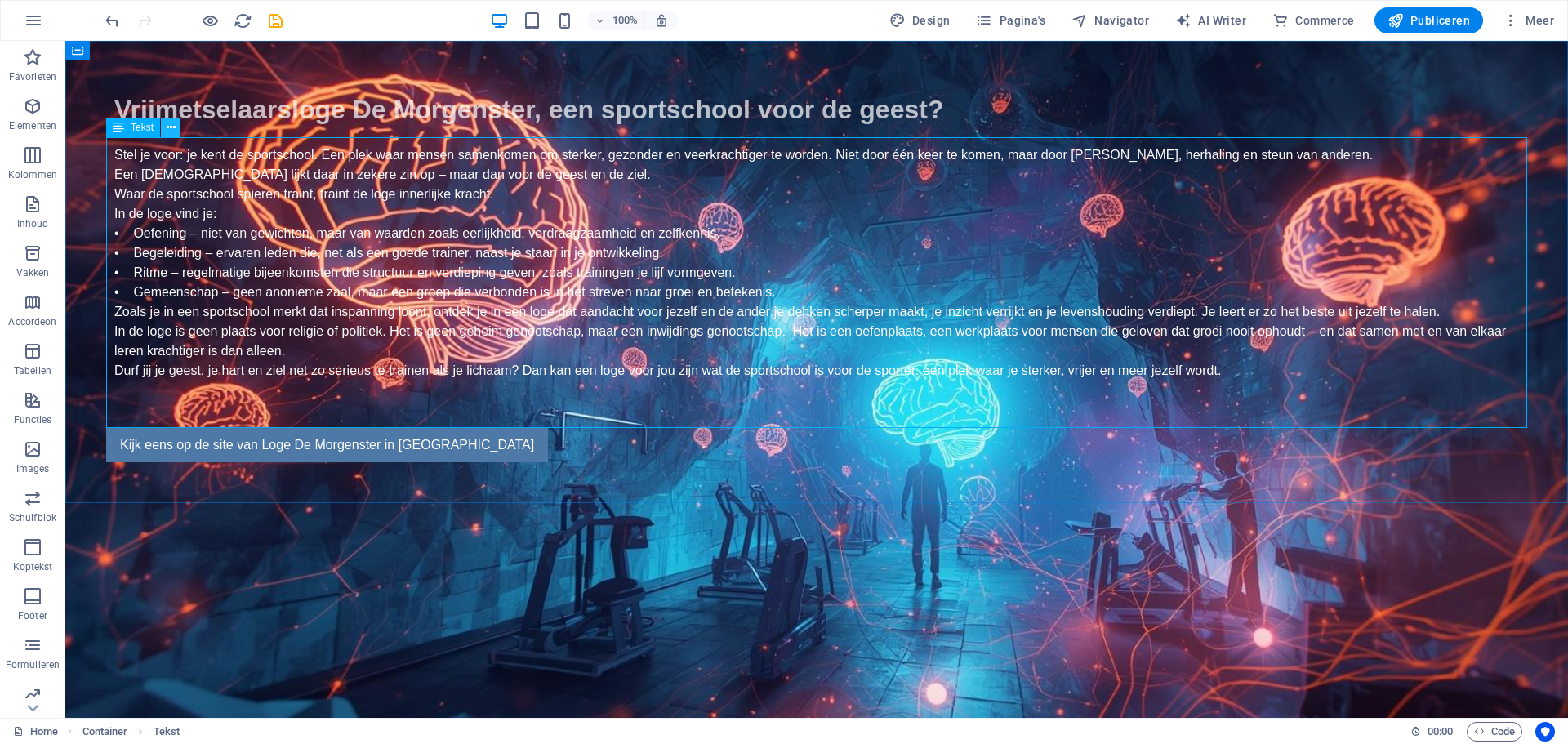
click at [172, 127] on icon at bounding box center [171, 128] width 9 height 17
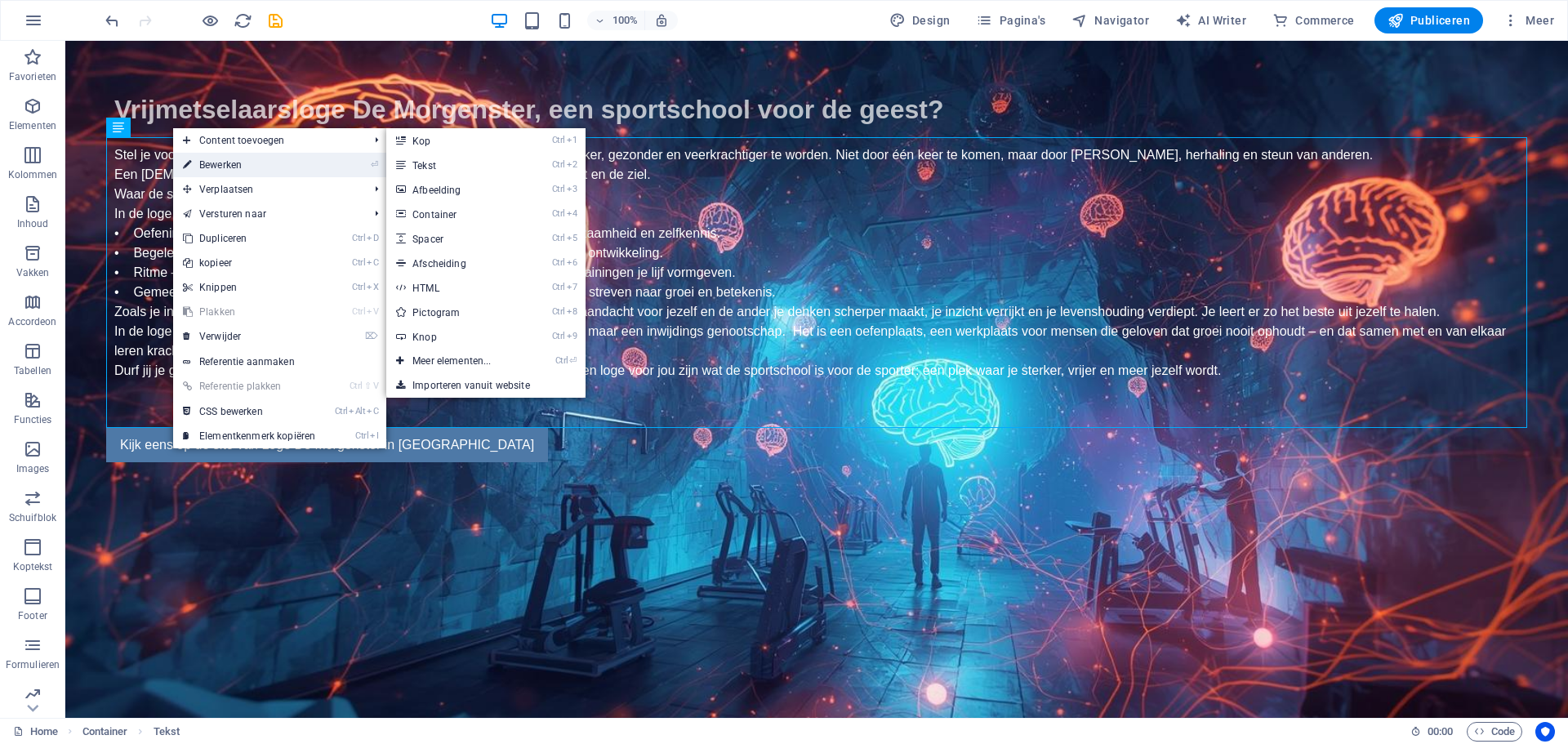
click at [195, 166] on link "⏎ Bewerken" at bounding box center [249, 165] width 152 height 24
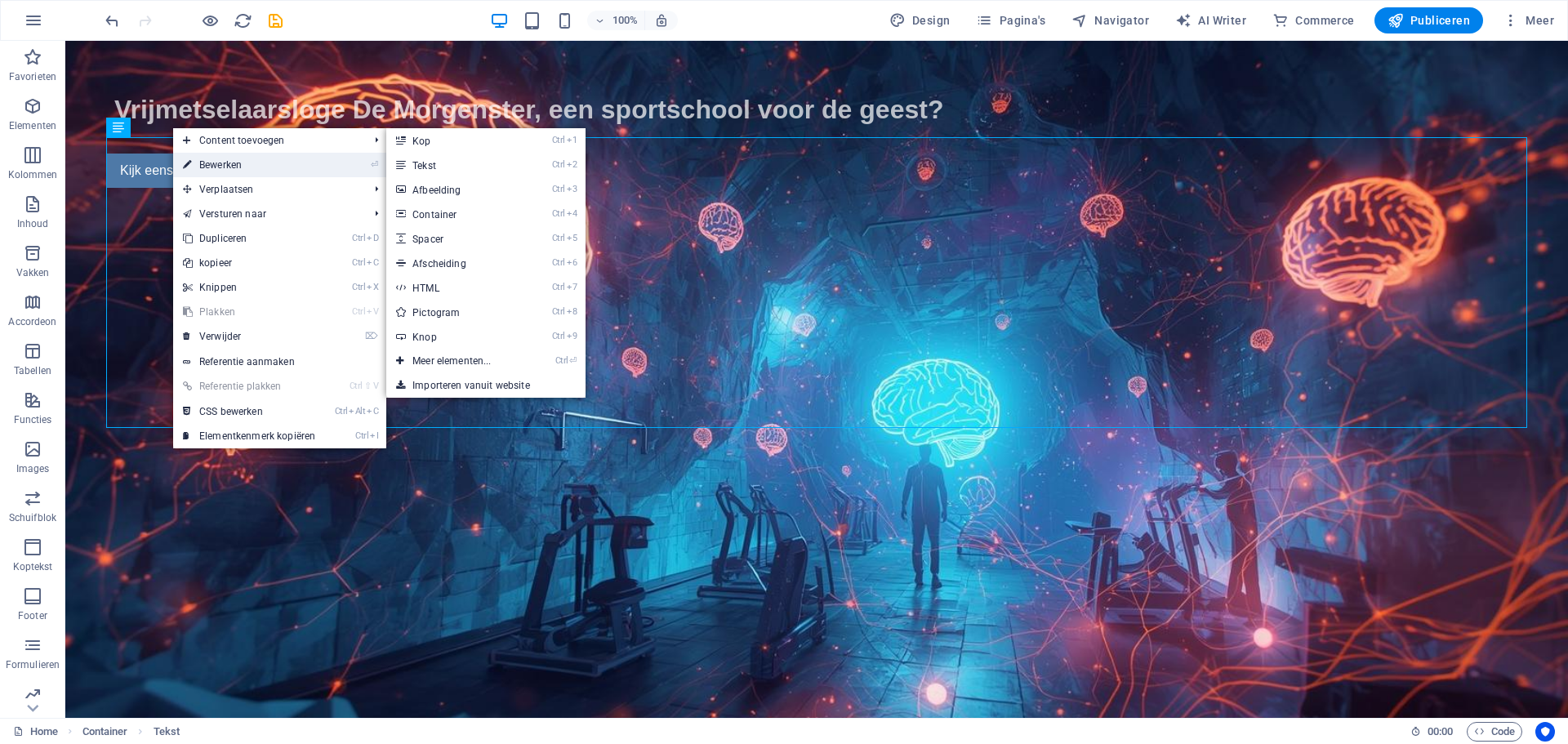
select select "px"
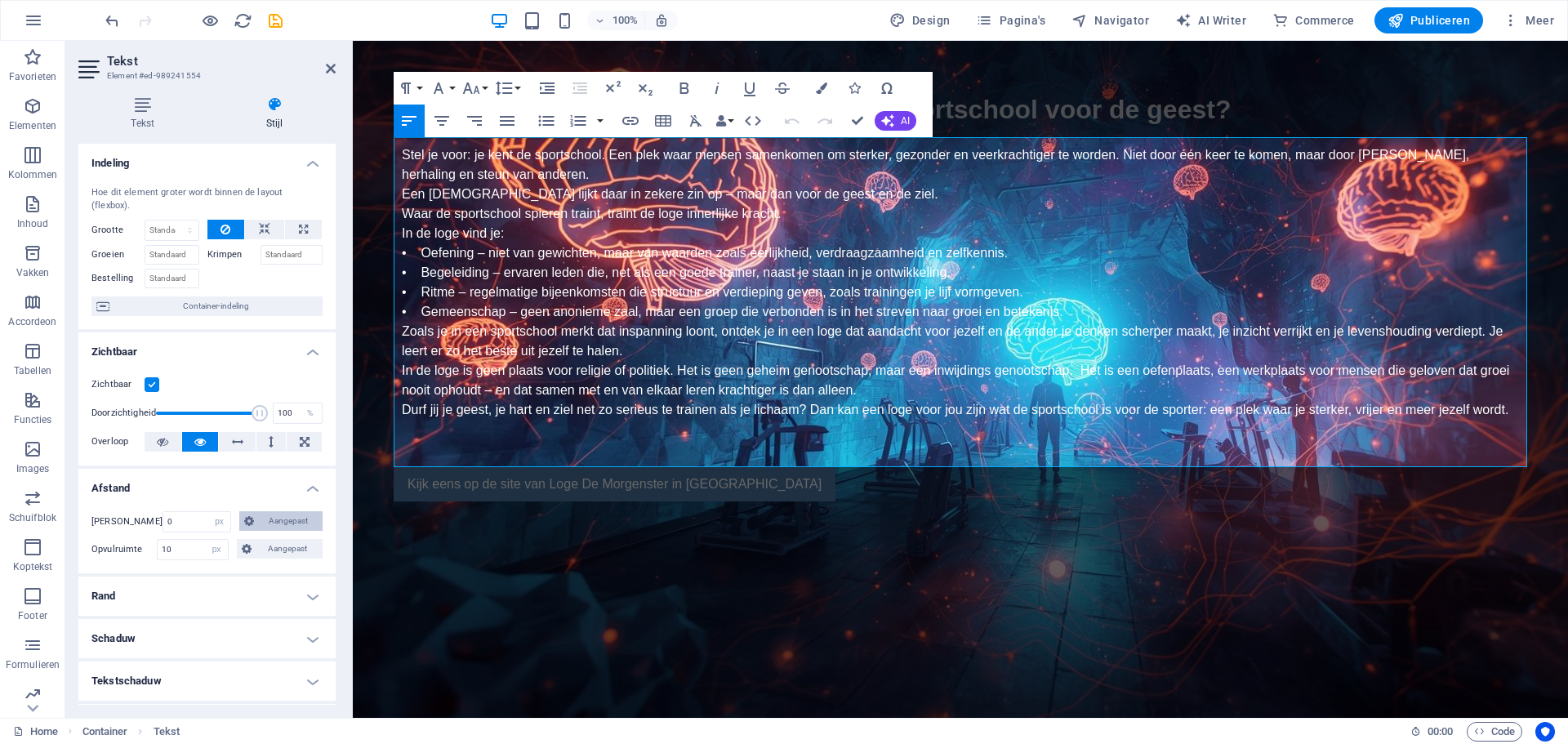
click at [259, 516] on span "Aangepast" at bounding box center [289, 521] width 59 height 20
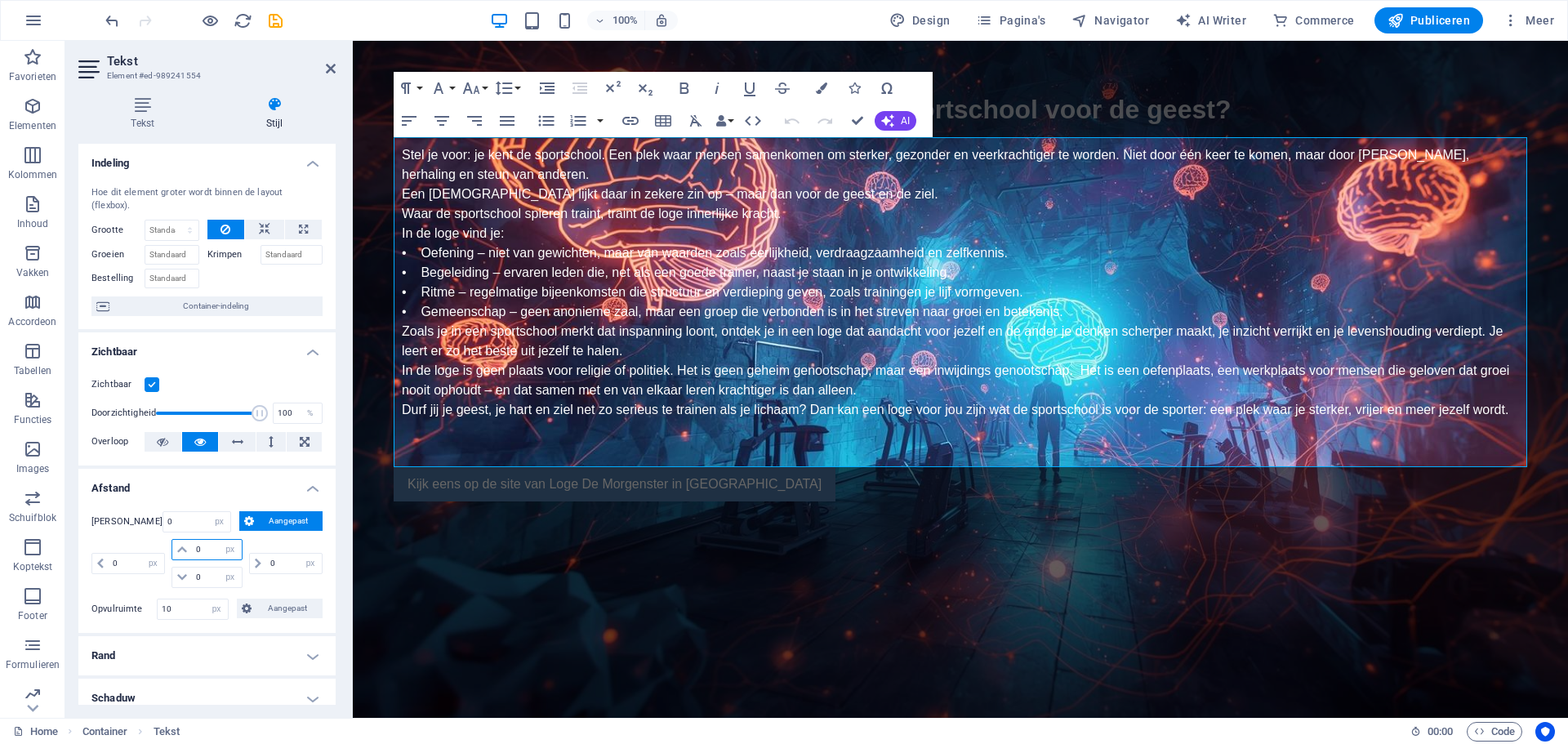
click at [193, 545] on input "0" at bounding box center [216, 550] width 49 height 20
type input "500"
select select "DISABLED_OPTION_VALUE"
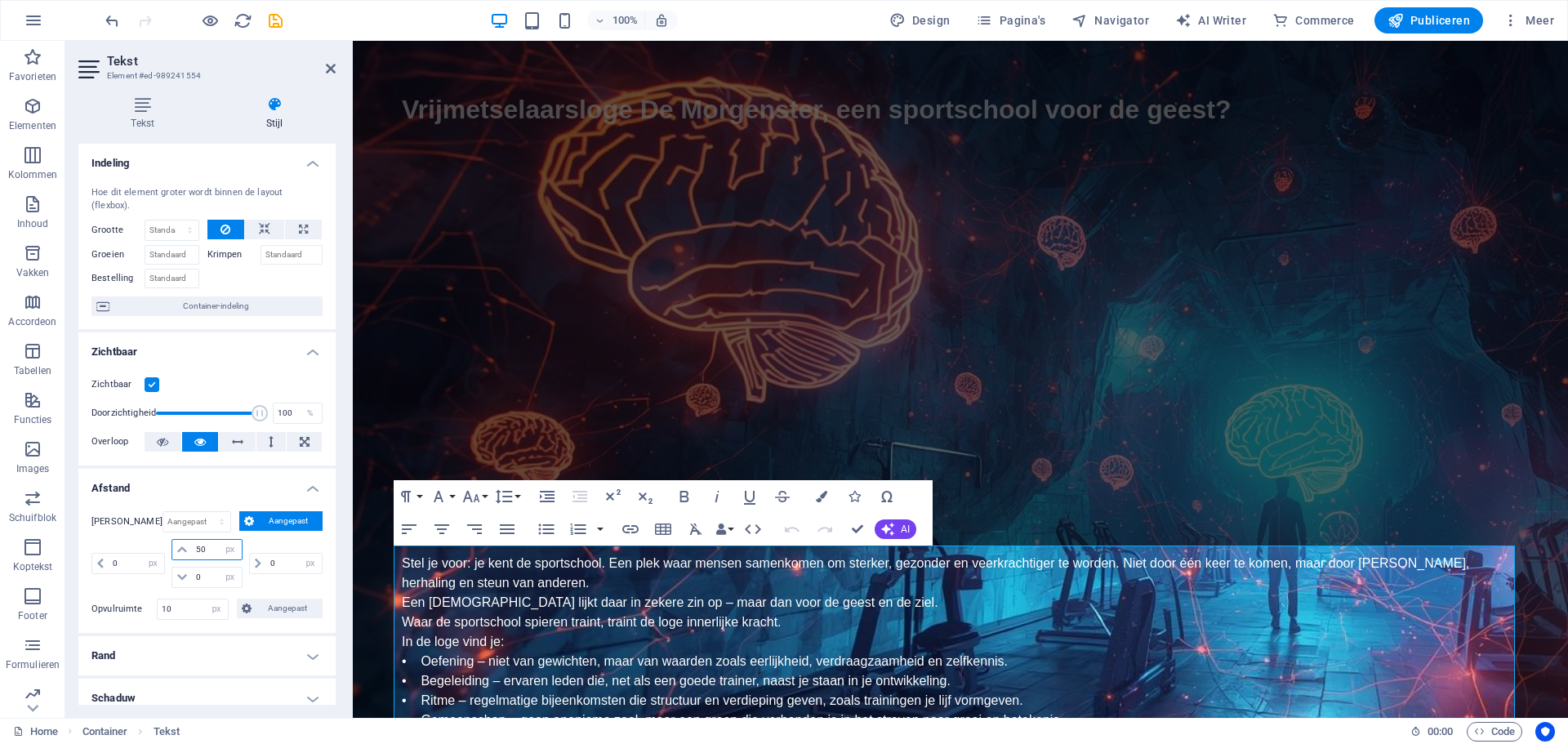
type input "50"
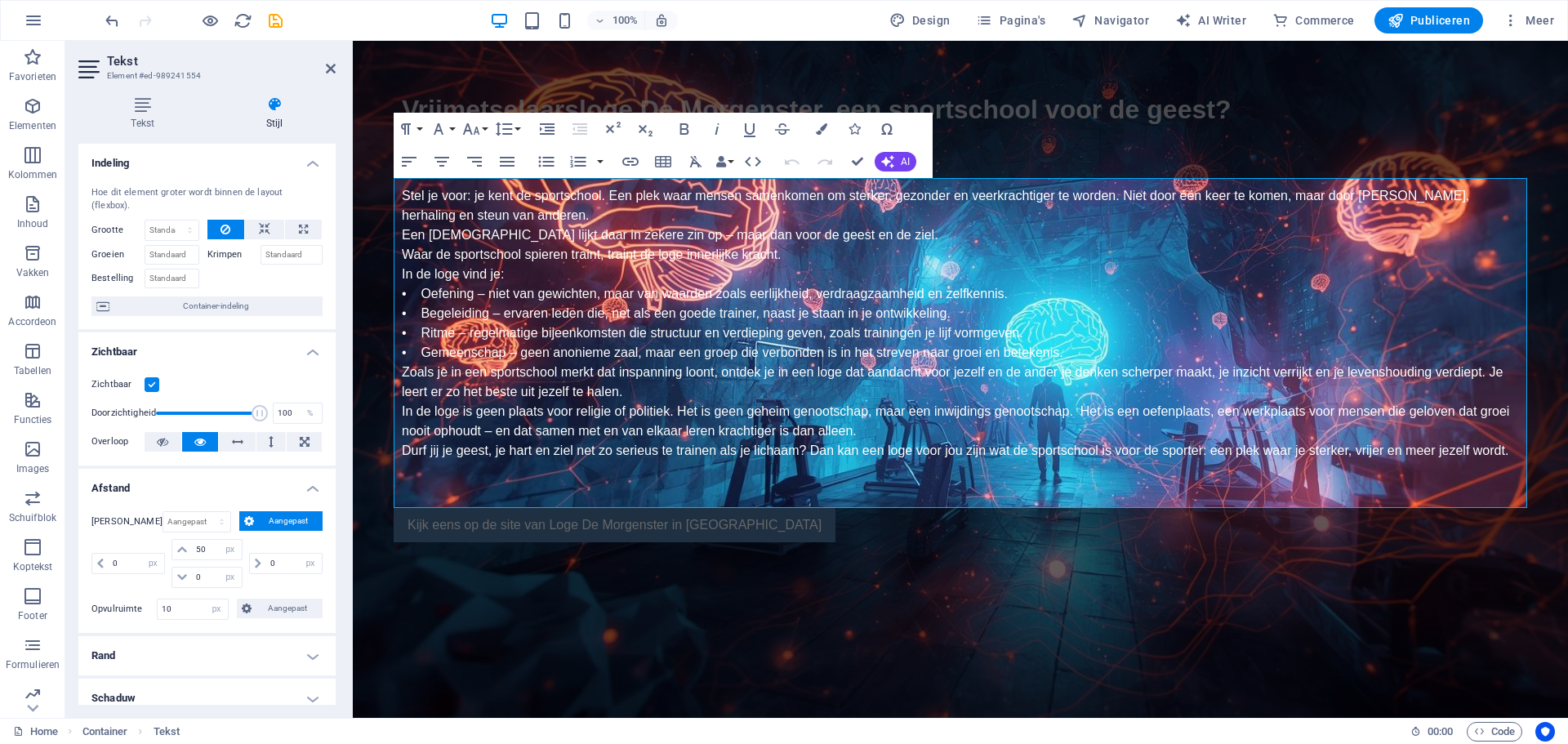
click at [273, 100] on icon at bounding box center [276, 105] width 123 height 16
click at [456, 498] on icon at bounding box center [459, 499] width 9 height 17
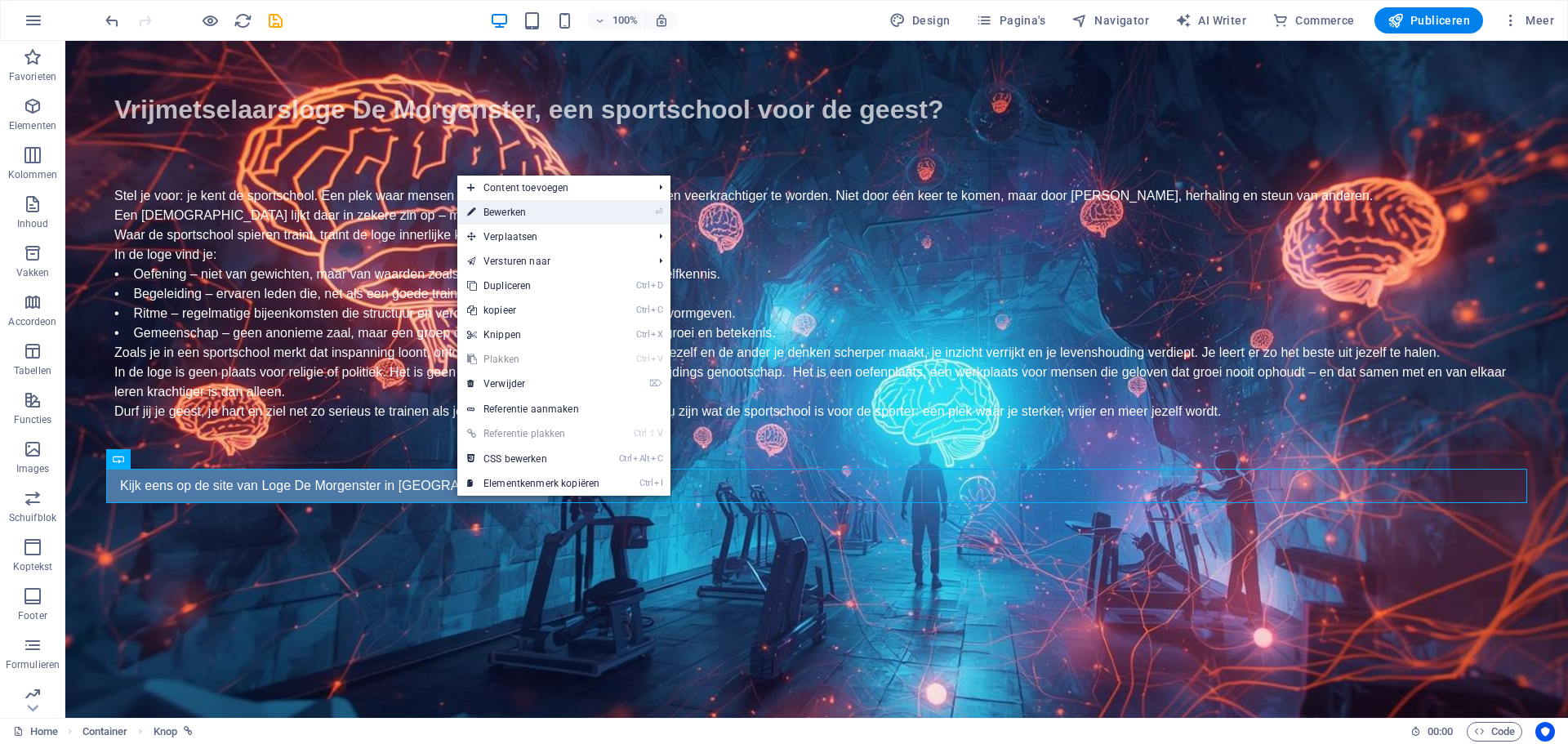
click at [557, 216] on link "⏎ Bewerken" at bounding box center [533, 213] width 152 height 24
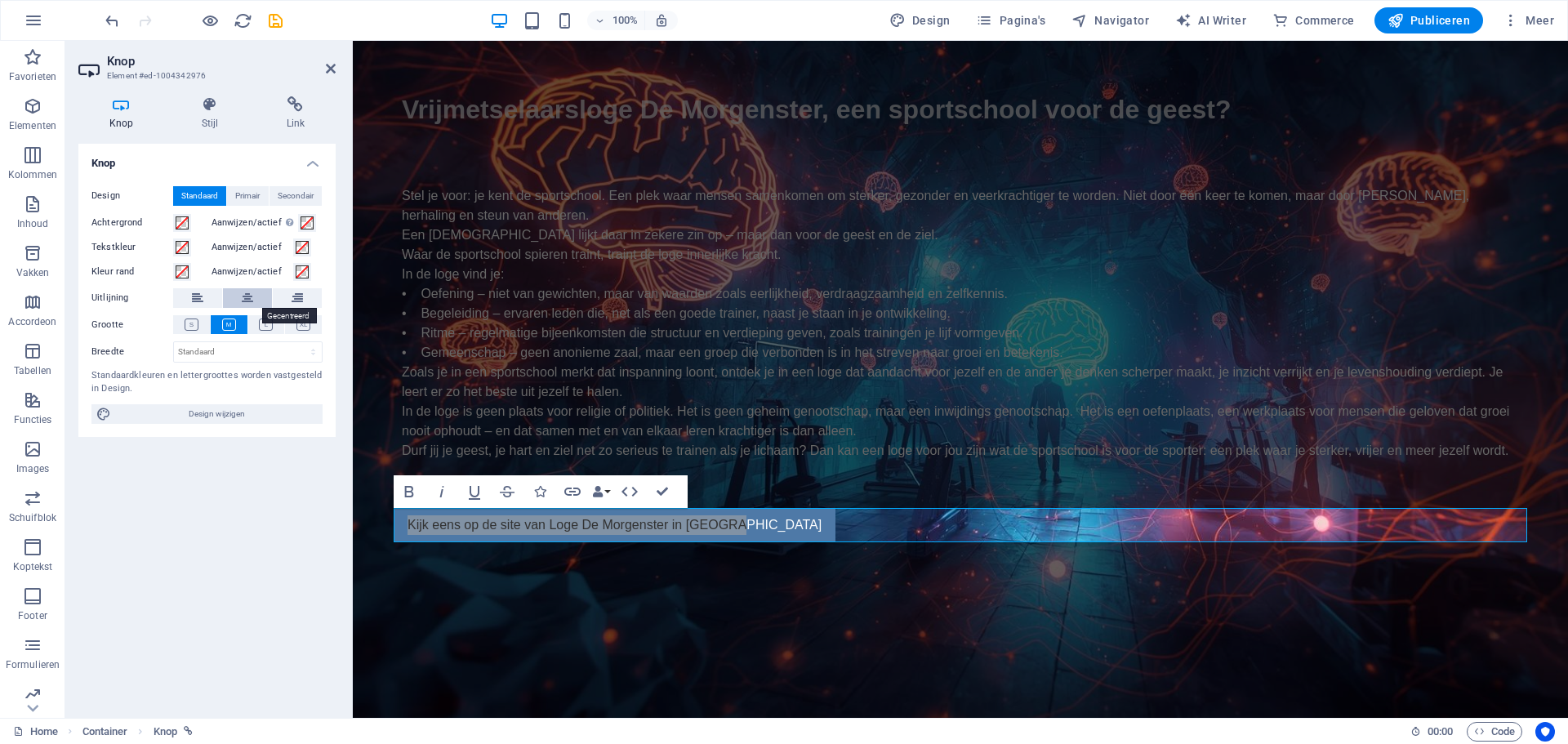
click at [244, 294] on icon at bounding box center [247, 298] width 11 height 20
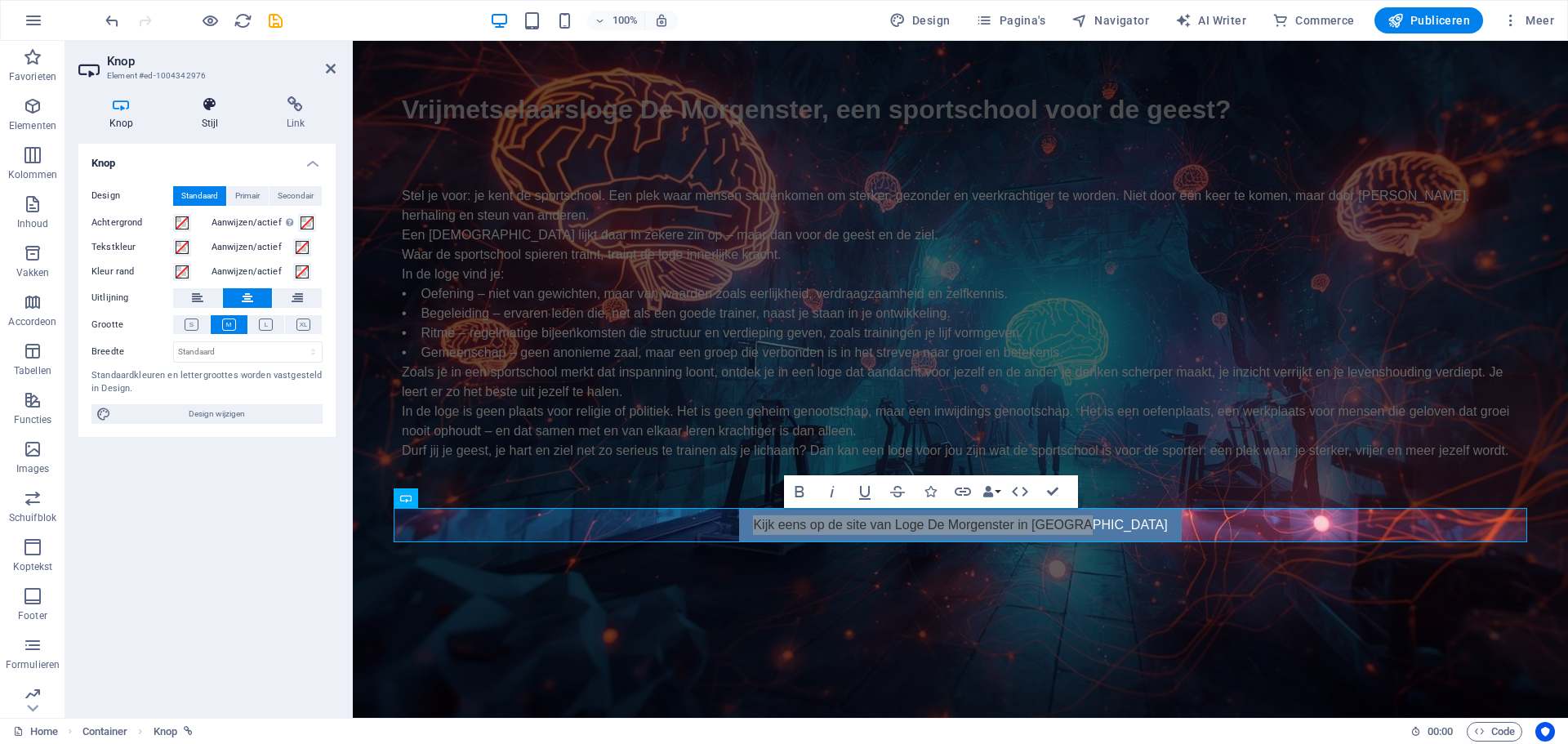
click at [202, 108] on icon at bounding box center [210, 105] width 79 height 16
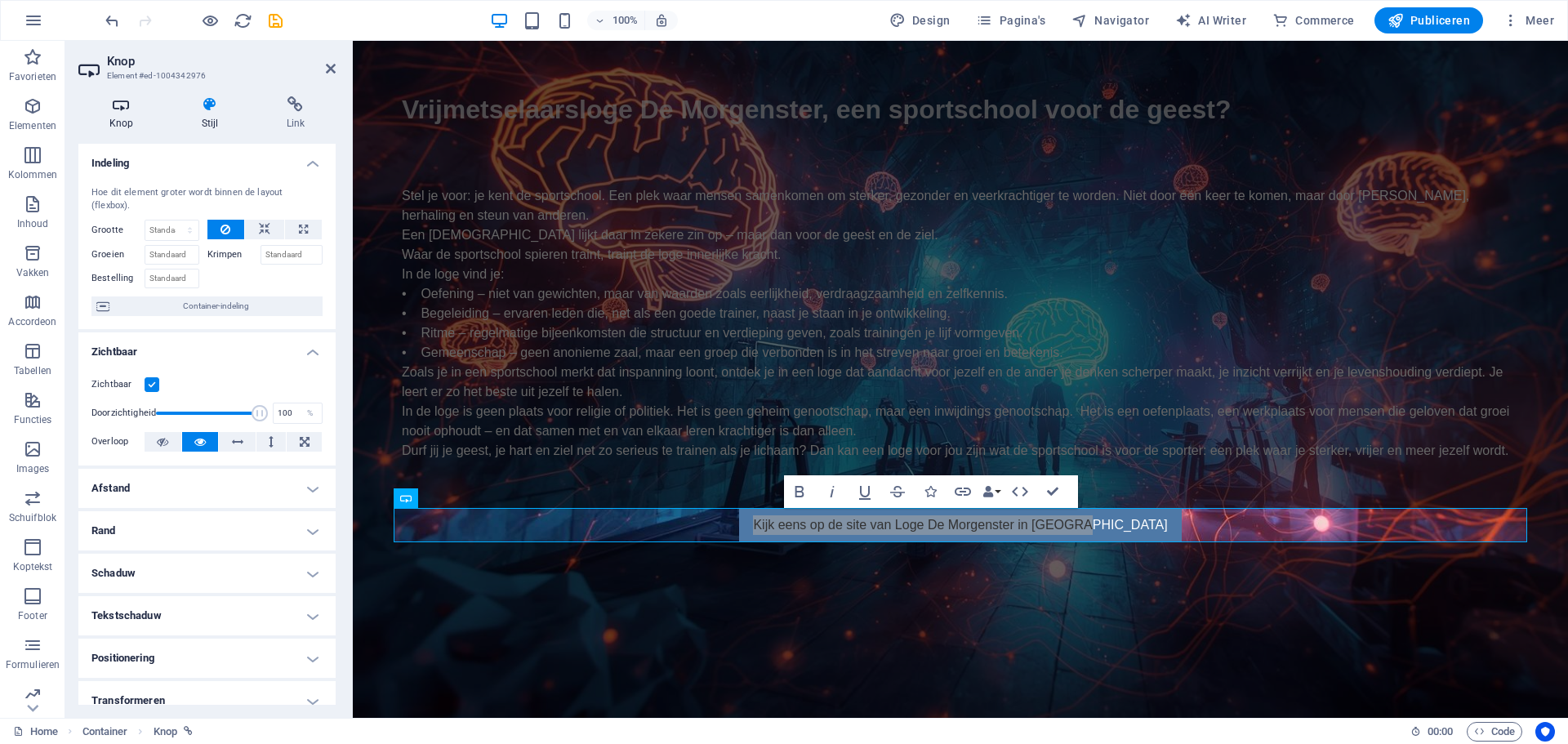
click at [118, 109] on icon at bounding box center [121, 105] width 86 height 16
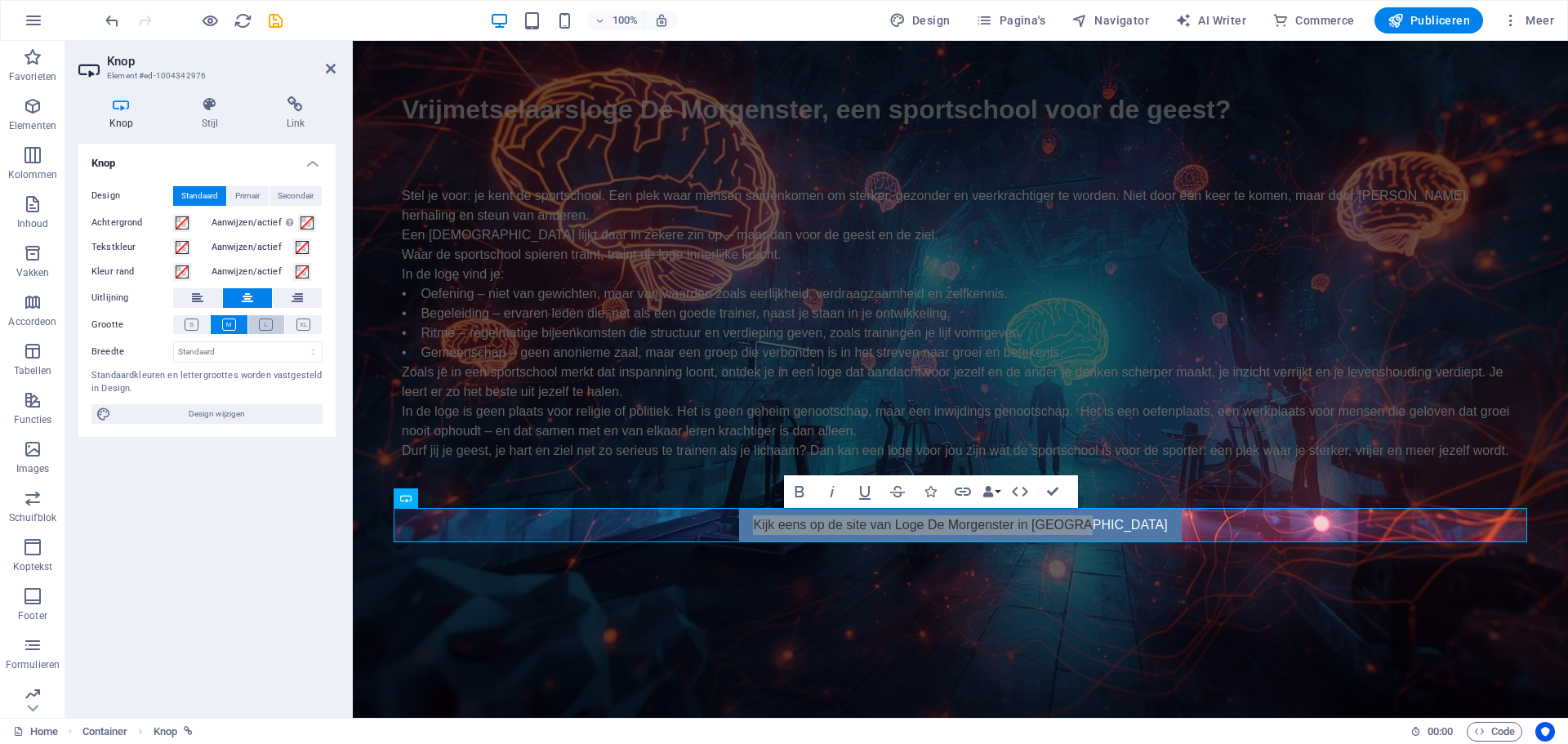
click at [262, 322] on icon at bounding box center [266, 325] width 14 height 12
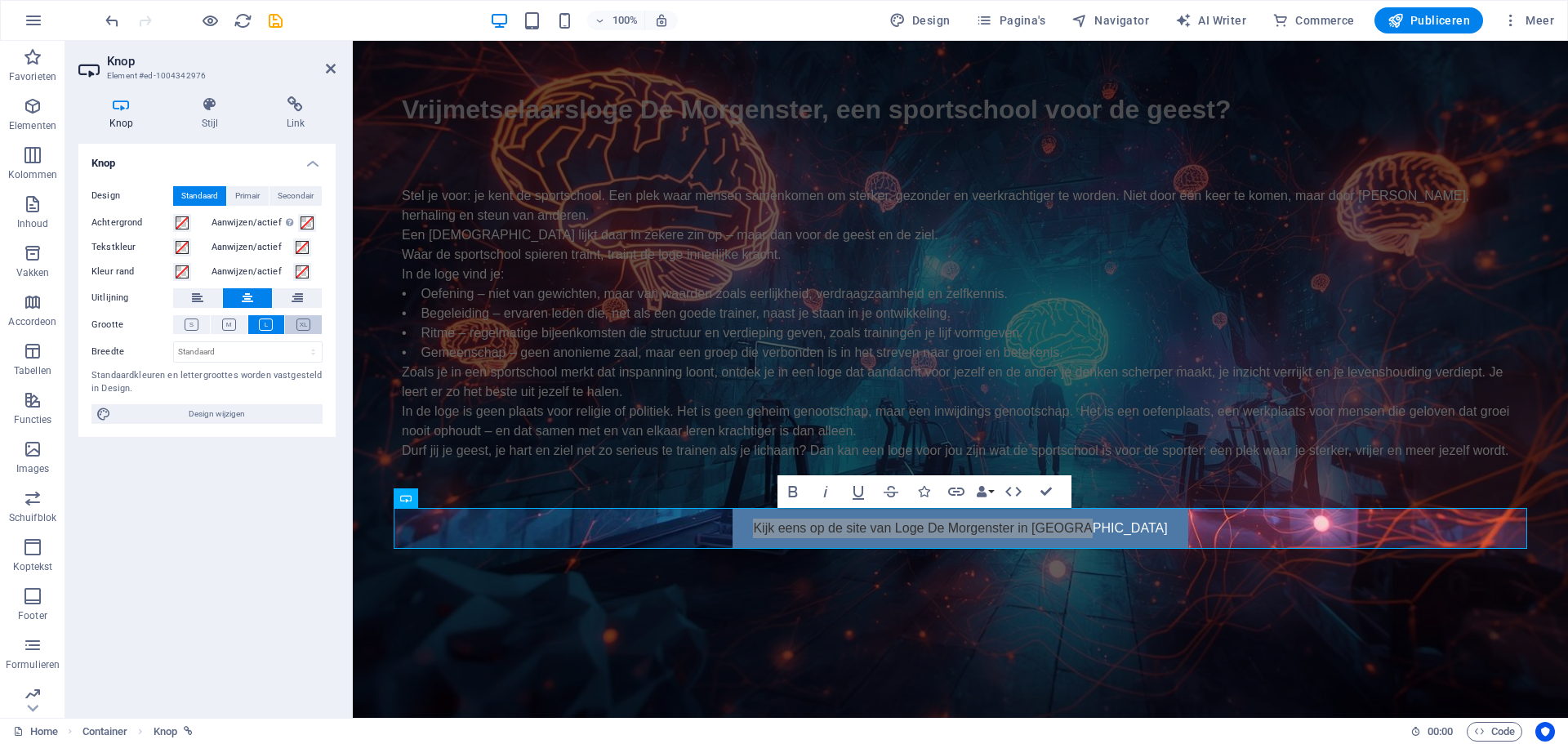
click at [295, 321] on button at bounding box center [303, 325] width 37 height 19
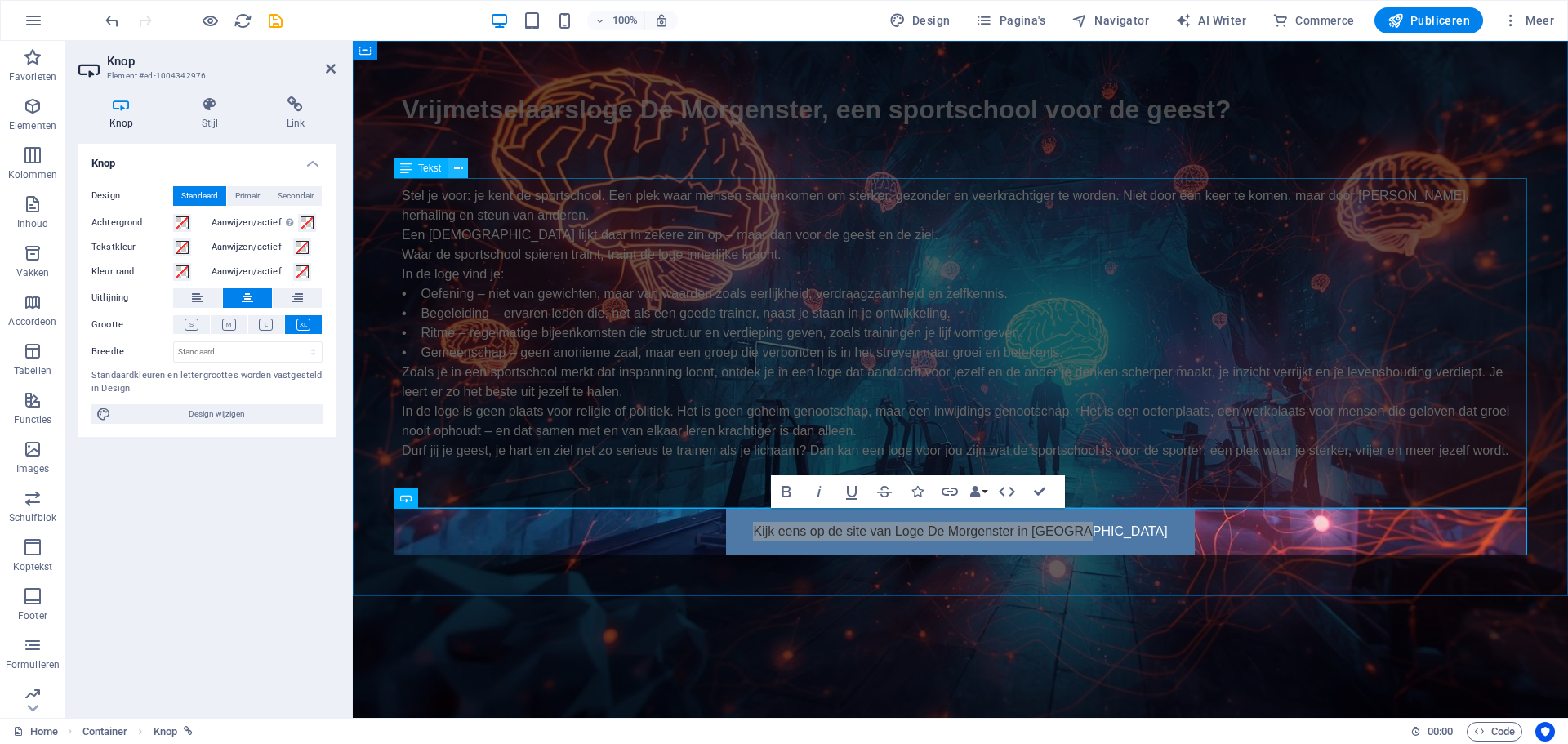
click at [460, 169] on icon at bounding box center [459, 169] width 9 height 17
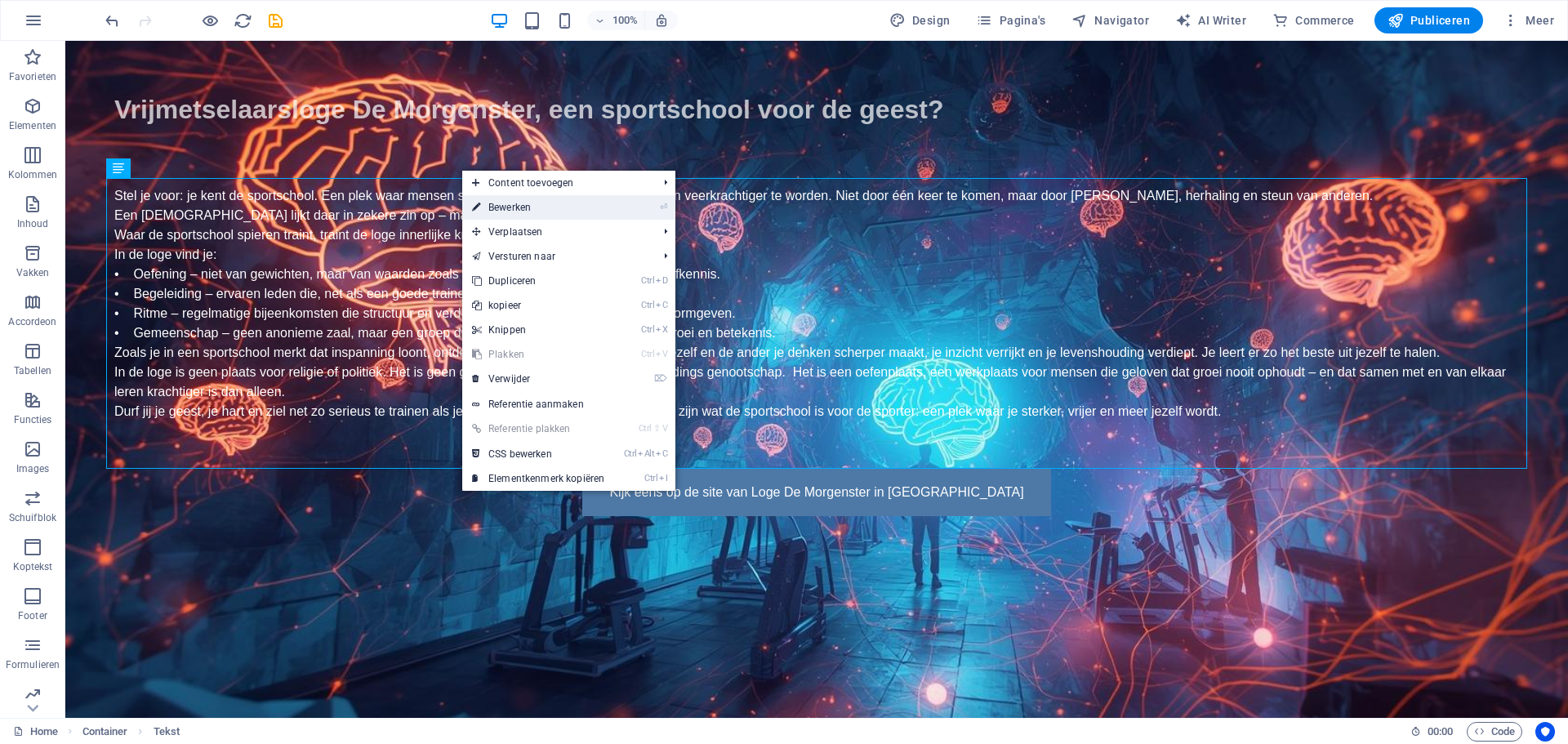
click at [497, 201] on link "⏎ Bewerken" at bounding box center [538, 207] width 152 height 24
select select "px"
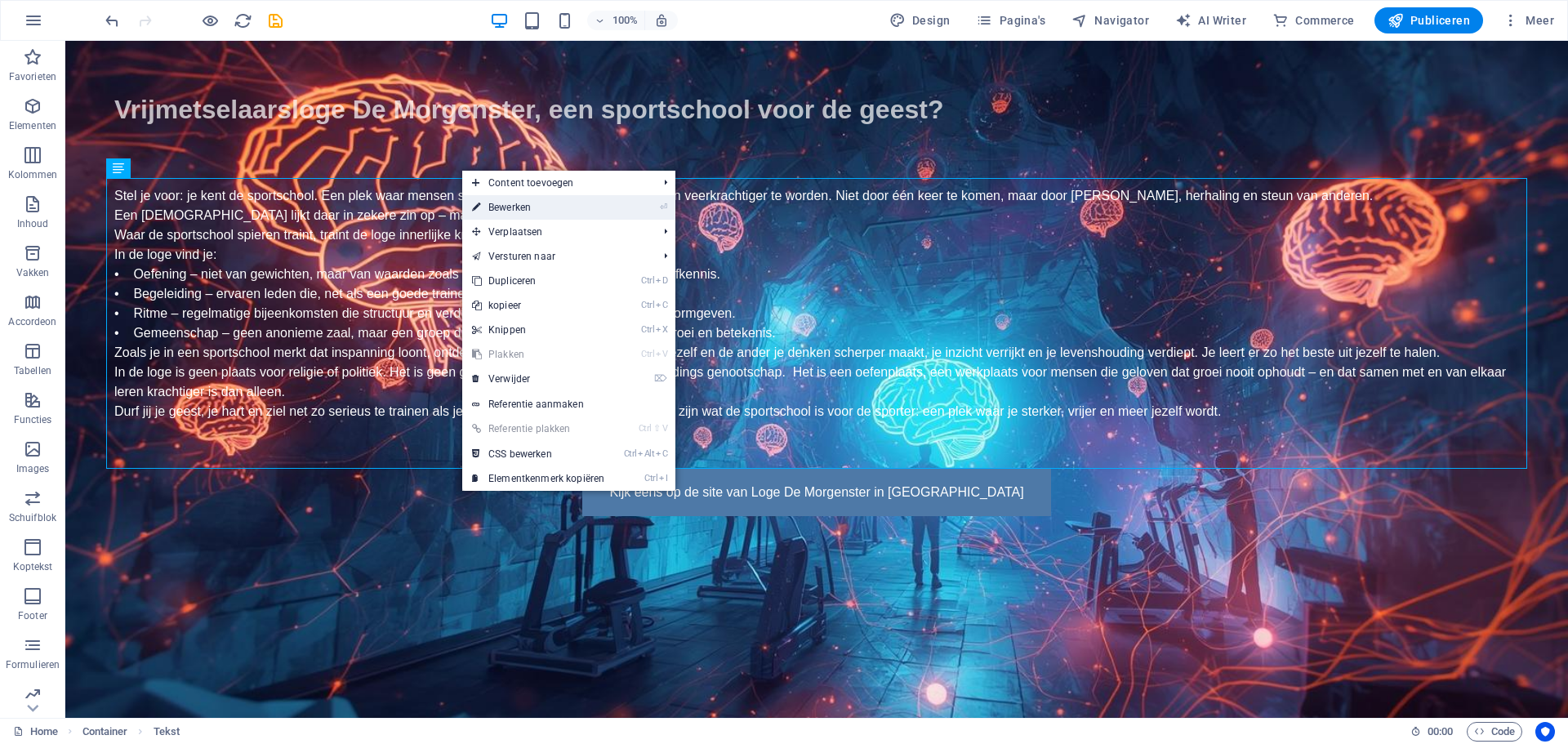
select select "px"
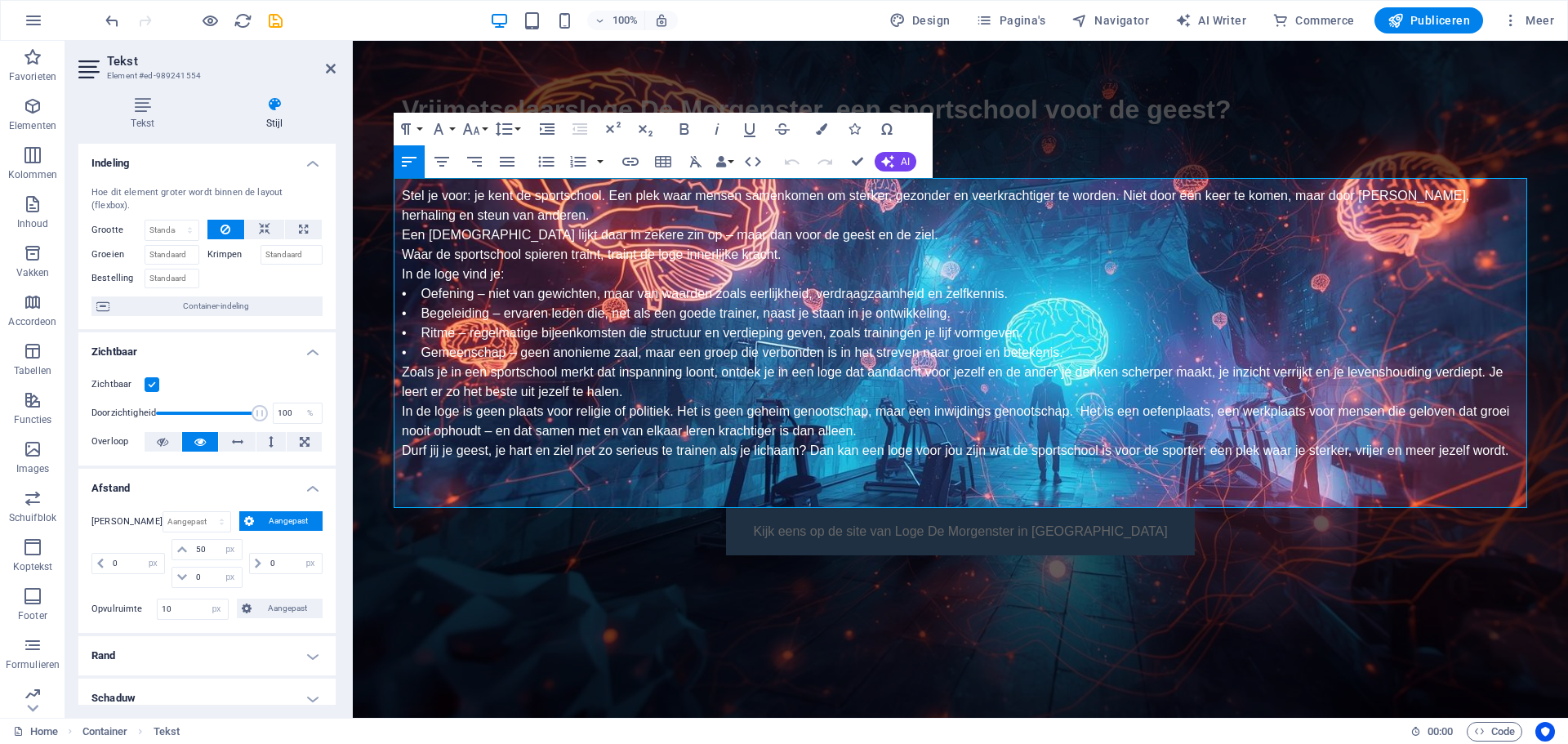
click at [154, 385] on label at bounding box center [151, 385] width 15 height 15
click at [0, 0] on input "Zichtbaar" at bounding box center [0, 0] width 0 height 0
click at [154, 385] on label at bounding box center [151, 385] width 15 height 15
click at [0, 0] on input "Zichtbaar" at bounding box center [0, 0] width 0 height 0
click at [154, 385] on label at bounding box center [151, 385] width 15 height 15
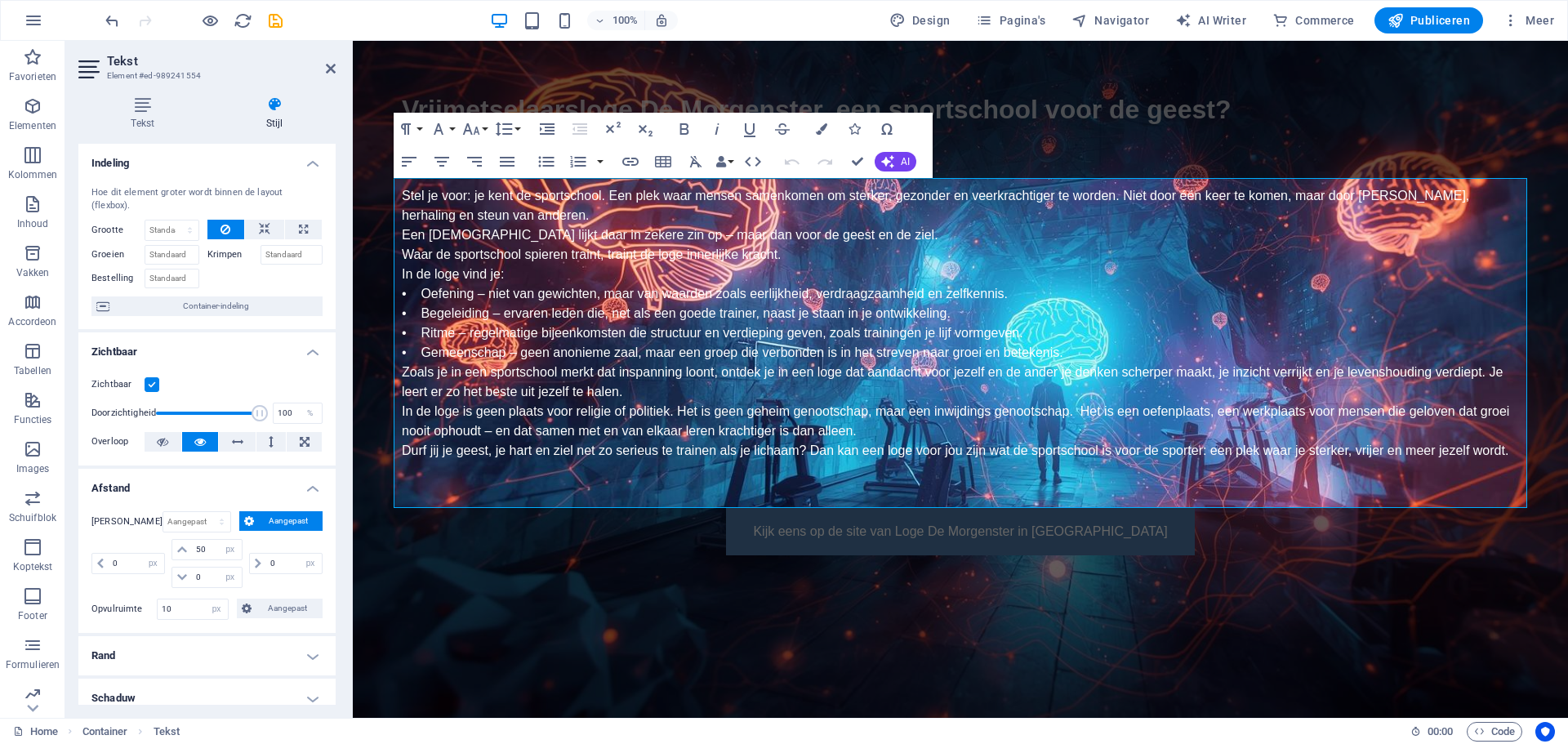
click at [0, 0] on input "Zichtbaar" at bounding box center [0, 0] width 0 height 0
click at [154, 385] on label at bounding box center [151, 385] width 15 height 15
click at [0, 0] on input "Zichtbaar" at bounding box center [0, 0] width 0 height 0
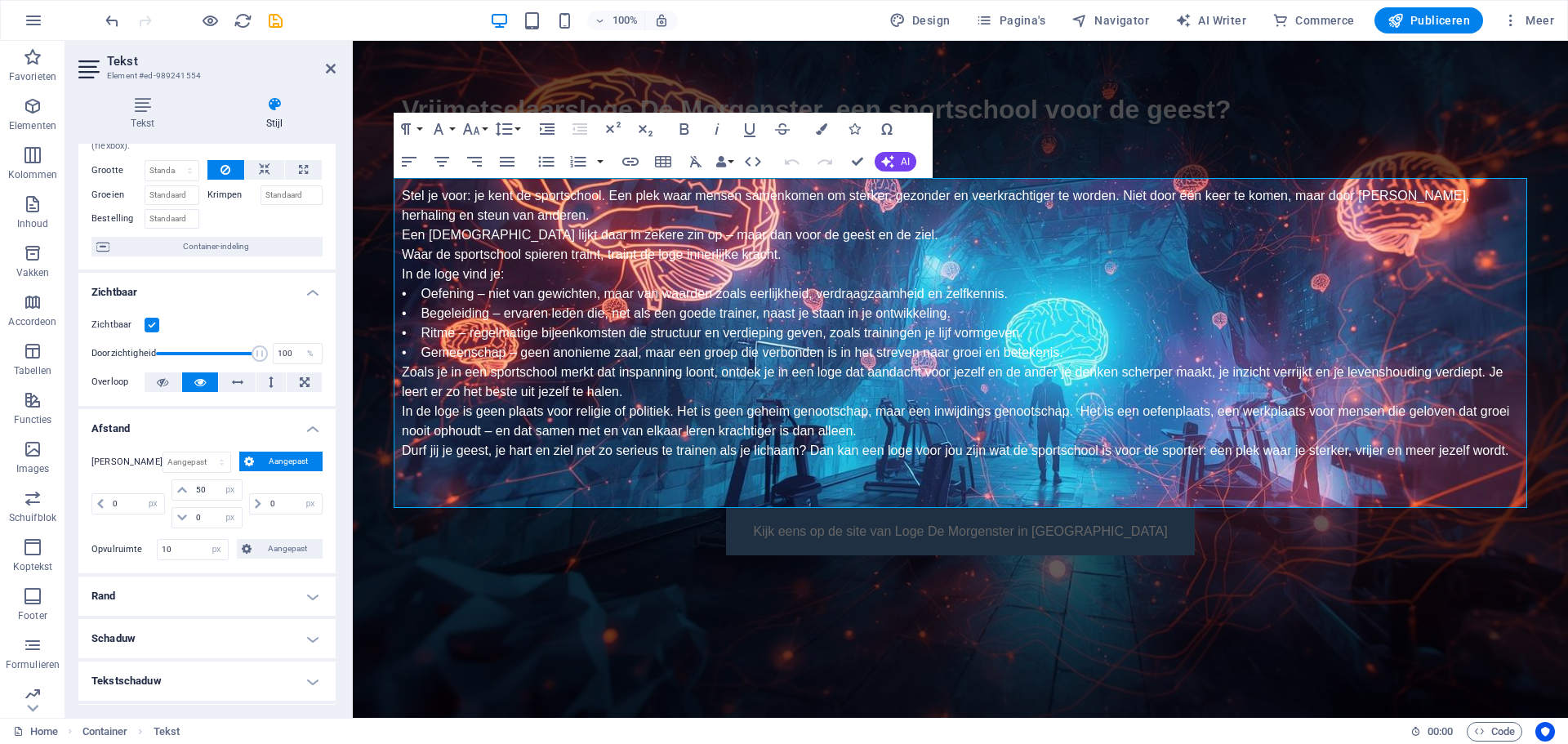
scroll to position [82, 0]
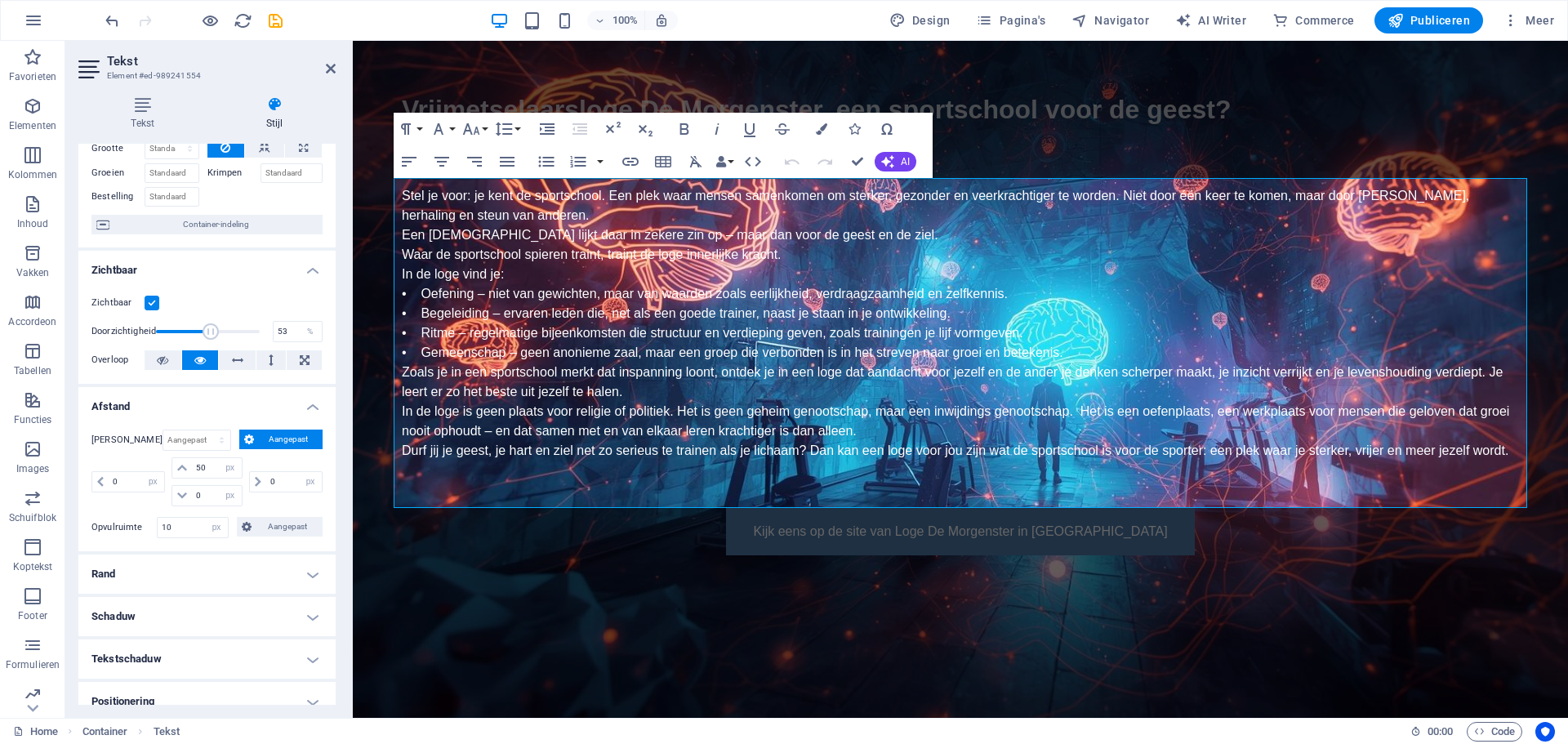
drag, startPoint x: 258, startPoint y: 329, endPoint x: 208, endPoint y: 334, distance: 50.2
click at [208, 334] on span at bounding box center [210, 331] width 16 height 16
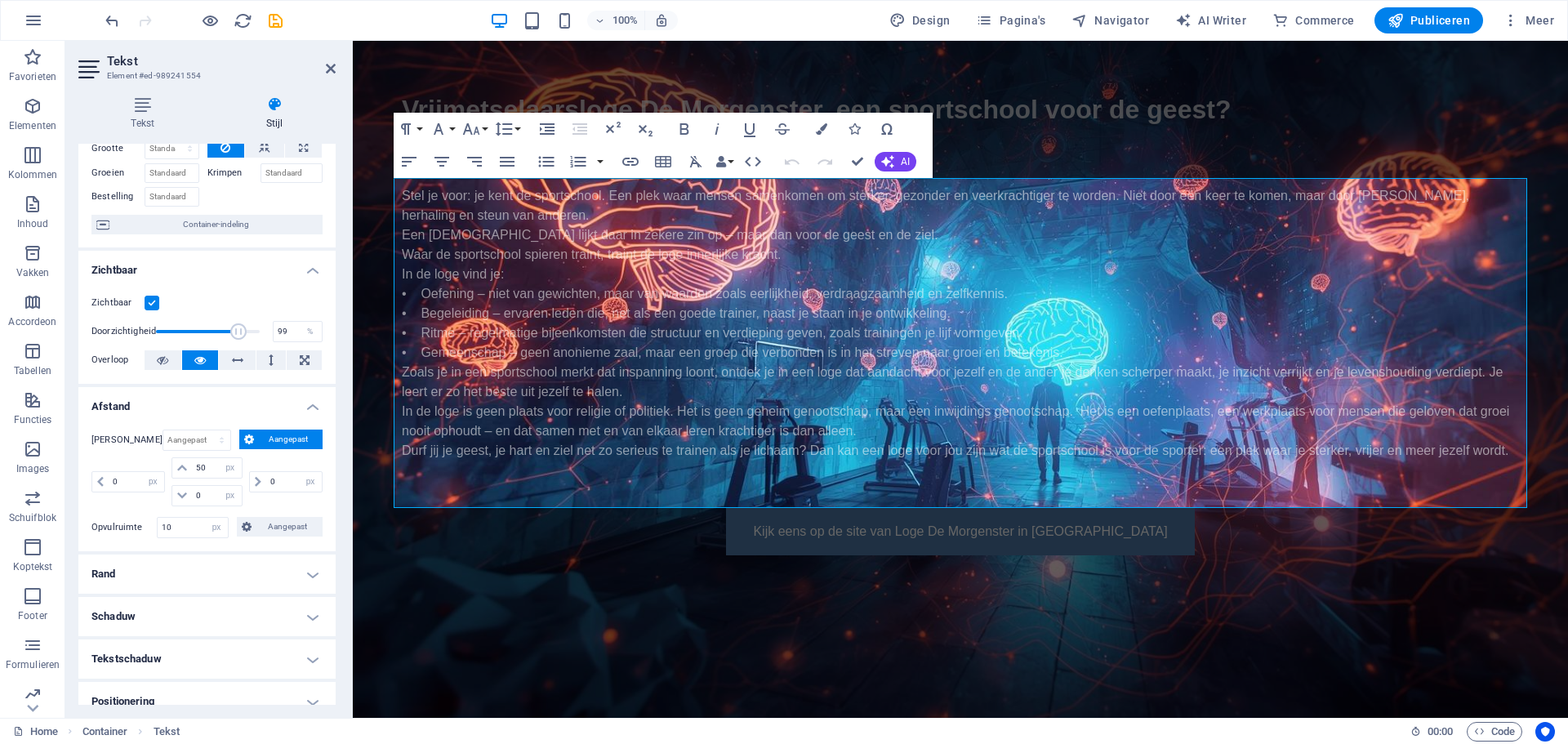
type input "100"
drag, startPoint x: 208, startPoint y: 334, endPoint x: 271, endPoint y: 332, distance: 63.0
click at [271, 332] on div "Doorzichtigheid 100 %" at bounding box center [207, 332] width 232 height 24
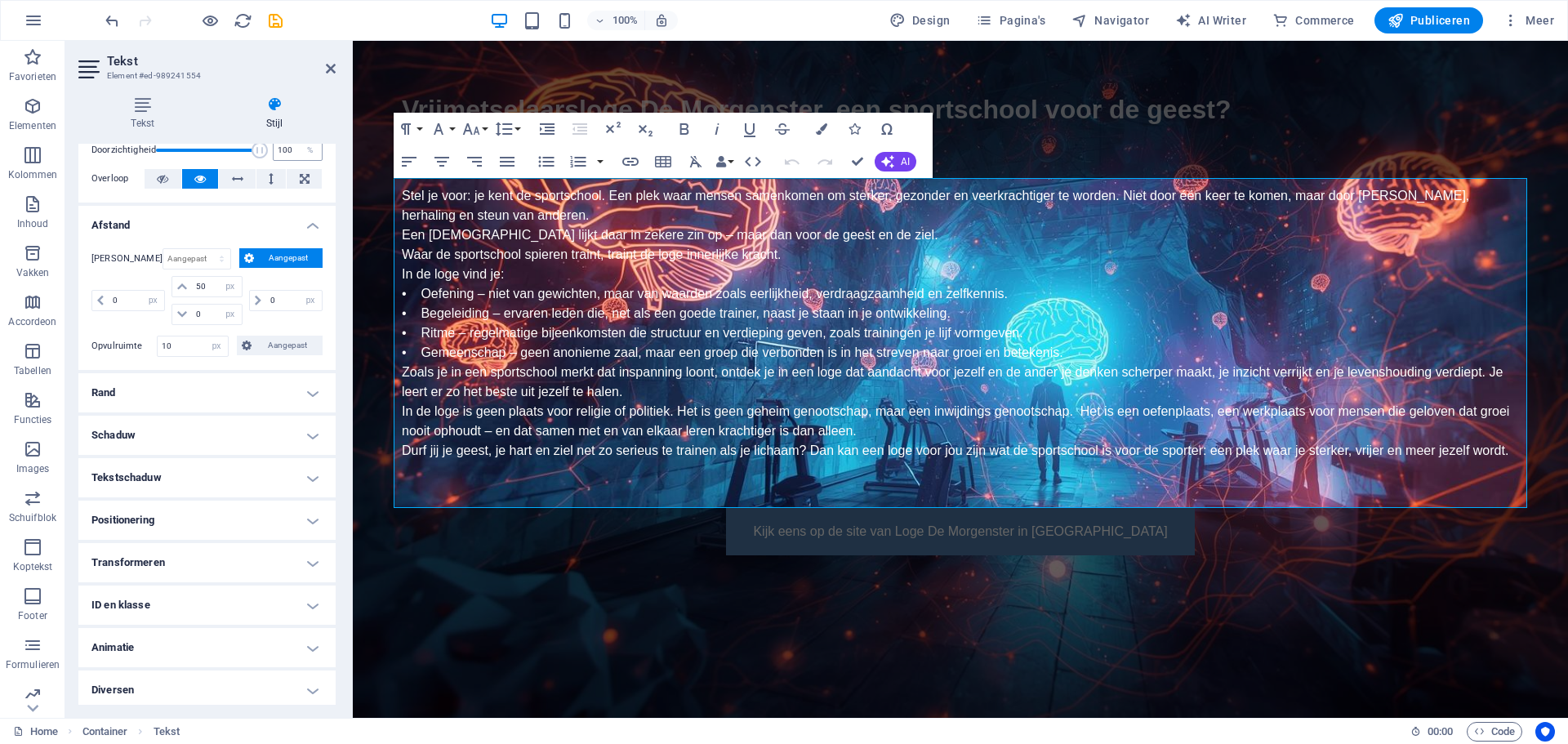
scroll to position [268, 0]
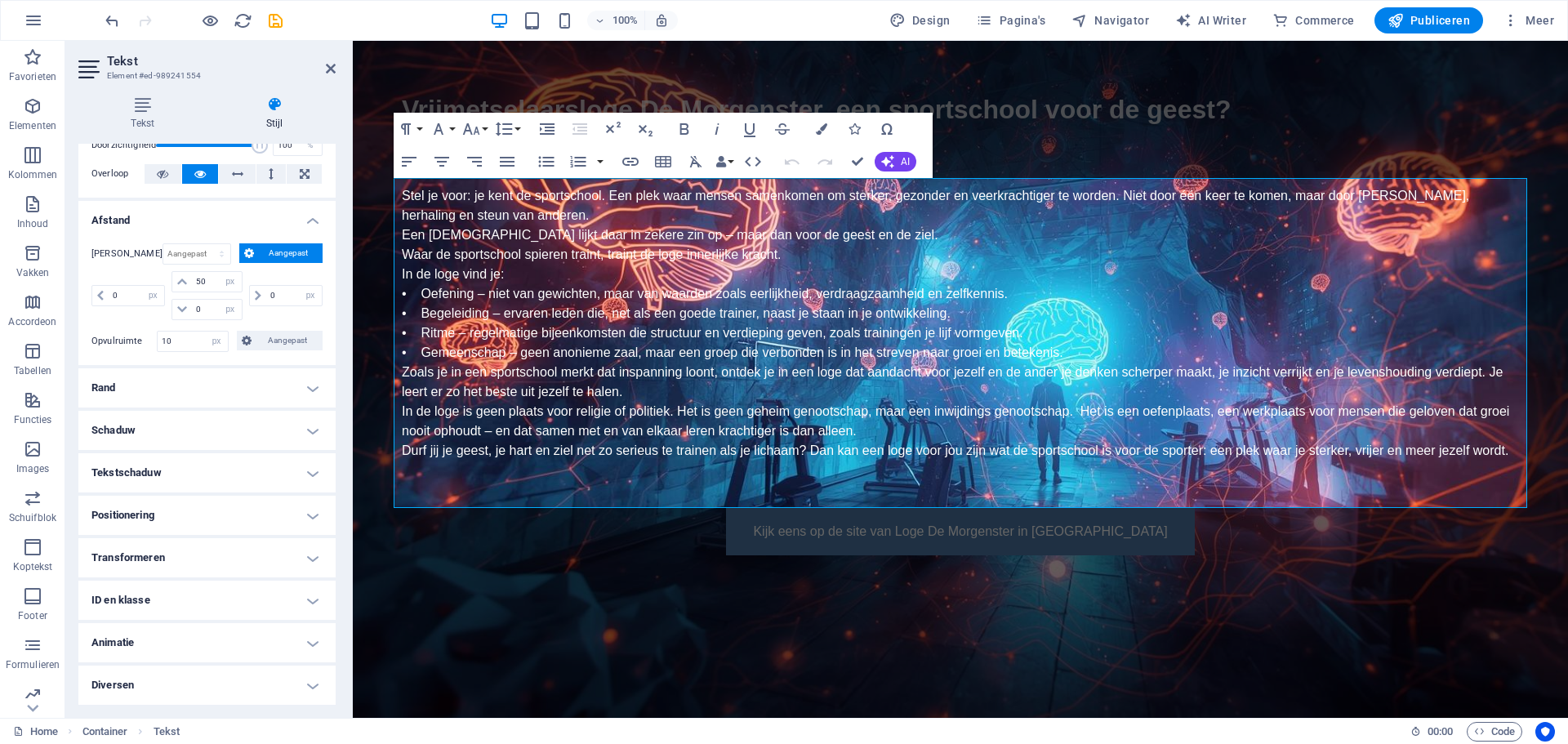
click at [116, 681] on h4 "Diversen" at bounding box center [207, 684] width 257 height 39
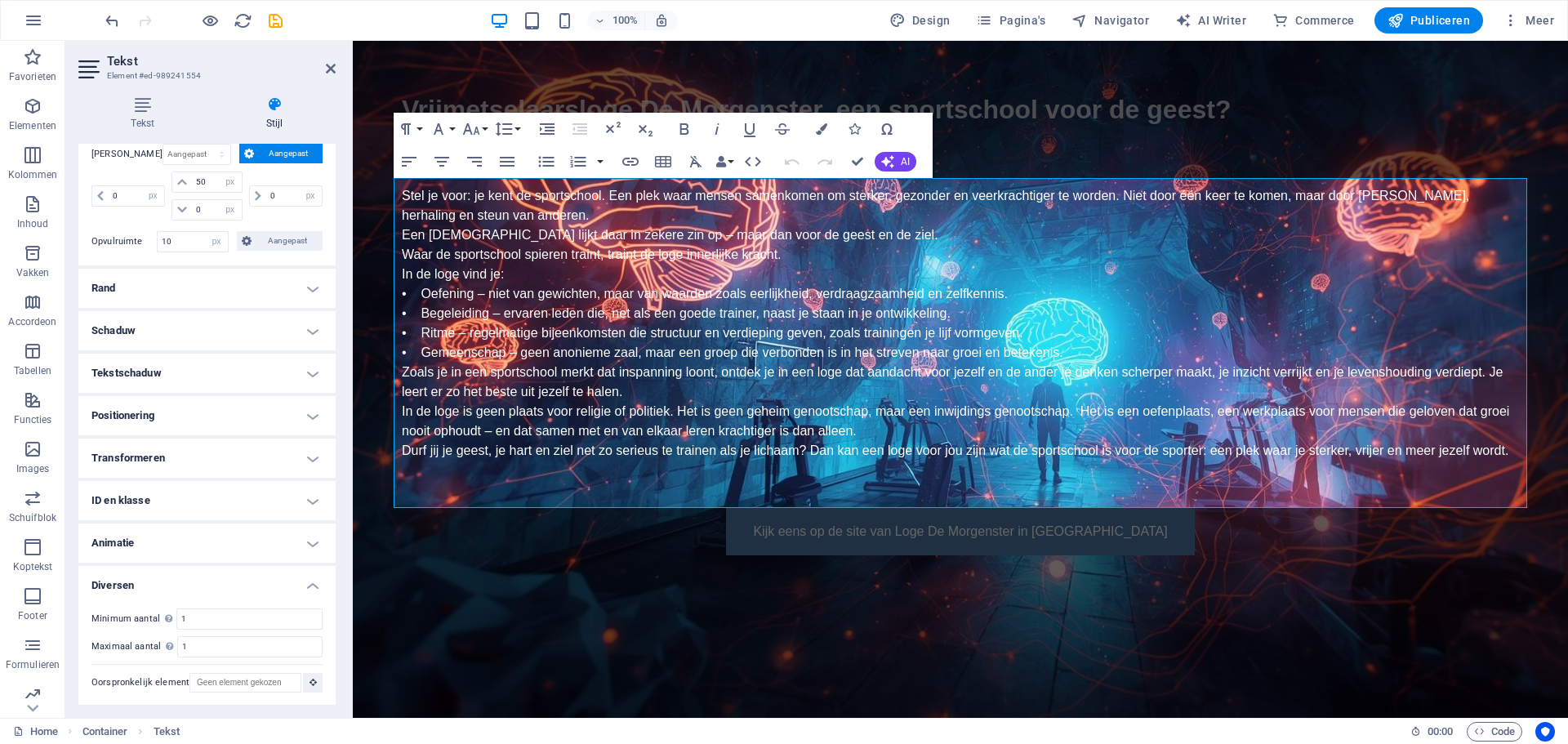
scroll to position [369, 0]
click at [114, 453] on h4 "Transformeren" at bounding box center [207, 456] width 257 height 39
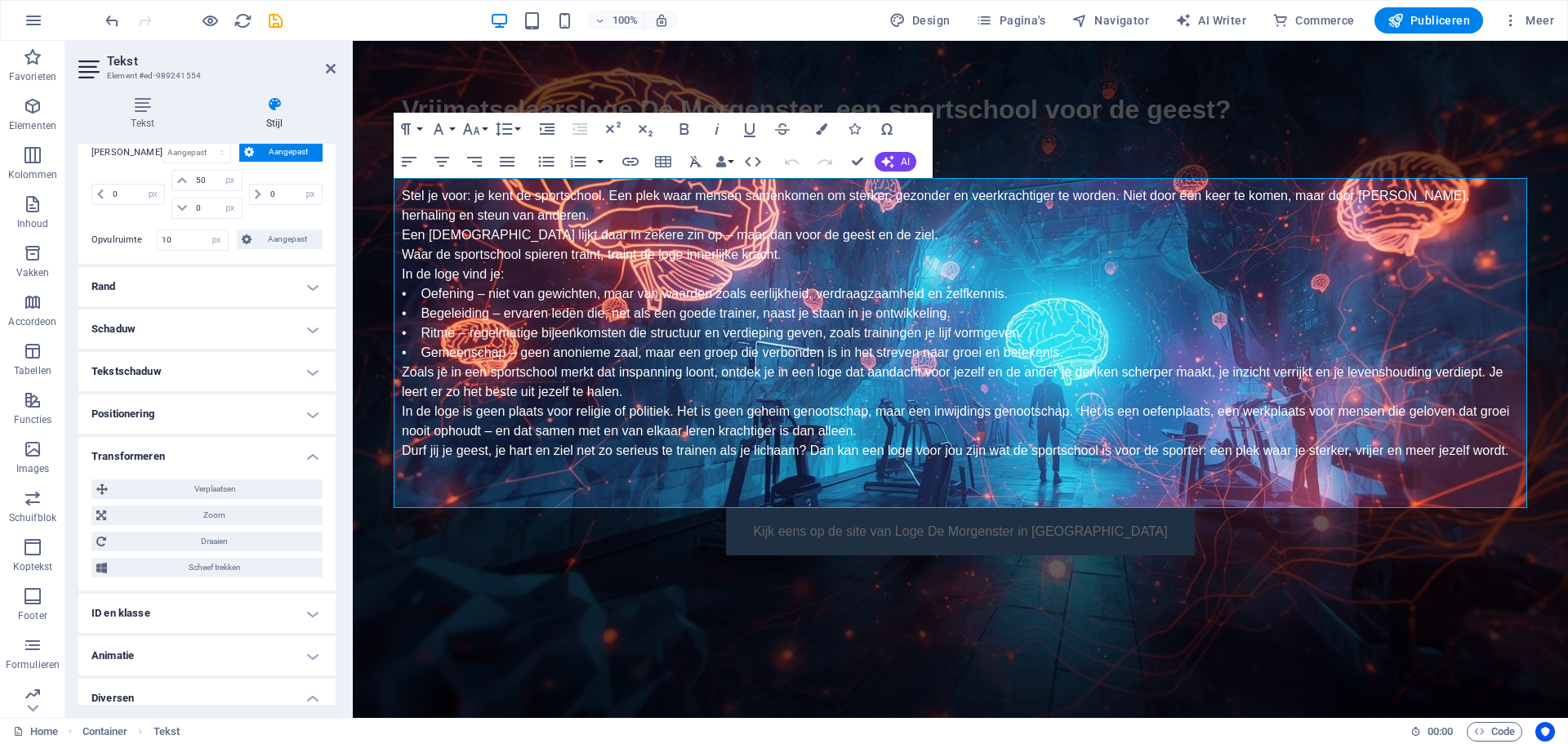
click at [124, 410] on h4 "Positionering" at bounding box center [207, 414] width 257 height 39
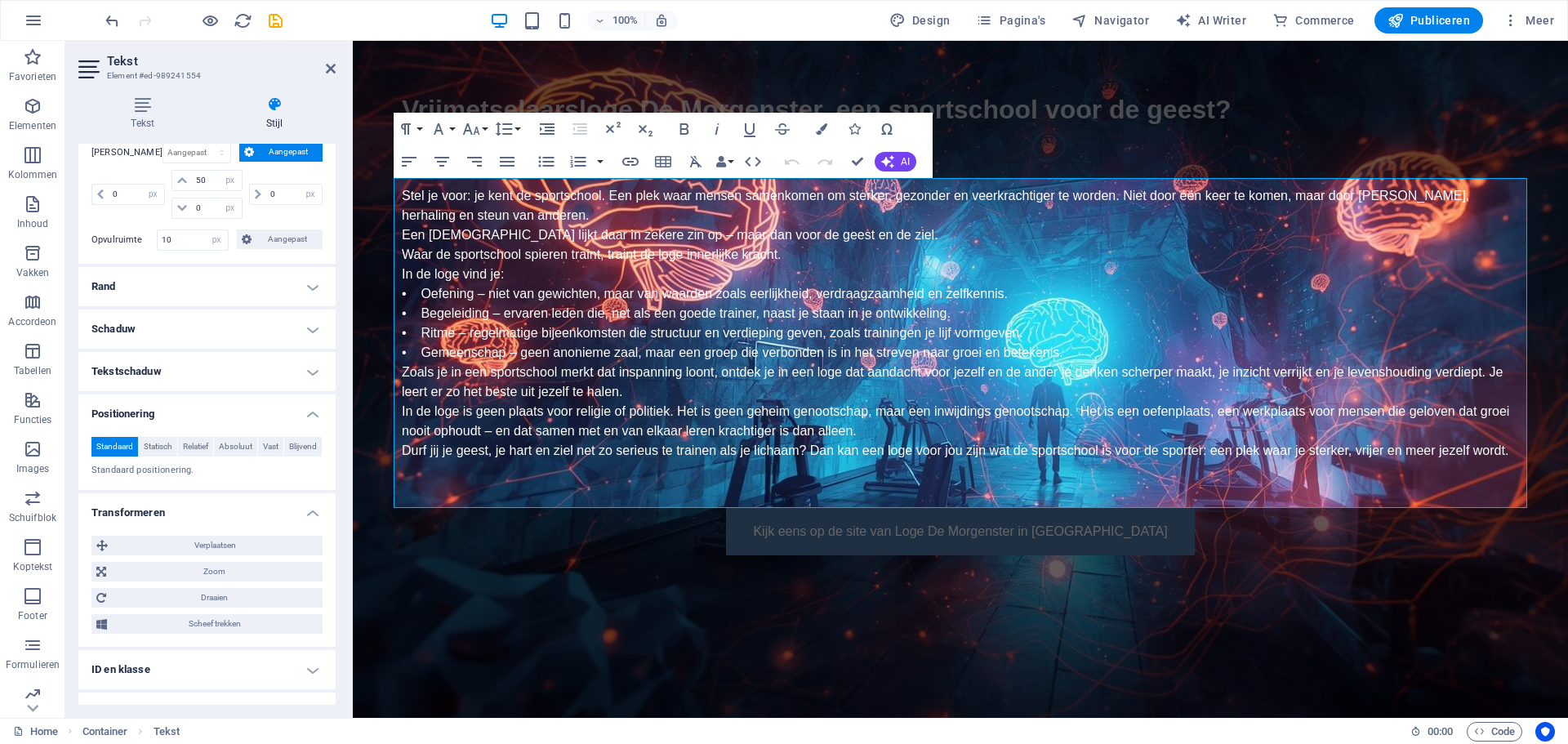
click at [128, 368] on h4 "Tekstschaduw" at bounding box center [207, 371] width 257 height 39
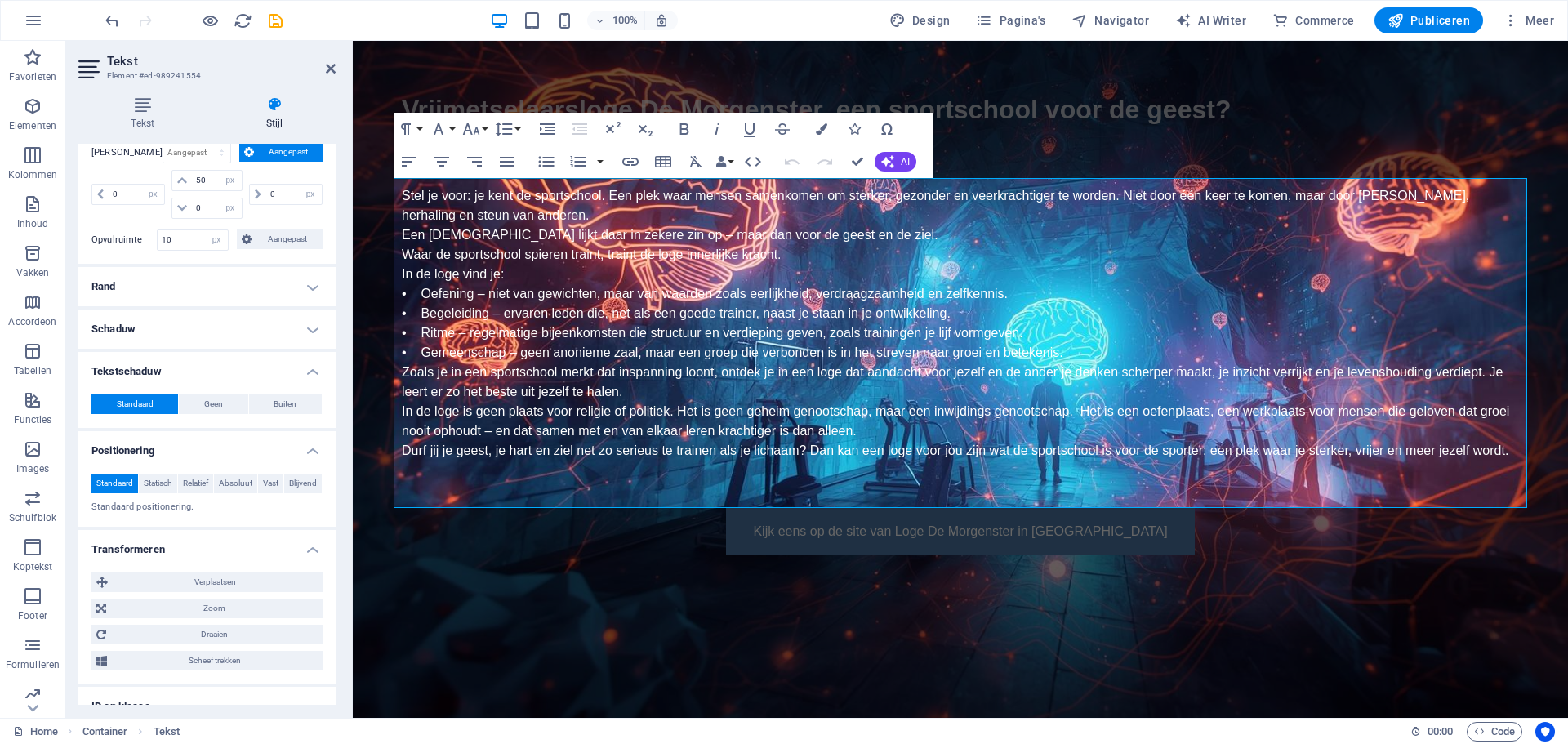
click at [124, 327] on h4 "Schaduw" at bounding box center [207, 328] width 257 height 39
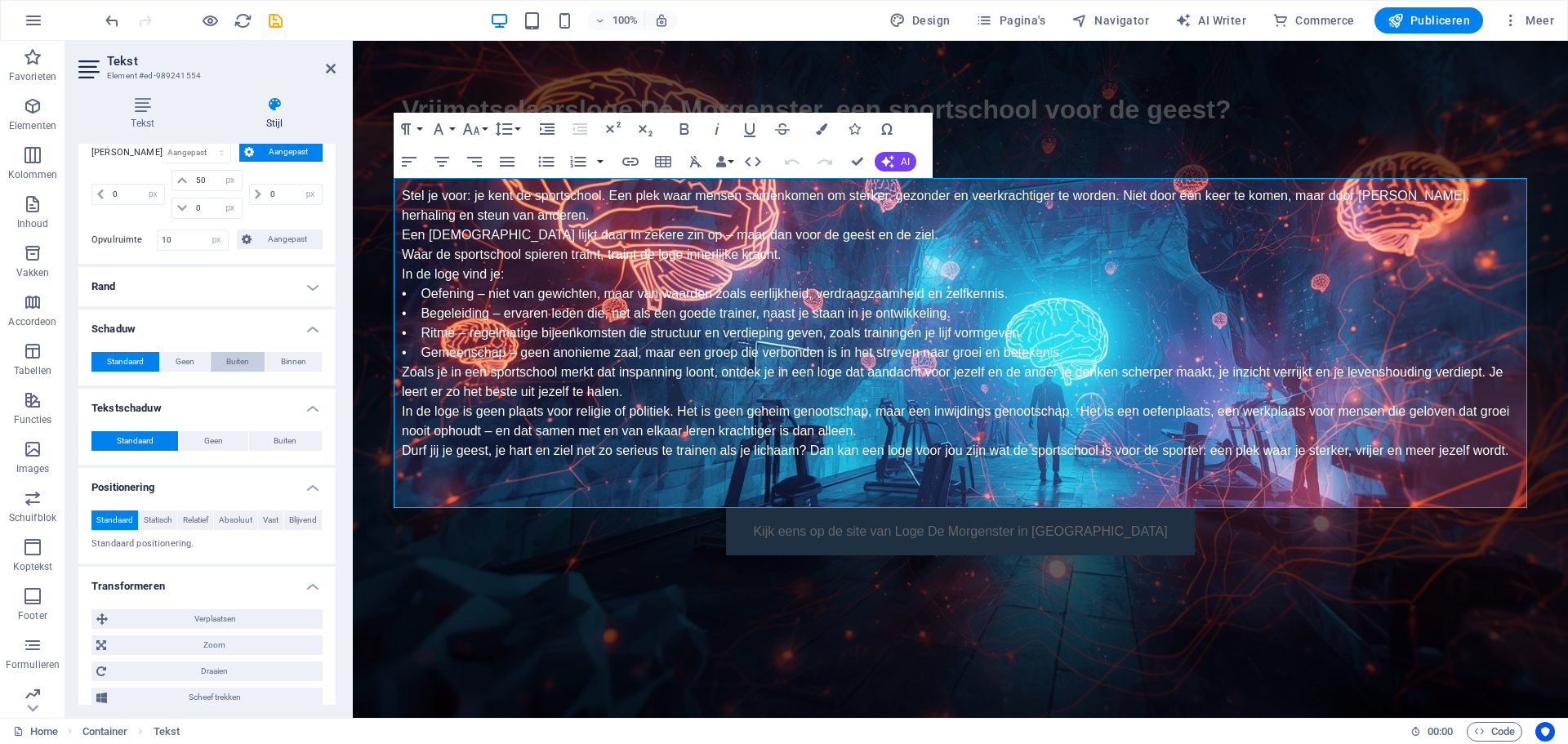
click at [232, 359] on span "Buiten" at bounding box center [238, 361] width 22 height 20
type input "2"
type input "4"
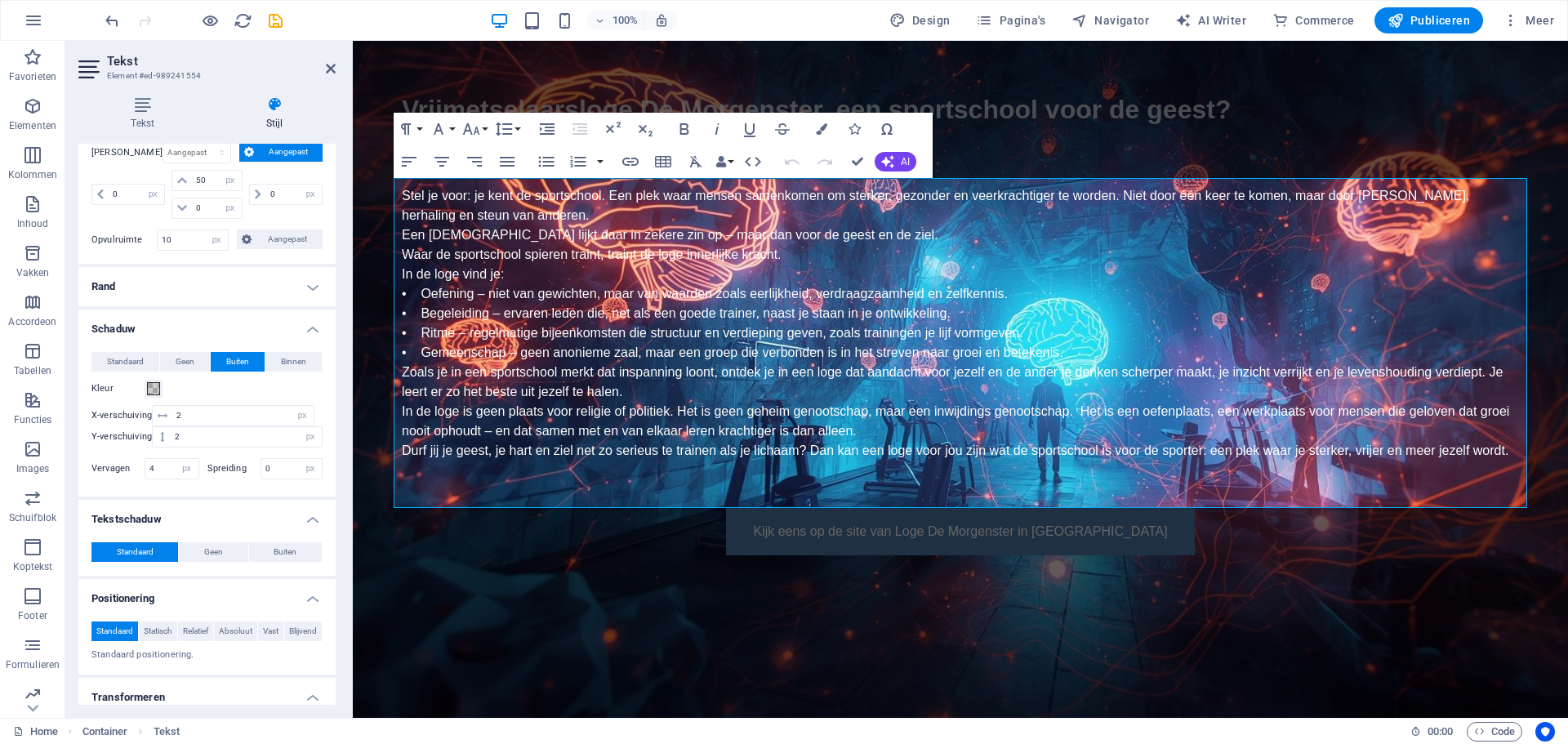
click at [232, 359] on span "Buiten" at bounding box center [238, 361] width 22 height 20
click at [123, 359] on span "Standaard" at bounding box center [125, 361] width 37 height 20
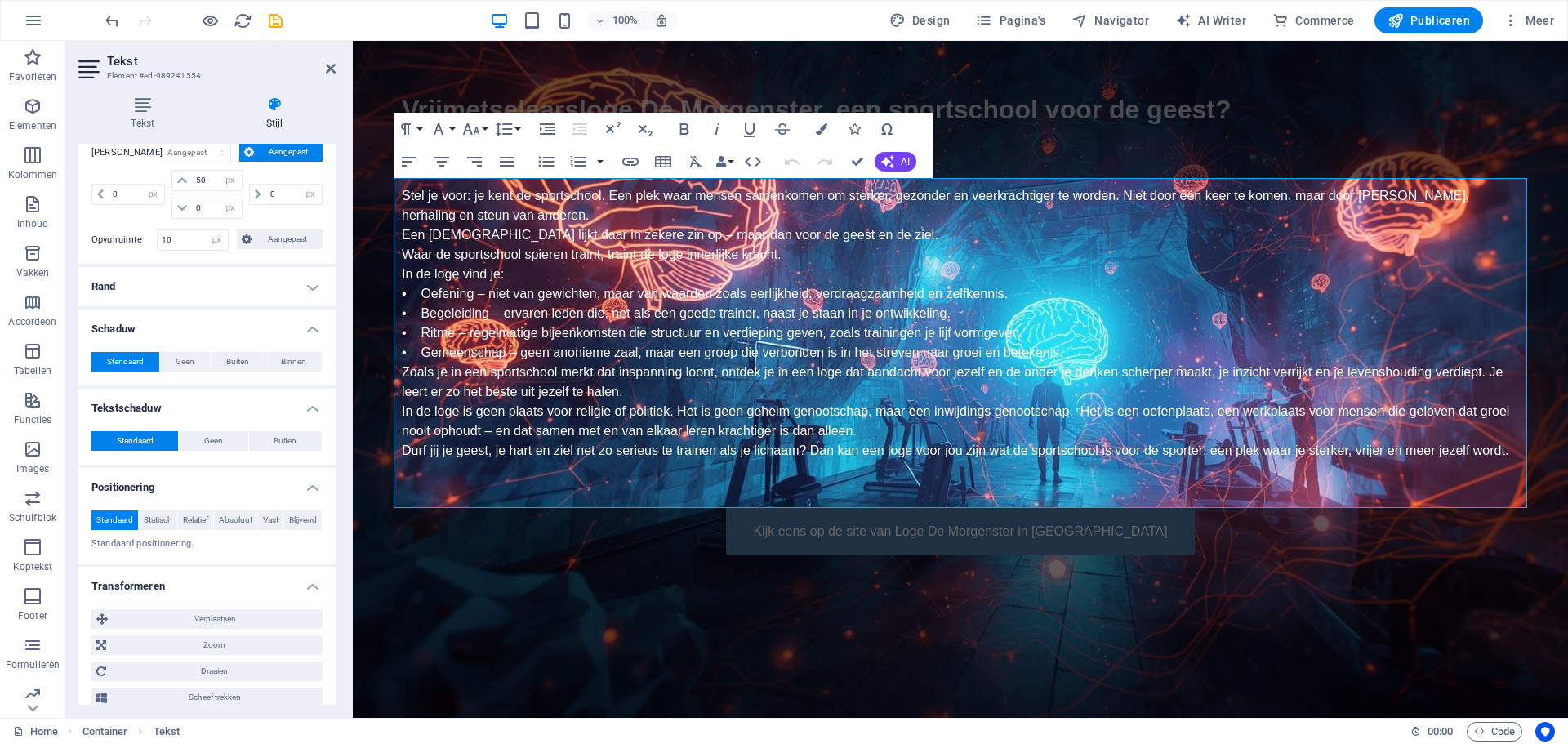
click at [116, 282] on h4 "Rand" at bounding box center [207, 286] width 257 height 39
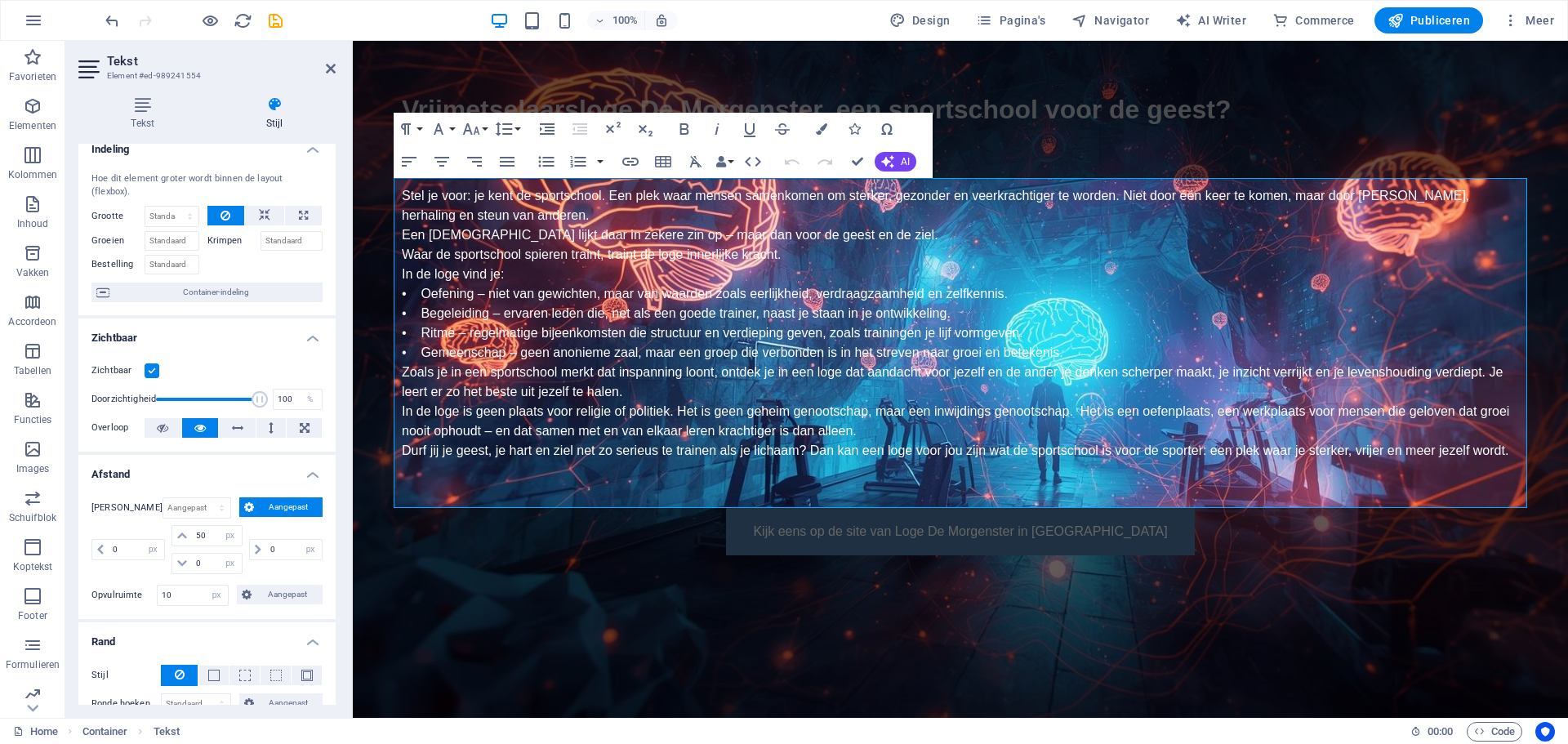
scroll to position [0, 0]
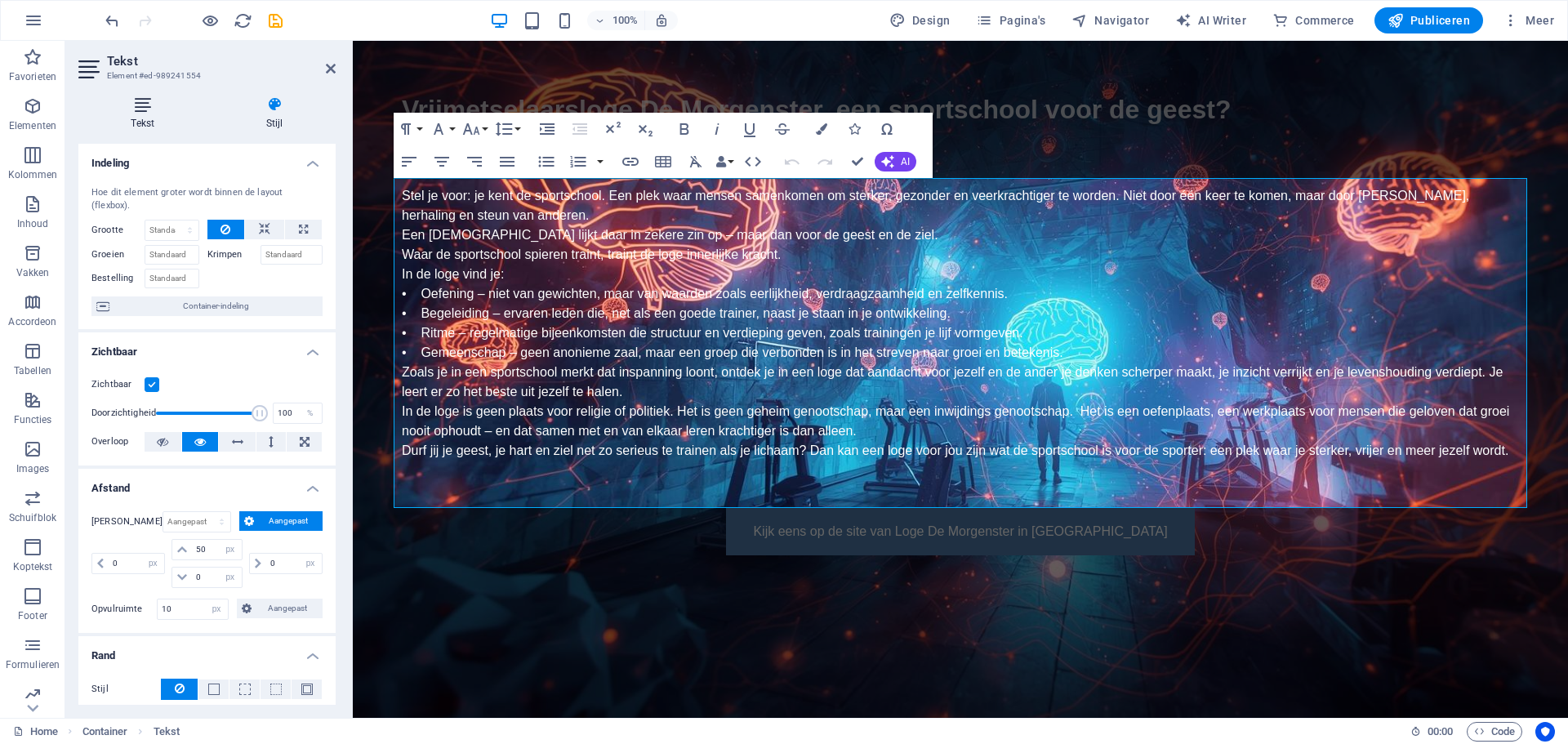
click at [143, 106] on icon at bounding box center [143, 105] width 129 height 16
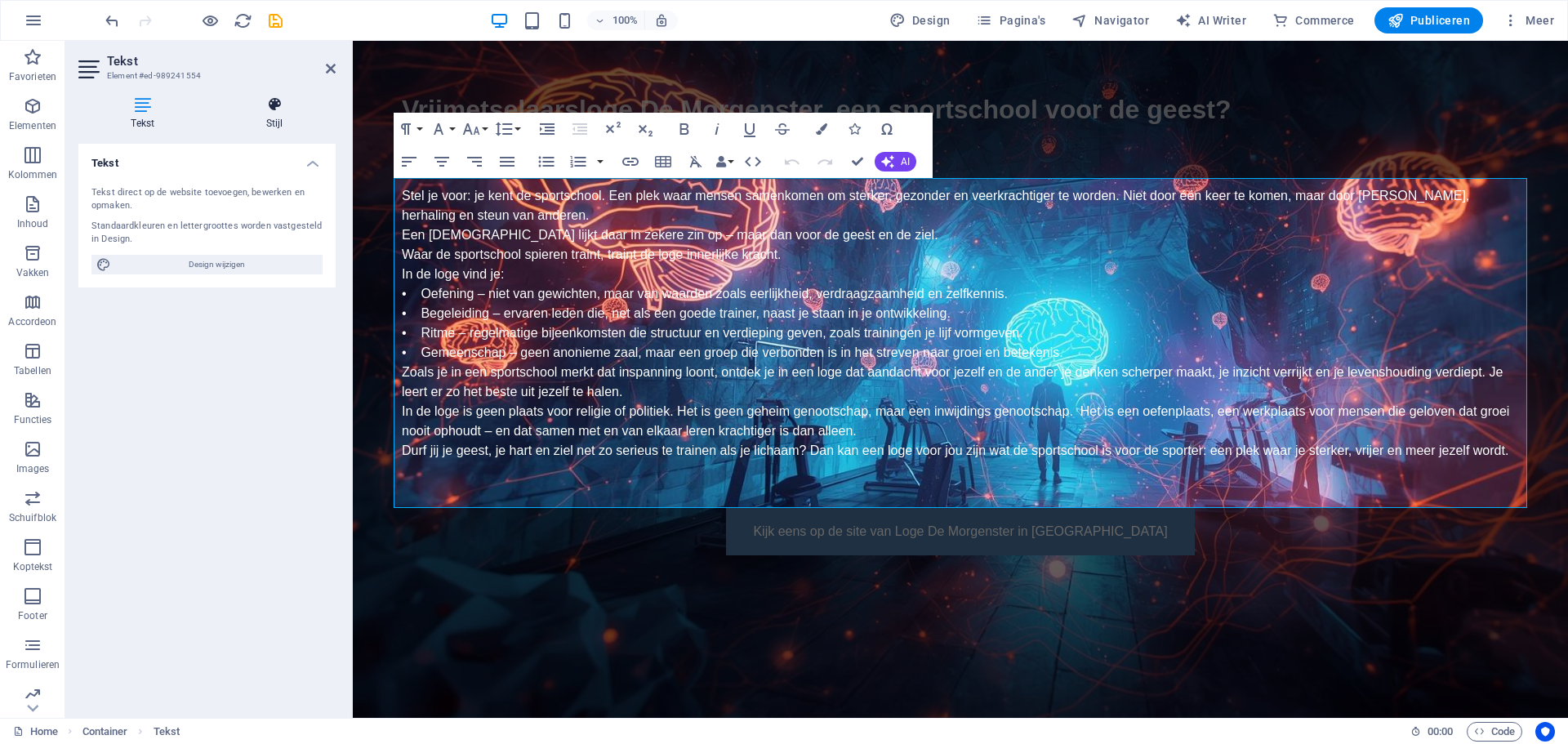
click at [266, 106] on icon at bounding box center [276, 105] width 123 height 16
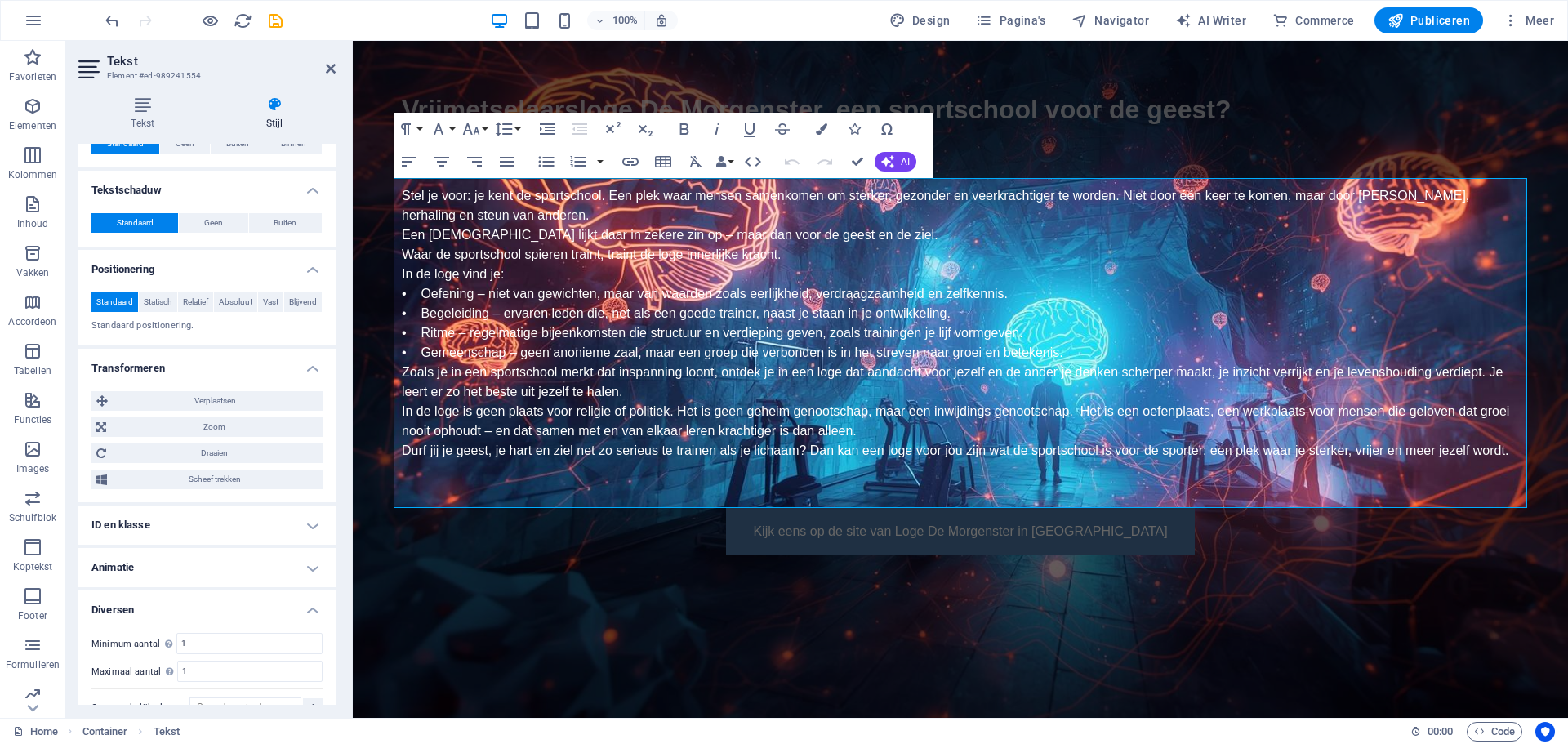
scroll to position [700, 0]
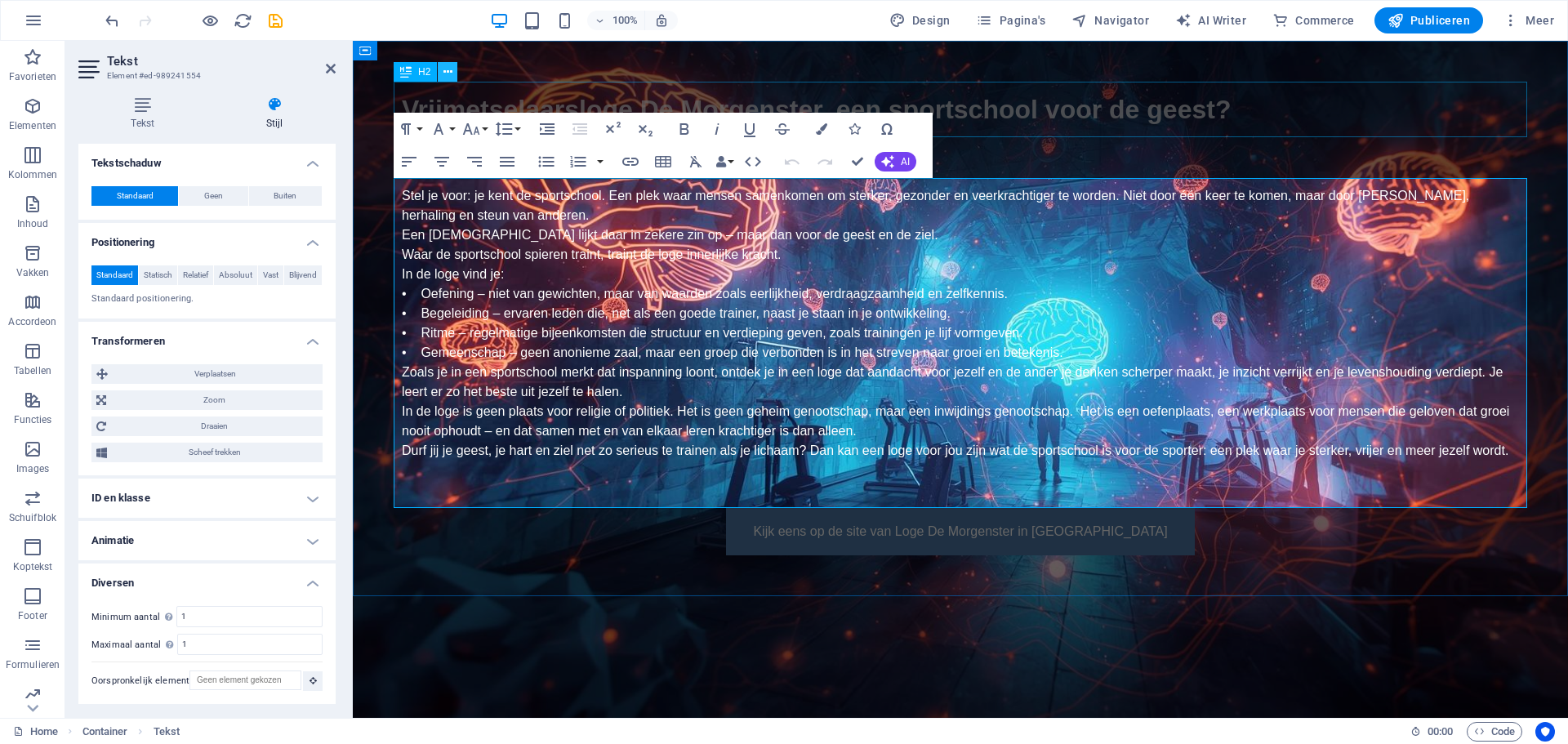
click at [448, 67] on icon at bounding box center [448, 73] width 9 height 17
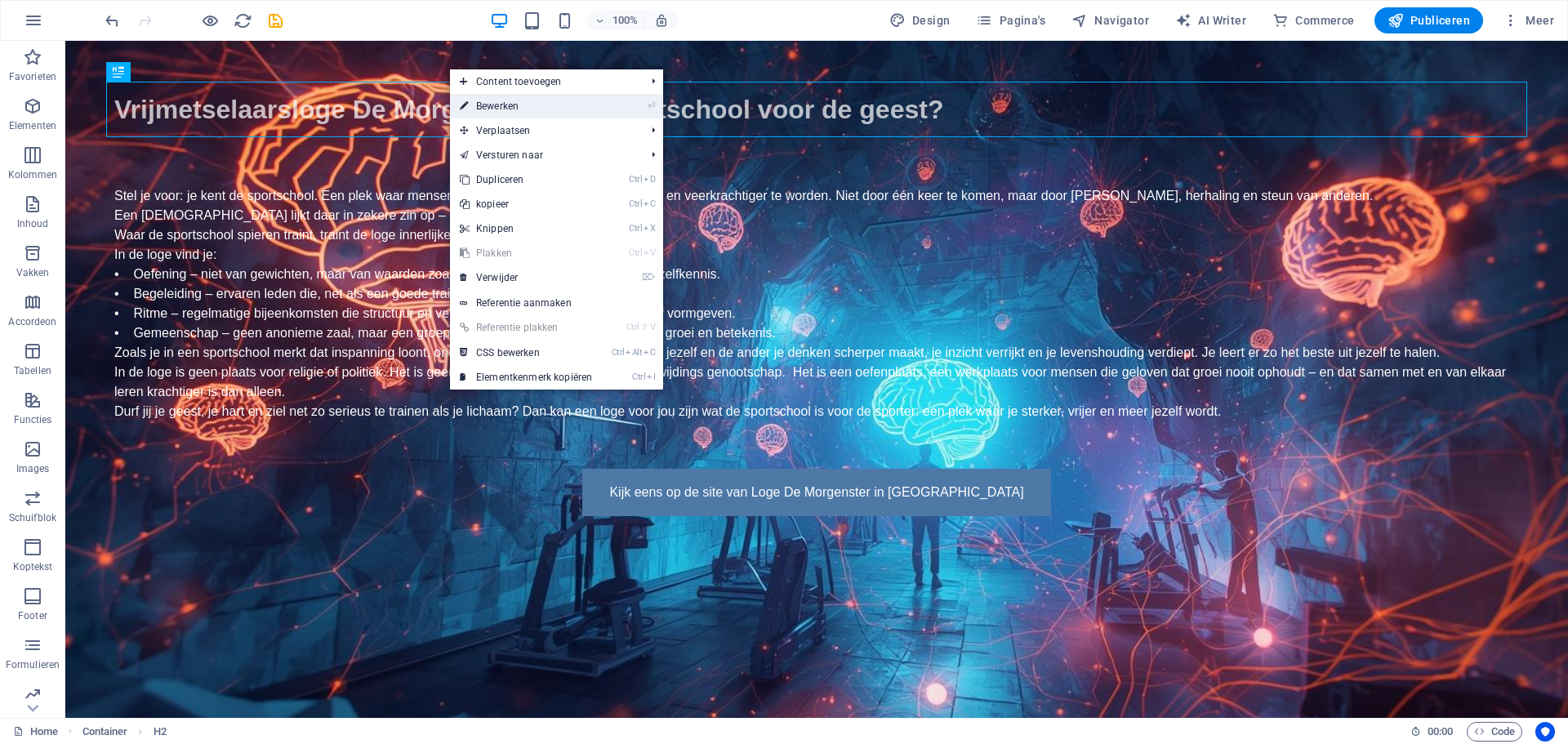
click at [470, 103] on link "⏎ Bewerken" at bounding box center [526, 106] width 152 height 24
select select "px"
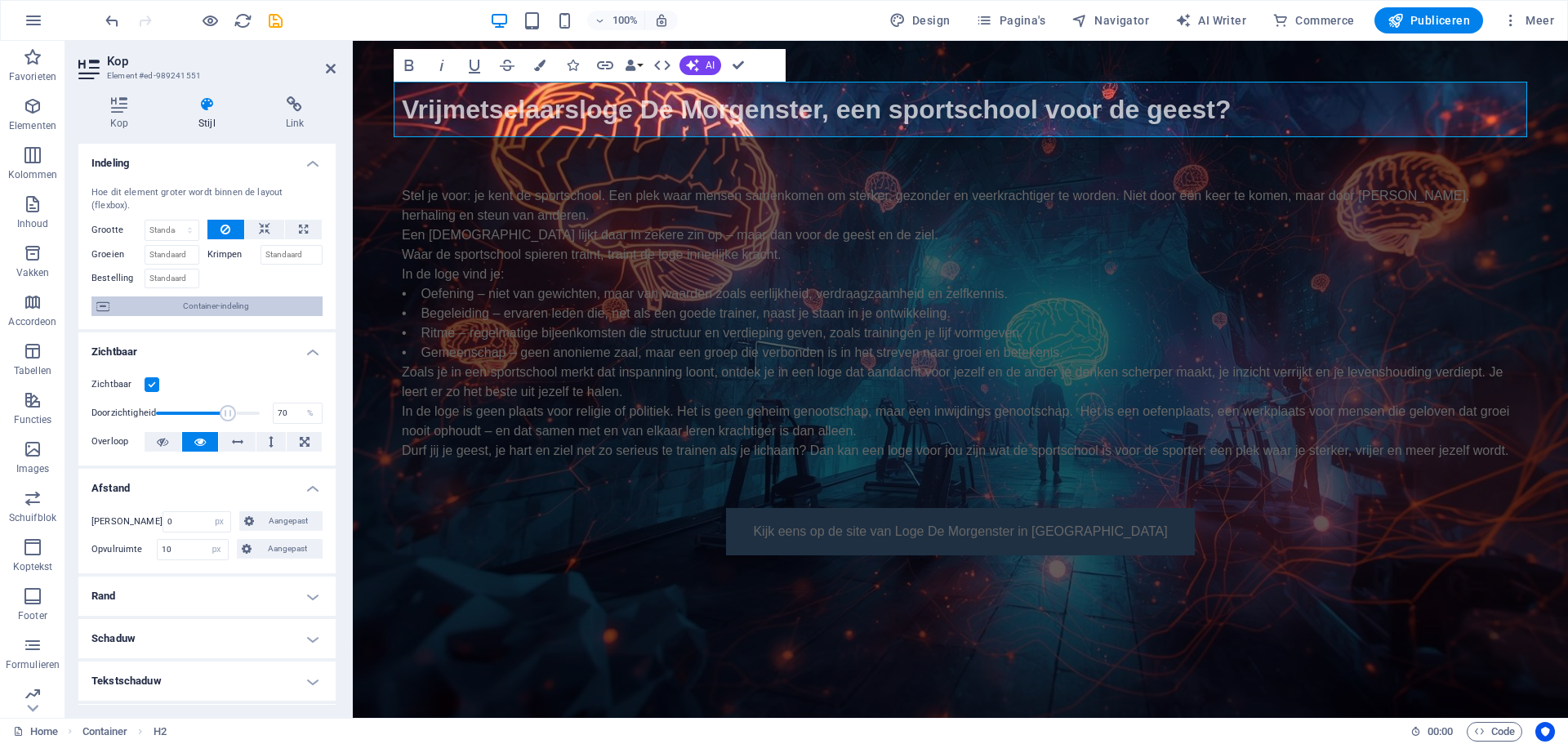
click at [200, 305] on span "Container-indeling" at bounding box center [215, 306] width 203 height 20
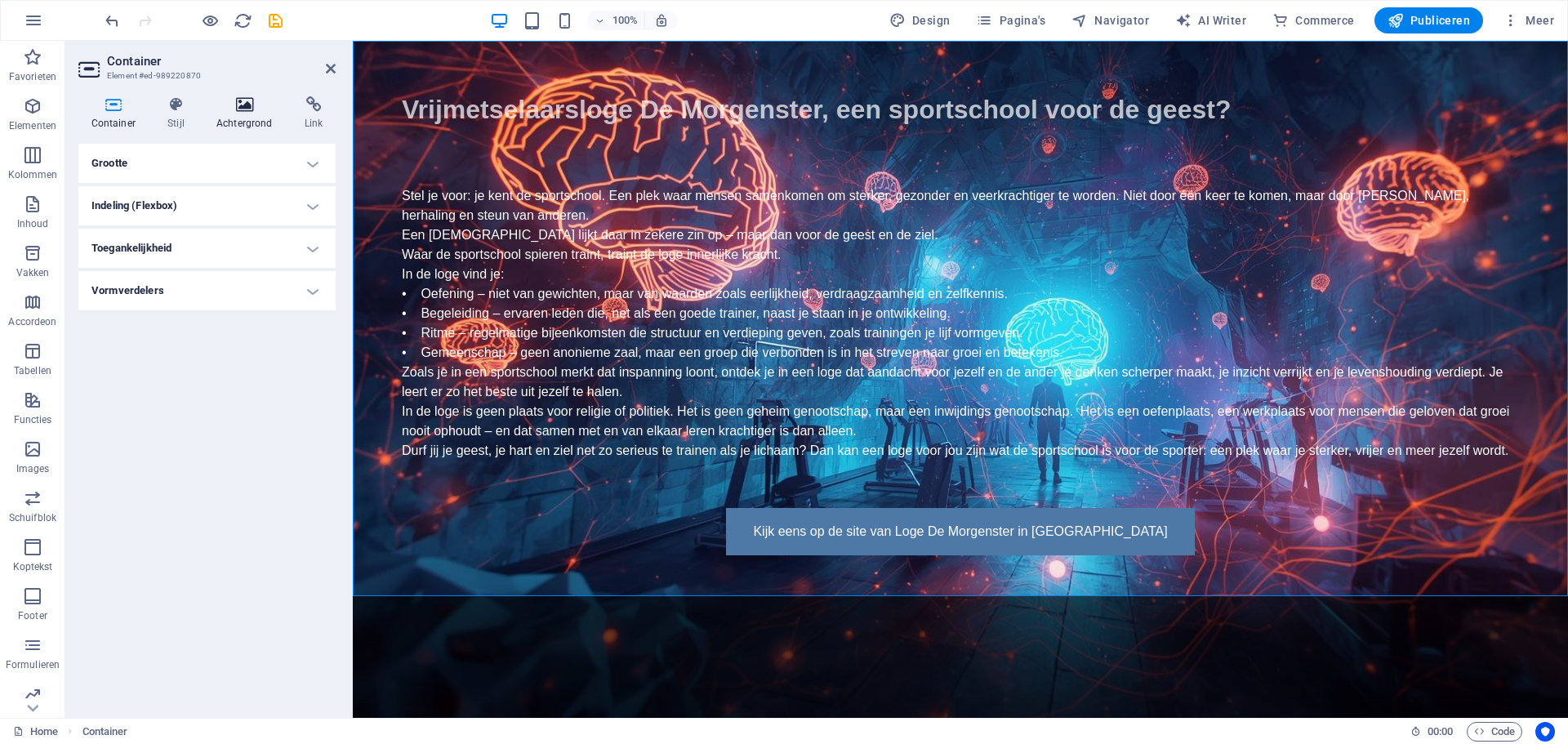
click at [232, 104] on icon at bounding box center [244, 105] width 82 height 16
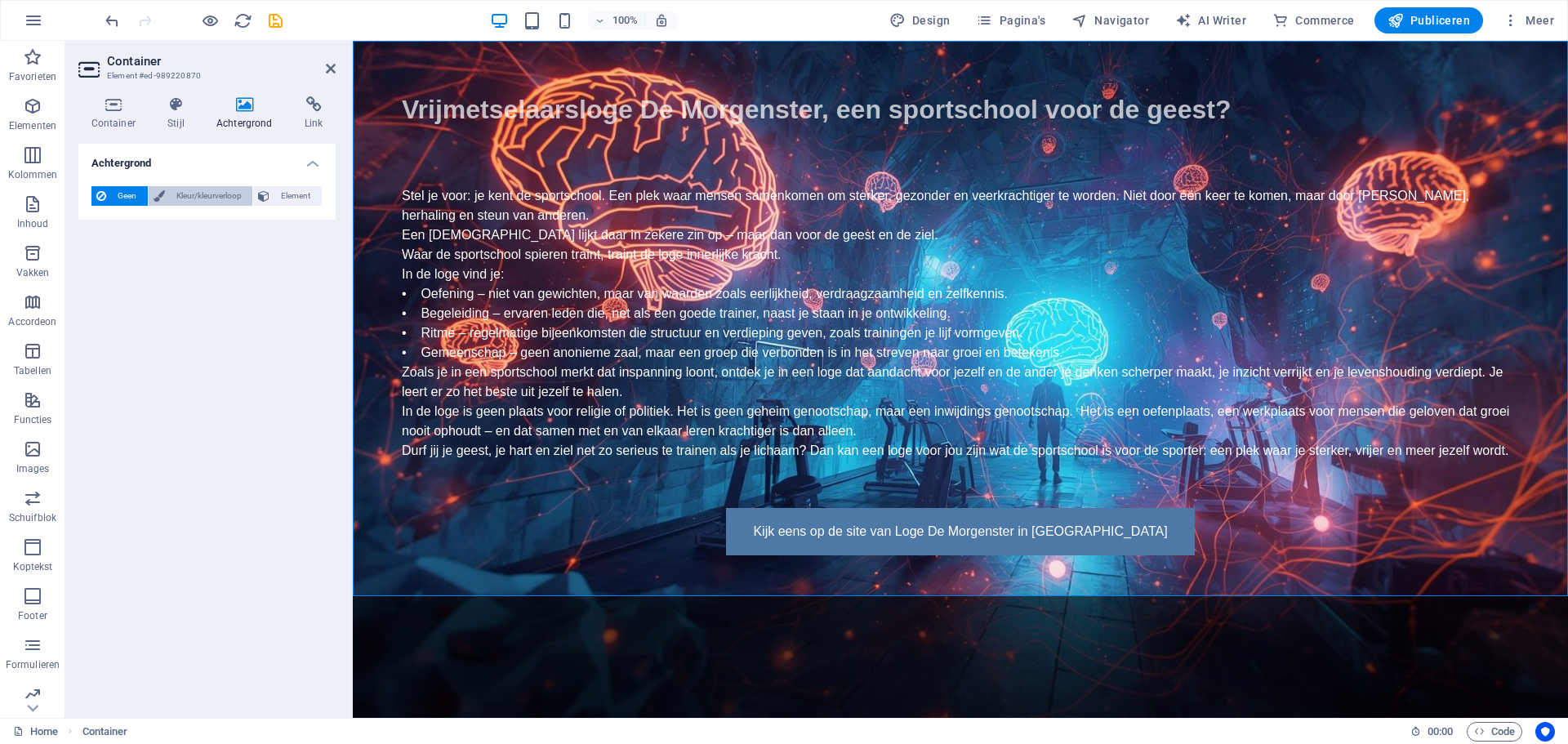
click at [204, 192] on span "Kleur/kleurverloop" at bounding box center [209, 196] width 79 height 20
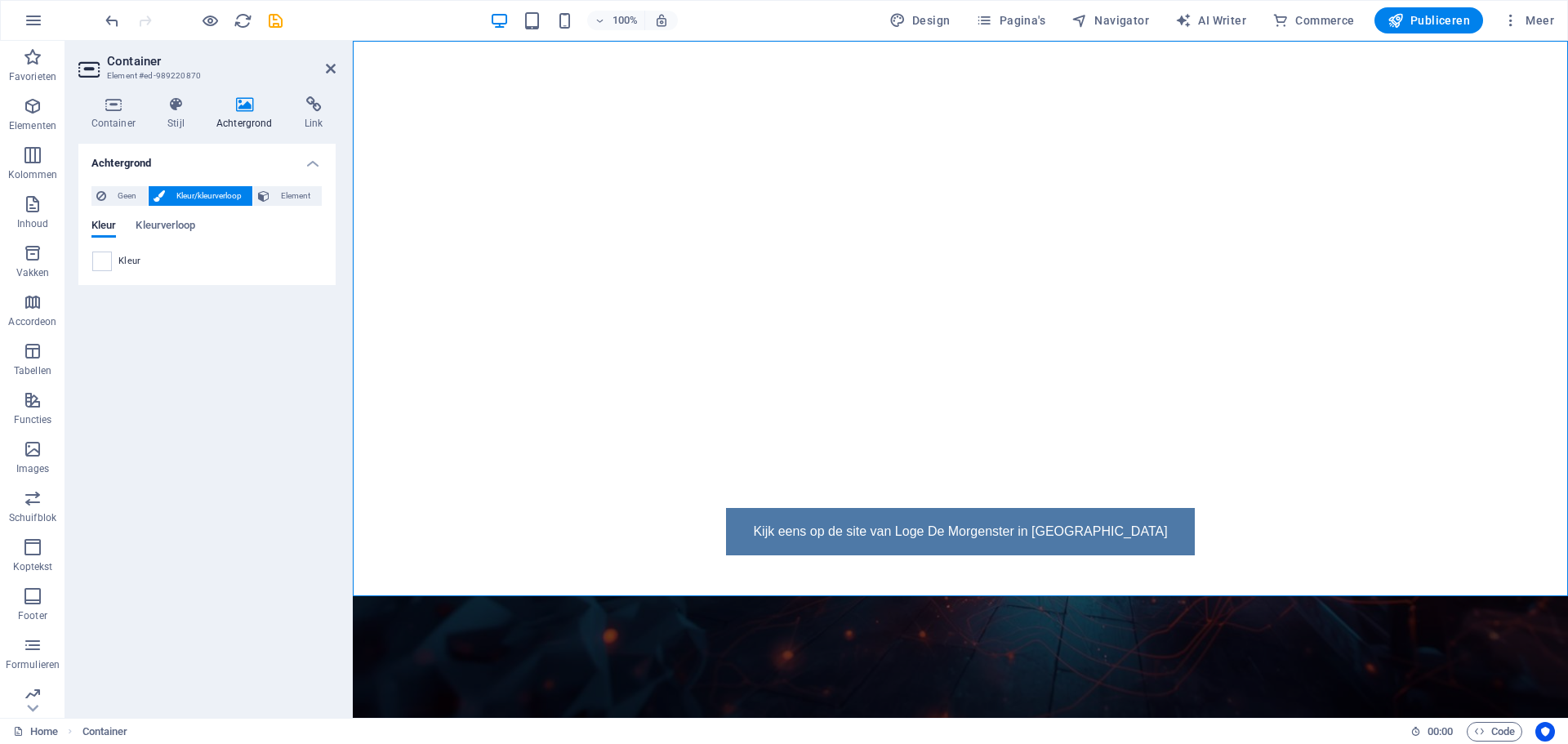
click at [93, 67] on icon at bounding box center [91, 69] width 24 height 26
click at [127, 194] on span "Geen" at bounding box center [127, 196] width 32 height 20
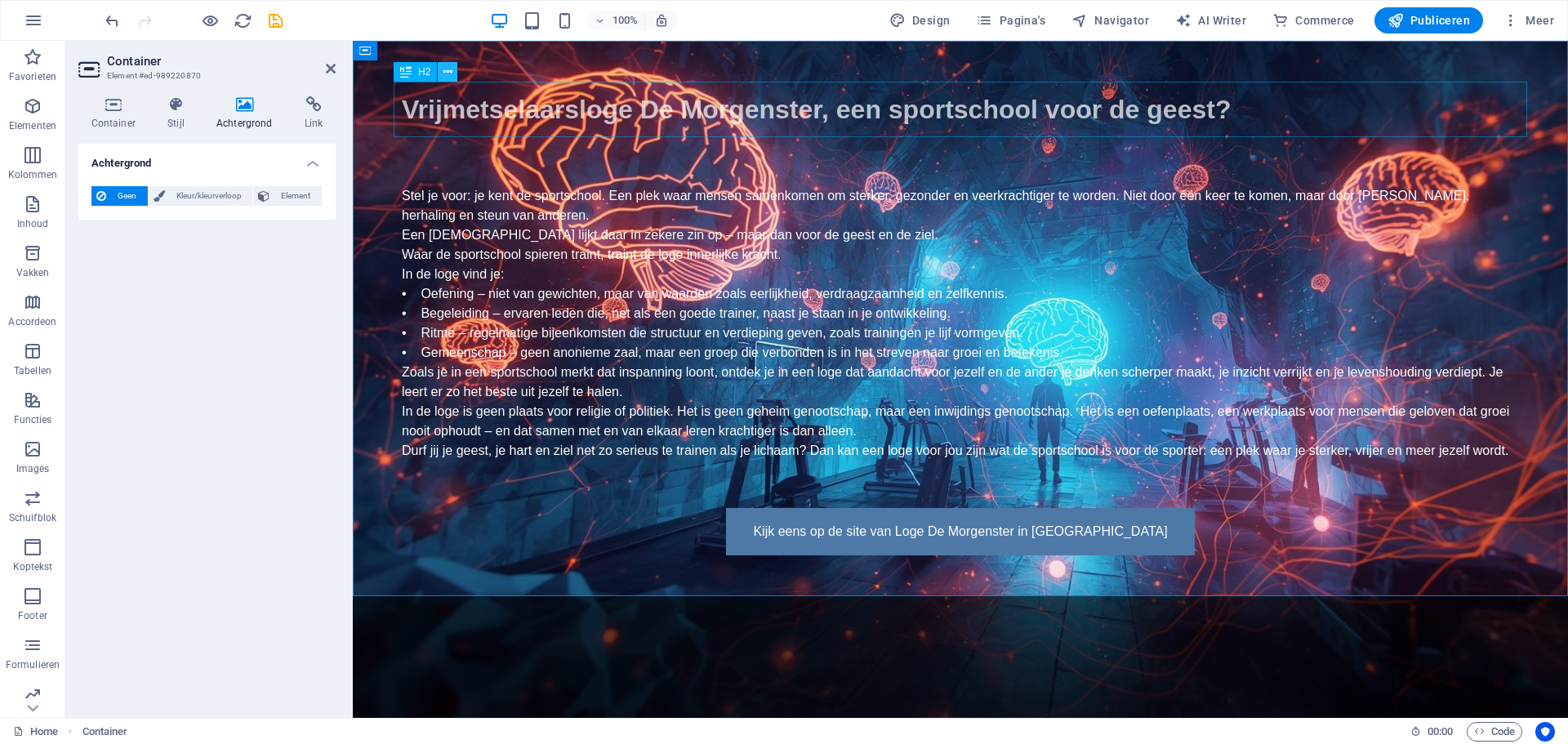
click at [448, 68] on icon at bounding box center [448, 73] width 9 height 17
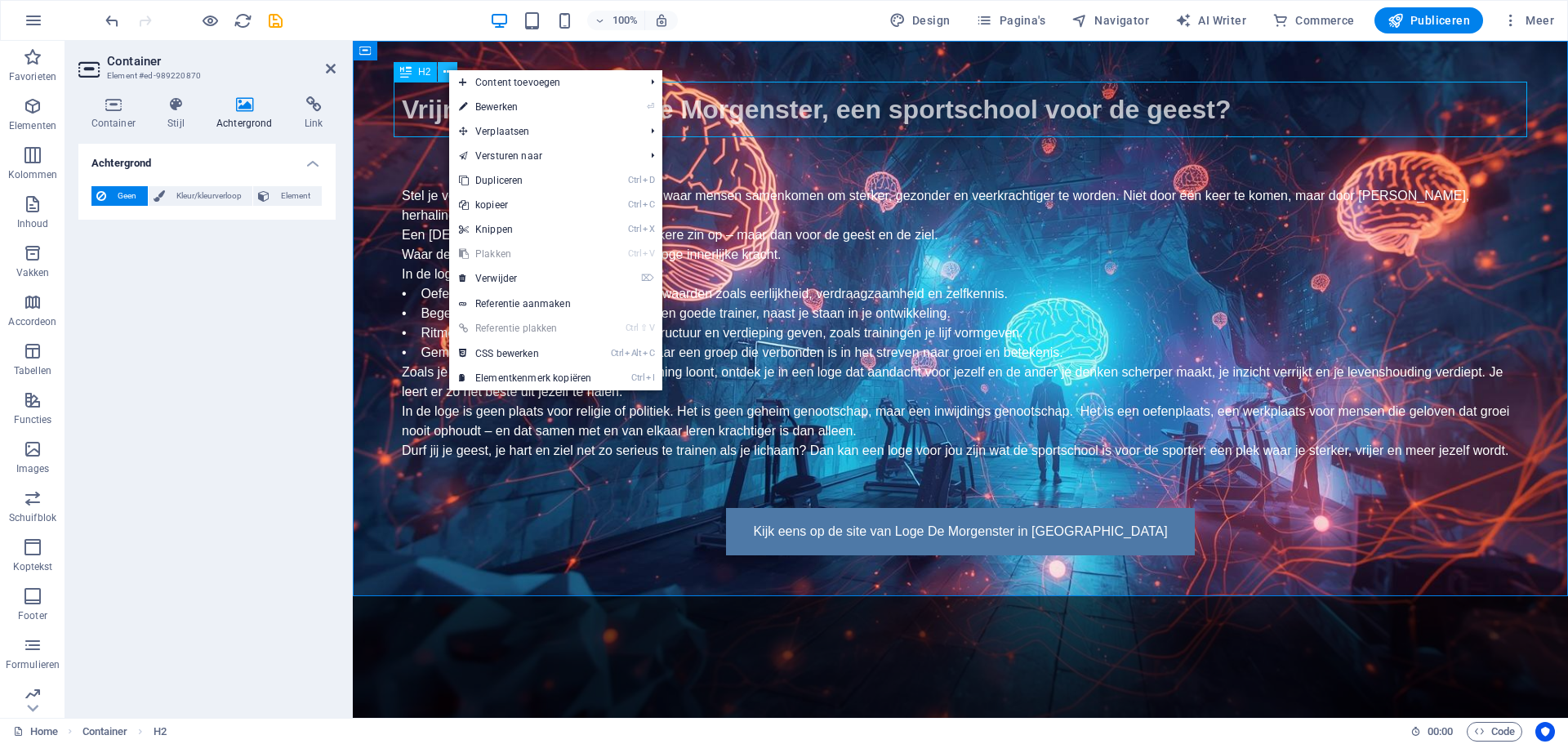
click at [448, 68] on icon at bounding box center [448, 73] width 9 height 17
click at [481, 103] on link "⏎ Bewerken" at bounding box center [525, 107] width 152 height 24
select select "px"
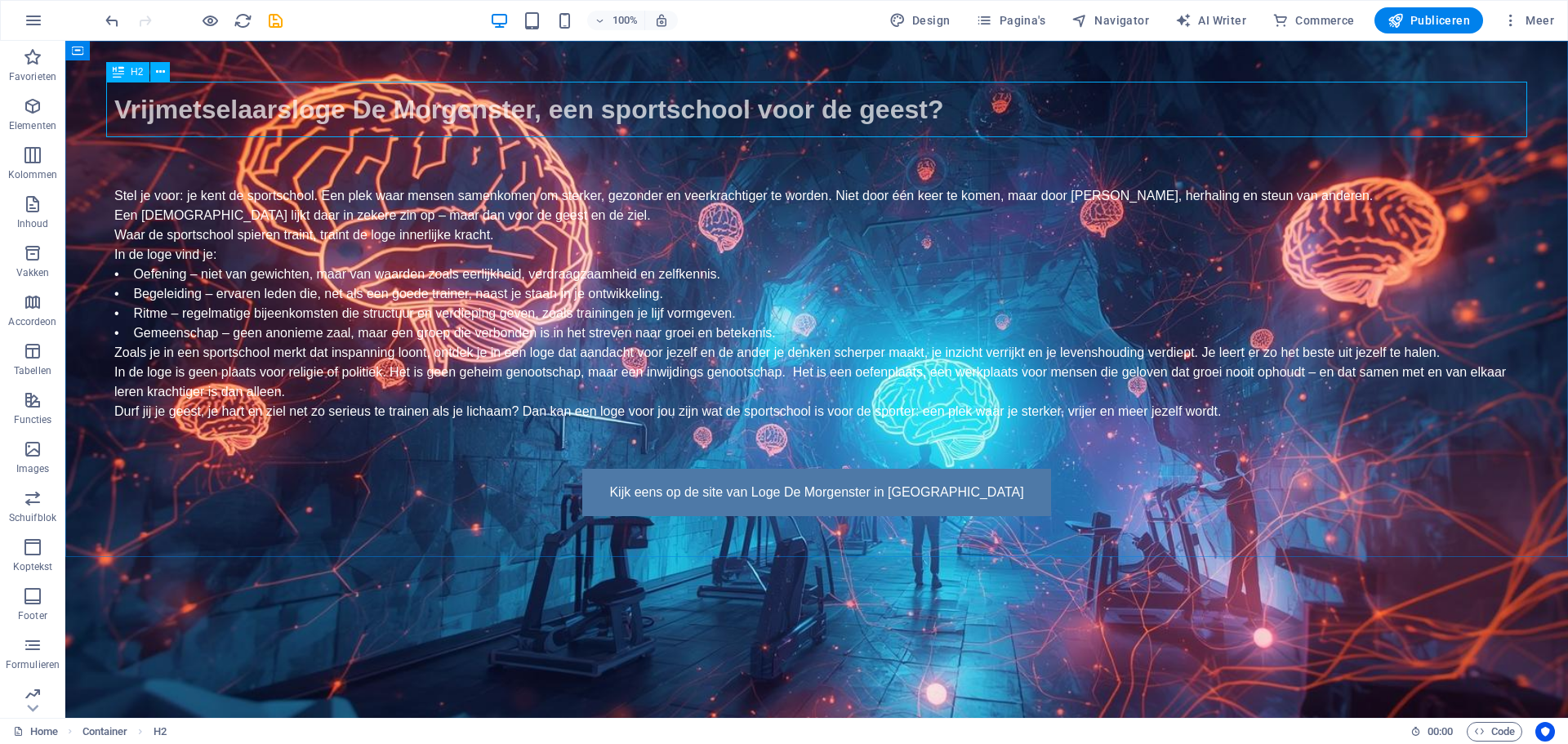
click at [127, 71] on div "H2" at bounding box center [128, 72] width 43 height 20
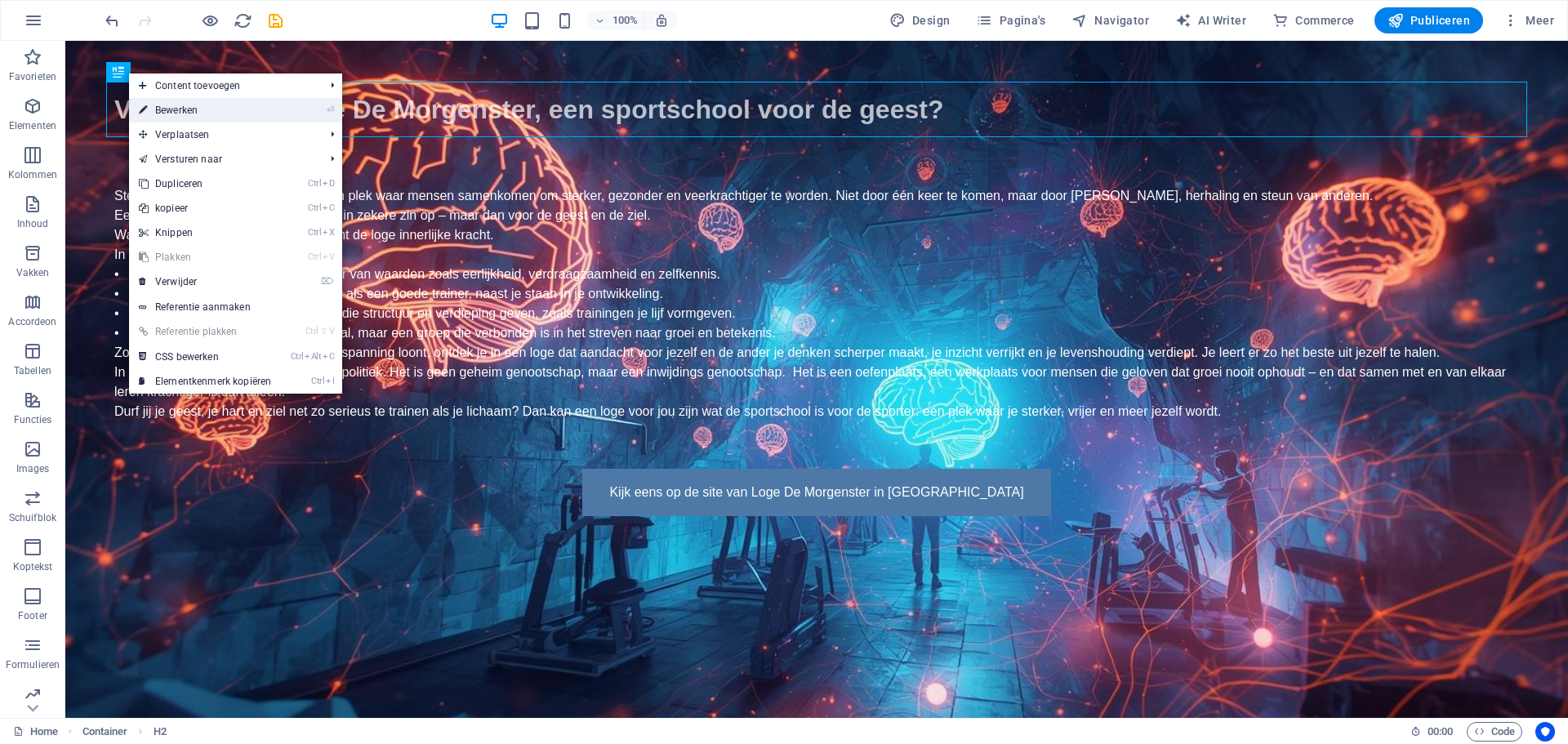
click at [147, 103] on icon at bounding box center [143, 110] width 8 height 24
select select "px"
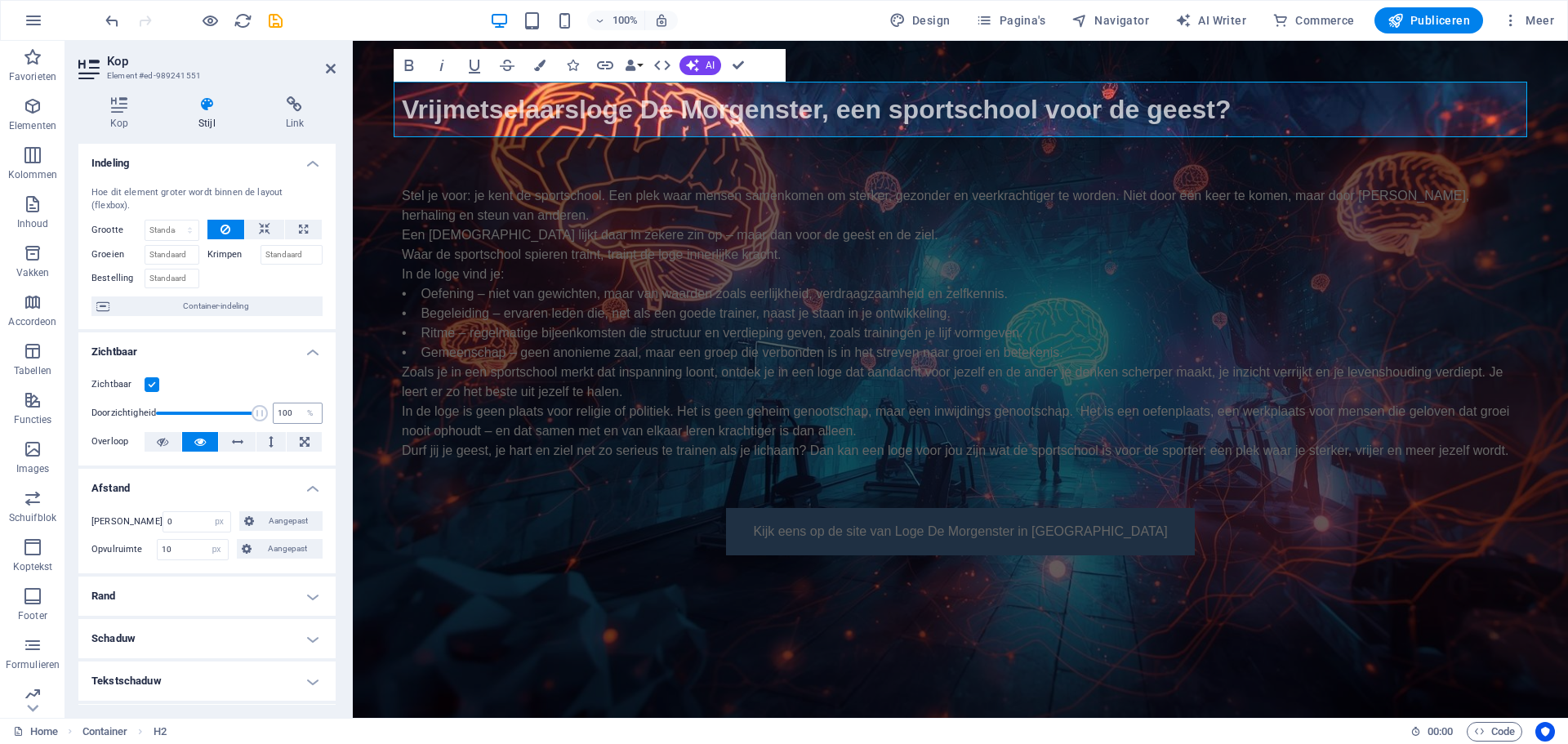
drag, startPoint x: 219, startPoint y: 409, endPoint x: 285, endPoint y: 410, distance: 66.0
click at [285, 410] on div "Doorzichtigheid 100 %" at bounding box center [207, 413] width 232 height 24
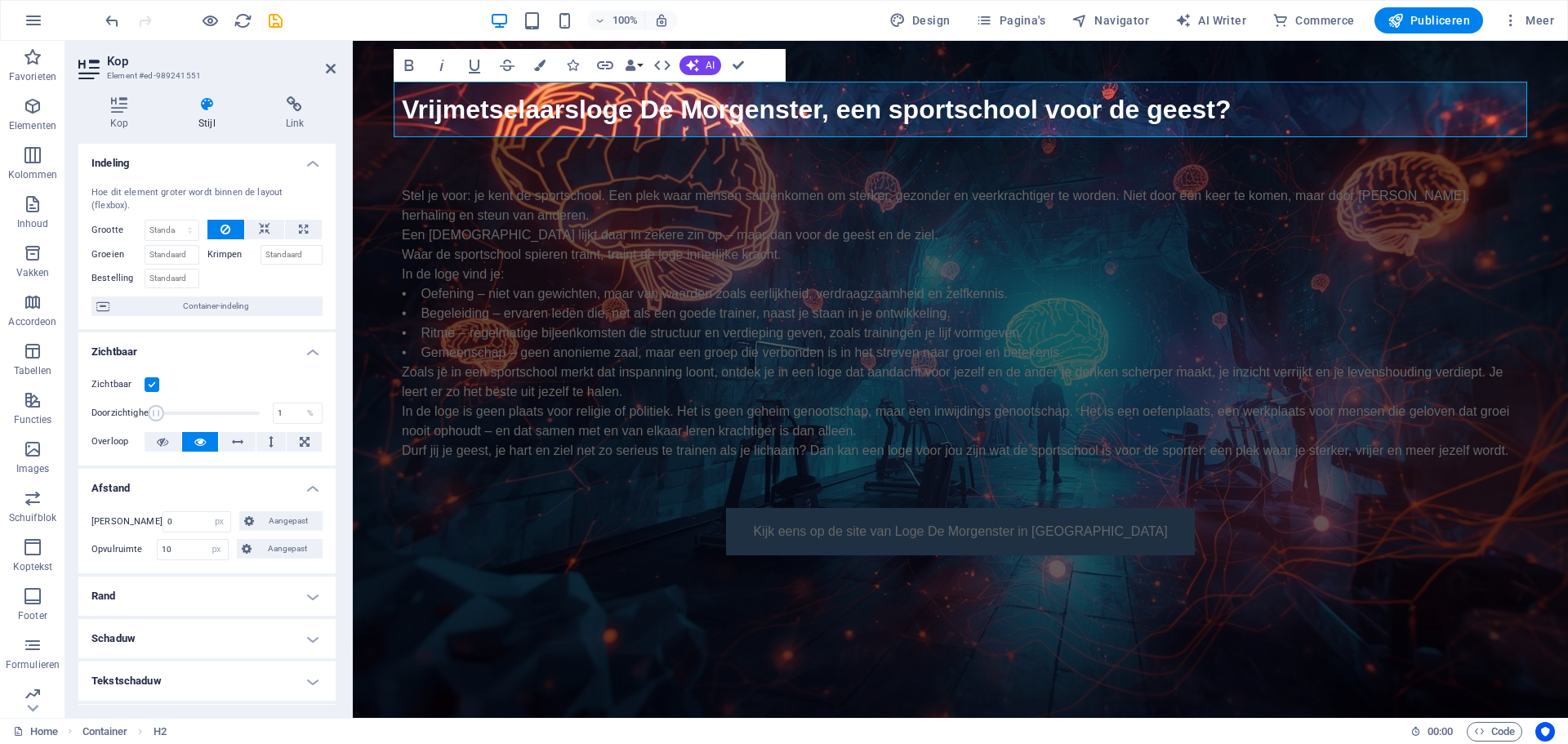
drag, startPoint x: 257, startPoint y: 412, endPoint x: 92, endPoint y: 412, distance: 165.0
click at [92, 412] on div "Doorzichtigheid 1 %" at bounding box center [207, 413] width 232 height 24
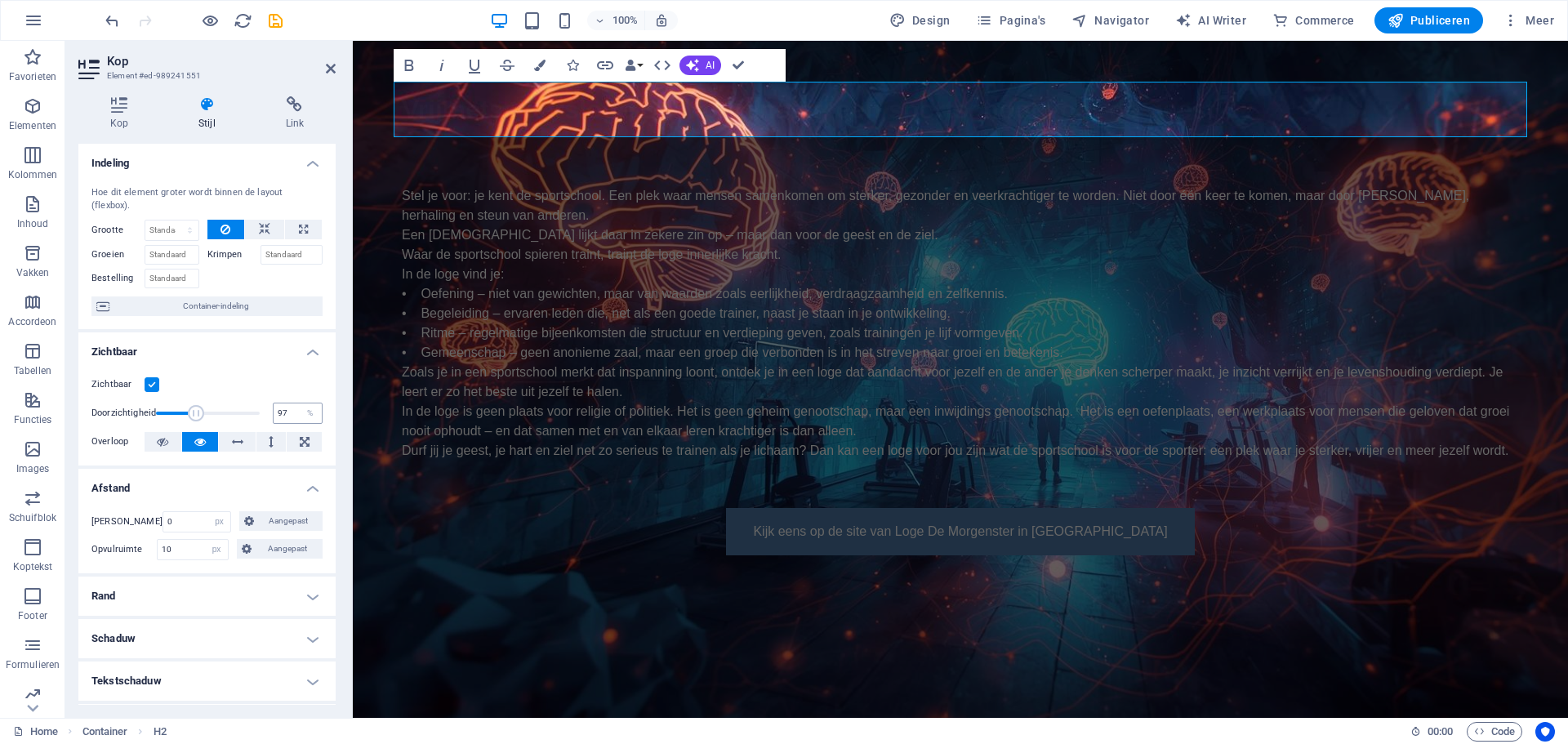
type input "100"
drag, startPoint x: 155, startPoint y: 413, endPoint x: 285, endPoint y: 409, distance: 130.1
click at [285, 409] on div "Doorzichtigheid 100 %" at bounding box center [207, 413] width 232 height 24
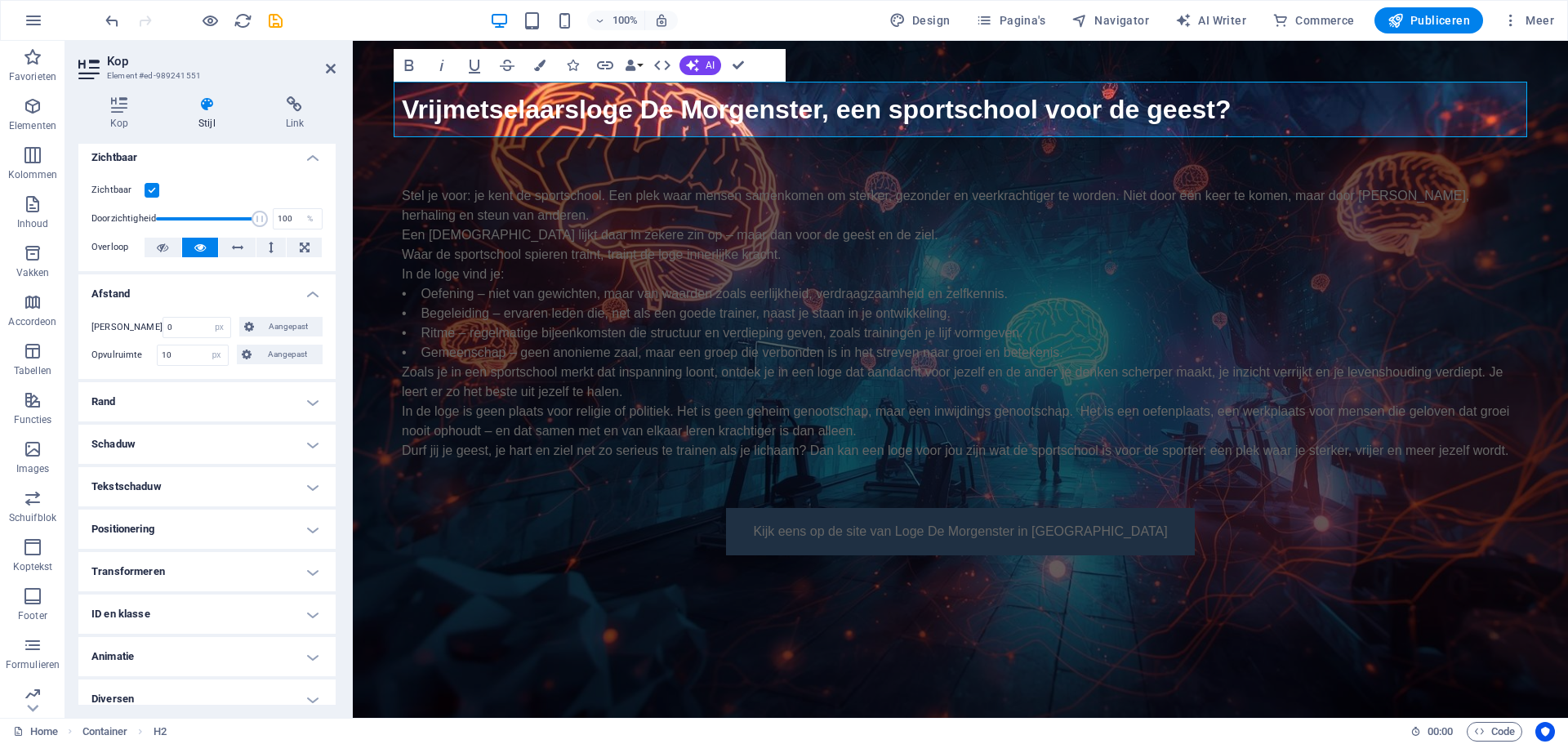
scroll to position [208, 0]
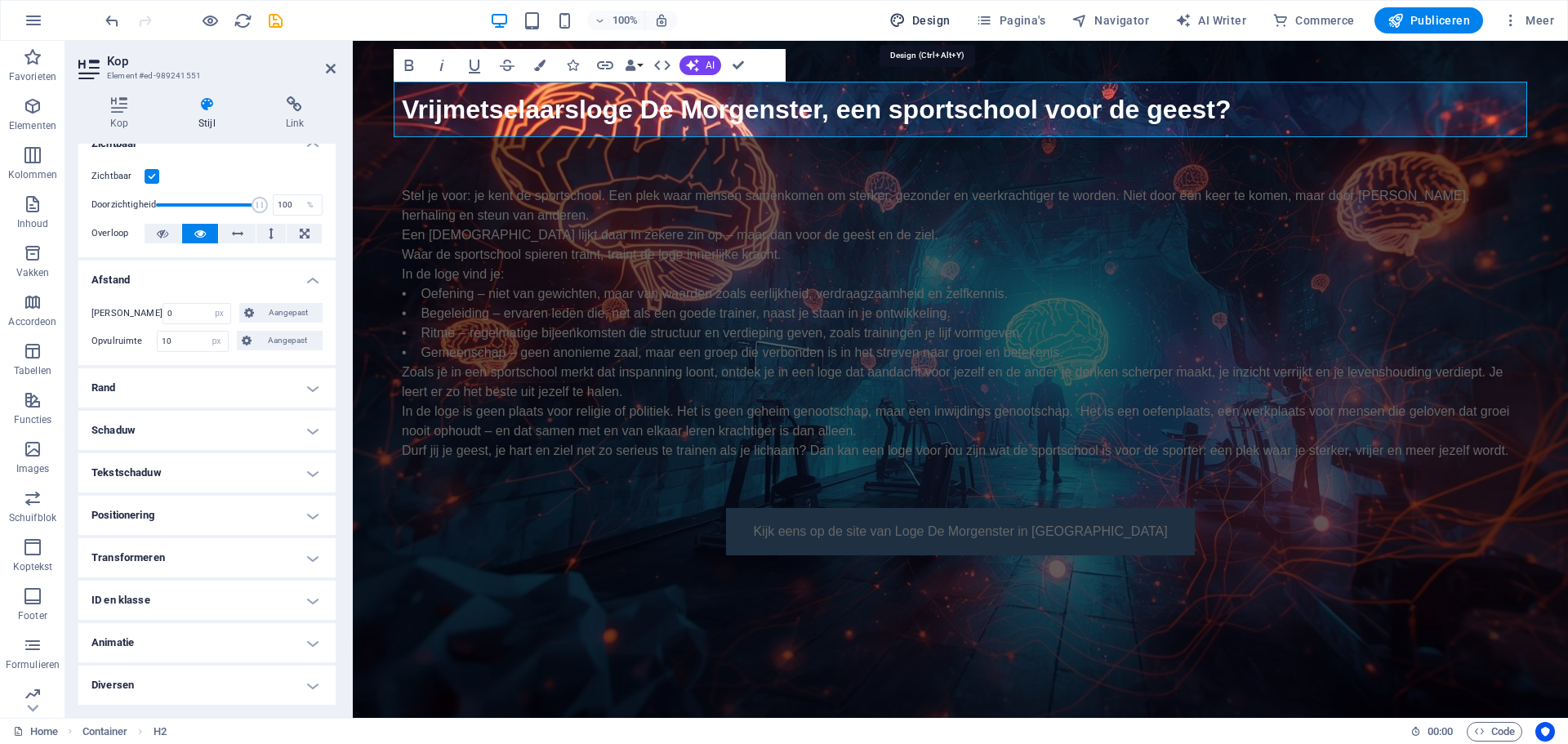
click at [933, 17] on span "Design" at bounding box center [919, 20] width 61 height 16
select select "px"
select select "400"
select select "px"
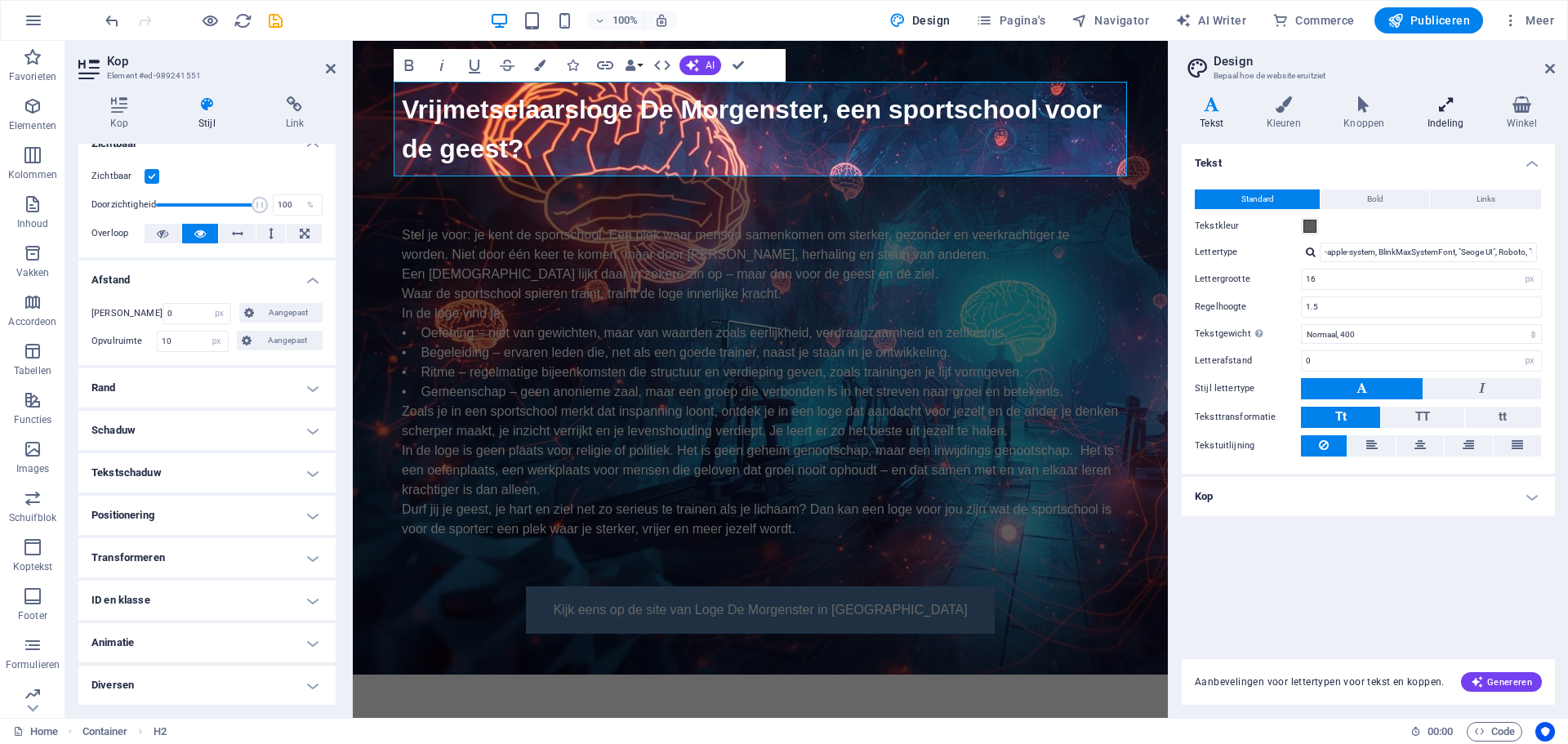
click at [1443, 112] on icon at bounding box center [1446, 105] width 73 height 16
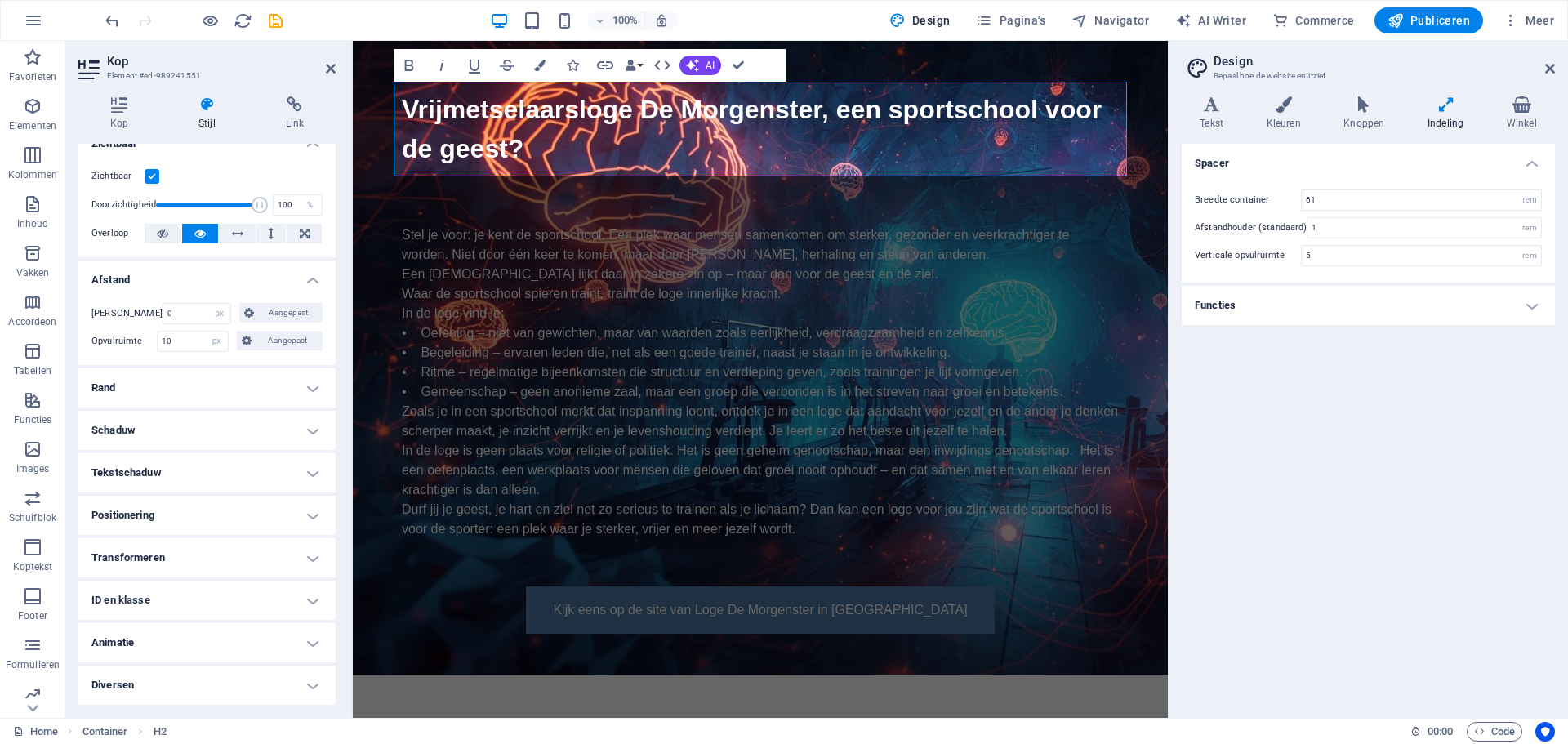
click at [1245, 309] on h4 "Functies" at bounding box center [1368, 305] width 373 height 39
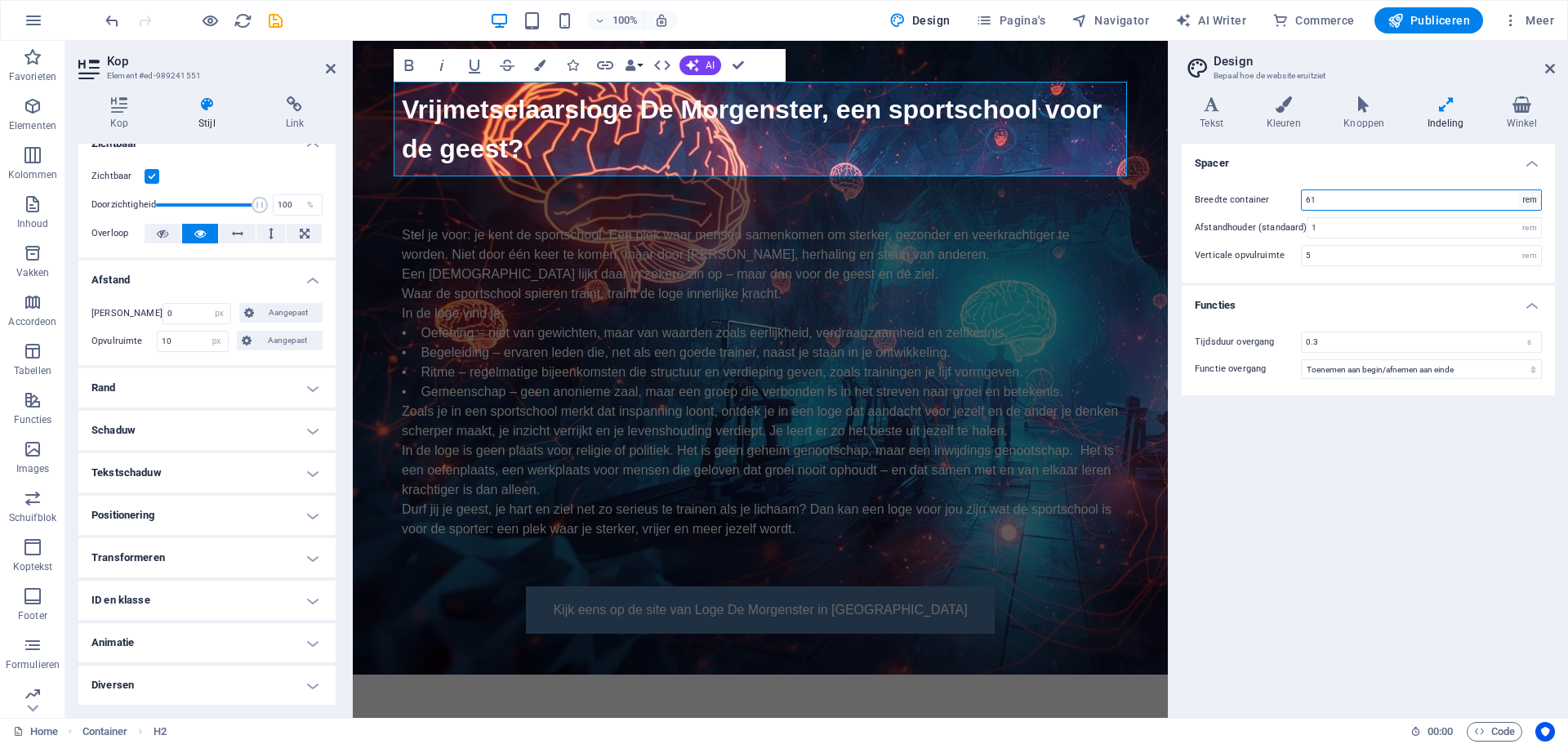
click at [1533, 200] on select "rem px" at bounding box center [1529, 200] width 22 height 20
click at [1497, 196] on input "61" at bounding box center [1421, 200] width 239 height 20
click at [1445, 111] on icon at bounding box center [1446, 105] width 73 height 16
click at [1275, 116] on h4 "Kleuren" at bounding box center [1287, 114] width 78 height 35
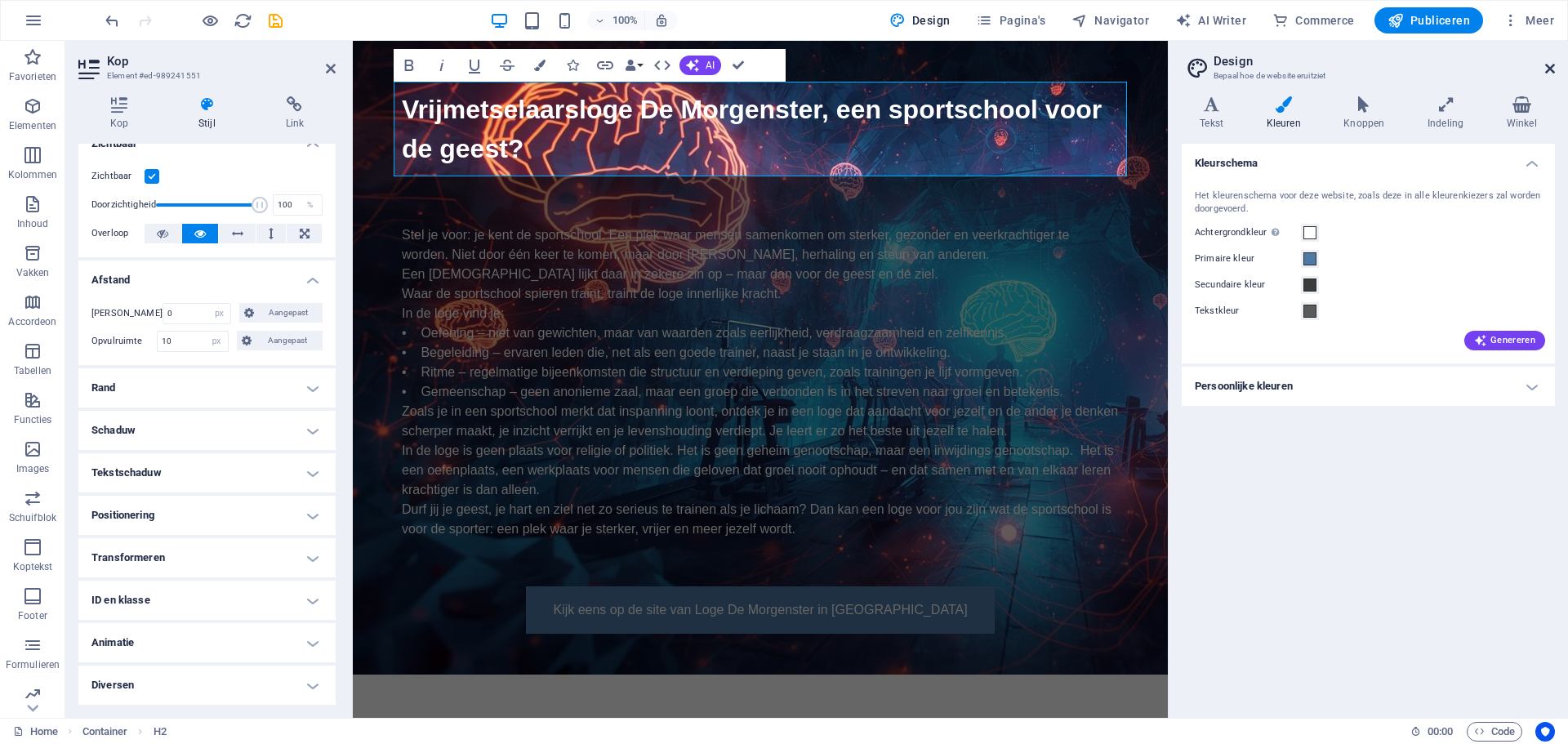
click at [1547, 66] on icon at bounding box center [1550, 68] width 10 height 13
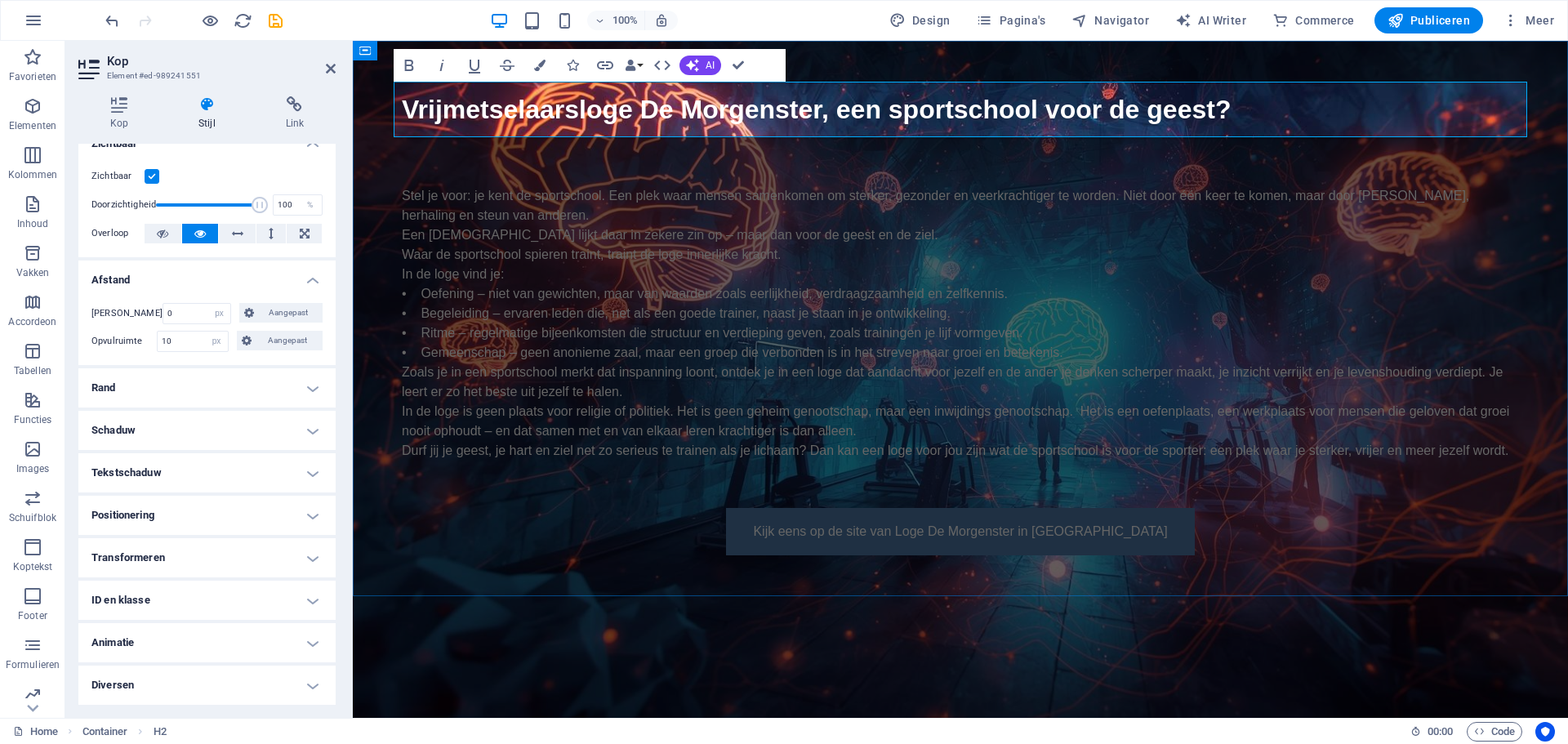
click at [1291, 133] on div "Vrijmetselaarsloge De Morgenster, een sportschool voor de geest?" at bounding box center [961, 110] width 1133 height 55
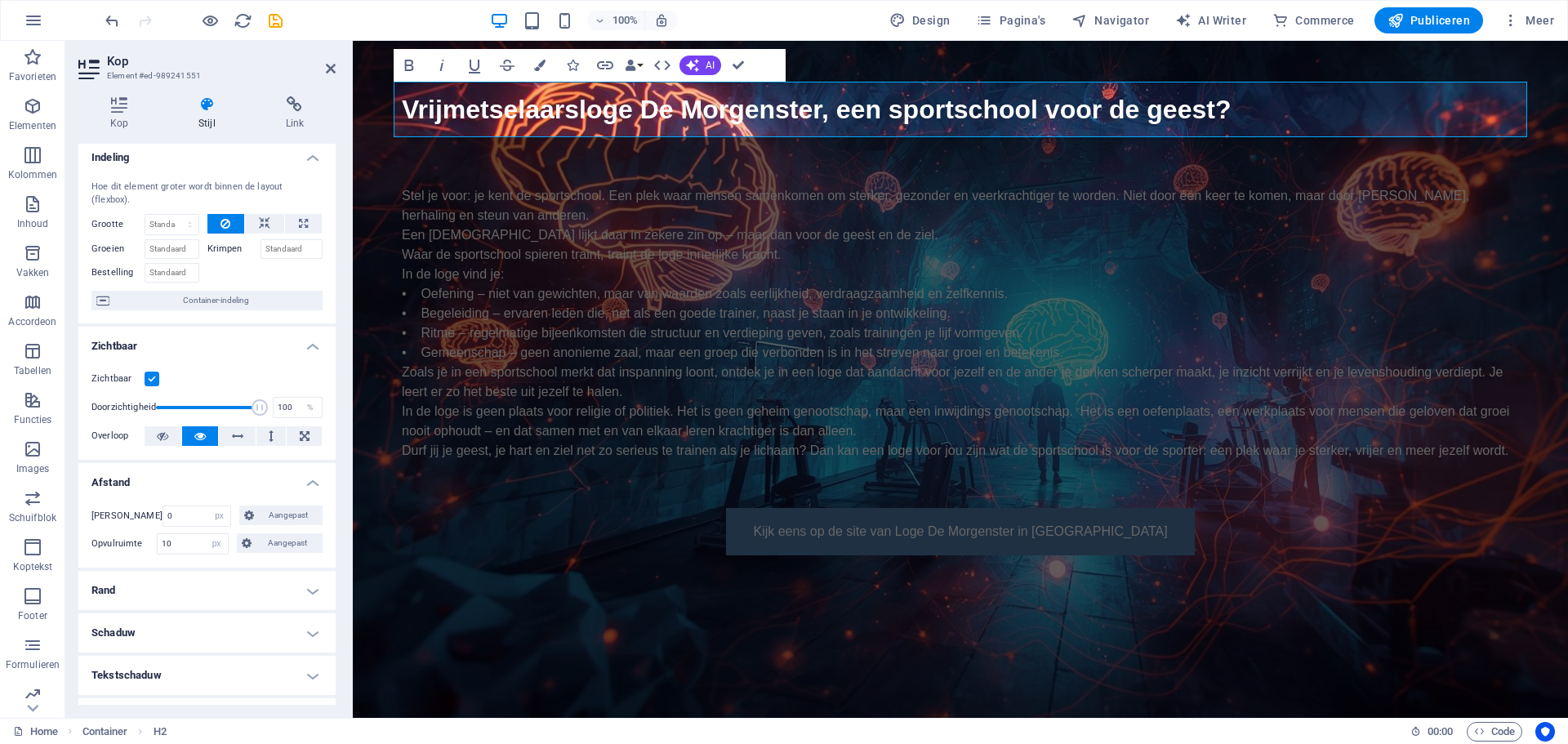
scroll to position [0, 0]
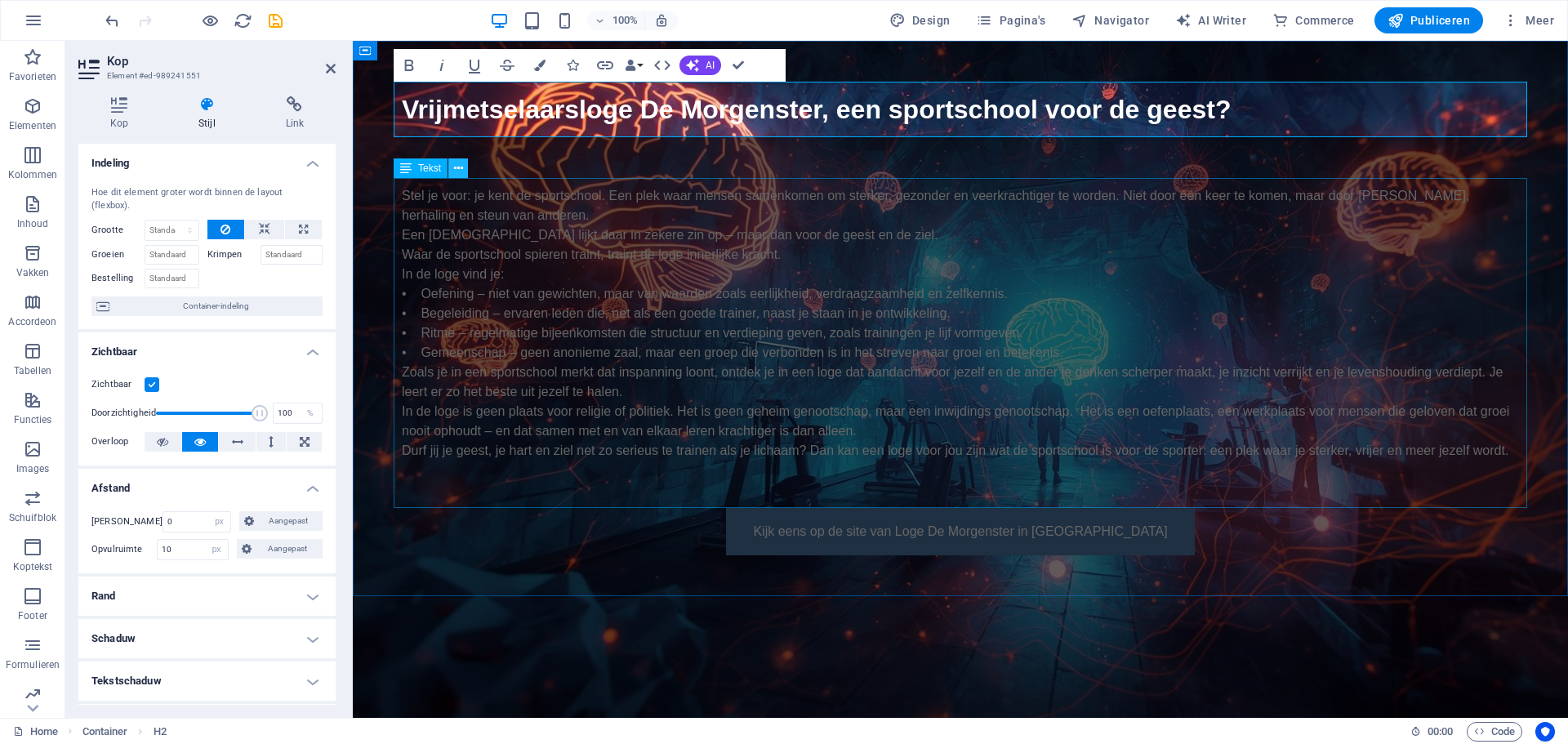
click at [459, 169] on icon at bounding box center [459, 169] width 9 height 17
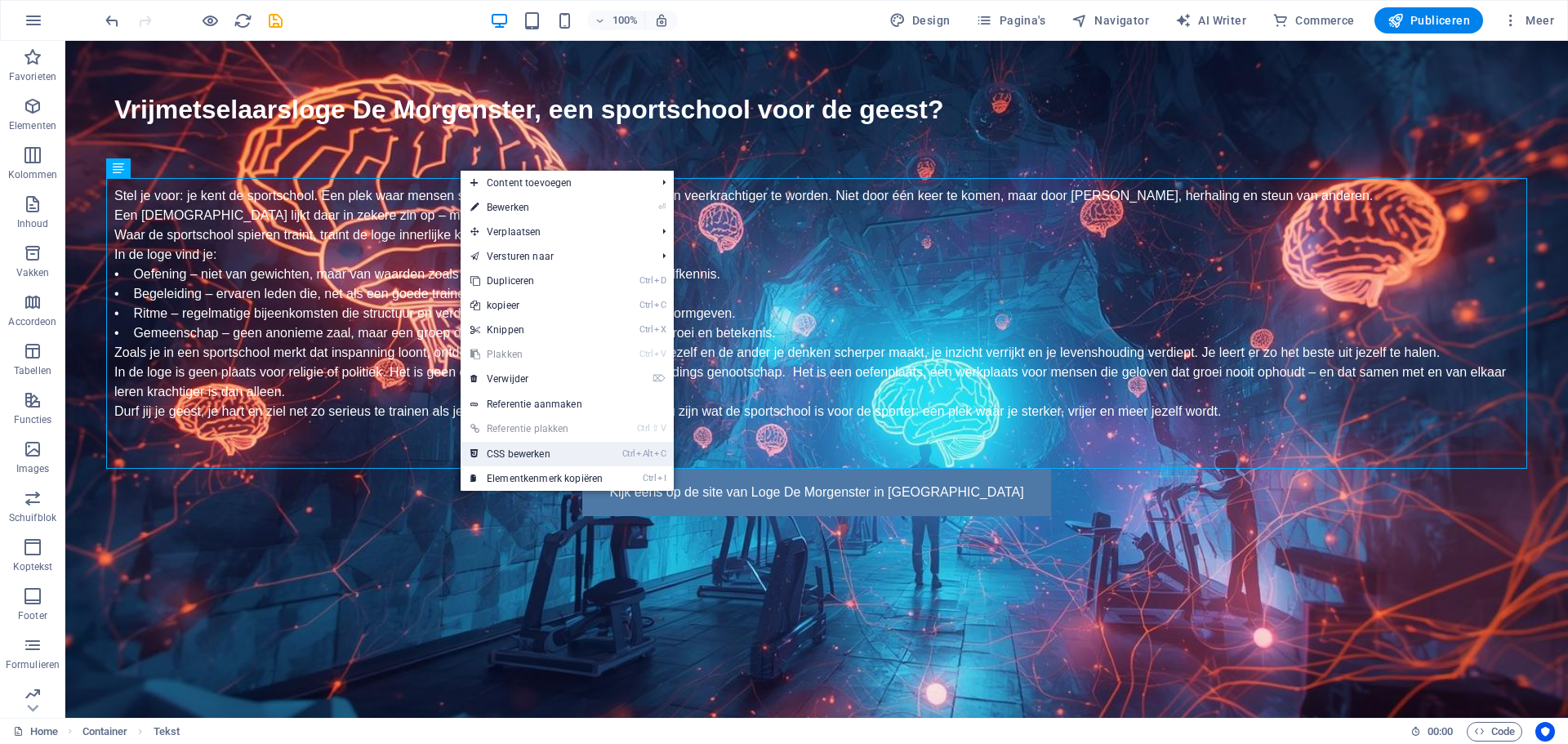
click at [535, 448] on link "Ctrl Alt C CSS bewerken" at bounding box center [536, 454] width 152 height 24
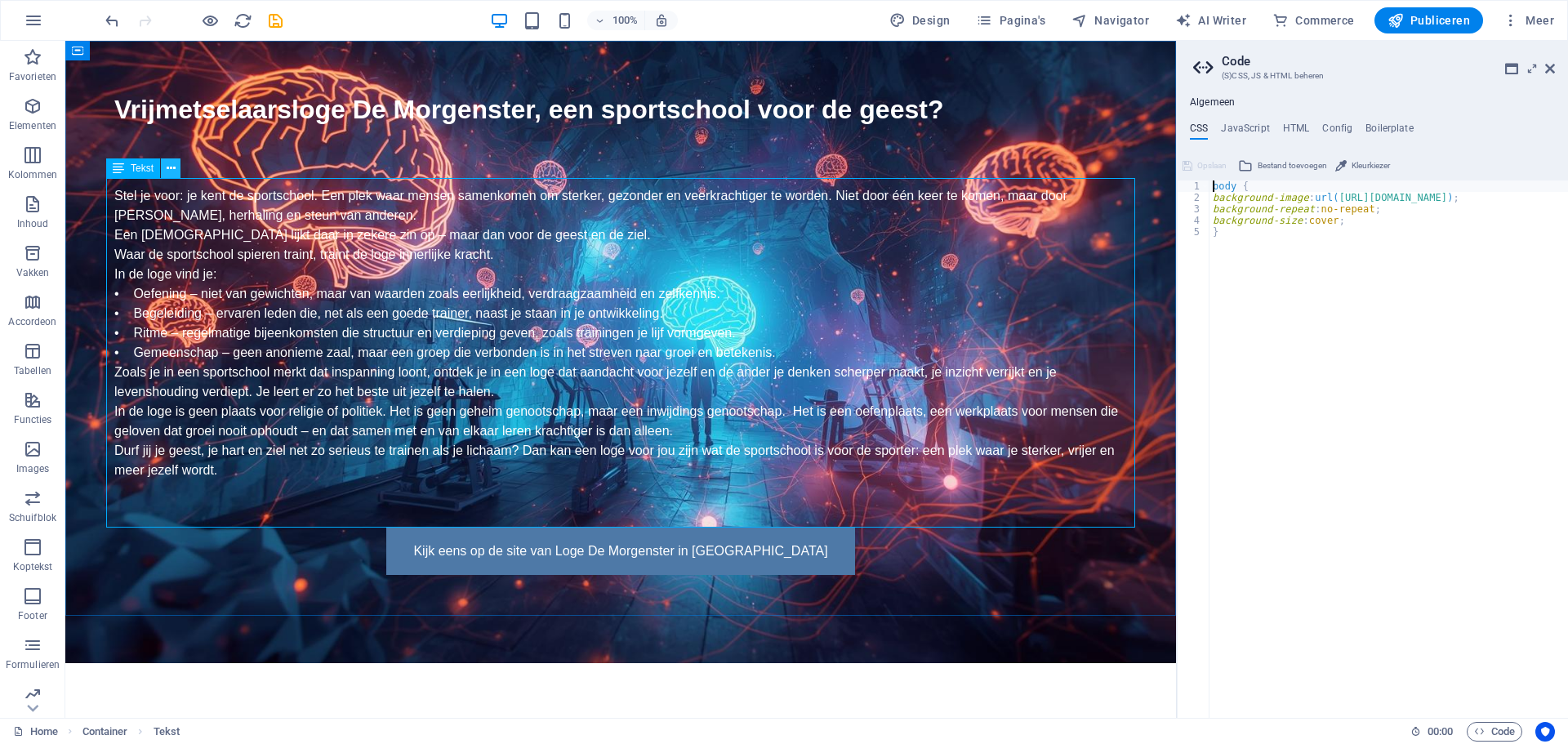
click at [175, 167] on icon at bounding box center [171, 169] width 9 height 17
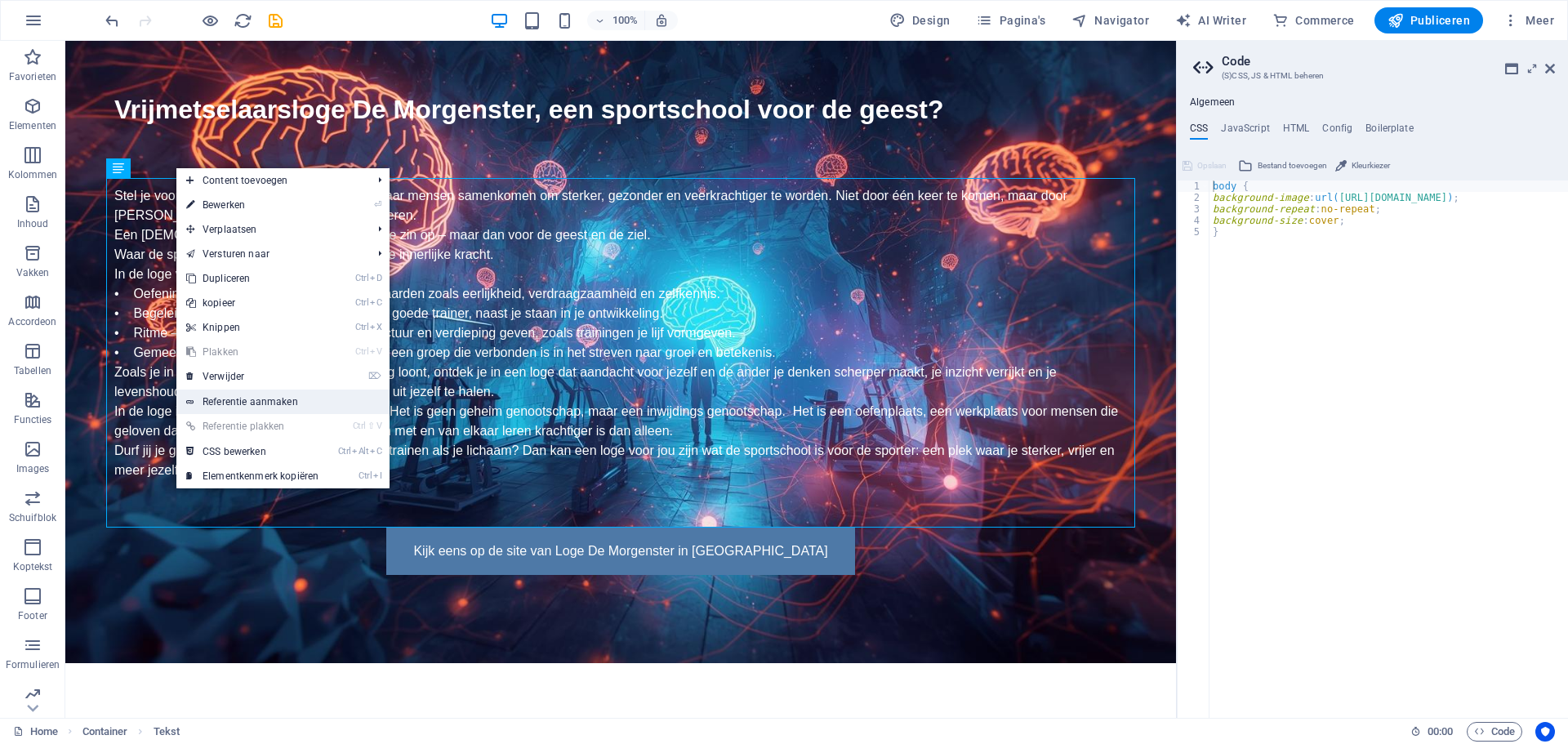
click at [236, 395] on link "Referentie aanmaken" at bounding box center [282, 402] width 213 height 24
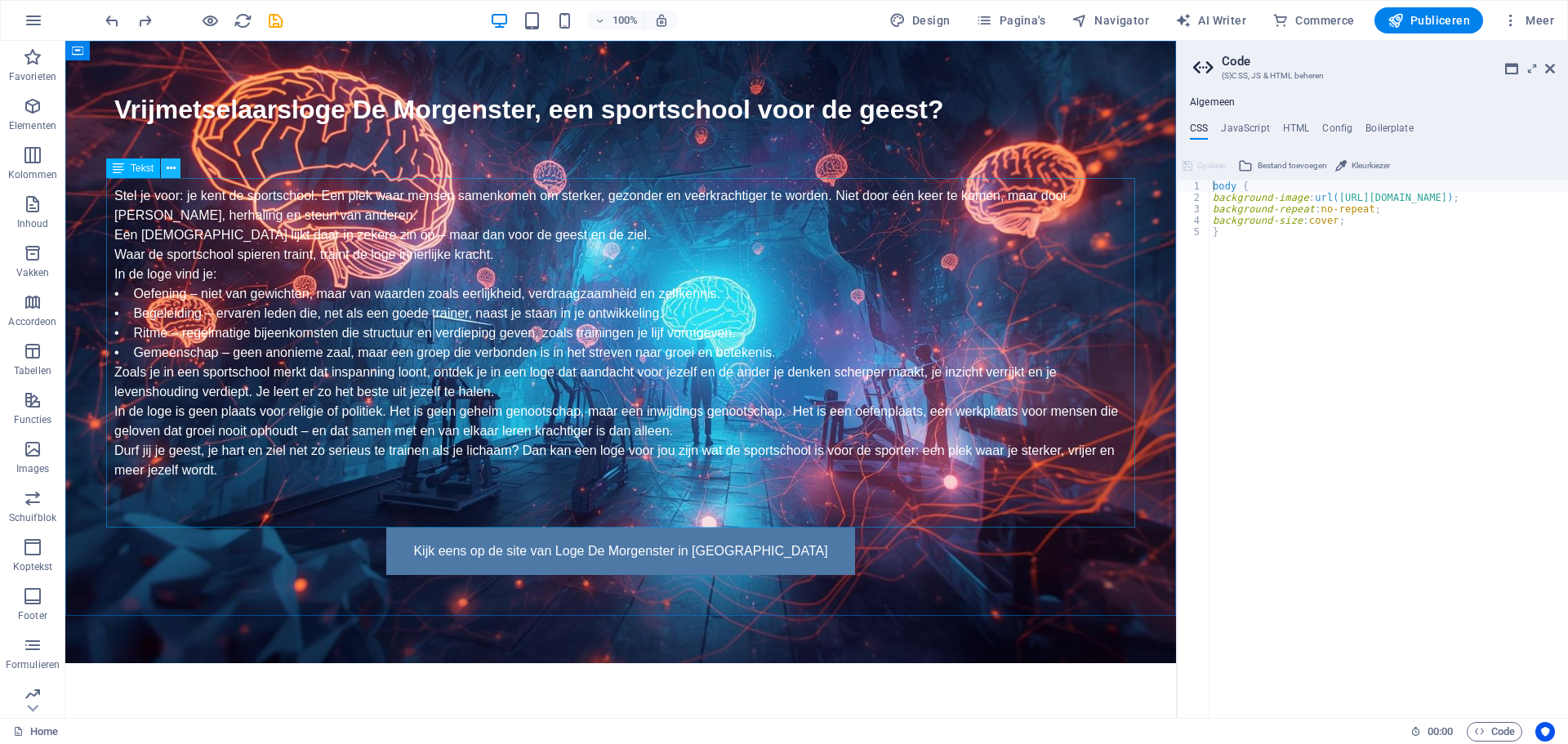
click at [172, 166] on icon at bounding box center [171, 169] width 9 height 17
click at [117, 166] on icon at bounding box center [117, 168] width 11 height 20
click at [170, 170] on icon at bounding box center [171, 169] width 9 height 17
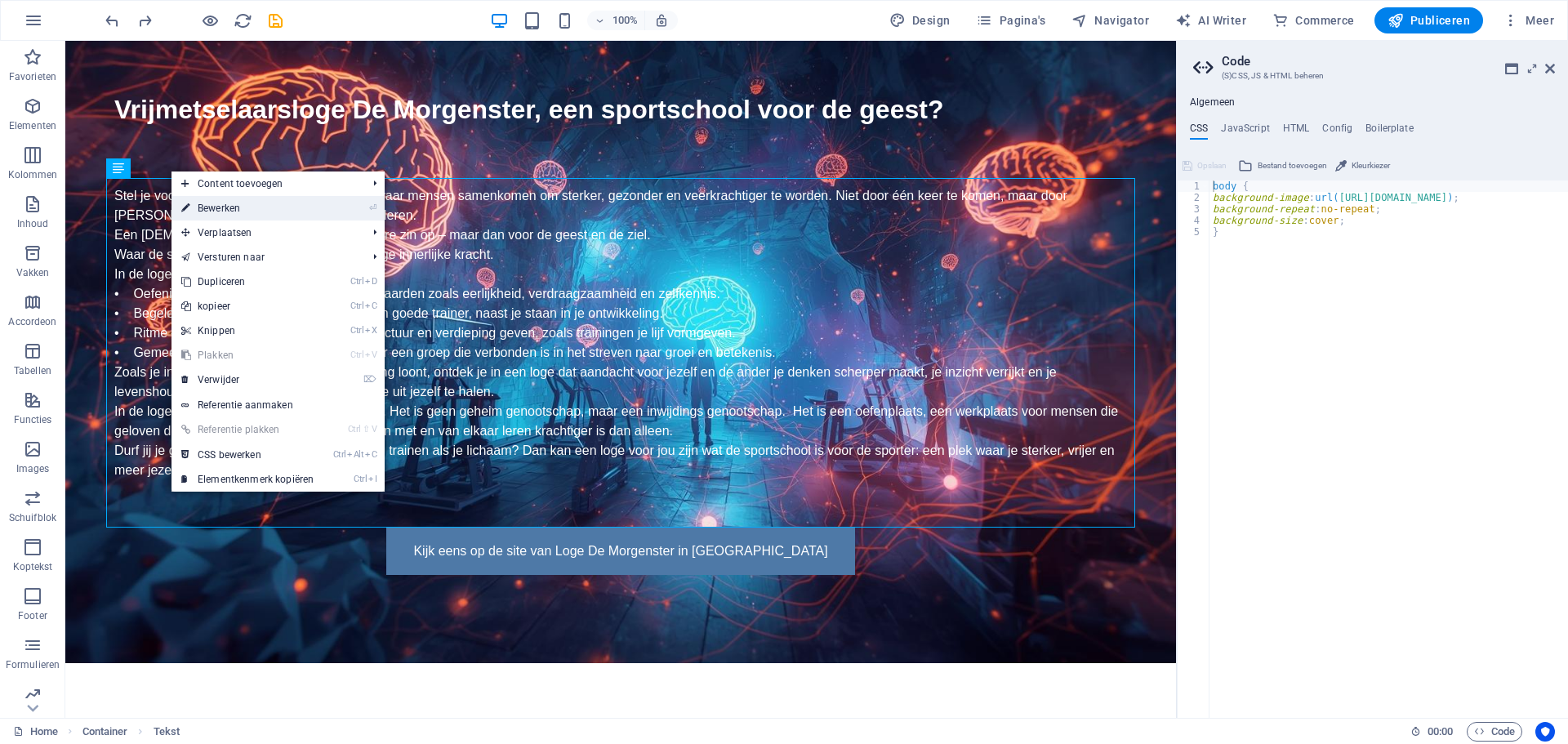
click at [225, 207] on link "⏎ Bewerken" at bounding box center [248, 208] width 152 height 24
select select "px"
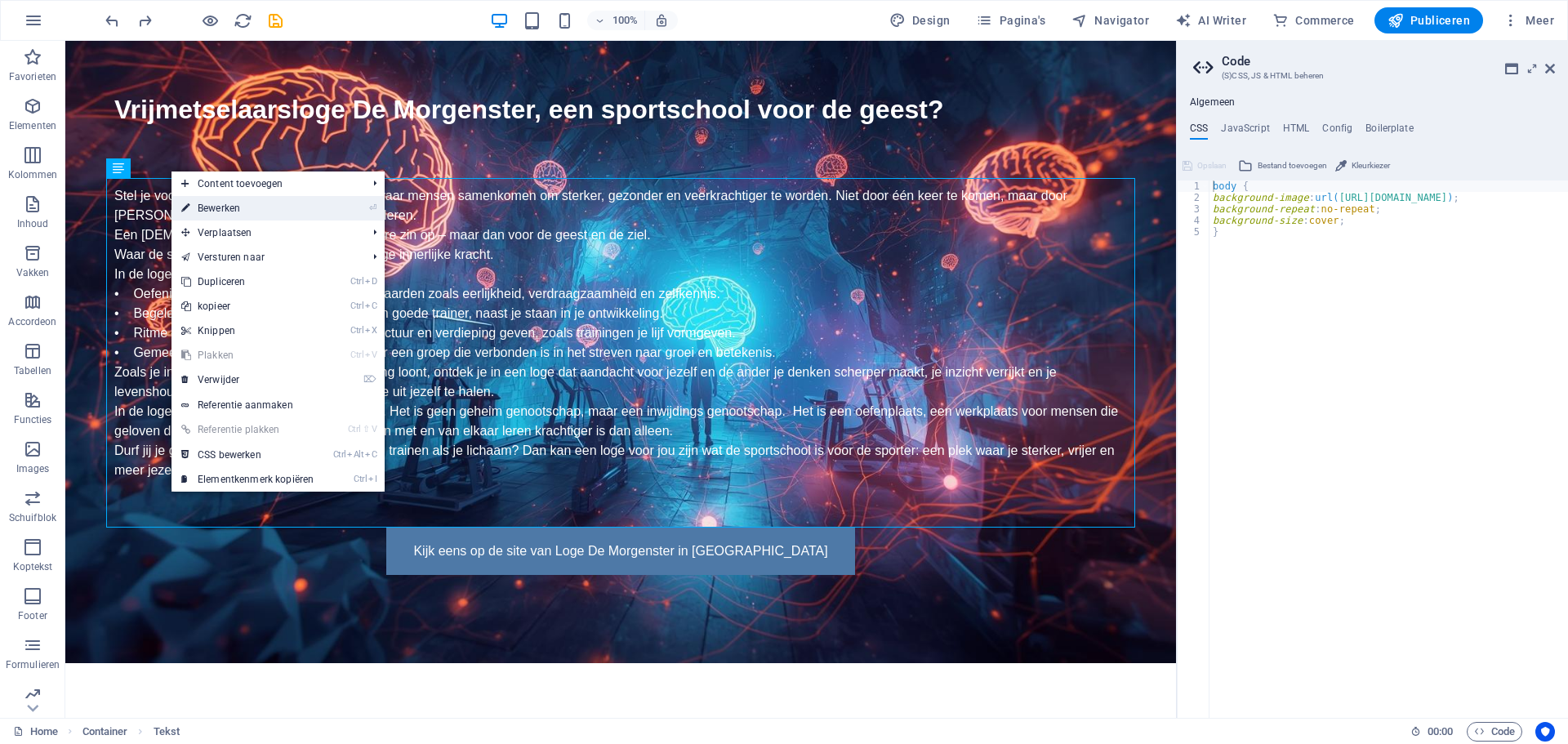
select select "px"
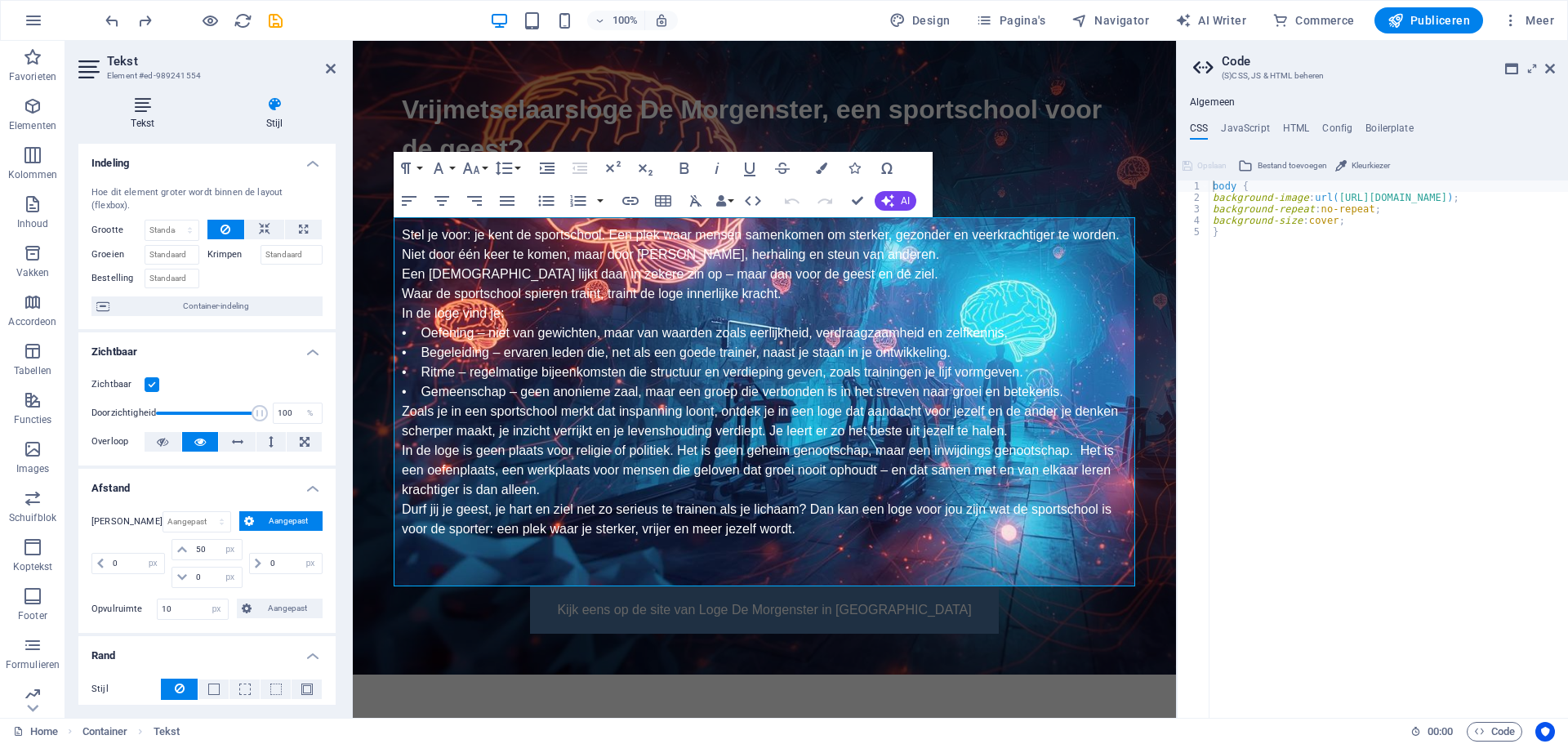
click at [144, 108] on icon at bounding box center [143, 105] width 129 height 16
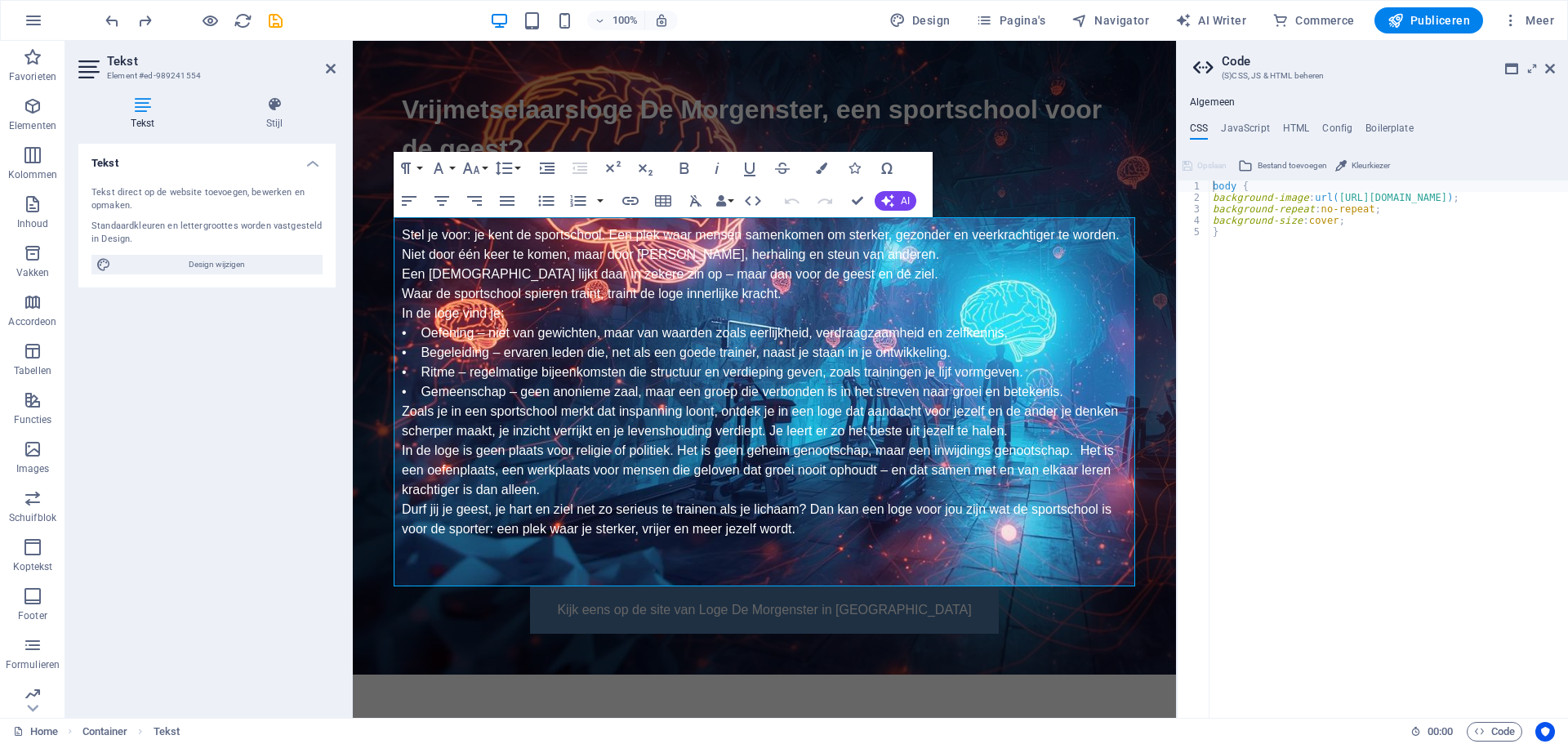
drag, startPoint x: 202, startPoint y: 74, endPoint x: 153, endPoint y: 74, distance: 49.0
click at [153, 74] on h3 "Element #ed-989241554" at bounding box center [205, 75] width 196 height 15
drag, startPoint x: 105, startPoint y: 74, endPoint x: 130, endPoint y: 73, distance: 25.0
click at [130, 73] on header "Tekst Element #ed-989241554" at bounding box center [207, 61] width 257 height 42
click at [130, 73] on h3 "Element #ed-989241554" at bounding box center [205, 75] width 196 height 15
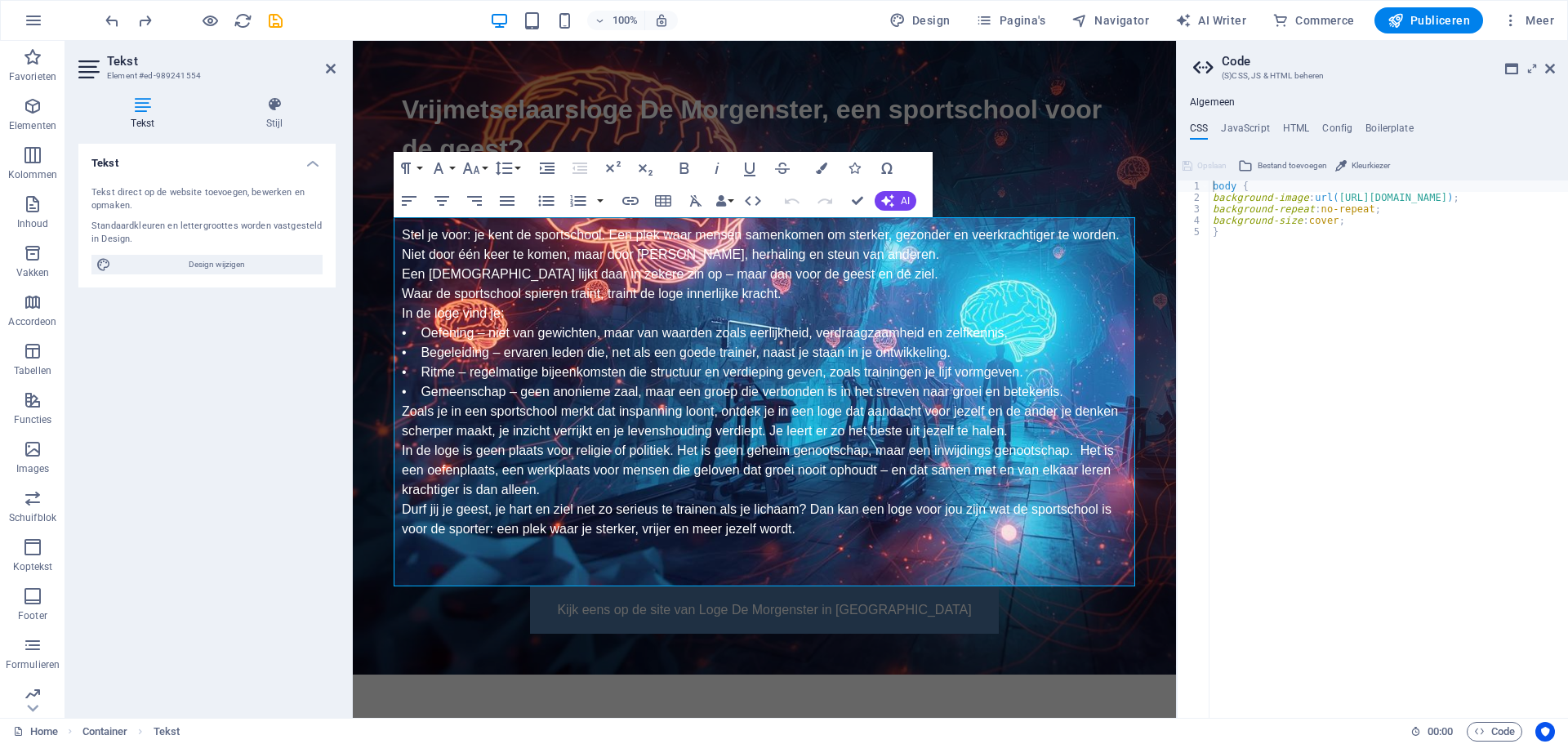
click at [130, 73] on h3 "Element #ed-989241554" at bounding box center [205, 75] width 196 height 15
click at [202, 262] on span "Design wijzigen" at bounding box center [217, 264] width 202 height 20
select select "px"
select select "400"
select select "px"
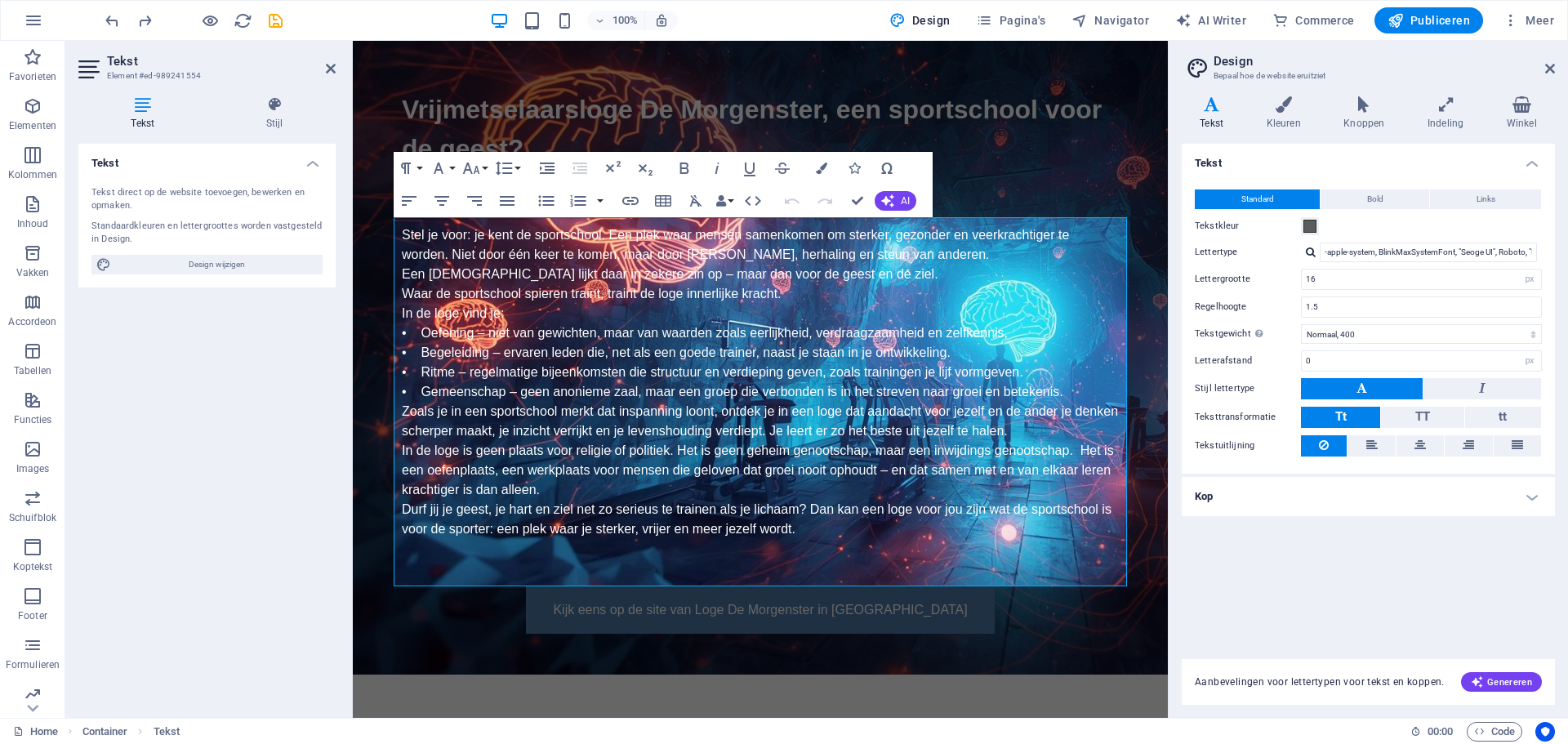
click at [1534, 493] on h4 "Kop" at bounding box center [1368, 496] width 373 height 39
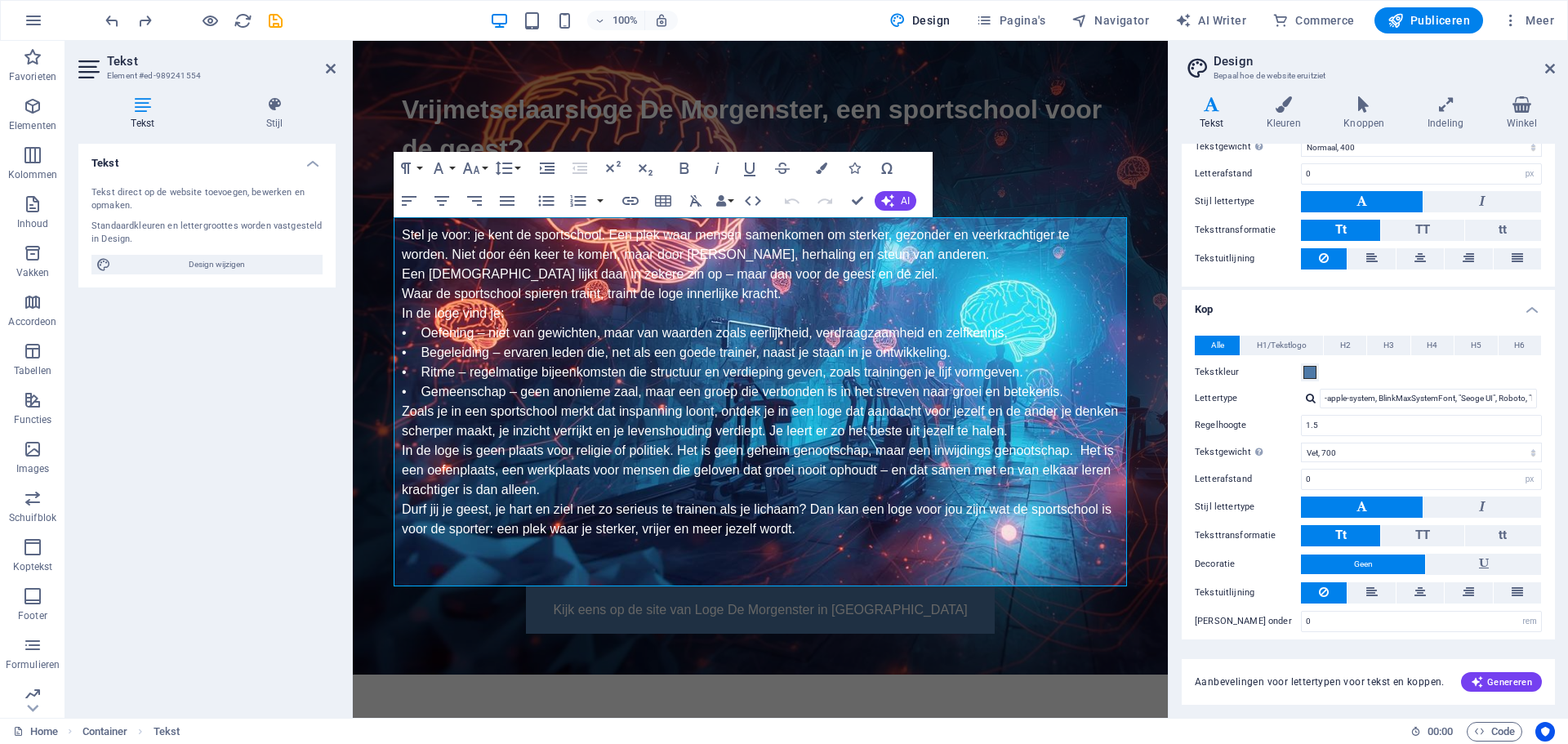
scroll to position [196, 0]
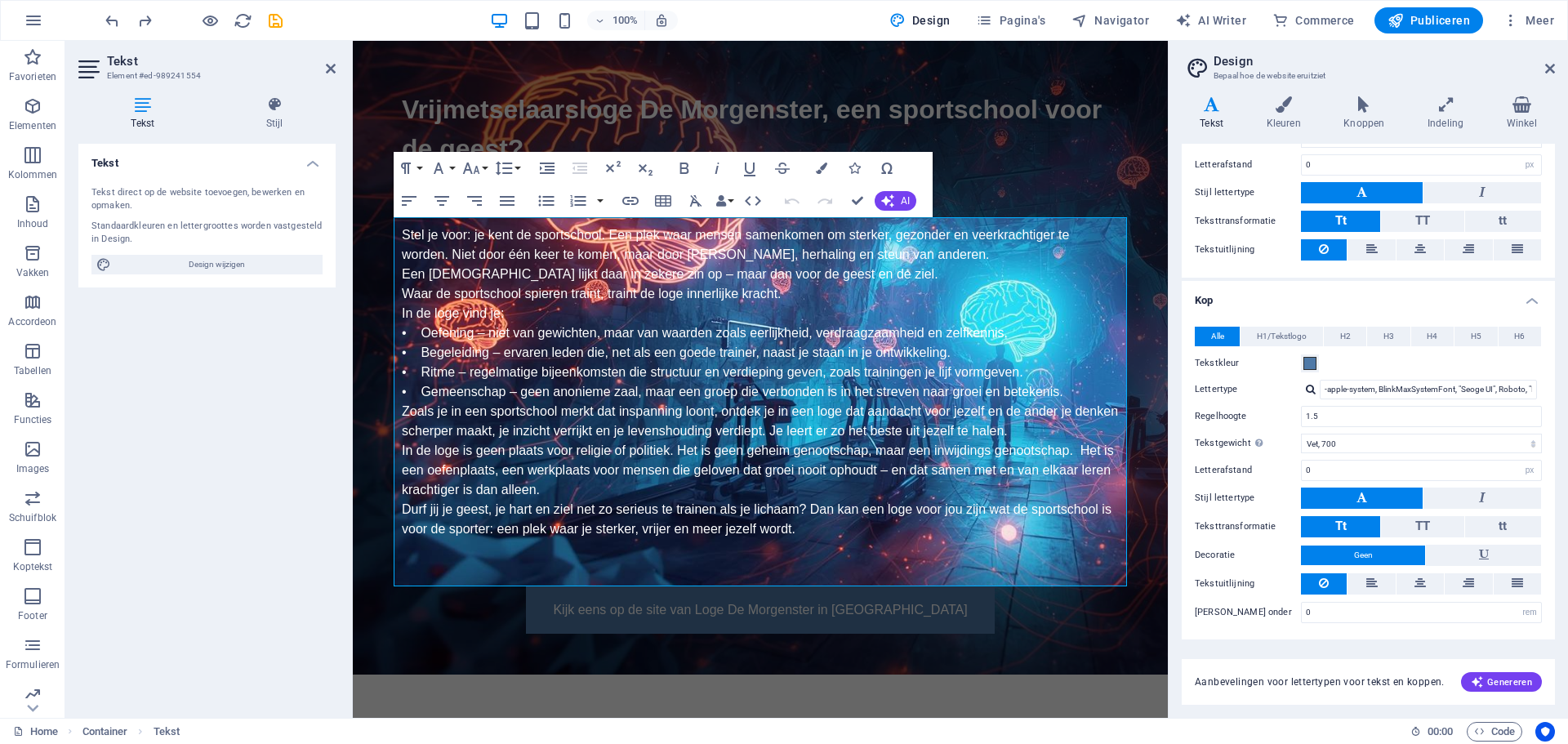
drag, startPoint x: 194, startPoint y: 74, endPoint x: 166, endPoint y: 74, distance: 28.0
click at [166, 74] on h3 "Element #ed-989241554" at bounding box center [205, 75] width 196 height 15
click at [170, 71] on h3 "Element #ed-989241554" at bounding box center [205, 75] width 196 height 15
click at [272, 107] on icon at bounding box center [276, 105] width 123 height 16
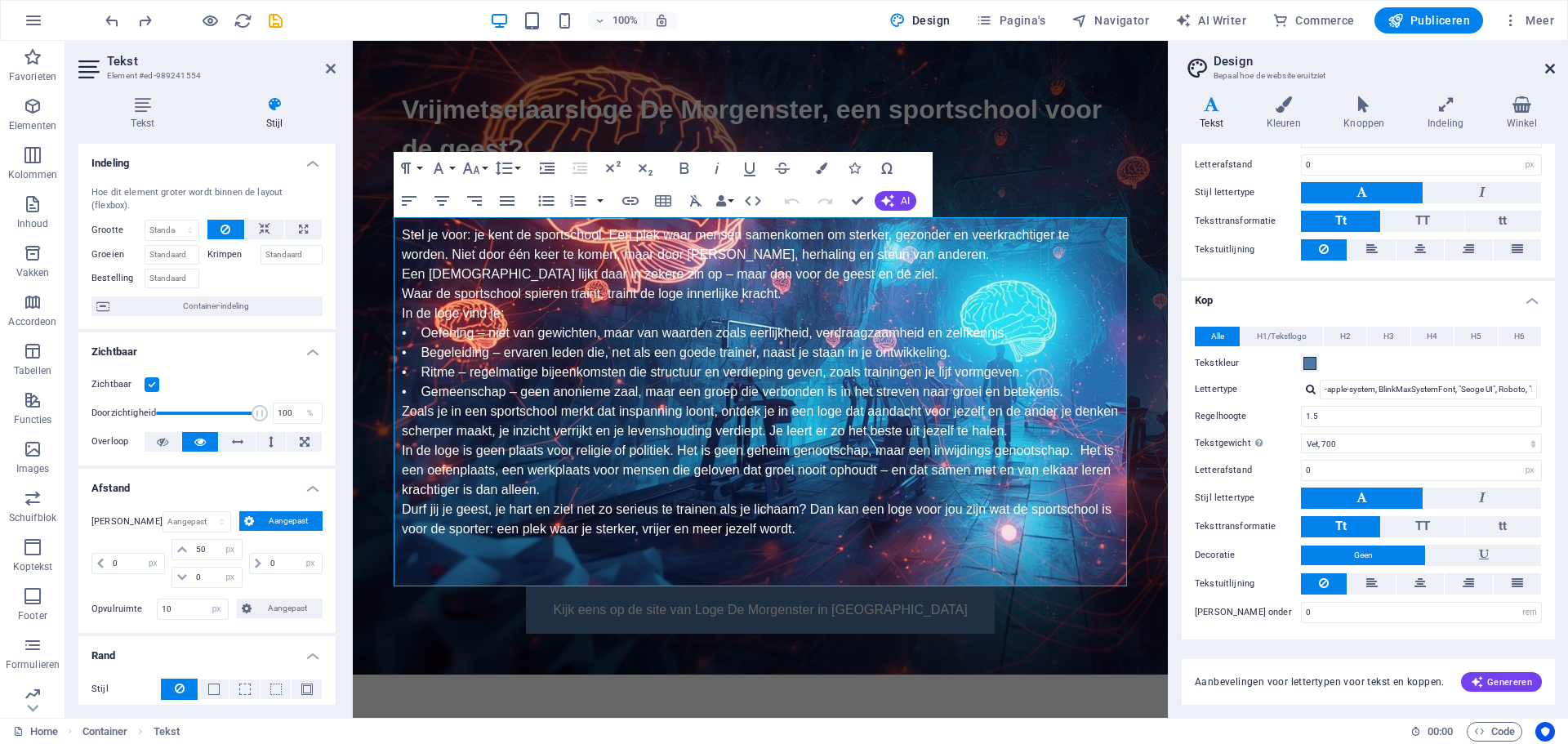
click at [1552, 65] on icon at bounding box center [1550, 68] width 10 height 13
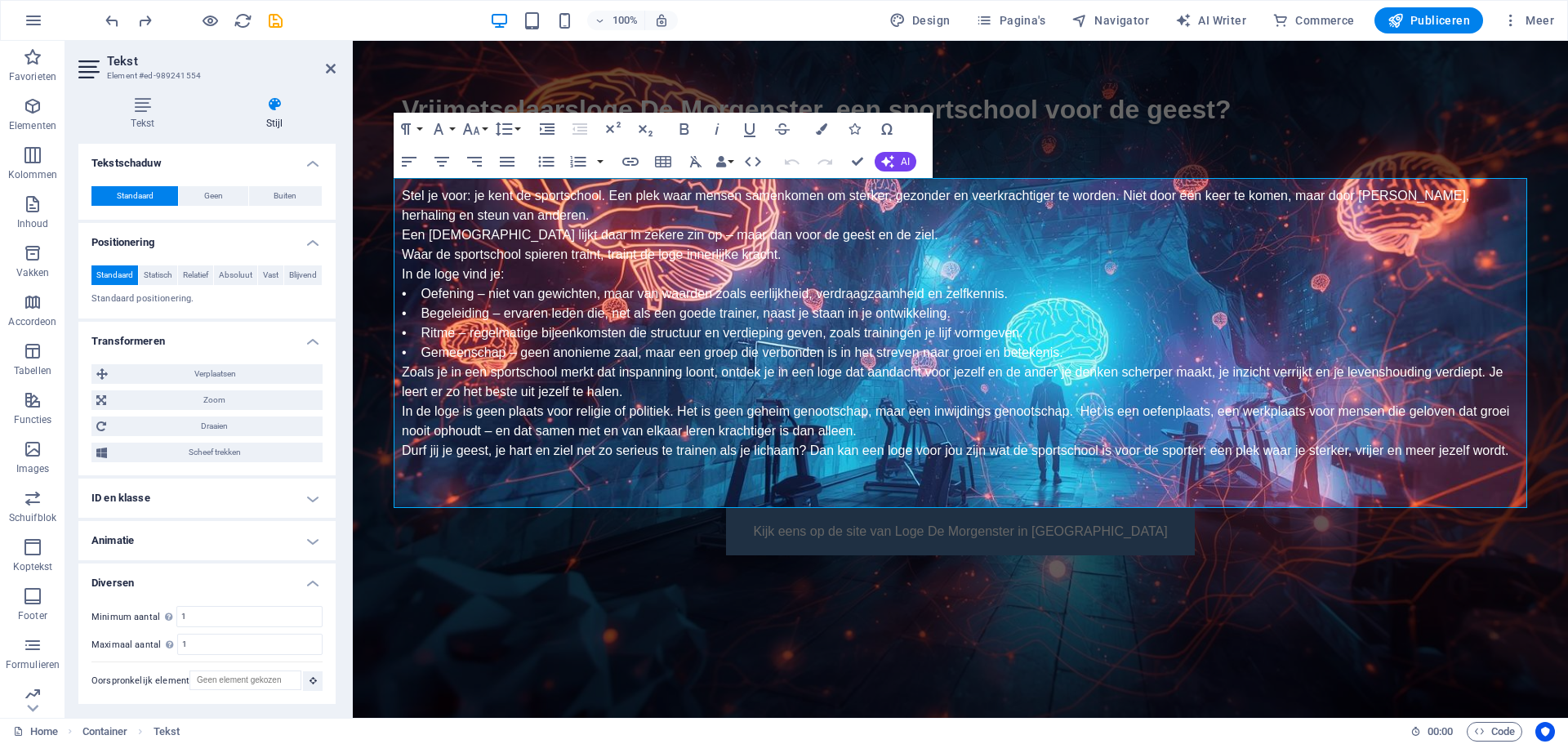
scroll to position [700, 0]
click at [307, 496] on h4 "ID en klasse" at bounding box center [207, 498] width 257 height 39
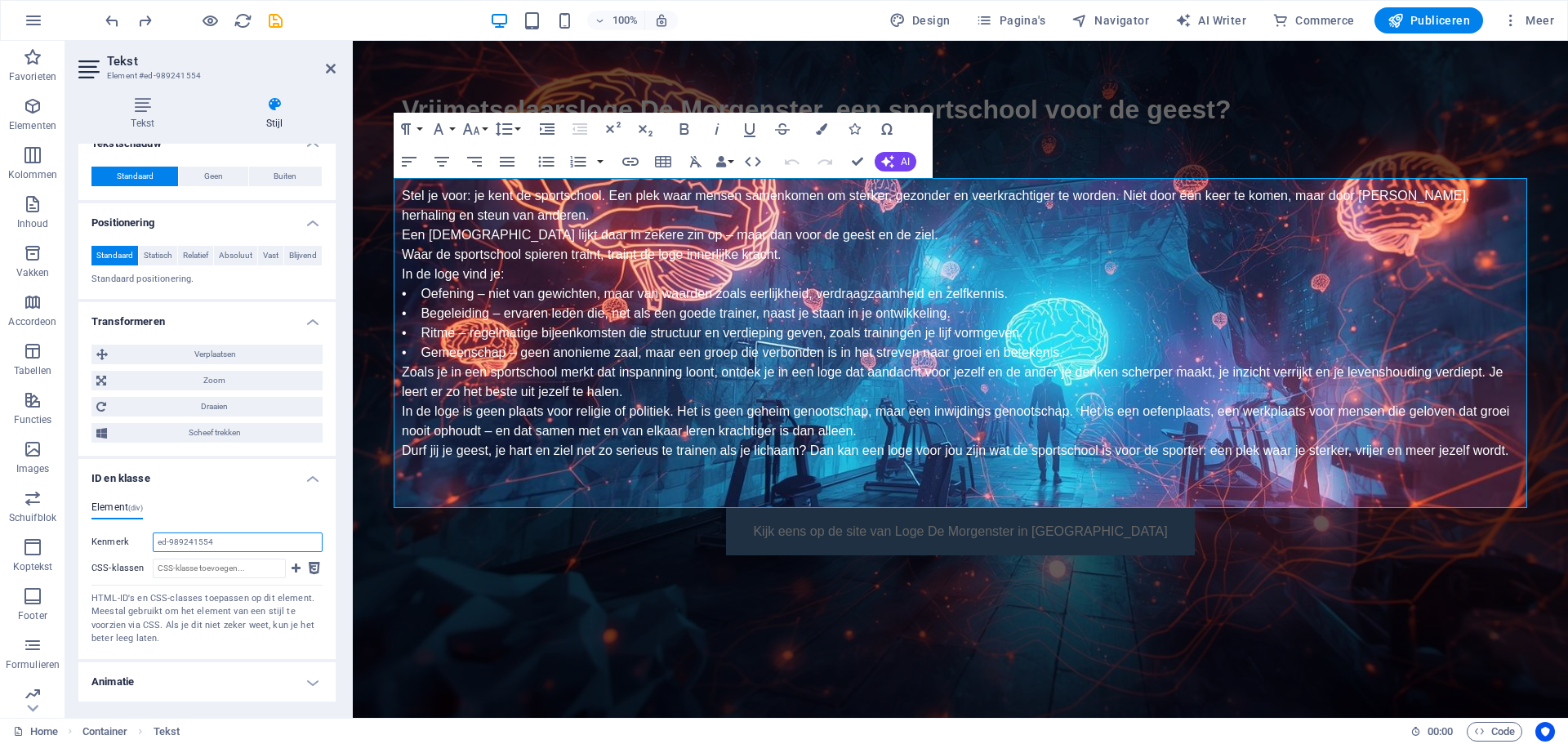
click at [250, 552] on input "ed-989241554" at bounding box center [238, 542] width 170 height 20
drag, startPoint x: 232, startPoint y: 563, endPoint x: 156, endPoint y: 564, distance: 76.0
click at [156, 552] on input "ed-989241554" at bounding box center [238, 542] width 170 height 20
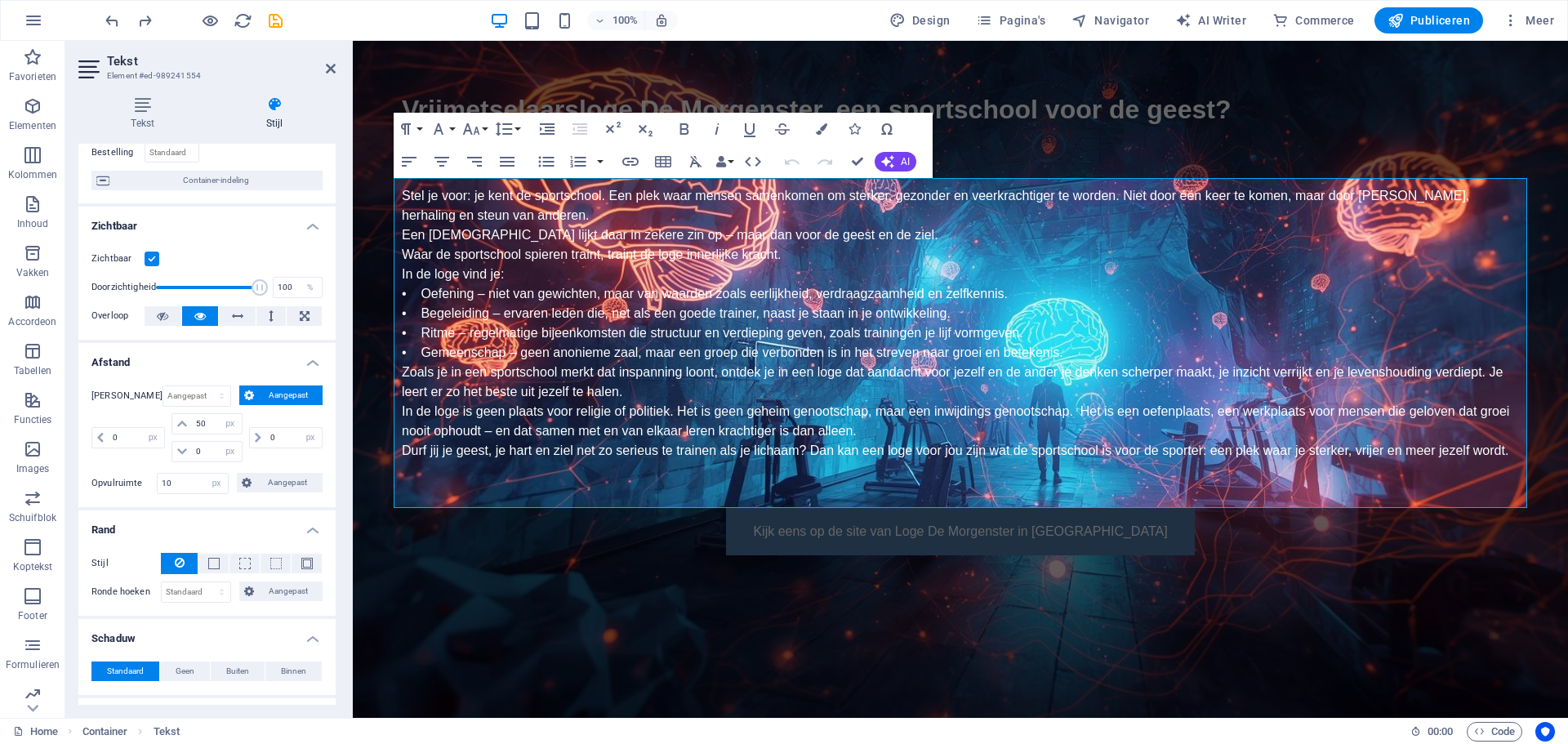
scroll to position [0, 0]
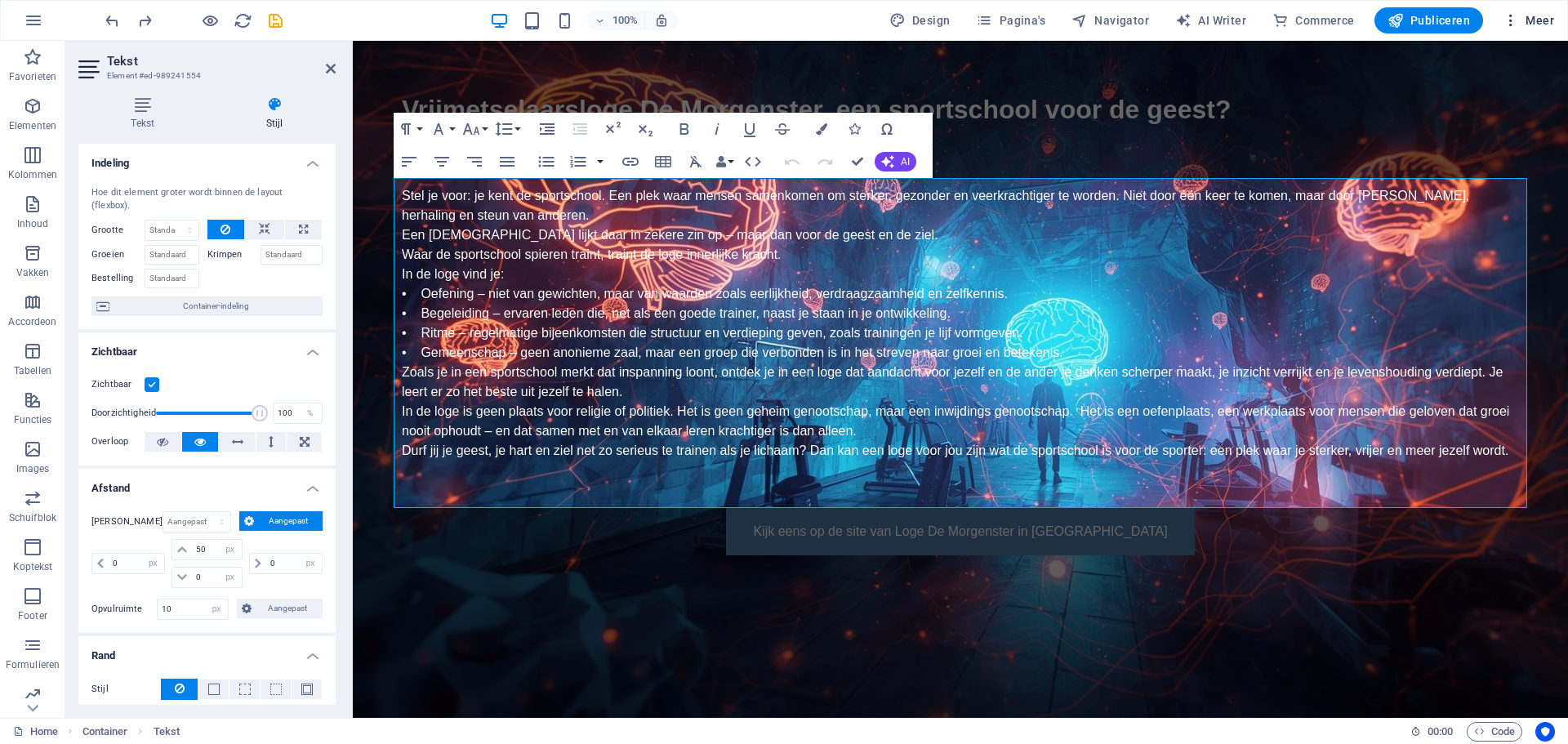
click at [1513, 21] on icon "button" at bounding box center [1510, 20] width 16 height 16
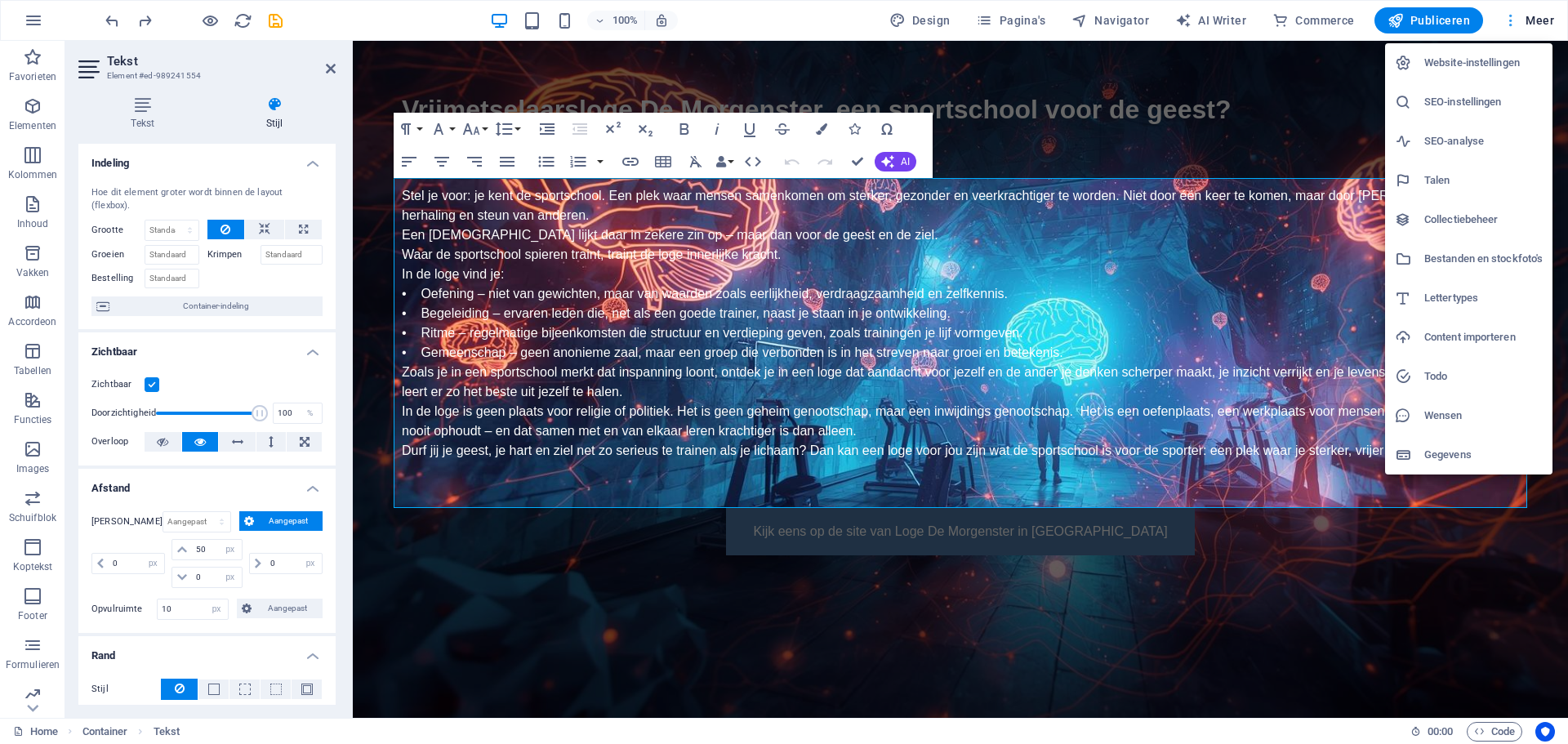
click at [1513, 21] on div at bounding box center [784, 372] width 1568 height 744
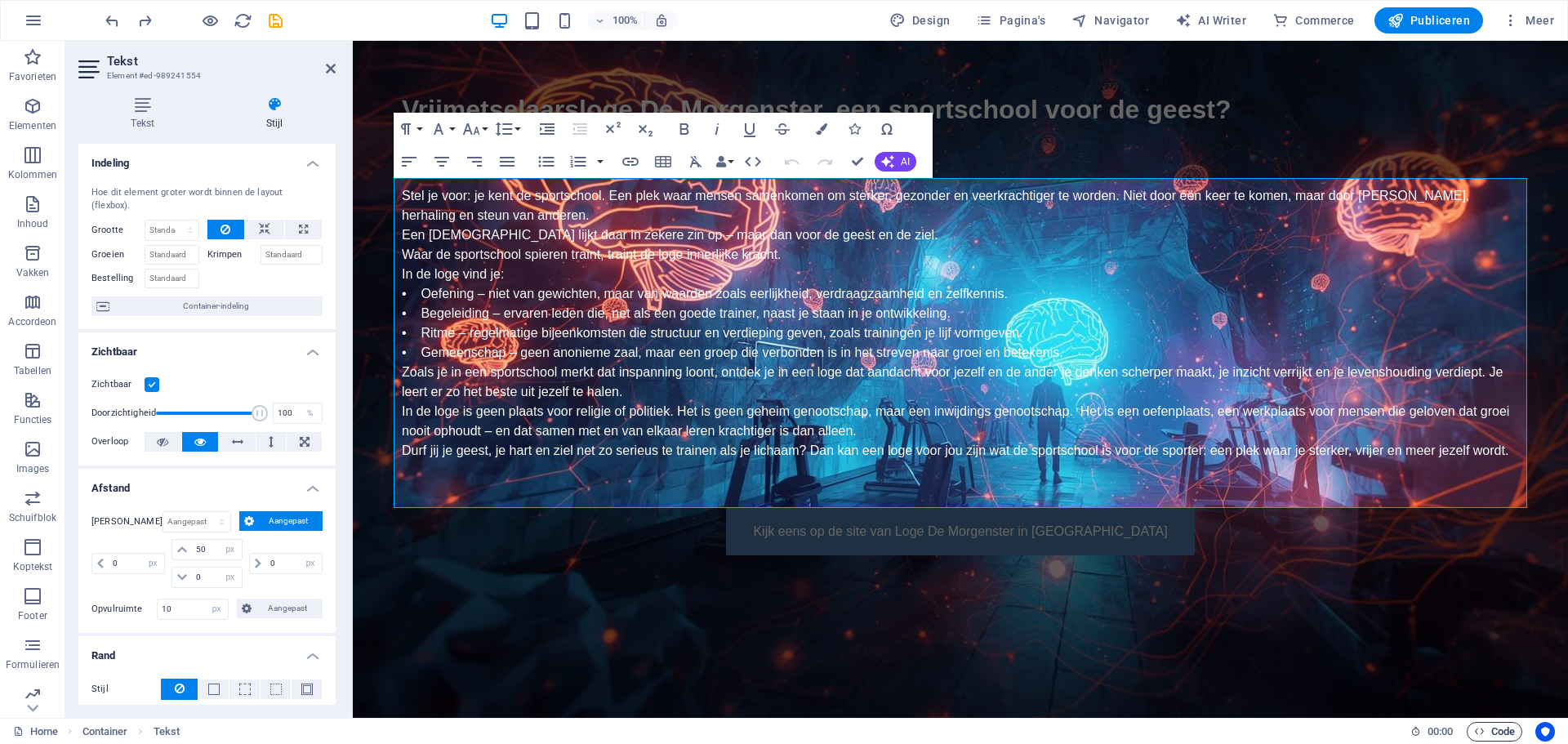
click at [1502, 728] on span "Code" at bounding box center [1494, 732] width 41 height 20
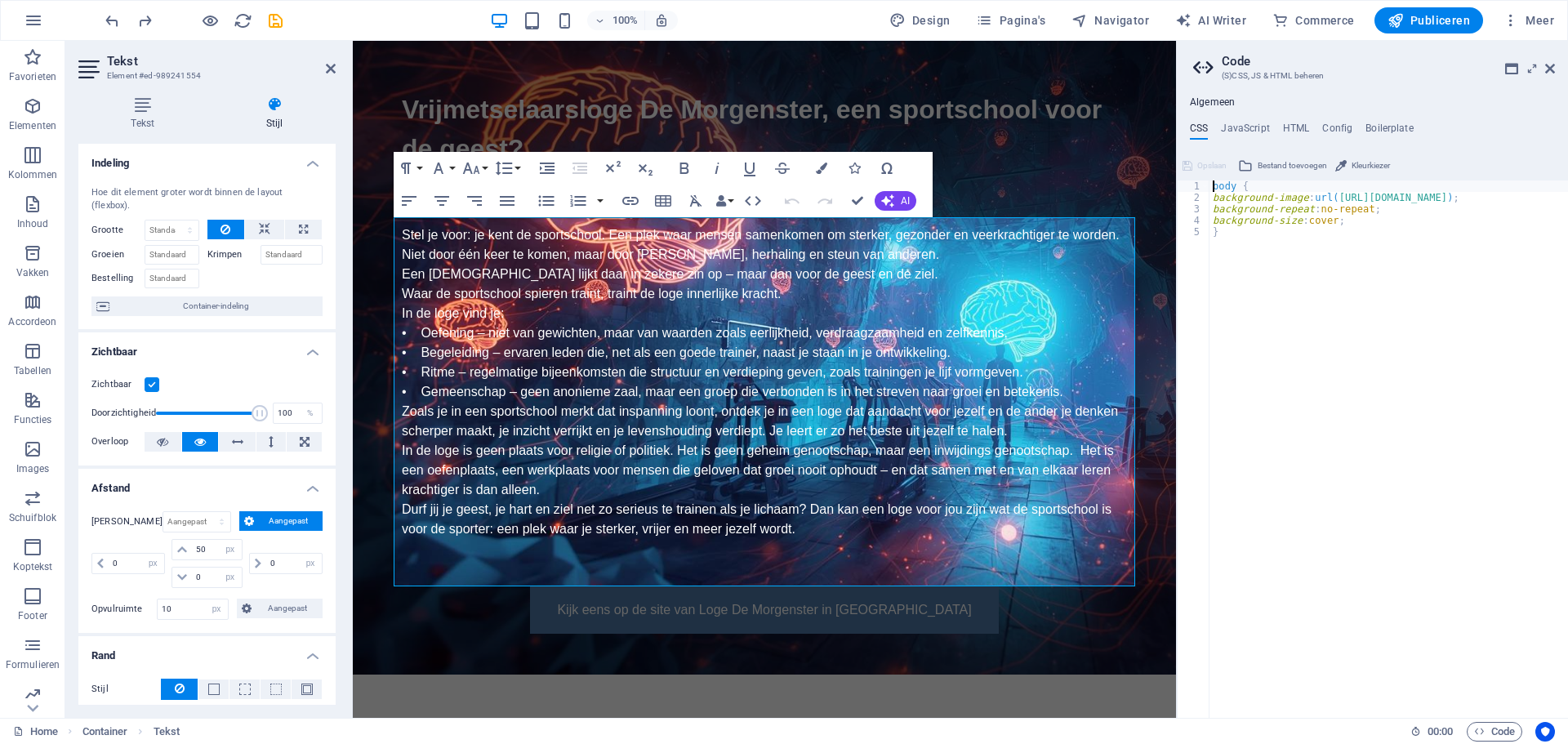
click at [1222, 230] on div "body { background-image : url( https://sportschoolvoordegeest.nl/mind.jpg ) ; b…" at bounding box center [1394, 455] width 370 height 548
type textarea "}"
type textarea ".ed-989241554 {"
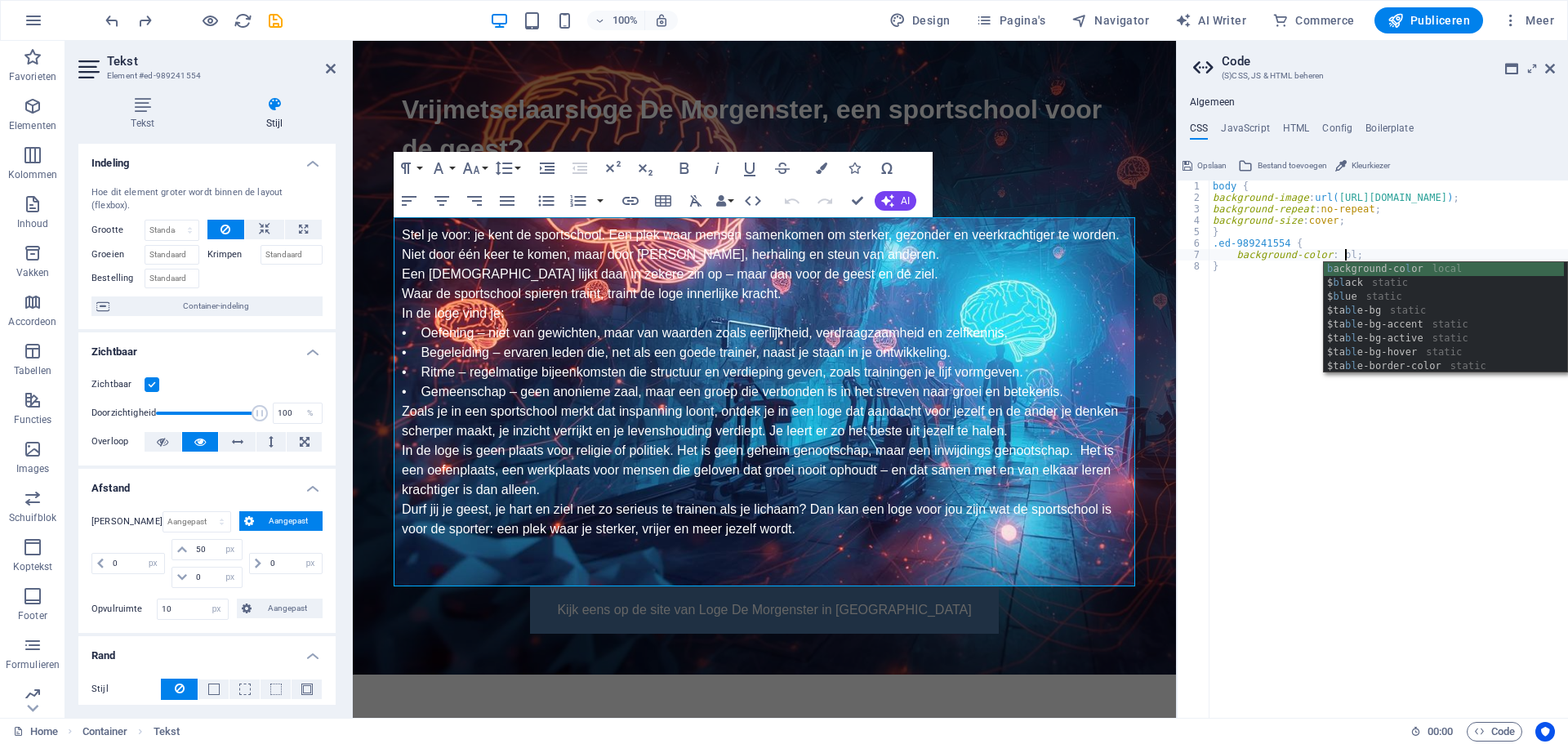
scroll to position [0, 10]
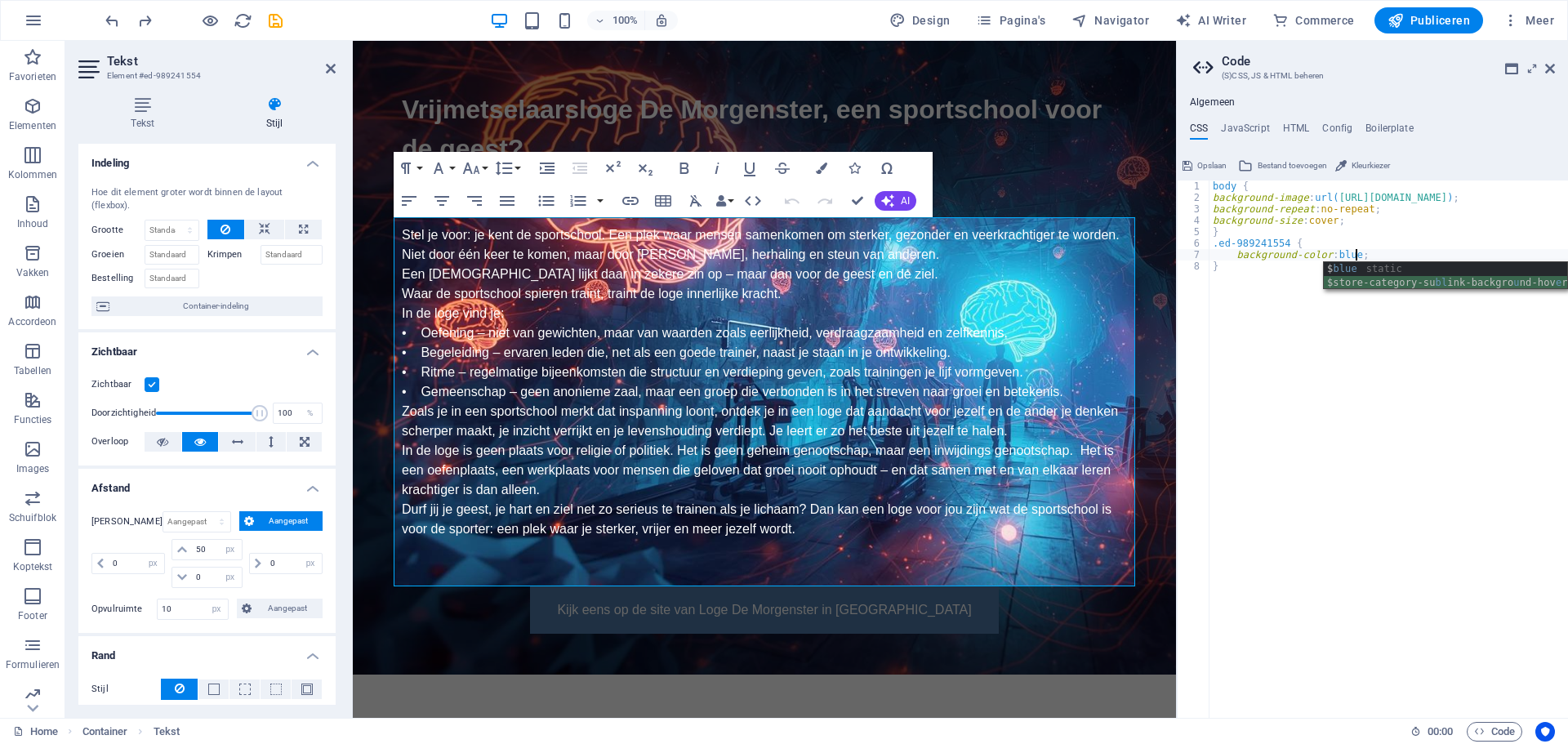
click at [1253, 284] on div "body { background-image : url( https://sportschoolvoordegeest.nl/mind.jpg ) ; b…" at bounding box center [1394, 455] width 370 height 548
click at [1276, 289] on div "body { background-image : url( https://sportschoolvoordegeest.nl/mind.jpg ) ; b…" at bounding box center [1394, 455] width 370 height 548
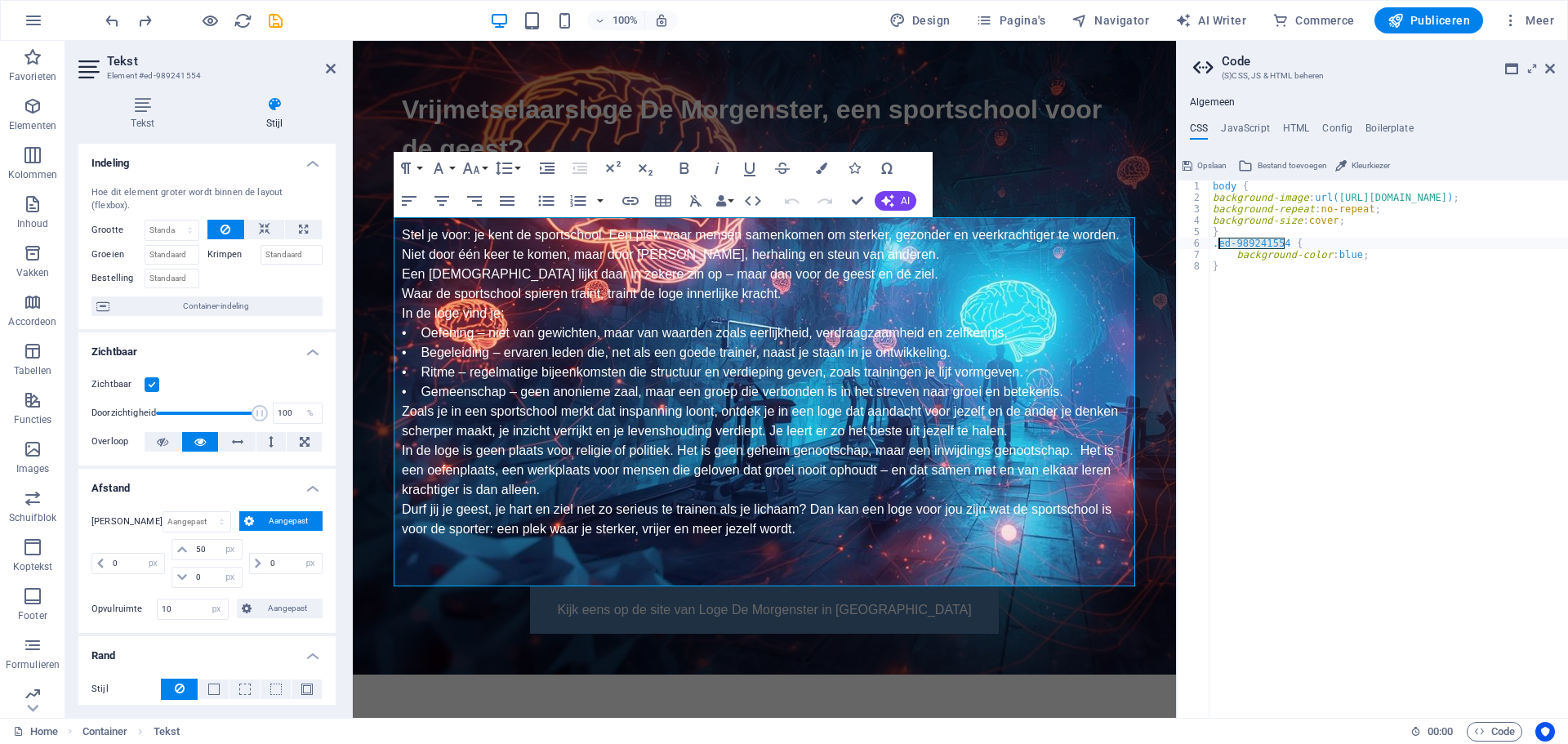
drag, startPoint x: 1285, startPoint y: 239, endPoint x: 1219, endPoint y: 244, distance: 66.2
click at [1219, 244] on div "body { background-image : url( https://sportschoolvoordegeest.nl/mind.jpg ) ; b…" at bounding box center [1394, 455] width 370 height 548
click at [1240, 244] on div "body { background-image : url( https://sportschoolvoordegeest.nl/mind.jpg ) ; b…" at bounding box center [1394, 455] width 370 height 548
click at [1233, 246] on div "body { background-image : url( https://sportschoolvoordegeest.nl/mind.jpg ) ; b…" at bounding box center [1394, 455] width 370 height 548
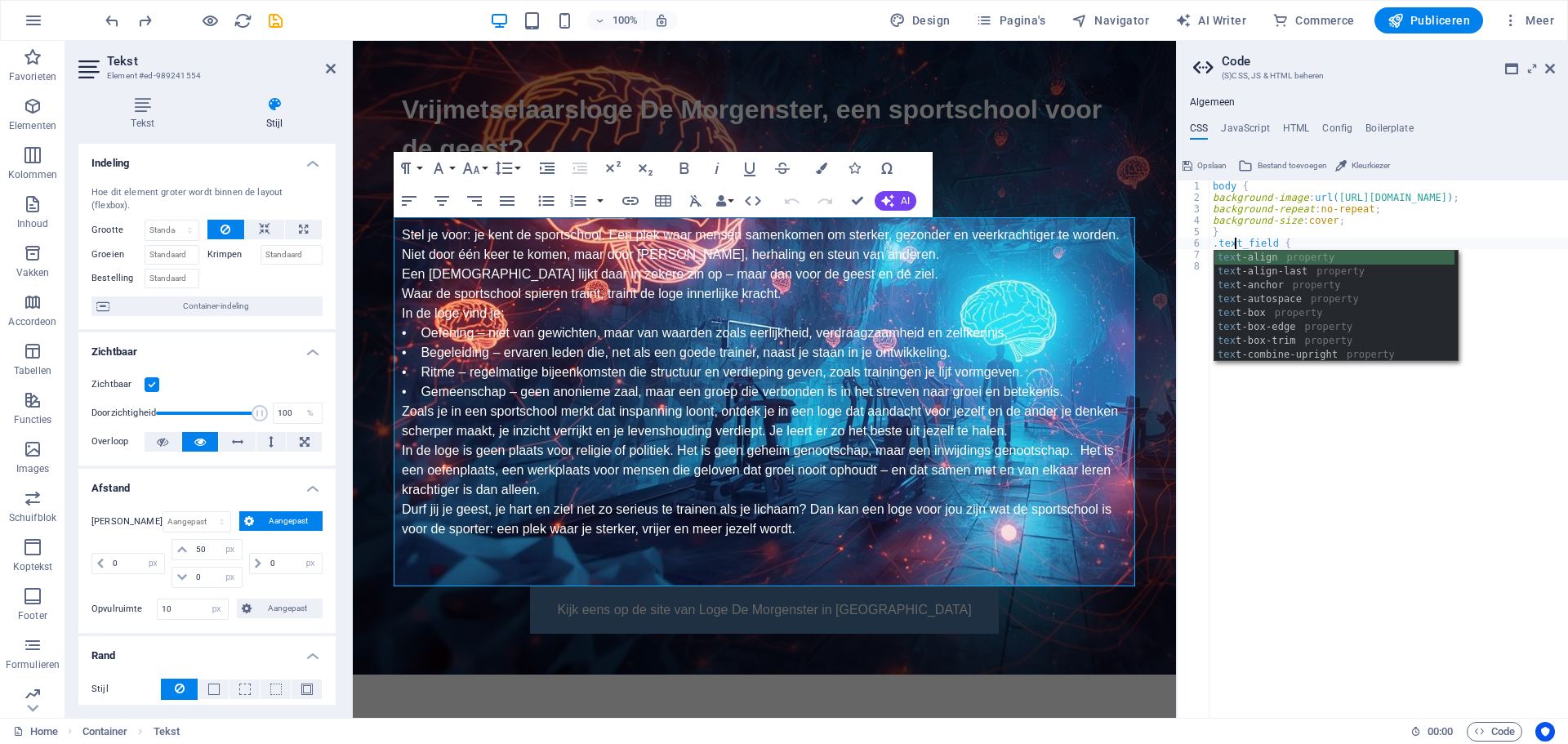
scroll to position [0, 3]
click at [1265, 242] on div "body { background-image : url( https://sportschoolvoordegeest.nl/mind.jpg ) ; b…" at bounding box center [1394, 455] width 370 height 548
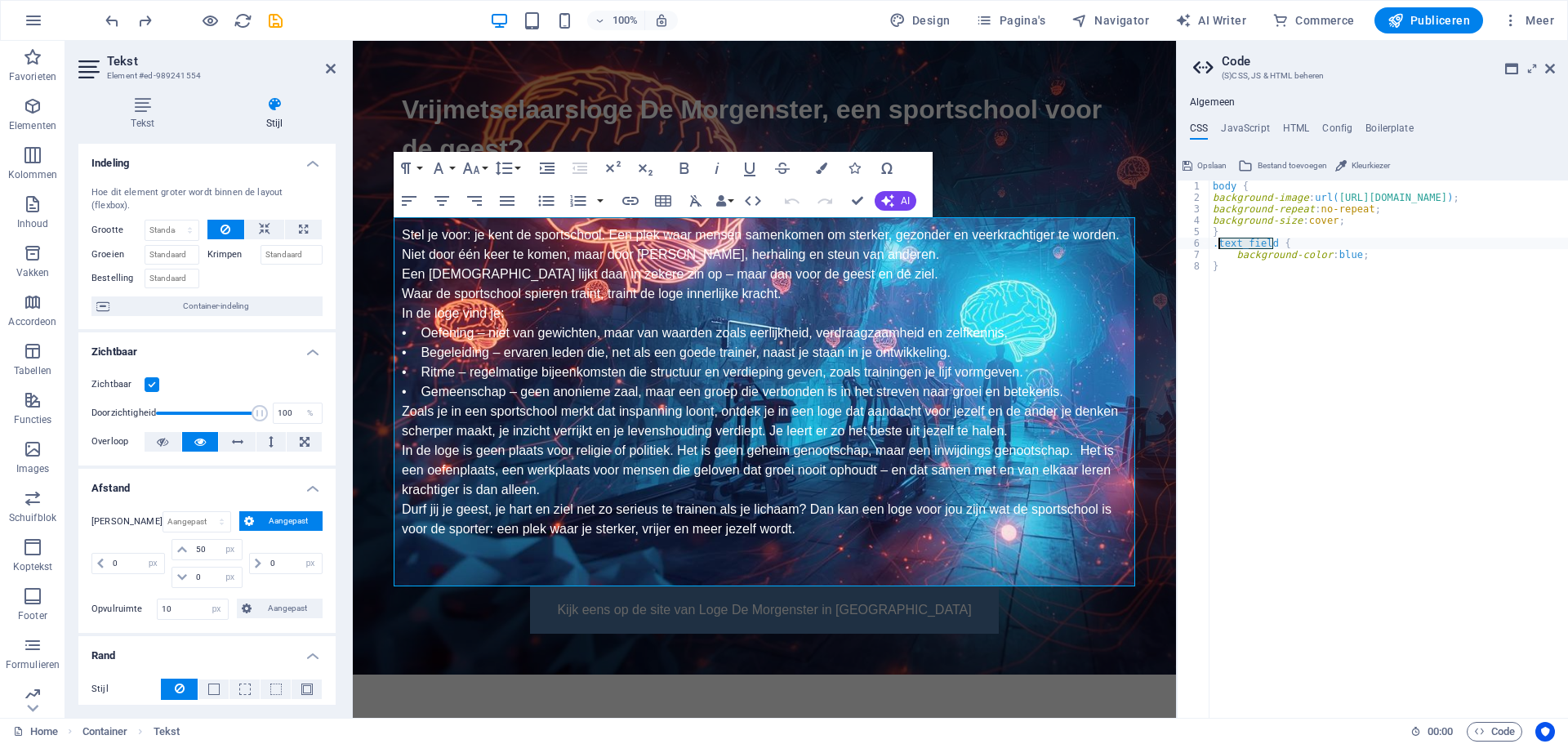
drag, startPoint x: 1276, startPoint y: 245, endPoint x: 1219, endPoint y: 243, distance: 57.0
click at [1219, 243] on div "body { background-image : url( https://sportschoolvoordegeest.nl/mind.jpg ) ; b…" at bounding box center [1394, 455] width 370 height 548
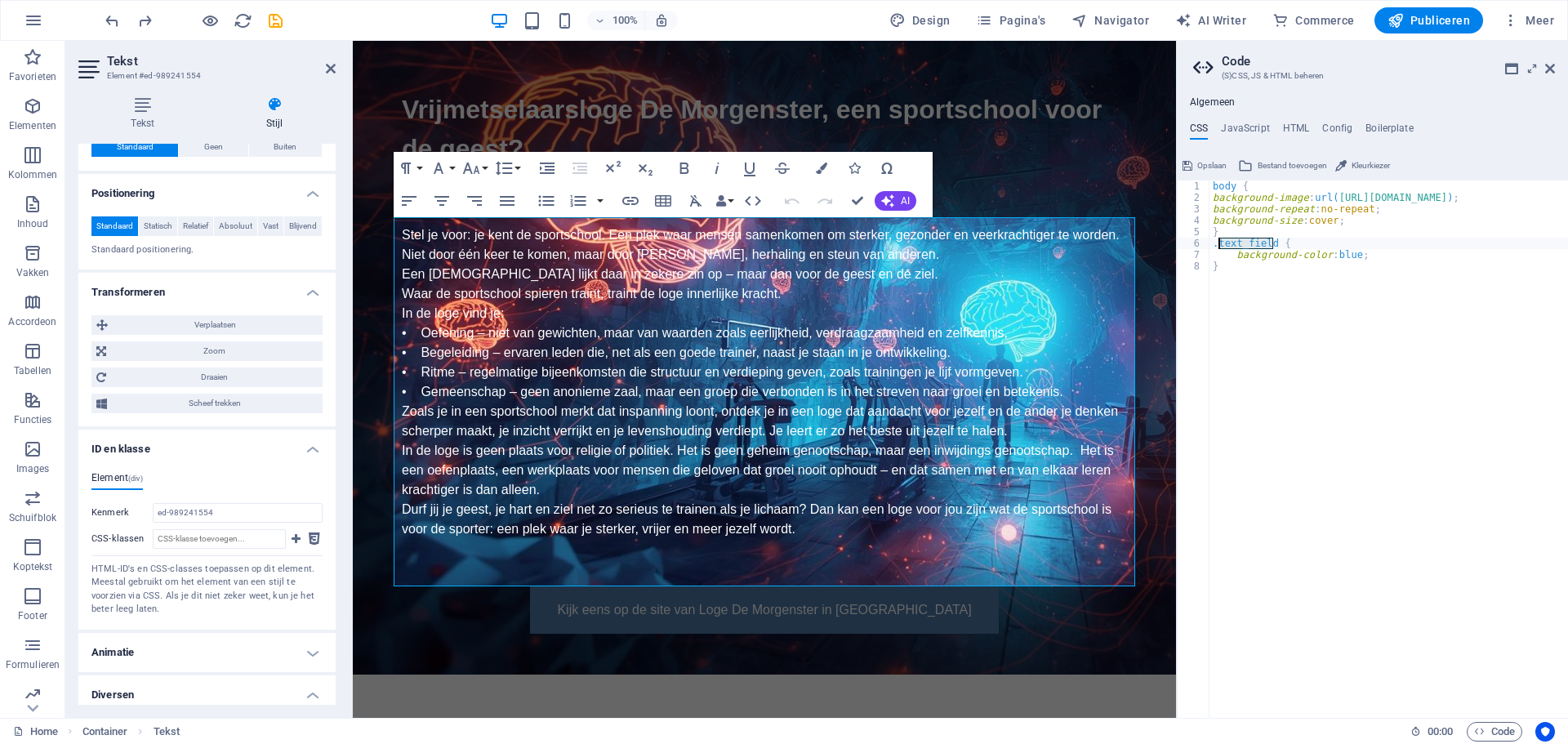
scroll to position [735, 0]
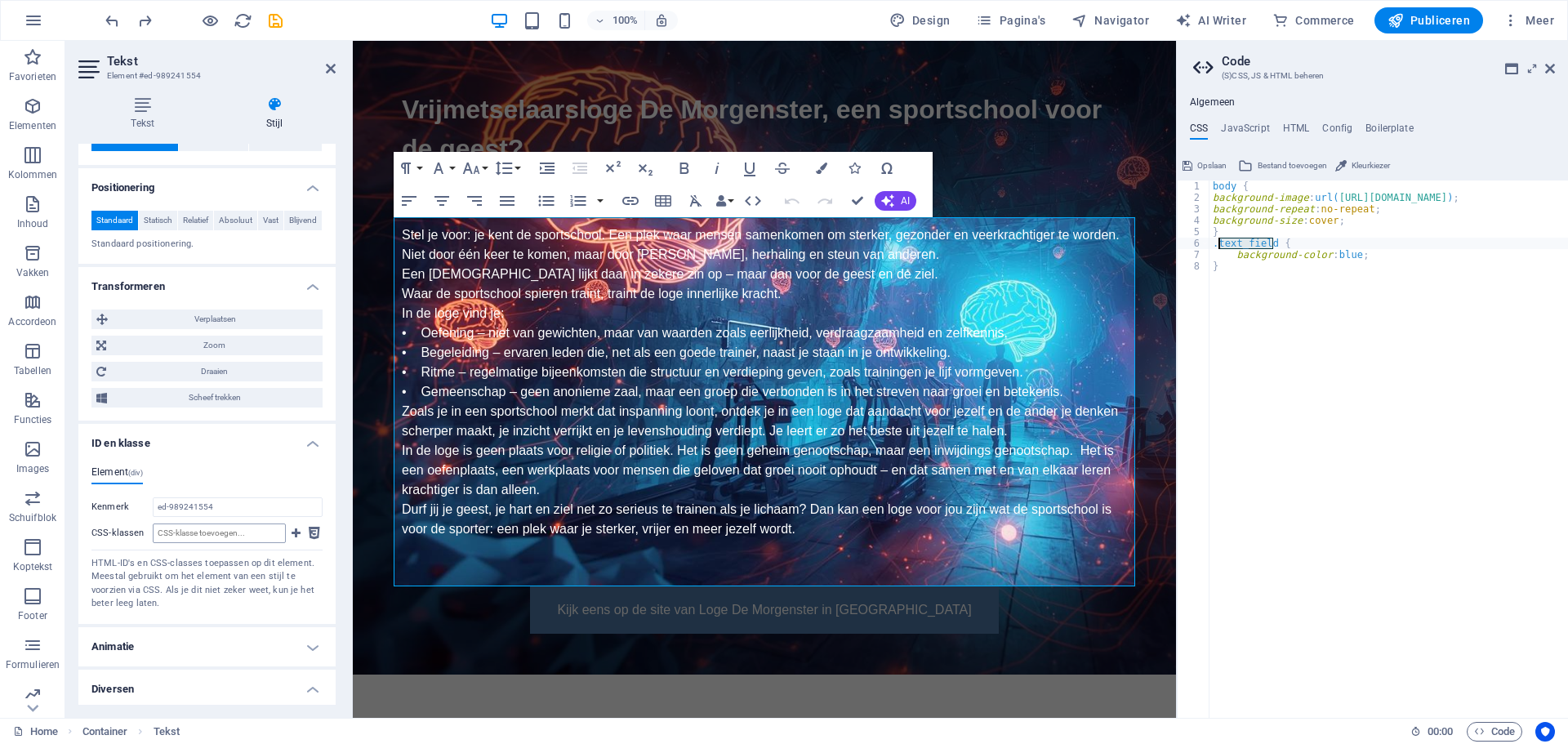
type textarea ".text_field {"
click at [226, 544] on input "CSS-klassen" at bounding box center [219, 533] width 133 height 20
paste input "text_field"
type input "text_field"
click at [227, 598] on div "HTML-ID's en CSS-classes toepassen op dit element. Meestal gebruikt om het elem…" at bounding box center [207, 584] width 232 height 54
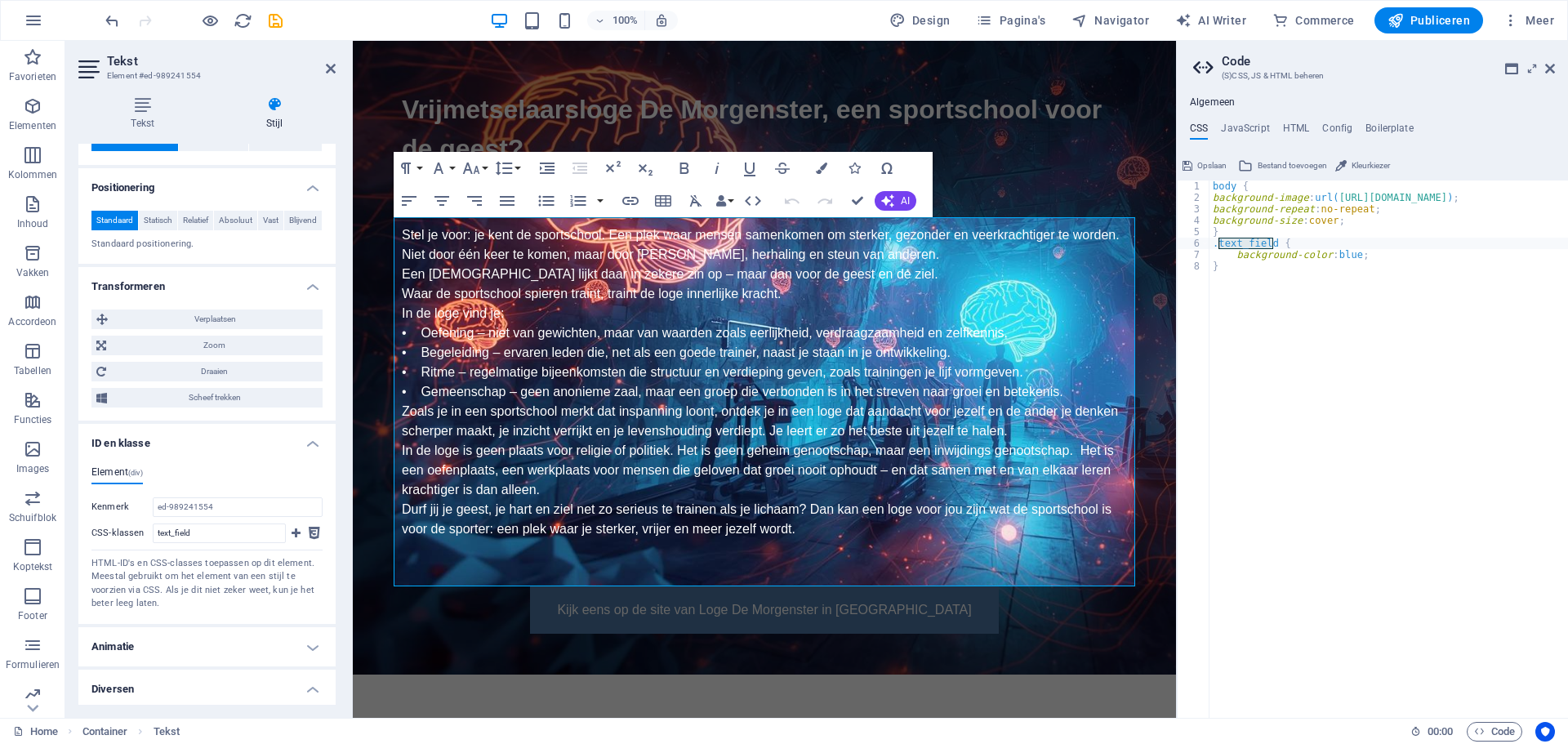
type textarea "background-color: blue;"
click at [1346, 254] on div "body { background-image : url( https://sportschoolvoordegeest.nl/mind.jpg ) ; b…" at bounding box center [1394, 455] width 370 height 548
click at [1368, 169] on span "Kleurkiezer" at bounding box center [1371, 166] width 38 height 20
type input "#312fb1"
click at [1334, 274] on div "body { background-image : url( https://sportschoolvoordegeest.nl/mind.jpg ) ; b…" at bounding box center [1394, 455] width 370 height 548
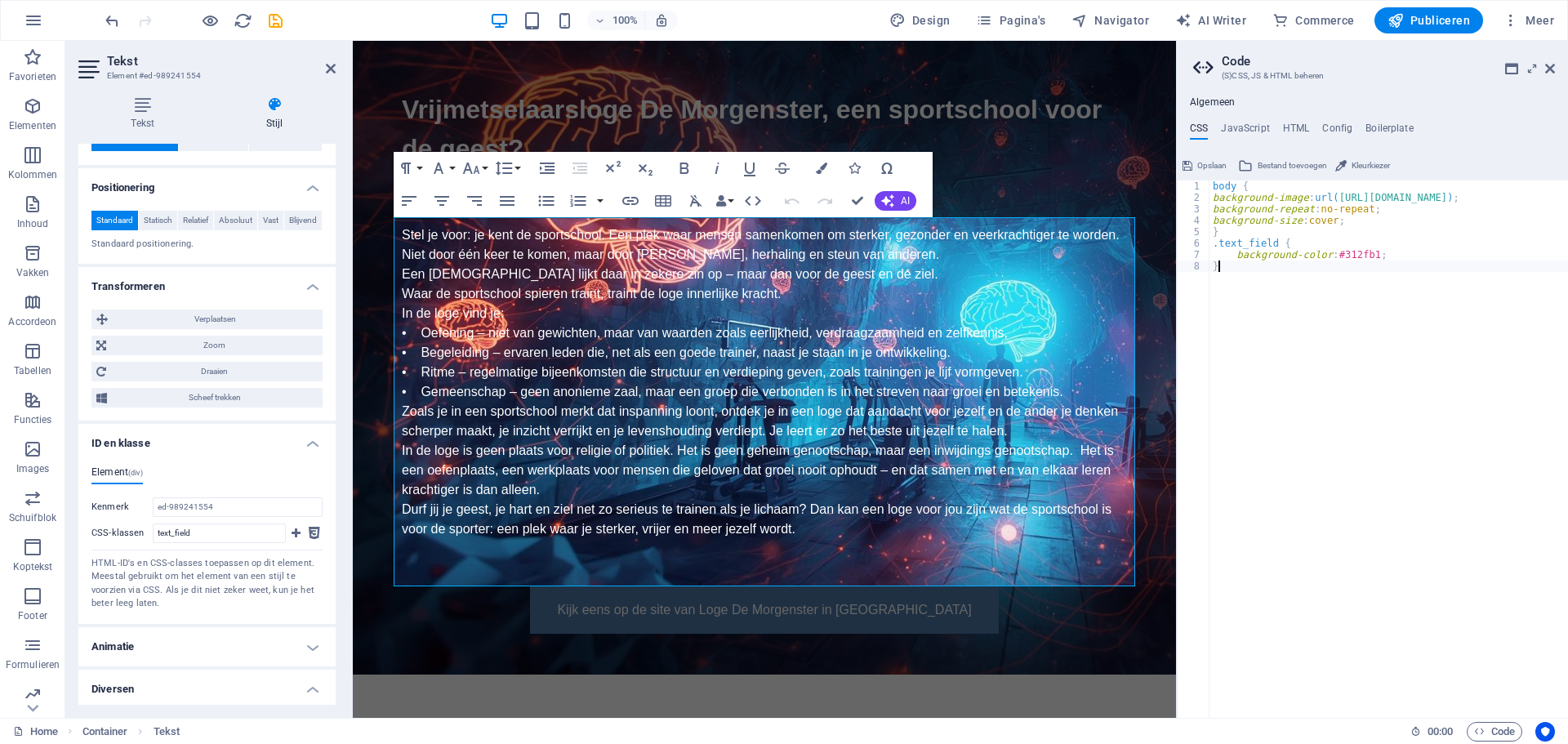
type textarea "}"
click at [1412, 22] on span "Publiceren" at bounding box center [1428, 20] width 82 height 16
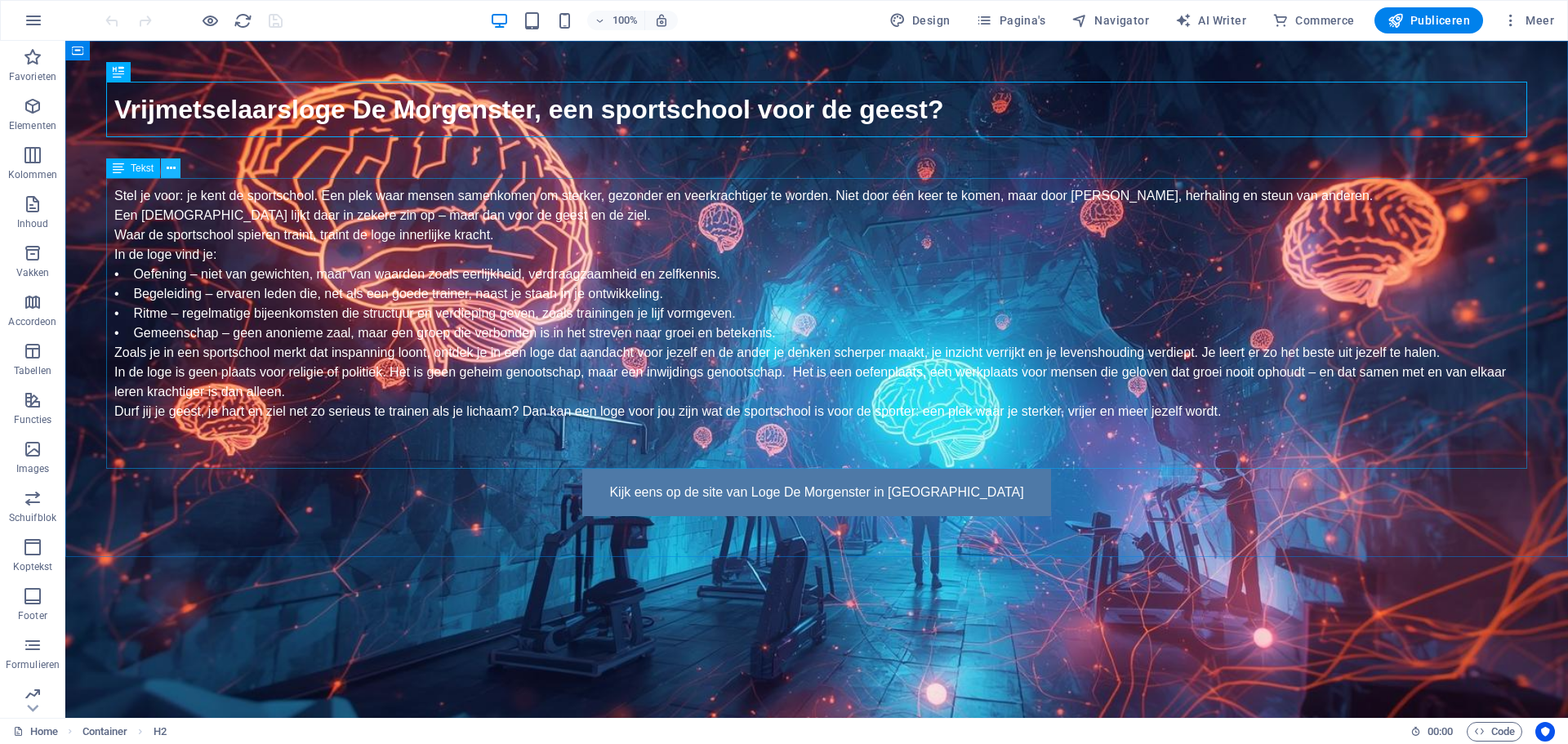
click at [173, 166] on icon at bounding box center [171, 169] width 9 height 17
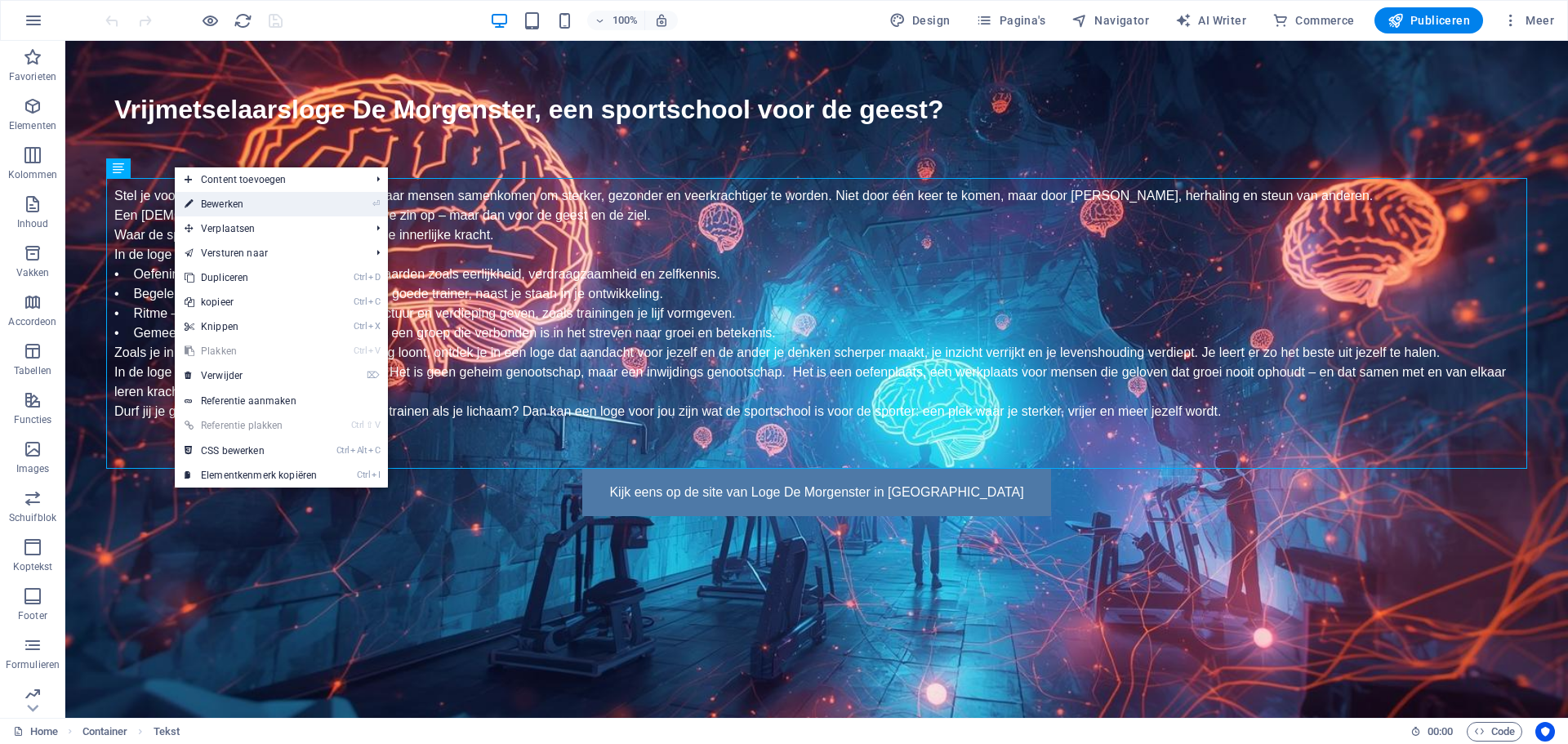
click at [199, 202] on link "⏎ Bewerken" at bounding box center [251, 204] width 152 height 24
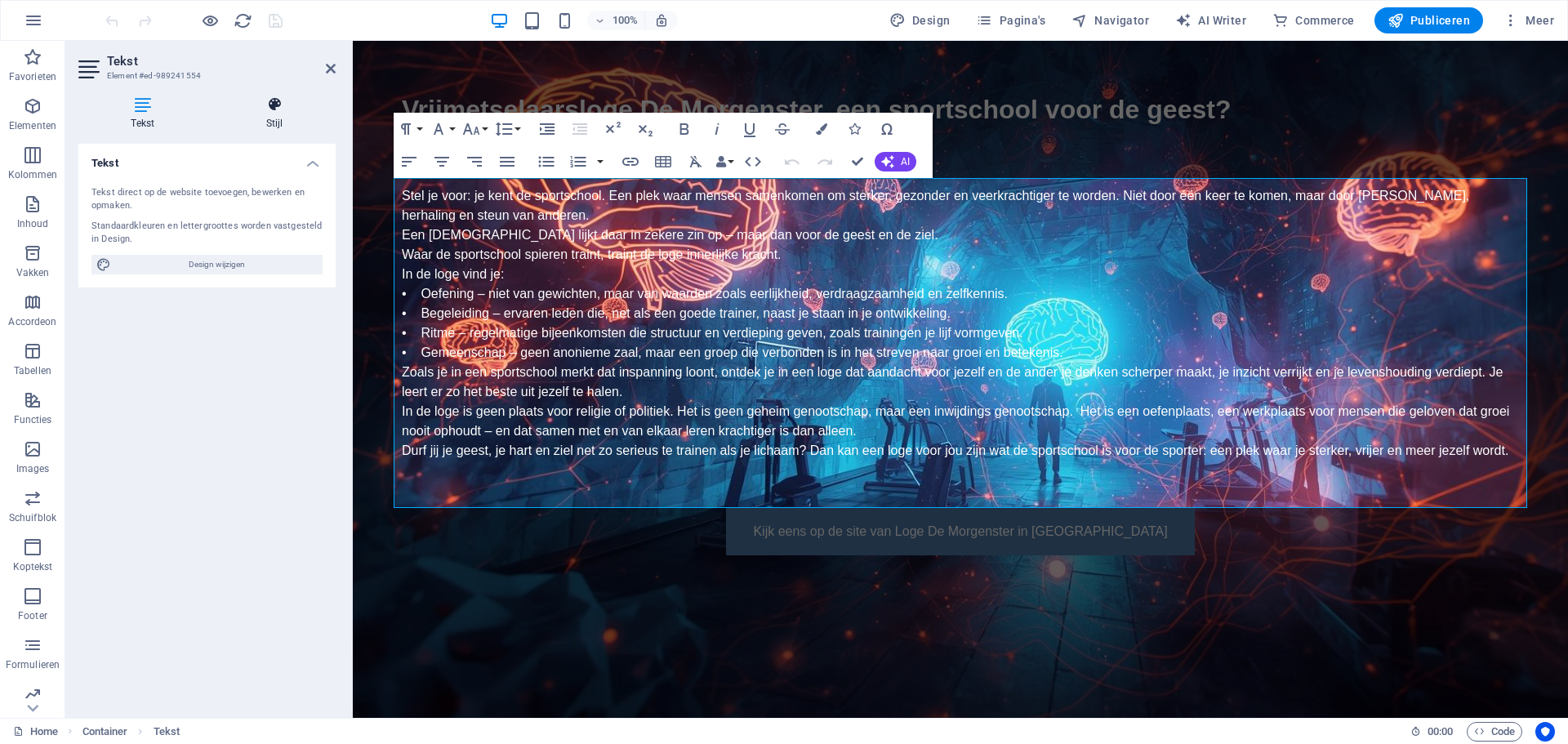
click at [270, 117] on h4 "Stijl" at bounding box center [276, 114] width 123 height 35
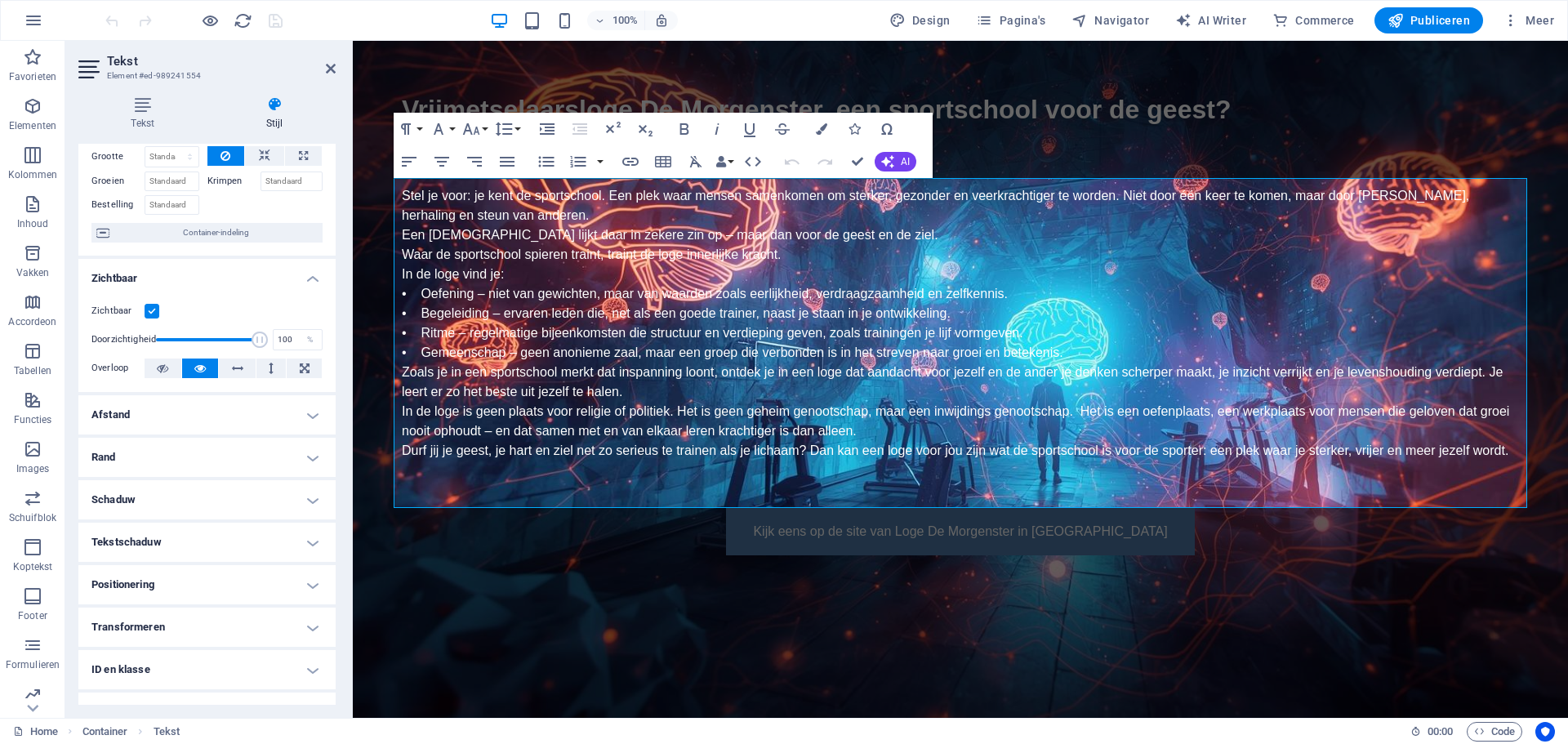
scroll to position [143, 0]
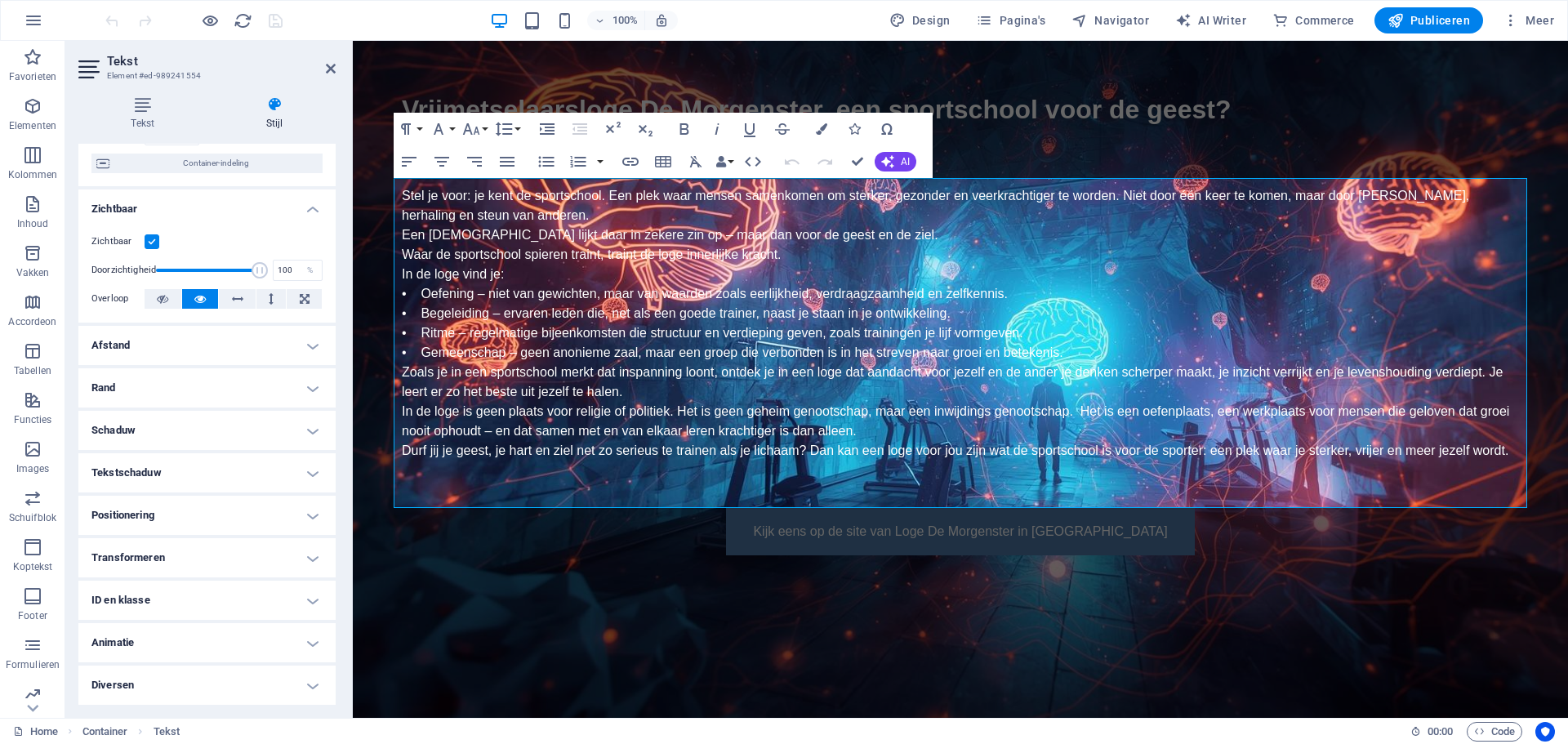
click at [143, 677] on h4 "Diversen" at bounding box center [207, 684] width 257 height 39
click at [147, 601] on h4 "ID en klasse" at bounding box center [207, 600] width 257 height 39
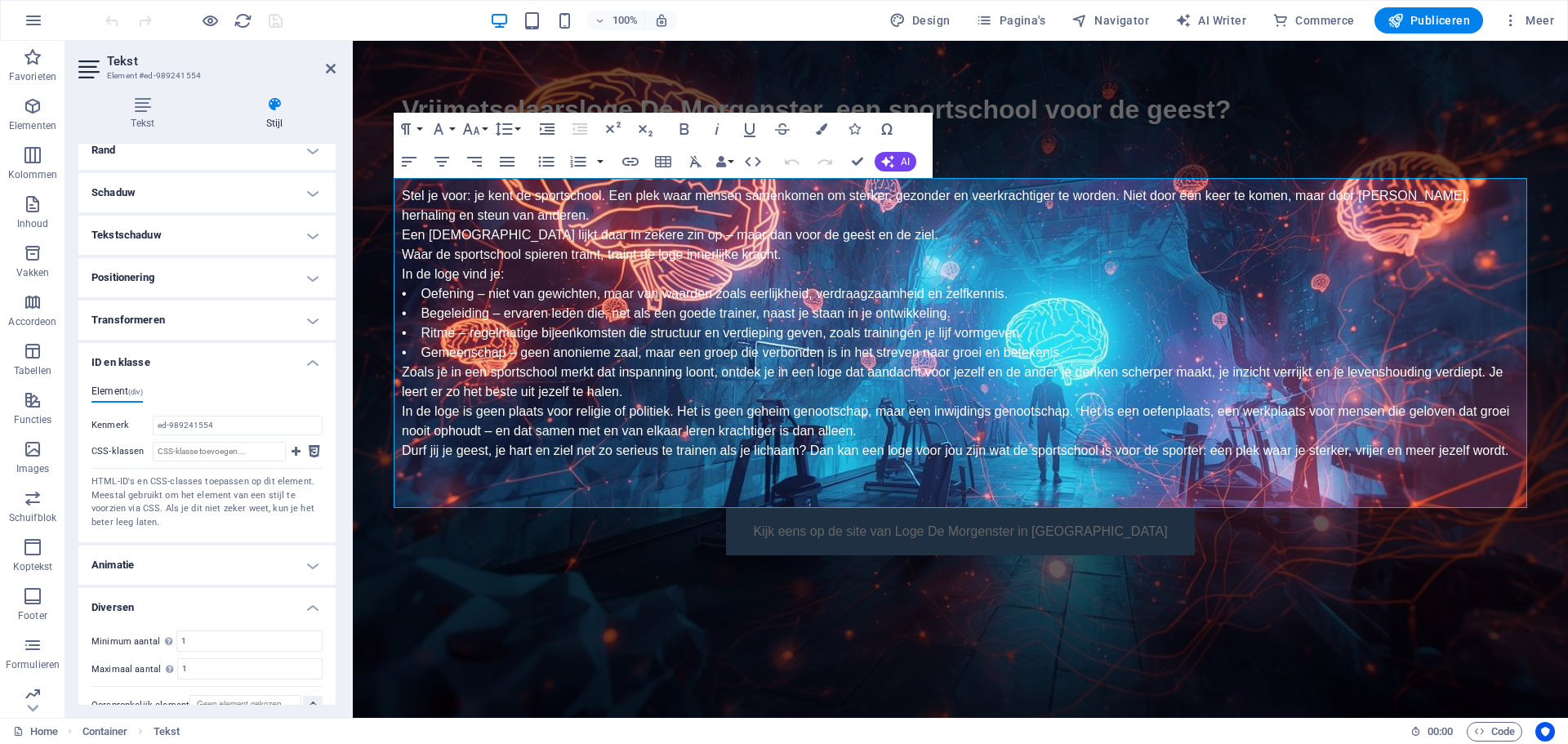
scroll to position [388, 0]
click at [291, 443] on icon at bounding box center [295, 444] width 9 height 20
click at [236, 444] on input "CSS-klassen" at bounding box center [219, 444] width 133 height 20
type input "text_field"
click at [293, 442] on icon at bounding box center [295, 444] width 9 height 20
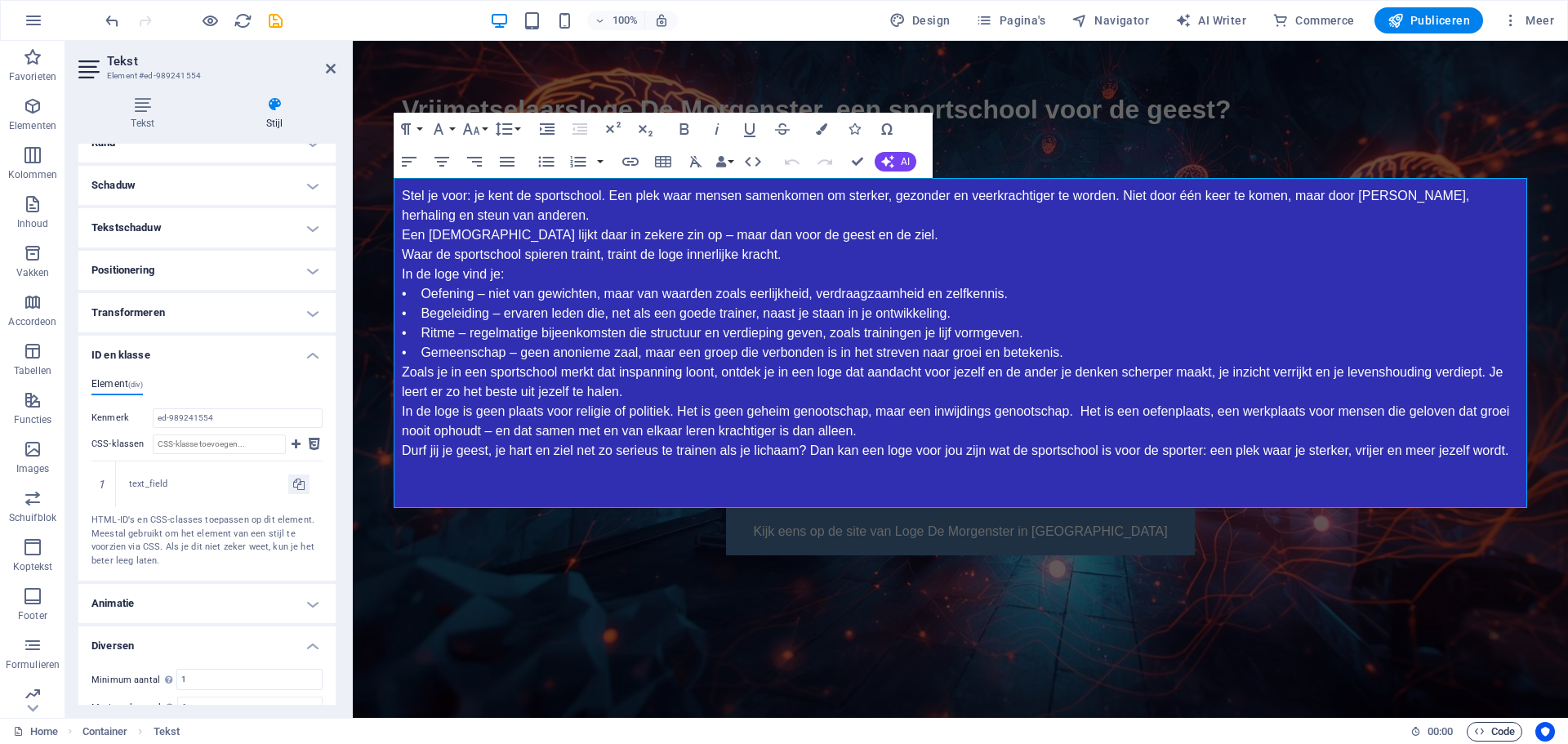
click at [1499, 732] on span "Code" at bounding box center [1494, 732] width 41 height 20
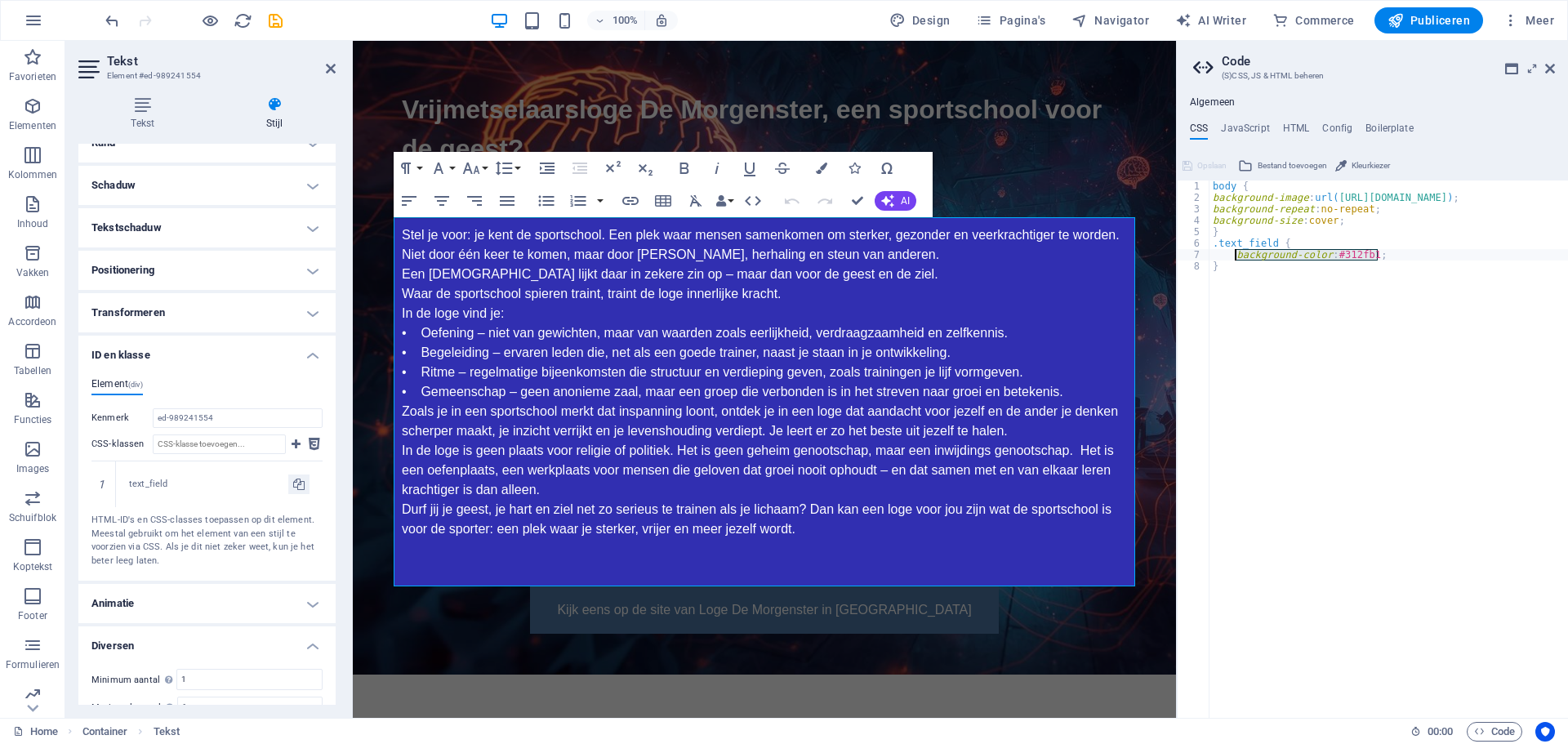
drag, startPoint x: 1384, startPoint y: 254, endPoint x: 1235, endPoint y: 257, distance: 149.0
click at [1235, 257] on div "body { background-image : url( https://sportschoolvoordegeest.nl/mind.jpg ) ; b…" at bounding box center [1394, 455] width 370 height 548
click at [1294, 277] on div "body { background-image : url( [URL][DOMAIN_NAME] ) ; background-repeat : no-re…" at bounding box center [1394, 455] width 370 height 548
type textarea "}"
click at [1444, 293] on div "body { background-image : url( [URL][DOMAIN_NAME] ) ; background-repeat : no-re…" at bounding box center [1394, 455] width 370 height 548
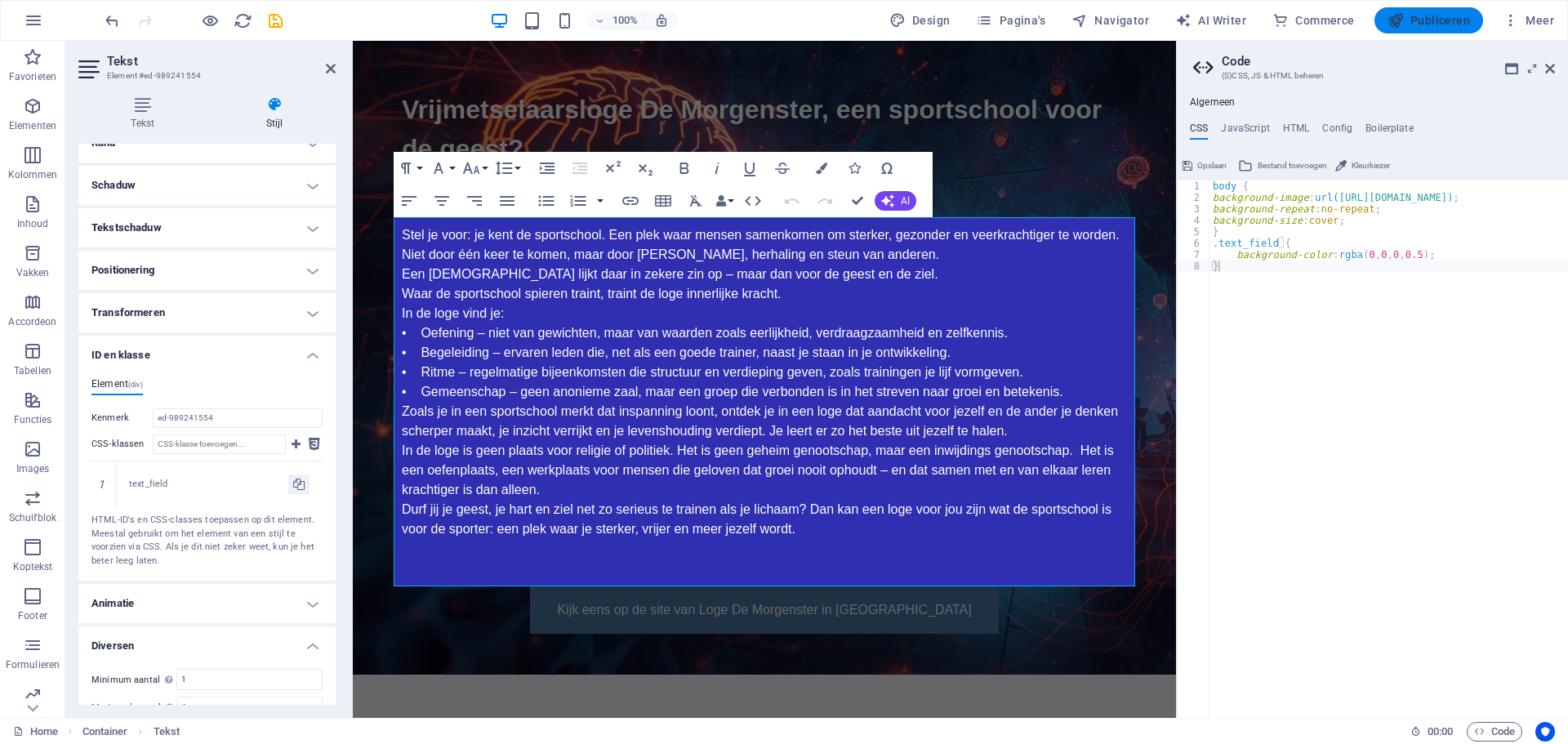
click at [1435, 19] on span "Publiceren" at bounding box center [1428, 20] width 82 height 16
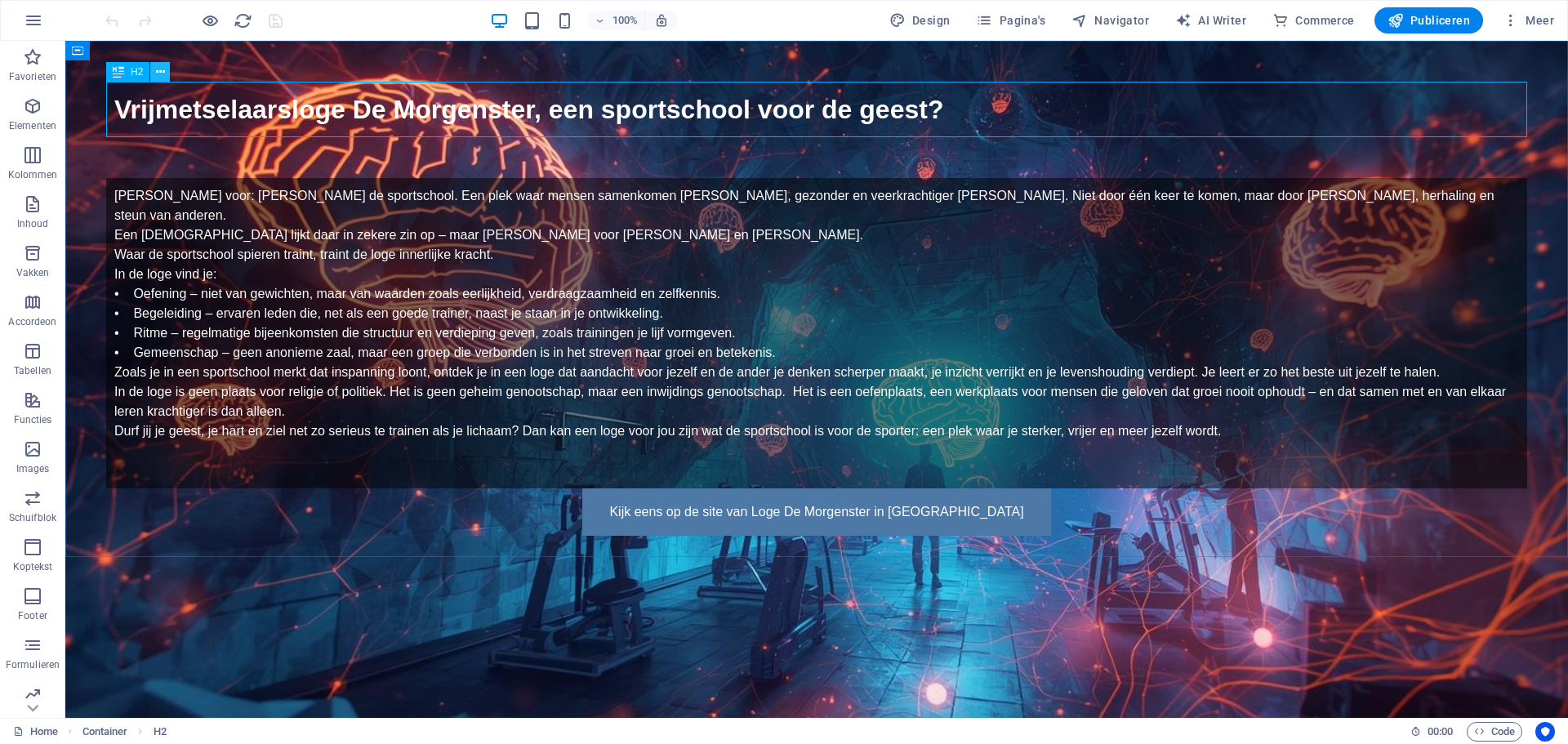
click at [158, 69] on icon at bounding box center [161, 73] width 9 height 17
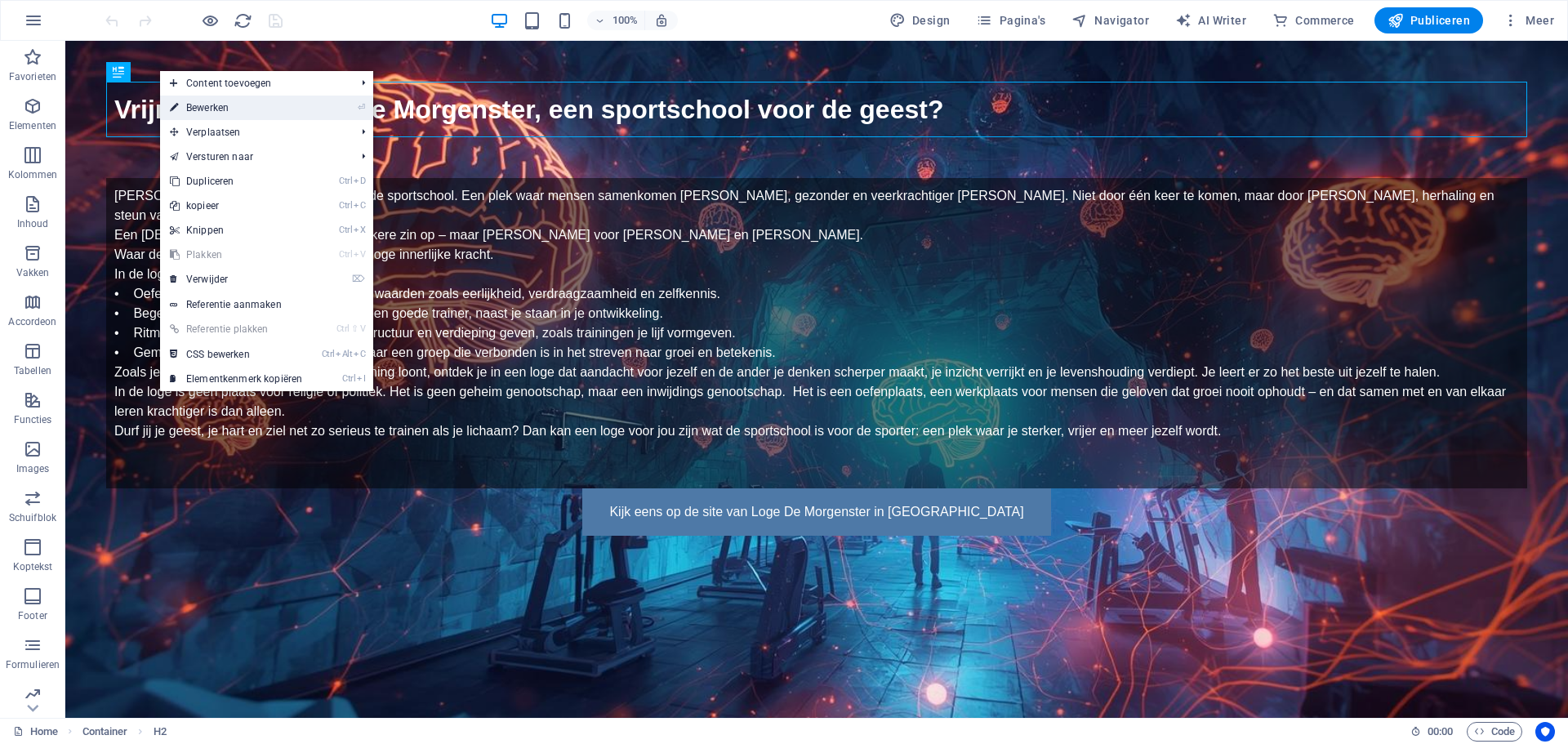
click at [353, 102] on li "⏎ Bewerken" at bounding box center [266, 108] width 213 height 24
click at [216, 103] on link "⏎ Bewerken" at bounding box center [236, 108] width 152 height 24
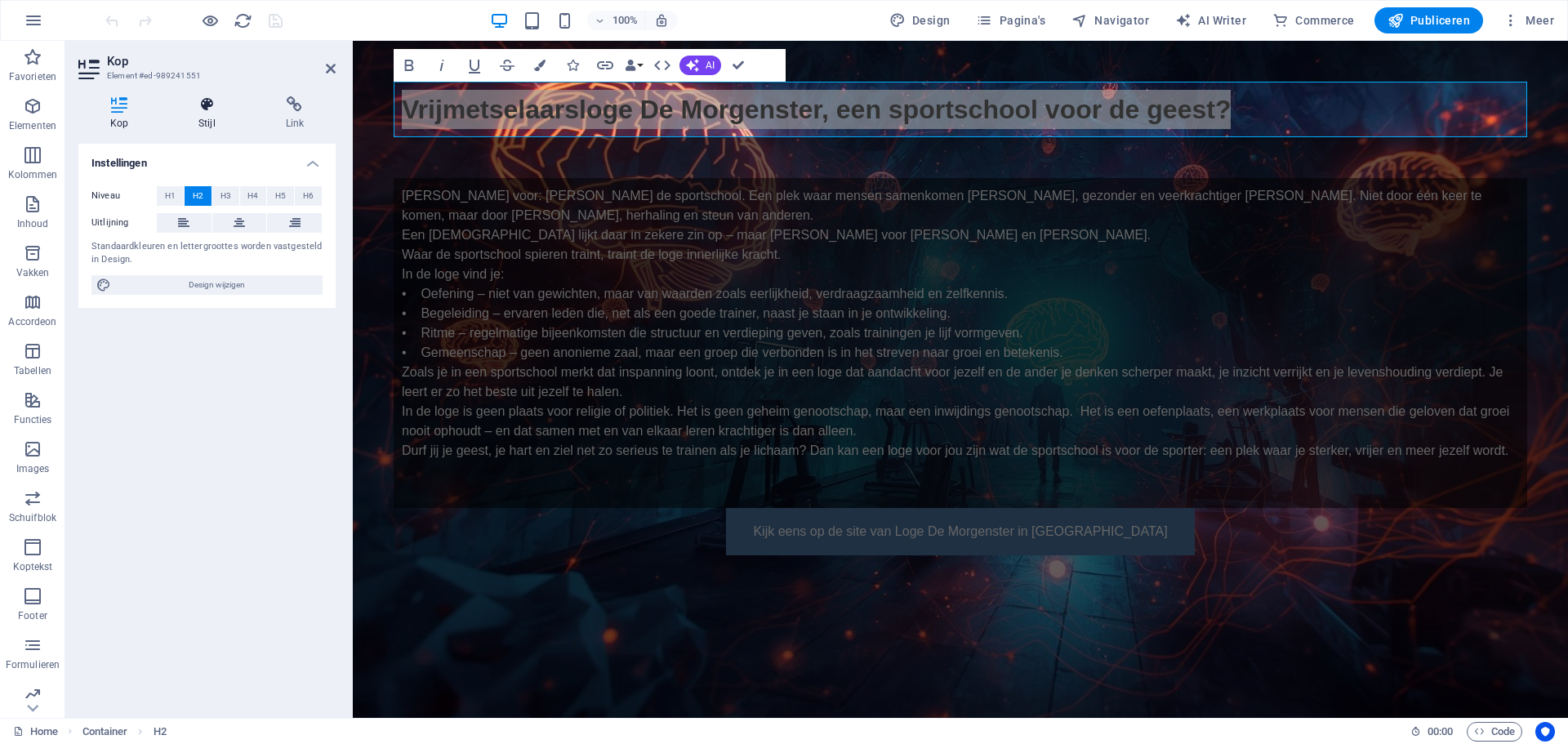
click at [200, 101] on icon at bounding box center [206, 105] width 80 height 16
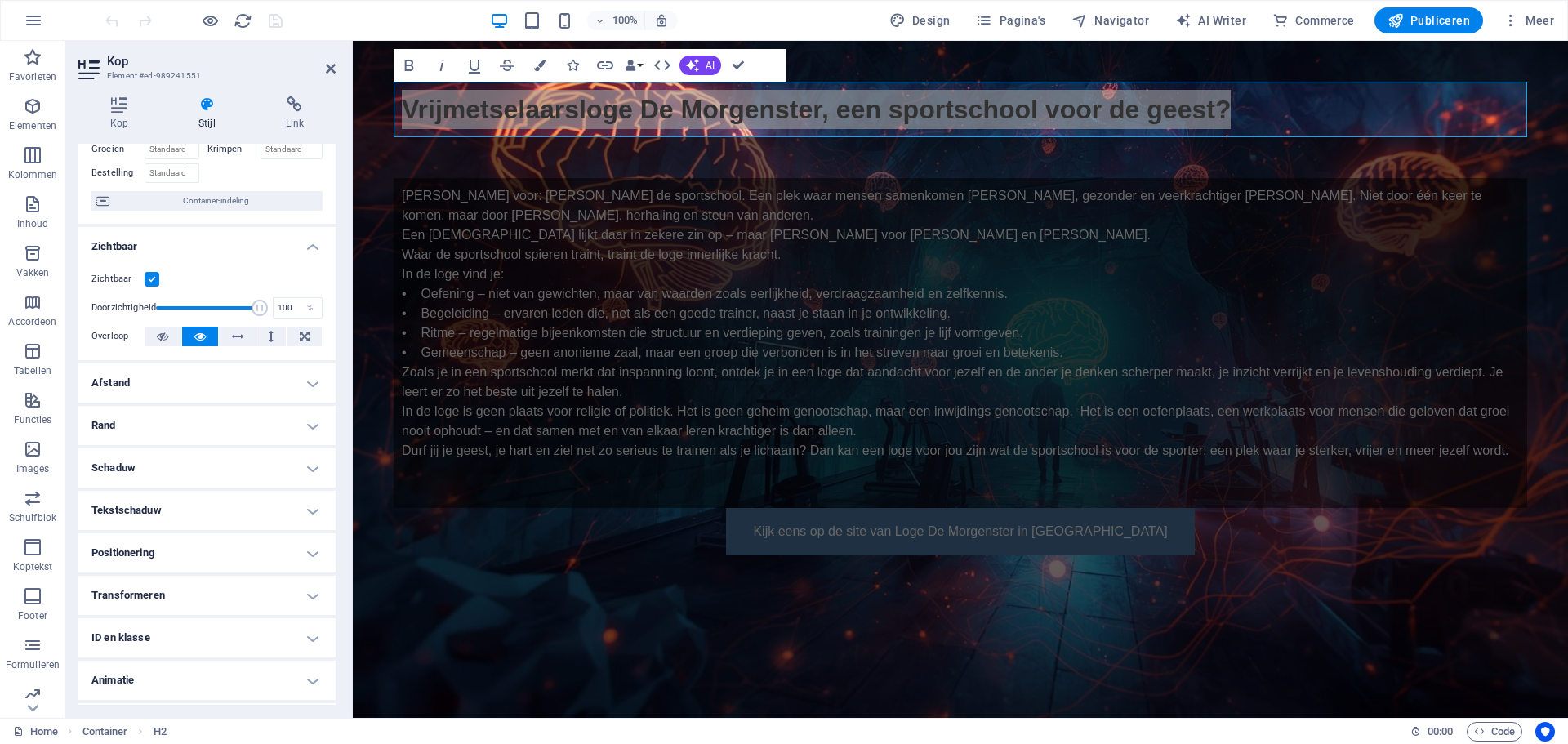
scroll to position [143, 0]
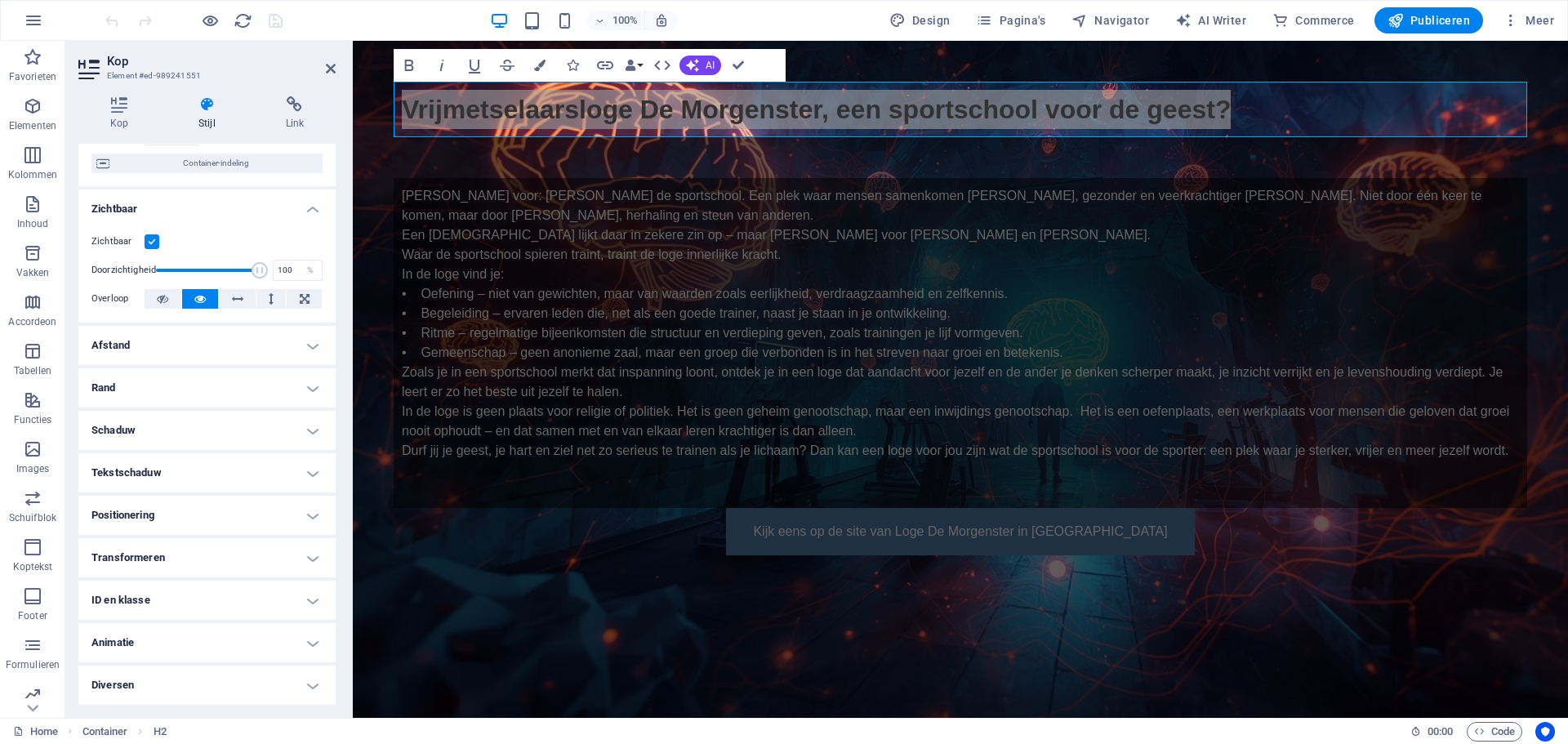
click at [135, 593] on h4 "ID en klasse" at bounding box center [207, 600] width 257 height 39
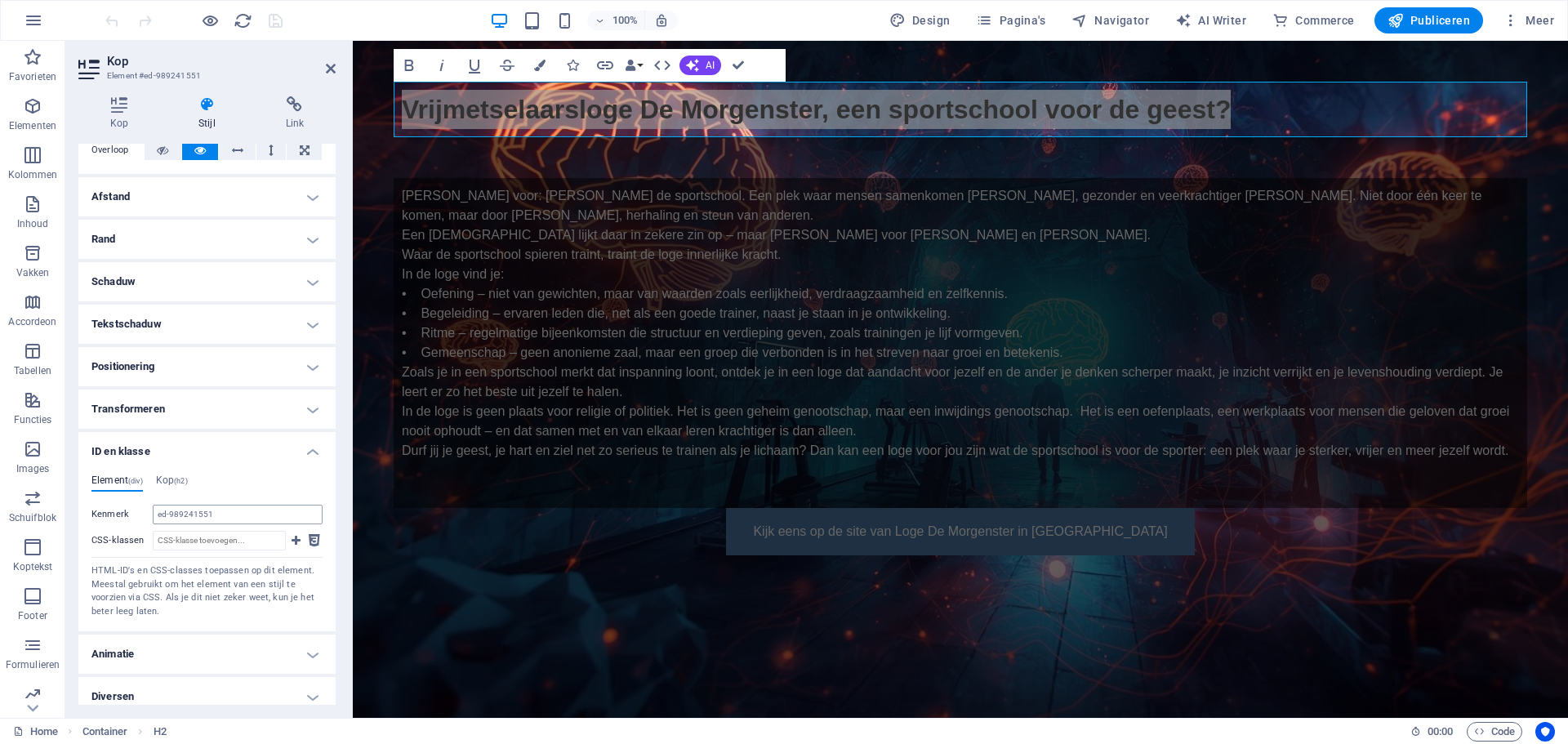
scroll to position [303, 0]
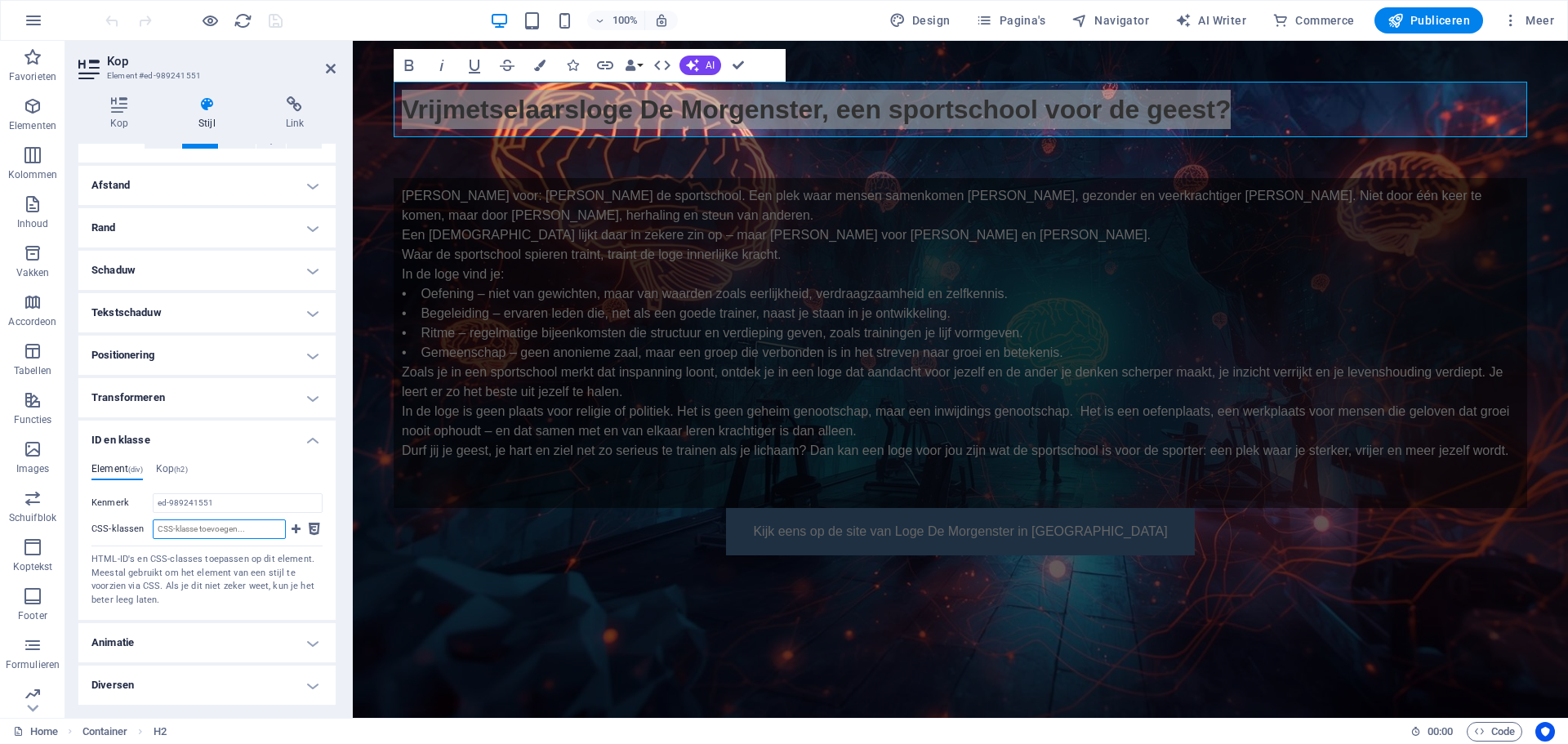
click at [186, 530] on input "CSS-klassen" at bounding box center [219, 529] width 133 height 20
type input "text_field_head"
click at [292, 525] on icon at bounding box center [295, 529] width 9 height 20
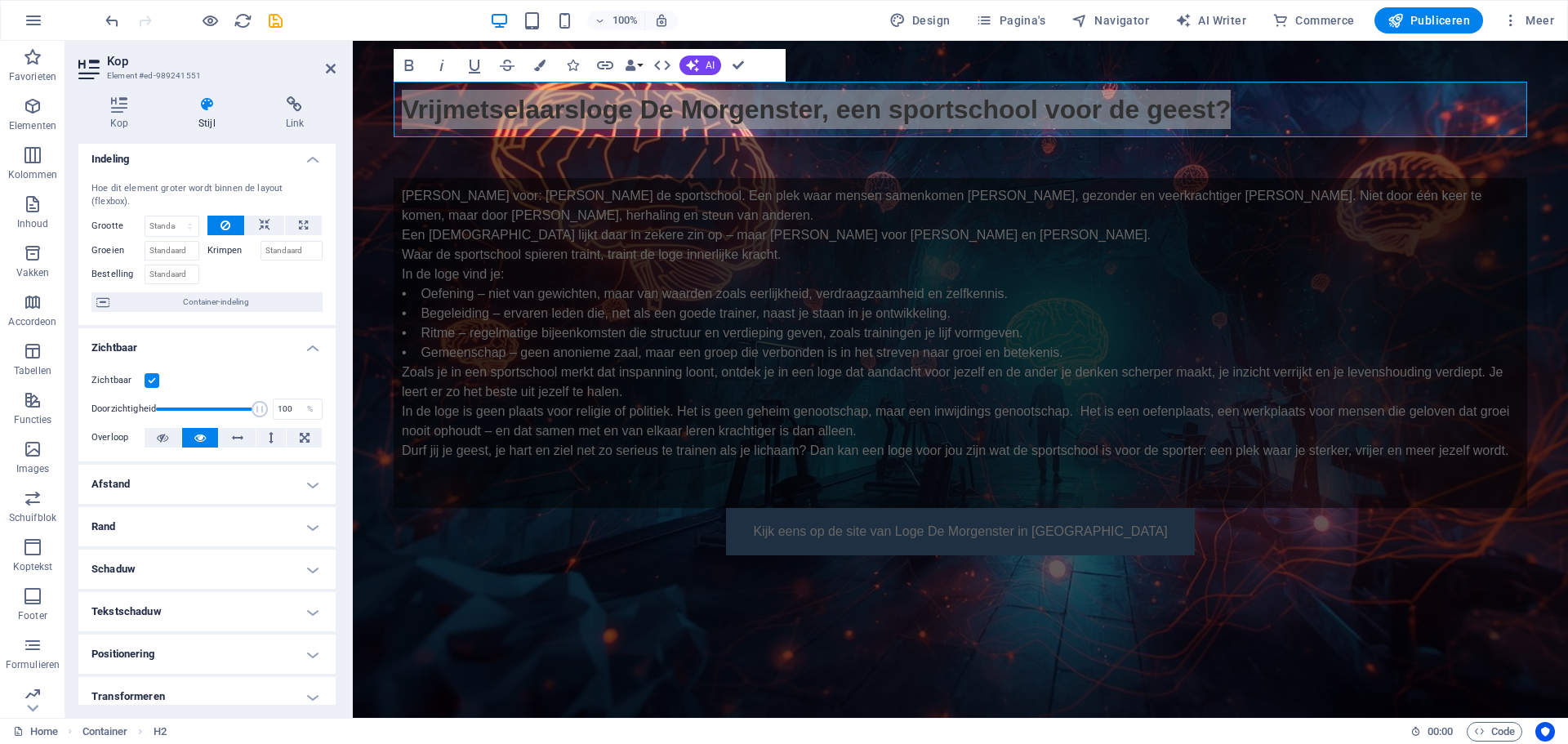
scroll to position [0, 0]
click at [114, 112] on icon at bounding box center [119, 105] width 82 height 16
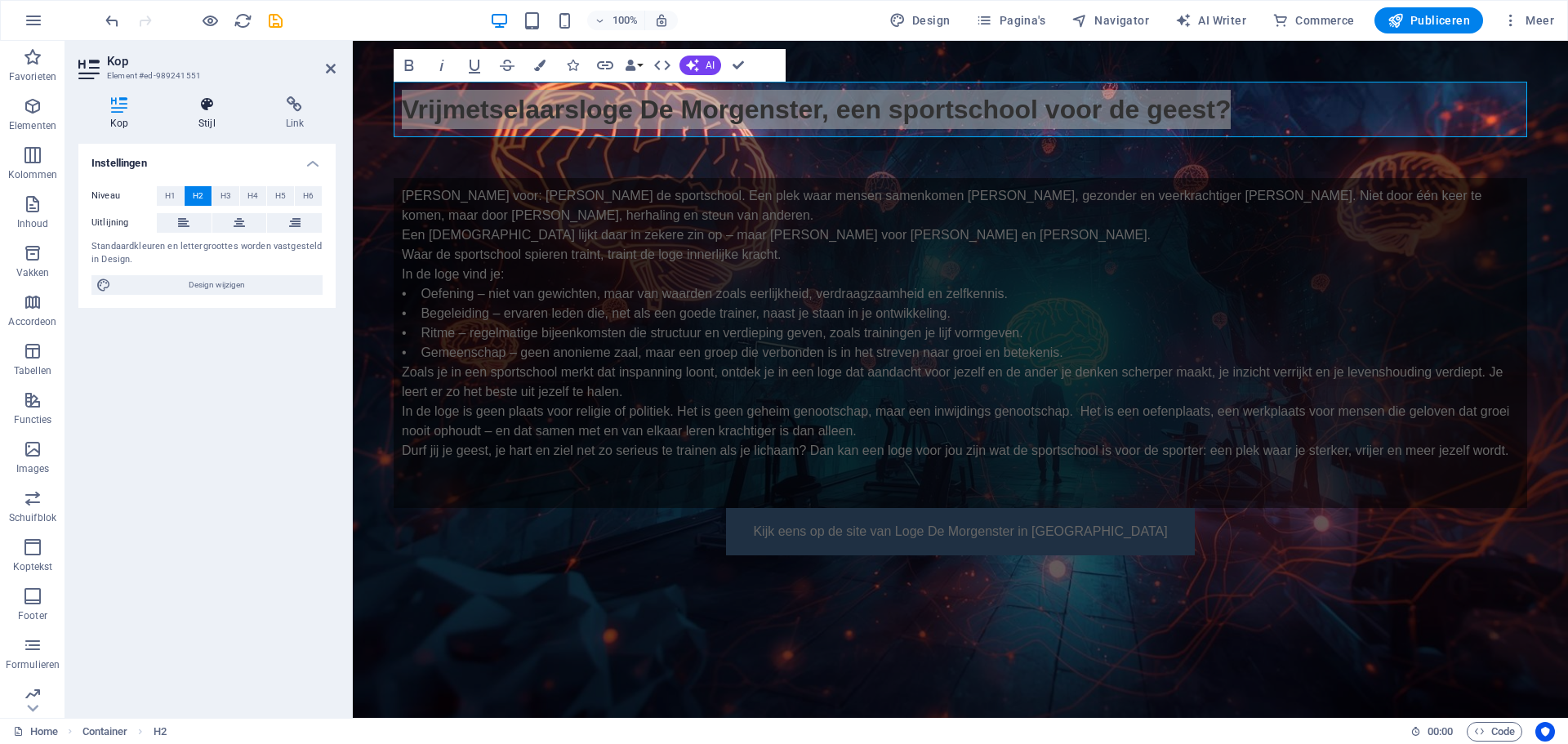
click at [202, 107] on icon at bounding box center [206, 105] width 80 height 16
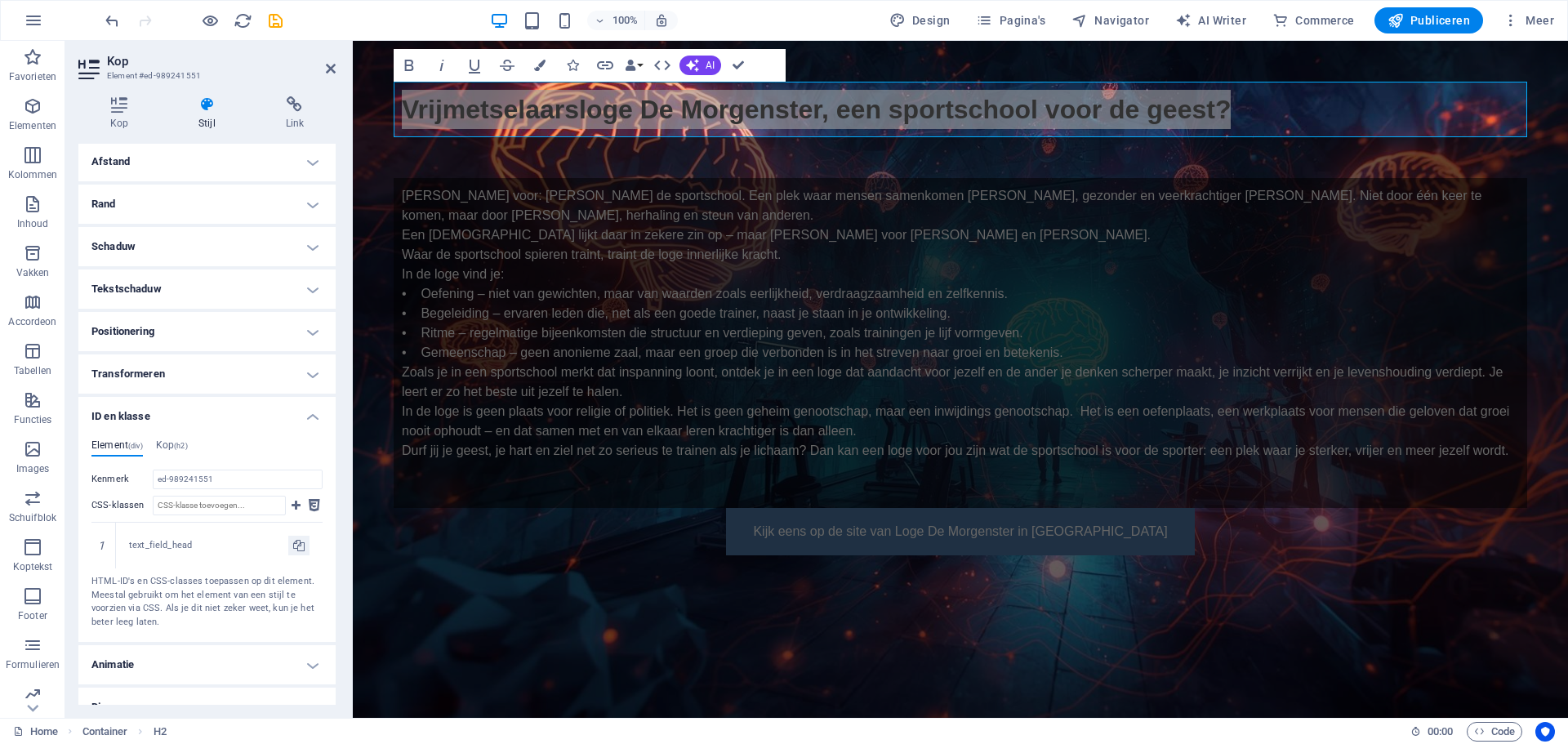
scroll to position [349, 0]
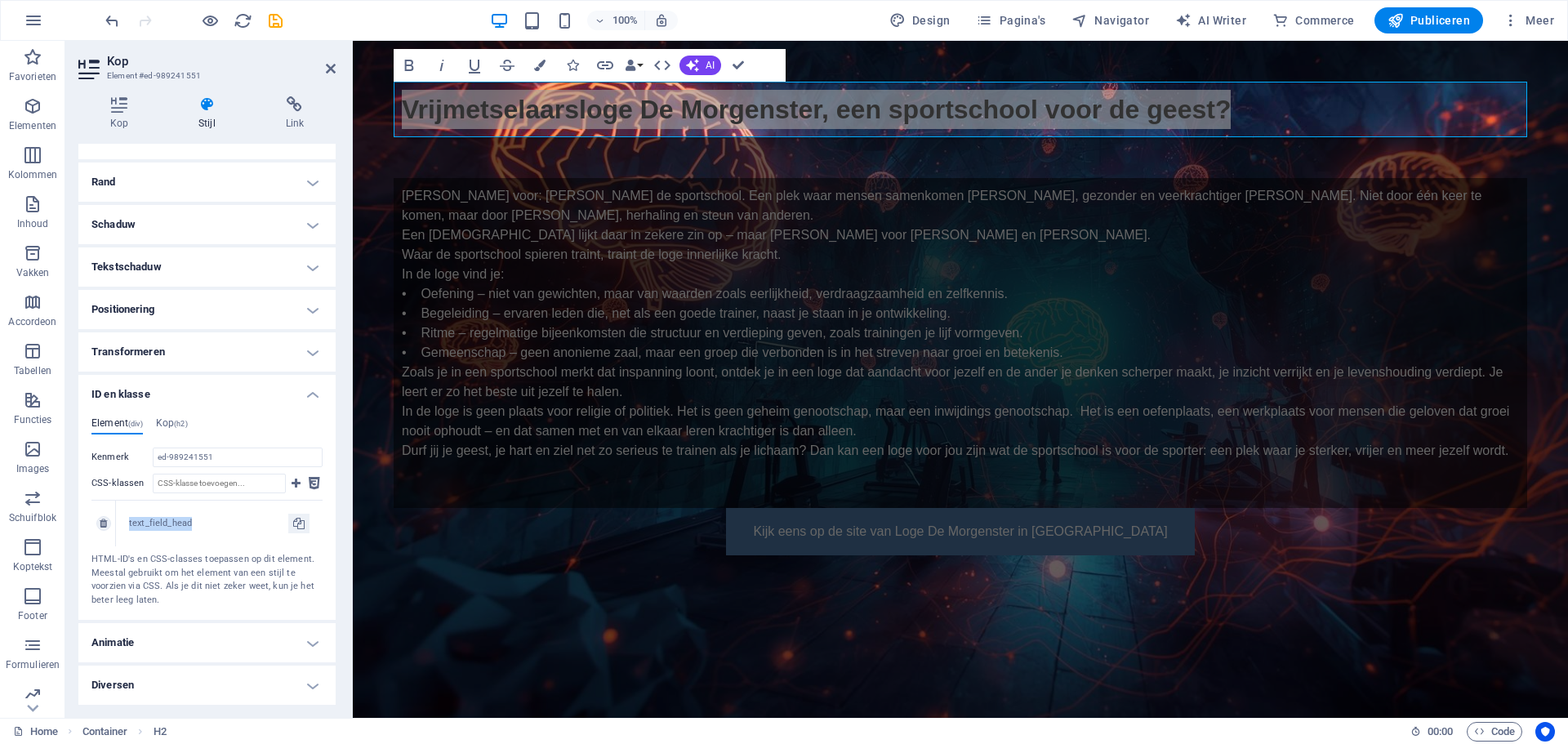
drag, startPoint x: 189, startPoint y: 519, endPoint x: 130, endPoint y: 523, distance: 59.1
click at [130, 523] on div "text_field_head" at bounding box center [208, 524] width 159 height 14
click at [1498, 730] on span "Code" at bounding box center [1494, 732] width 41 height 20
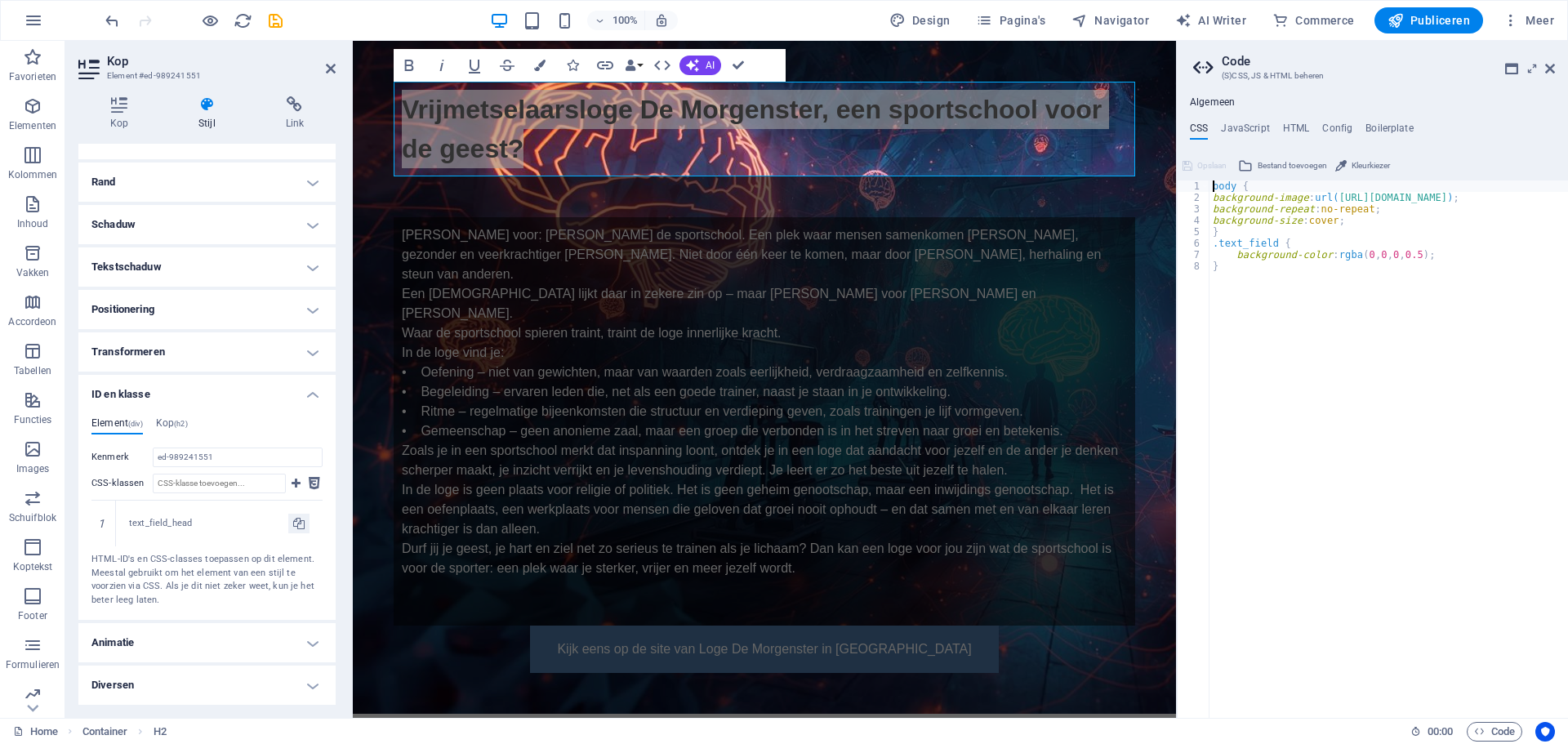
click at [1225, 272] on div "body { background-image : url( https://sportschoolvoordegeest.nl/mind.jpg ) ; b…" at bounding box center [1394, 455] width 370 height 548
type textarea "}"
click at [1444, 290] on div "body { background-image : url( https://sportschoolvoordegeest.nl/mind.jpg ) ; b…" at bounding box center [1400, 455] width 370 height 548
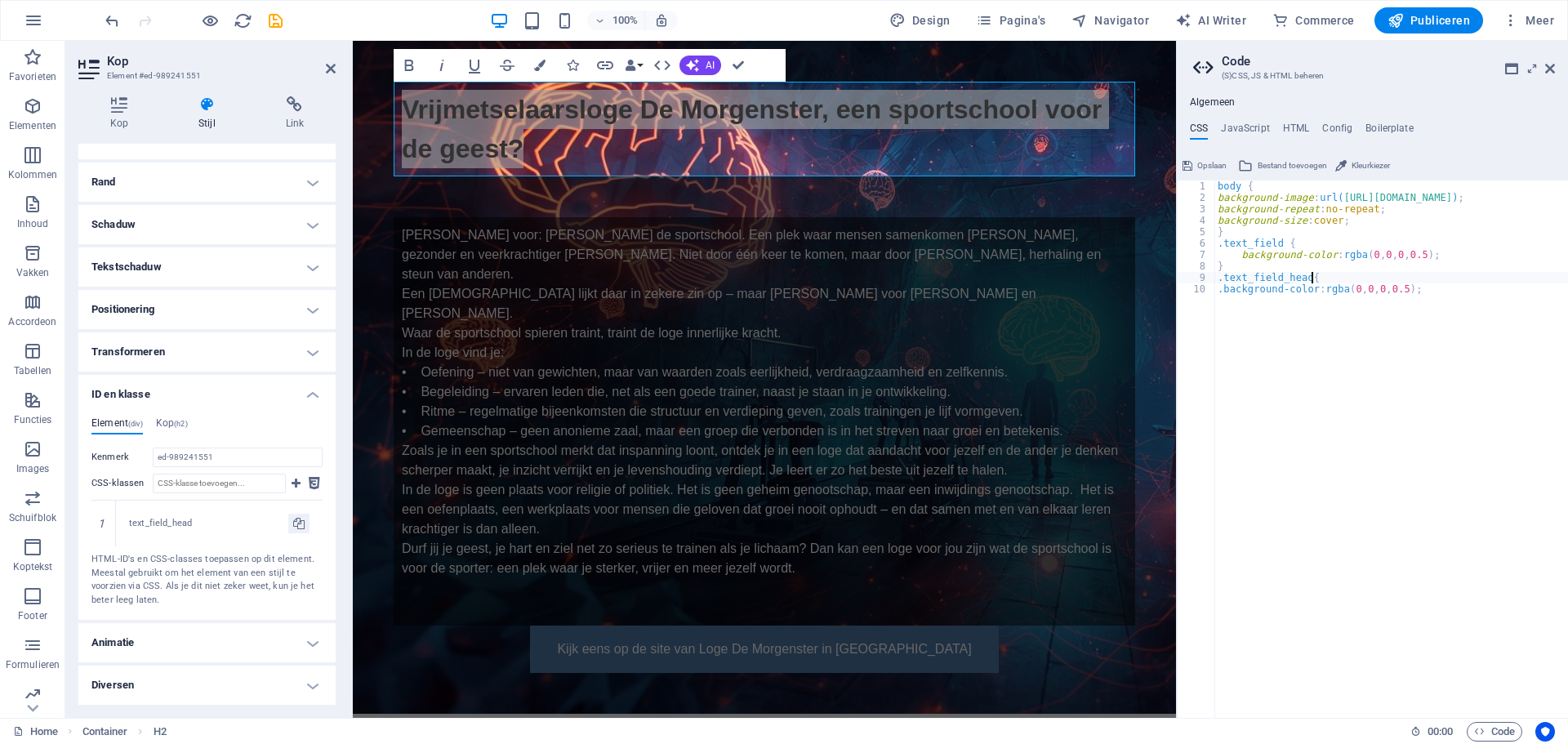
type textarea ".background-color: rgba(0, 0, 0, 0.5);"
click at [1307, 276] on div "body { background-image : url( https://sportschoolvoordegeest.nl/mind.jpg ) ; b…" at bounding box center [1400, 455] width 370 height 548
click at [1218, 289] on div "body { background-image : url( https://sportschoolvoordegeest.nl/mind.jpg ) ; b…" at bounding box center [1400, 455] width 370 height 548
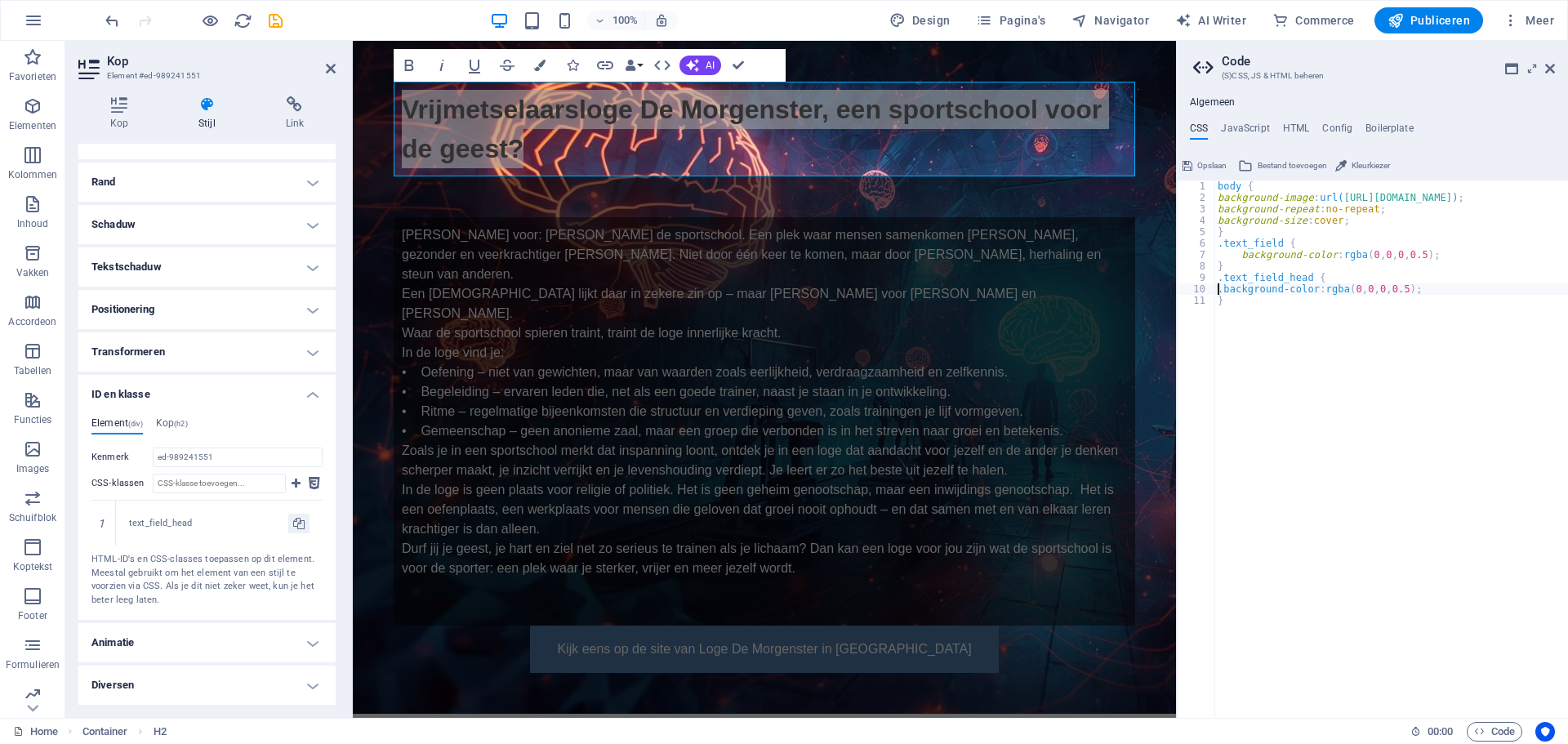
scroll to position [0, 1]
click at [1286, 308] on div "body { background-image : url( https://sportschoolvoordegeest.nl/mind.jpg ) ; b…" at bounding box center [1400, 455] width 370 height 548
click at [1283, 332] on div "body { background-image : url( https://sportschoolvoordegeest.nl/mind.jpg ) ; b…" at bounding box center [1400, 455] width 370 height 548
click at [1268, 278] on div "body { background-image : url( https://sportschoolvoordegeest.nl/mind.jpg ) ; b…" at bounding box center [1400, 455] width 370 height 548
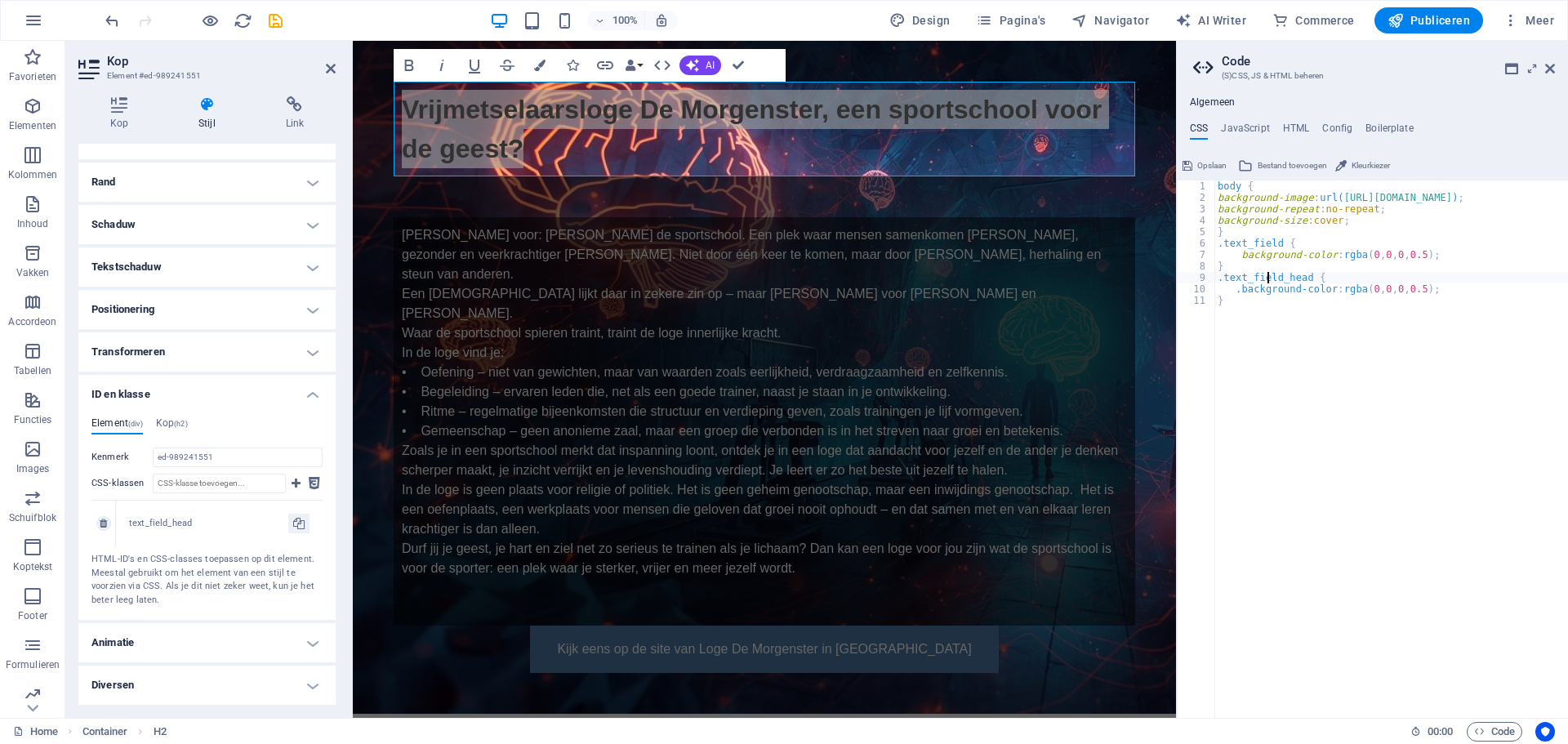
type textarea ".text_field_head {"
click at [170, 524] on div "text_field_head" at bounding box center [208, 524] width 159 height 14
copy div "text_field_head"
click at [1275, 280] on div "body { background-image : url( https://sportschoolvoordegeest.nl/mind.jpg ) ; b…" at bounding box center [1400, 455] width 370 height 548
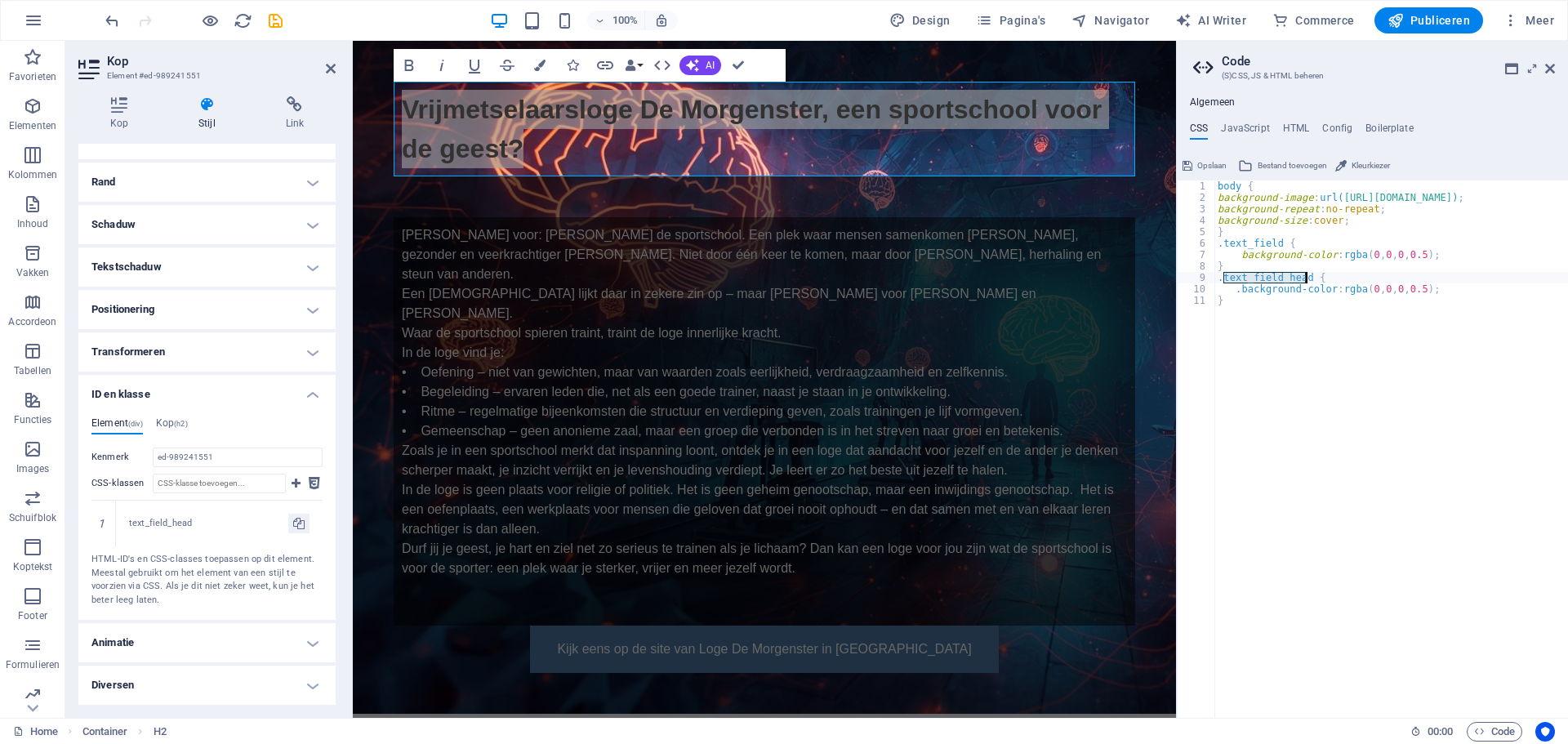
click at [1275, 280] on div "body { background-image : url( https://sportschoolvoordegeest.nl/mind.jpg ) ; b…" at bounding box center [1400, 455] width 370 height 548
click at [29, 16] on icon "button" at bounding box center [33, 20] width 20 height 20
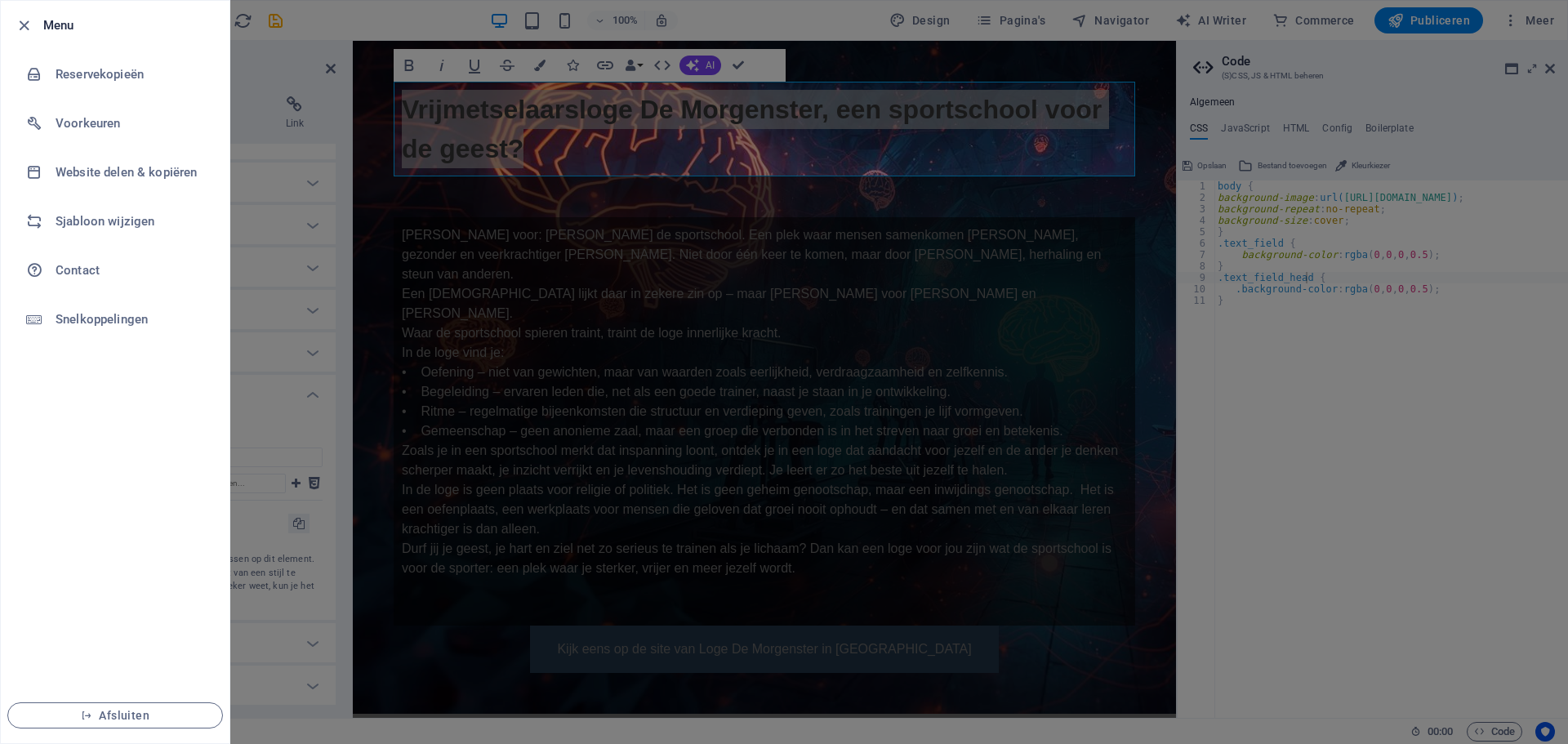
click at [1444, 22] on div at bounding box center [784, 372] width 1568 height 744
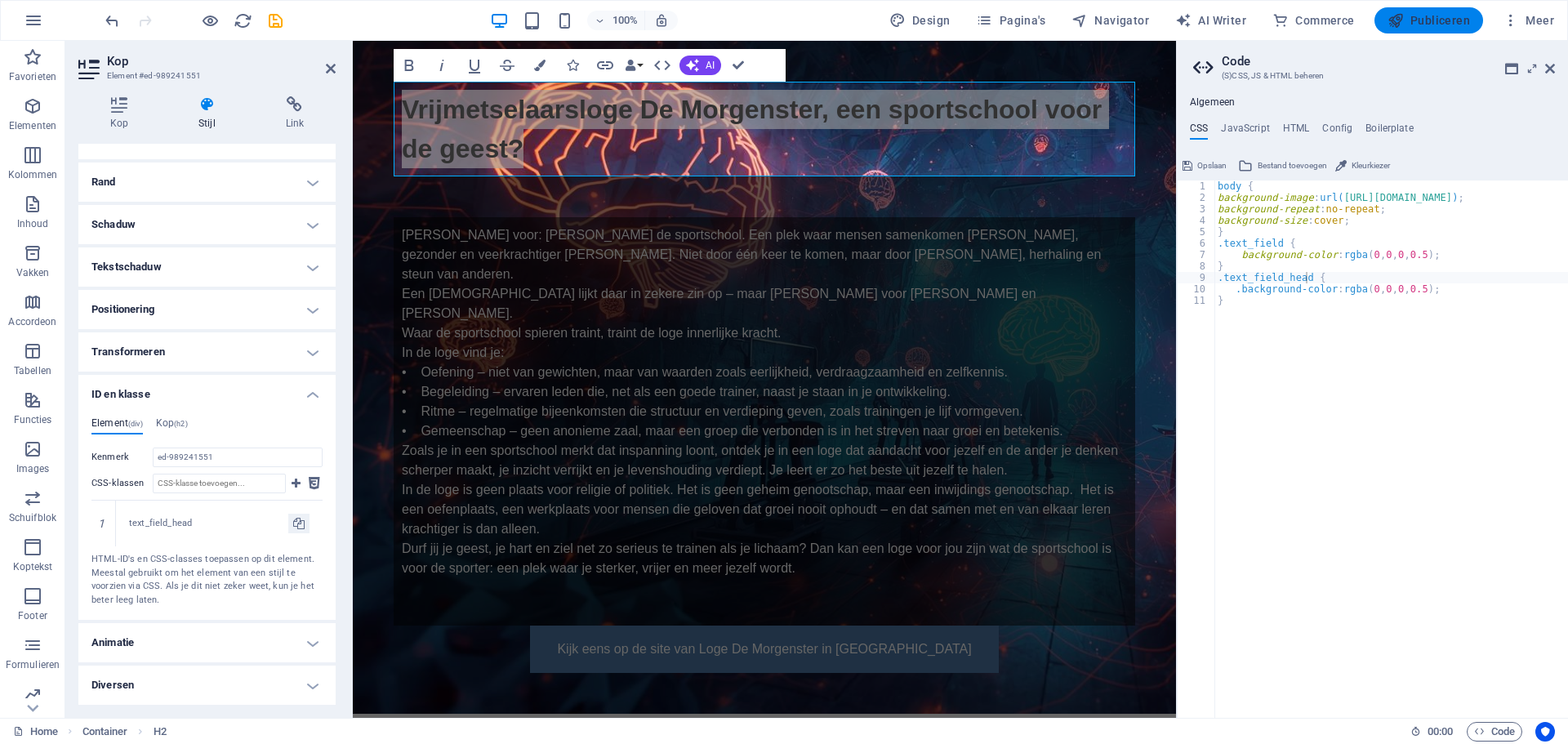
click at [1421, 17] on span "Publiceren" at bounding box center [1428, 20] width 82 height 16
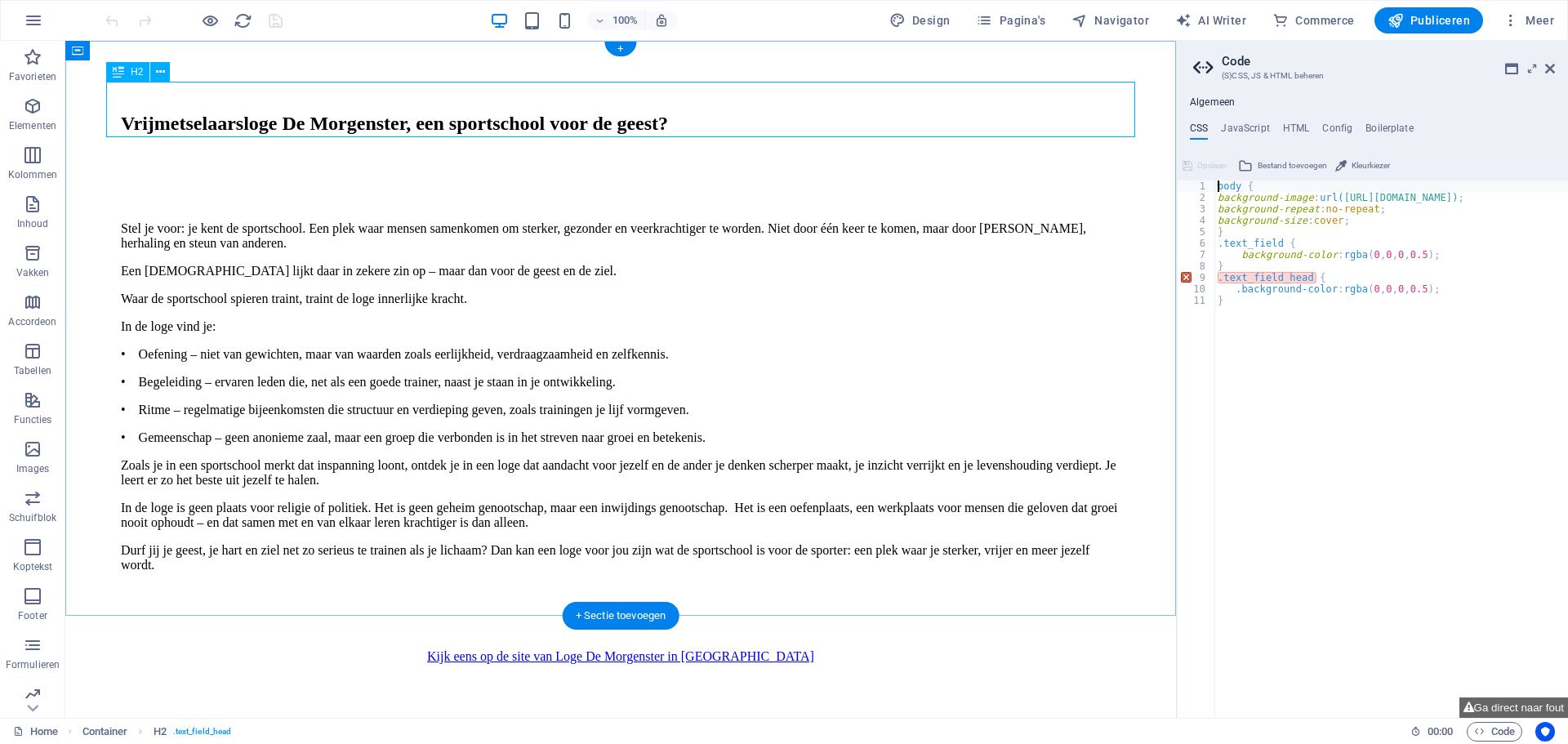
click at [1000, 108] on div "Vrijmetselaarsloge De Morgenster, een sportschool voor de geest?" at bounding box center [620, 124] width 1016 height 71
click at [157, 72] on icon at bounding box center [161, 73] width 9 height 17
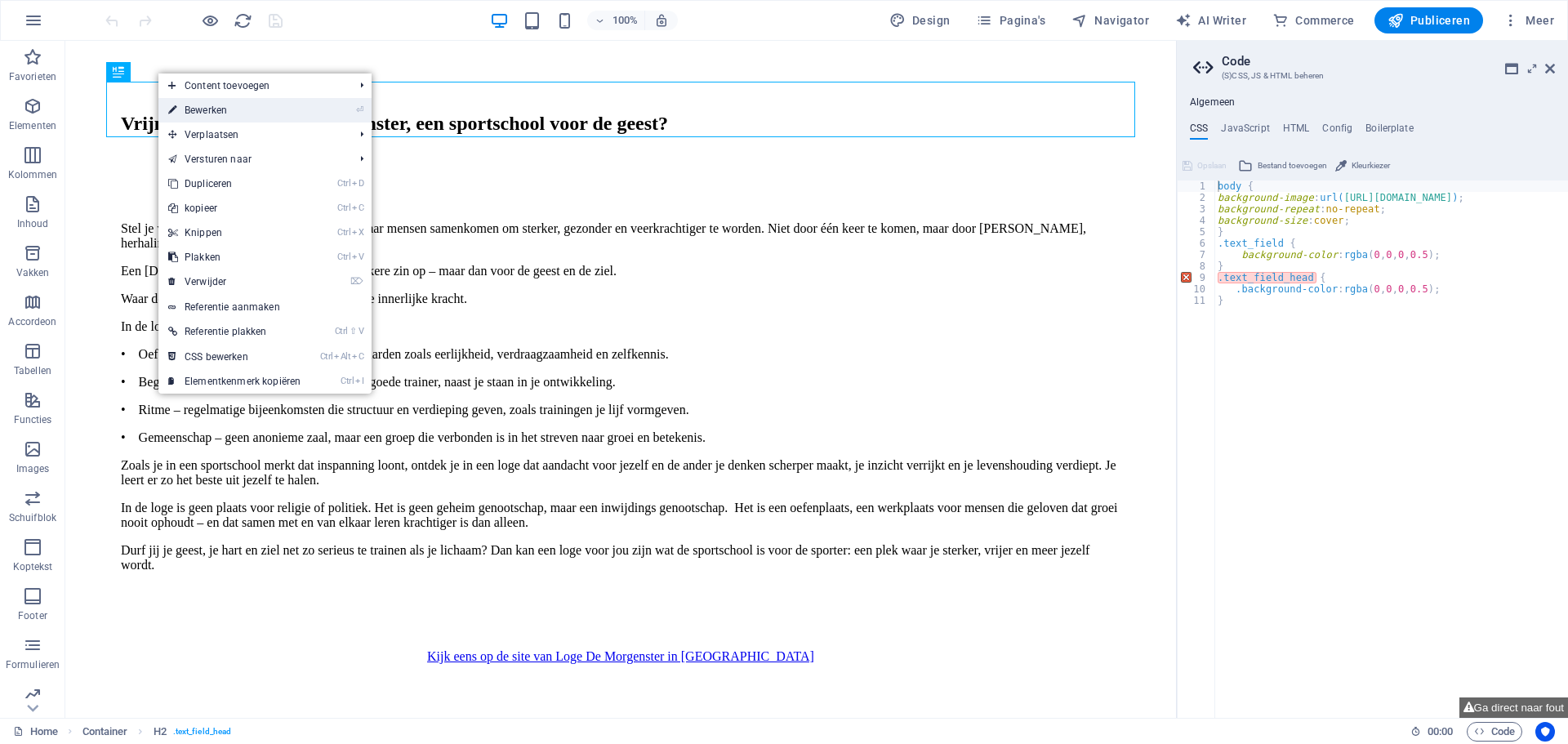
click at [217, 111] on link "⏎ Bewerken" at bounding box center [234, 110] width 152 height 24
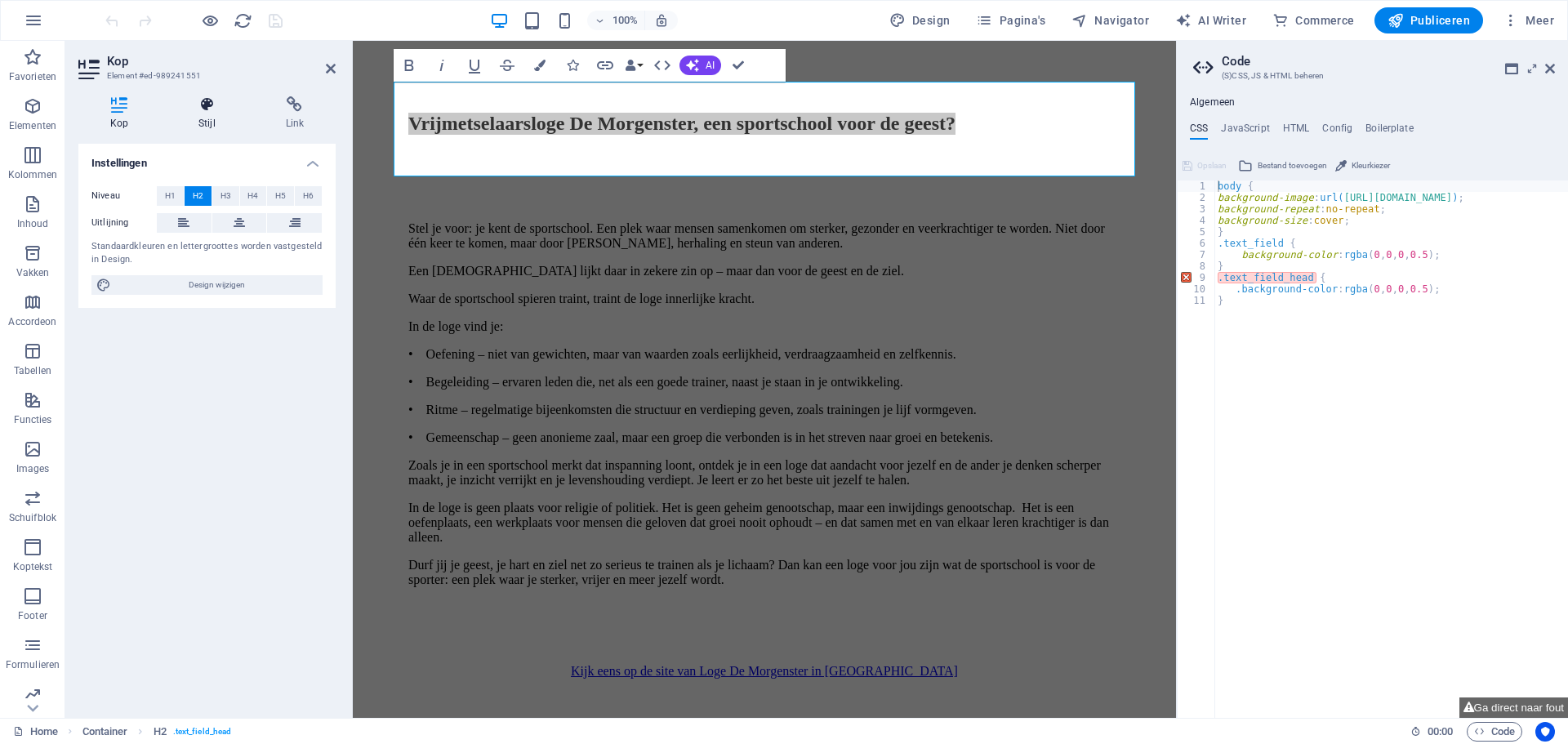
click at [200, 109] on icon at bounding box center [206, 105] width 80 height 16
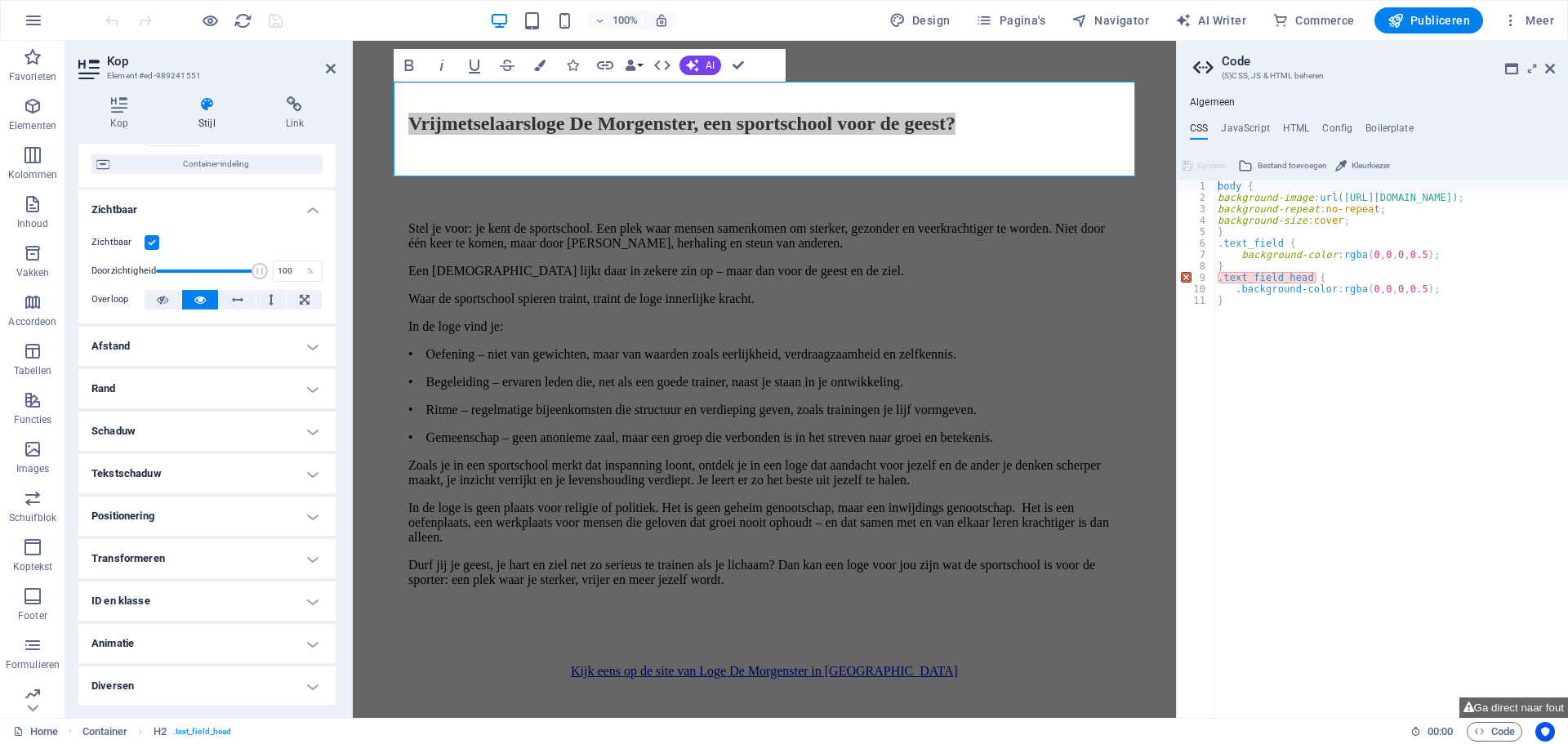
scroll to position [143, 0]
click at [121, 594] on h4 "ID en klasse" at bounding box center [207, 600] width 257 height 39
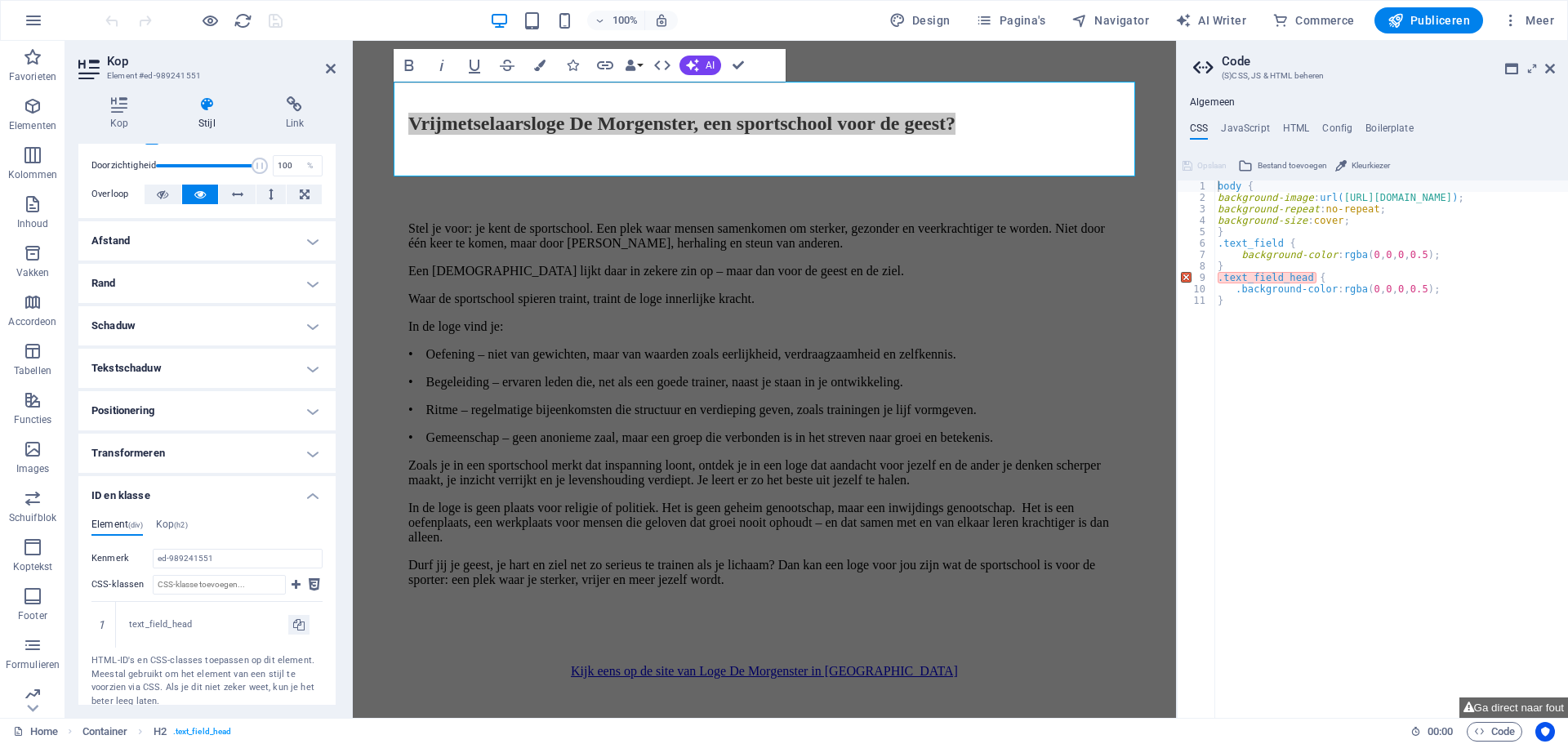
scroll to position [307, 0]
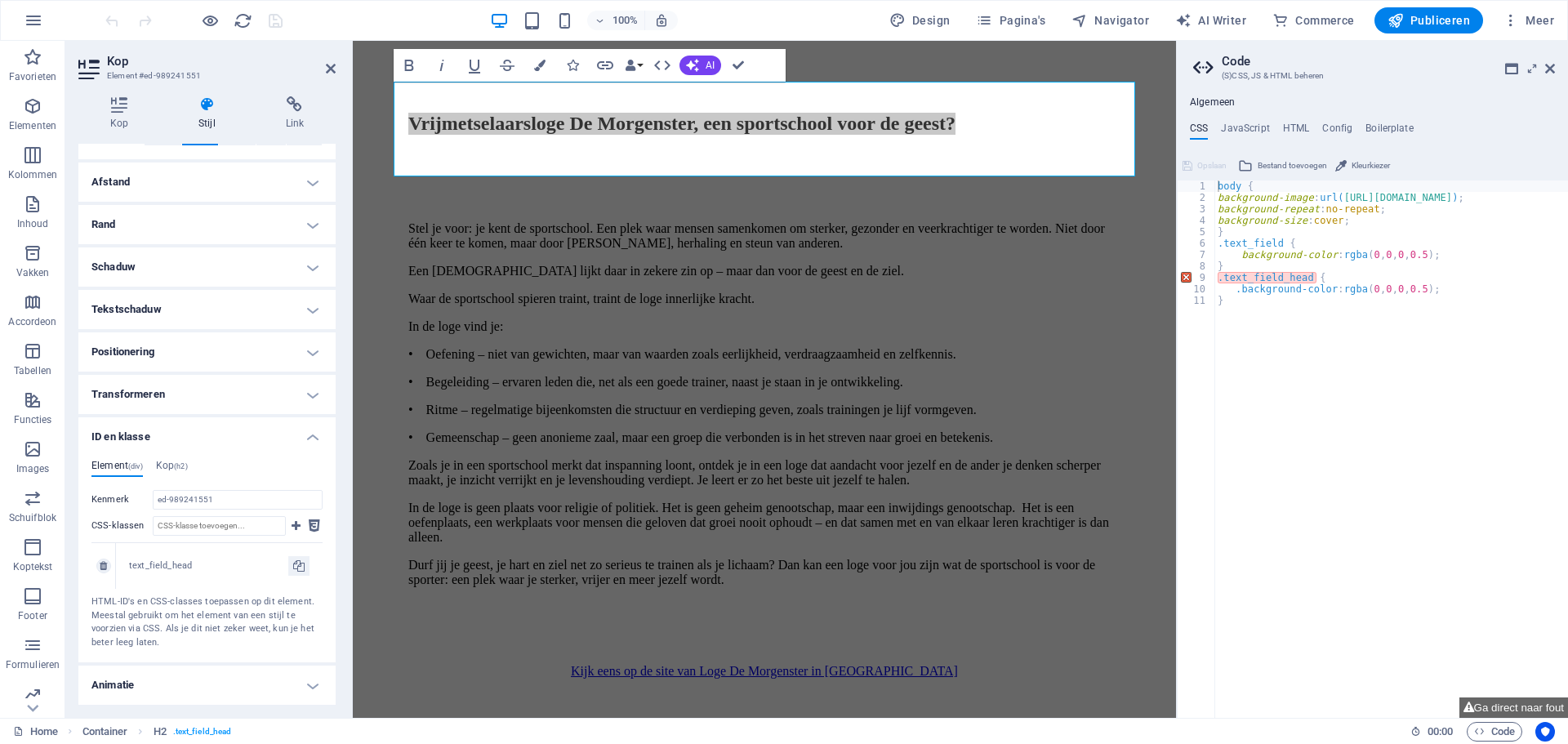
click at [181, 565] on div "text_field_head" at bounding box center [208, 567] width 159 height 14
click at [294, 562] on icon at bounding box center [298, 566] width 11 height 20
type input "text_field_head"
click at [1235, 291] on div "body { background-image : url( [URL][DOMAIN_NAME] ) ; background-repeat : no-re…" at bounding box center [1400, 455] width 370 height 548
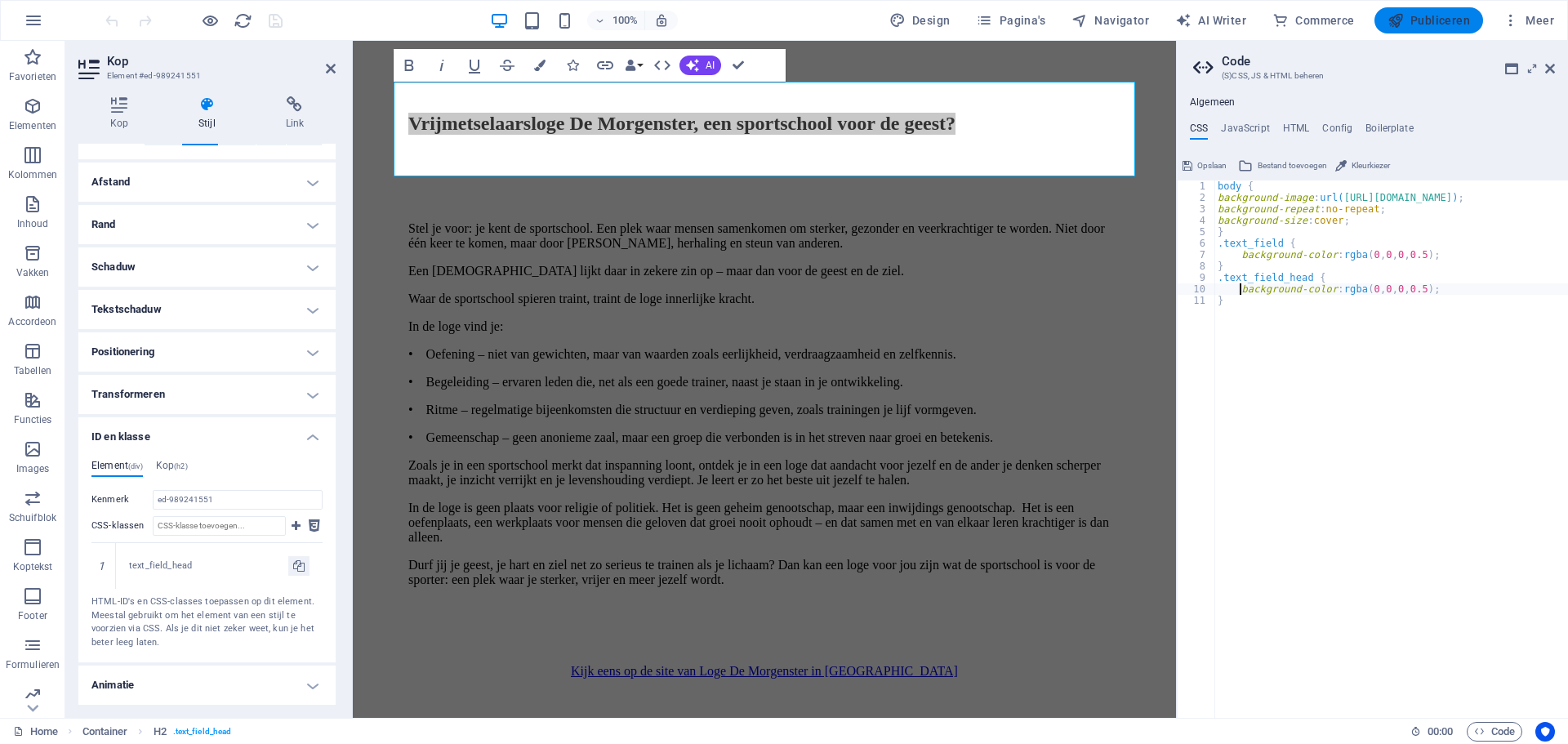
type textarea "background-color: rgba(0, 0, 0, 0.5);"
click at [1437, 21] on span "Publiceren" at bounding box center [1428, 20] width 82 height 16
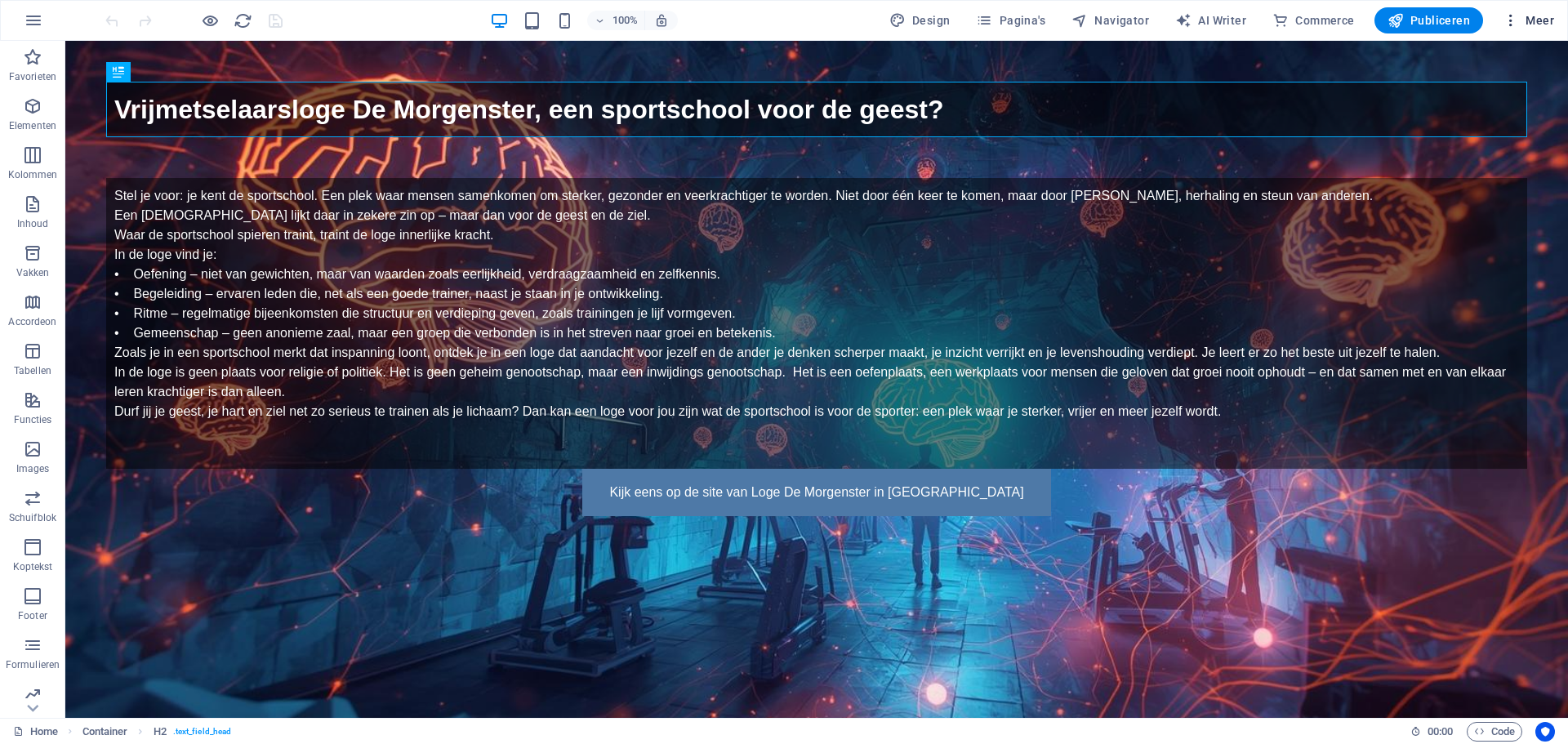
click at [1533, 23] on span "Meer" at bounding box center [1528, 20] width 52 height 16
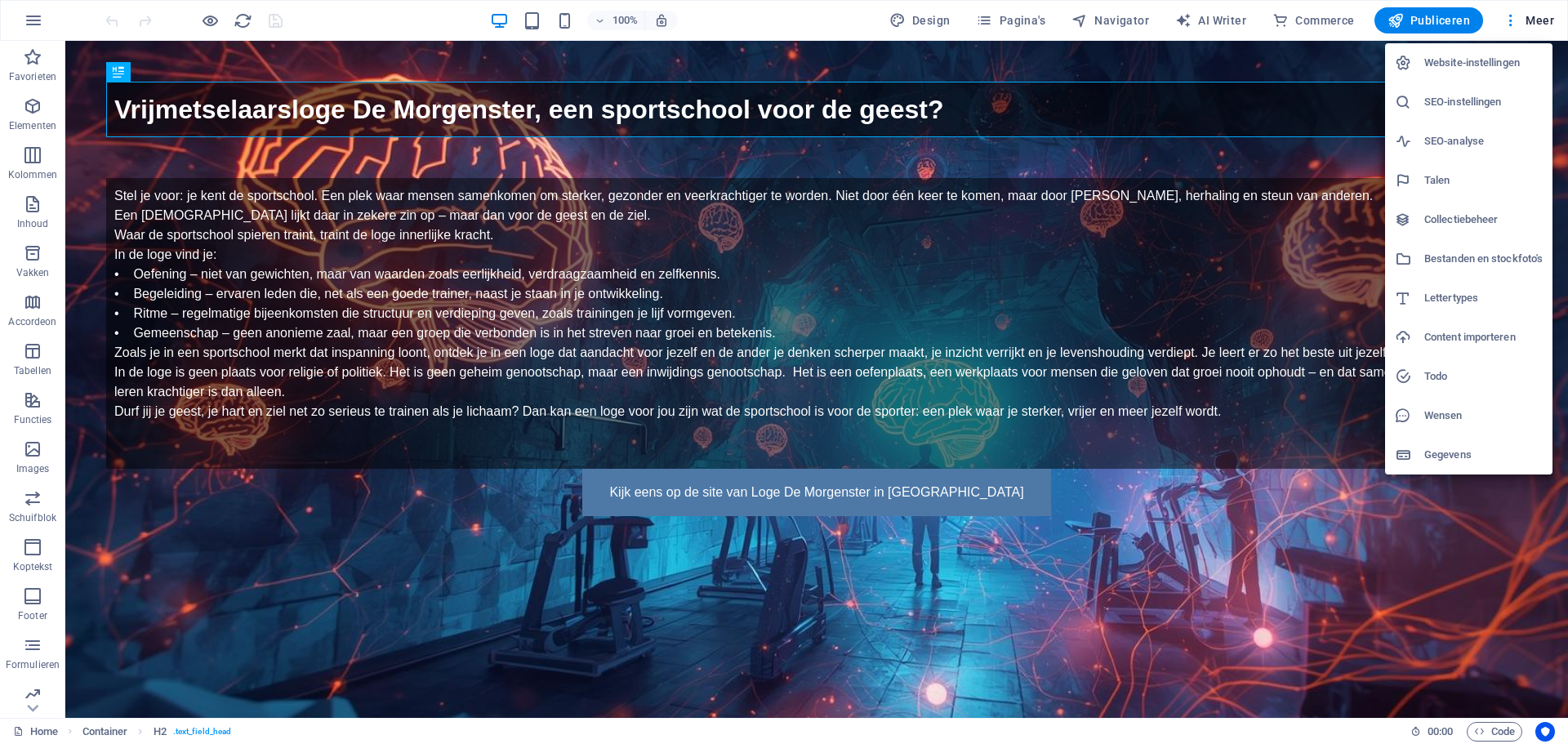
click at [1510, 60] on h6 "Website-instellingen" at bounding box center [1483, 62] width 118 height 20
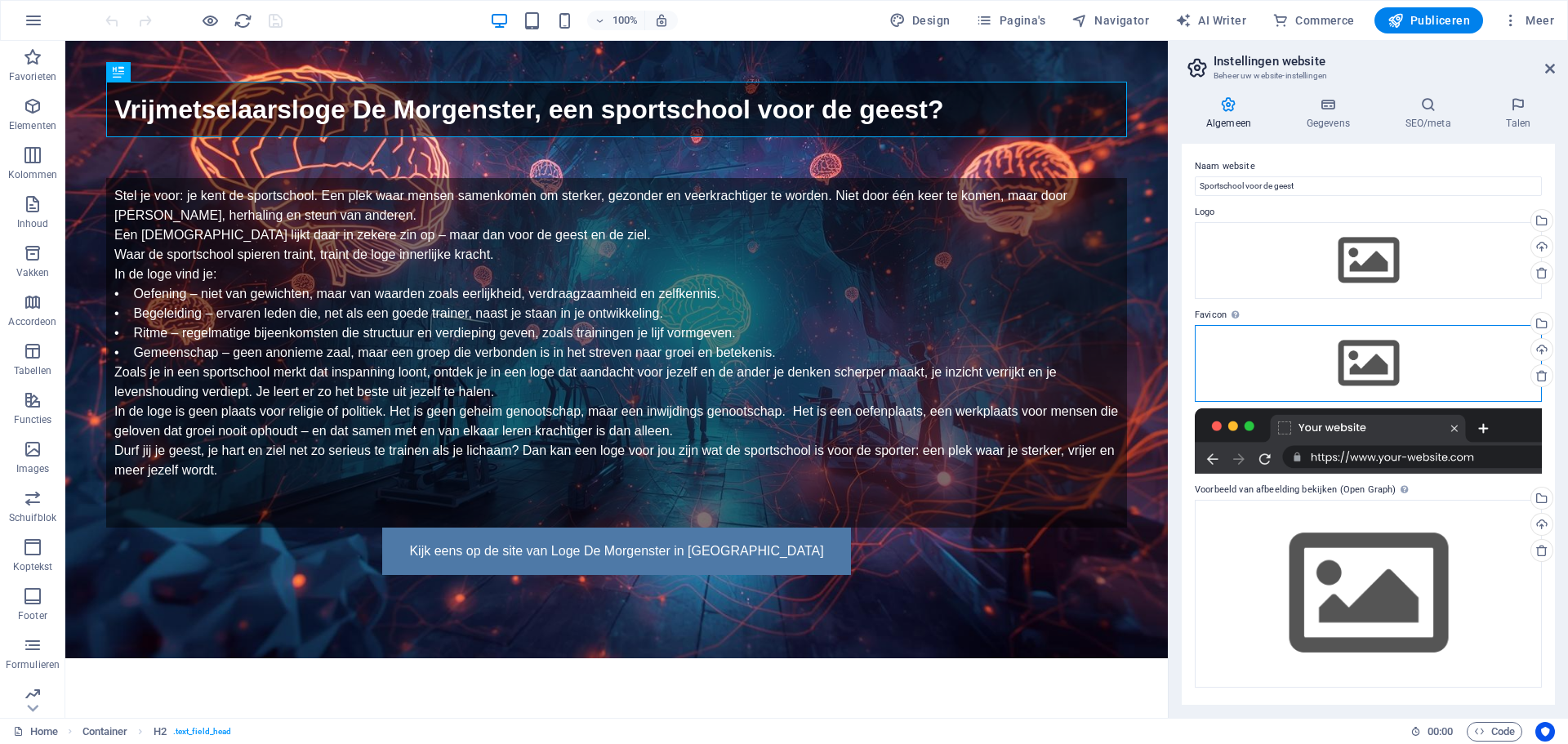
click at [1363, 363] on div "Sleep bestanden hierheen, klik om bestanden te kiezen of selecteer bestanden ui…" at bounding box center [1368, 363] width 347 height 77
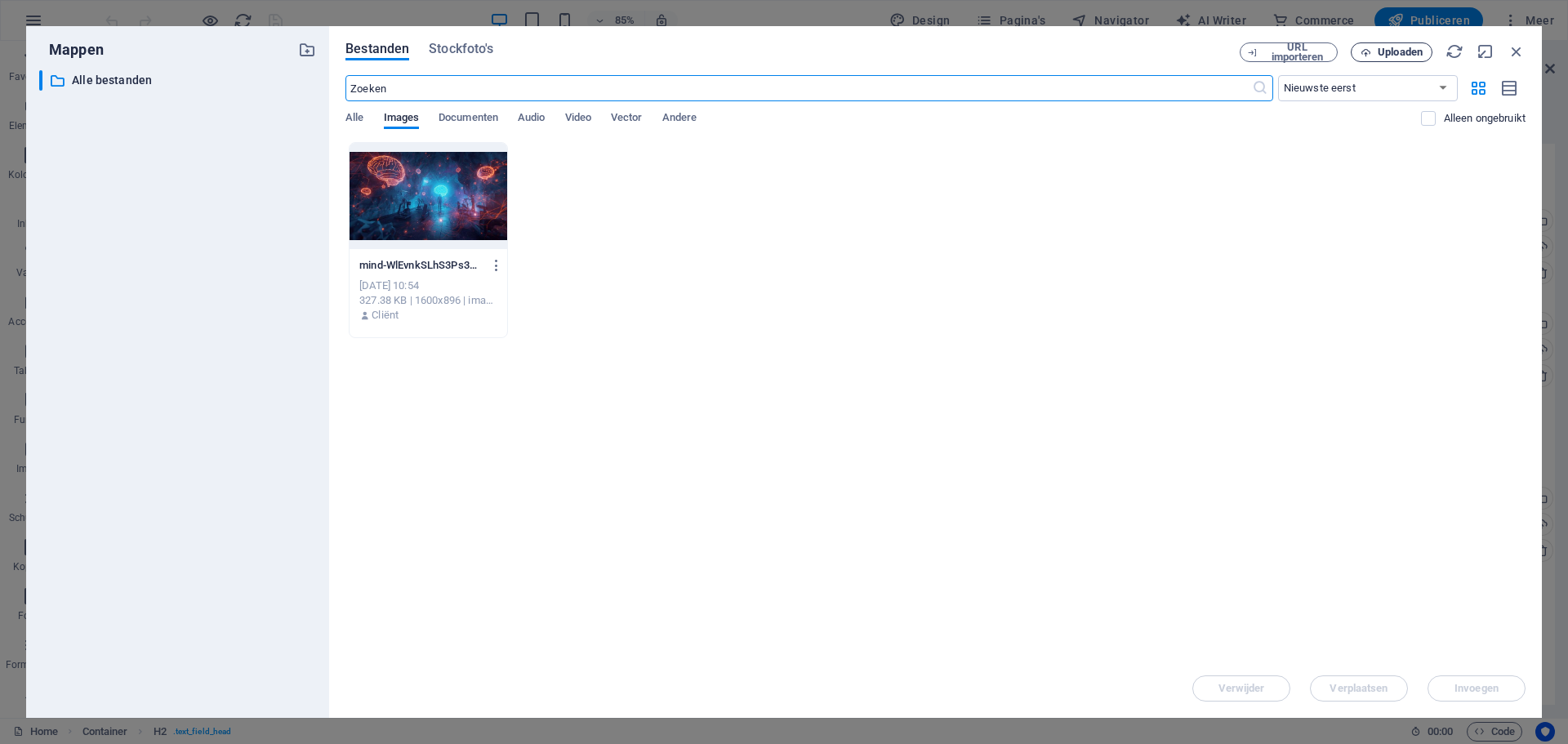
click at [1382, 48] on span "Uploaden" at bounding box center [1400, 52] width 45 height 10
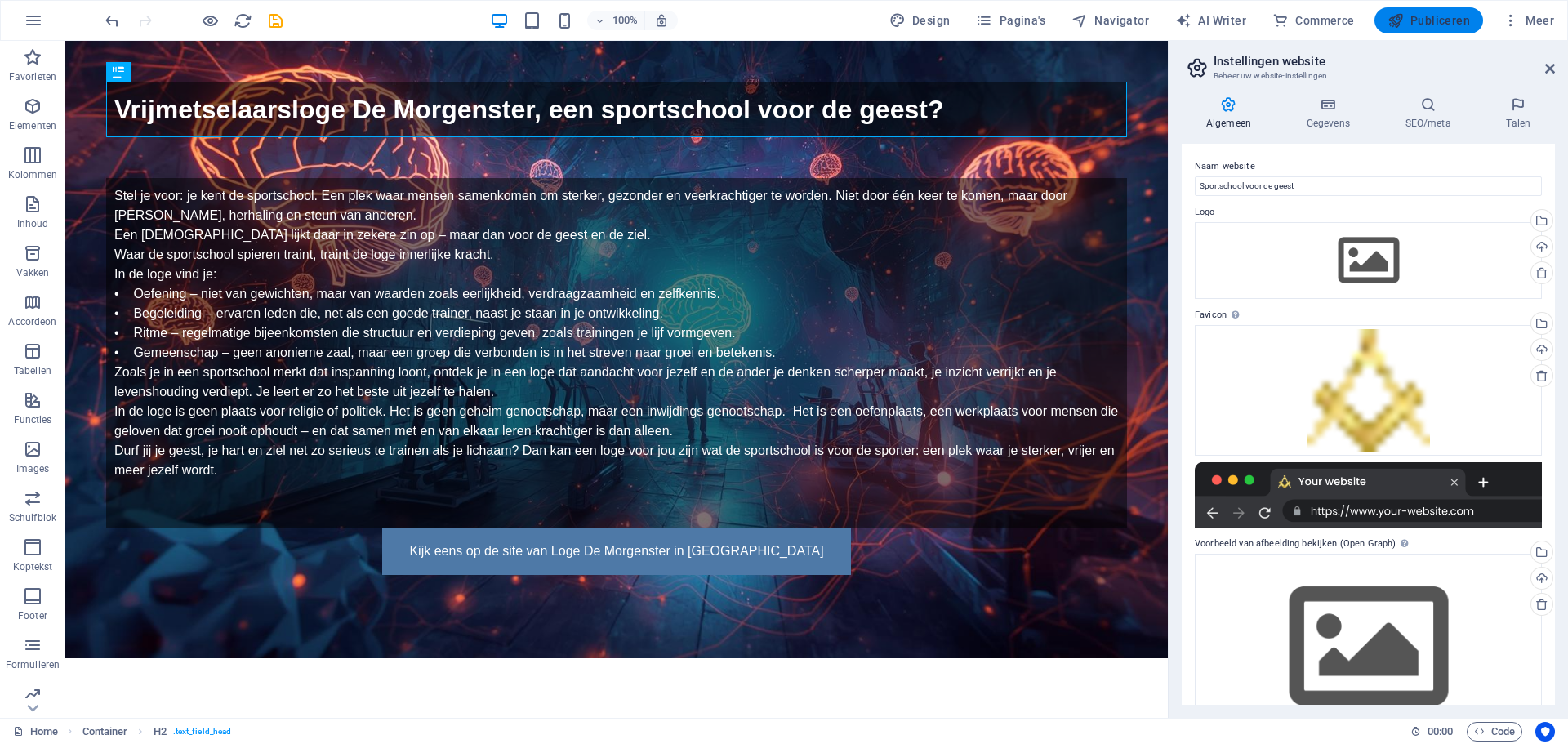
click at [1431, 17] on span "Publiceren" at bounding box center [1428, 20] width 82 height 16
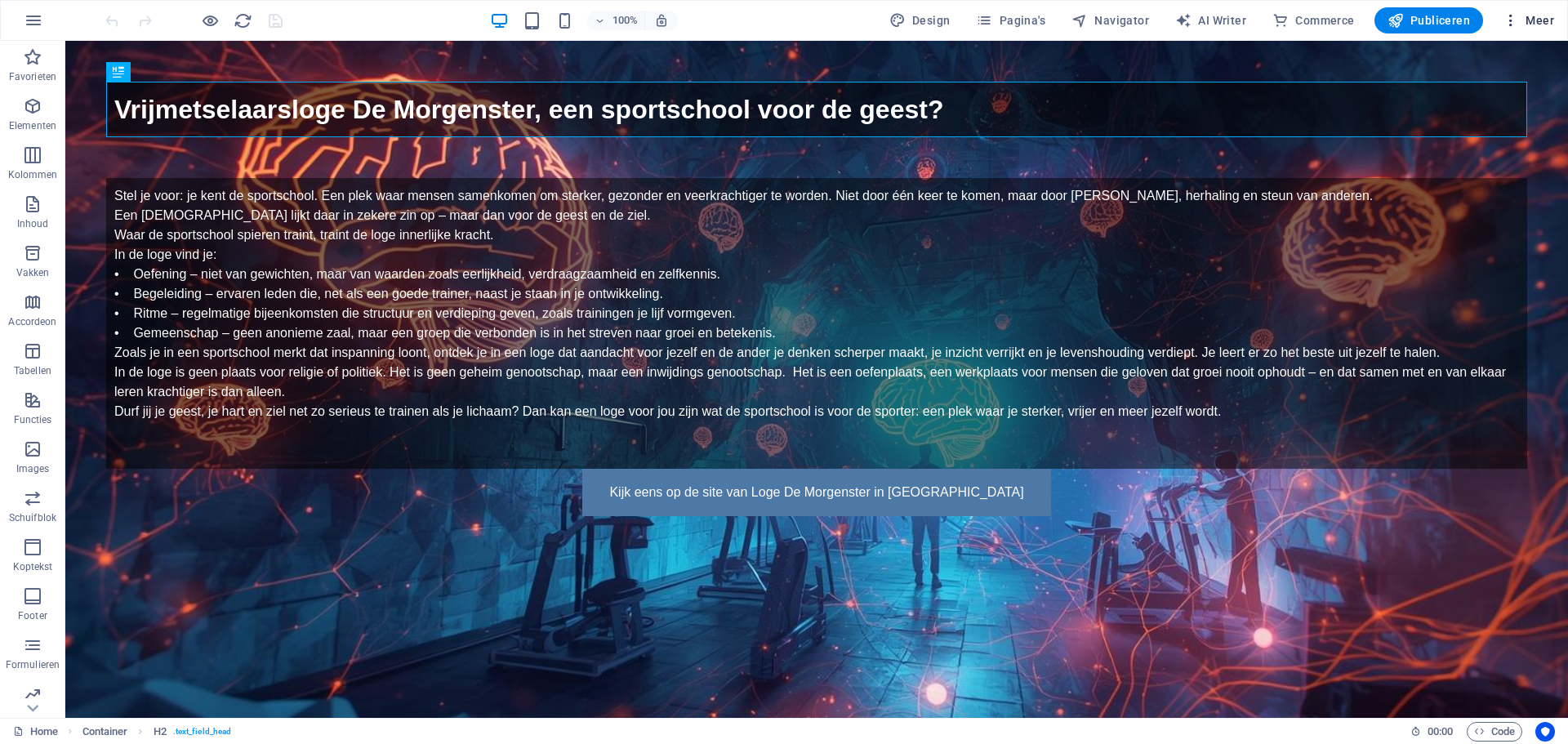
click at [1537, 16] on span "Meer" at bounding box center [1528, 20] width 52 height 16
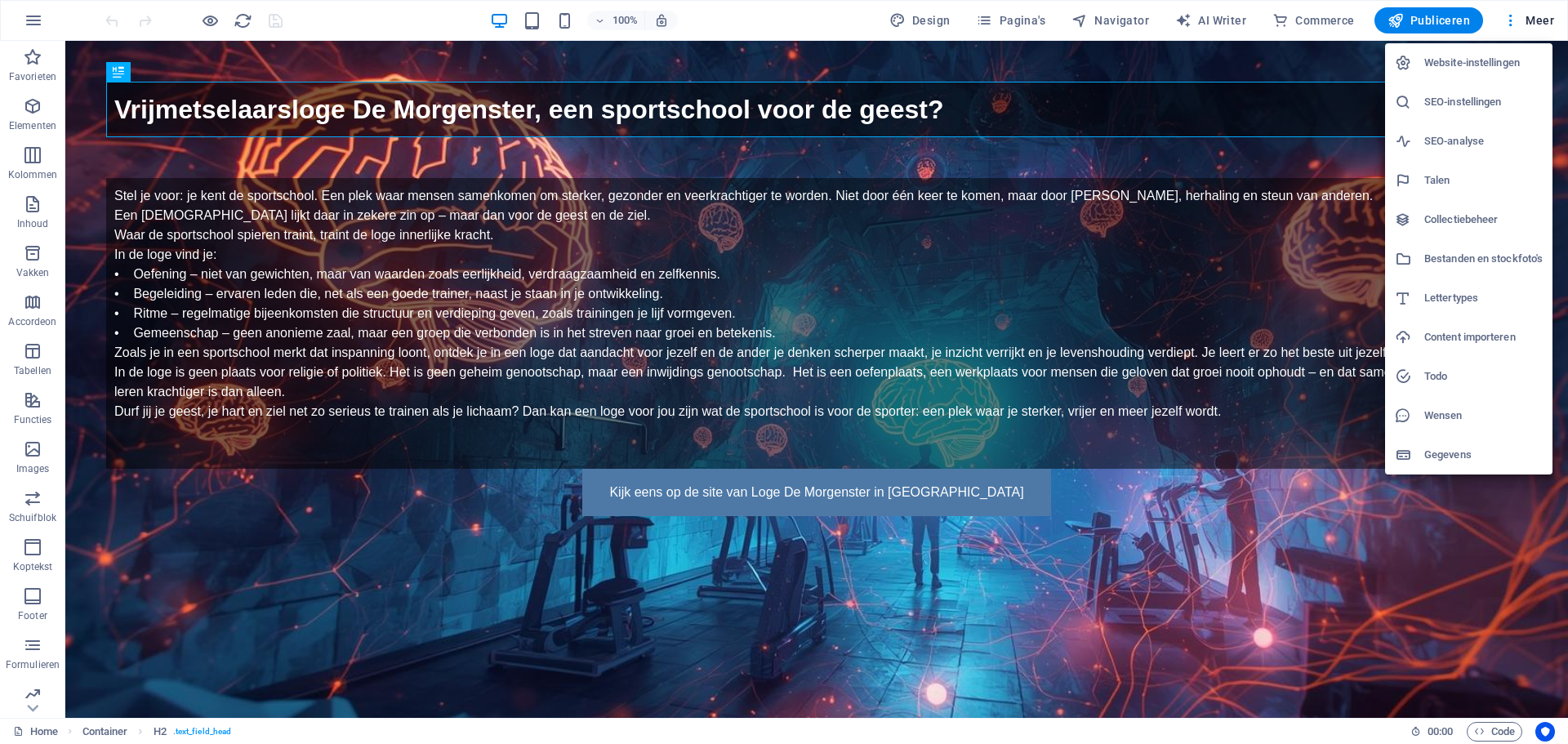
click at [1482, 57] on h6 "Website-instellingen" at bounding box center [1483, 62] width 118 height 20
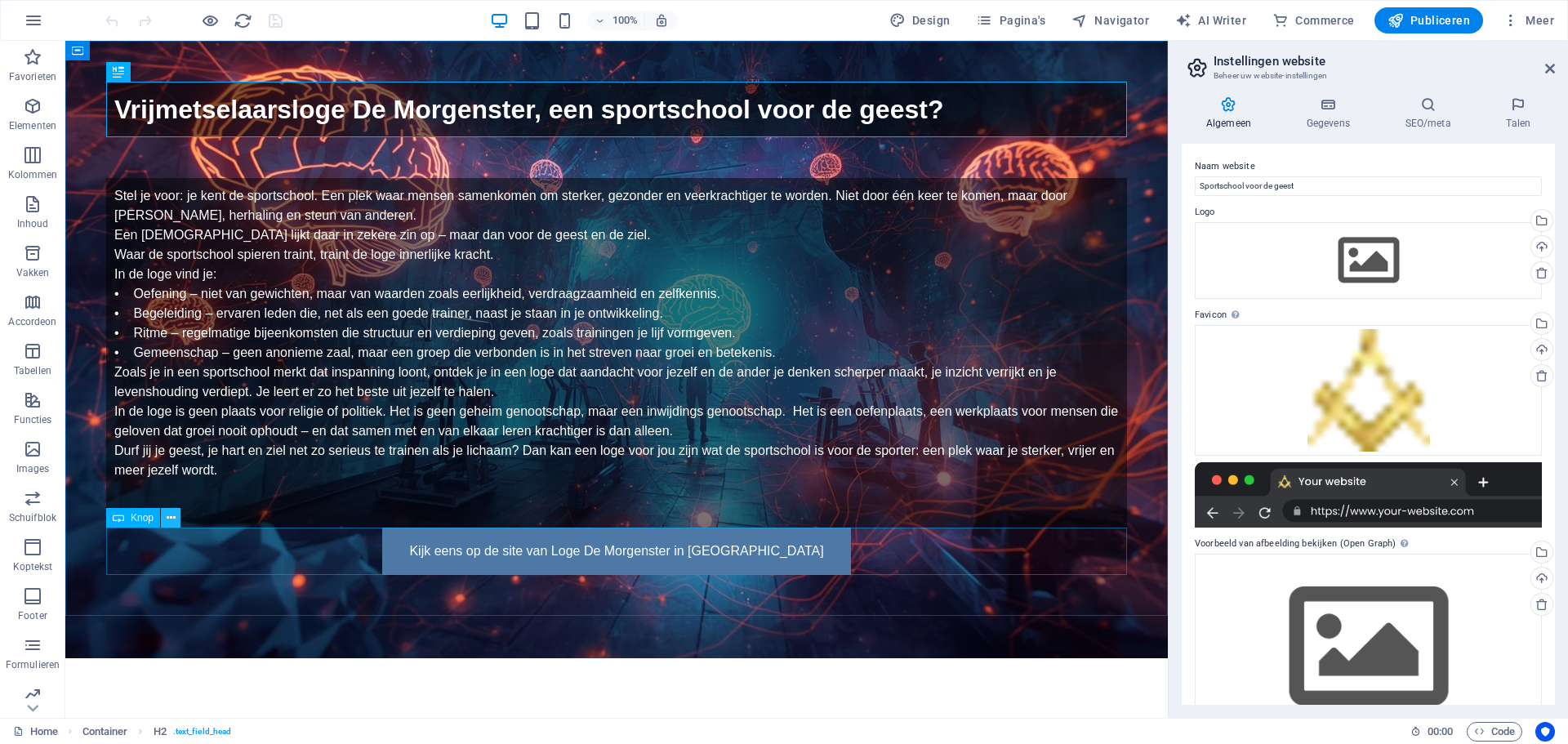
click at [172, 520] on icon at bounding box center [171, 518] width 9 height 17
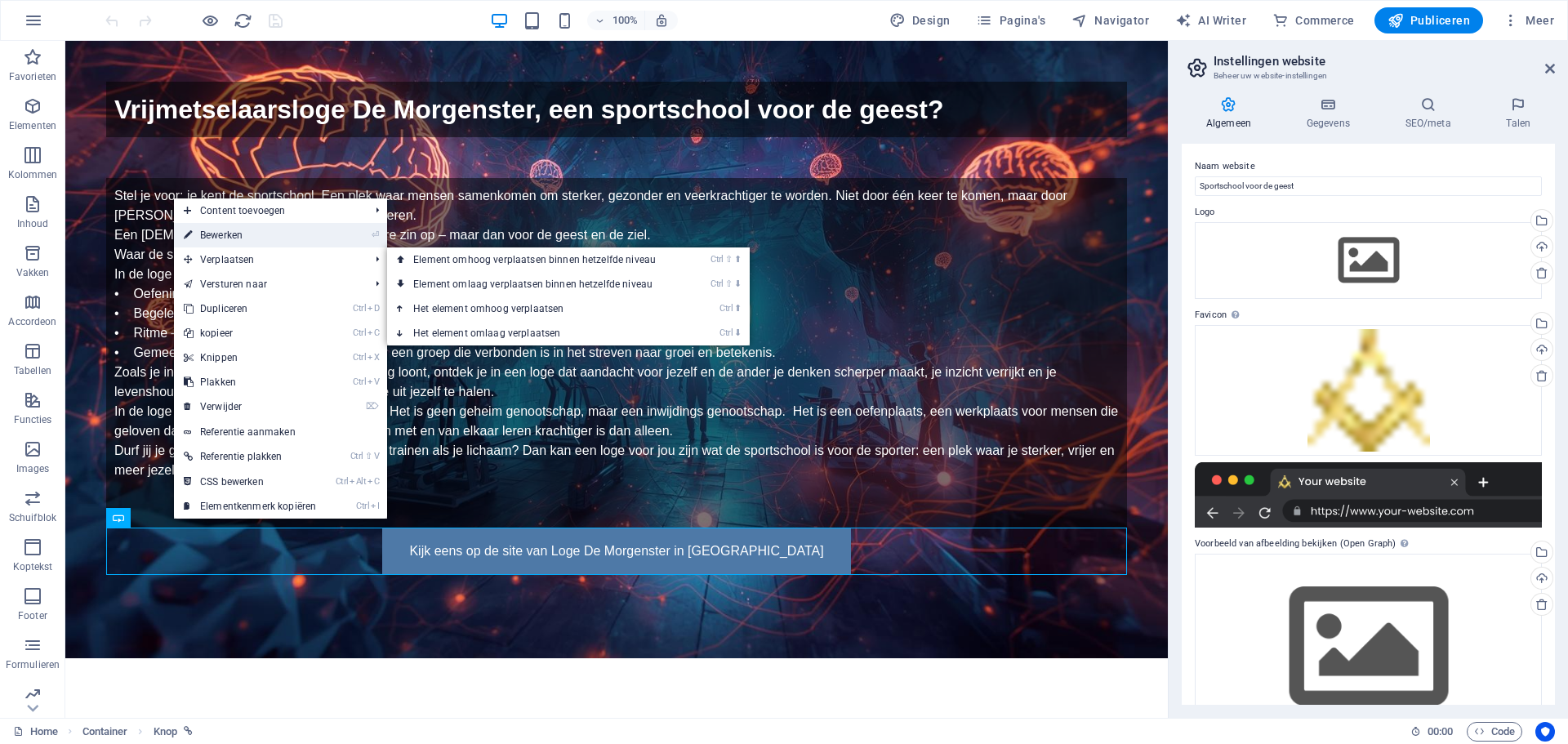
click at [214, 233] on link "⏎ Bewerken" at bounding box center [250, 235] width 152 height 24
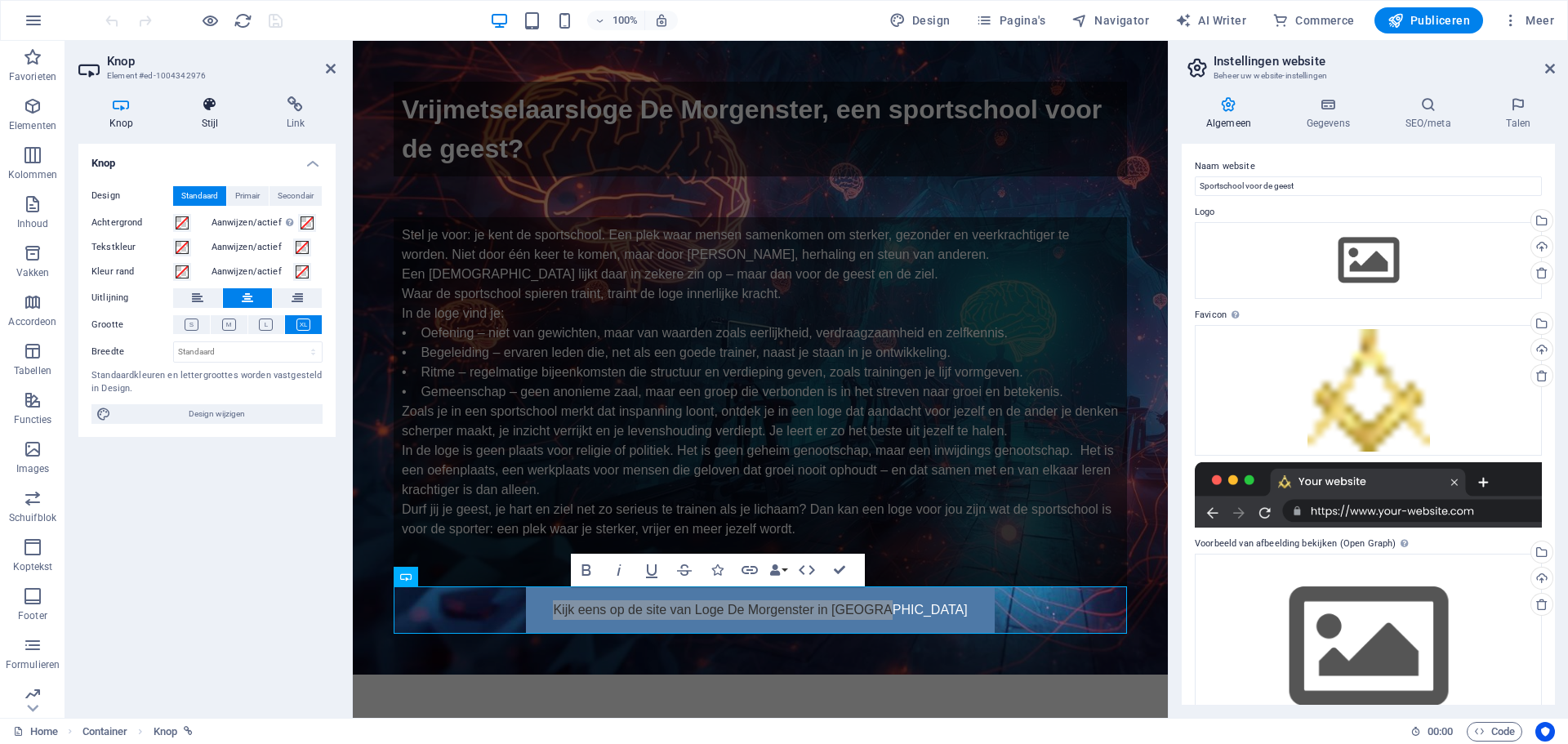
click at [207, 106] on icon at bounding box center [210, 105] width 79 height 16
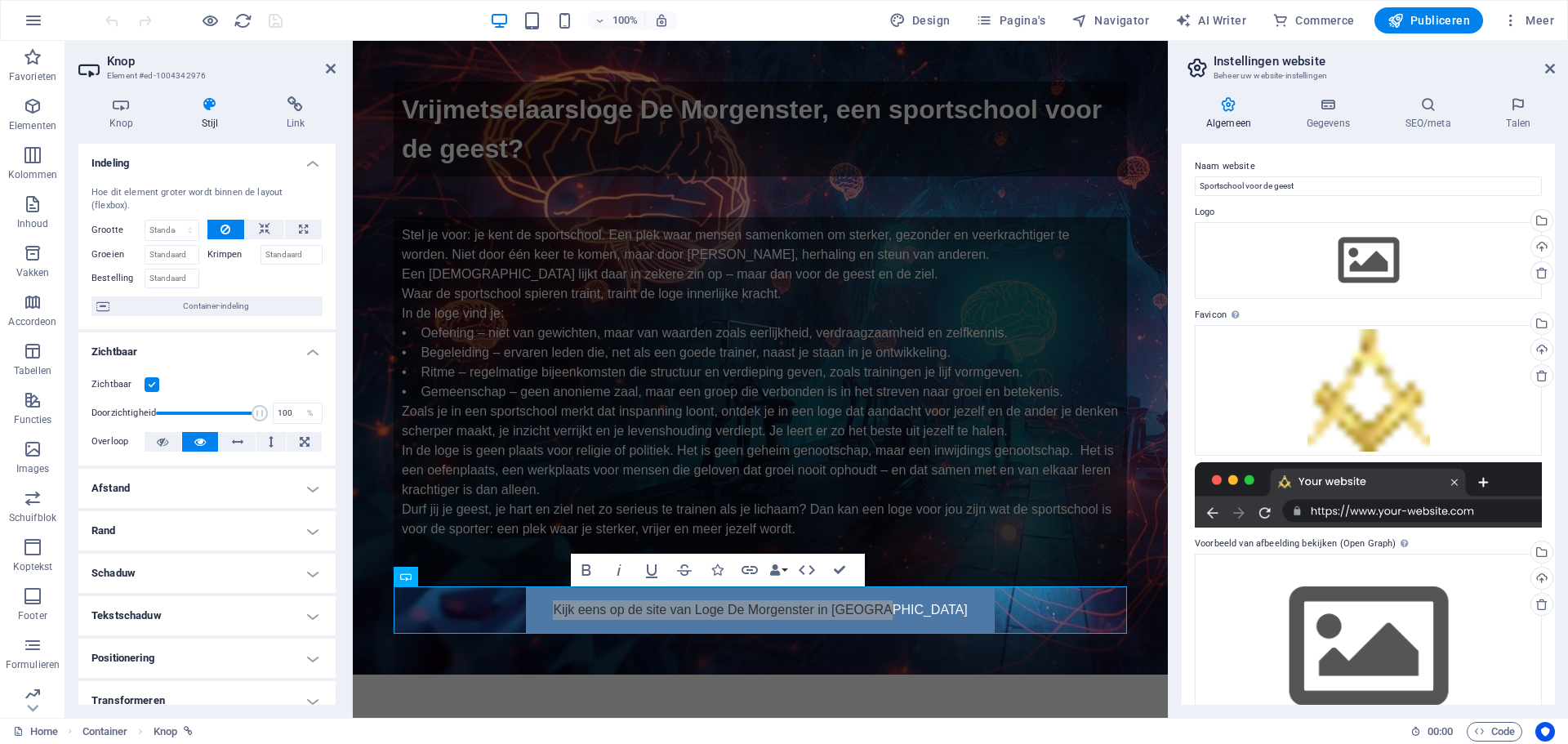
click at [126, 485] on h4 "Afstand" at bounding box center [207, 488] width 257 height 39
click at [259, 516] on span "Aangepast" at bounding box center [289, 521] width 59 height 20
click at [196, 548] on select "auto px % rem vw vh" at bounding box center [206, 550] width 68 height 20
select select "px"
click at [217, 540] on select "auto px % rem vw vh" at bounding box center [206, 550] width 68 height 20
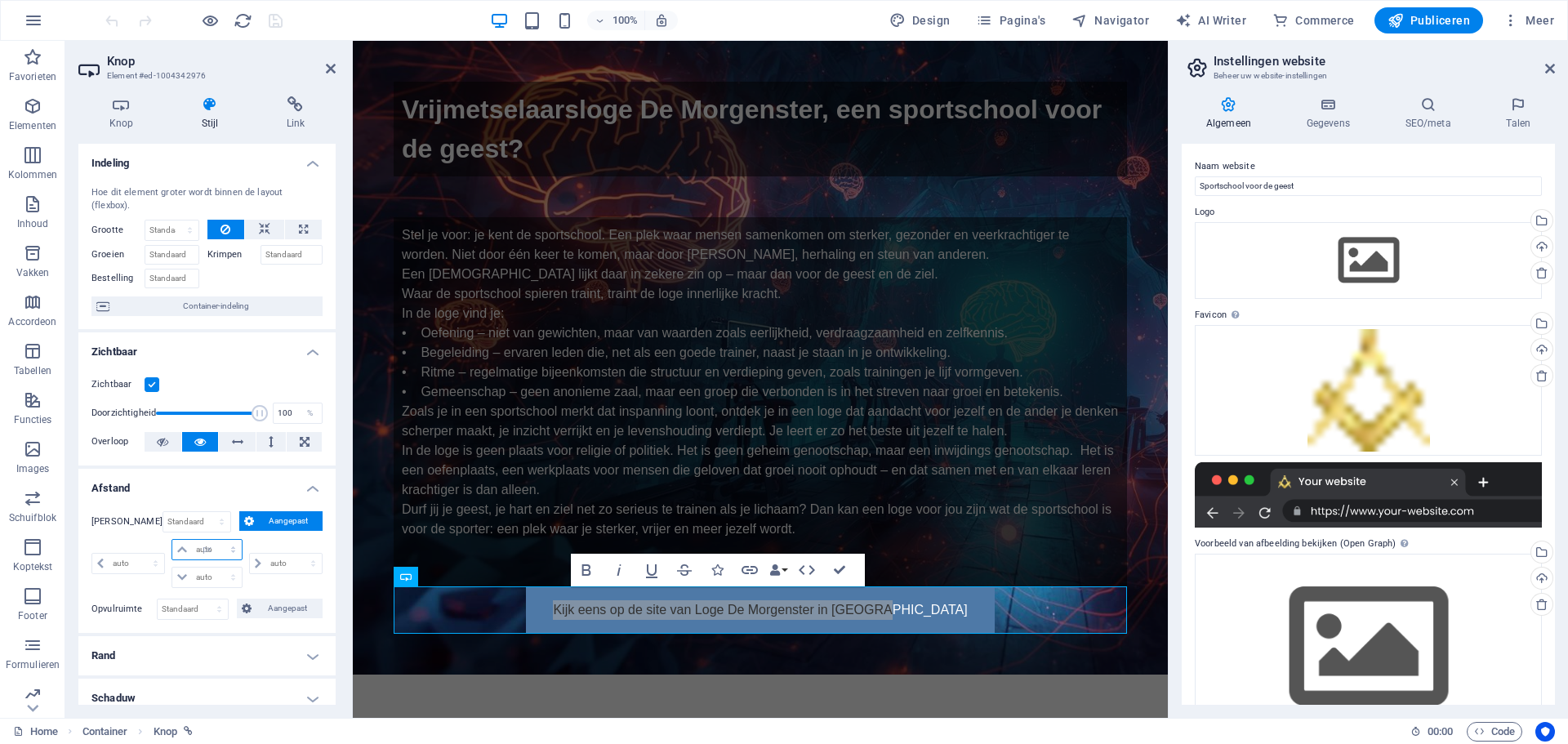
type input "0"
select select "px"
type input "0"
select select "px"
type input "0"
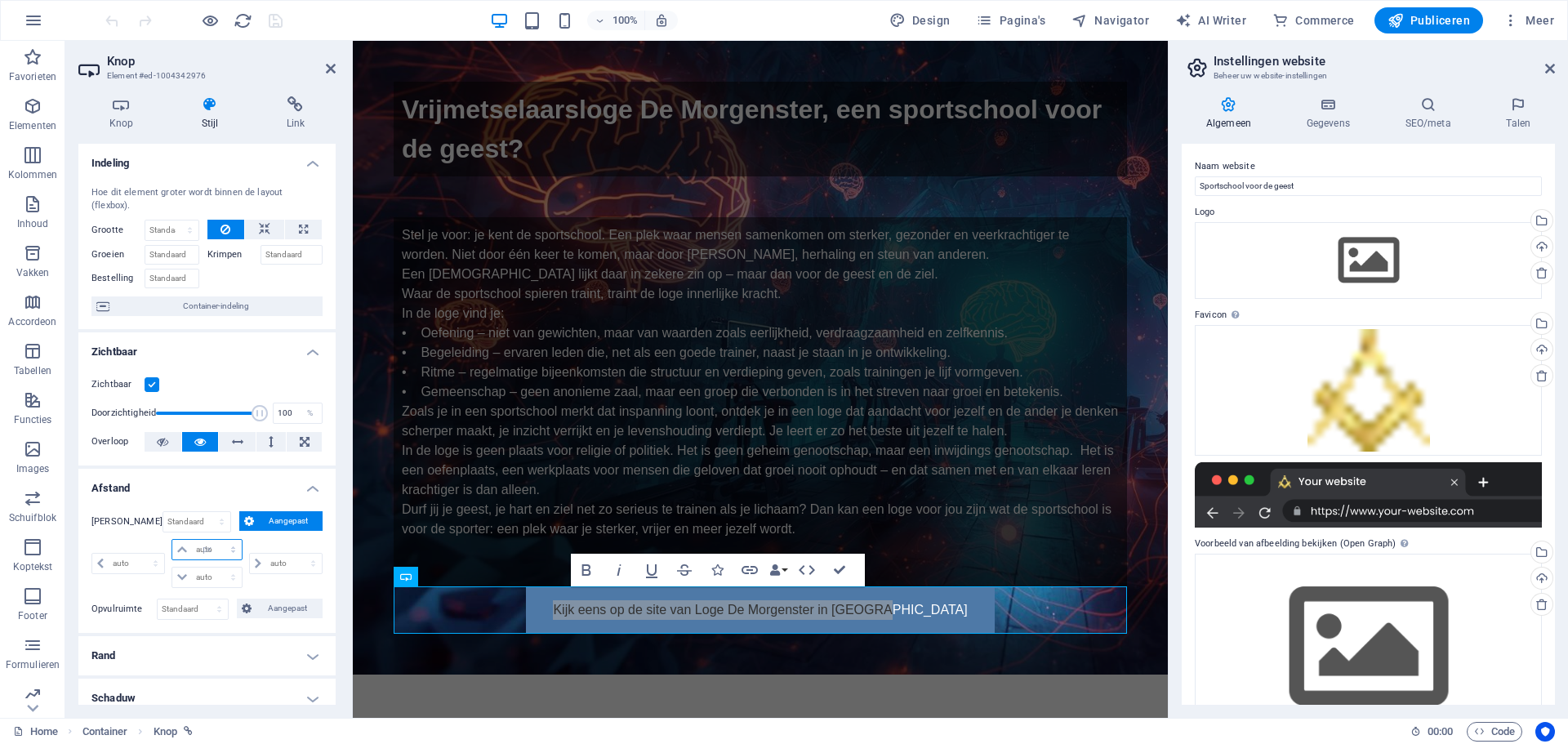
type input "0"
select select "px"
type input "0"
select select "px"
type input "50"
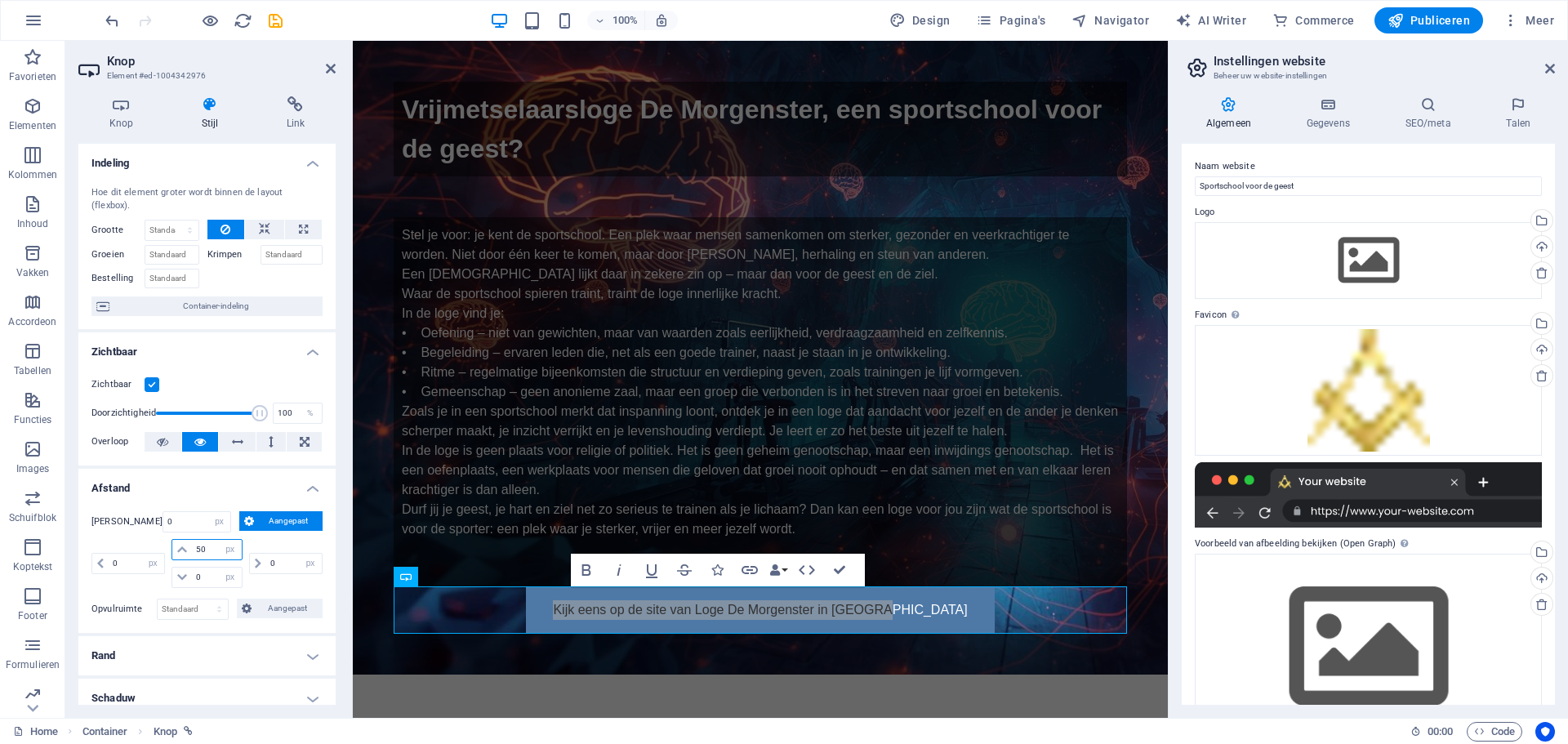
select select "DISABLED_OPTION_VALUE"
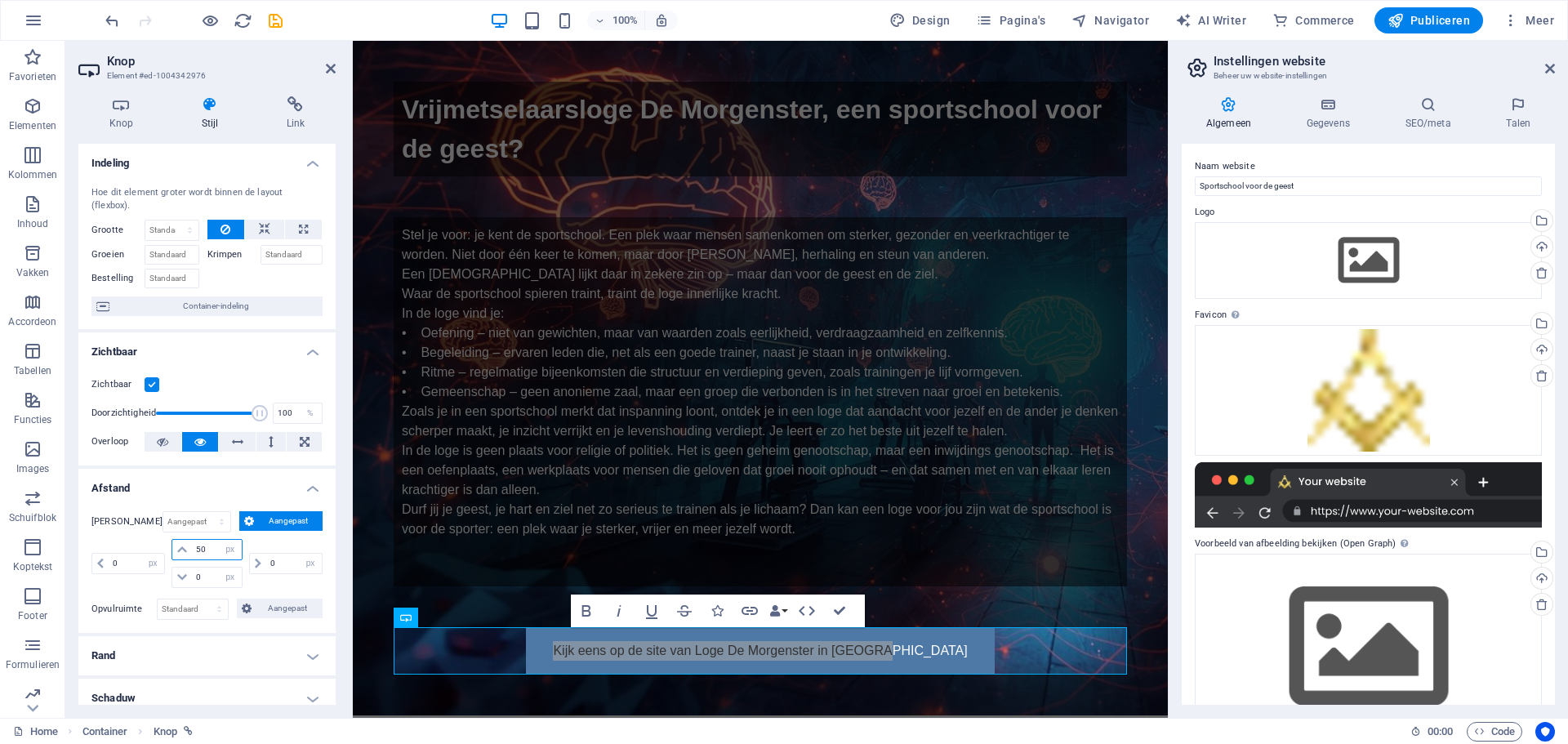
type input "50"
click at [698, 143] on div "Vrijmetselaarsloge De Morgenster, een sportschool voor de geest?" at bounding box center [760, 130] width 733 height 95
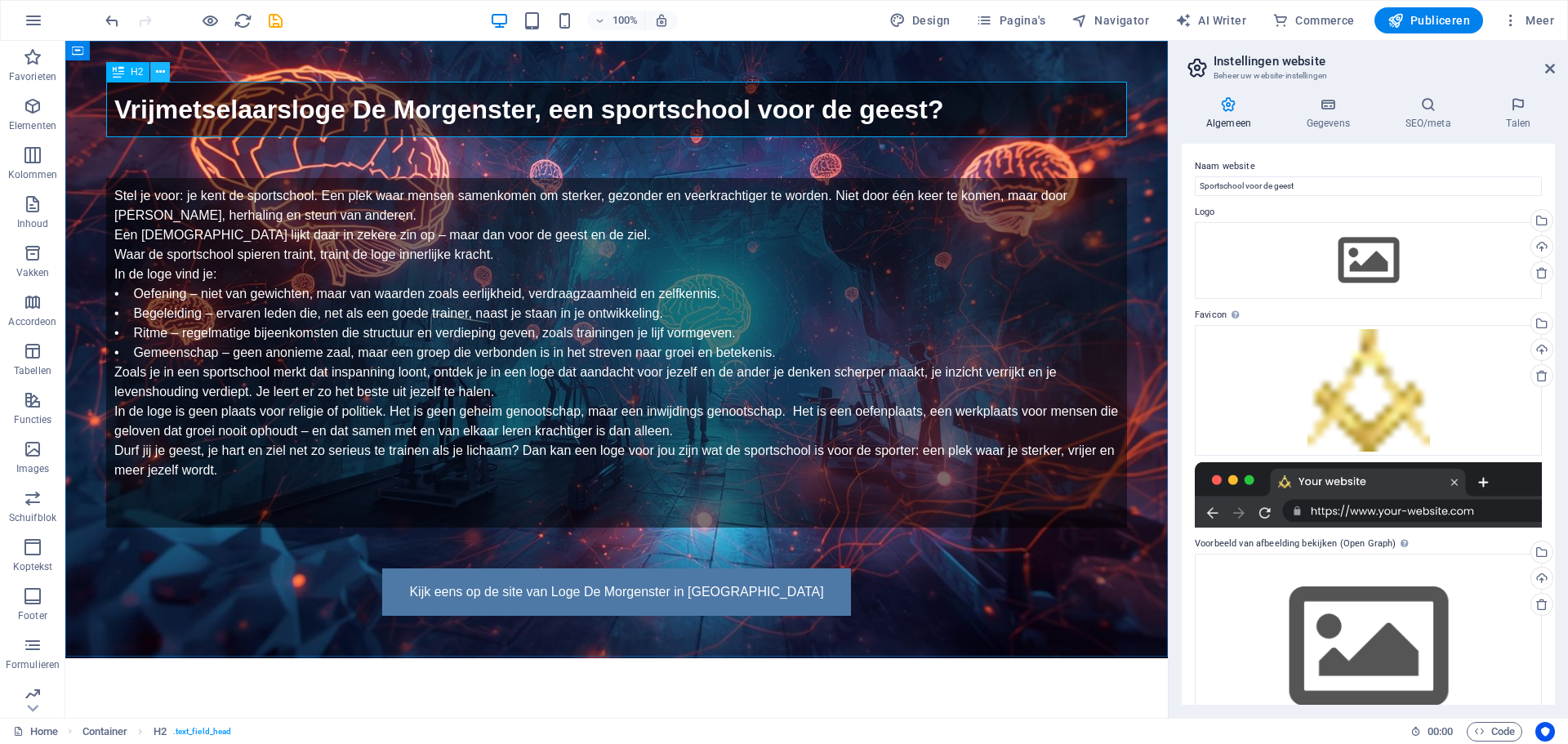
click at [157, 67] on icon at bounding box center [161, 73] width 9 height 17
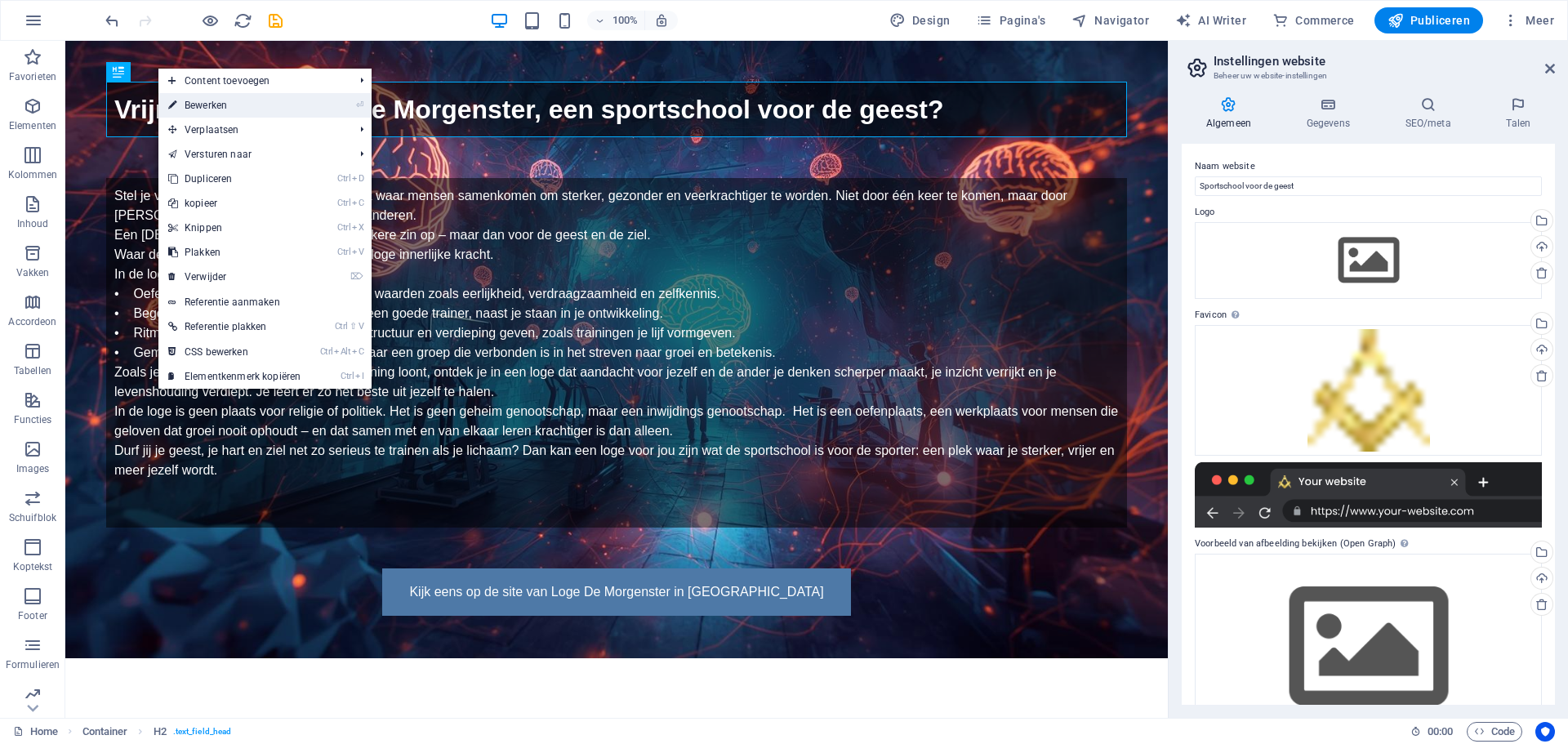
click at [213, 105] on link "⏎ Bewerken" at bounding box center [234, 105] width 152 height 24
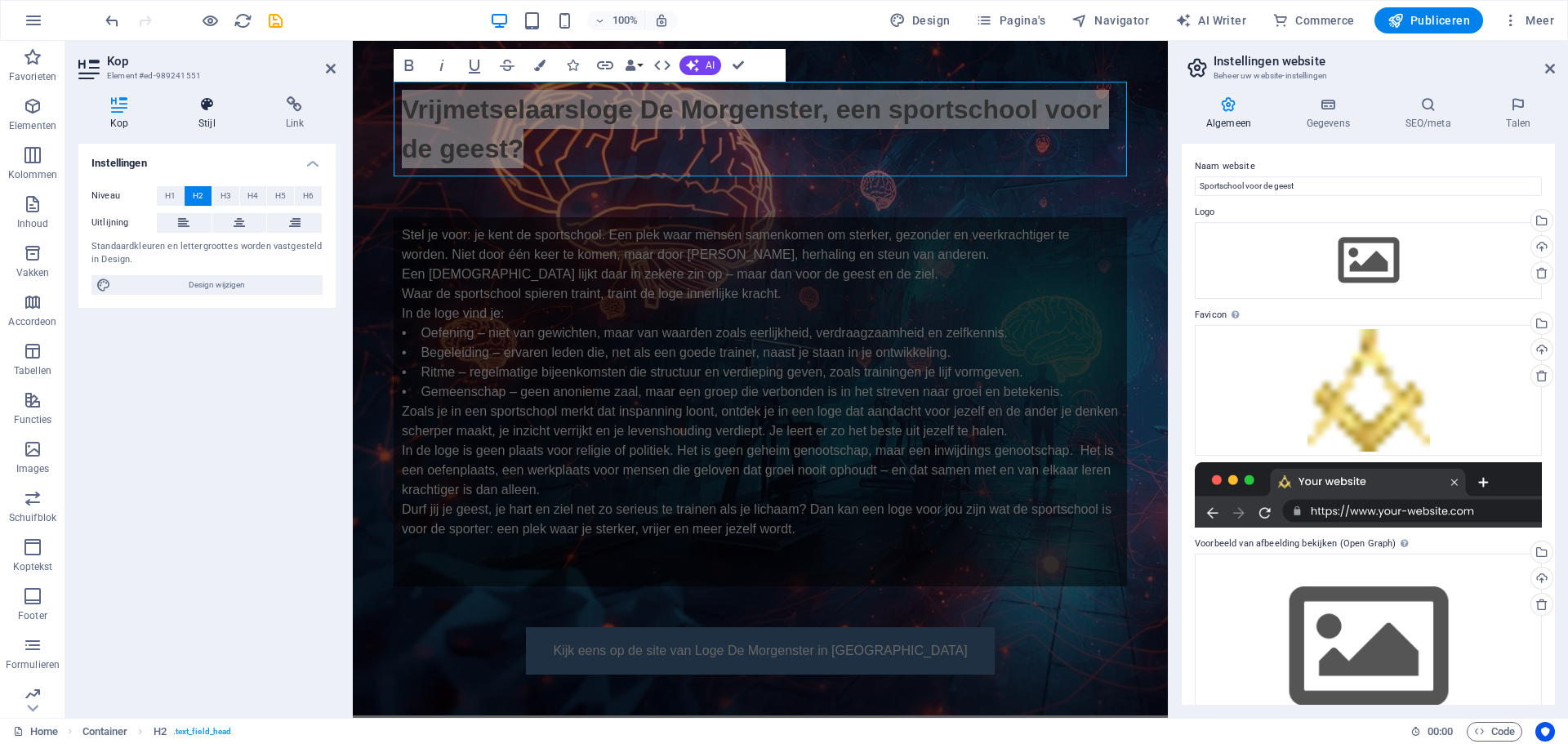
click at [203, 100] on icon at bounding box center [206, 105] width 80 height 16
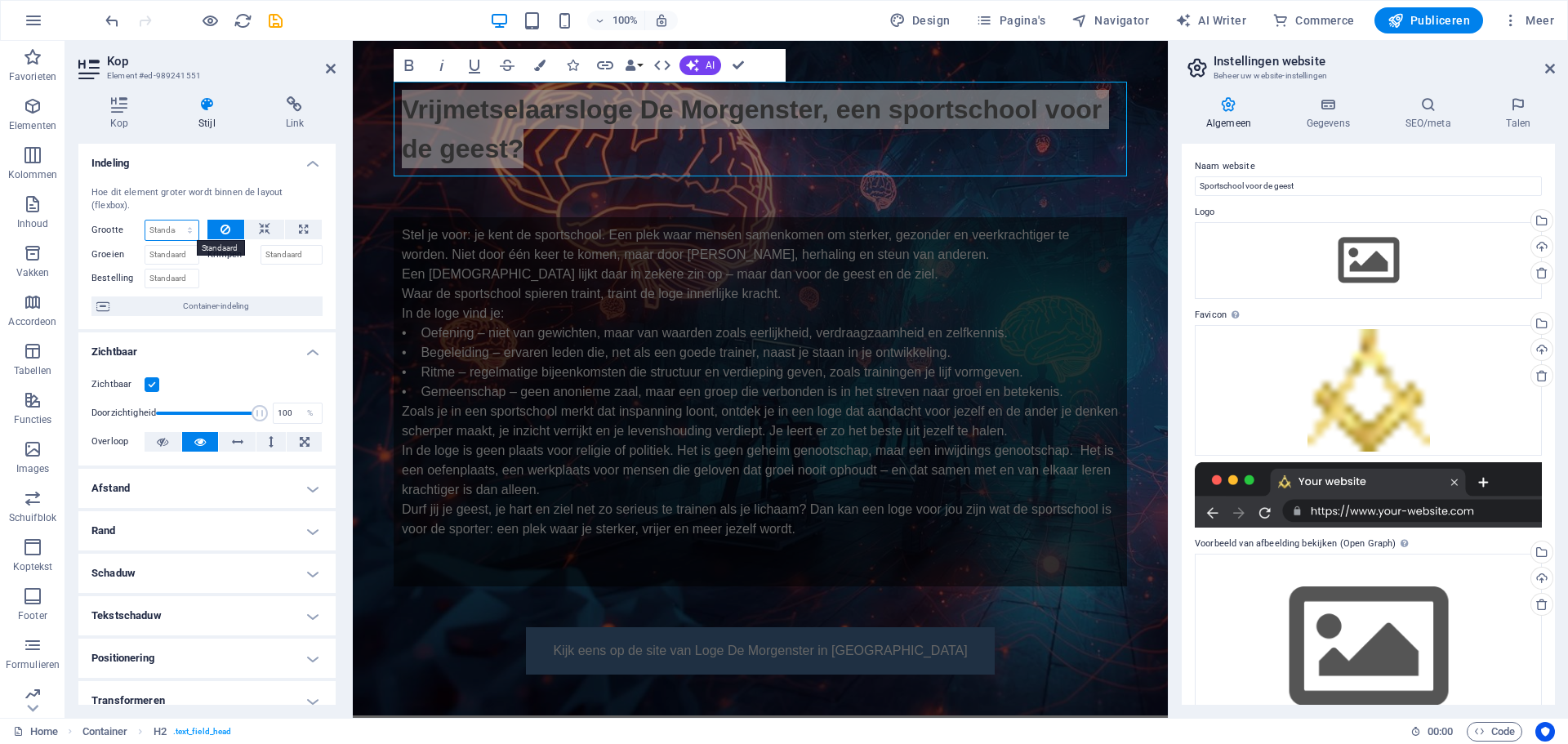
click at [168, 229] on select "Standaard auto px % 1/1 1/2 1/3 1/4 1/5 1/6 1/7 1/8 1/9 1/10" at bounding box center [171, 230] width 53 height 20
select select "%"
click at [173, 220] on select "Standaard auto px % 1/1 1/2 1/3 1/4 1/5 1/6 1/7 1/8 1/9 1/10" at bounding box center [171, 230] width 53 height 20
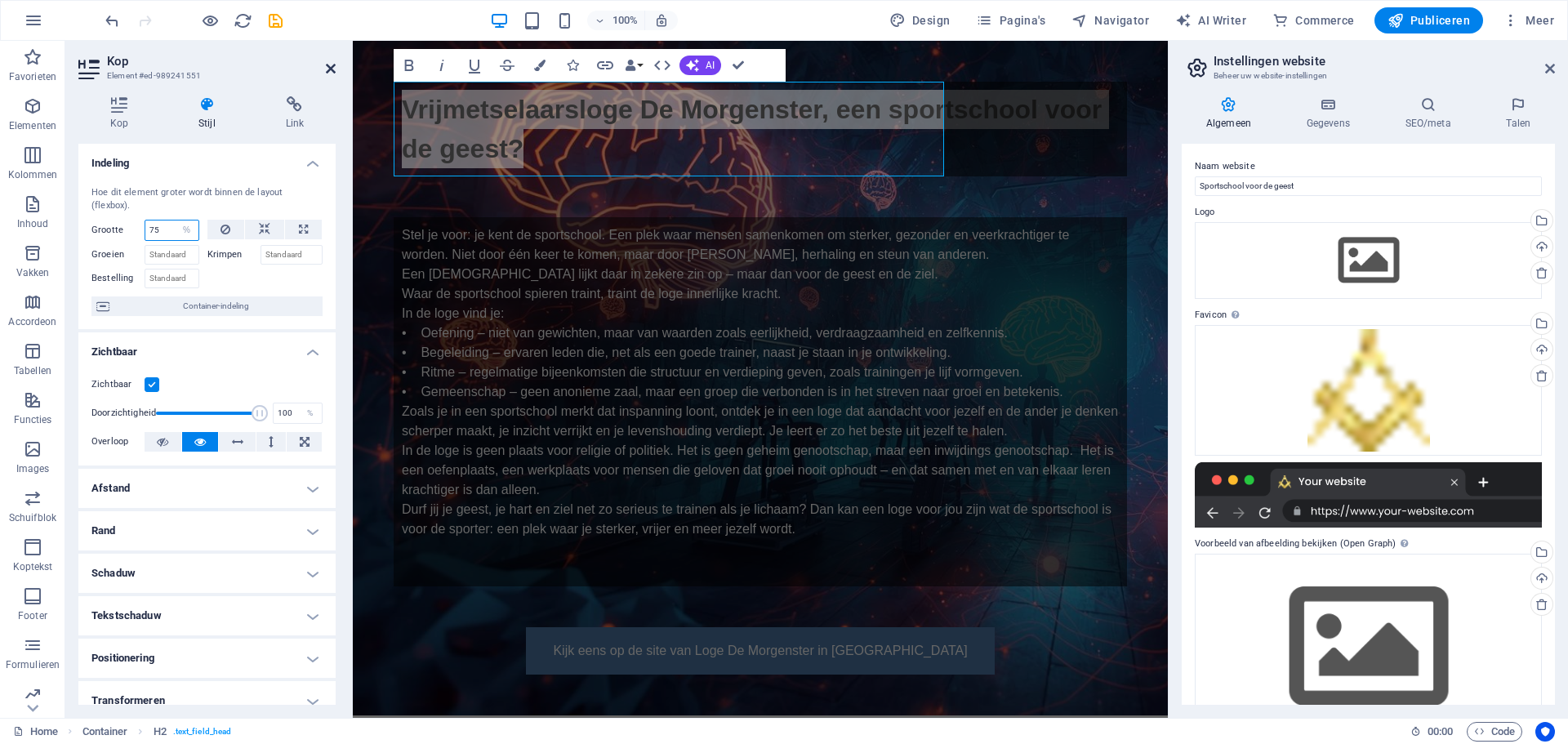
type input "75"
drag, startPoint x: 331, startPoint y: 67, endPoint x: 265, endPoint y: 25, distance: 78.2
click at [331, 67] on icon at bounding box center [330, 68] width 10 height 13
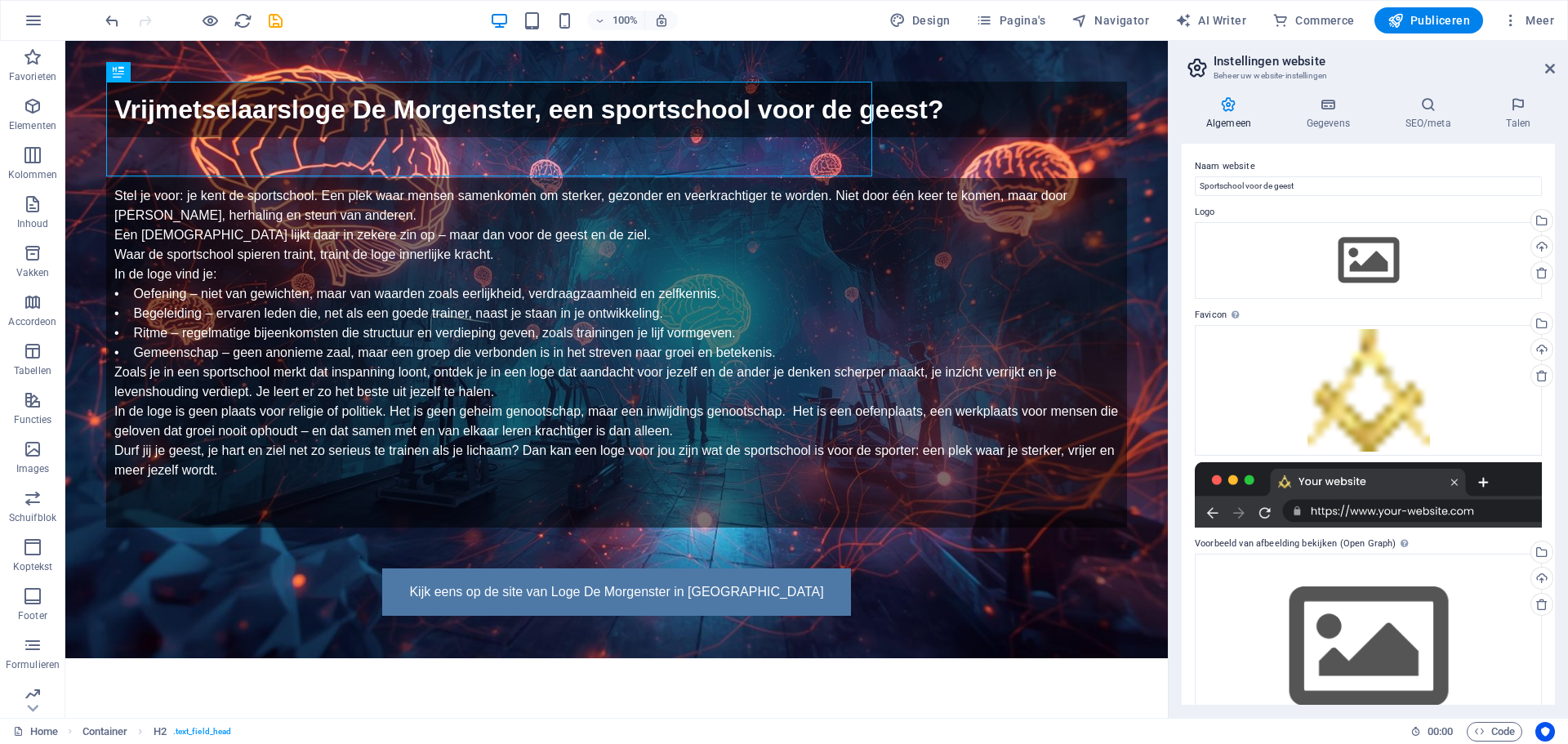
click at [1555, 66] on aside "Instellingen website Beheer uw website-instellingen Algemeen Gegevens SEO/meta …" at bounding box center [1368, 379] width 400 height 677
click at [1551, 63] on icon at bounding box center [1550, 68] width 10 height 13
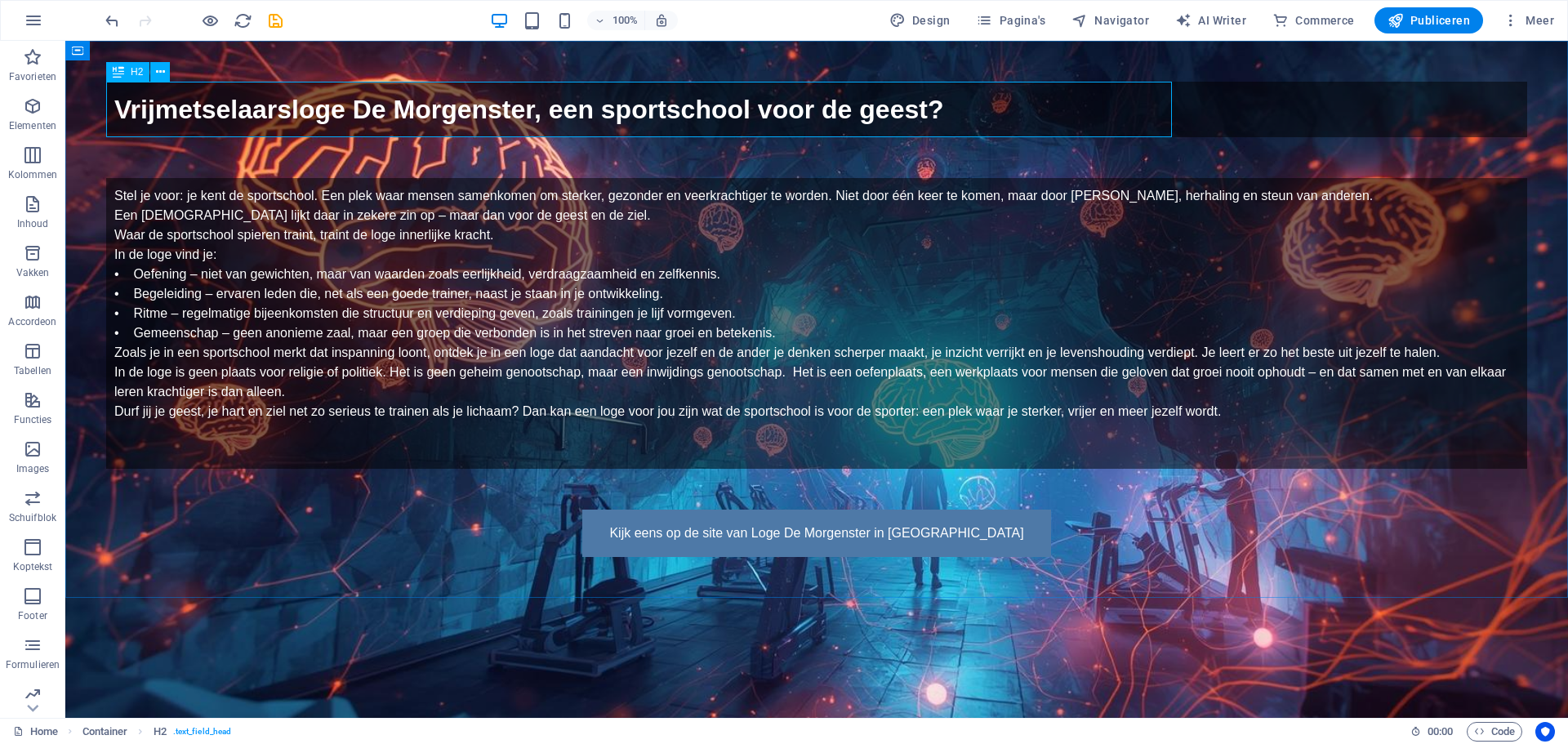
click at [130, 72] on span "H2" at bounding box center [136, 72] width 12 height 10
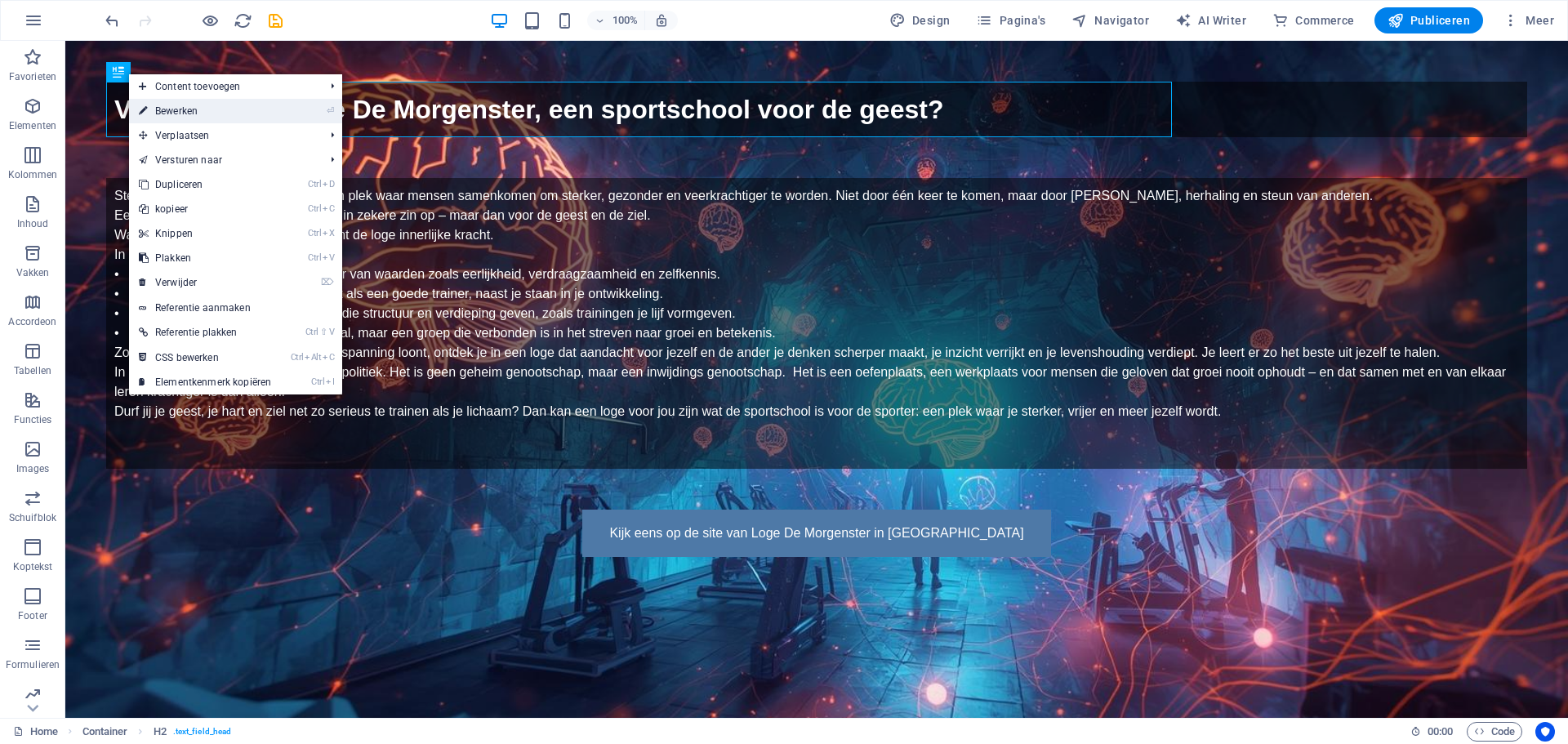
click at [162, 111] on link "⏎ Bewerken" at bounding box center [205, 111] width 152 height 24
select select "%"
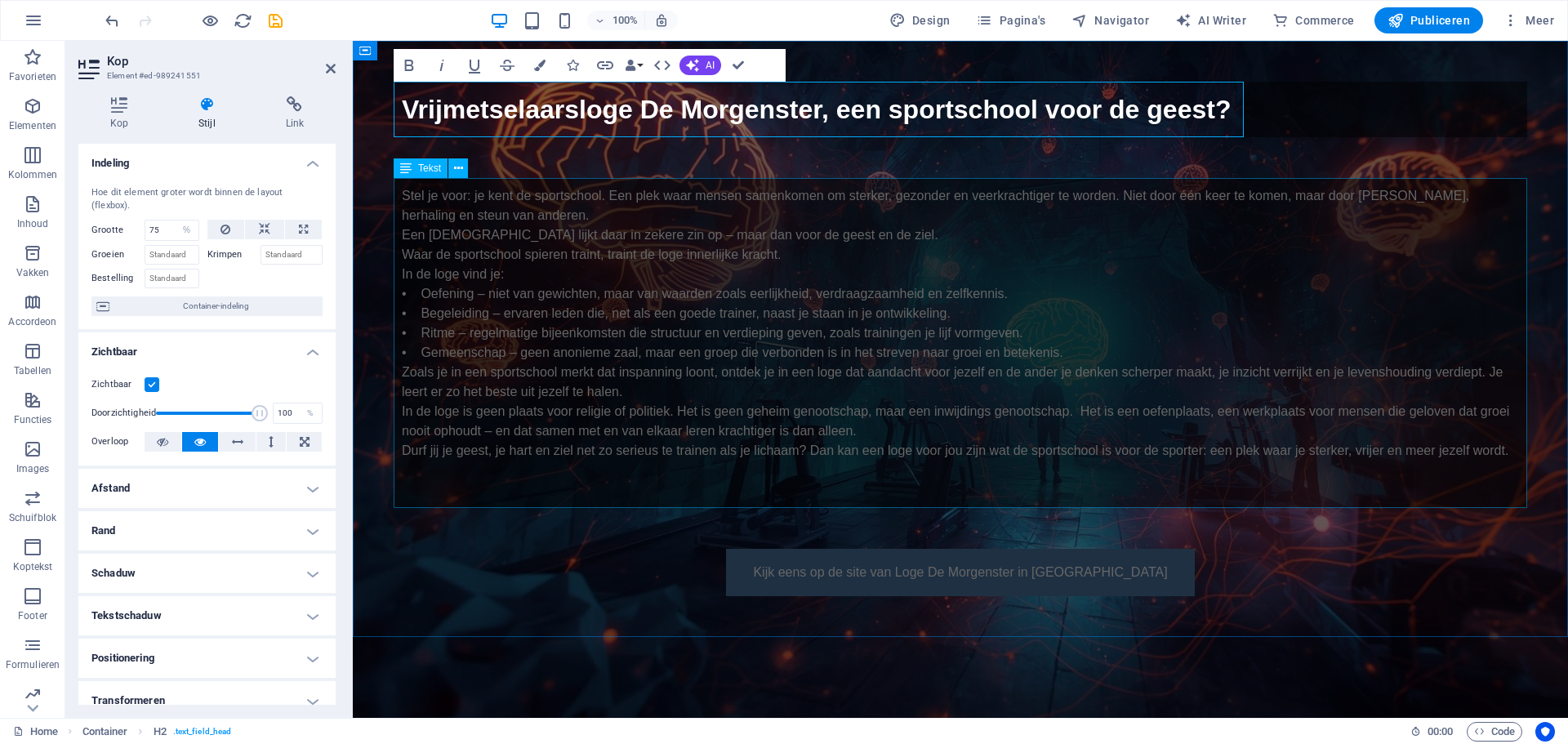
click at [406, 165] on icon at bounding box center [405, 168] width 11 height 20
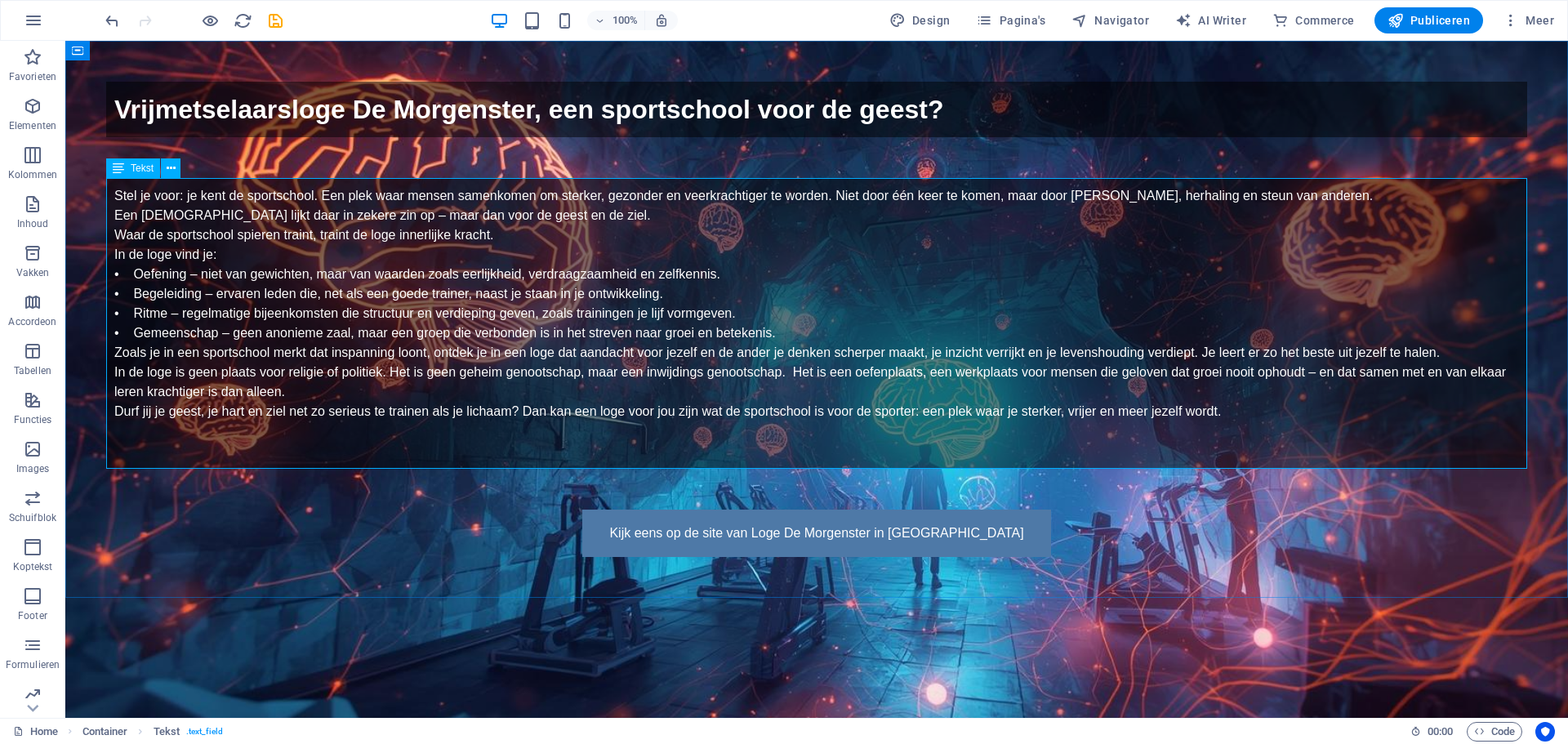
click at [142, 170] on span "Tekst" at bounding box center [142, 168] width 22 height 10
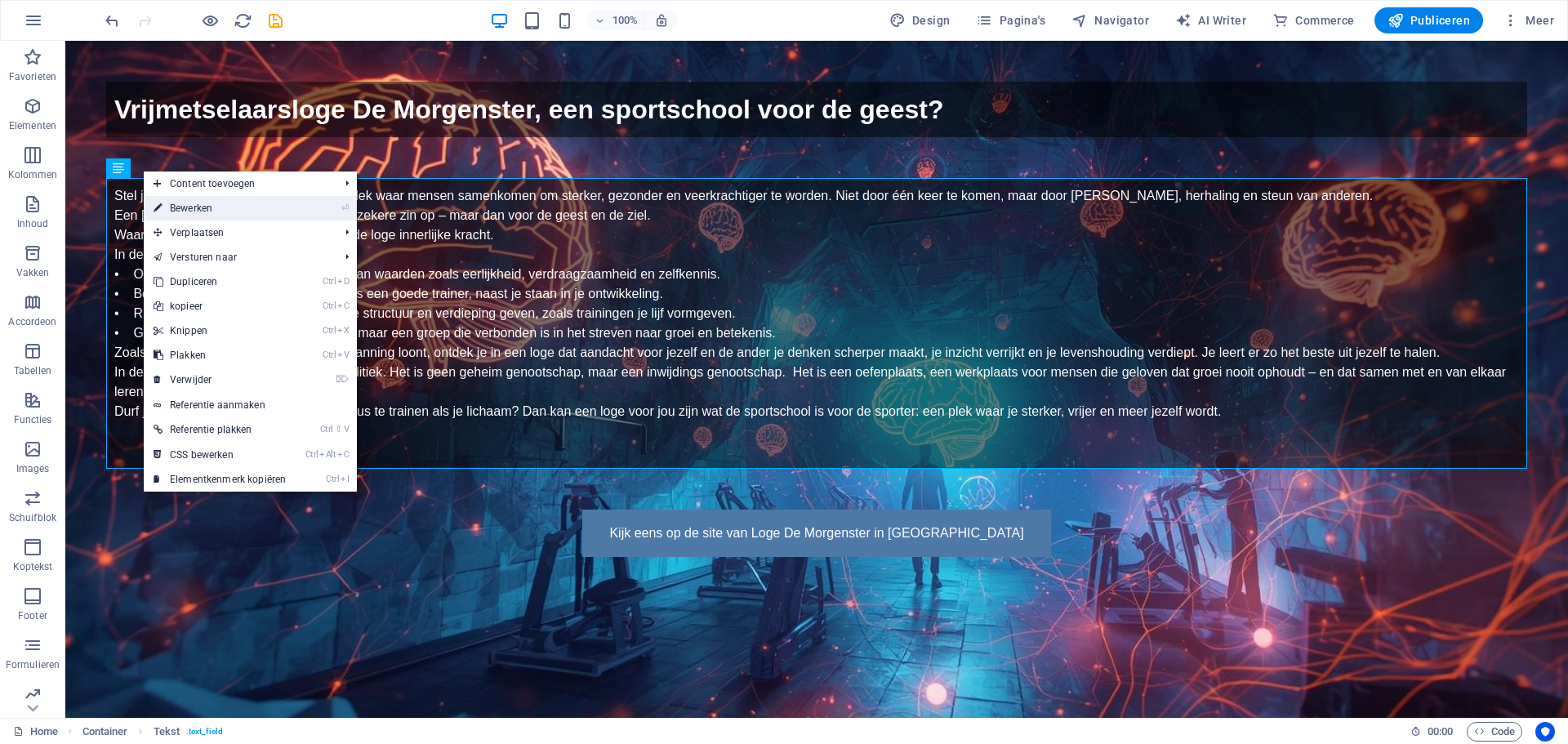
click at [176, 204] on link "⏎ Bewerken" at bounding box center [219, 208] width 152 height 24
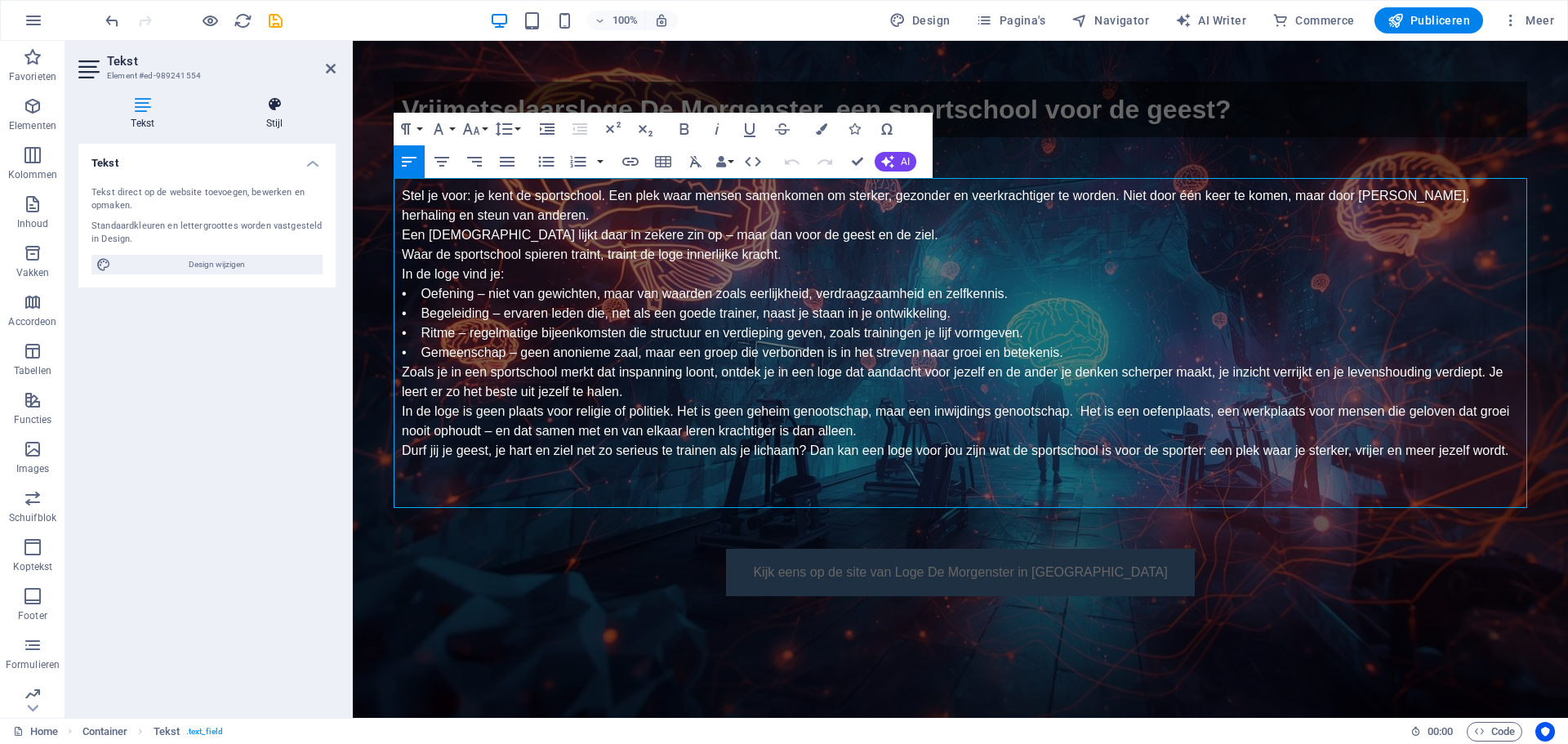
click at [277, 106] on icon at bounding box center [276, 105] width 123 height 16
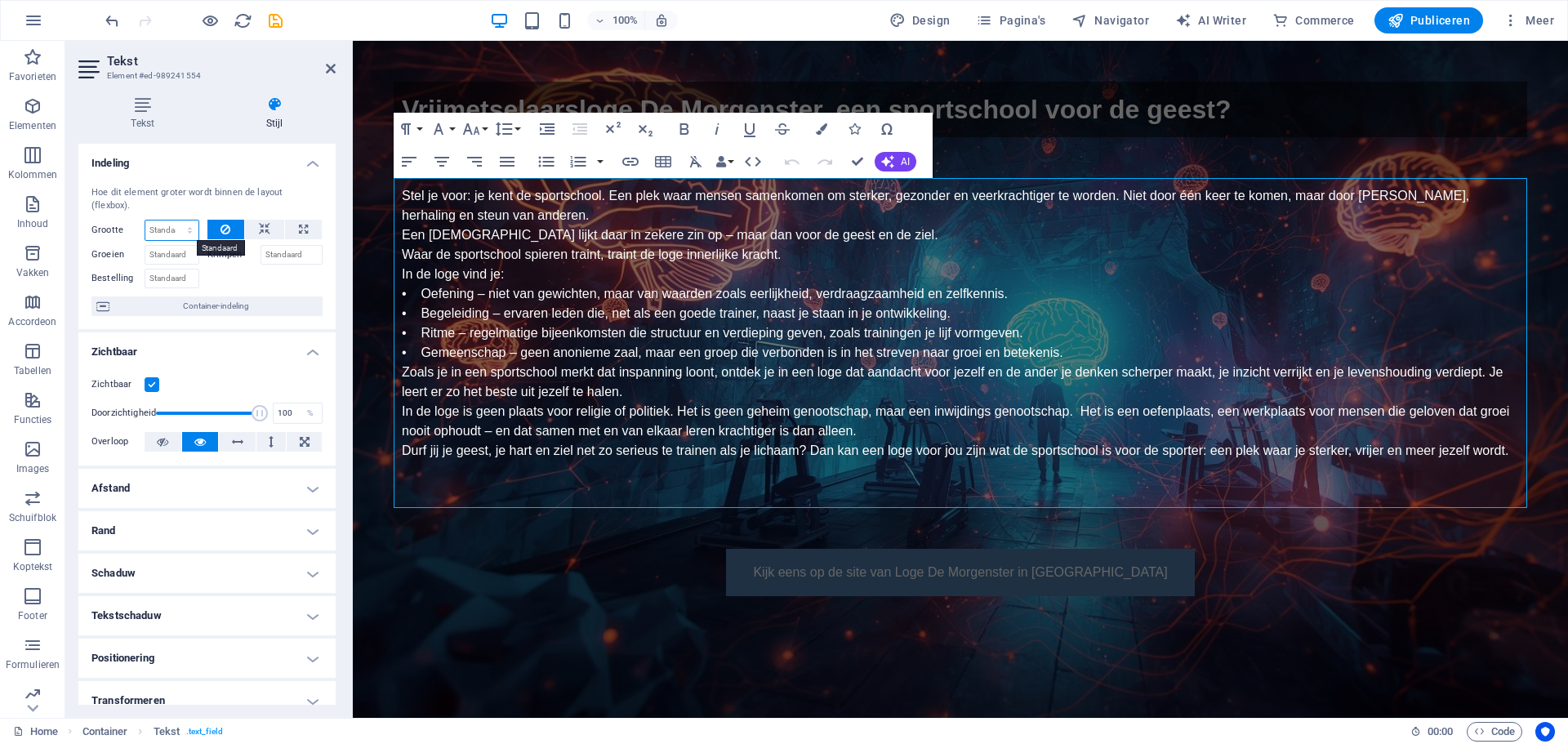
click at [171, 228] on select "Standaard auto px % 1/1 1/2 1/3 1/4 1/5 1/6 1/7 1/8 1/9 1/10" at bounding box center [171, 230] width 53 height 20
select select "%"
click at [173, 220] on select "Standaard auto px % 1/1 1/2 1/3 1/4 1/5 1/6 1/7 1/8 1/9 1/10" at bounding box center [171, 230] width 53 height 20
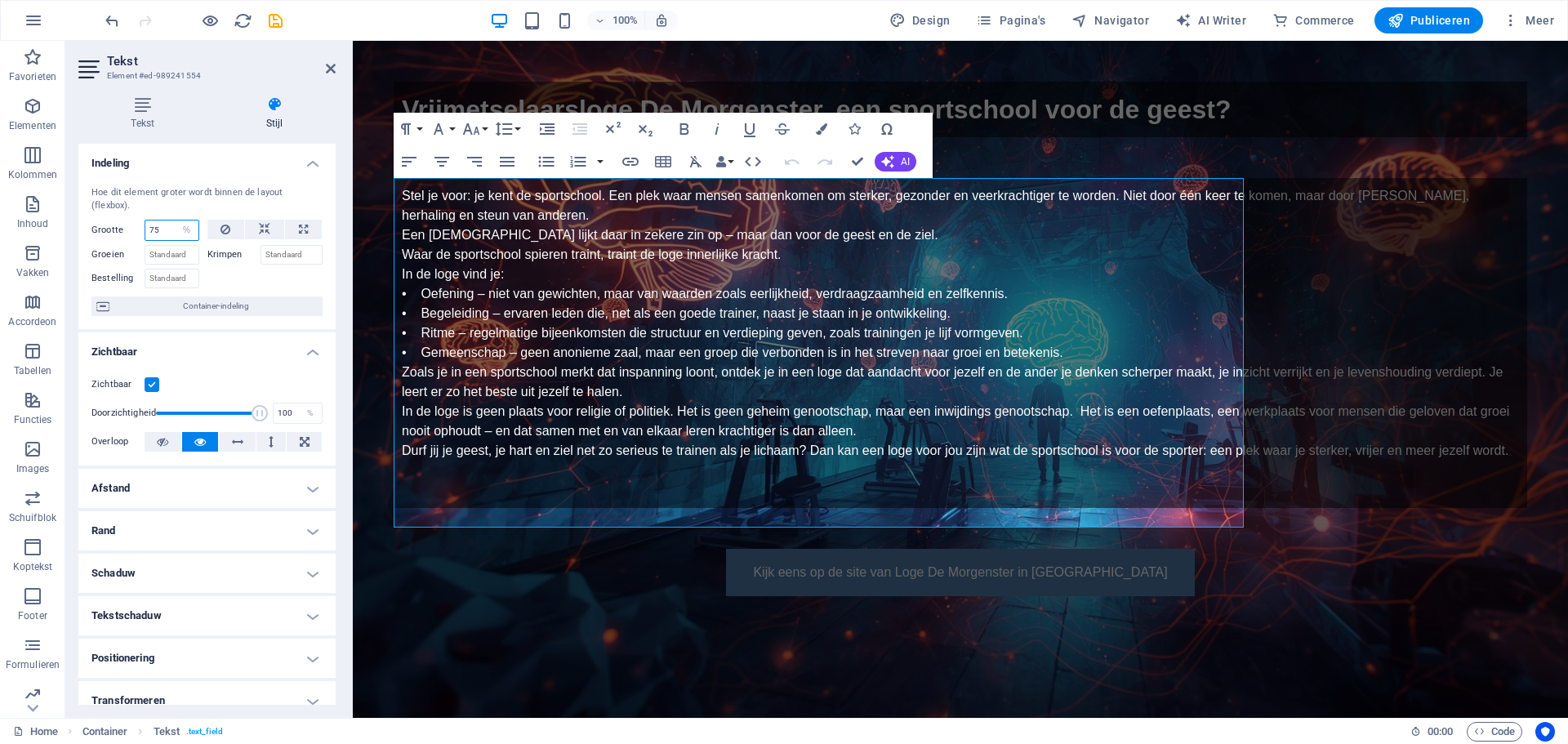
type input "75"
click at [104, 519] on h4 "Rand" at bounding box center [207, 531] width 257 height 39
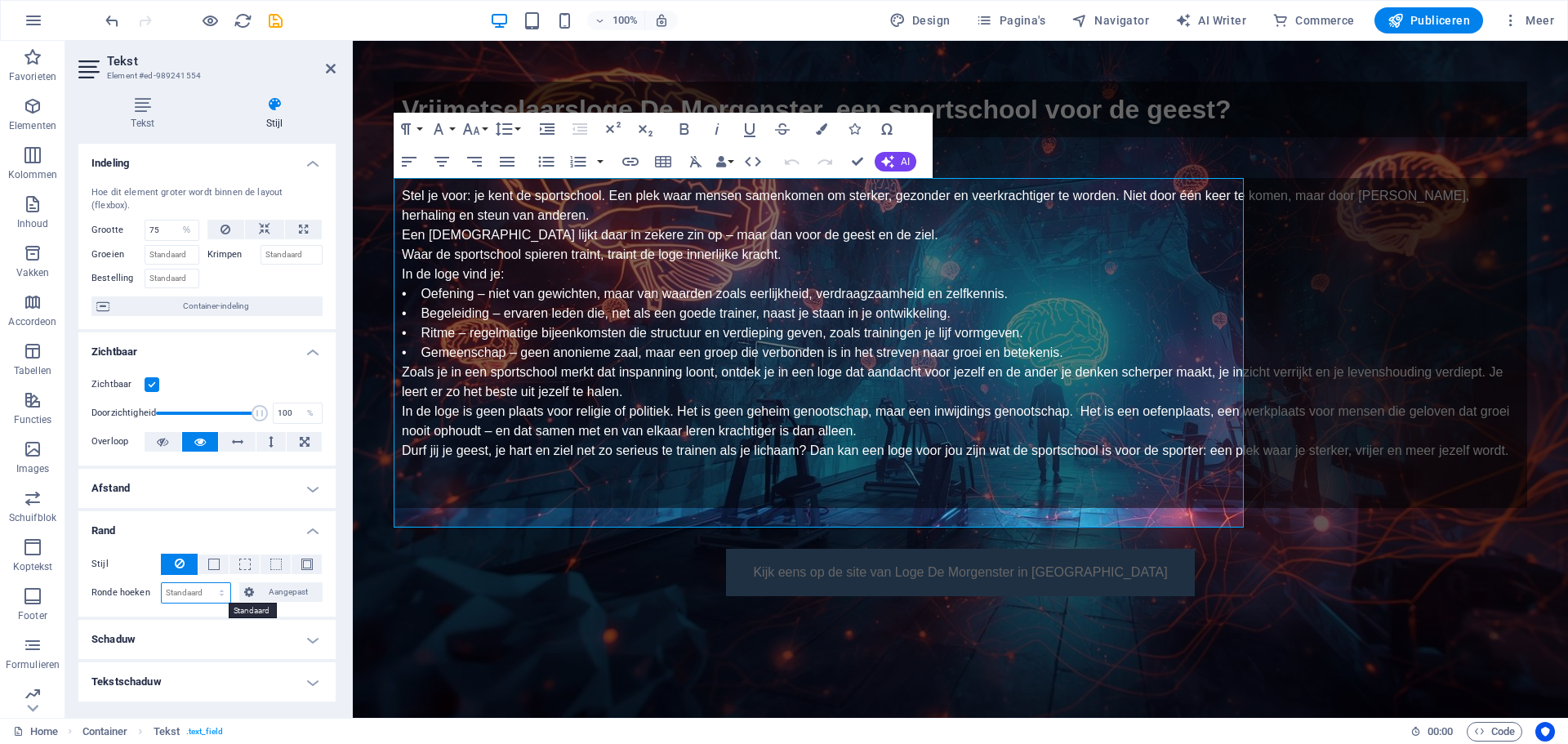
click at [175, 592] on select "Standaard px rem % vh vw Aangepast" at bounding box center [195, 593] width 68 height 20
click at [178, 590] on select "Standaard px rem % vh vw Aangepast" at bounding box center [195, 593] width 68 height 20
select select "px"
click at [205, 583] on select "Standaard px rem % vh vw Aangepast" at bounding box center [195, 593] width 68 height 20
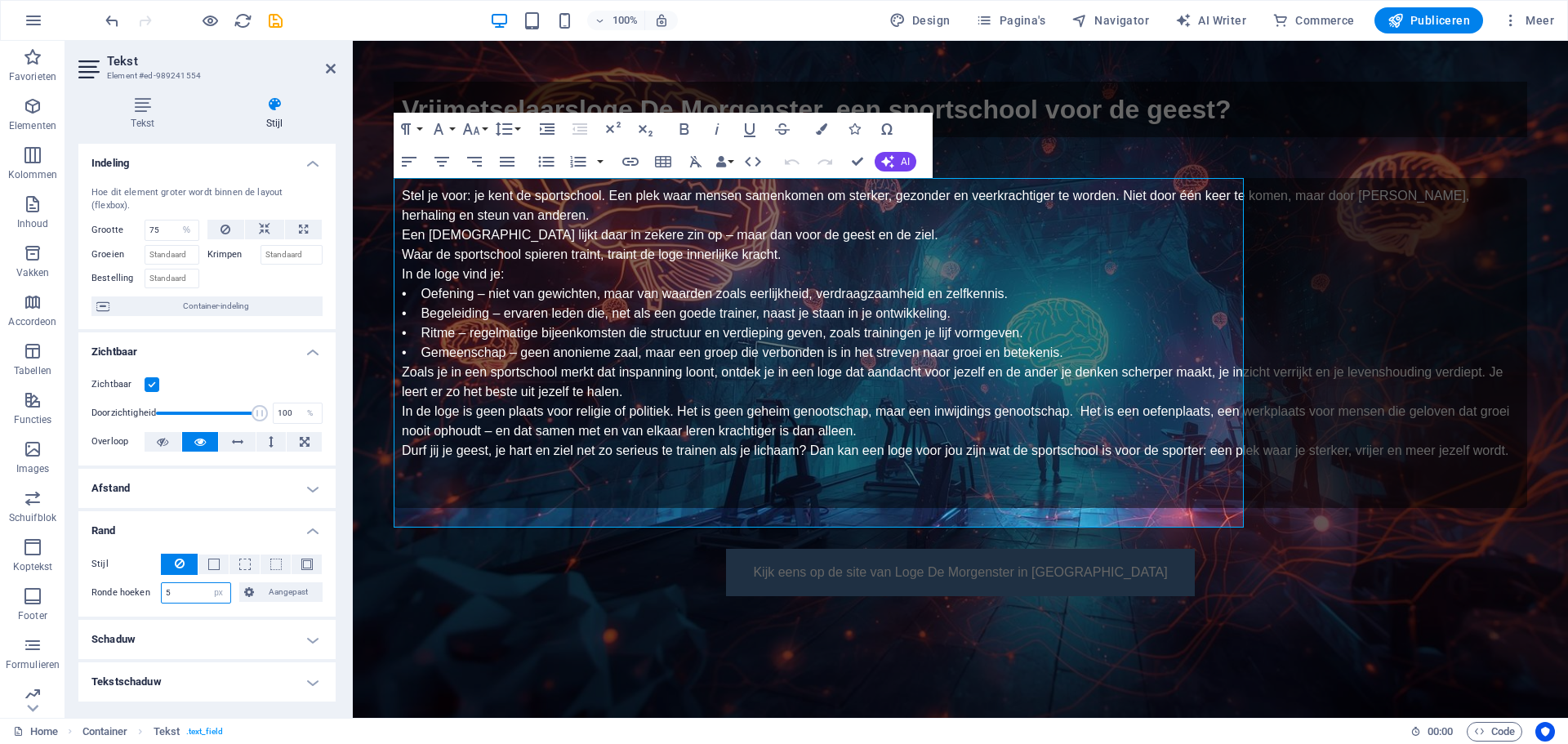
type input "5"
click at [275, 557] on span at bounding box center [276, 564] width 3 height 20
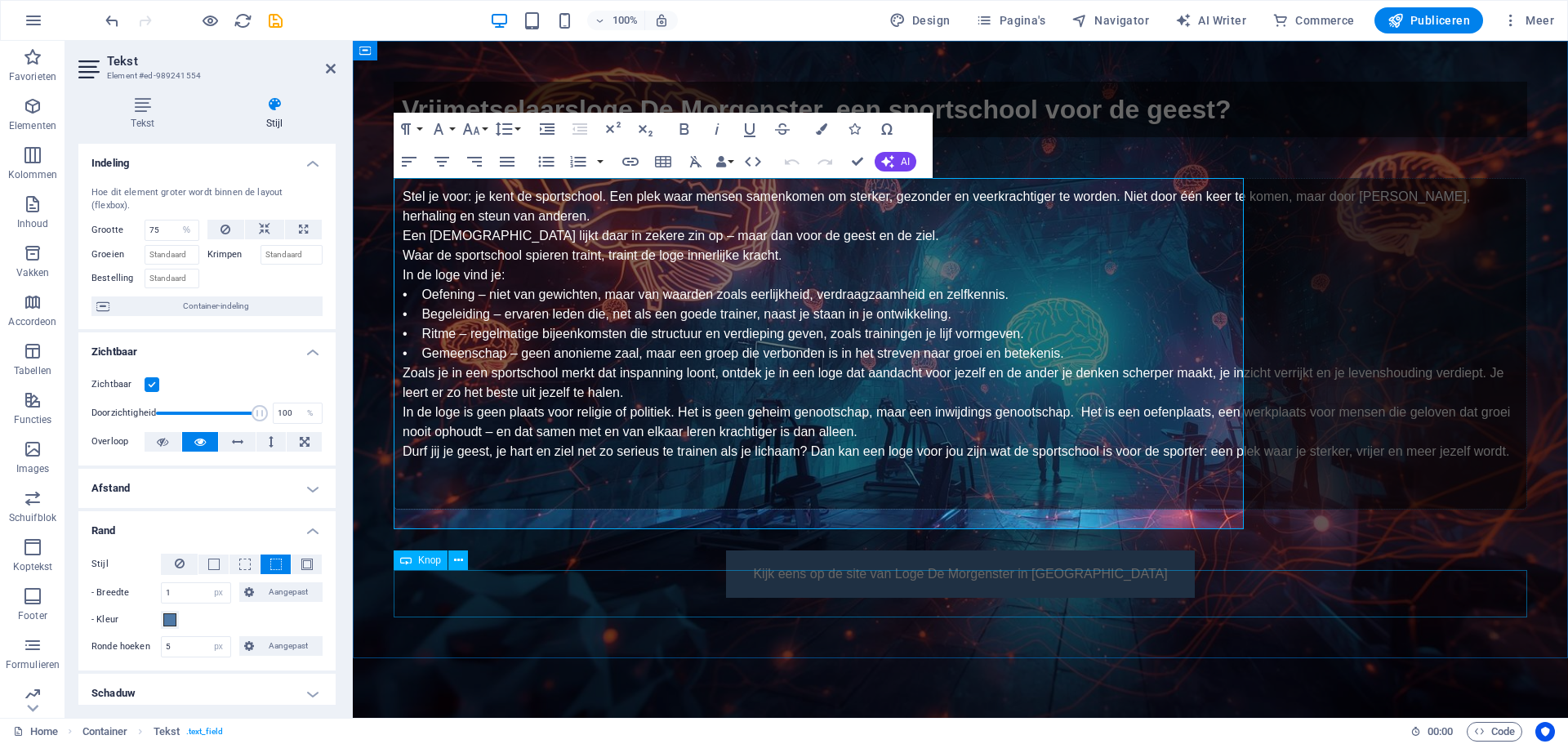
click at [520, 594] on div "Kijk eens op de site van Loge De Morgenster in [GEOGRAPHIC_DATA]" at bounding box center [961, 574] width 1133 height 48
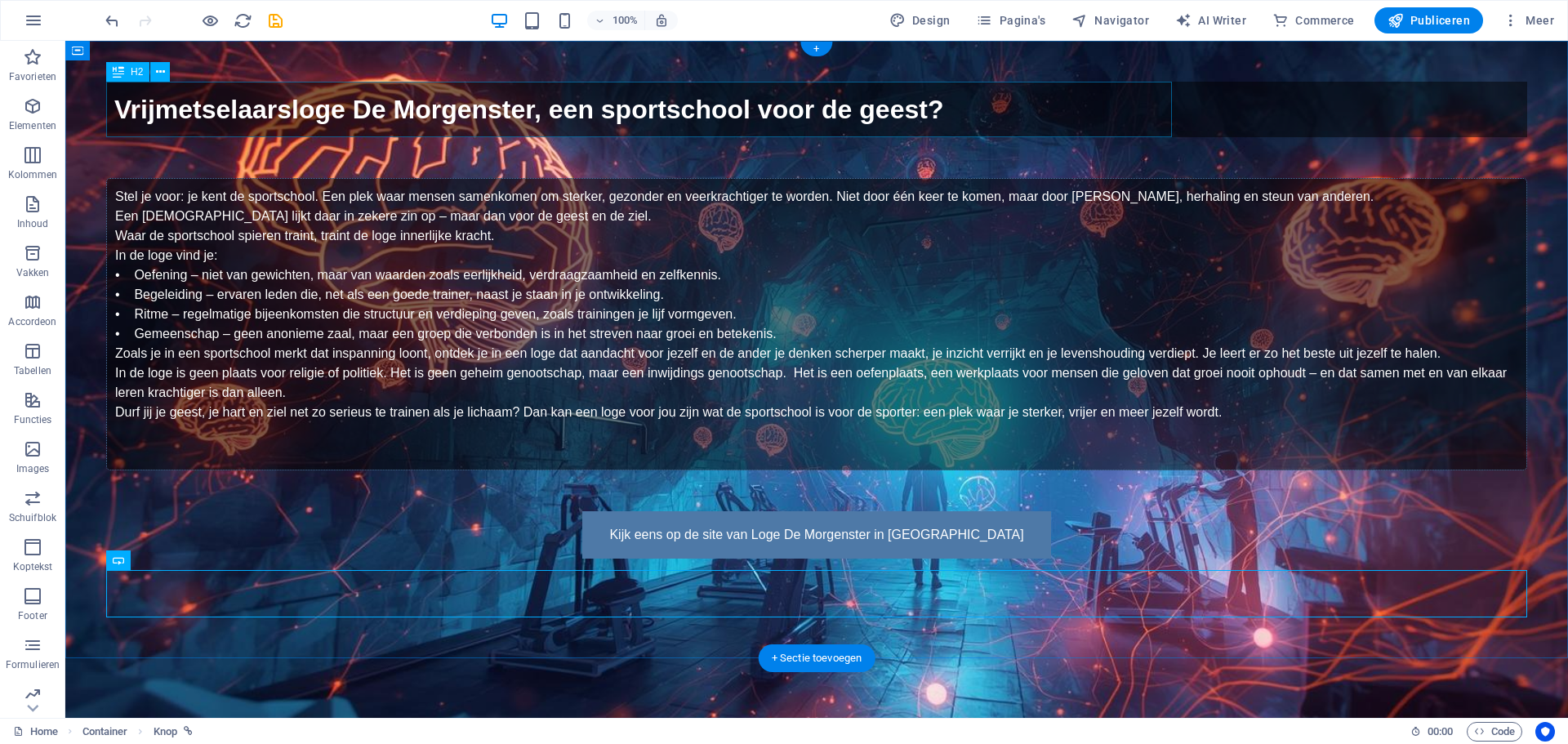
click at [198, 105] on div "Vrijmetselaarsloge De Morgenster, een sportschool voor de geest?" at bounding box center [816, 110] width 1421 height 55
click at [158, 69] on icon at bounding box center [161, 73] width 9 height 17
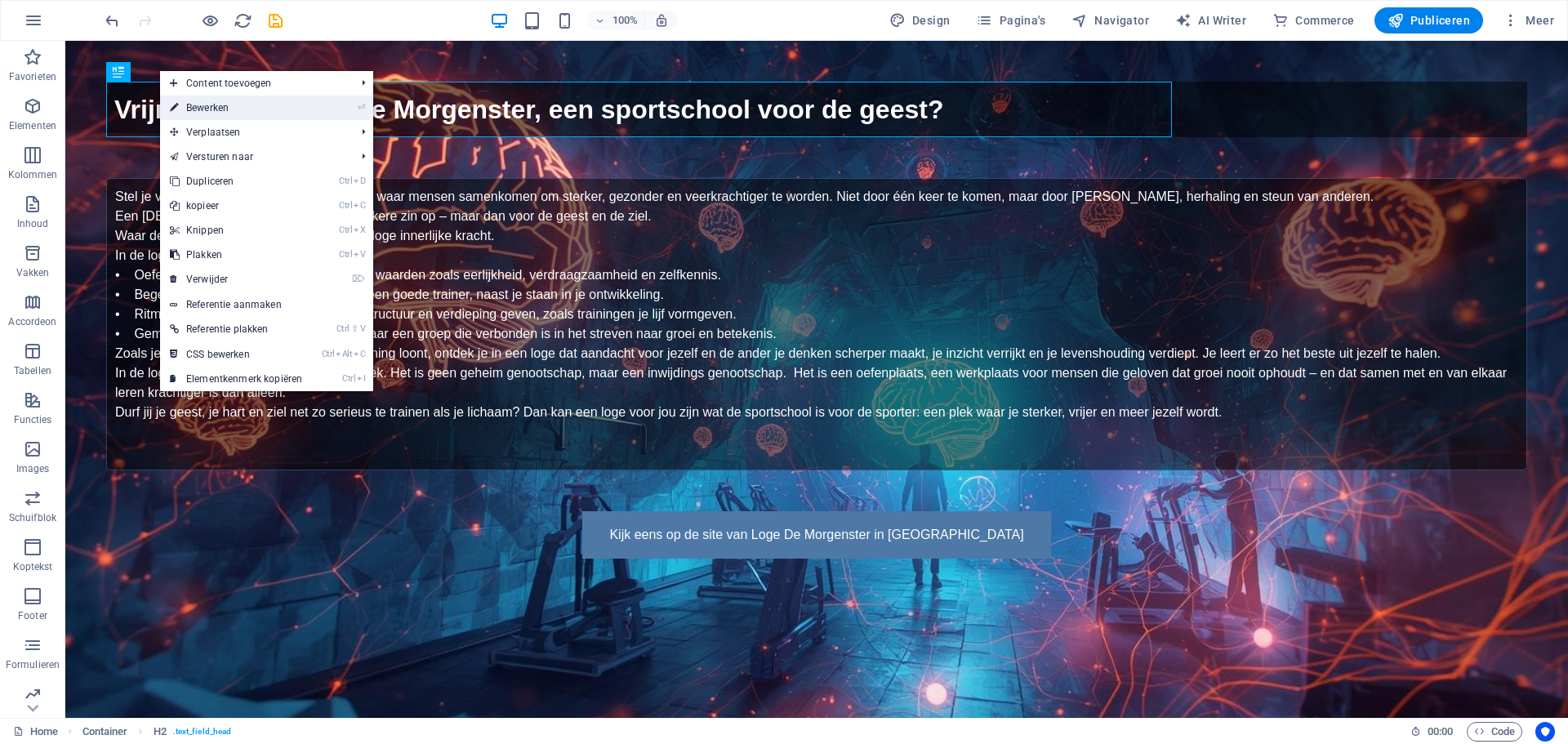
click at [316, 104] on li "⏎ Bewerken" at bounding box center [266, 108] width 213 height 24
click at [213, 105] on link "⏎ Bewerken" at bounding box center [236, 108] width 152 height 24
select select "%"
select select "px"
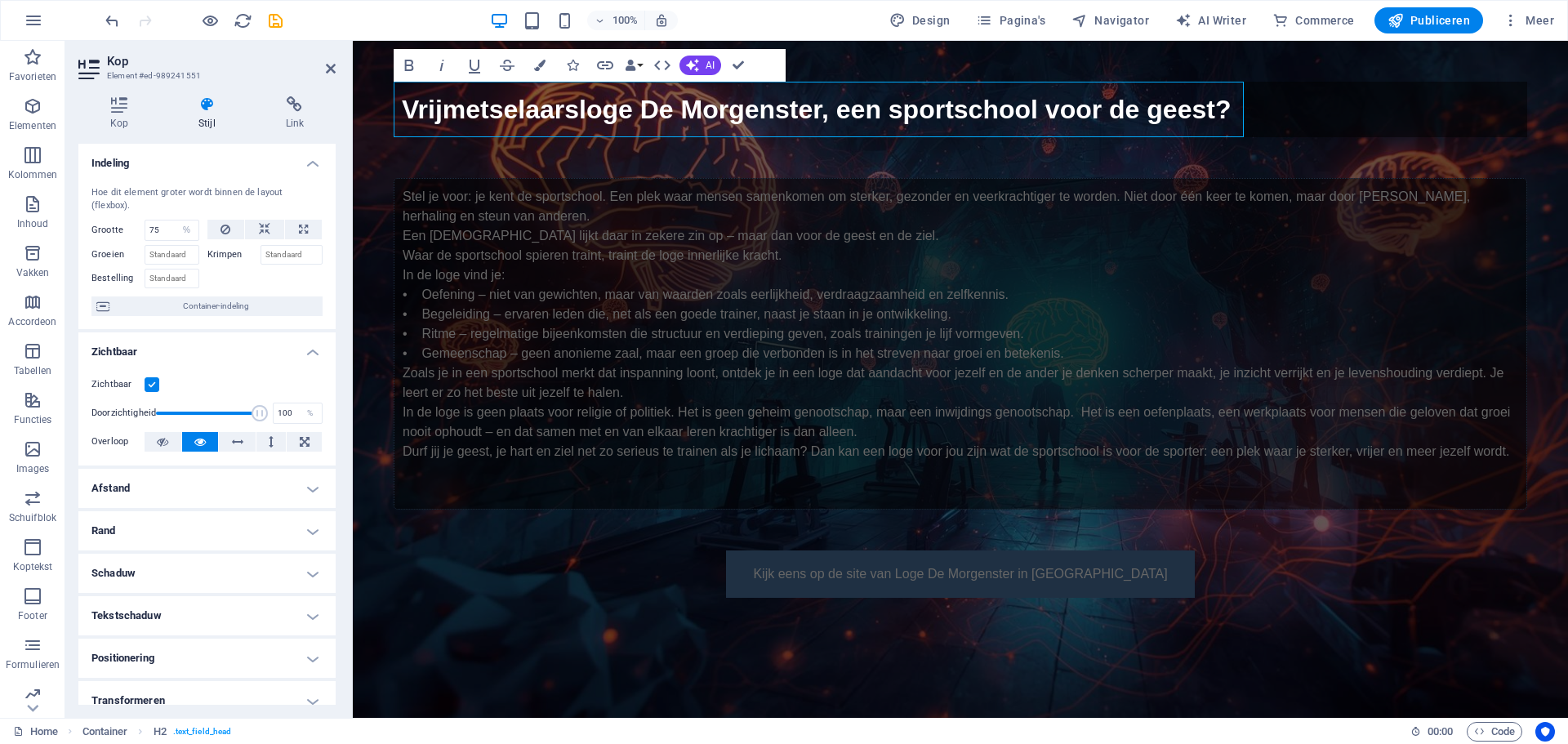
click at [113, 530] on h4 "Rand" at bounding box center [207, 531] width 257 height 39
click at [276, 562] on span at bounding box center [276, 564] width 11 height 11
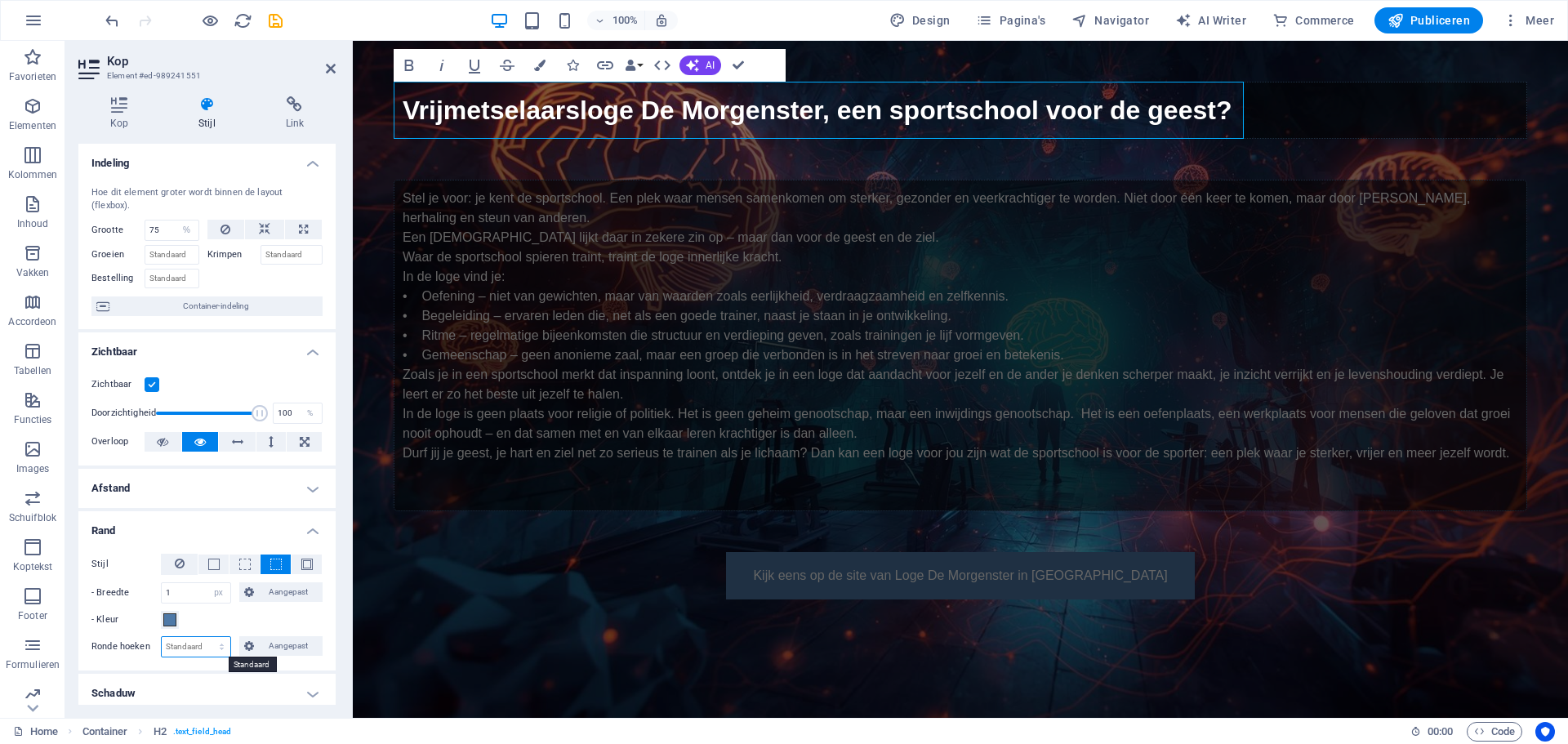
click at [175, 644] on select "Standaard px rem % vh vw Aangepast" at bounding box center [195, 646] width 68 height 20
select select "px"
click at [205, 637] on select "Standaard px rem % vh vw Aangepast" at bounding box center [195, 646] width 68 height 20
type input "5"
click at [420, 170] on span "Tekst" at bounding box center [429, 169] width 22 height 10
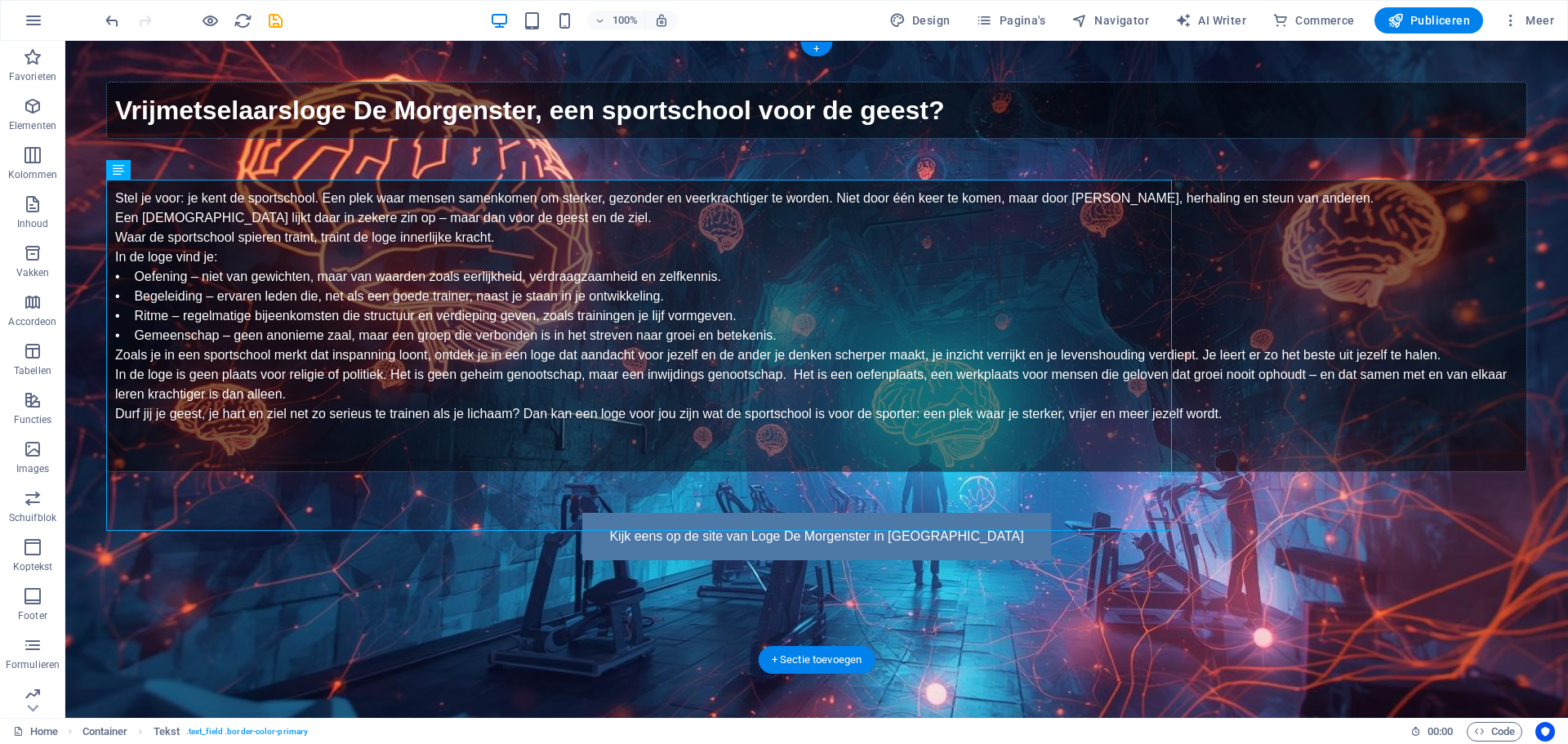
drag, startPoint x: 185, startPoint y: 208, endPoint x: 711, endPoint y: 195, distance: 526.2
click at [127, 169] on div "Tekst" at bounding box center [133, 169] width 54 height 20
drag, startPoint x: 127, startPoint y: 169, endPoint x: 172, endPoint y: 170, distance: 45.0
click at [172, 170] on div "Tekst" at bounding box center [149, 170] width 85 height 21
drag, startPoint x: 172, startPoint y: 169, endPoint x: 187, endPoint y: 169, distance: 15.0
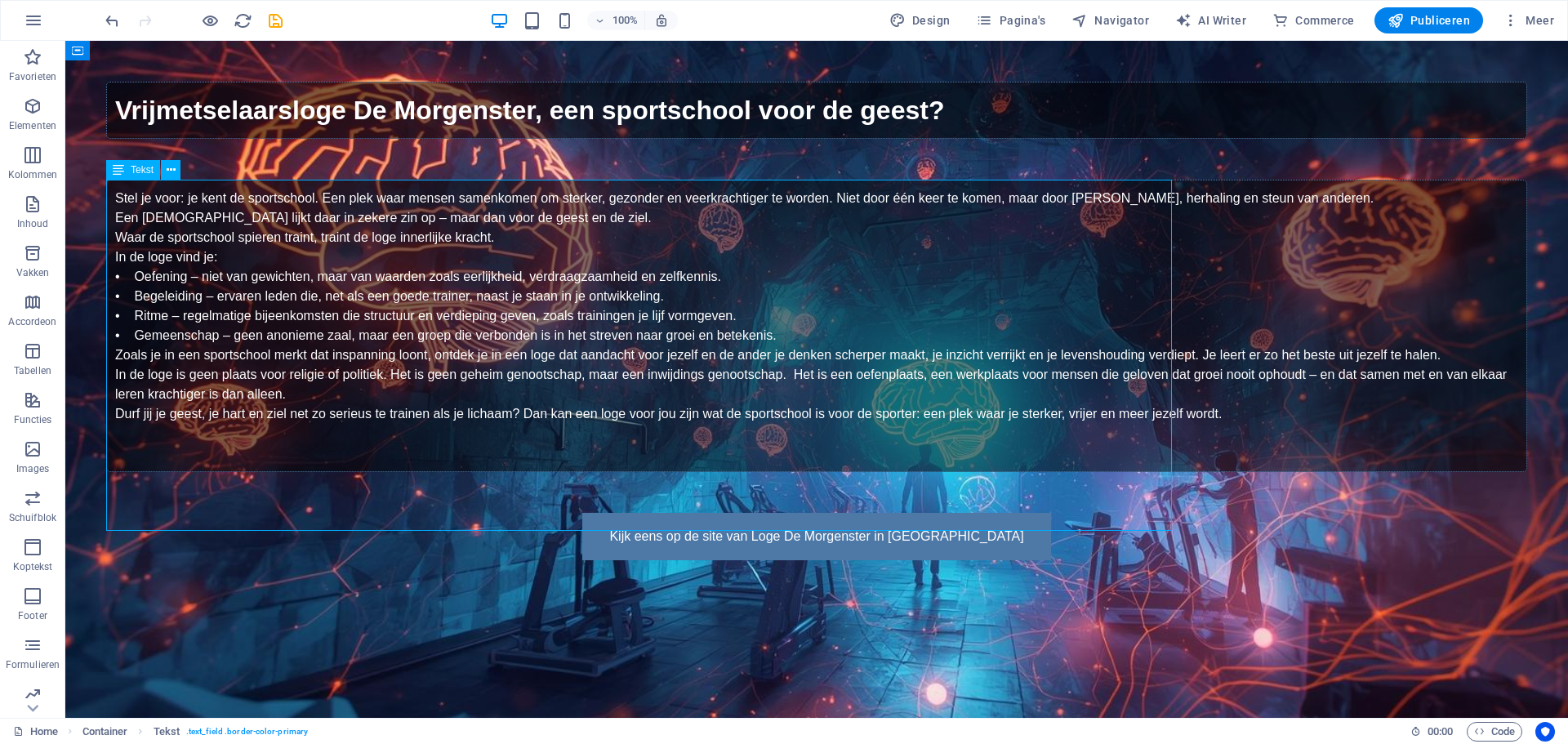
click at [187, 169] on div "Tekst" at bounding box center [149, 170] width 85 height 21
click at [194, 179] on div "Vrijmetselaarsloge De Morgenster, een sportschool voor de geest? Stel je voor: …" at bounding box center [816, 321] width 1502 height 561
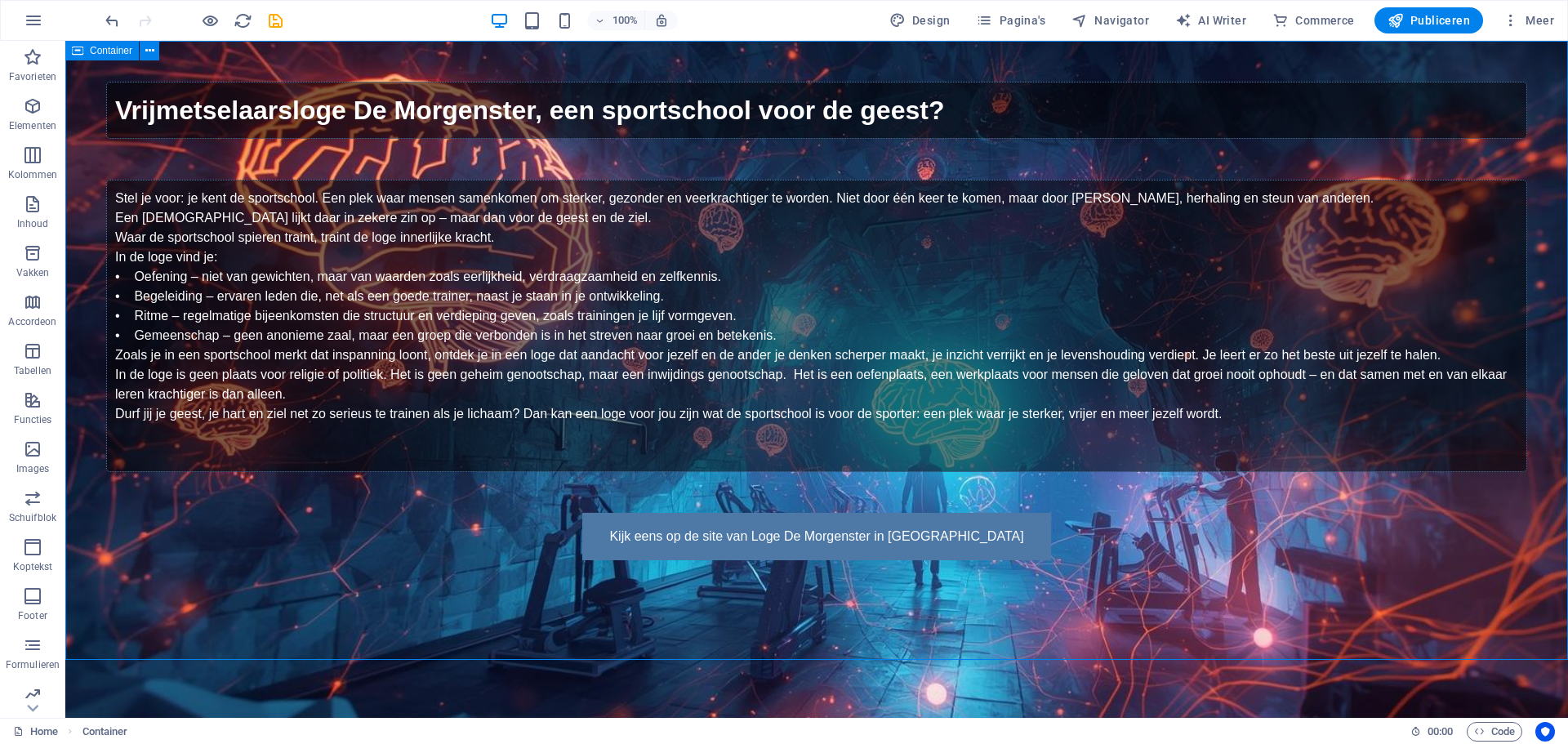
click at [79, 53] on icon at bounding box center [77, 50] width 11 height 20
click at [149, 51] on icon at bounding box center [149, 51] width 9 height 17
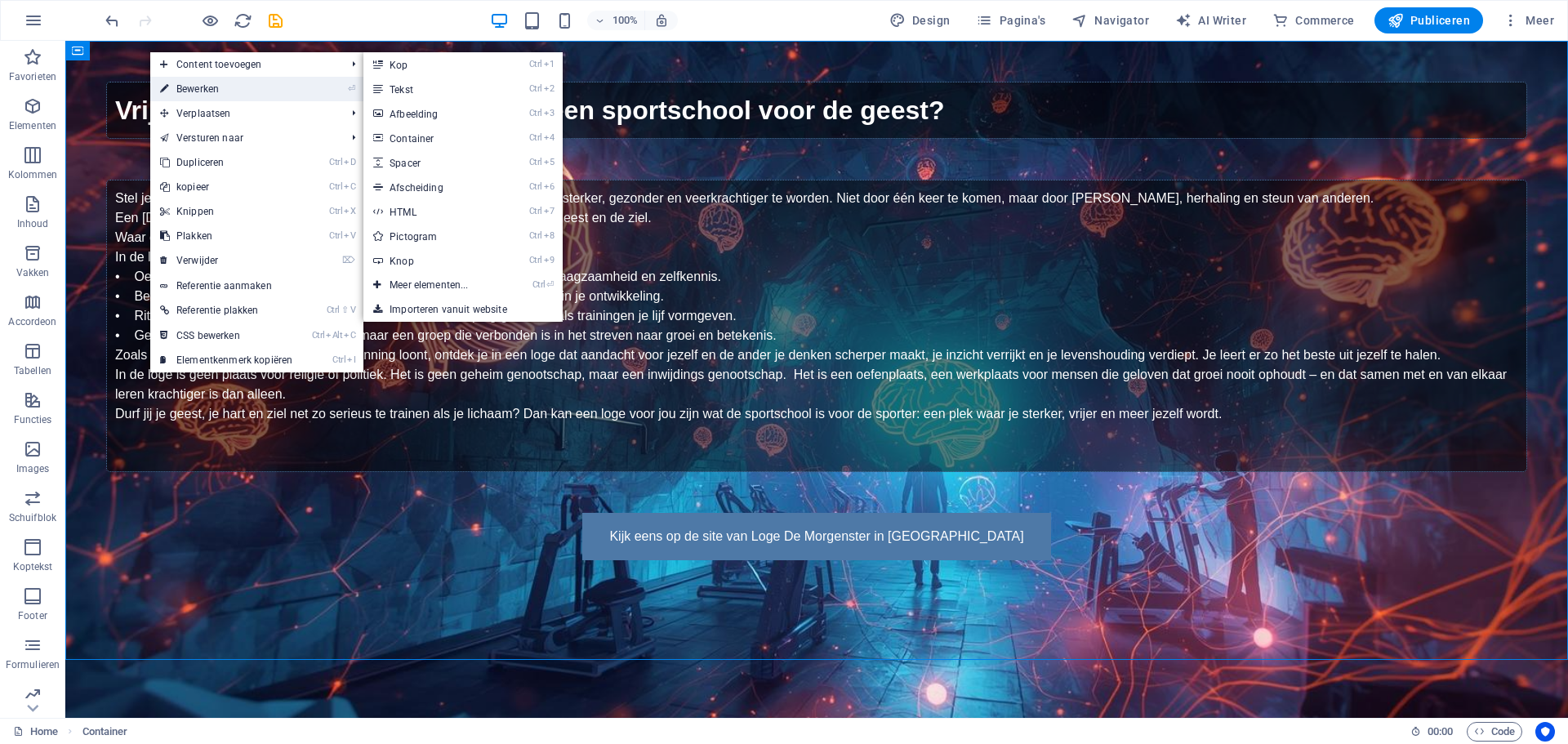
click at [197, 90] on link "⏎ Bewerken" at bounding box center [226, 89] width 152 height 24
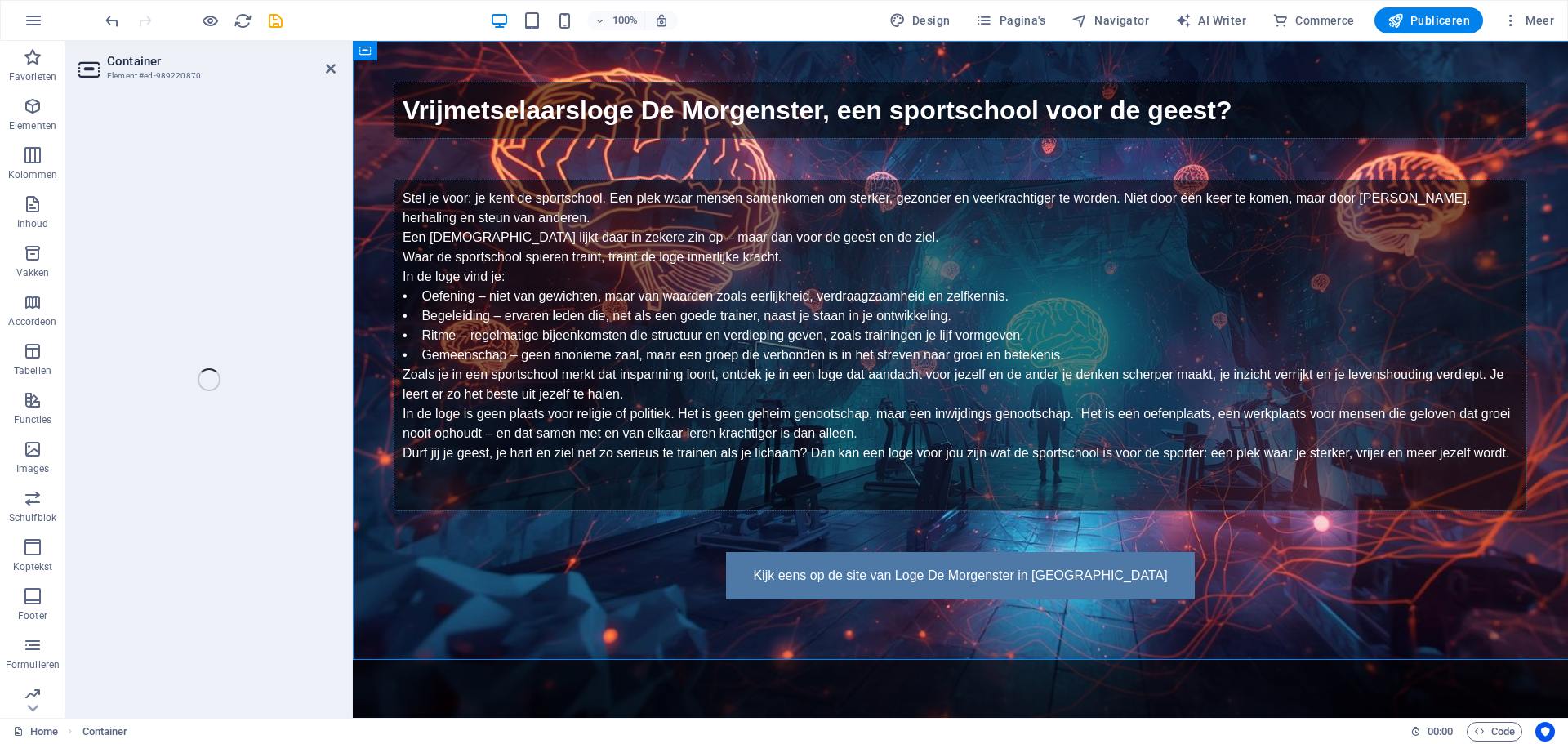
select select "%"
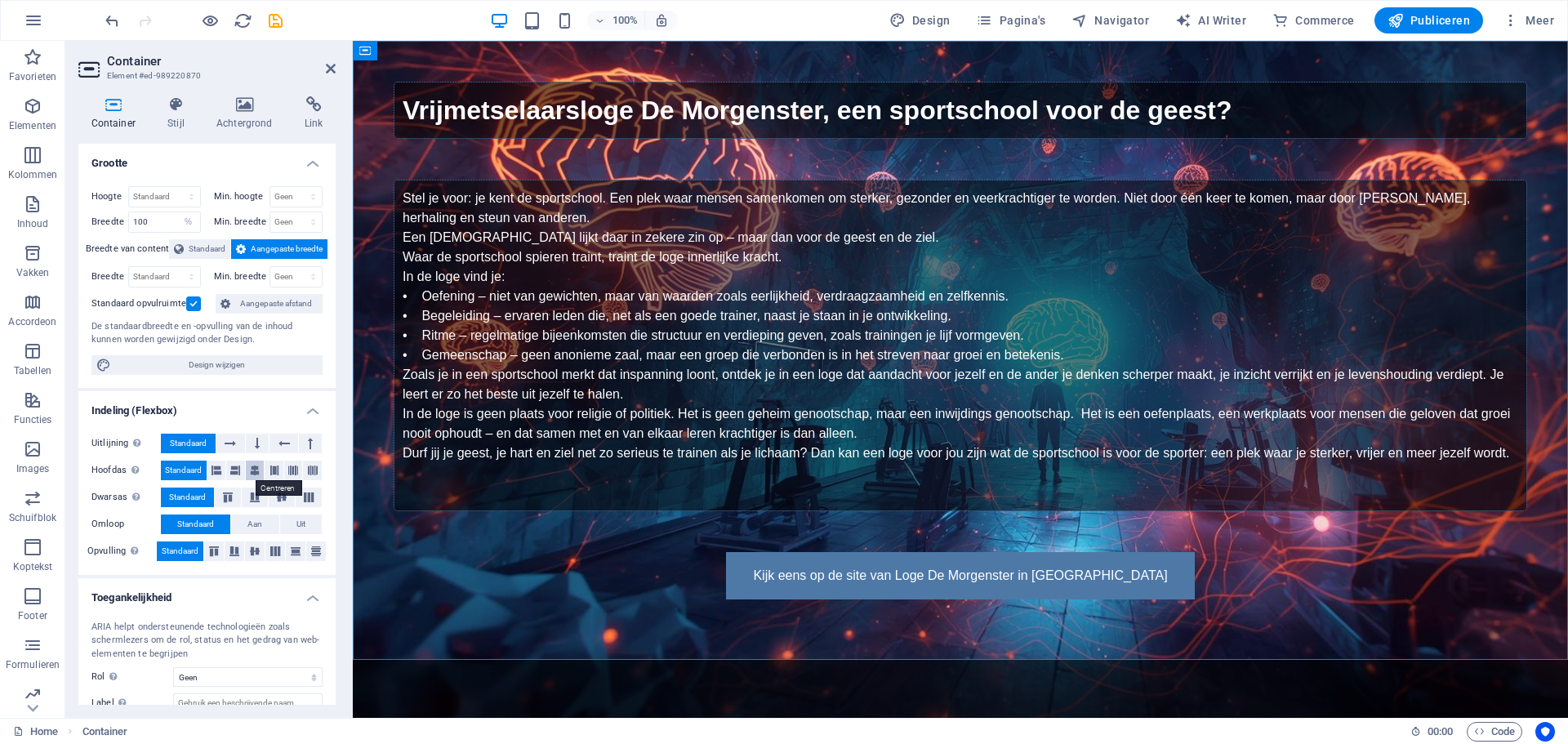
click at [250, 468] on icon at bounding box center [254, 470] width 10 height 20
click at [276, 494] on icon at bounding box center [282, 497] width 20 height 10
click at [1422, 20] on span "Publiceren" at bounding box center [1428, 20] width 82 height 16
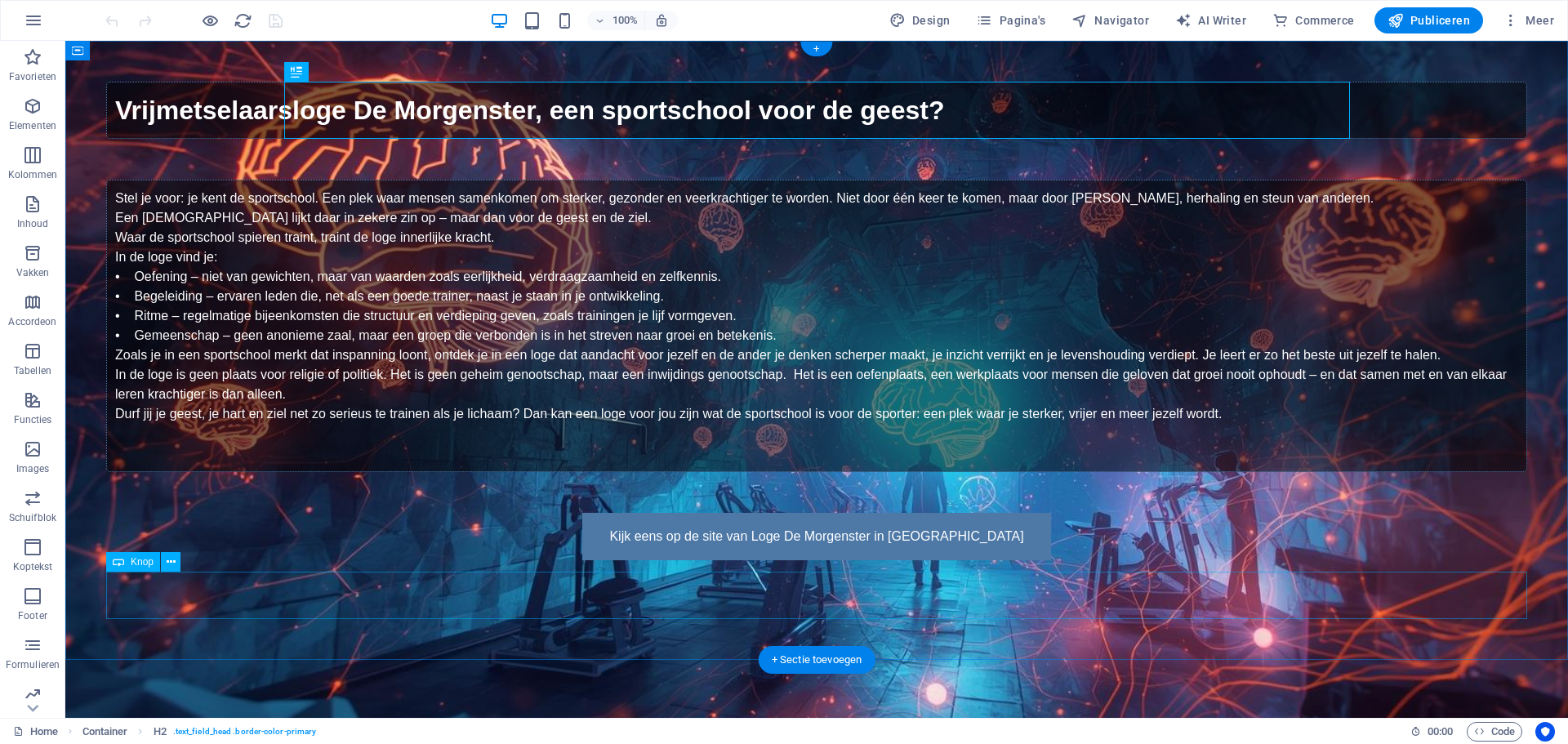
click at [829, 561] on div "Kijk eens op de site van Loge De Morgenster in [GEOGRAPHIC_DATA]" at bounding box center [816, 537] width 1421 height 48
click at [136, 562] on span "Knop" at bounding box center [142, 562] width 22 height 10
click at [174, 561] on icon at bounding box center [171, 563] width 9 height 17
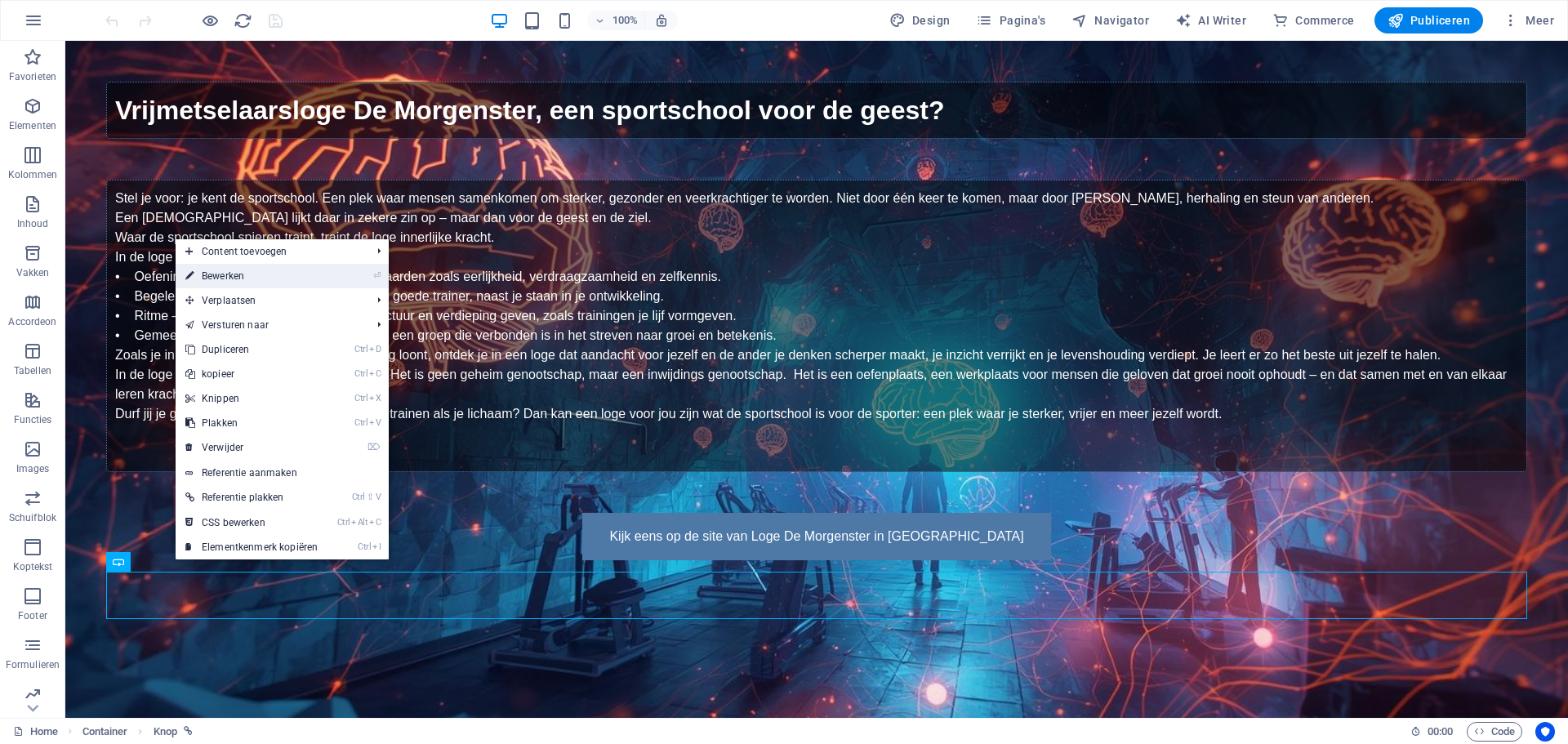
click at [217, 275] on link "⏎ Bewerken" at bounding box center [251, 276] width 152 height 24
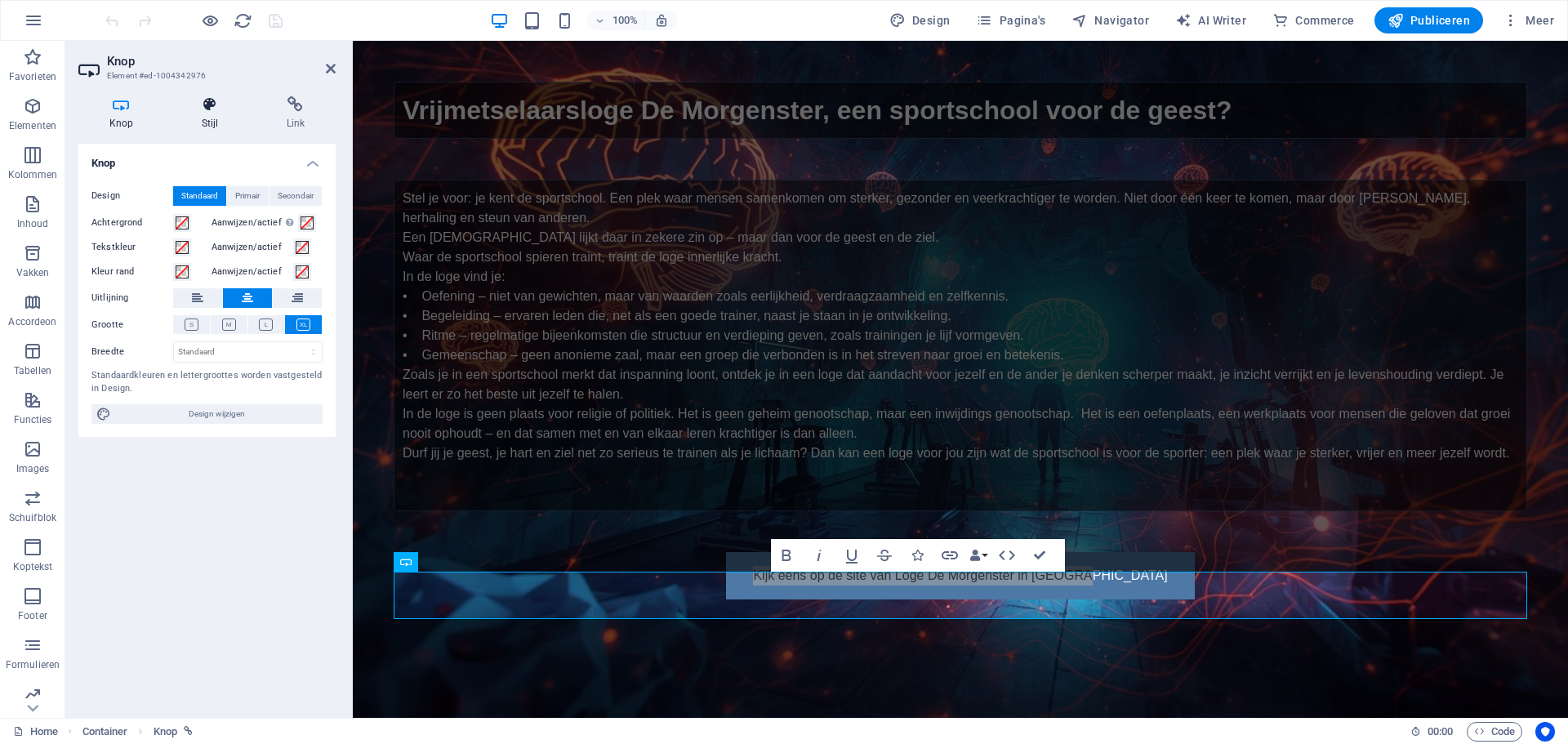
click at [213, 107] on icon at bounding box center [210, 105] width 79 height 16
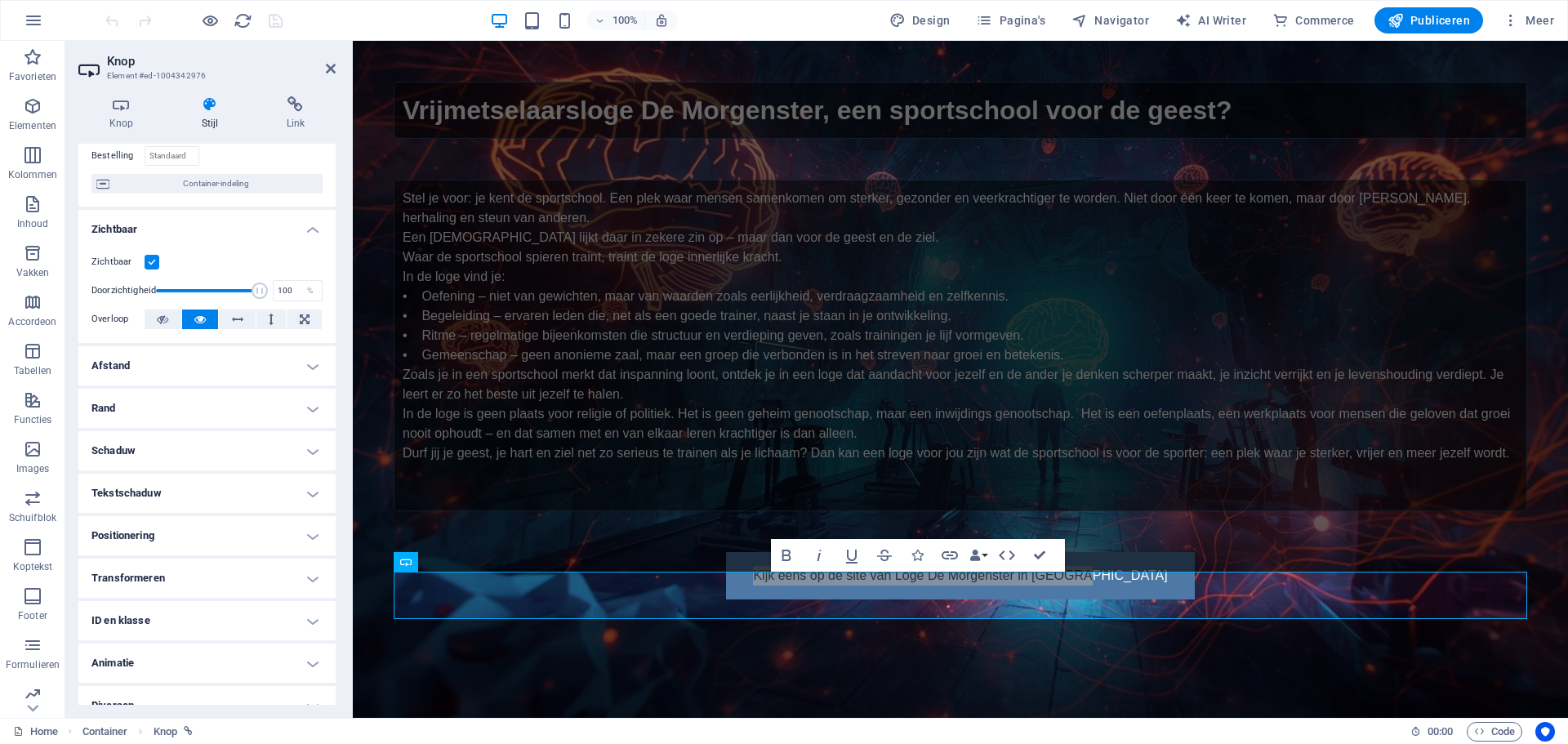
scroll to position [143, 0]
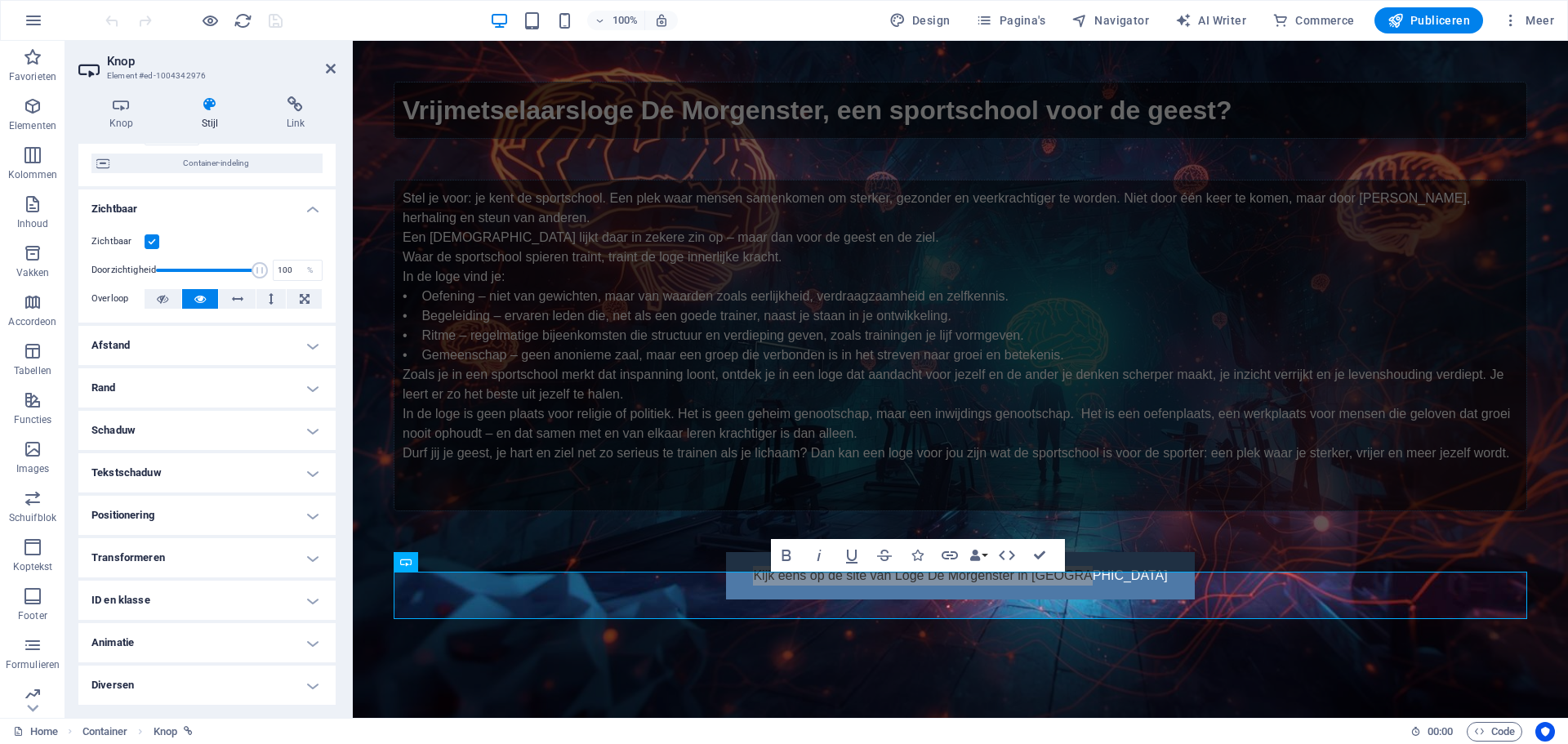
click at [151, 381] on h4 "Rand" at bounding box center [207, 387] width 257 height 39
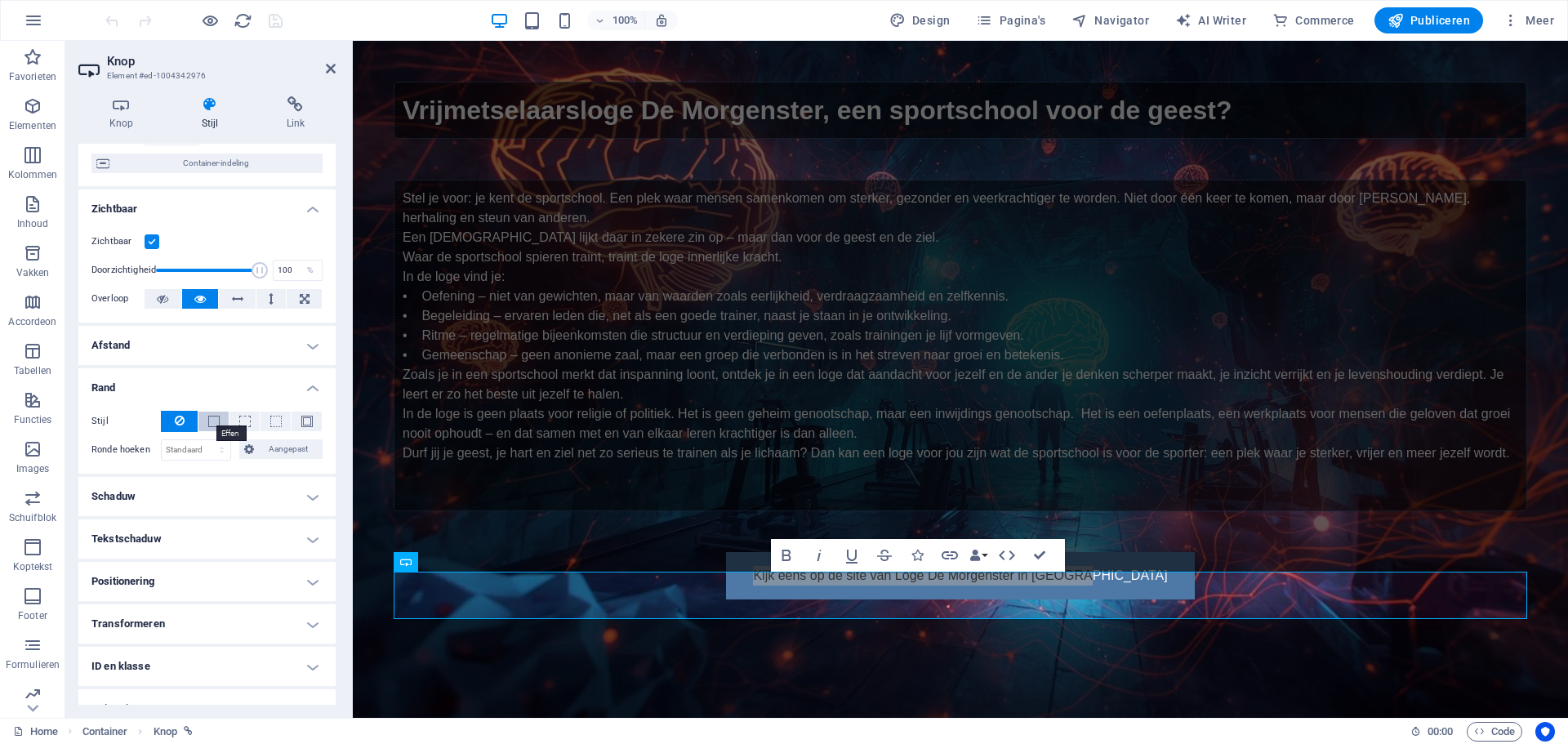
click at [209, 419] on span at bounding box center [213, 421] width 11 height 11
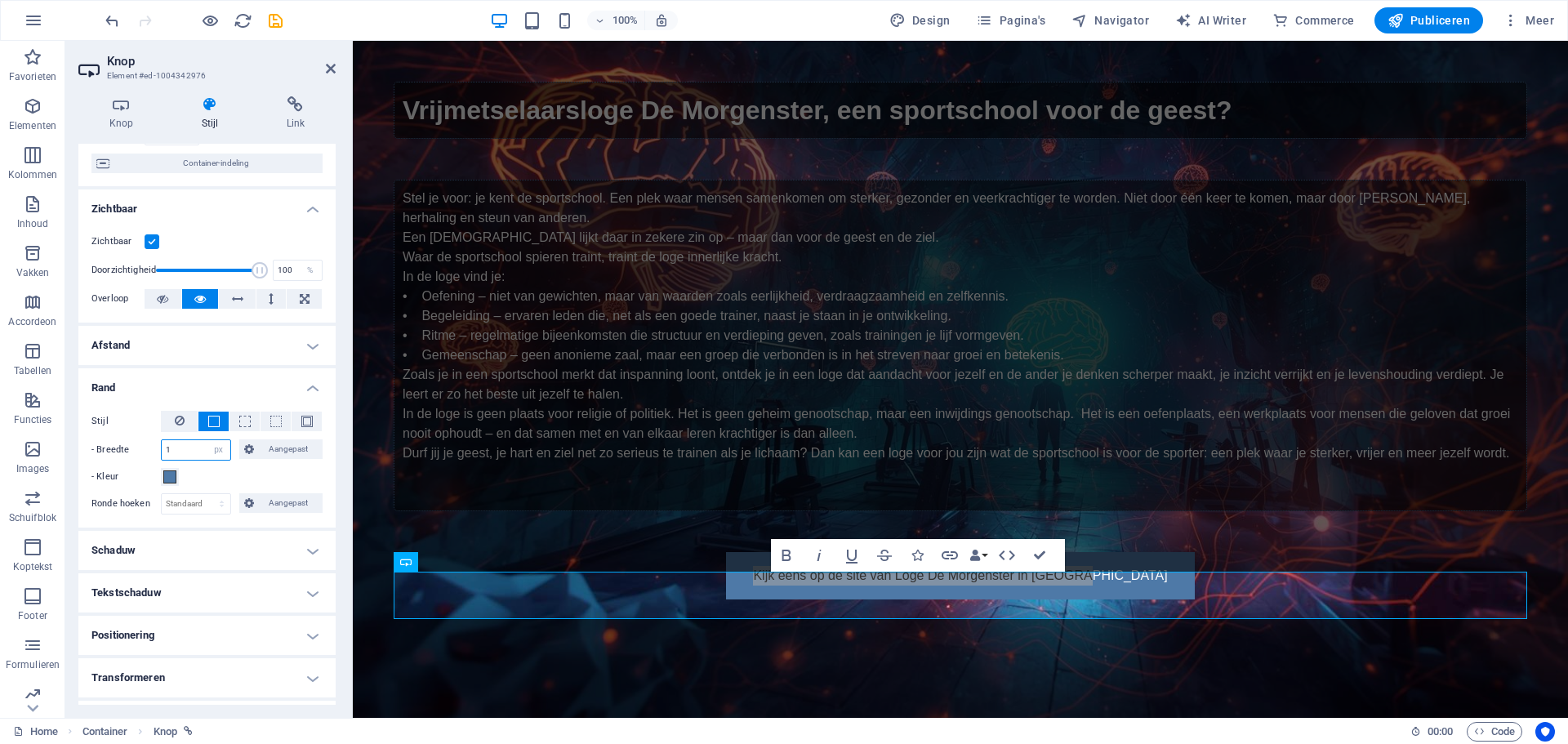
drag, startPoint x: 197, startPoint y: 444, endPoint x: 151, endPoint y: 445, distance: 46.0
click at [151, 445] on div "- Breedte 1 auto px rem % vh vw Aangepast Aangepast" at bounding box center [207, 450] width 232 height 22
drag, startPoint x: 175, startPoint y: 448, endPoint x: 157, endPoint y: 448, distance: 18.0
click at [157, 448] on div "- Breedte 3 auto px rem % vh vw Aangepast Aangepast" at bounding box center [207, 450] width 232 height 22
type input "2"
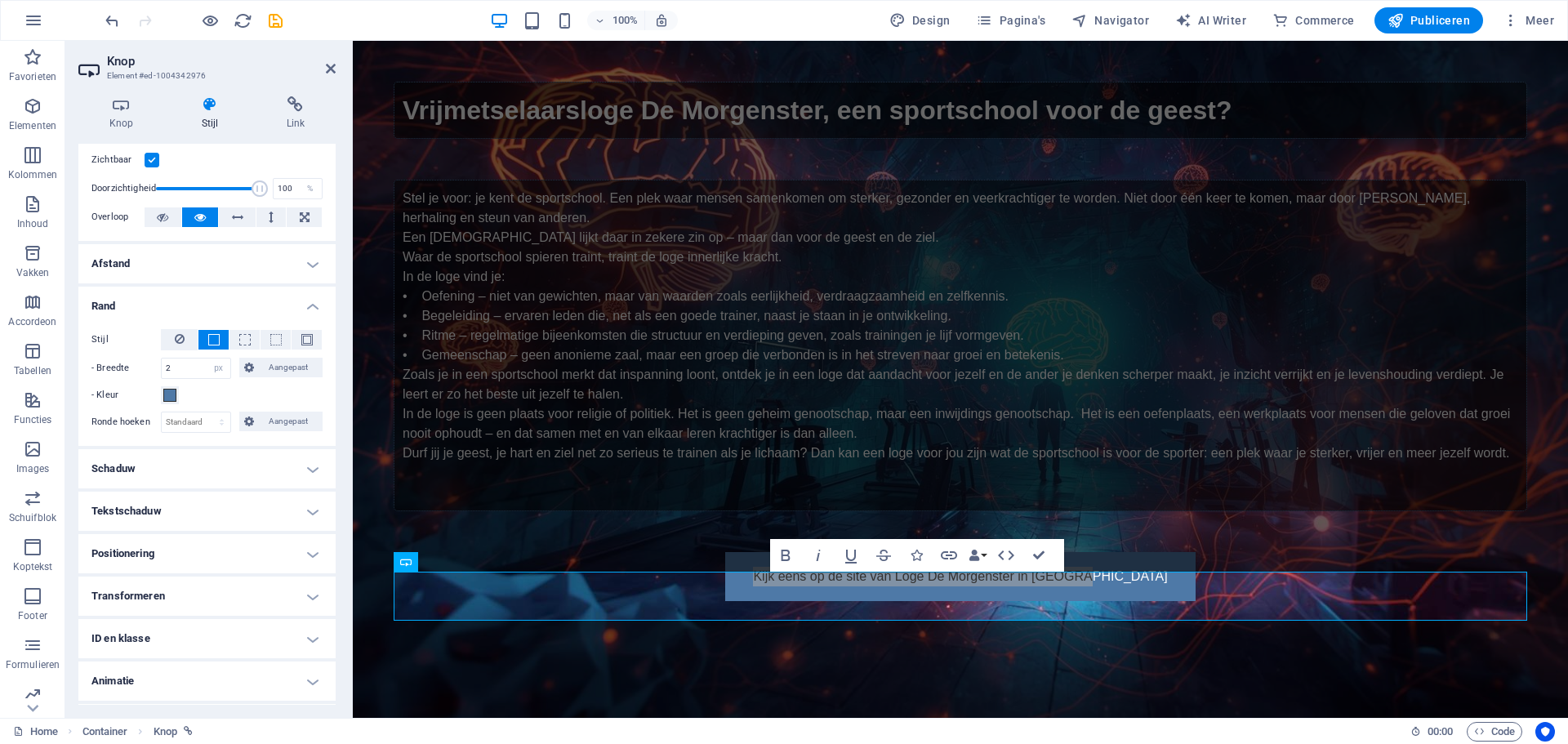
scroll to position [263, 0]
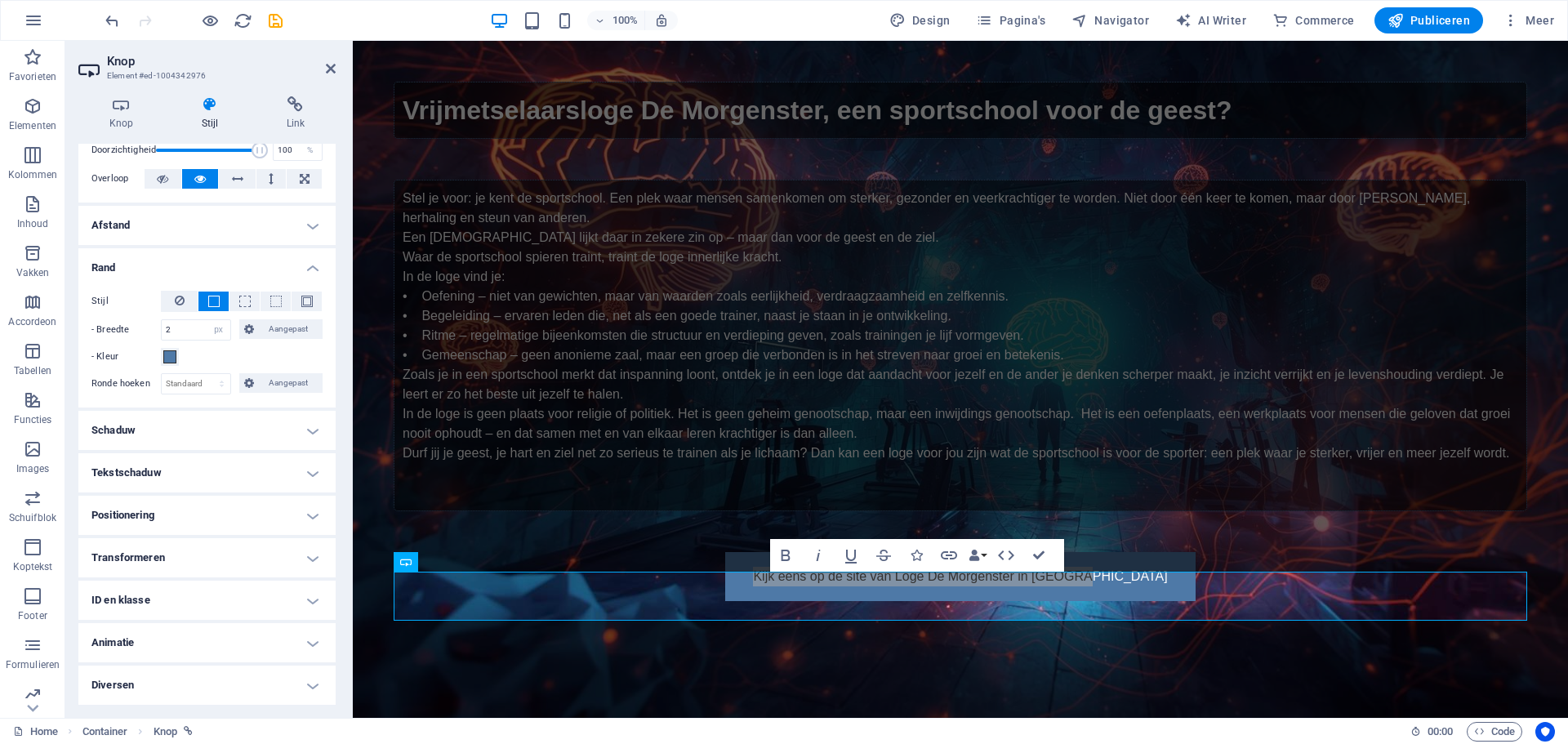
click at [159, 558] on h4 "Transformeren" at bounding box center [207, 557] width 257 height 39
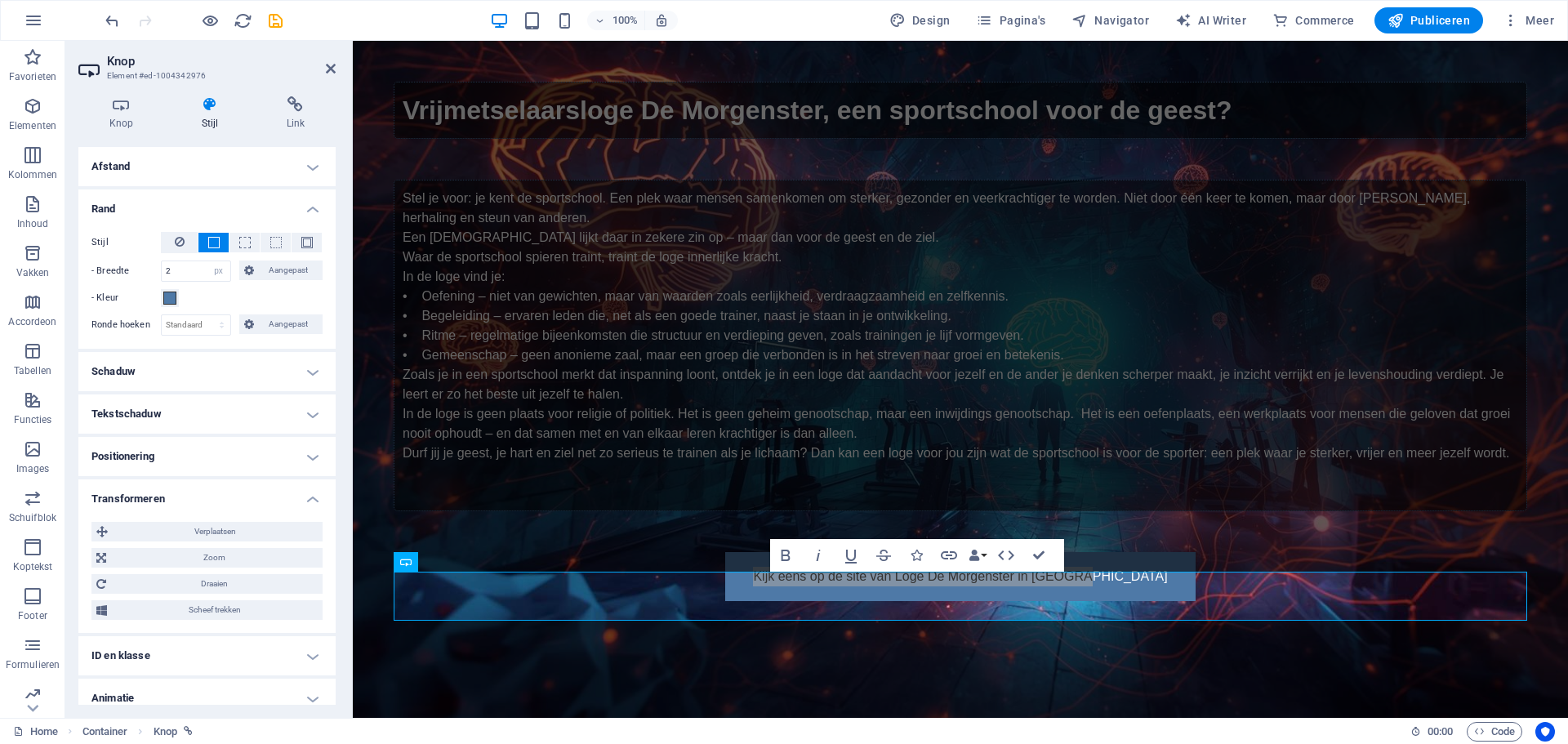
scroll to position [345, 0]
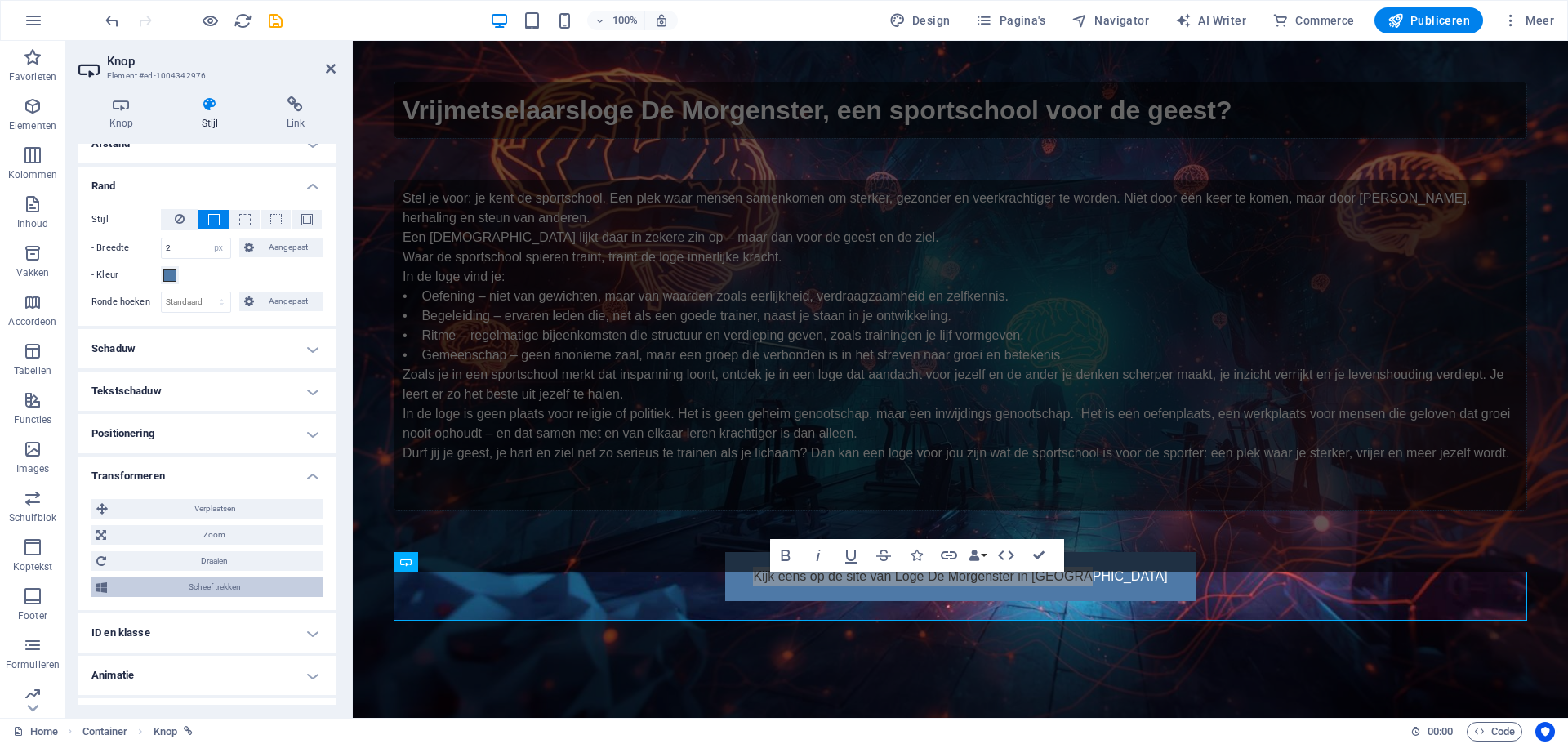
click at [191, 586] on span "Scheef trekken" at bounding box center [215, 587] width 206 height 20
click at [158, 618] on icon at bounding box center [162, 618] width 10 height 10
click at [190, 617] on div "°" at bounding box center [191, 618] width 22 height 20
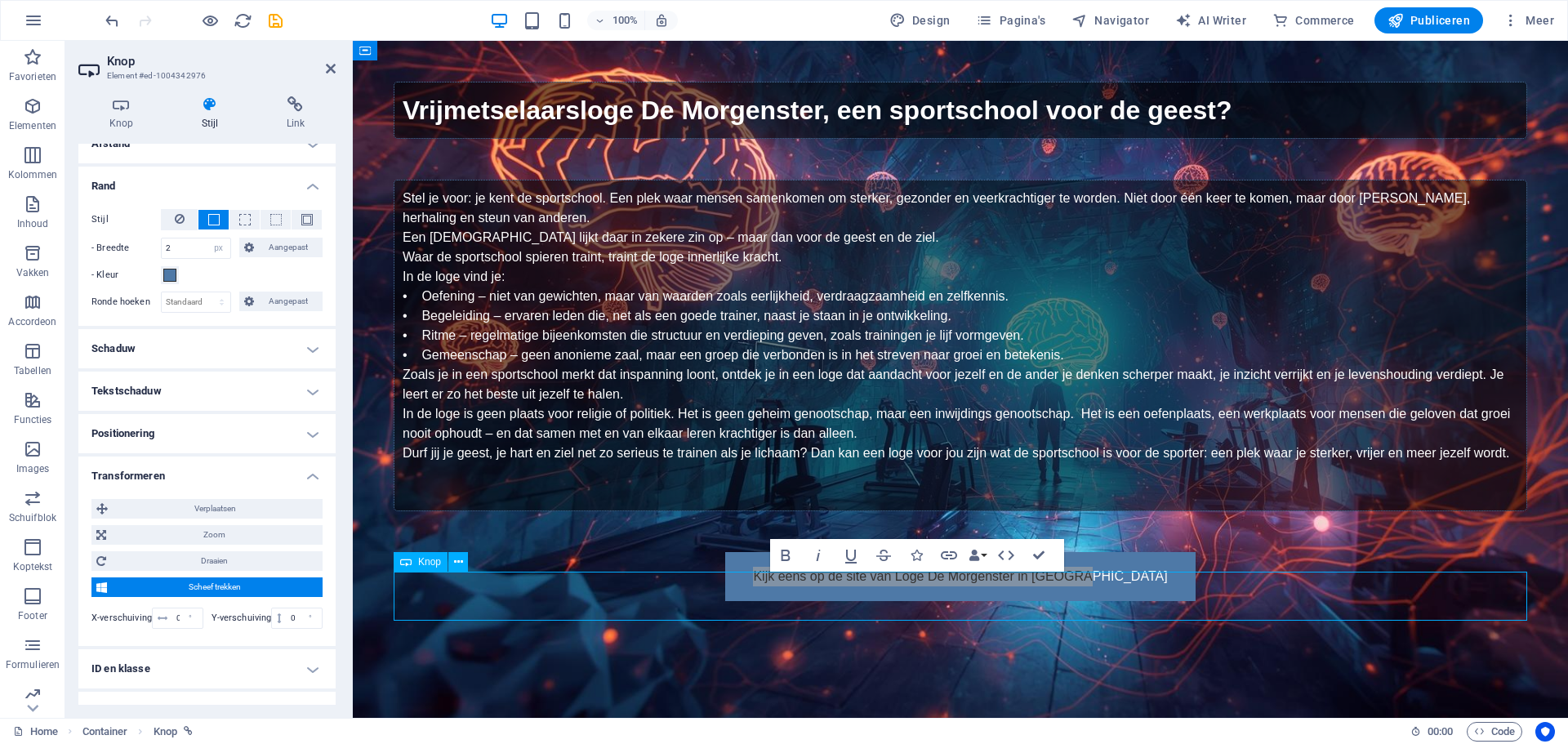
click at [409, 562] on icon at bounding box center [405, 562] width 11 height 20
click at [308, 614] on div "°" at bounding box center [310, 618] width 22 height 20
click at [304, 616] on div "°" at bounding box center [310, 618] width 22 height 20
click at [289, 616] on input "0" at bounding box center [304, 618] width 35 height 20
click at [180, 616] on div "°" at bounding box center [191, 618] width 22 height 20
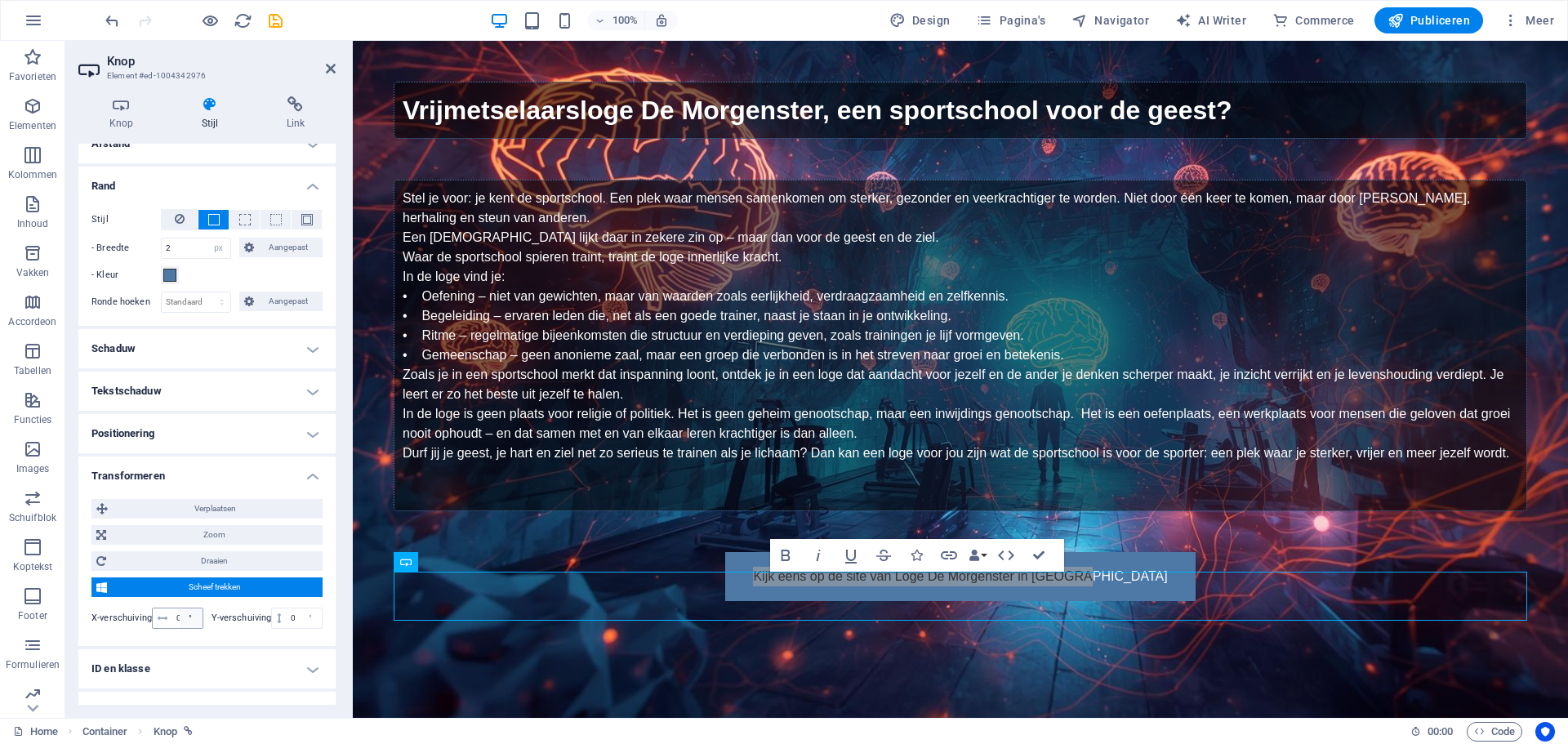
click at [191, 614] on div "°" at bounding box center [191, 618] width 22 height 20
click at [174, 619] on div "0 °" at bounding box center [178, 618] width 52 height 22
click at [175, 618] on input "0" at bounding box center [187, 618] width 30 height 20
click at [180, 613] on div "°" at bounding box center [191, 618] width 22 height 20
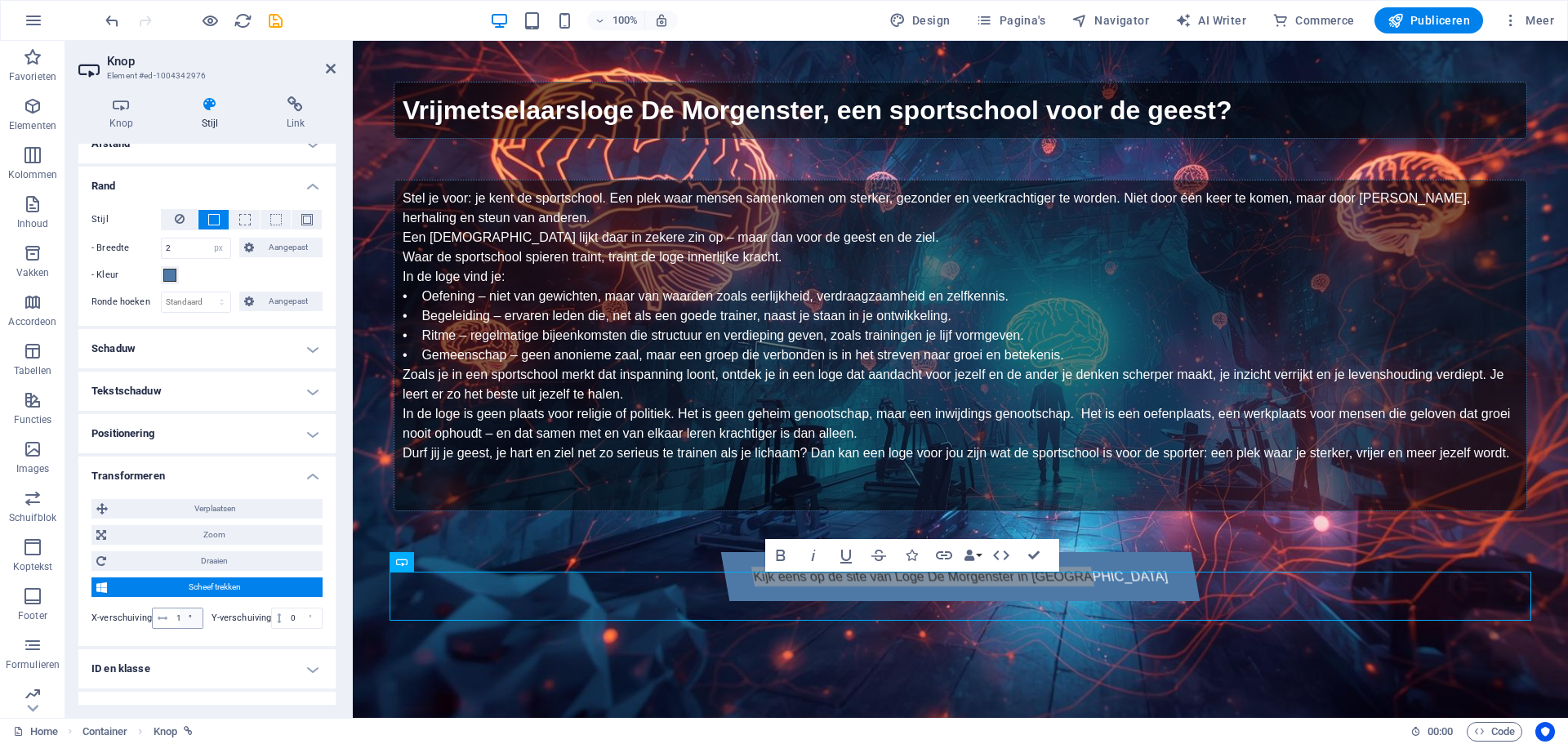
click at [180, 613] on div "°" at bounding box center [191, 618] width 22 height 20
click at [183, 614] on div "°" at bounding box center [191, 618] width 22 height 20
click at [180, 620] on div "°" at bounding box center [191, 618] width 22 height 20
click at [176, 616] on input "10" at bounding box center [187, 618] width 30 height 20
type input "0"
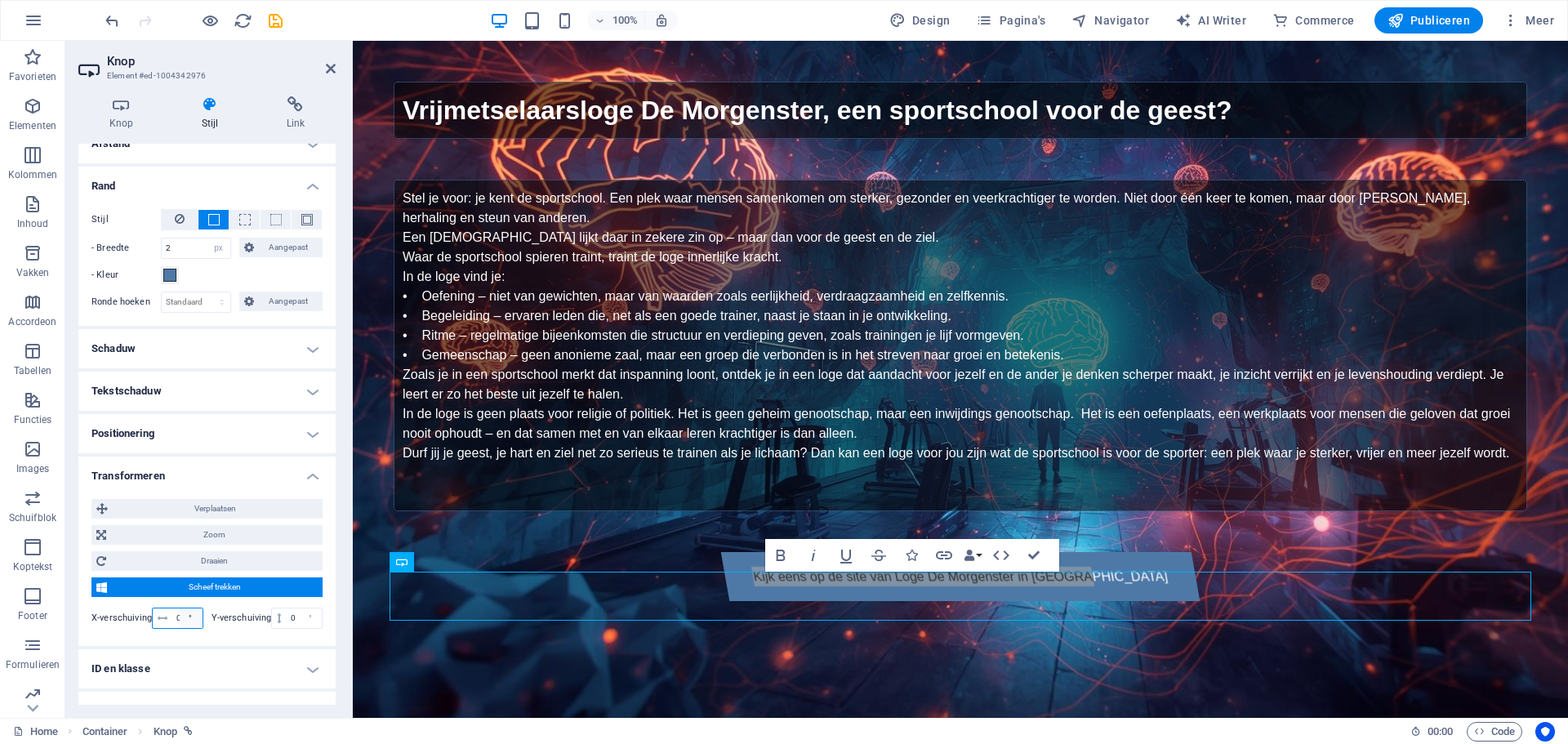
scroll to position [0, 3]
type input "0"
click at [163, 558] on span "Draaien" at bounding box center [214, 561] width 206 height 20
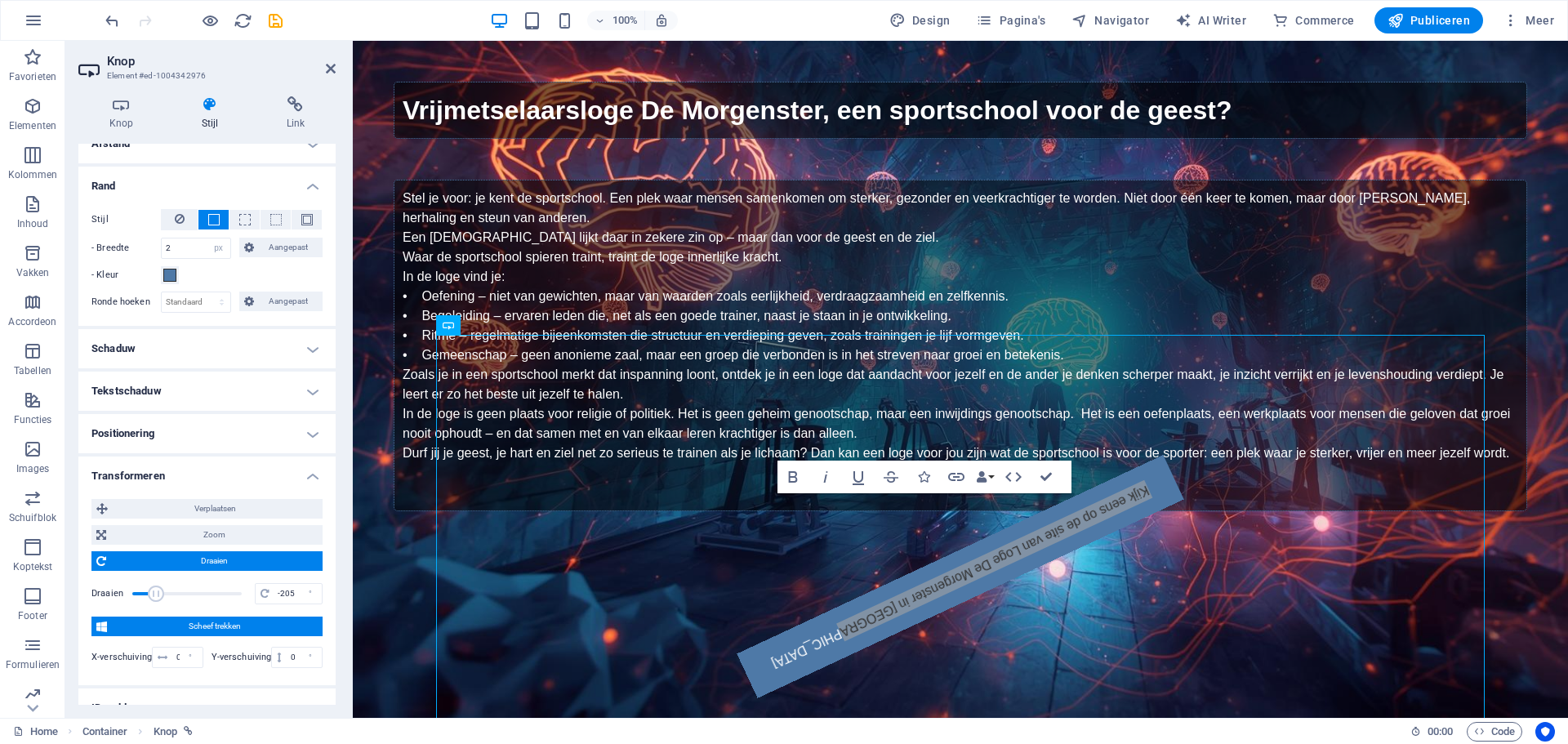
drag, startPoint x: 177, startPoint y: 588, endPoint x: 156, endPoint y: 590, distance: 21.1
click at [156, 590] on span at bounding box center [156, 594] width 16 height 16
drag, startPoint x: 156, startPoint y: 590, endPoint x: 179, endPoint y: 590, distance: 23.0
click at [179, 590] on span at bounding box center [180, 594] width 16 height 16
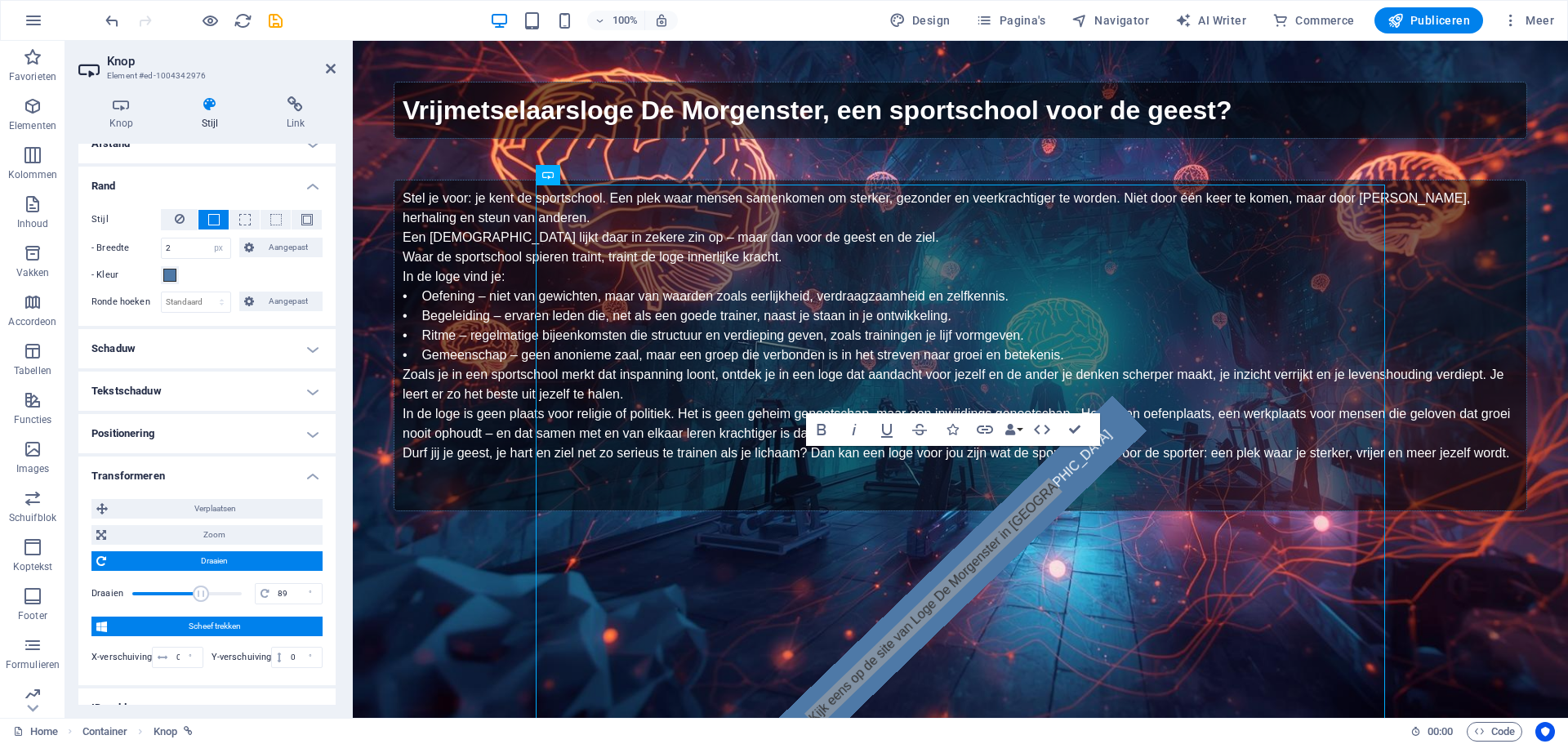
drag, startPoint x: 179, startPoint y: 590, endPoint x: 199, endPoint y: 590, distance: 20.0
click at [199, 590] on span at bounding box center [200, 594] width 16 height 16
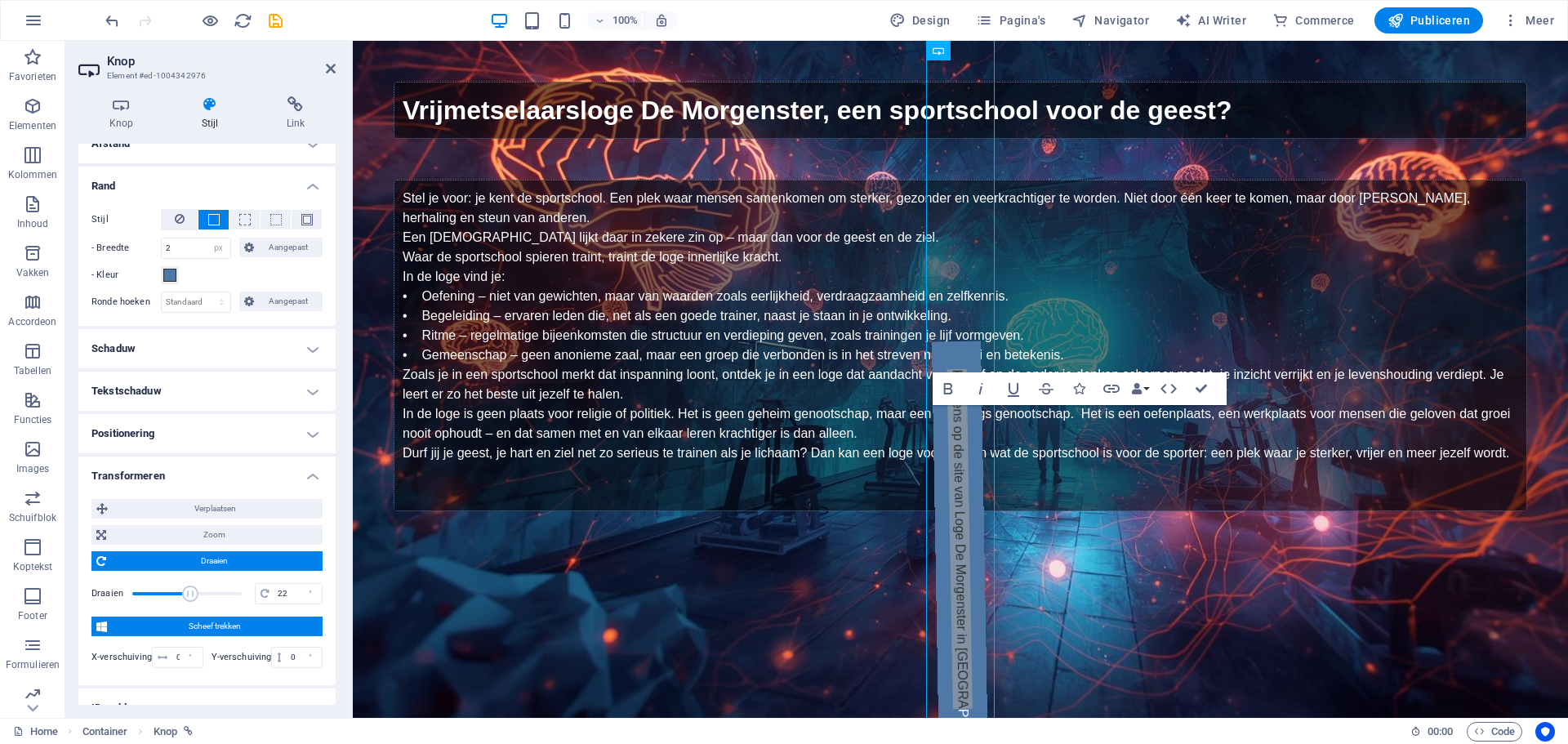
drag, startPoint x: 199, startPoint y: 590, endPoint x: 188, endPoint y: 590, distance: 11.0
click at [188, 590] on span at bounding box center [190, 594] width 16 height 16
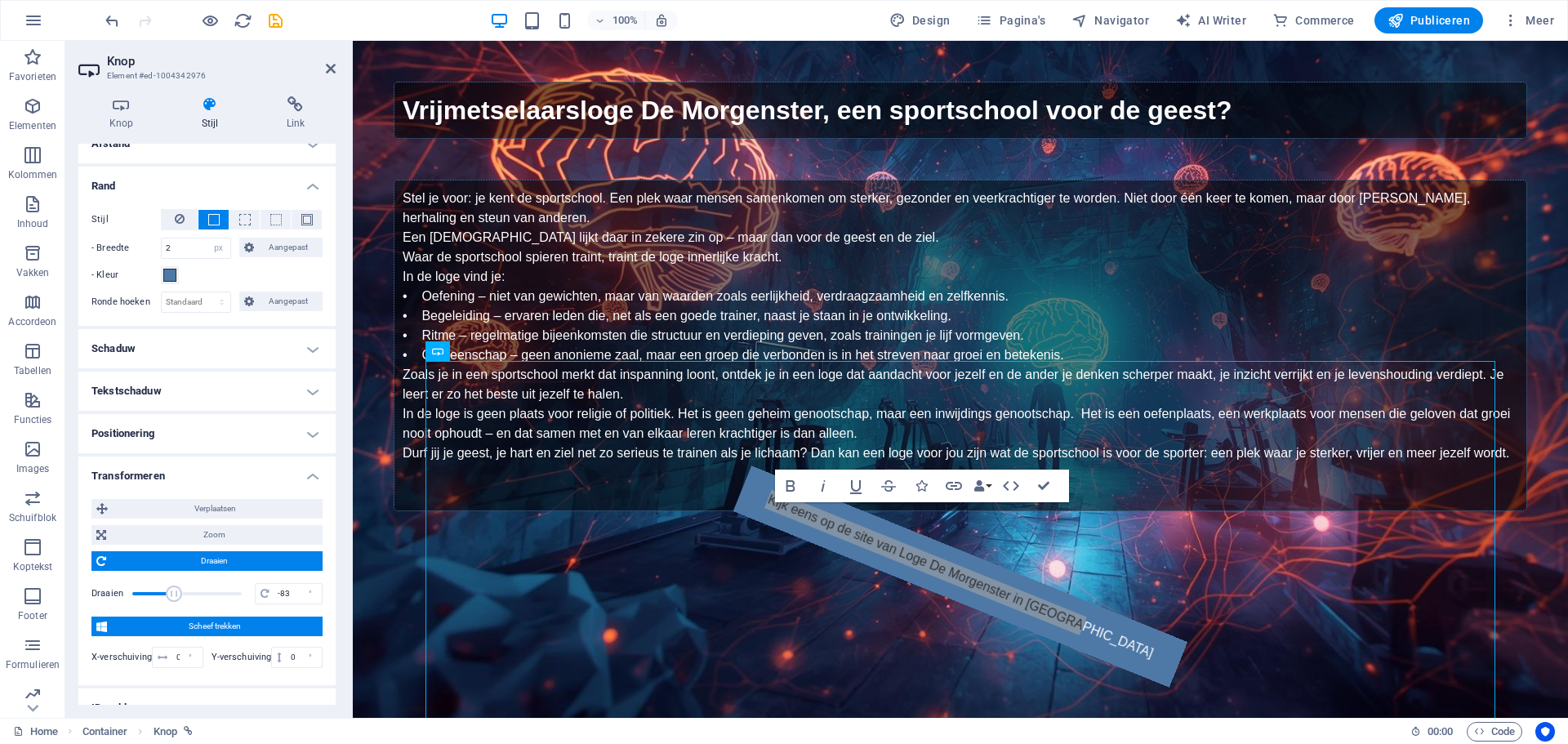
drag, startPoint x: 188, startPoint y: 590, endPoint x: 173, endPoint y: 591, distance: 15.0
click at [173, 591] on span at bounding box center [175, 594] width 16 height 16
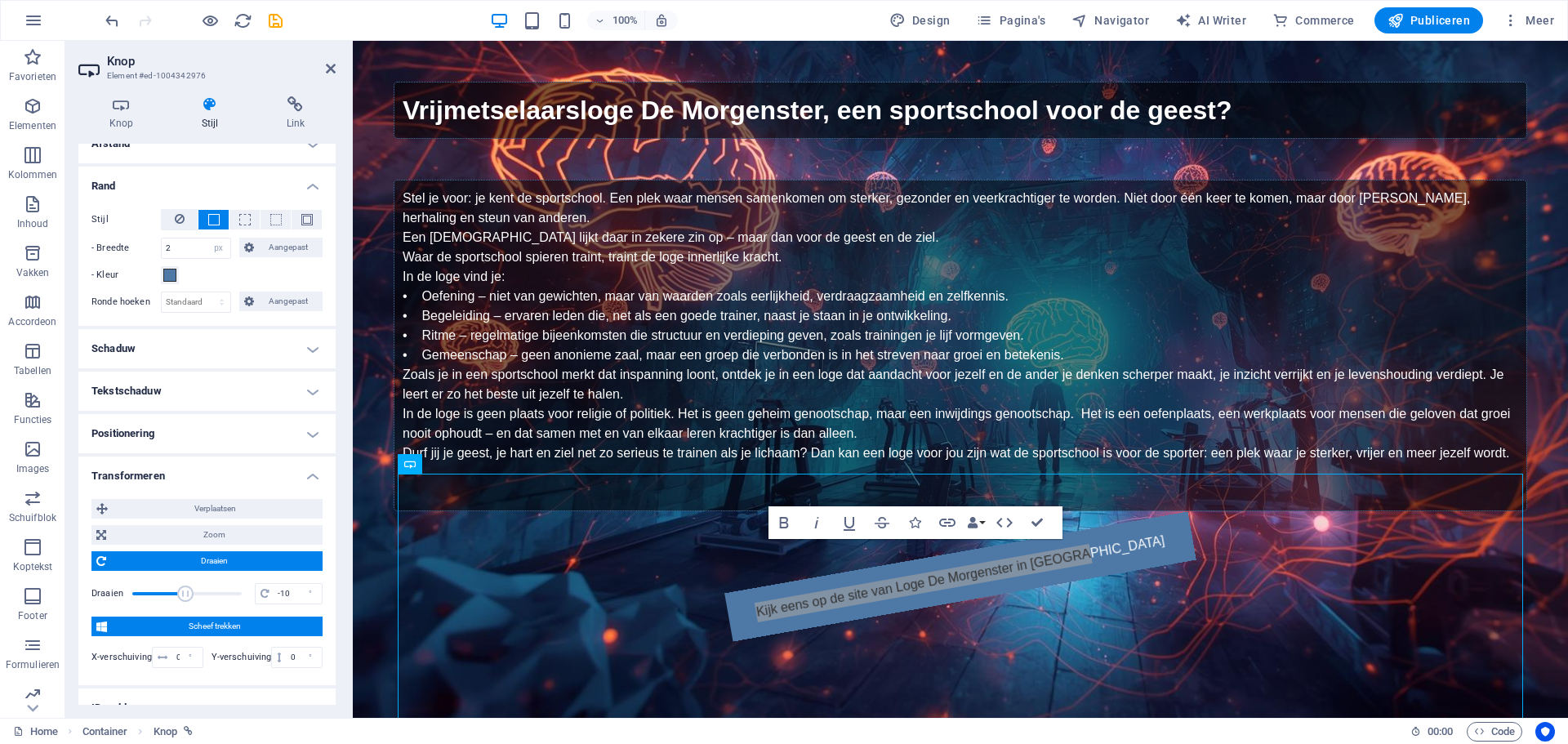
type input "-9"
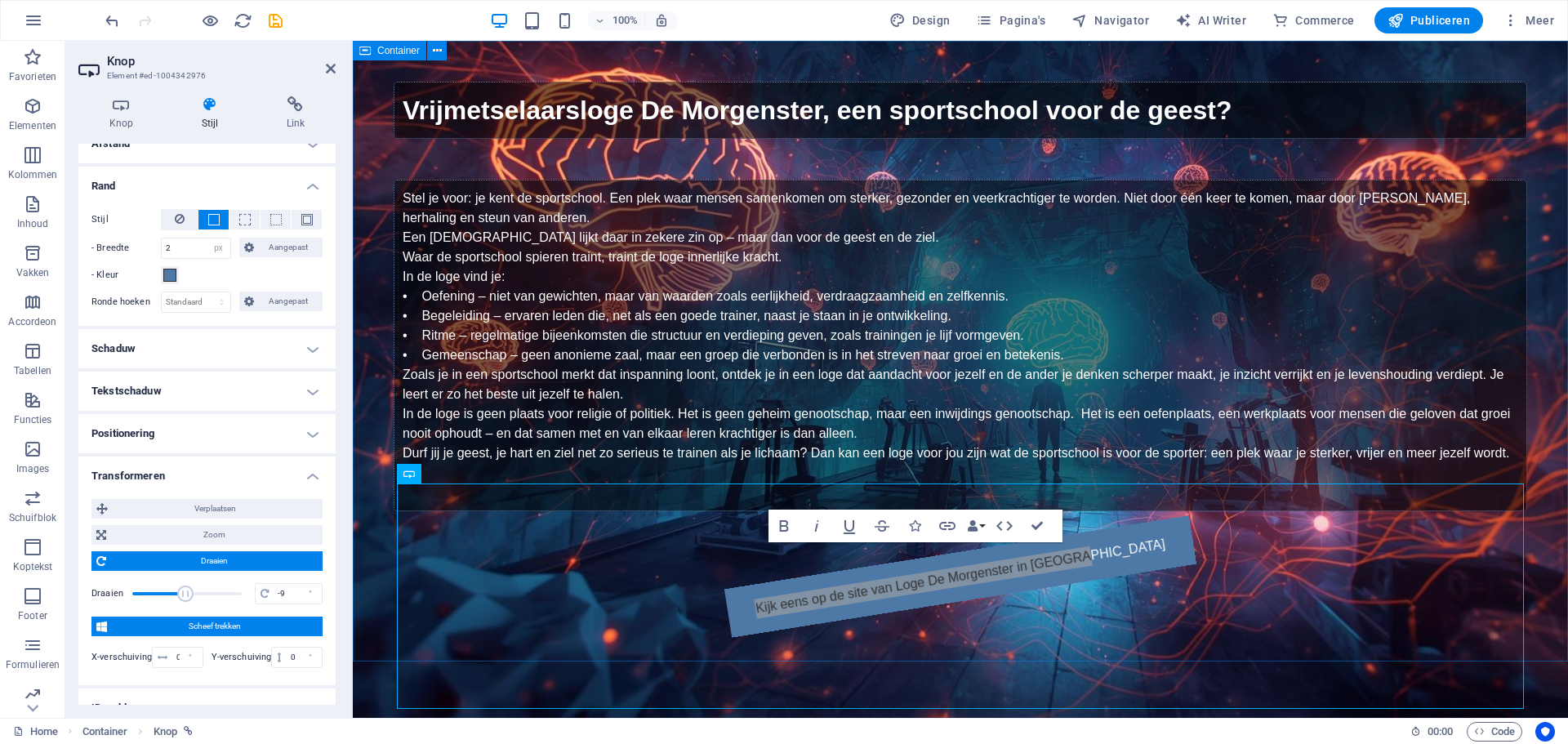
click at [457, 407] on div "Vrijmetselaarsloge De Morgenster, een sportschool voor de geest? Stel je voor: …" at bounding box center [960, 341] width 1216 height 601
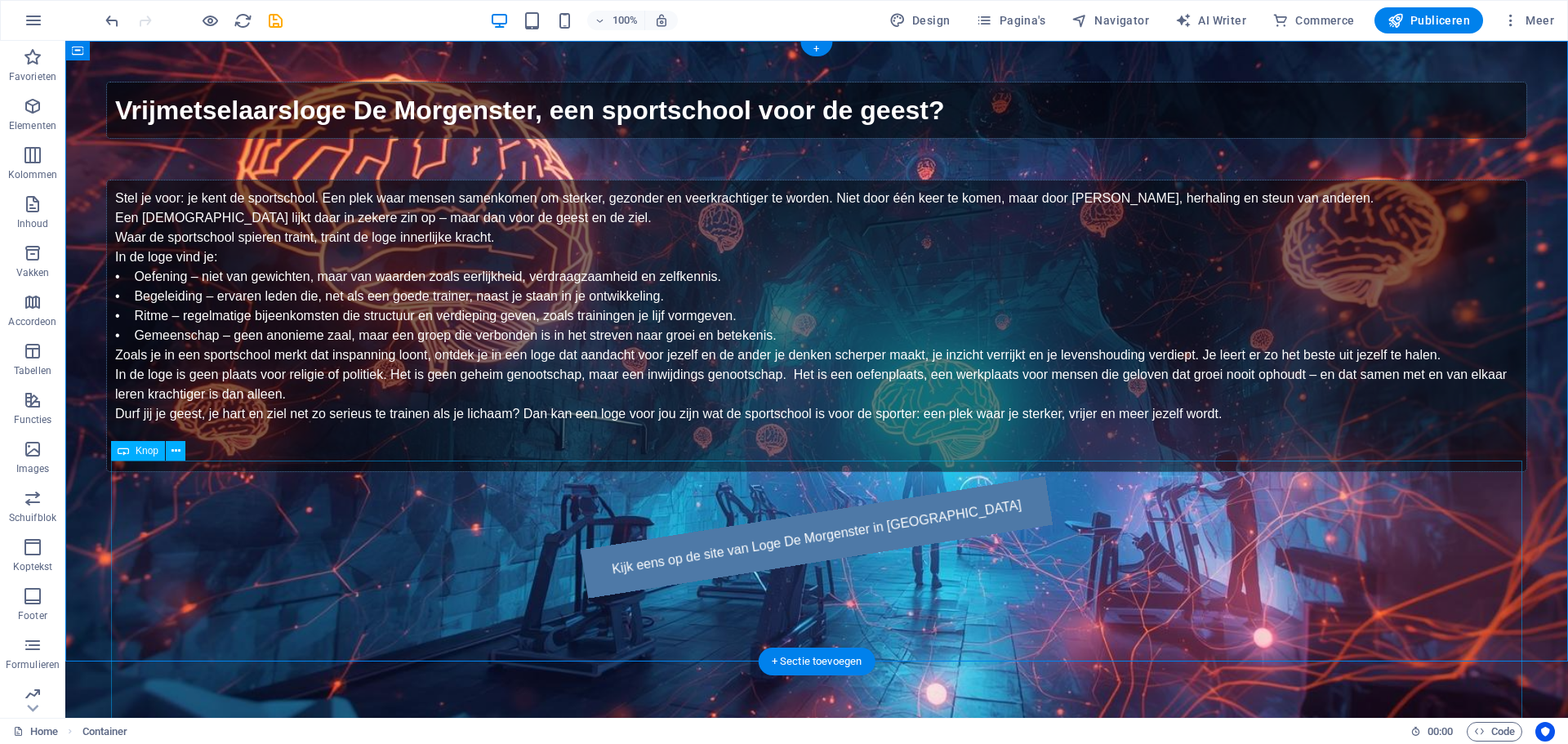
click at [712, 620] on div "Kijk eens op de site van Loge De Morgenster in [GEOGRAPHIC_DATA]" at bounding box center [817, 537] width 1412 height 270
click at [125, 455] on icon at bounding box center [123, 450] width 11 height 20
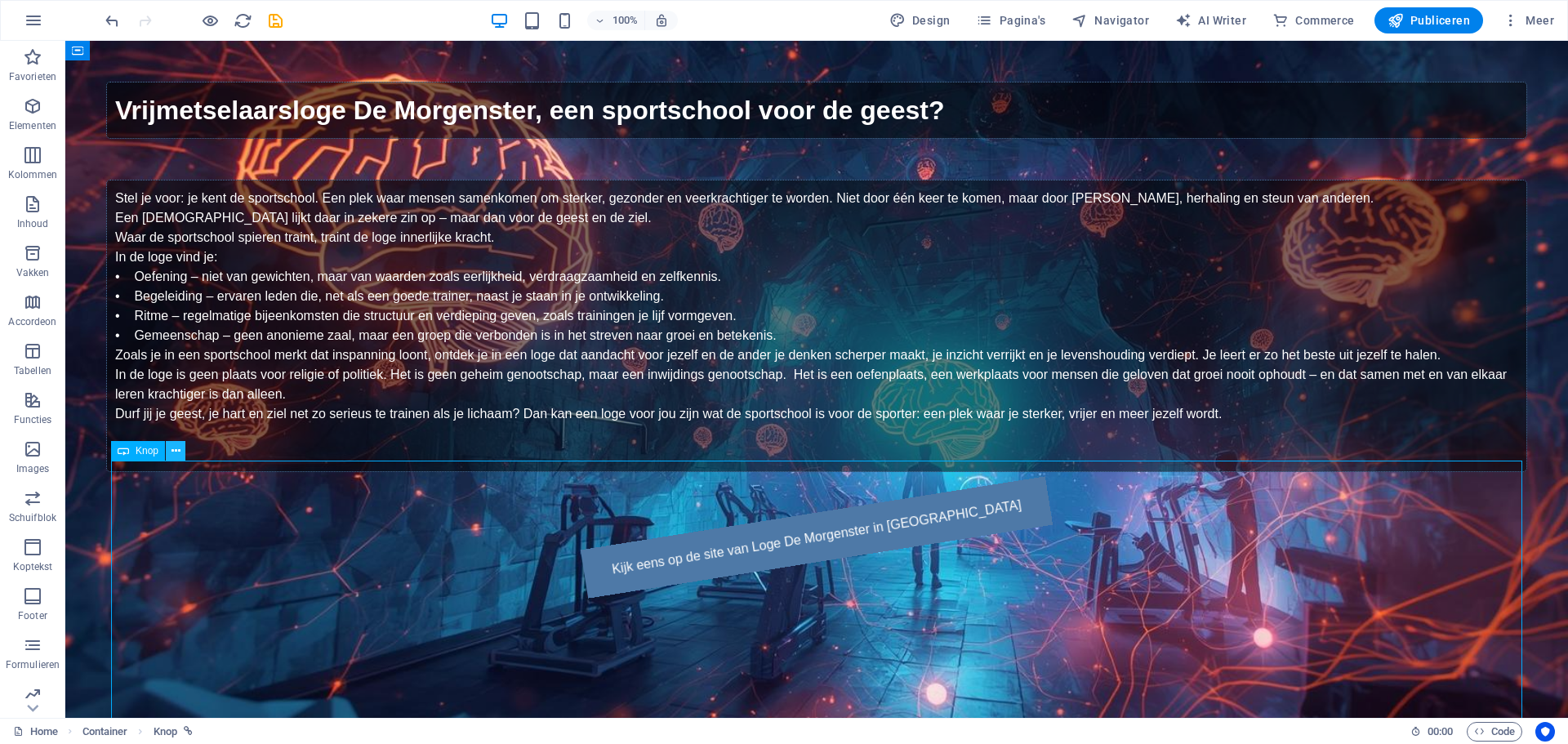
click at [168, 454] on button at bounding box center [175, 450] width 20 height 20
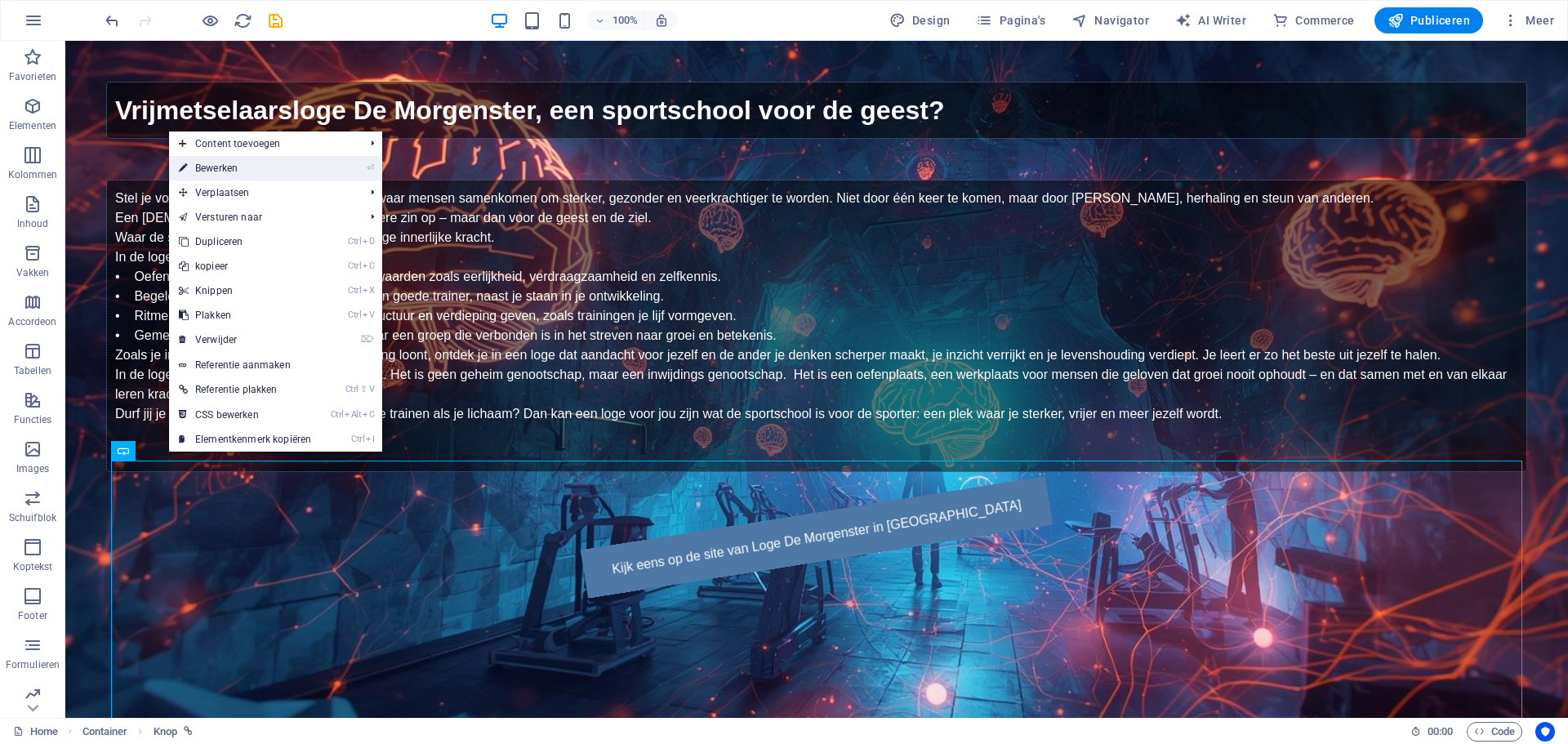
click at [239, 166] on link "⏎ Bewerken" at bounding box center [245, 169] width 152 height 24
select select "px"
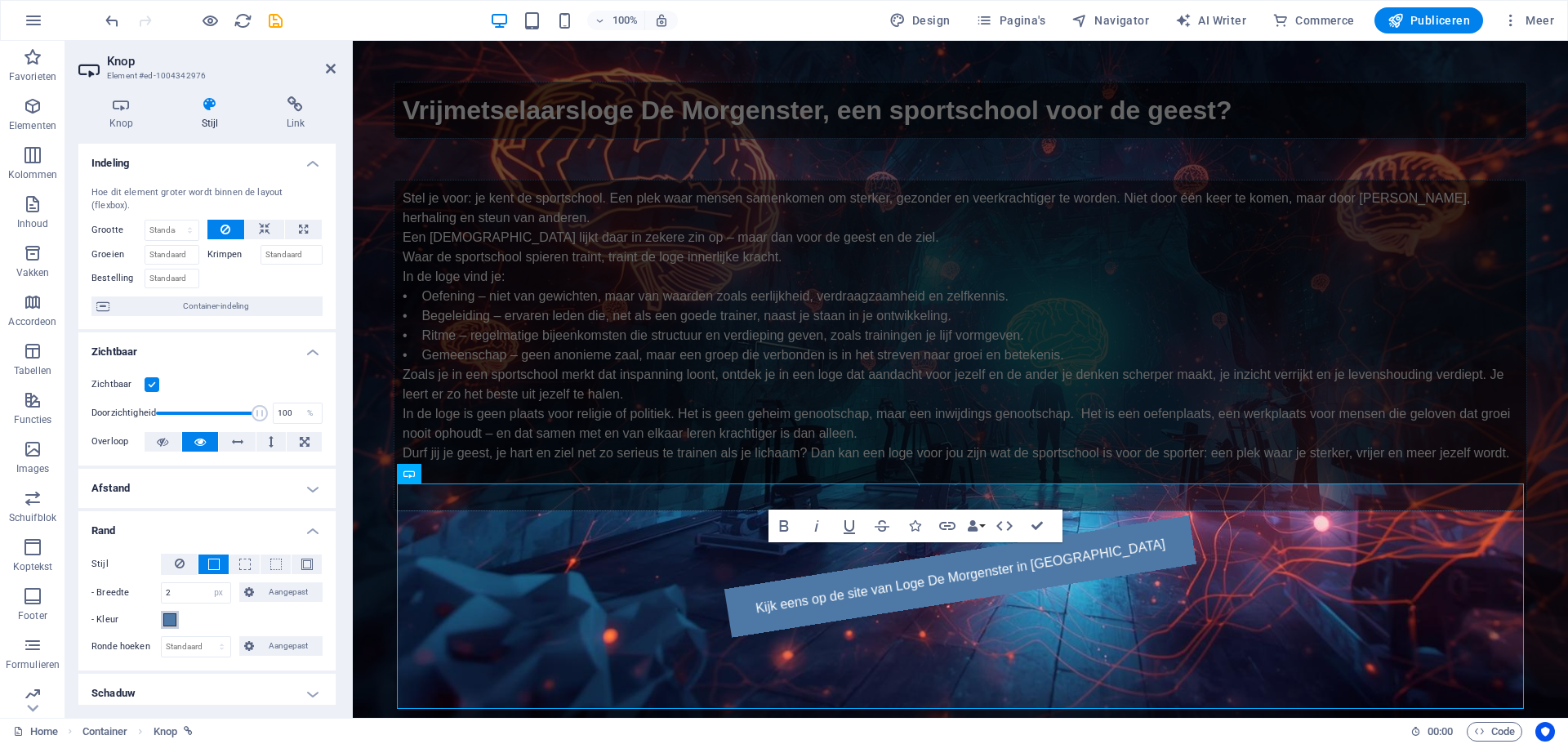
click at [169, 621] on span at bounding box center [169, 620] width 13 height 13
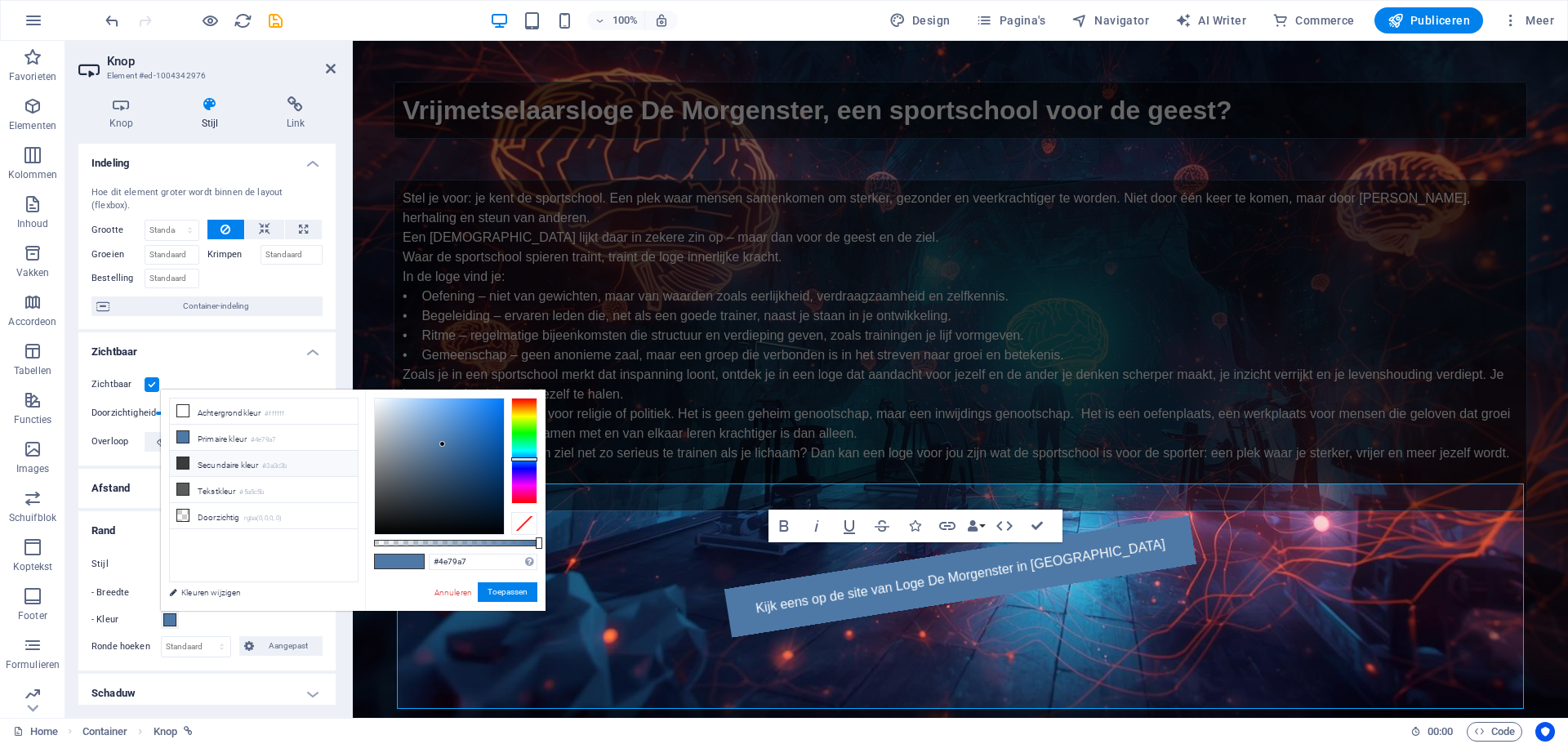
click at [182, 459] on icon at bounding box center [182, 462] width 11 height 11
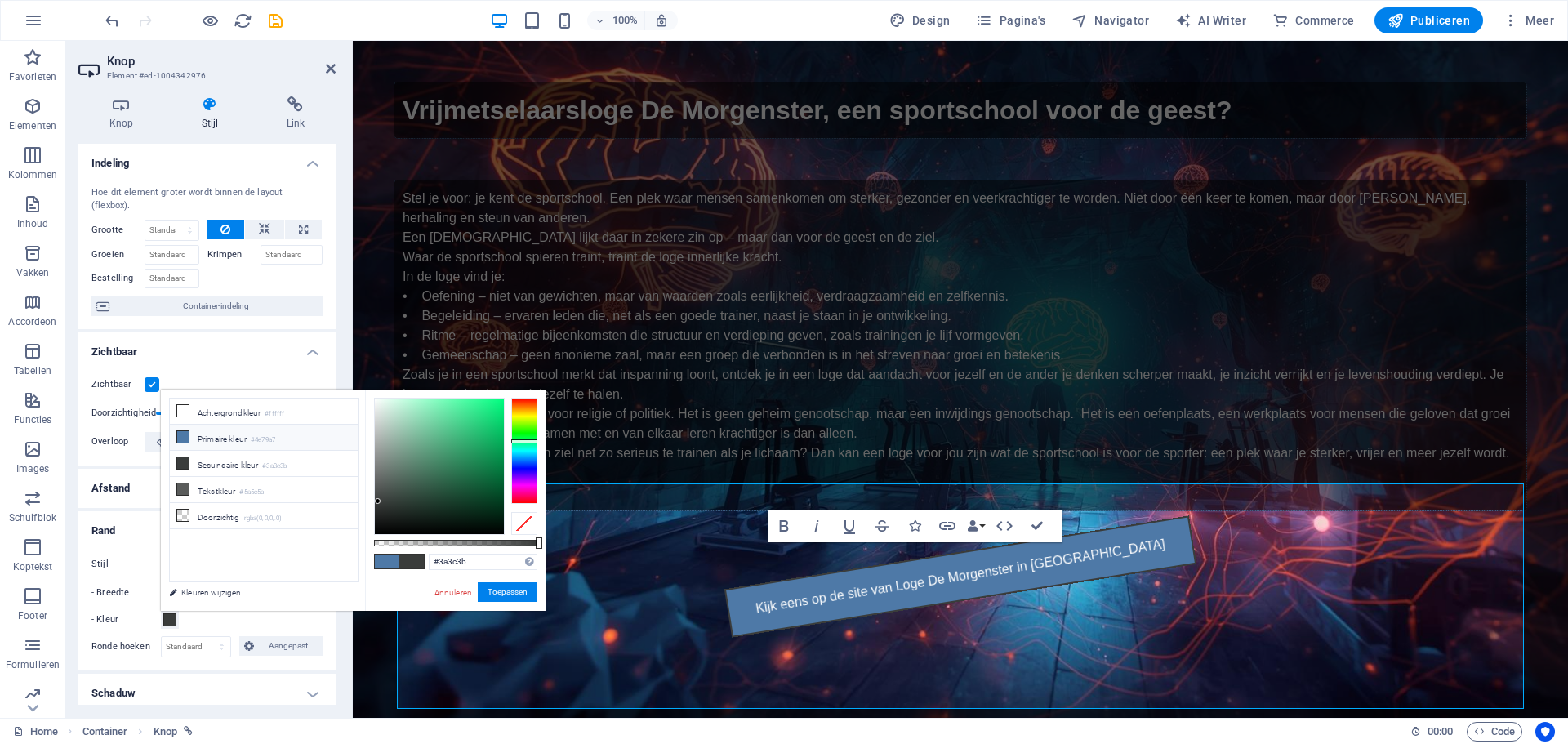
click at [181, 436] on icon at bounding box center [182, 436] width 11 height 11
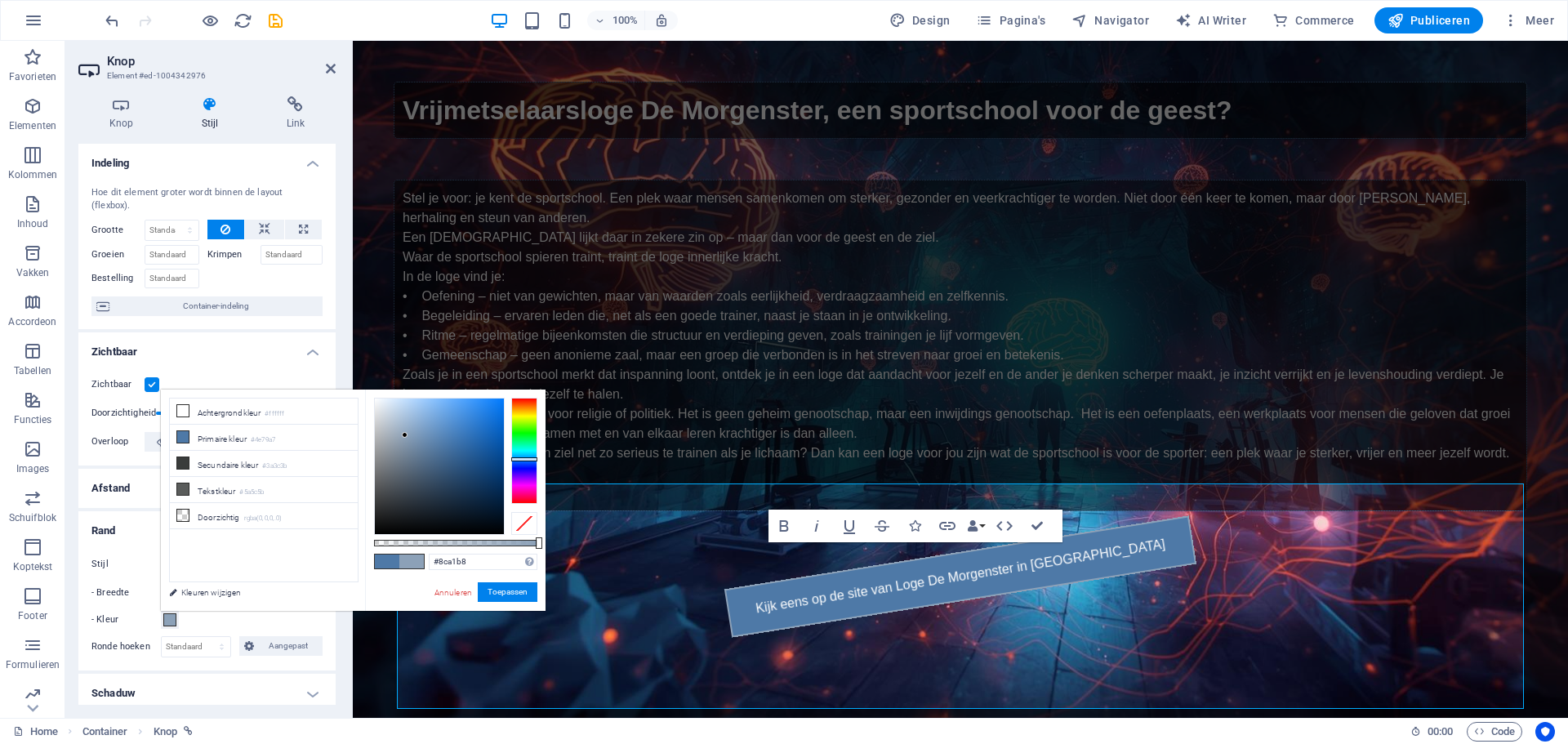
type input "#8da2b9"
drag, startPoint x: 441, startPoint y: 442, endPoint x: 405, endPoint y: 435, distance: 36.7
click at [405, 435] on div at bounding box center [404, 434] width 6 height 6
click at [497, 590] on button "Toepassen" at bounding box center [507, 592] width 60 height 20
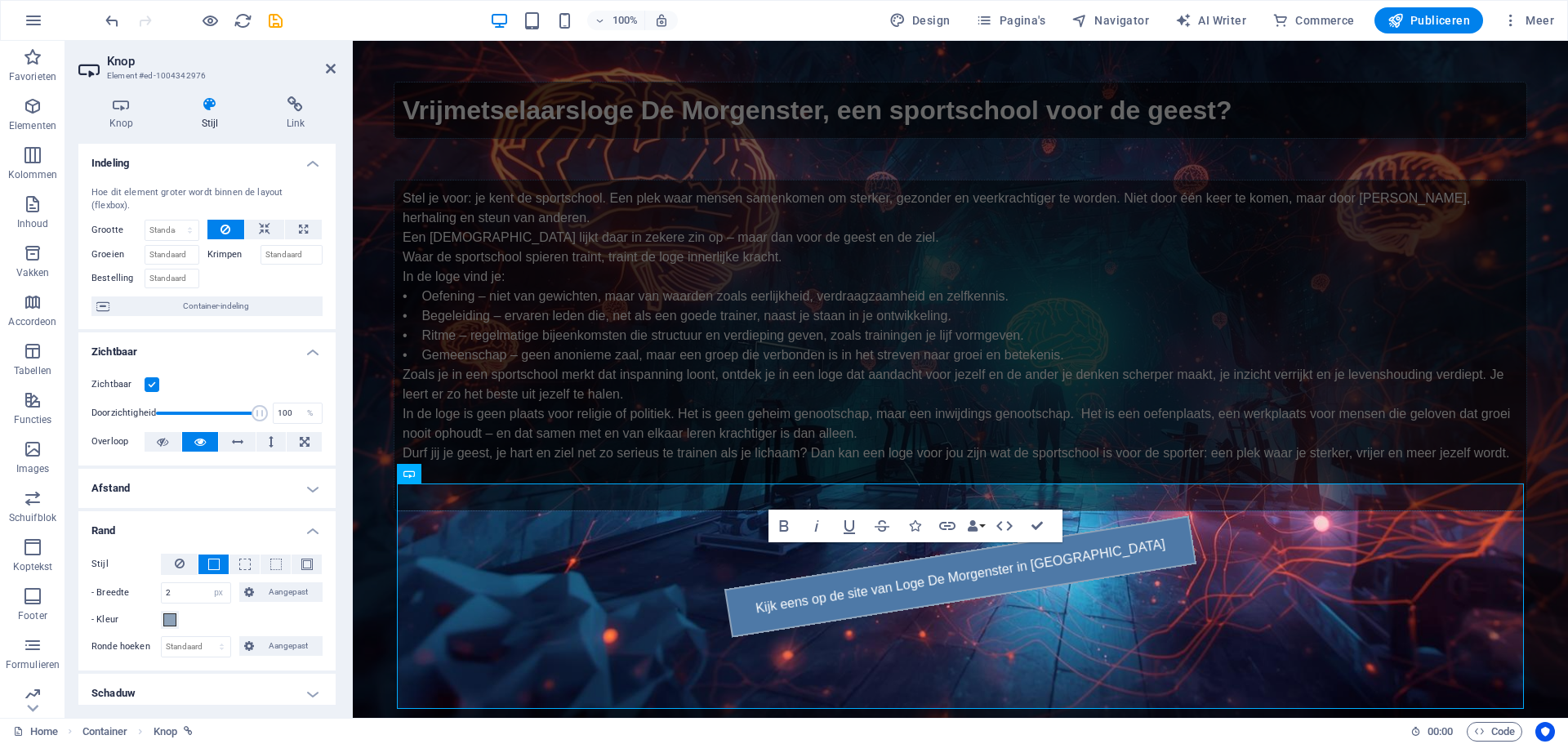
click at [235, 685] on h4 "Schaduw" at bounding box center [207, 693] width 257 height 39
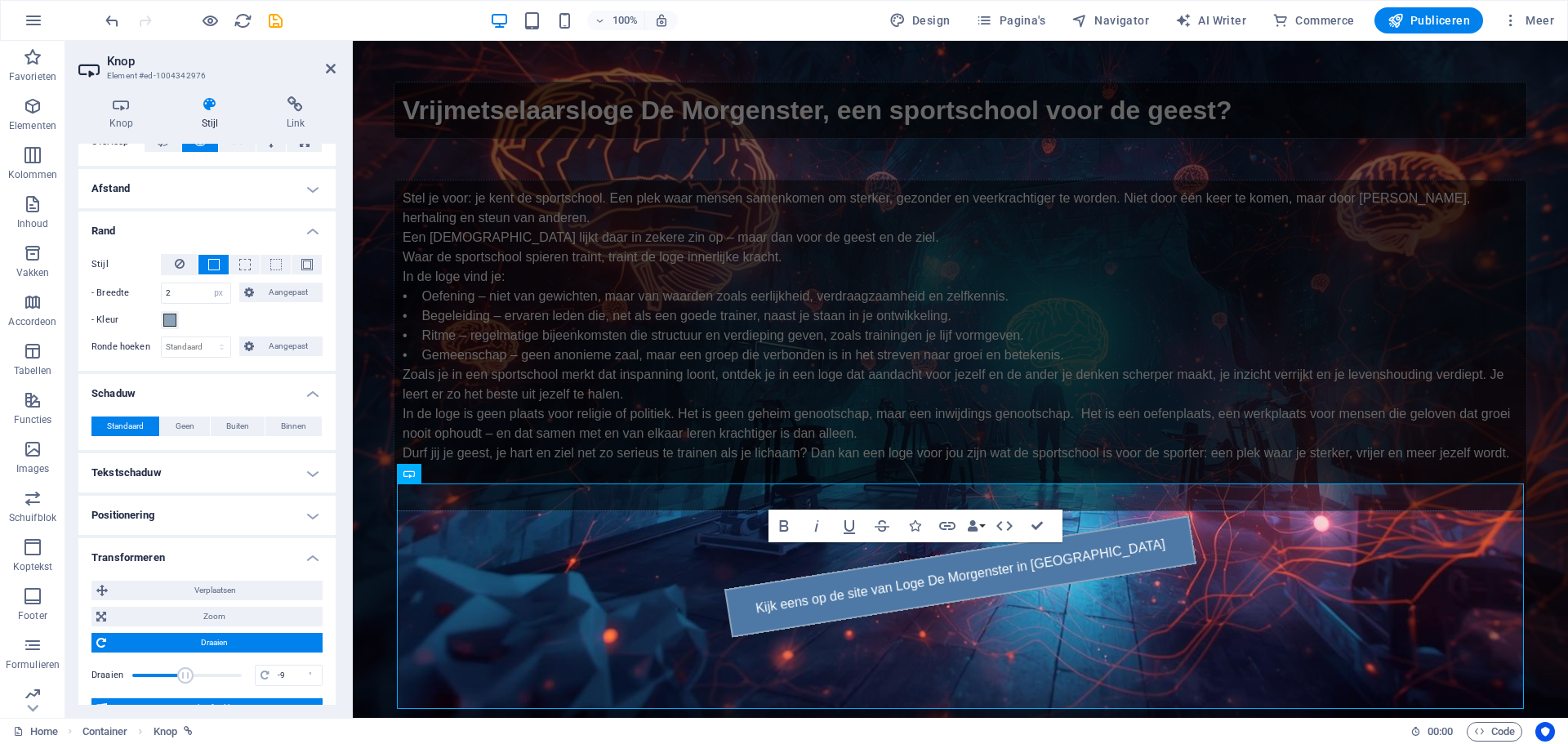
scroll to position [327, 0]
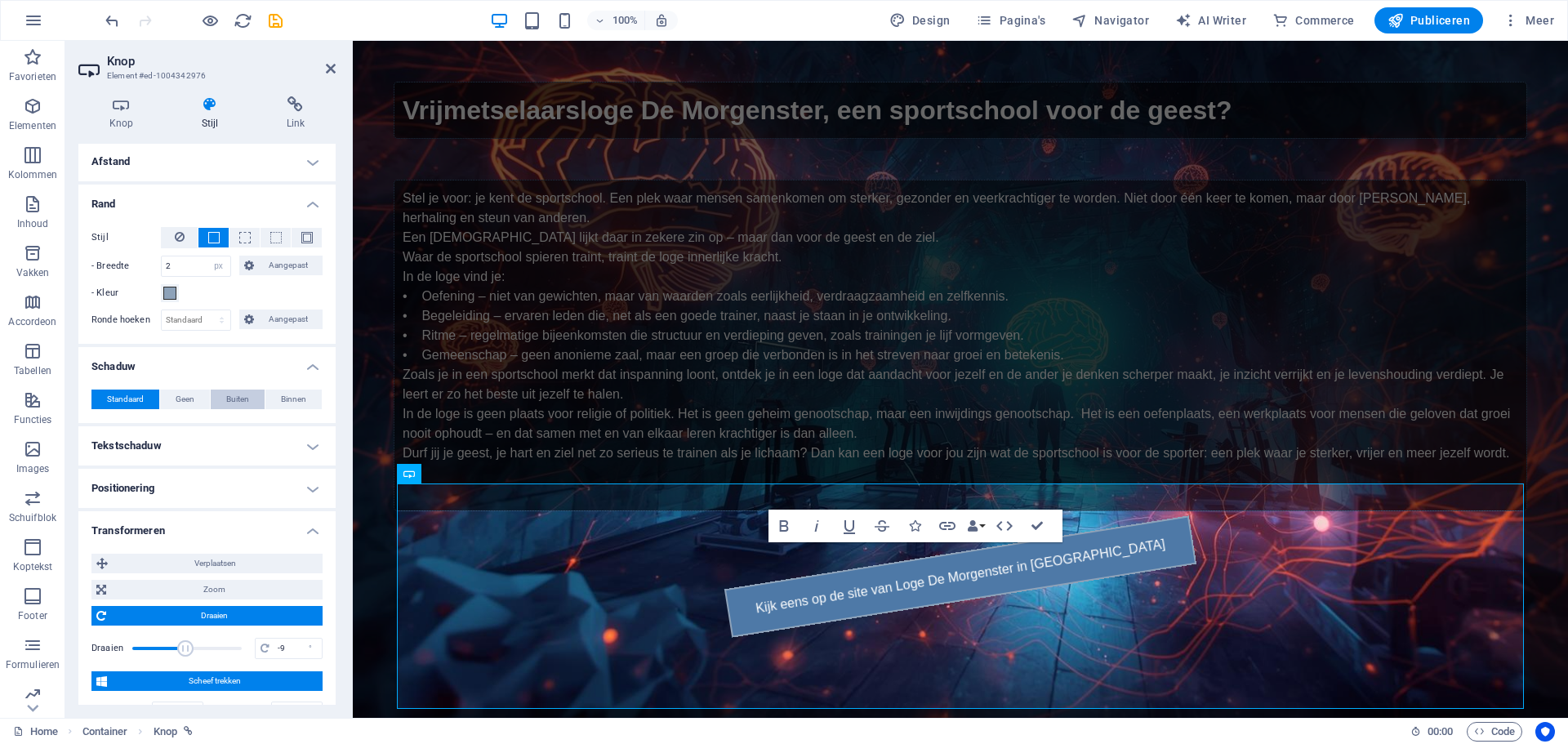
click at [234, 397] on span "Buiten" at bounding box center [238, 399] width 22 height 20
type input "2"
type input "4"
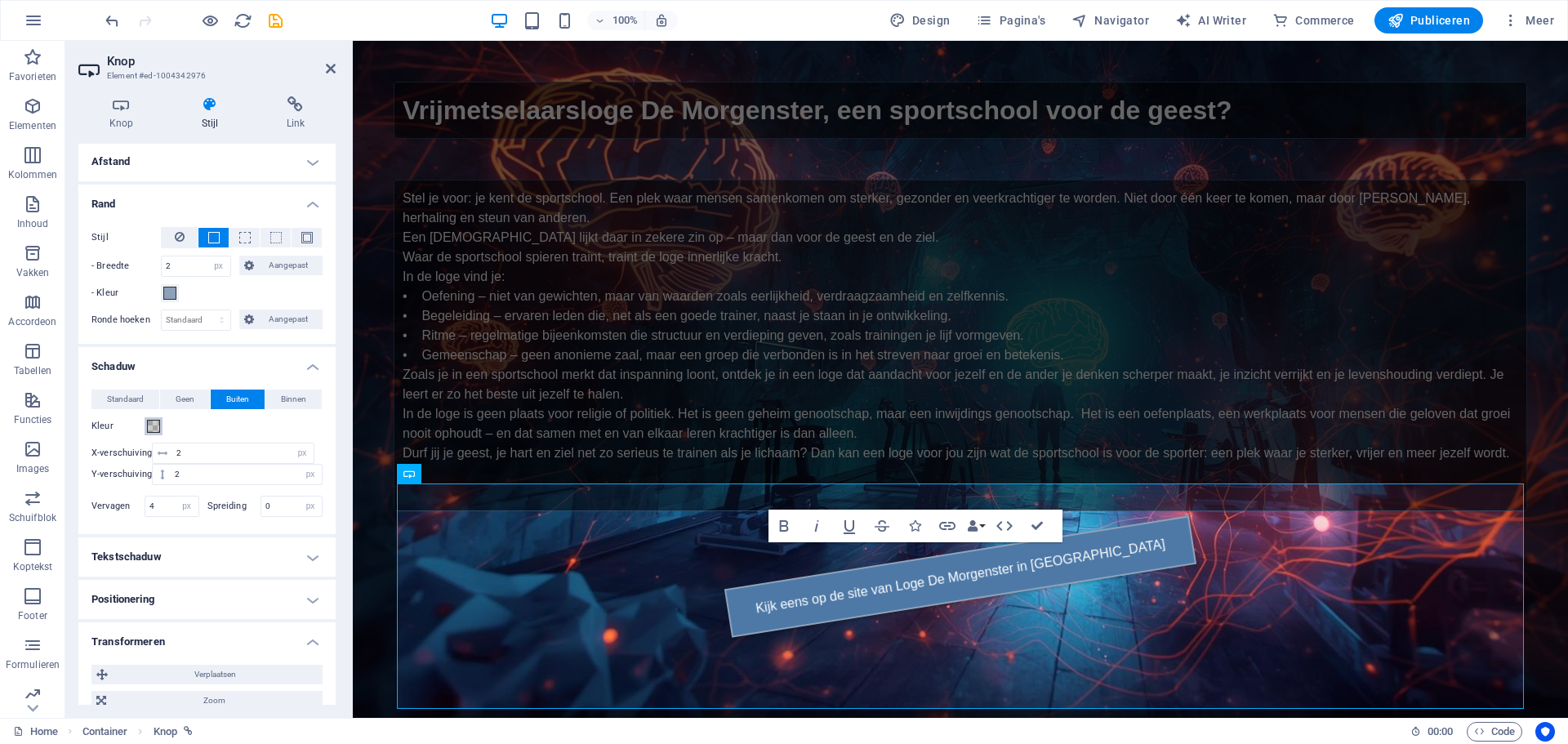
click at [154, 428] on span at bounding box center [153, 426] width 13 height 13
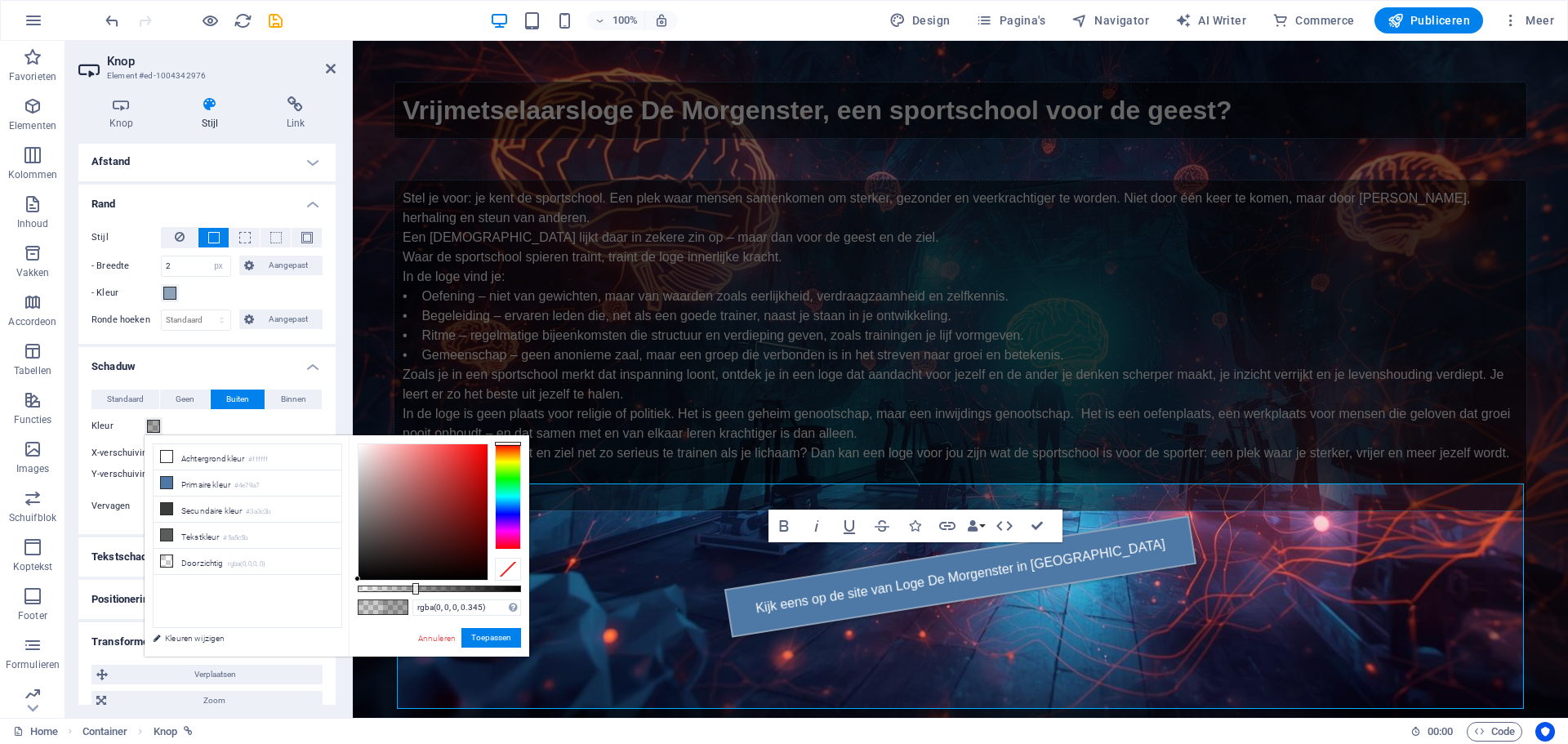
type input "rgba(0, 0, 0, 0.35)"
drag, startPoint x: 393, startPoint y: 587, endPoint x: 415, endPoint y: 588, distance: 22.0
click at [415, 588] on div at bounding box center [416, 588] width 7 height 11
click at [201, 426] on div "Kleur" at bounding box center [207, 426] width 232 height 20
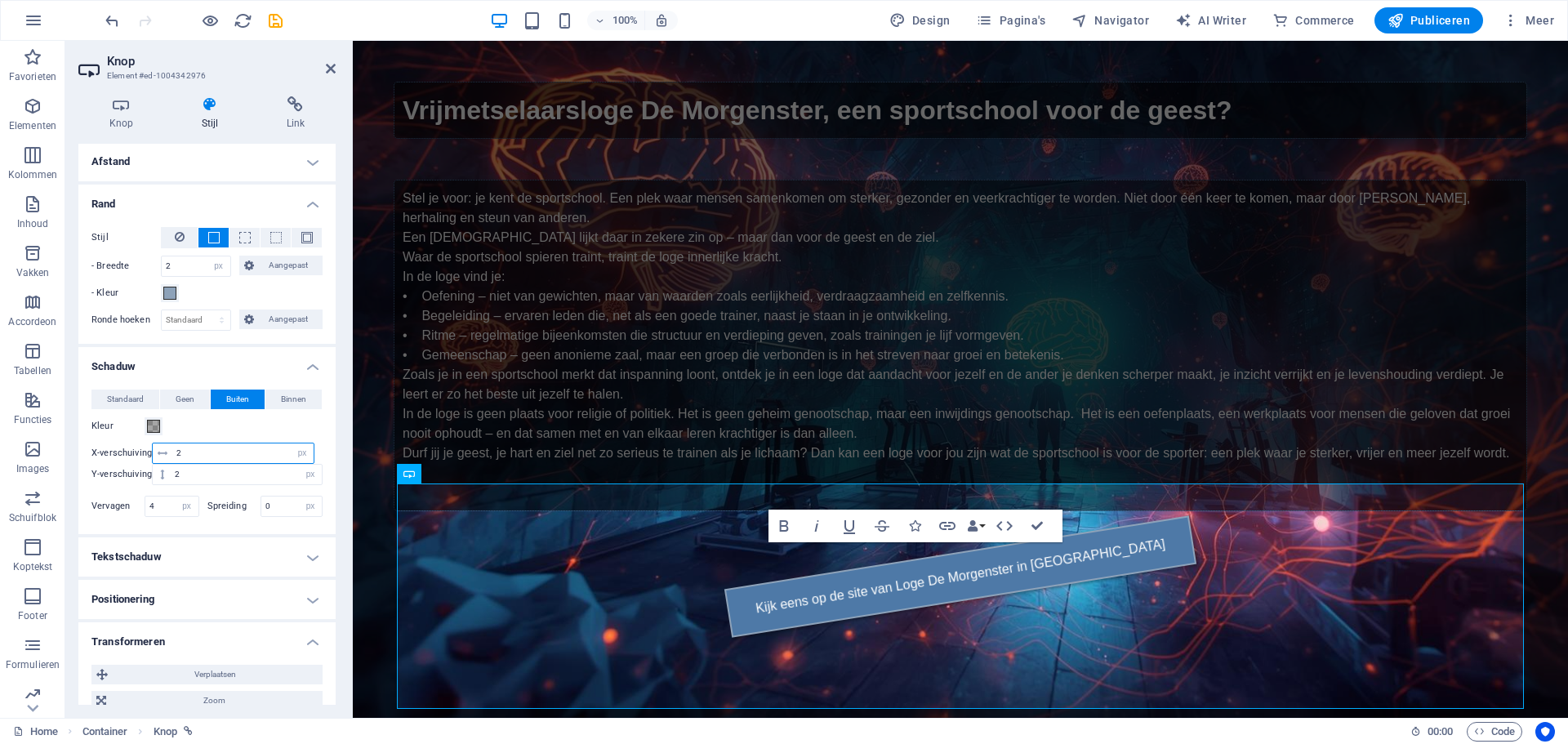
drag, startPoint x: 197, startPoint y: 450, endPoint x: 175, endPoint y: 450, distance: 22.0
click at [175, 450] on input "2" at bounding box center [243, 453] width 142 height 20
type input "5"
drag, startPoint x: 184, startPoint y: 478, endPoint x: 167, endPoint y: 477, distance: 17.0
click at [167, 477] on div "2 px rem vh vw" at bounding box center [238, 474] width 171 height 22
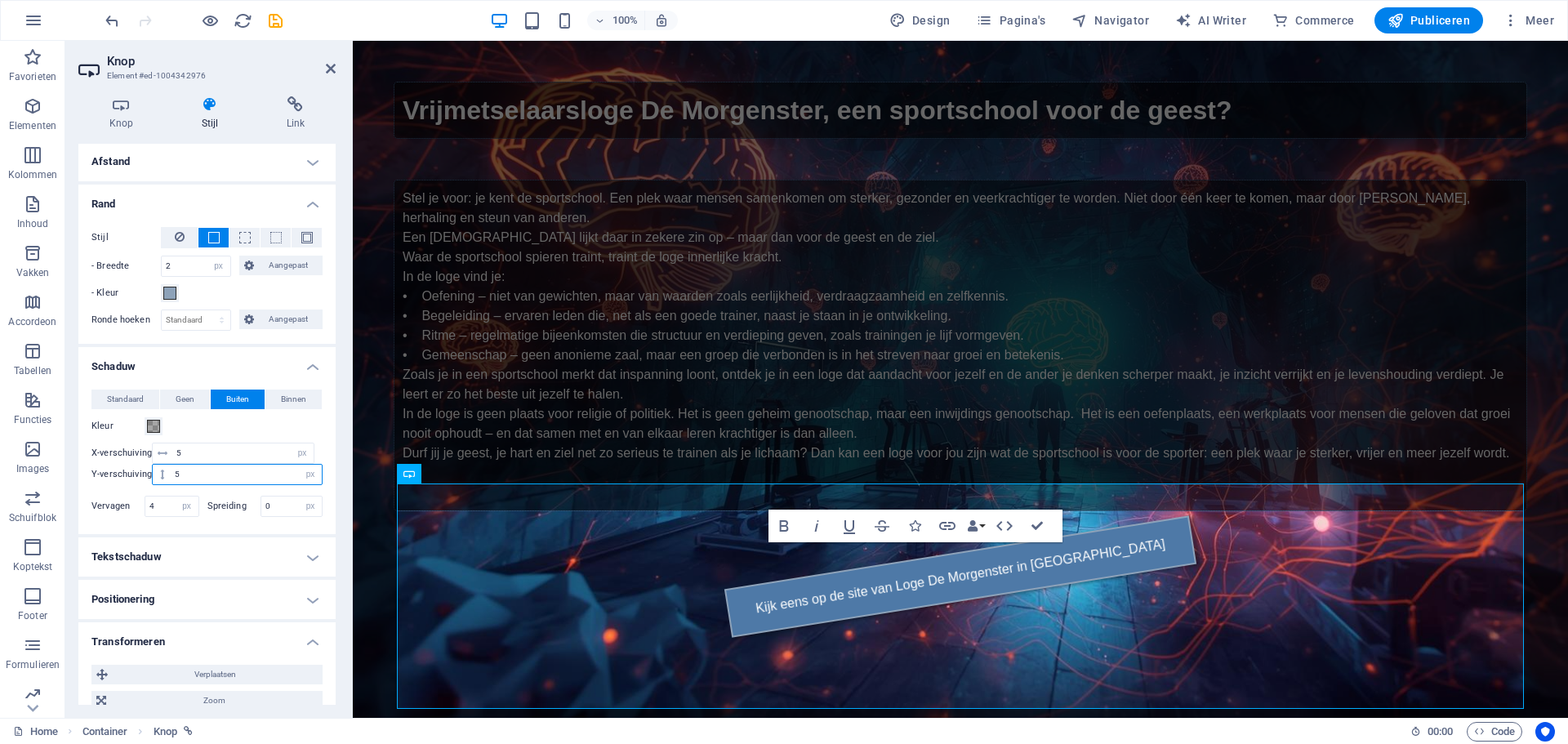
type input "5"
click at [1421, 20] on span "Publiceren" at bounding box center [1428, 20] width 82 height 16
